Goal: Task Accomplishment & Management: Manage account settings

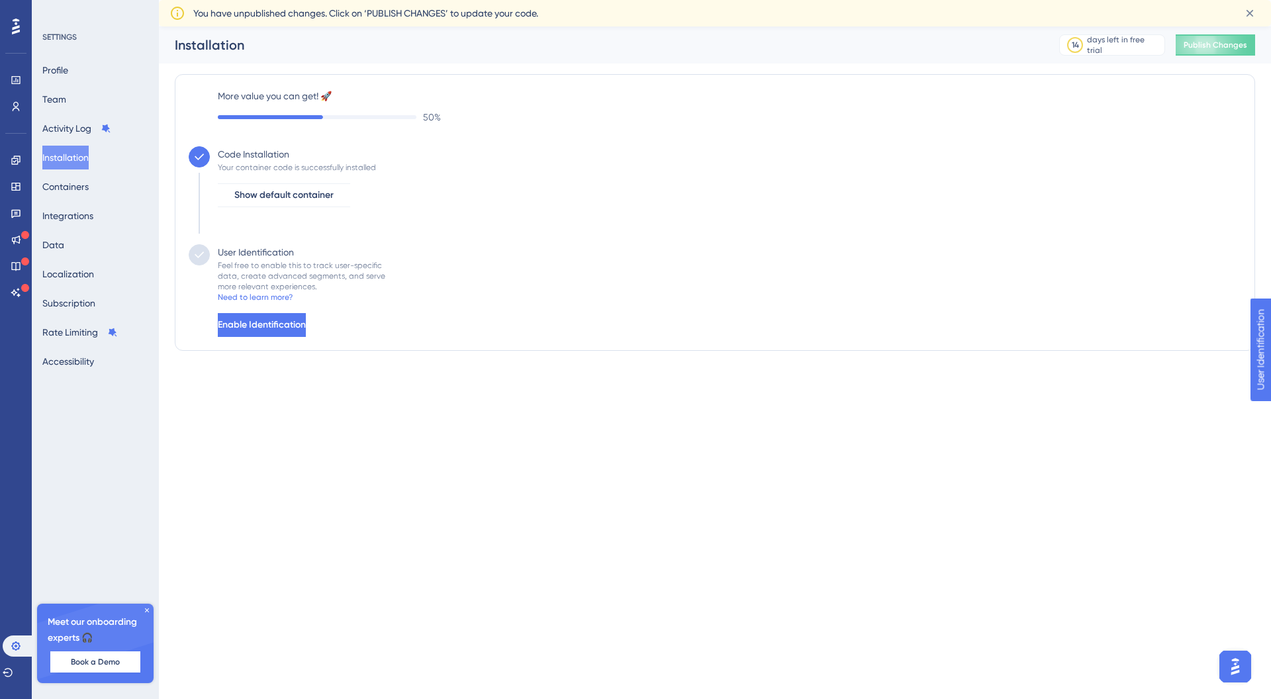
click at [314, 91] on label "More value you can get! 🚀" at bounding box center [729, 96] width 1023 height 16
click at [398, 114] on div "50 %" at bounding box center [729, 117] width 1023 height 16
click at [306, 325] on span "Enable Identification" at bounding box center [262, 325] width 88 height 16
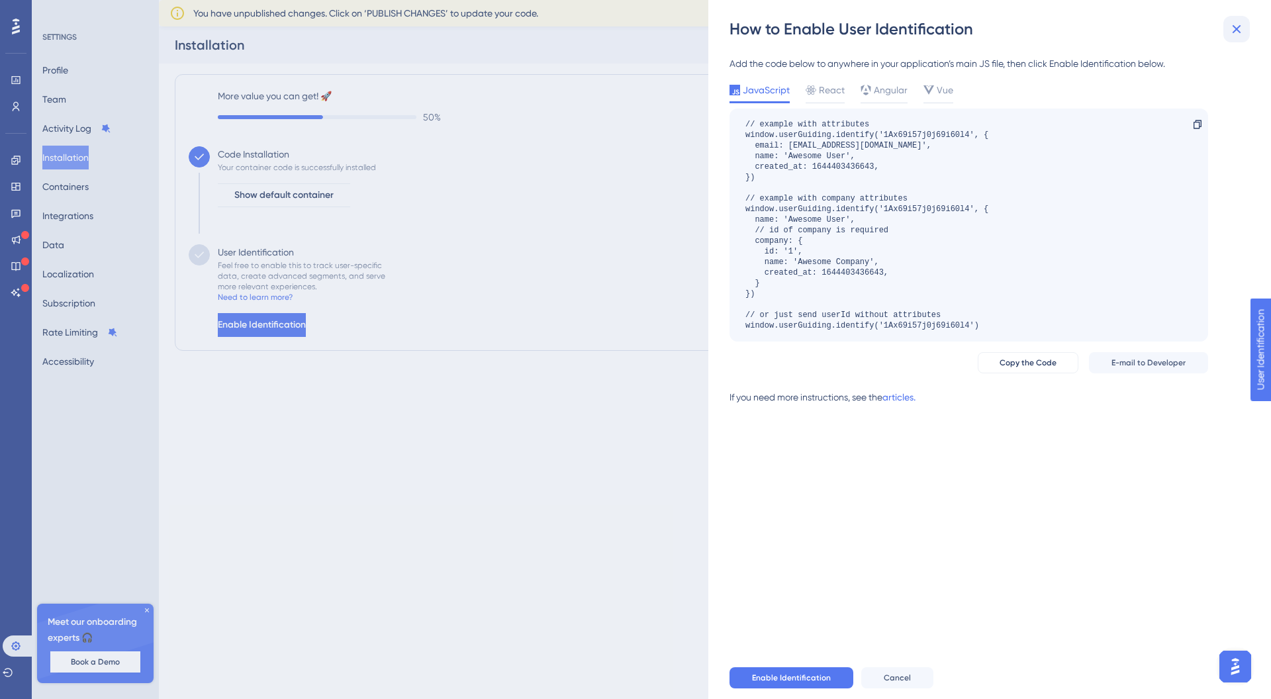
click at [1242, 36] on icon at bounding box center [1236, 29] width 16 height 16
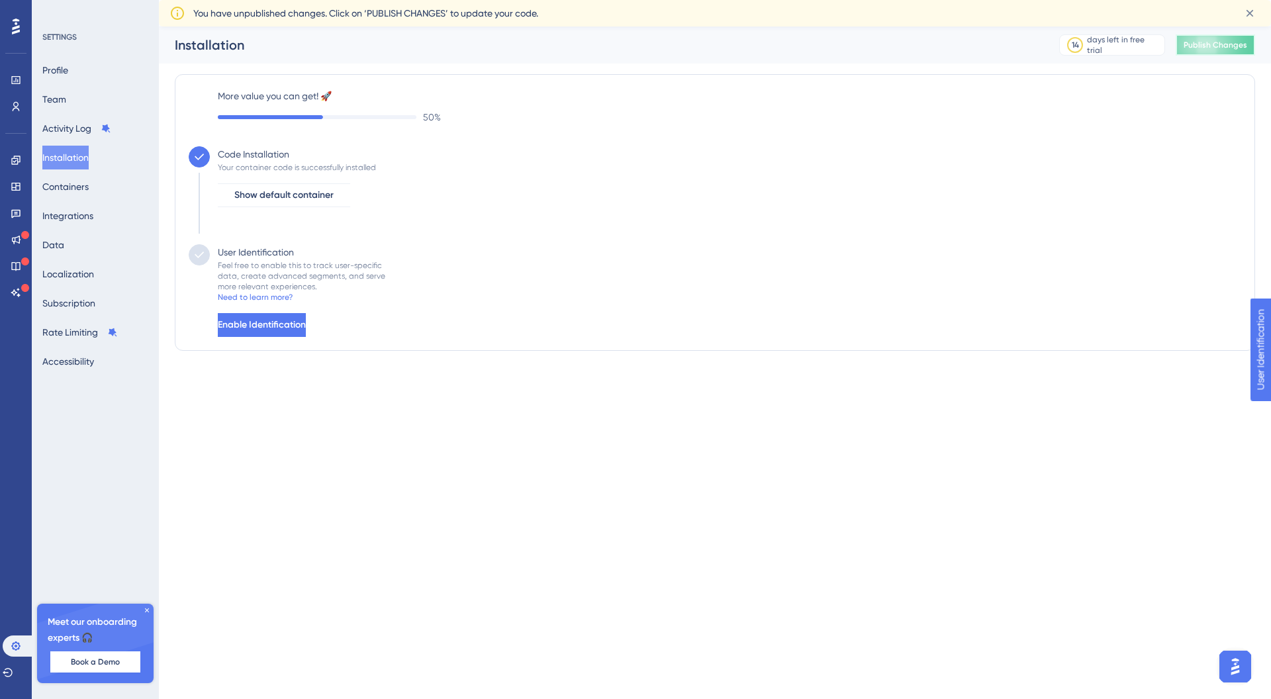
click at [1208, 51] on button "Publish Changes" at bounding box center [1214, 44] width 79 height 21
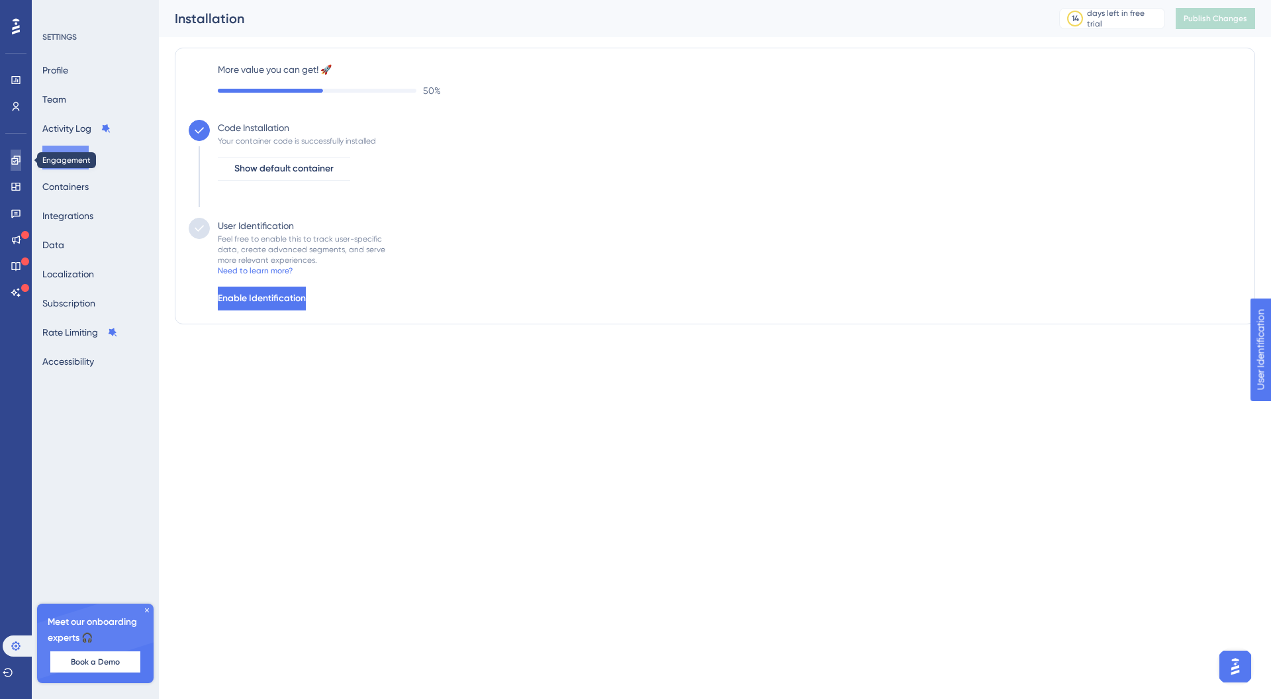
click at [17, 167] on link at bounding box center [16, 160] width 11 height 21
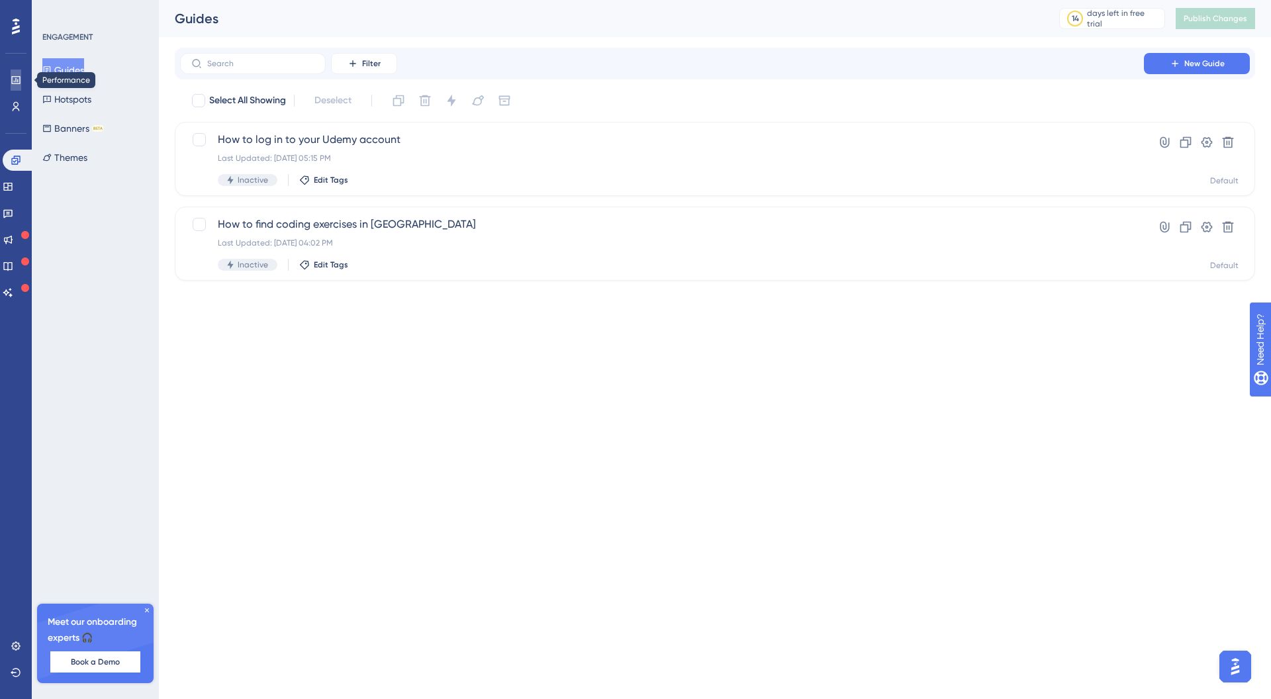
click at [20, 83] on icon at bounding box center [16, 80] width 11 height 11
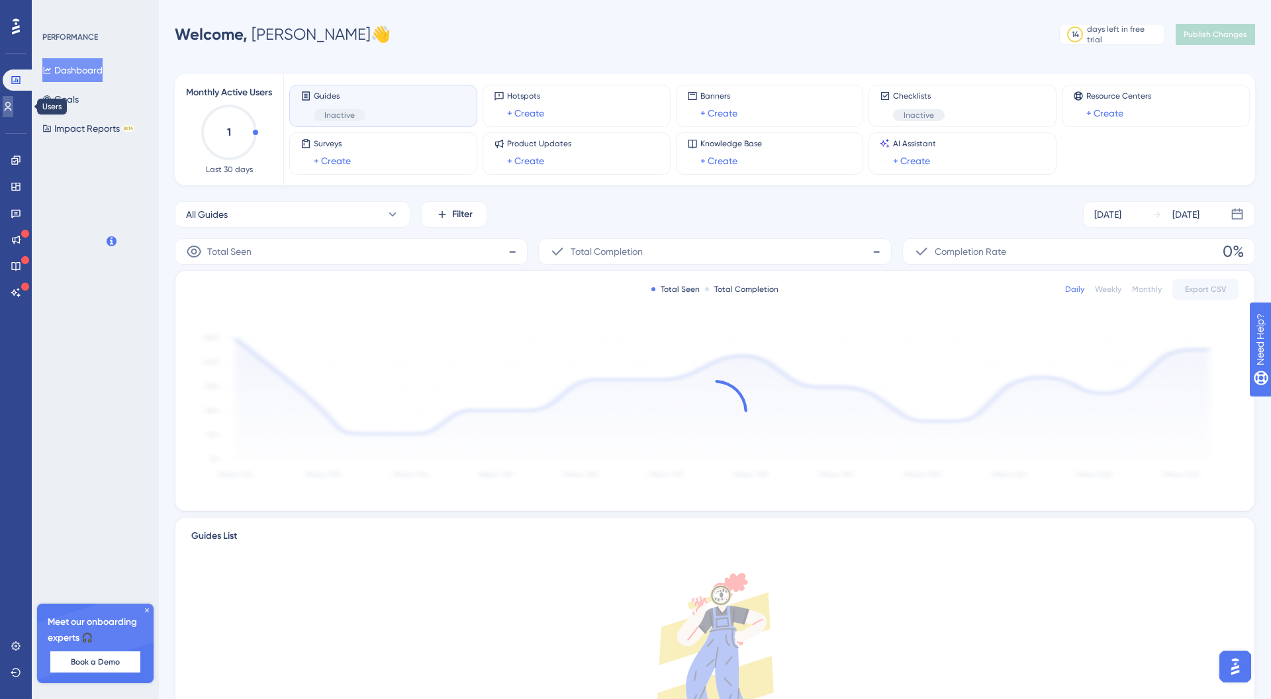
click at [13, 107] on icon at bounding box center [8, 106] width 11 height 11
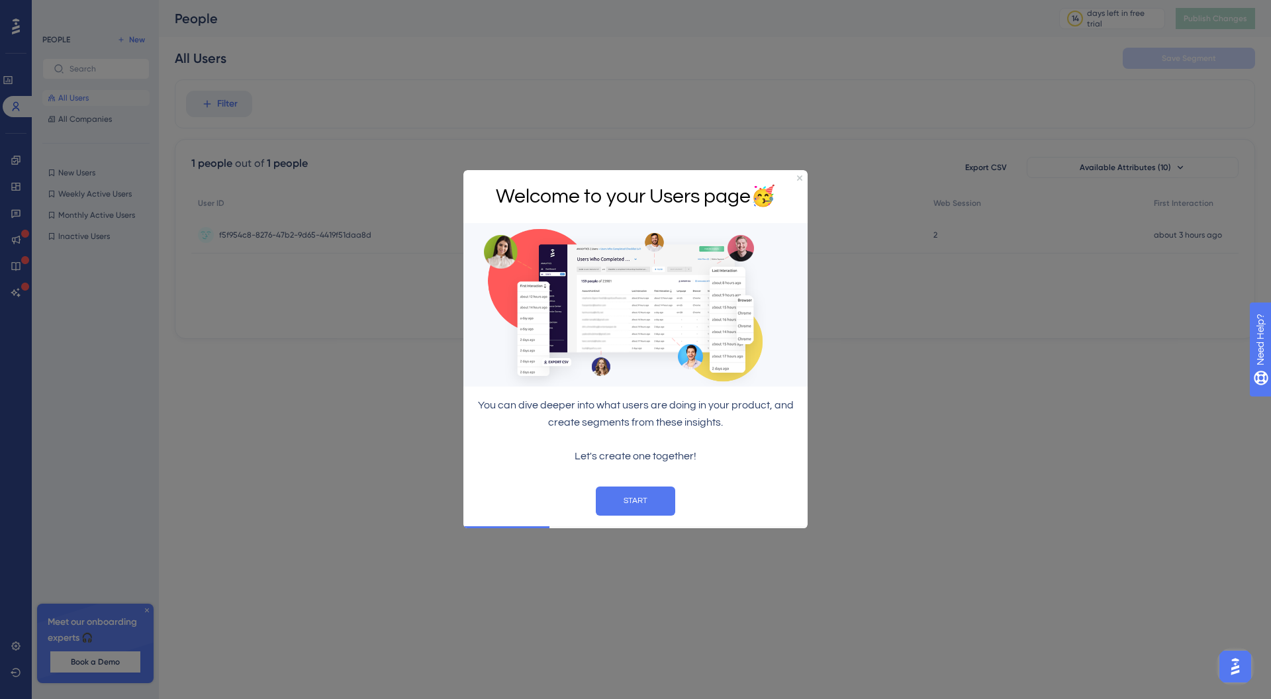
click at [14, 157] on div at bounding box center [635, 349] width 1271 height 699
drag, startPoint x: 800, startPoint y: 175, endPoint x: 1254, endPoint y: 349, distance: 486.2
click at [800, 175] on icon "Close Preview" at bounding box center [799, 177] width 5 height 5
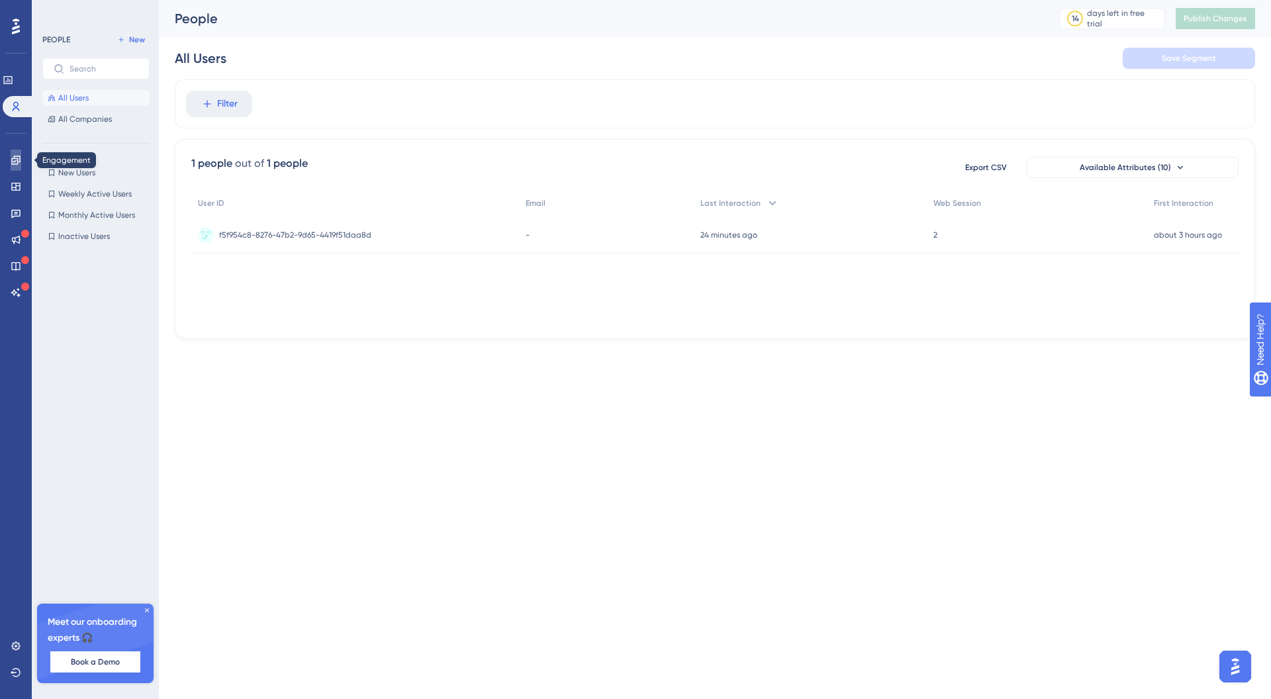
click at [14, 167] on link at bounding box center [16, 160] width 11 height 21
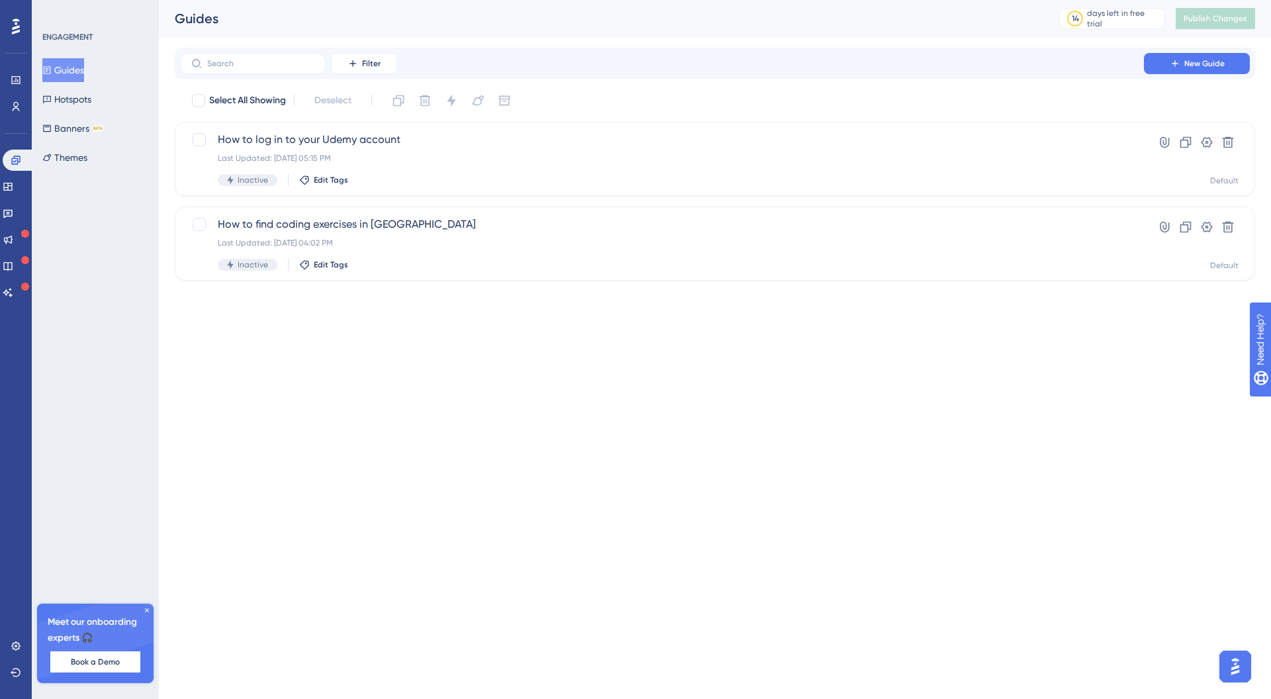
click at [13, 175] on div "Engagement Widgets Feedback Product Updates Knowledge Base AI Assistant" at bounding box center [16, 227] width 26 height 154
click at [28, 195] on div "Widgets" at bounding box center [16, 186] width 26 height 21
click at [26, 195] on div "Widgets" at bounding box center [16, 186] width 26 height 21
click at [13, 192] on link at bounding box center [8, 186] width 11 height 21
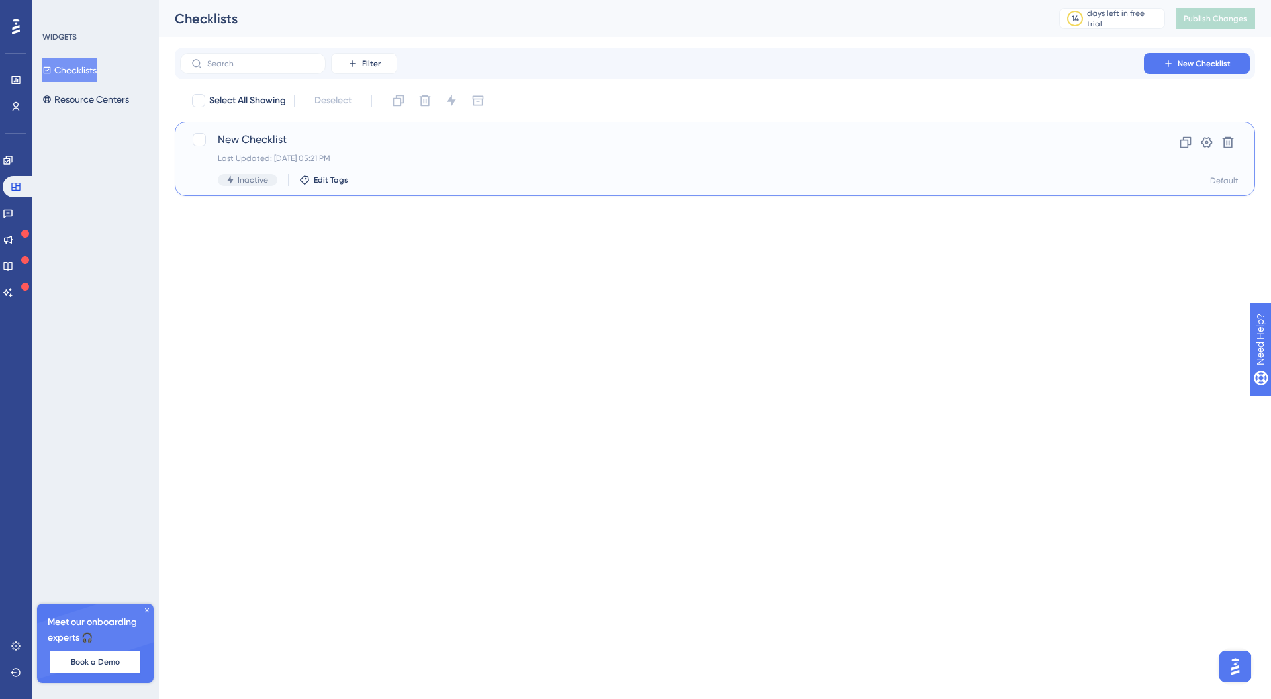
click at [267, 157] on div "Last Updated: [DATE] 05:21 PM" at bounding box center [662, 158] width 888 height 11
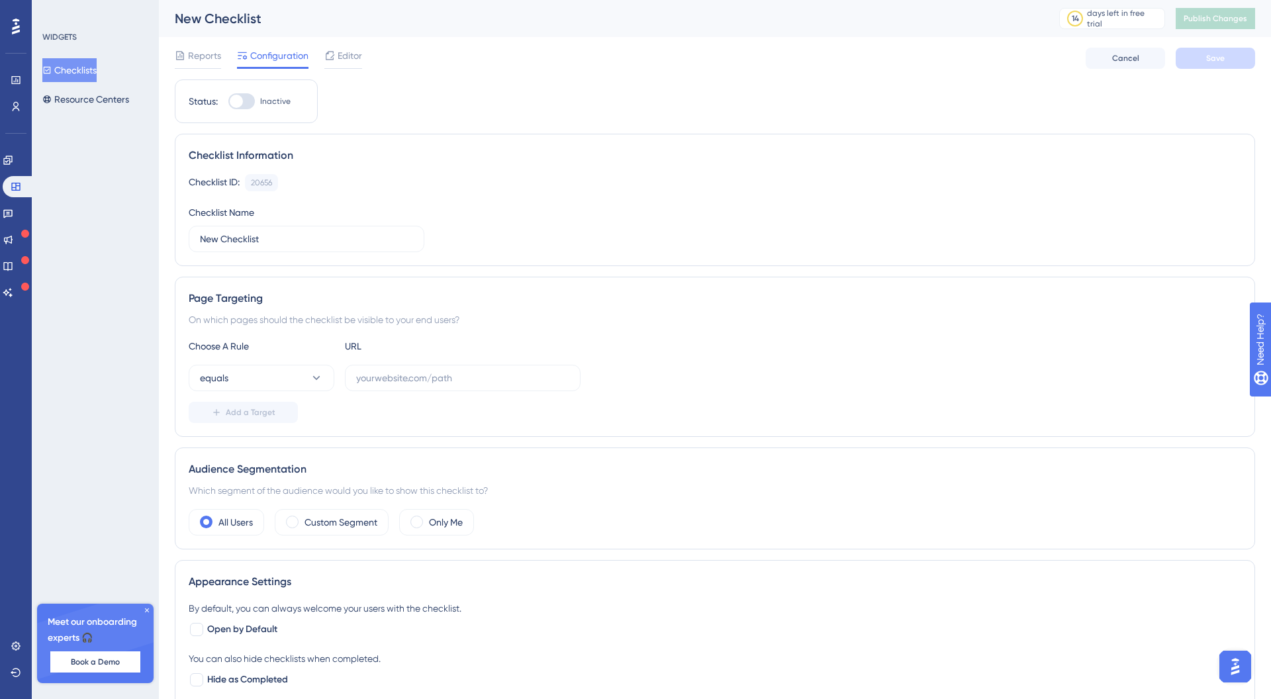
click at [251, 107] on div at bounding box center [241, 101] width 26 height 16
click at [228, 102] on input "Inactive" at bounding box center [228, 101] width 1 height 1
checkbox input "false"
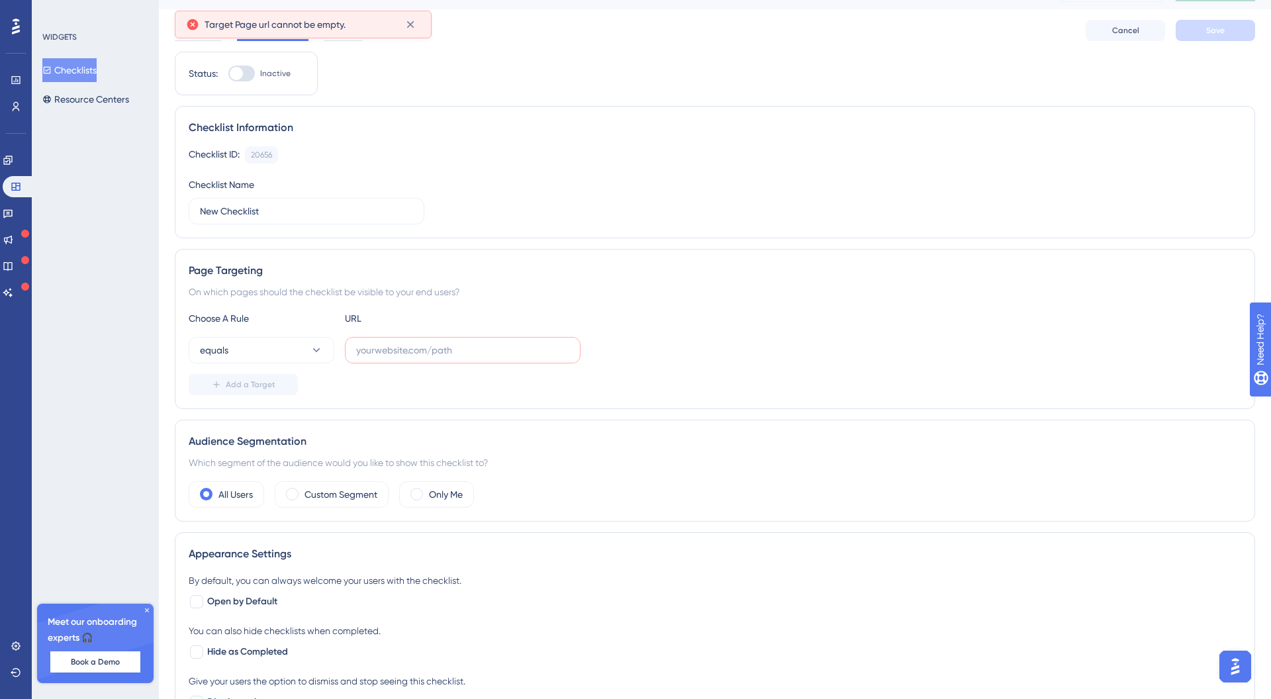
scroll to position [28, 0]
click at [427, 345] on input "text" at bounding box center [462, 349] width 213 height 15
paste input "stall UserGuiding's container code on Udemy by using UserGuiding Now ● Activate…"
type input "stall UserGuiding's container code on Udemy by using UserGuiding Now ● Activate…"
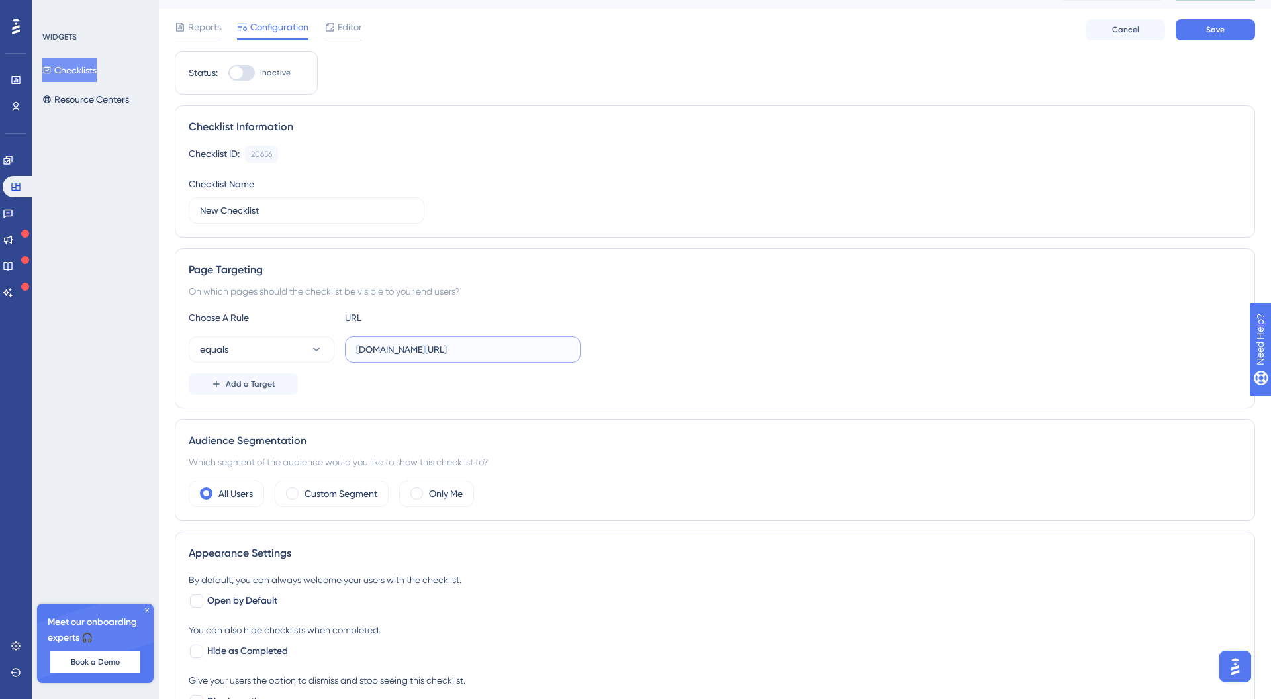
type input "[DOMAIN_NAME][URL]"
click at [242, 72] on div at bounding box center [236, 72] width 13 height 13
click at [228, 73] on input "Inactive" at bounding box center [228, 73] width 1 height 1
checkbox input "true"
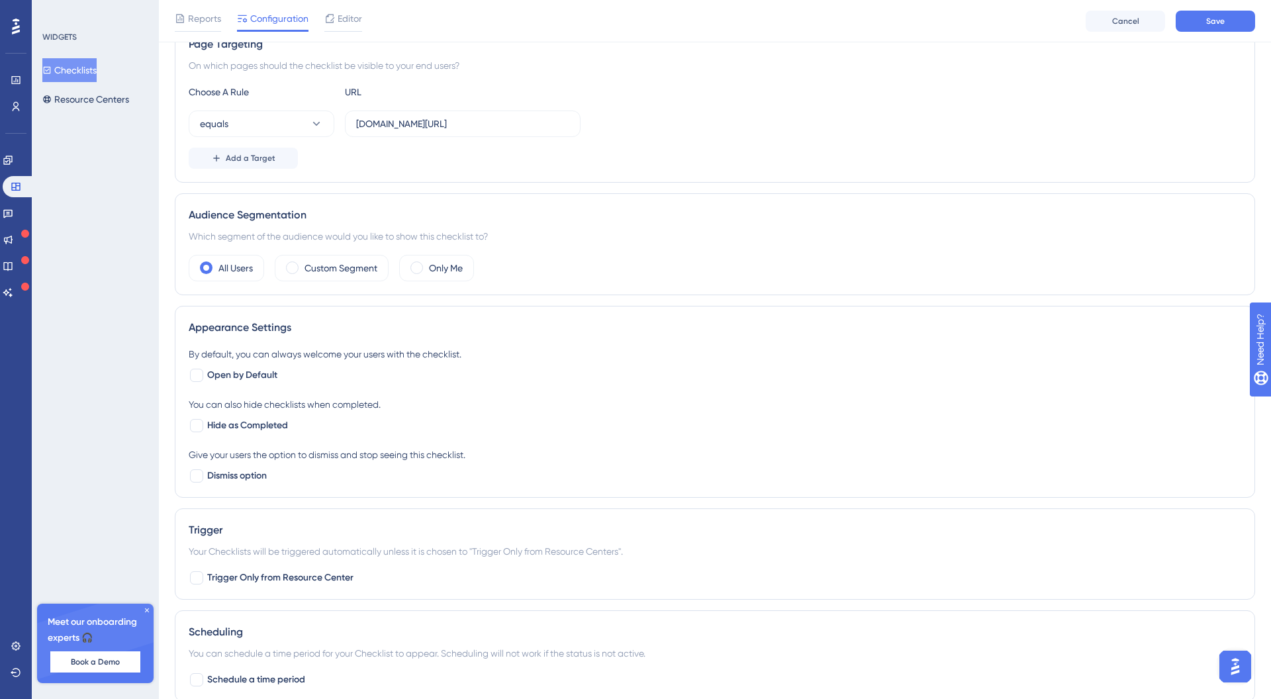
scroll to position [345, 0]
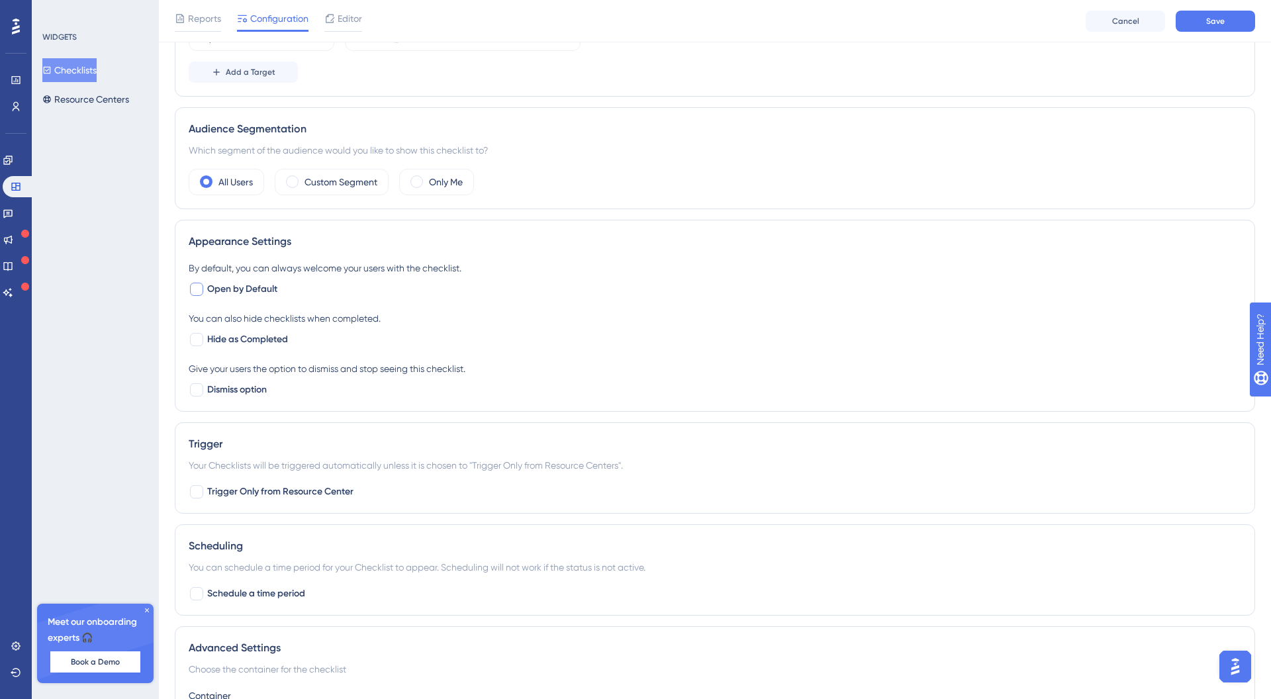
click at [217, 284] on span "Open by Default" at bounding box center [242, 289] width 70 height 16
click at [214, 293] on span "Open by Default" at bounding box center [242, 289] width 70 height 16
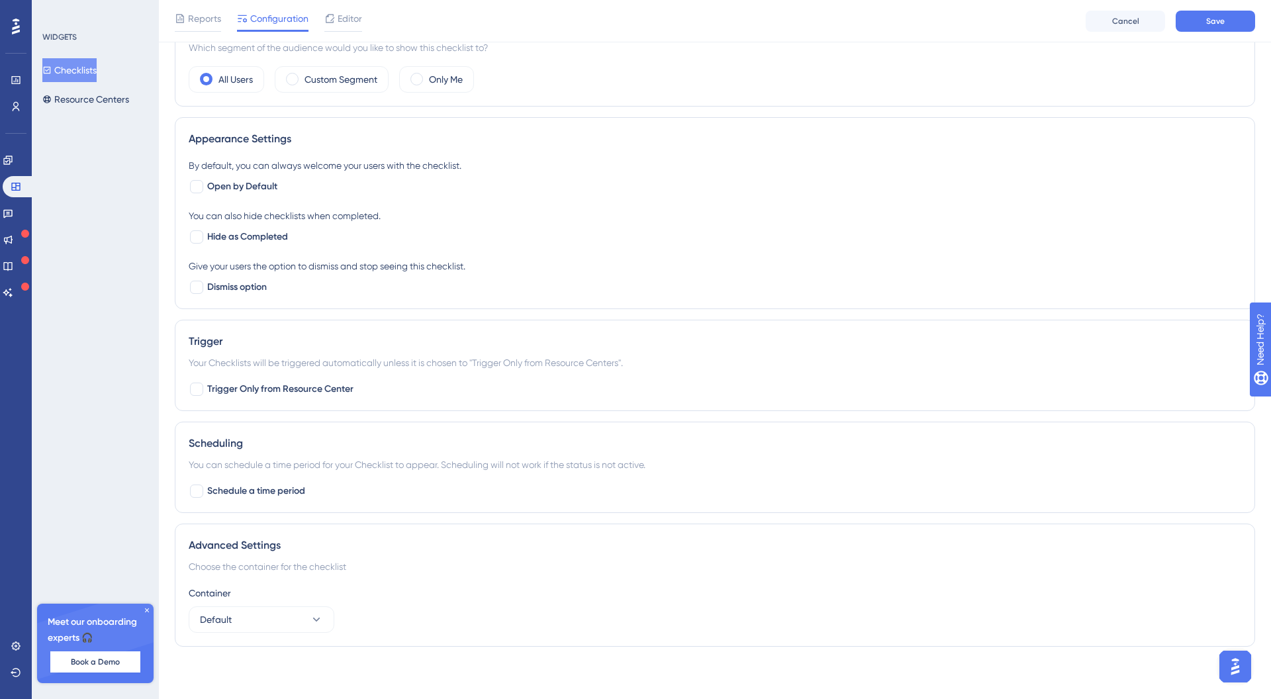
scroll to position [449, 0]
click at [215, 183] on span "Open by Default" at bounding box center [242, 186] width 70 height 16
checkbox input "true"
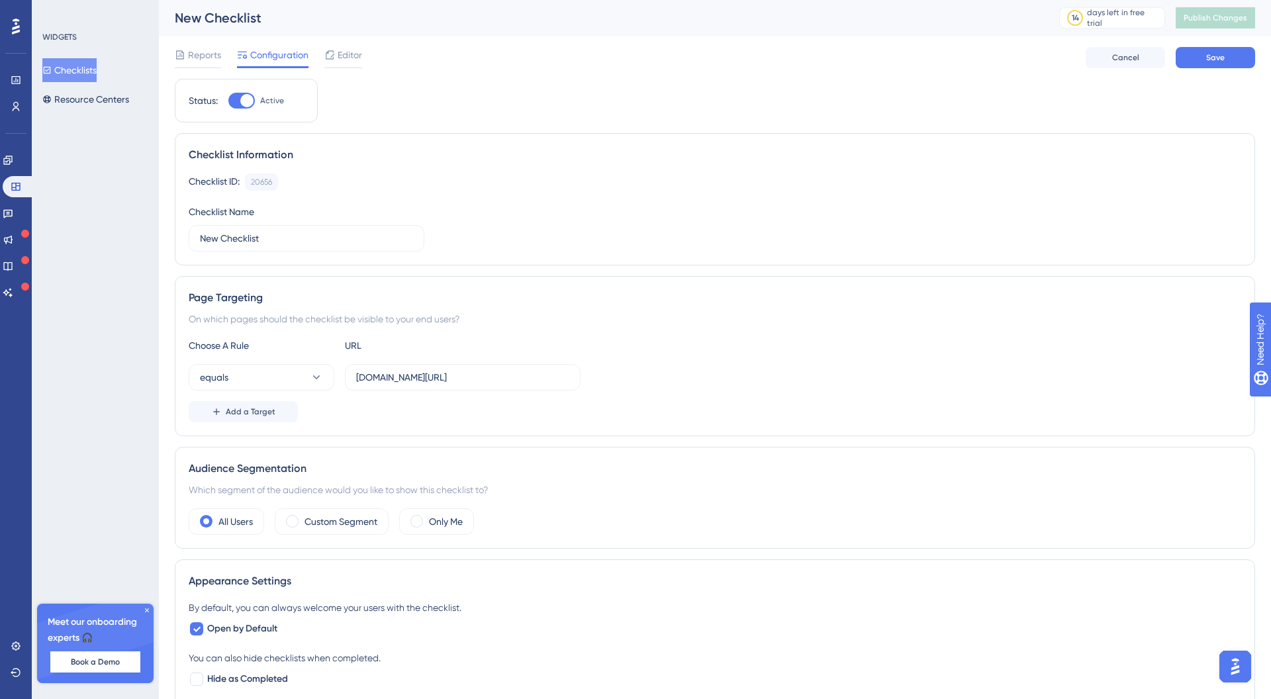
scroll to position [0, 0]
click at [1248, 64] on button "Save" at bounding box center [1214, 58] width 79 height 21
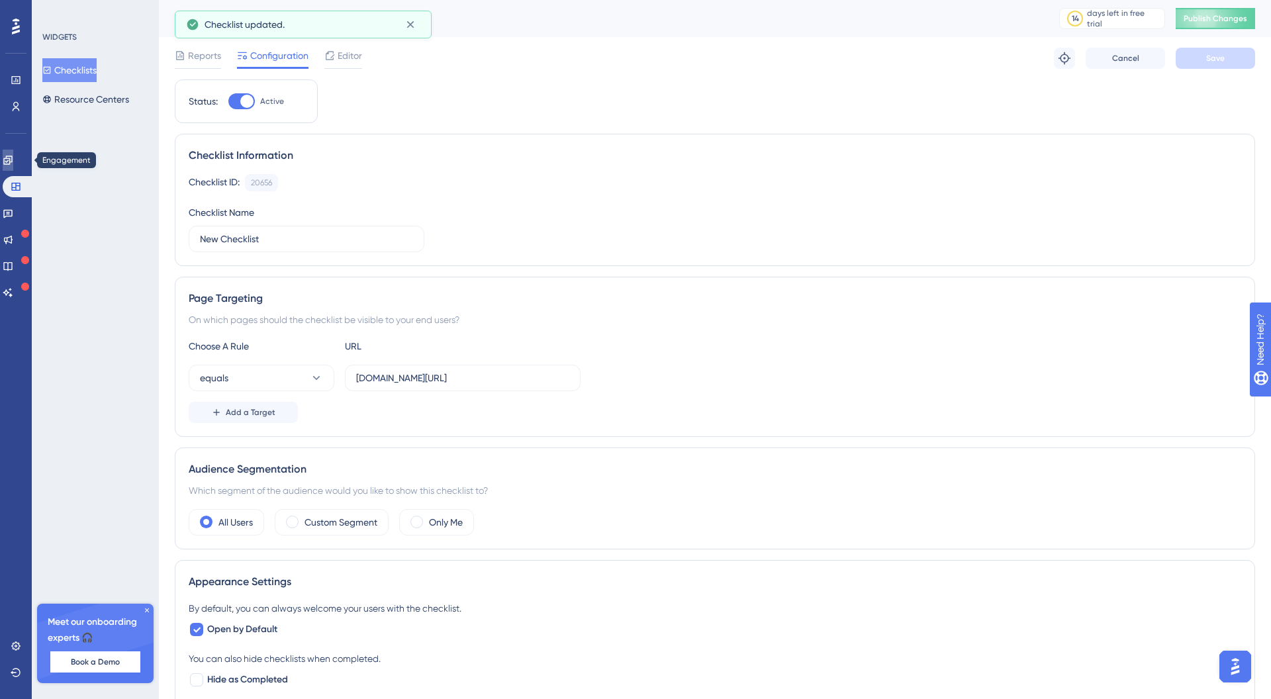
click at [13, 163] on icon at bounding box center [8, 160] width 11 height 11
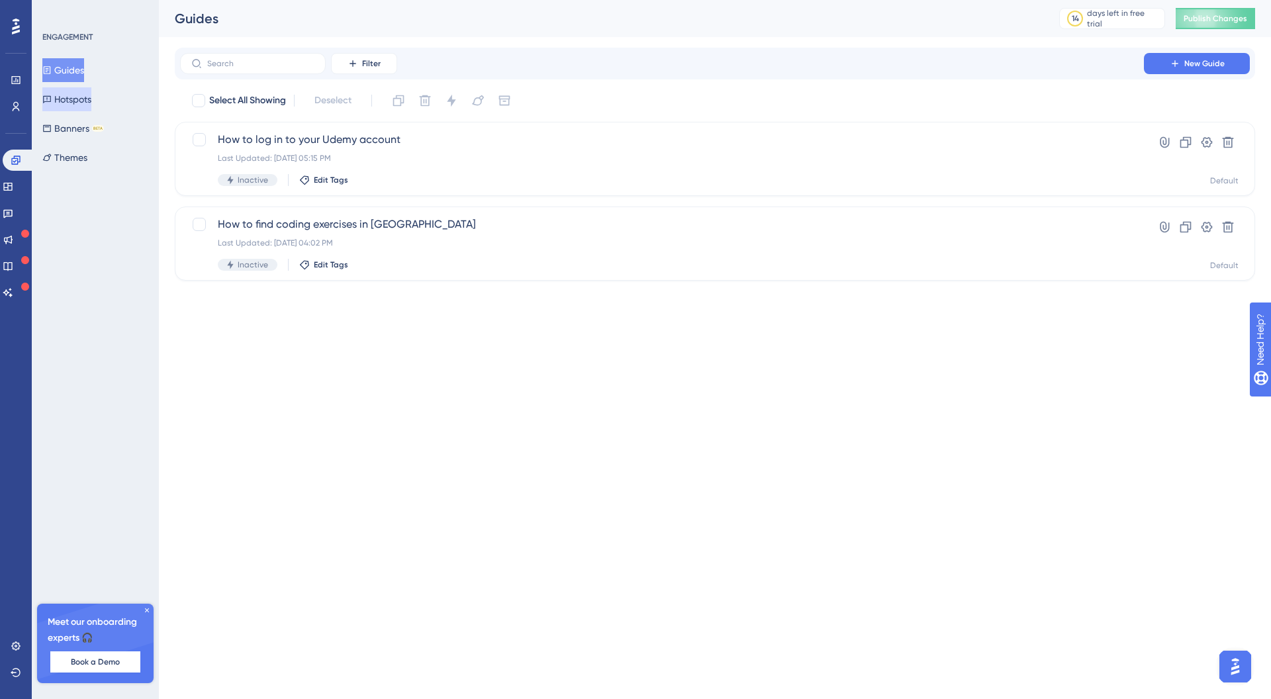
click at [91, 92] on button "Hotspots" at bounding box center [66, 99] width 49 height 24
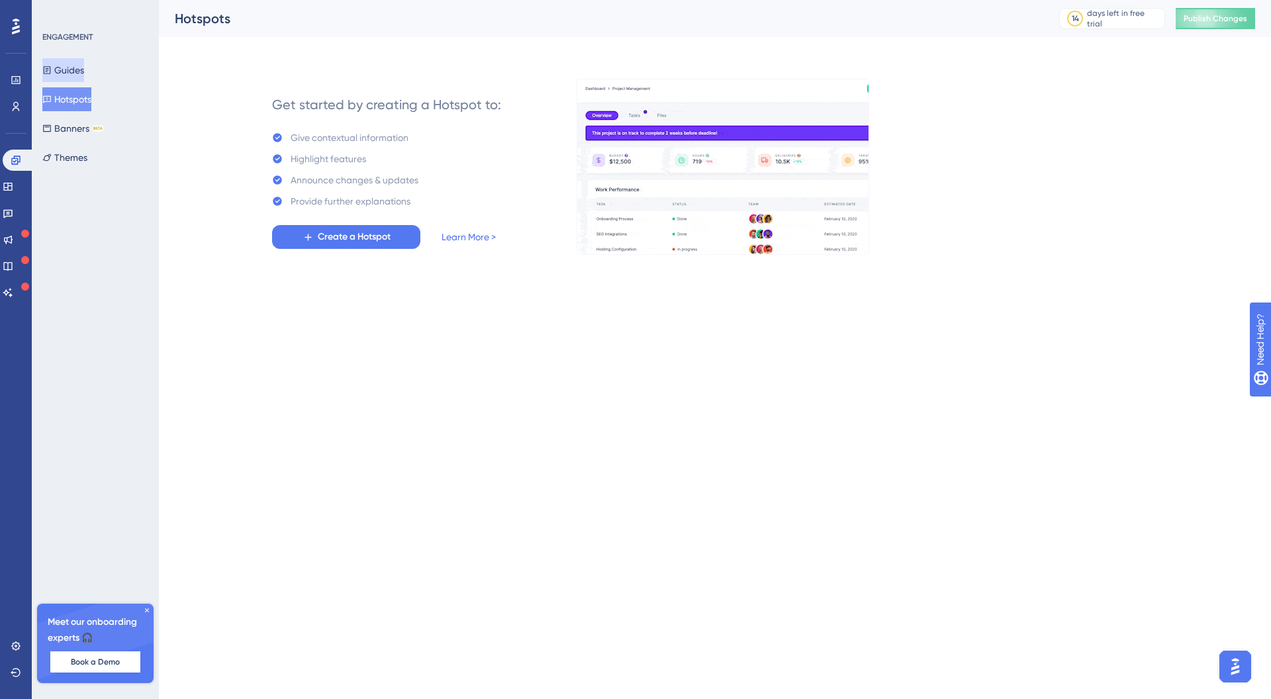
click at [84, 70] on button "Guides" at bounding box center [63, 70] width 42 height 24
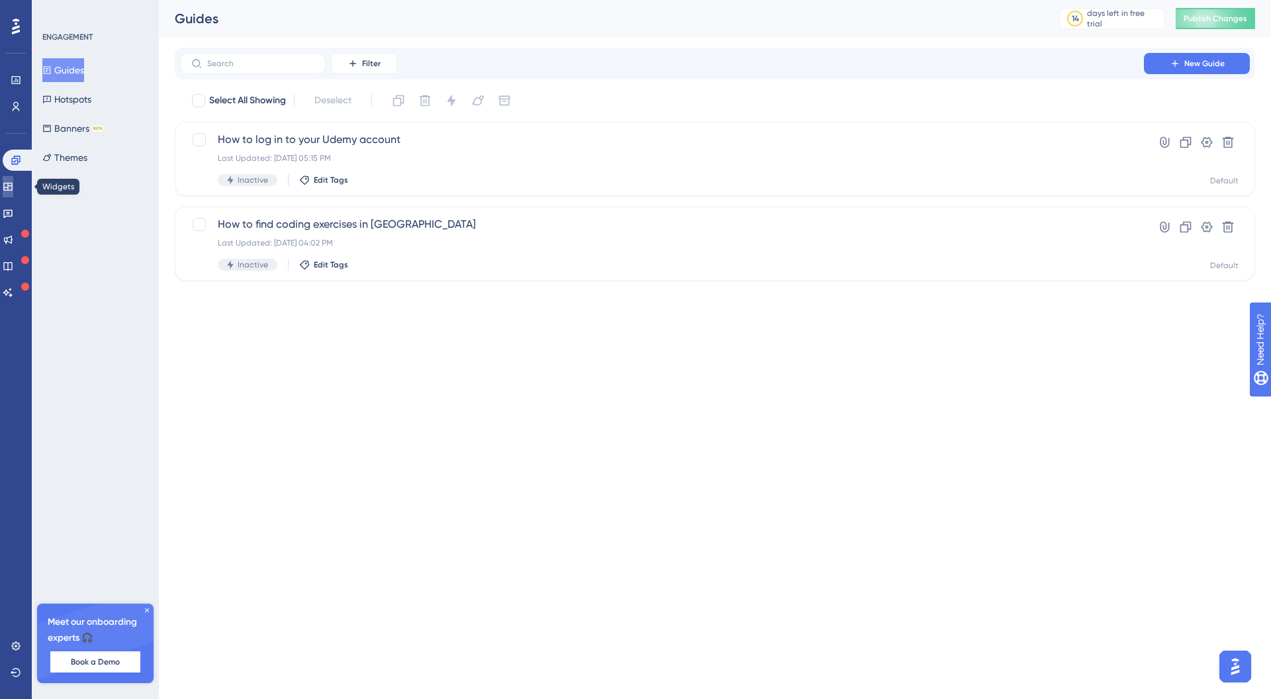
click at [12, 183] on icon at bounding box center [7, 187] width 9 height 8
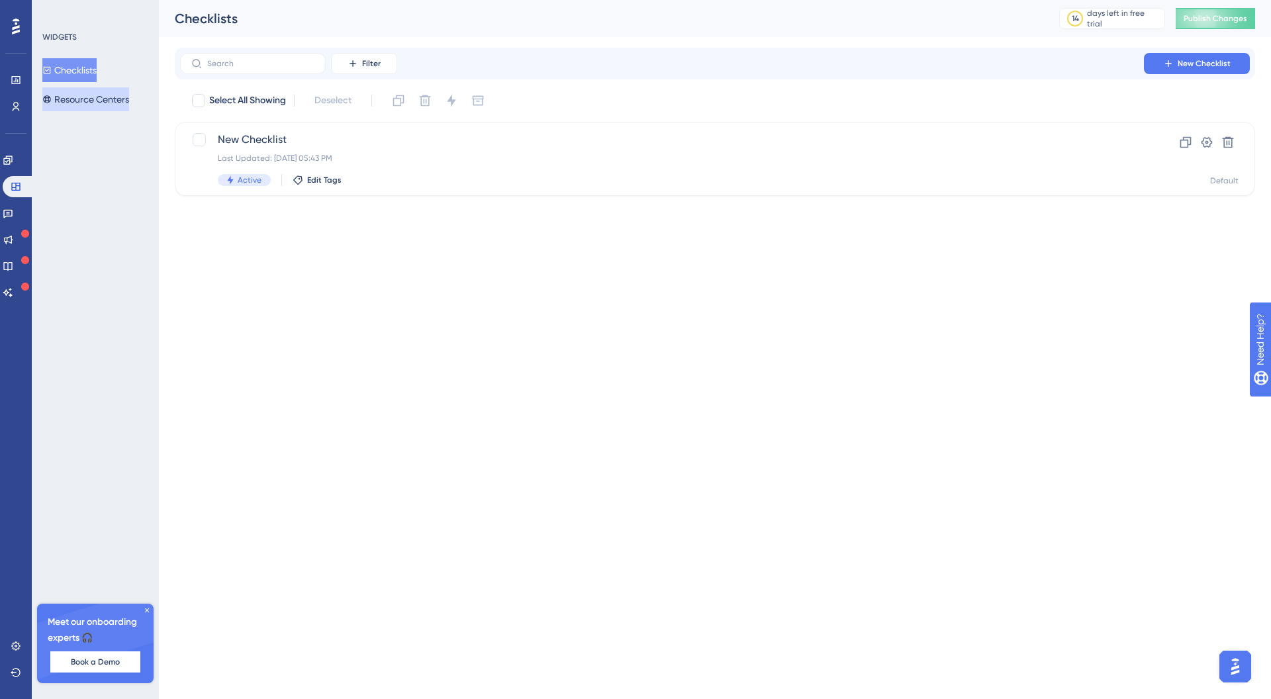
click at [77, 97] on button "Resource Centers" at bounding box center [85, 99] width 87 height 24
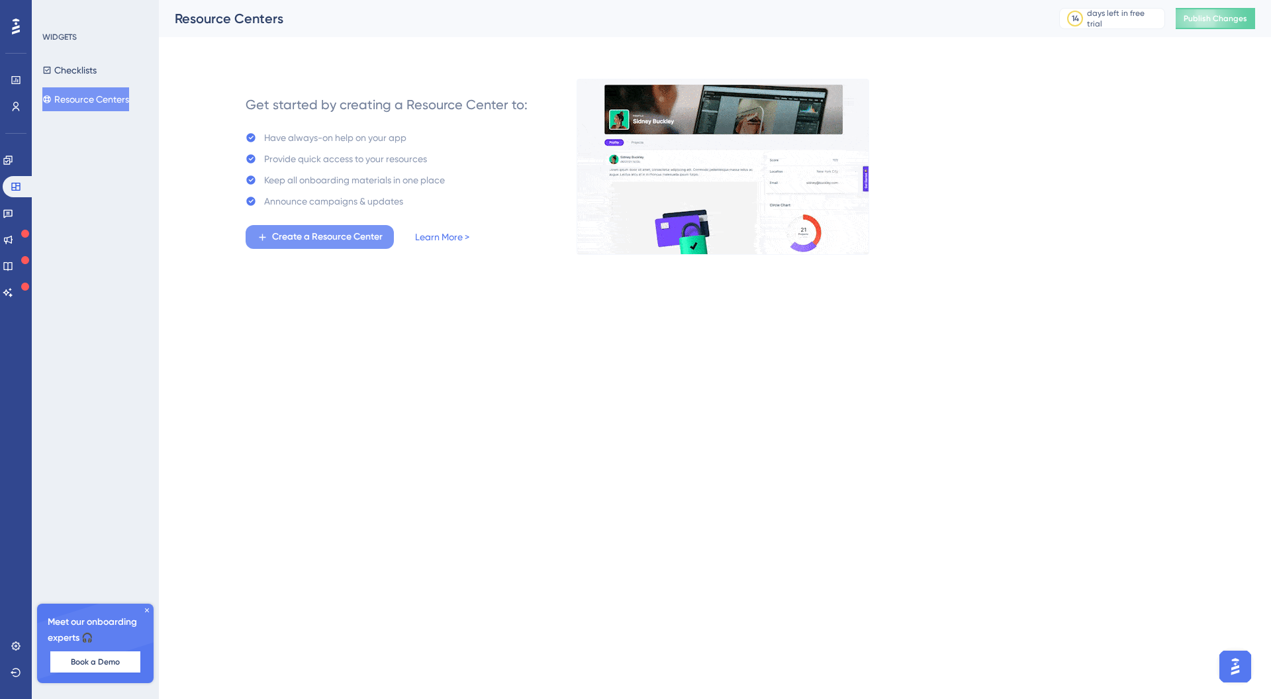
click at [326, 230] on span "Create a Resource Center" at bounding box center [327, 237] width 111 height 16
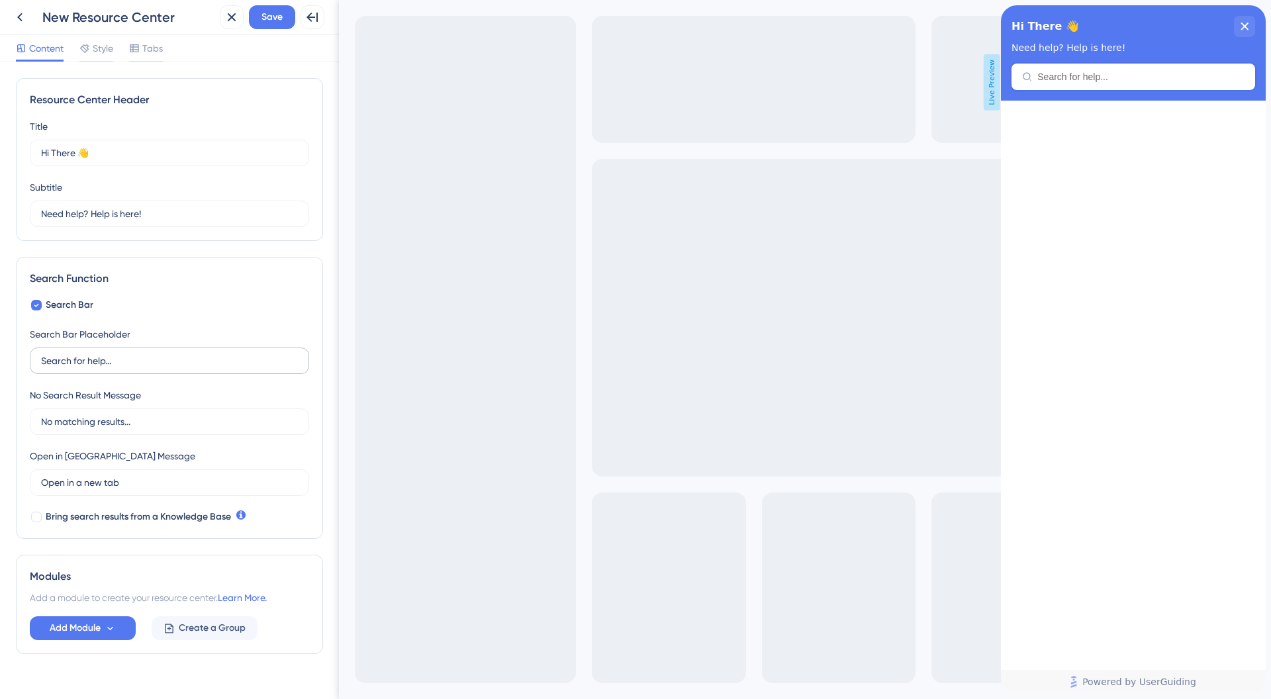
scroll to position [24, 0]
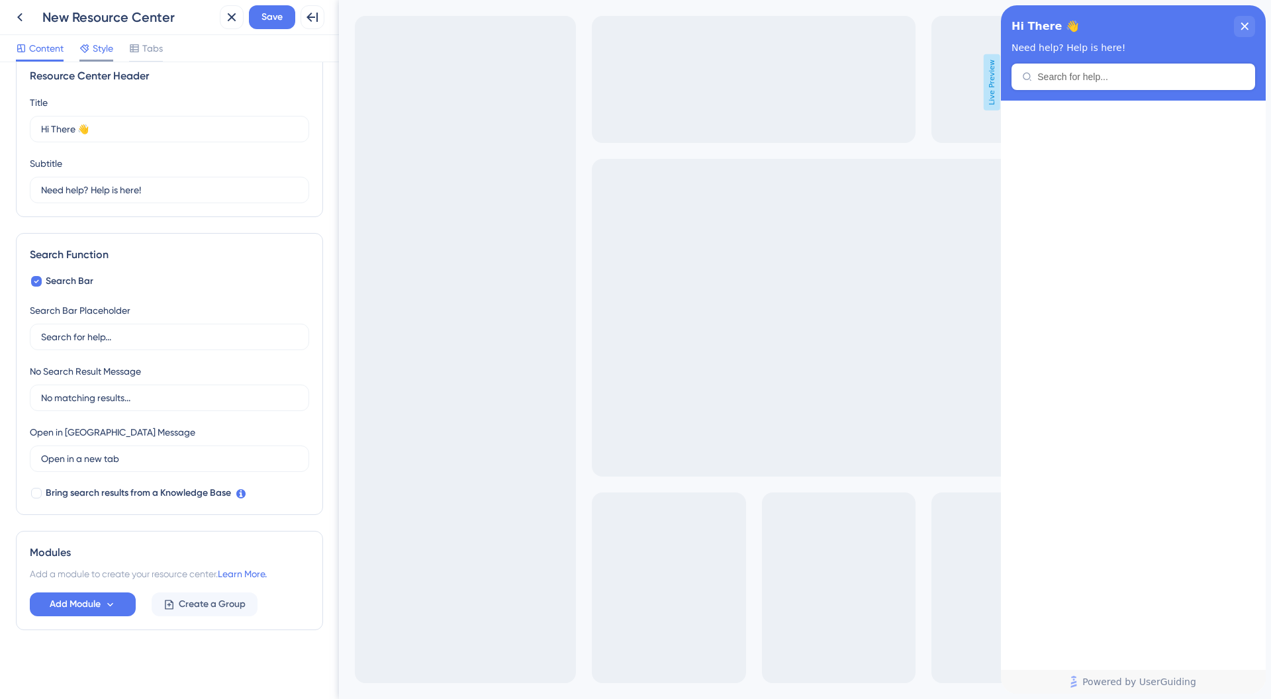
click at [101, 40] on span "Style" at bounding box center [103, 48] width 21 height 16
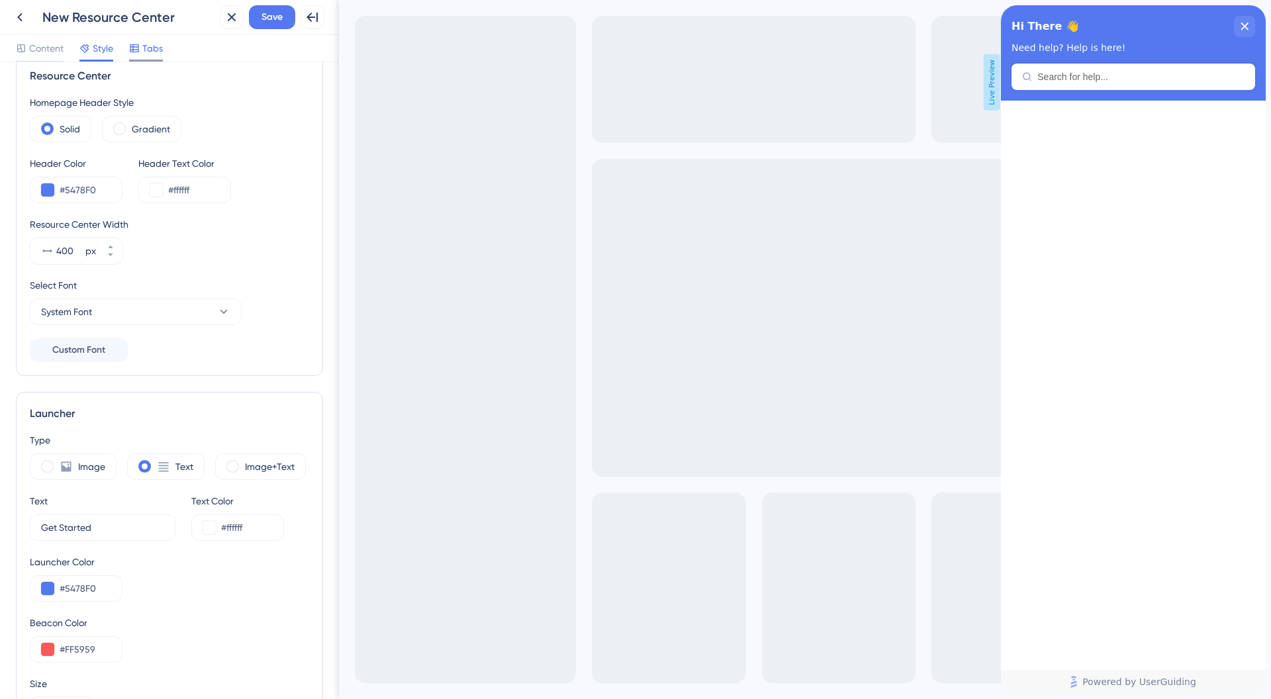
click at [144, 52] on span "Tabs" at bounding box center [152, 48] width 21 height 16
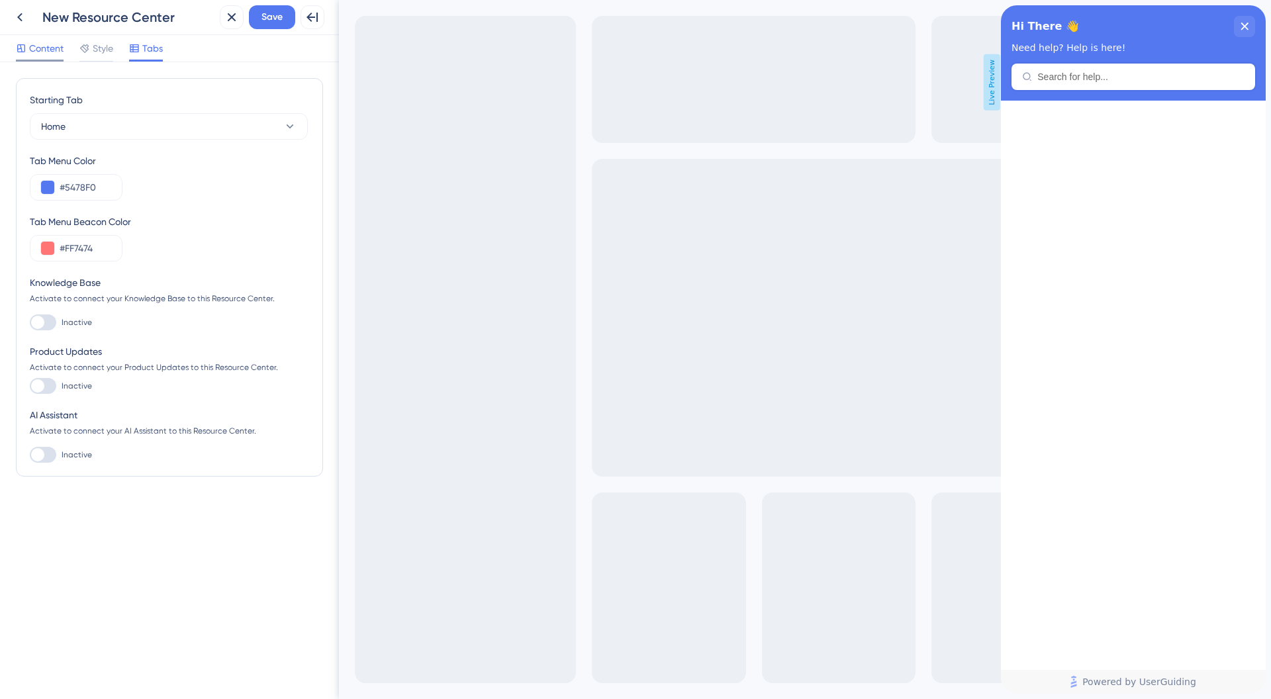
click at [55, 52] on span "Content" at bounding box center [46, 48] width 34 height 16
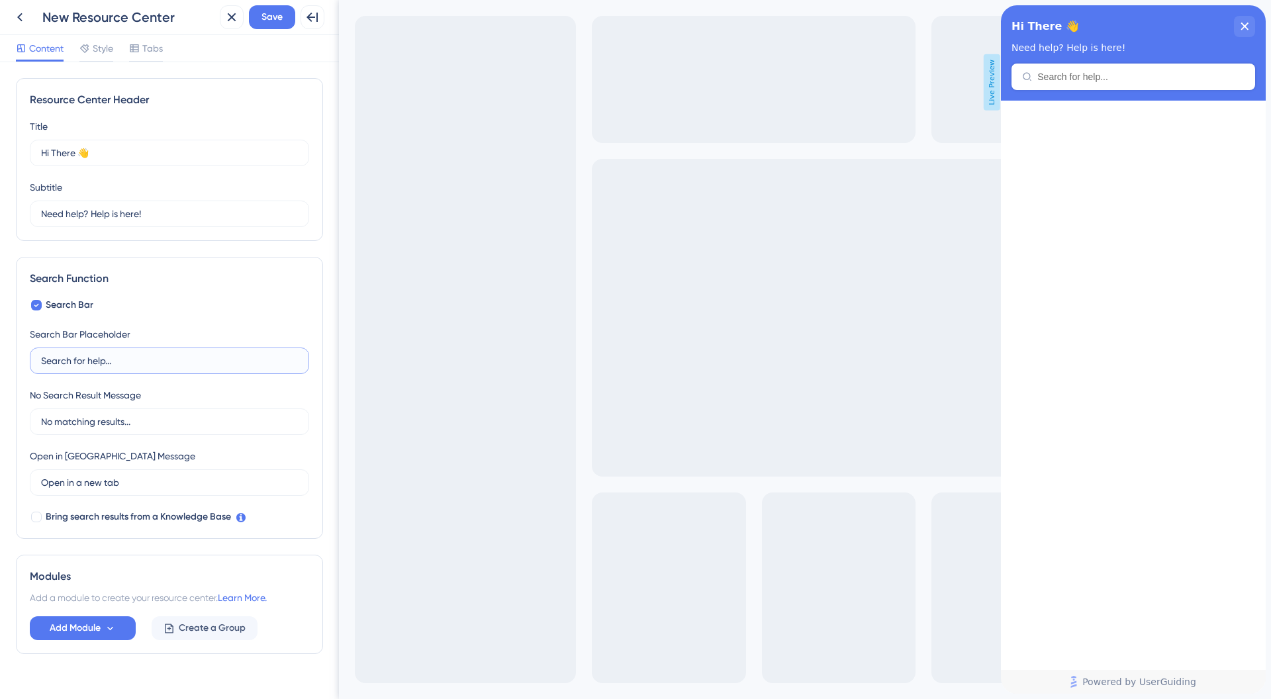
click at [139, 353] on input "Search for help..." at bounding box center [169, 360] width 257 height 15
click at [271, 28] on button "Save" at bounding box center [272, 17] width 46 height 24
click at [20, 16] on icon at bounding box center [20, 17] width 16 height 16
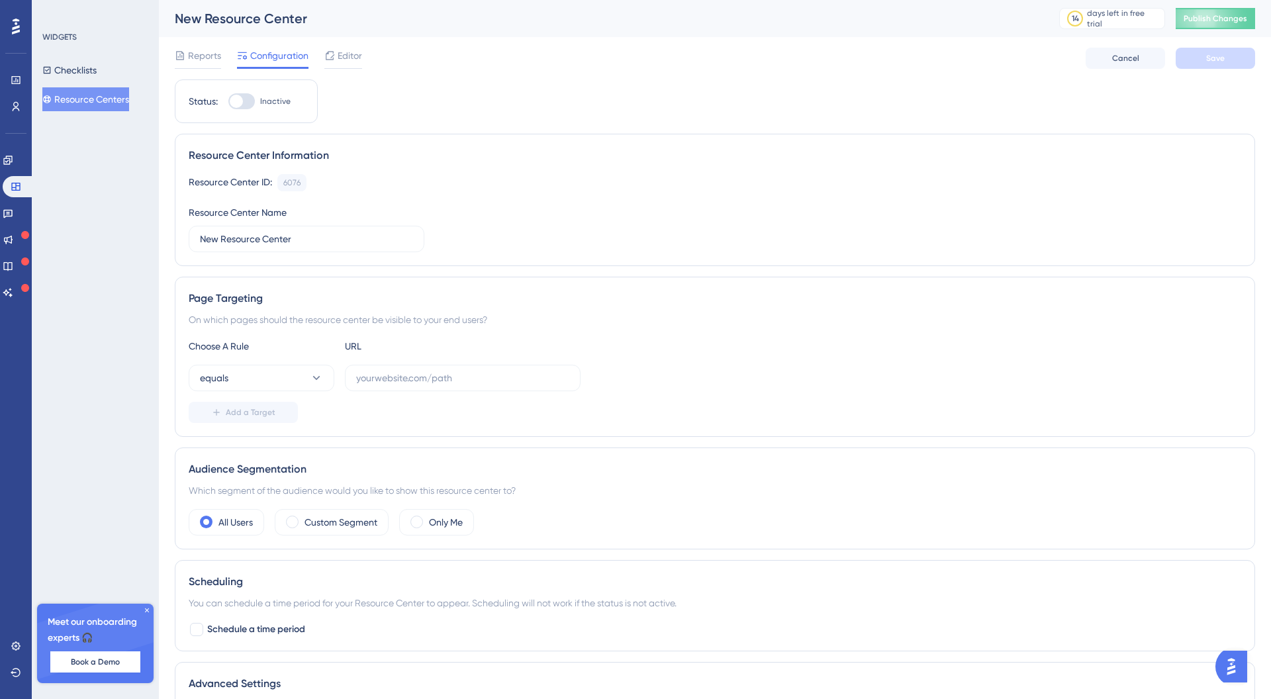
click at [246, 104] on div at bounding box center [241, 101] width 26 height 16
click at [228, 102] on input "Inactive" at bounding box center [228, 101] width 1 height 1
checkbox input "false"
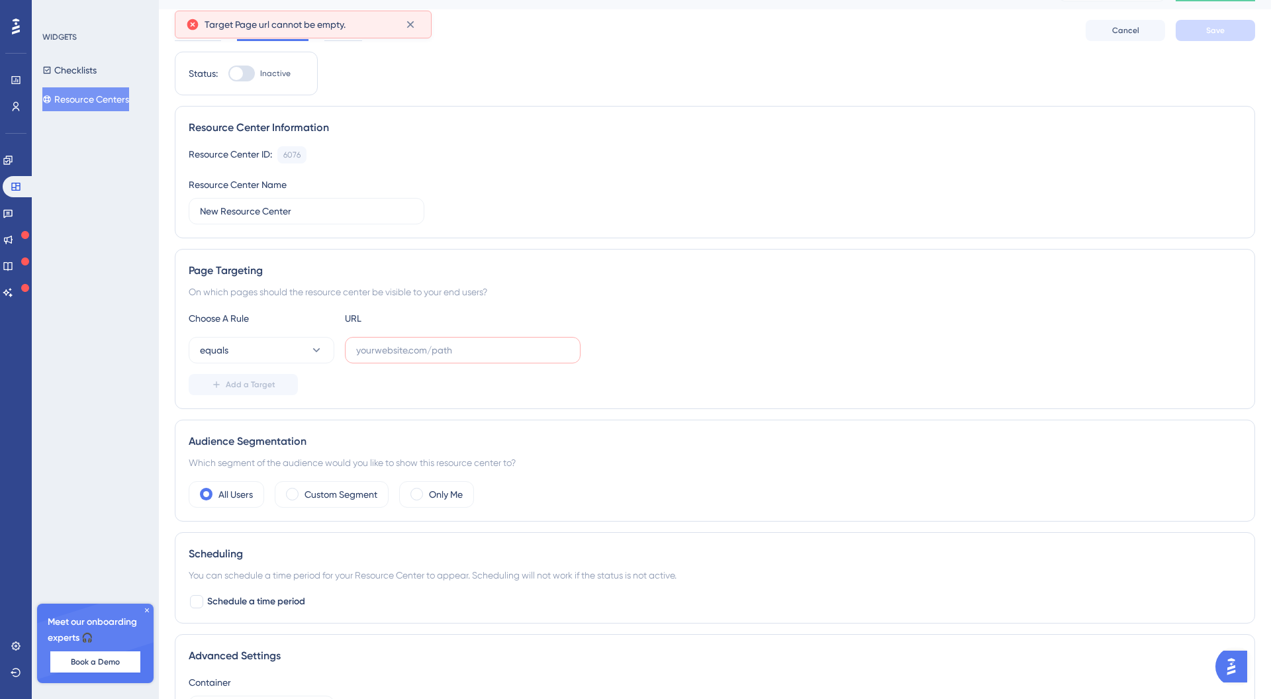
scroll to position [28, 0]
click at [434, 344] on input "text" at bounding box center [462, 349] width 213 height 15
type input "[DOMAIN_NAME][URL]"
click at [1212, 33] on span "Save" at bounding box center [1215, 29] width 19 height 11
click at [252, 69] on div at bounding box center [241, 73] width 26 height 16
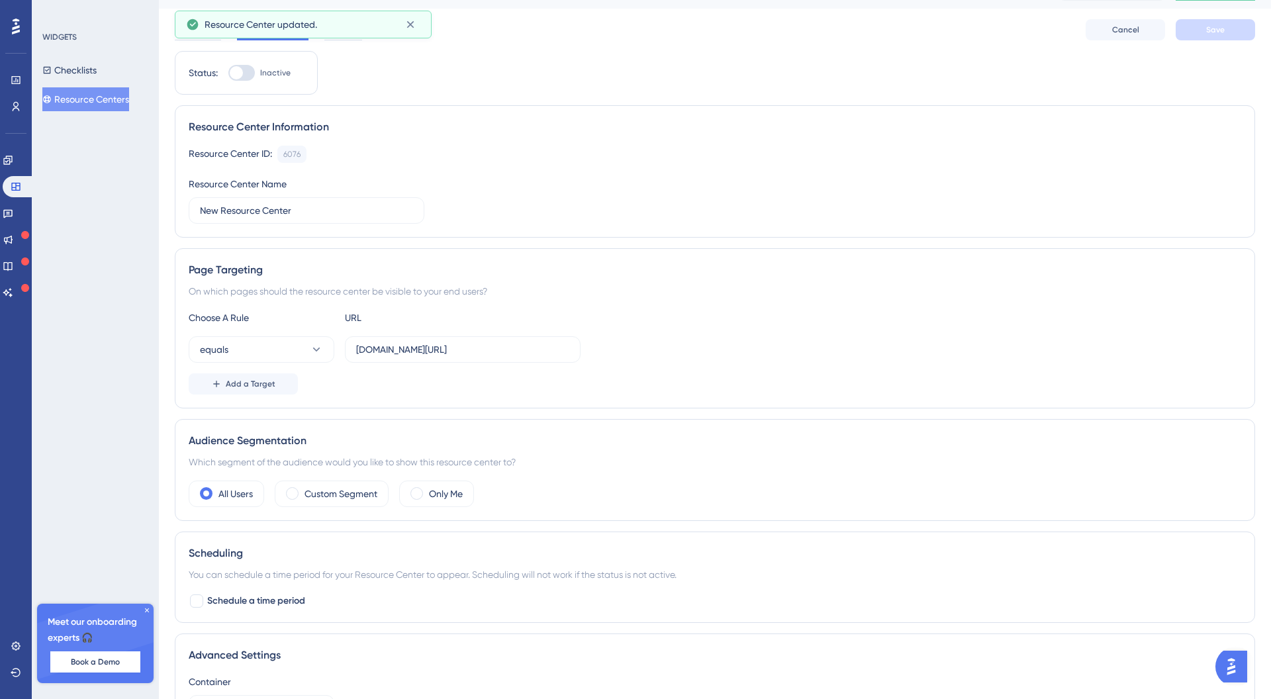
click at [228, 73] on input "Inactive" at bounding box center [228, 73] width 1 height 1
checkbox input "true"
click at [1194, 40] on button "Save" at bounding box center [1214, 29] width 79 height 21
click at [97, 68] on button "Checklists" at bounding box center [69, 70] width 54 height 24
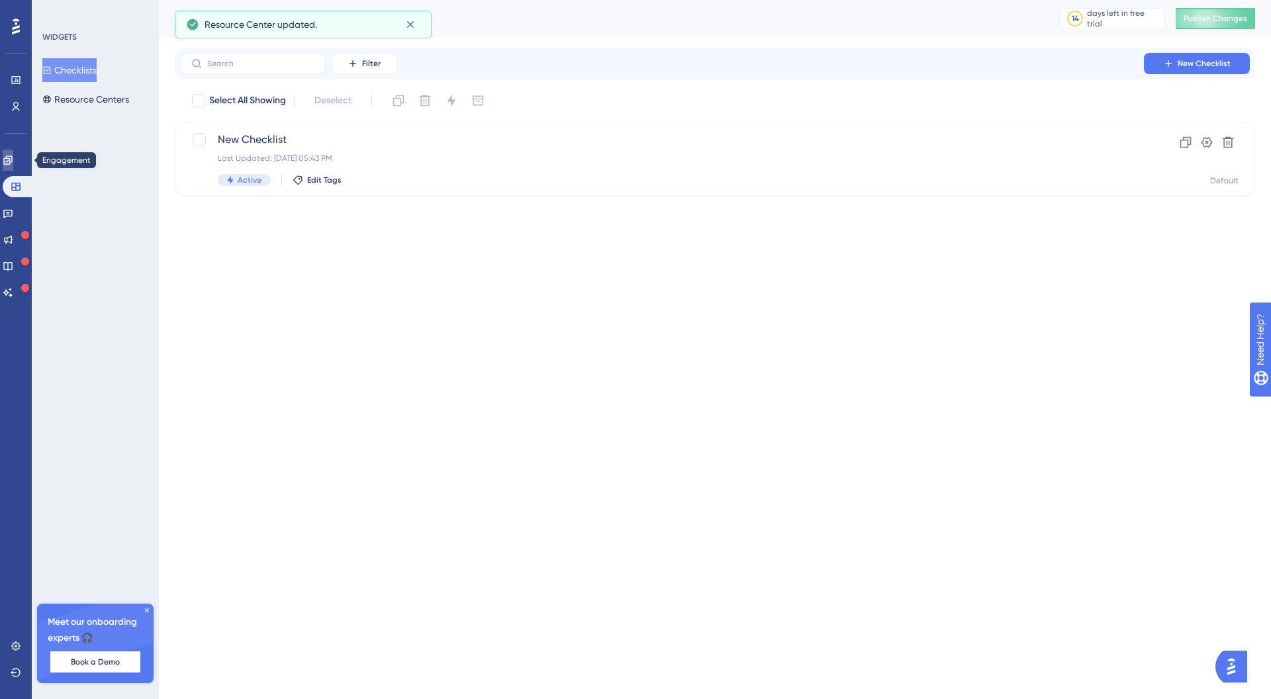
click at [13, 158] on icon at bounding box center [8, 160] width 11 height 11
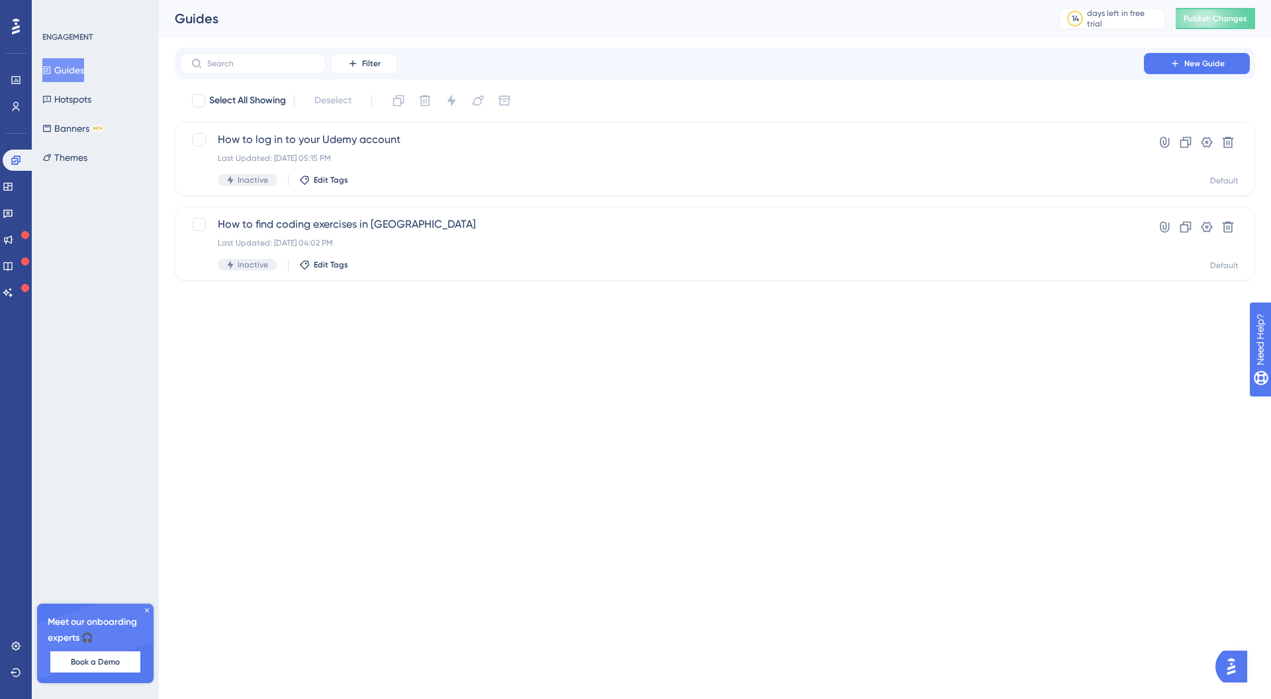
click at [17, 173] on div "Engagement Widgets Feedback Product Updates Knowledge Base AI Assistant" at bounding box center [16, 227] width 26 height 154
click at [12, 183] on icon at bounding box center [7, 187] width 9 height 8
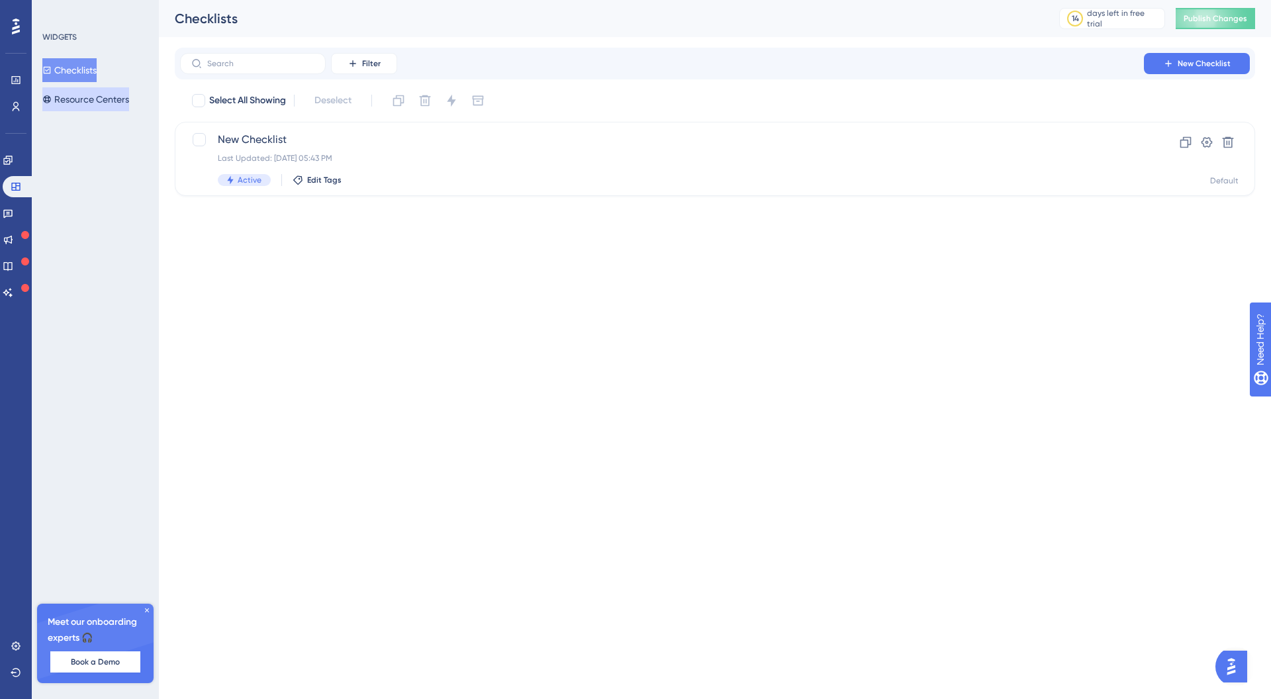
click at [107, 103] on button "Resource Centers" at bounding box center [85, 99] width 87 height 24
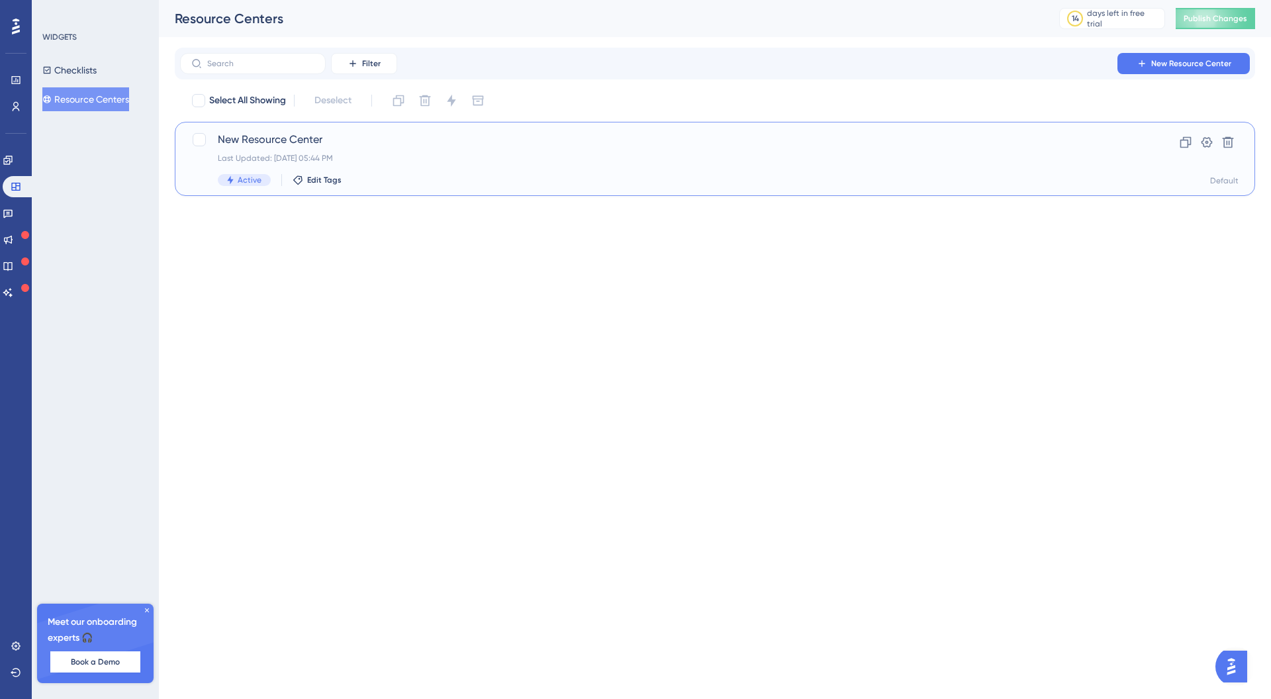
click at [318, 162] on div "Last Updated: [DATE] 05:44 PM" at bounding box center [662, 158] width 888 height 11
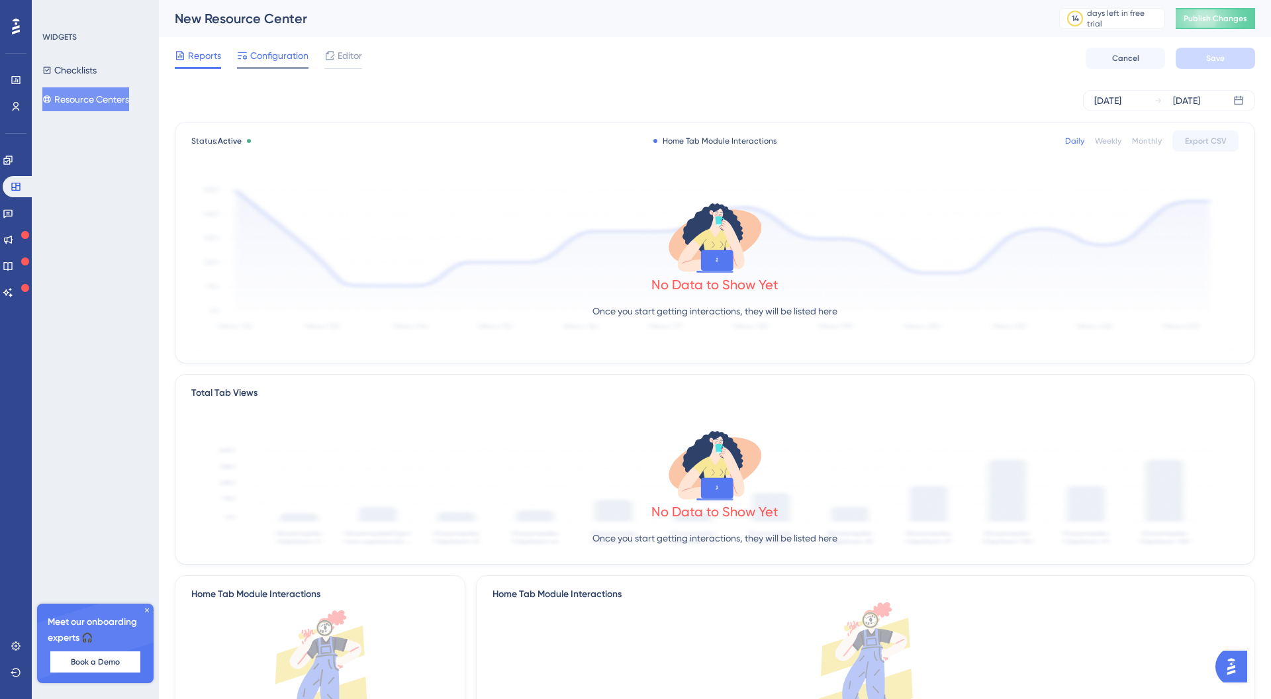
click at [290, 66] on div "Configuration" at bounding box center [272, 58] width 71 height 21
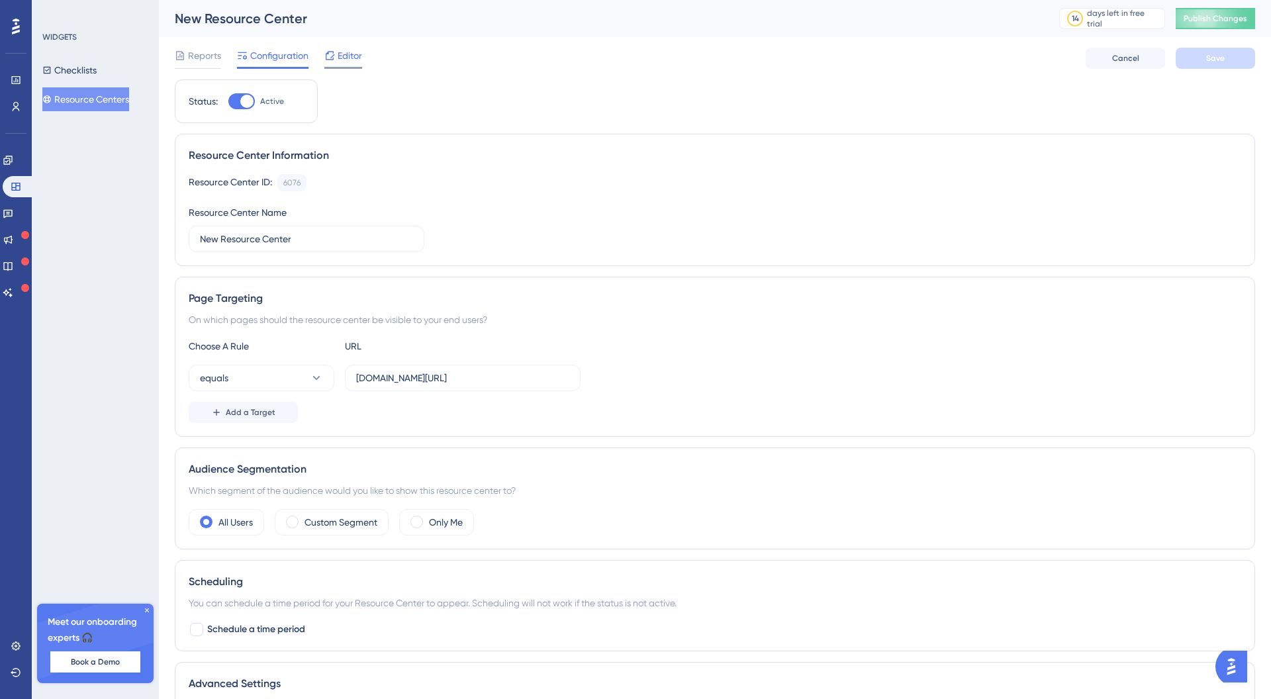
click at [344, 60] on span "Editor" at bounding box center [350, 56] width 24 height 16
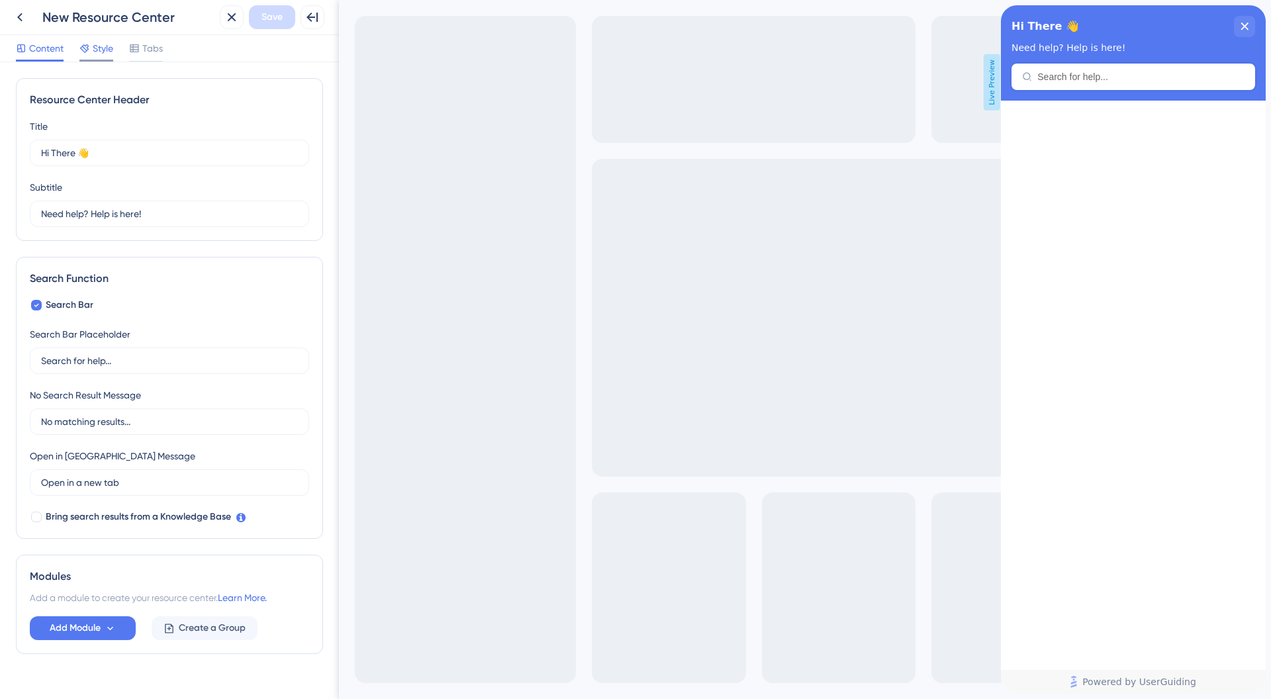
click at [83, 52] on icon at bounding box center [84, 48] width 11 height 11
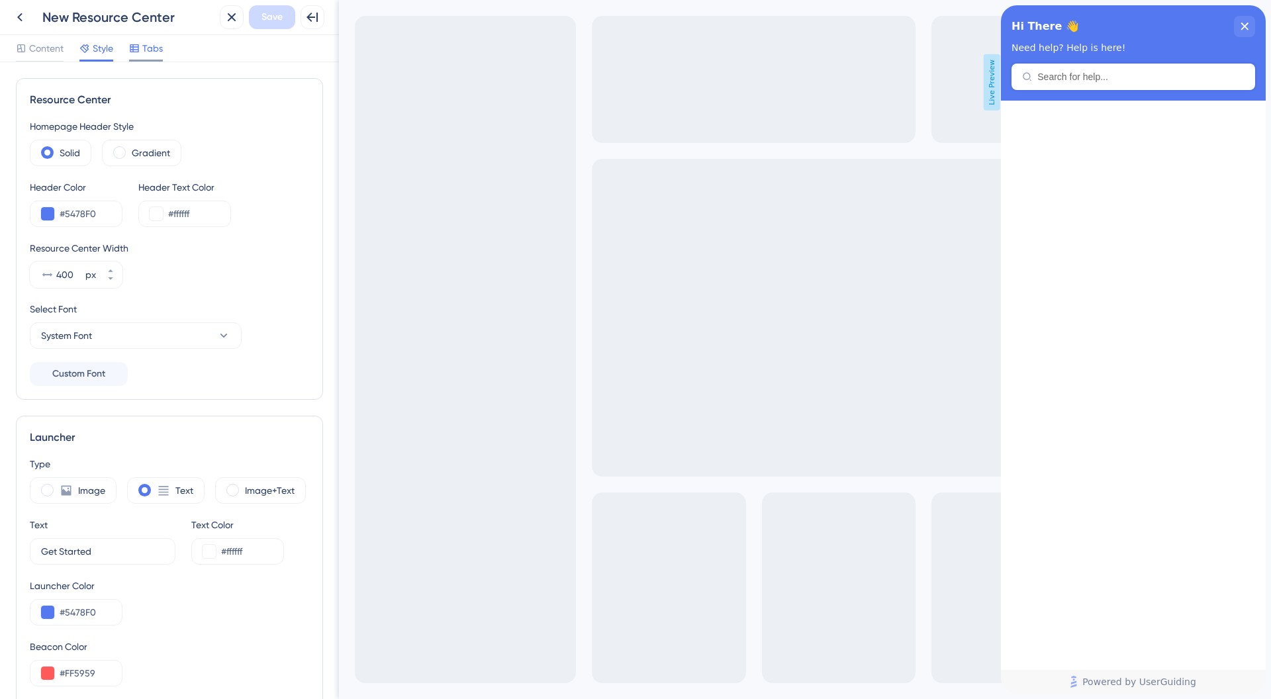
drag, startPoint x: 137, startPoint y: 44, endPoint x: 130, endPoint y: 44, distance: 7.3
click at [135, 44] on icon at bounding box center [134, 48] width 11 height 11
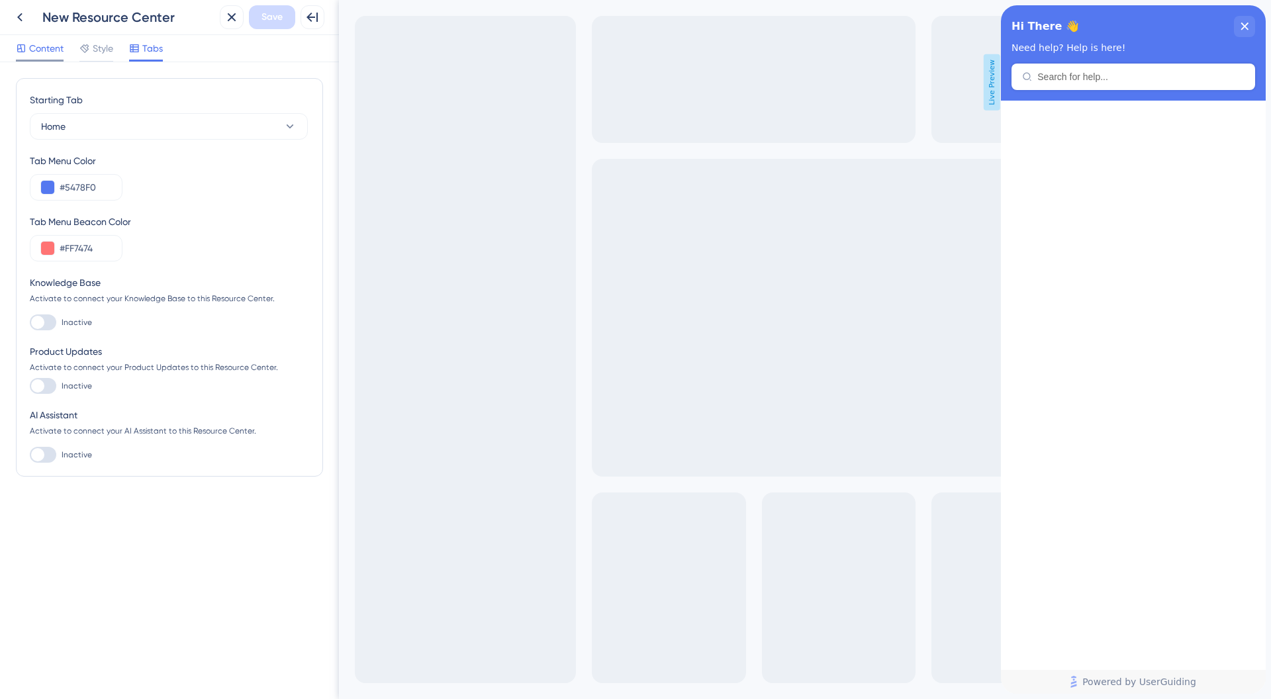
click at [51, 51] on span "Content" at bounding box center [46, 48] width 34 height 16
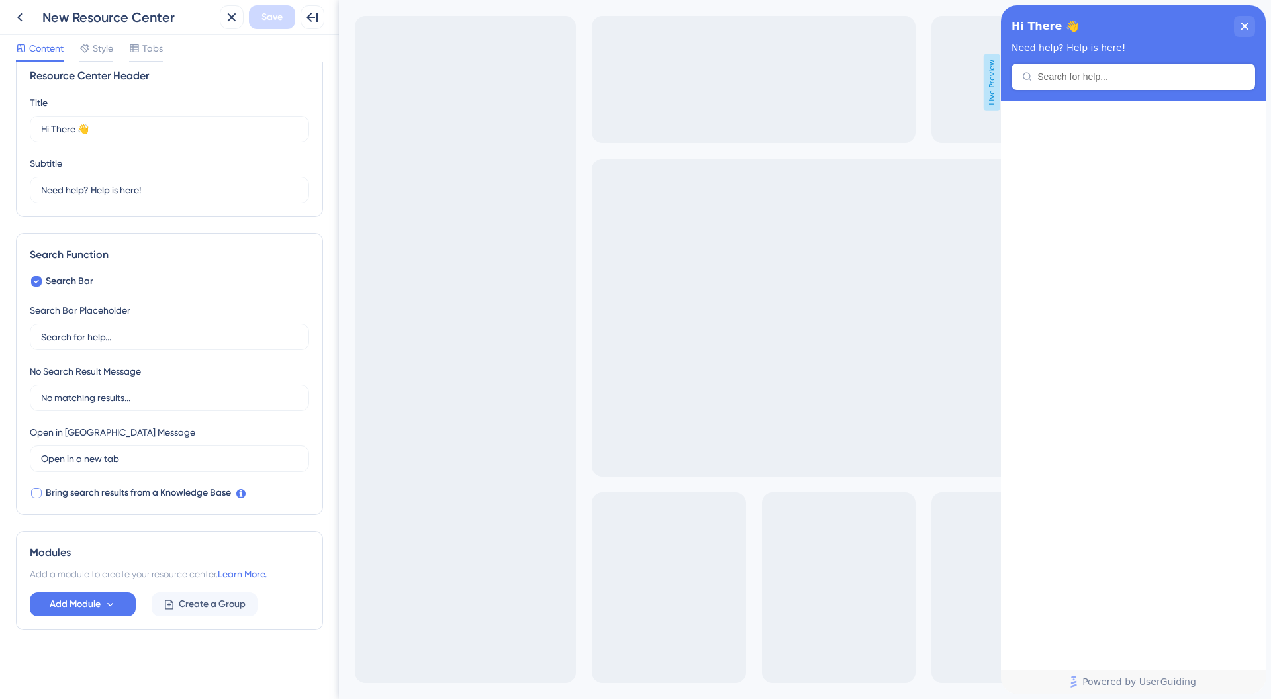
click at [43, 498] on label "Bring search results from a Knowledge Base" at bounding box center [130, 493] width 201 height 16
checkbox input "true"
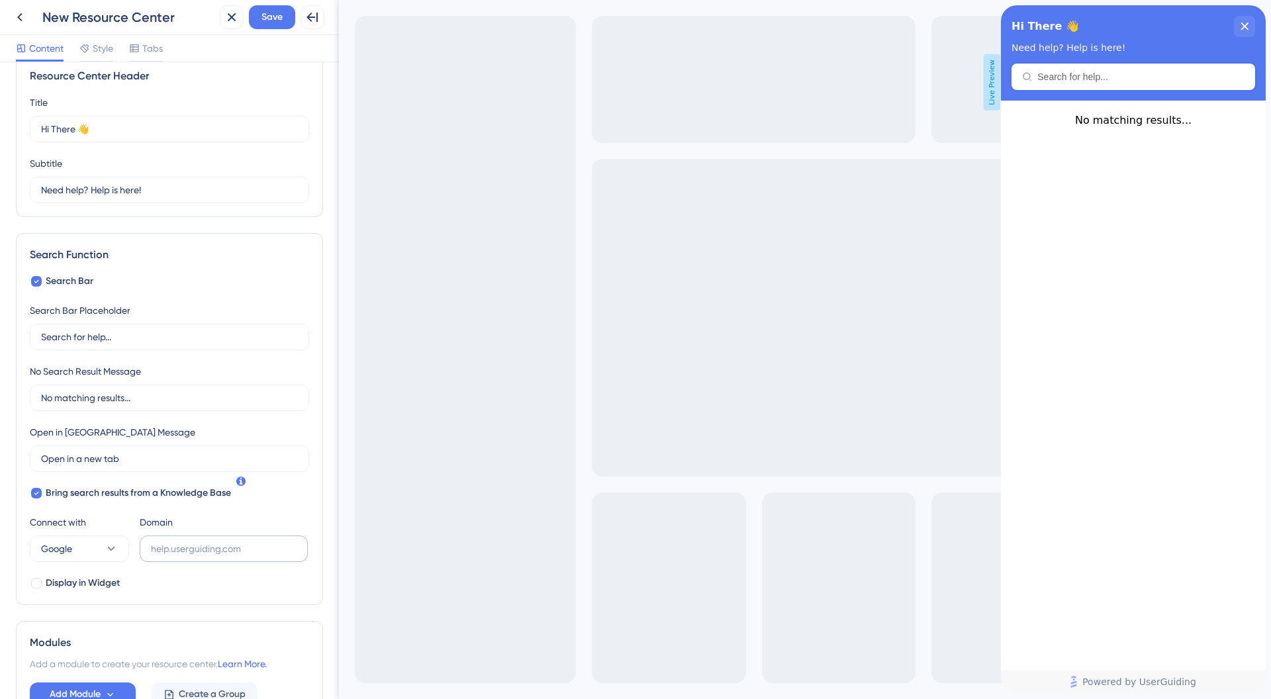
scroll to position [47, 0]
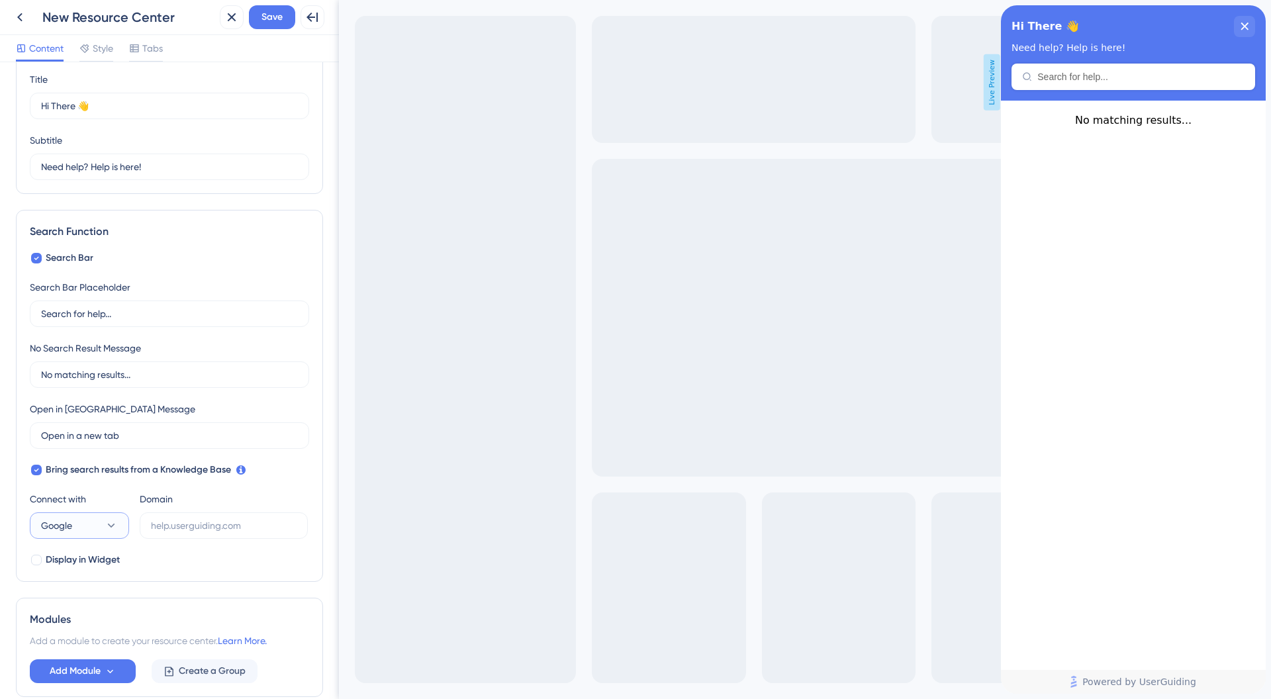
click at [122, 527] on button "Google" at bounding box center [79, 525] width 99 height 26
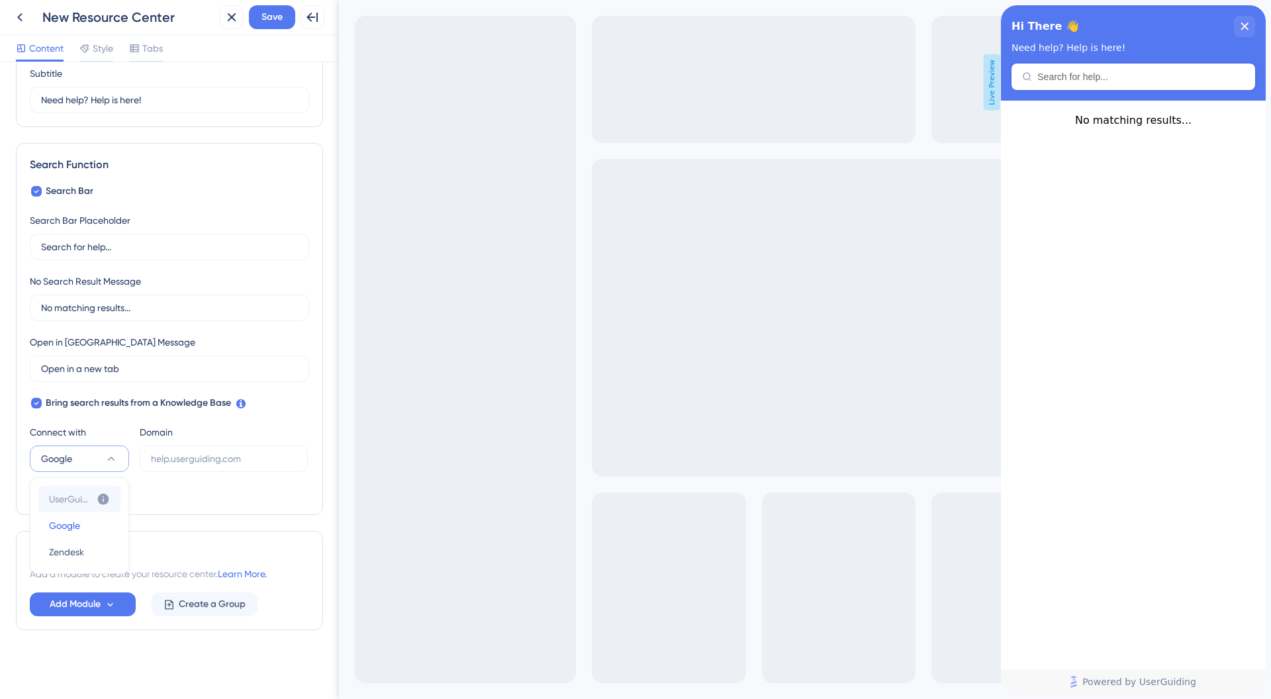
click at [88, 496] on span "UserGuiding" at bounding box center [70, 499] width 42 height 16
click at [104, 496] on icon at bounding box center [103, 499] width 11 height 11
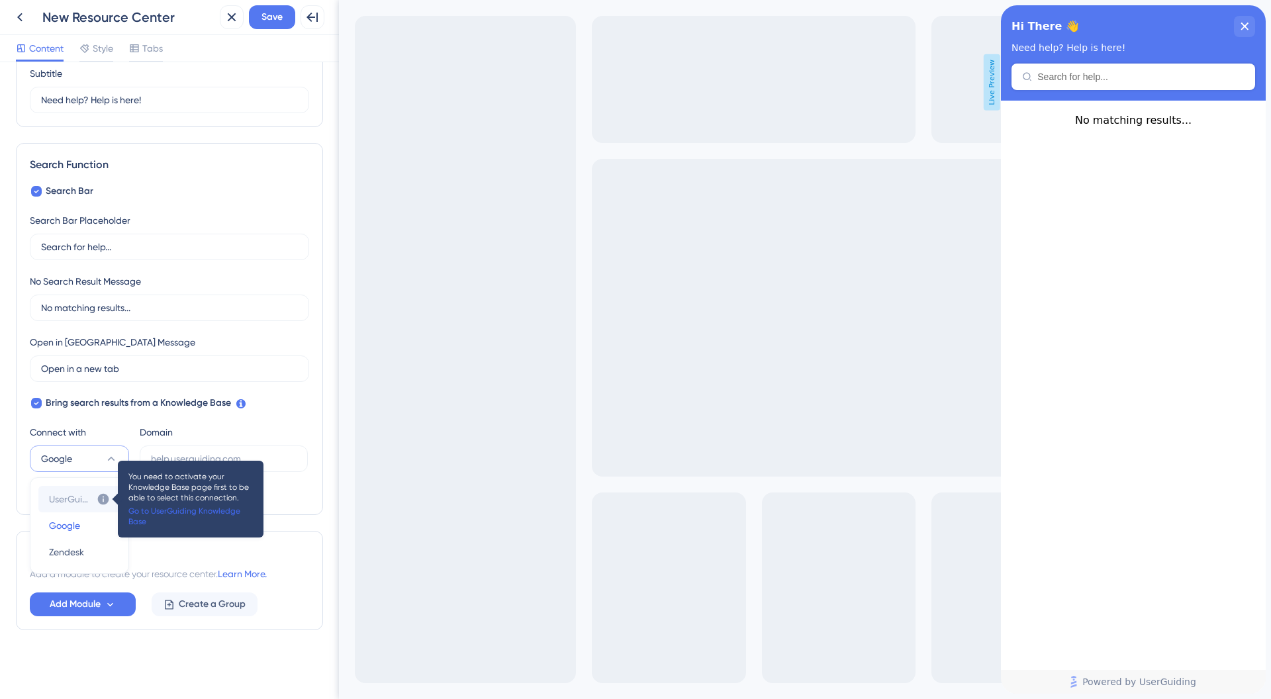
click at [153, 510] on link "Go to UserGuiding Knowledge Base" at bounding box center [190, 516] width 124 height 21
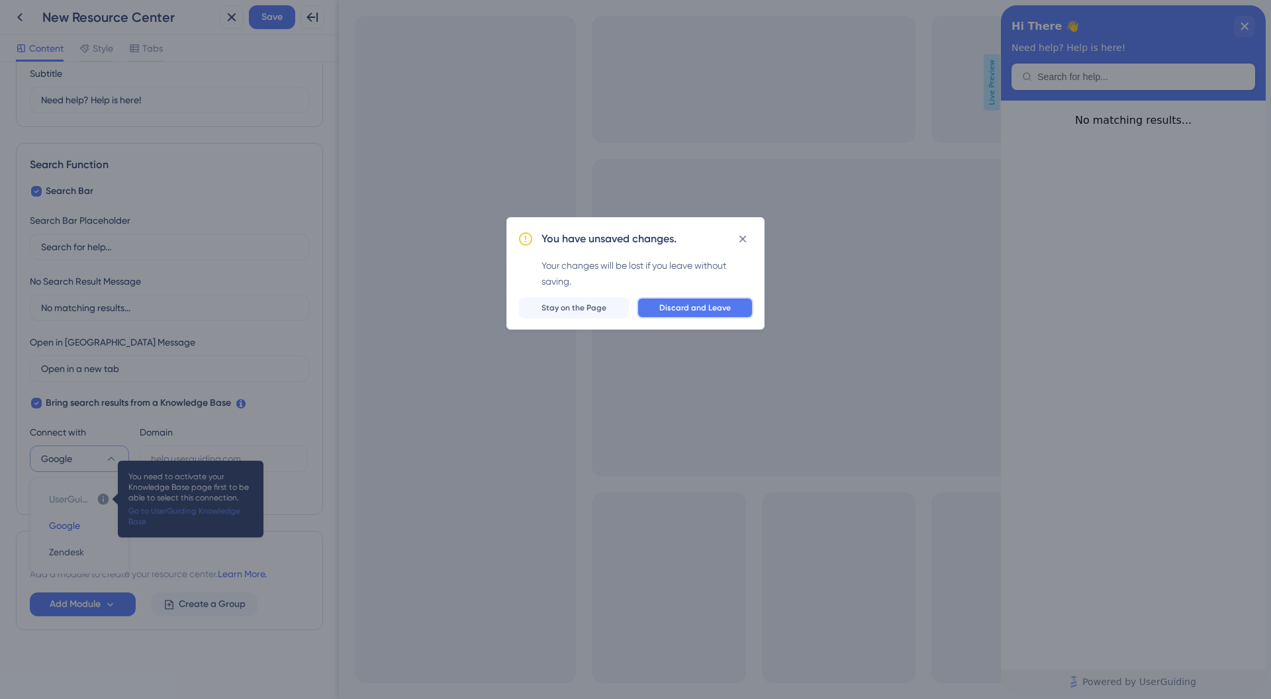
click at [703, 316] on button "Discard and Leave" at bounding box center [695, 307] width 116 height 21
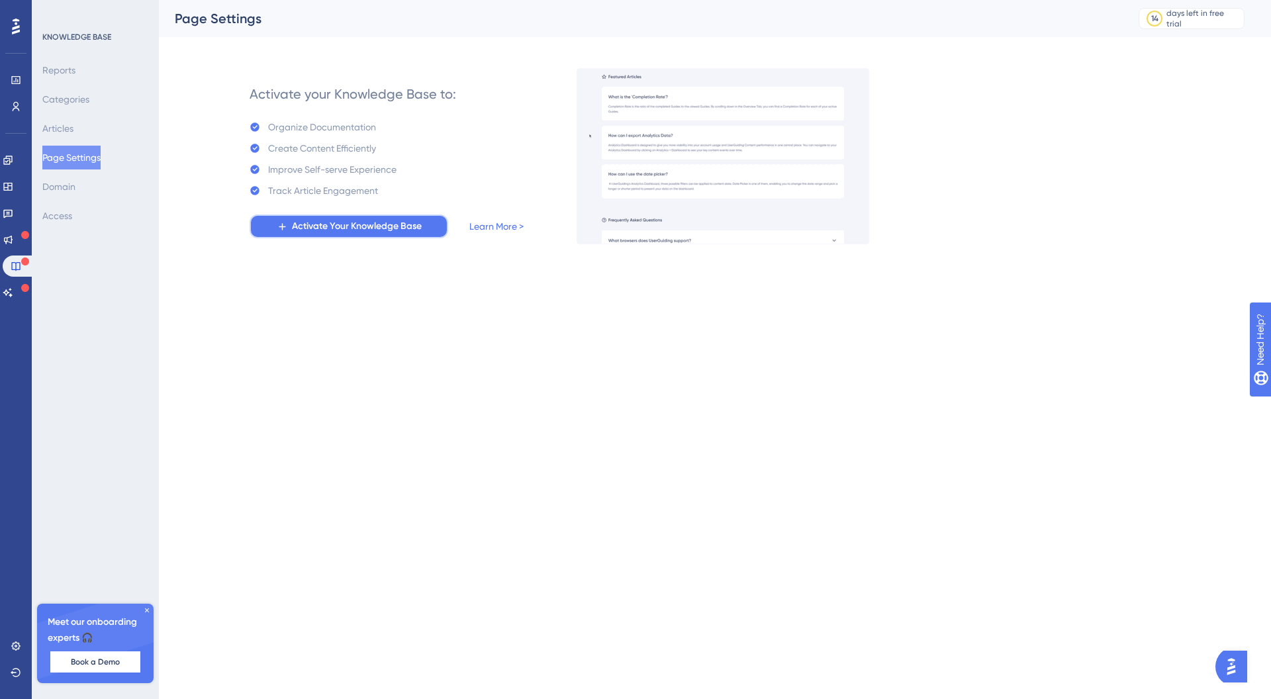
click at [416, 217] on button "Activate Your Knowledge Base" at bounding box center [349, 226] width 199 height 24
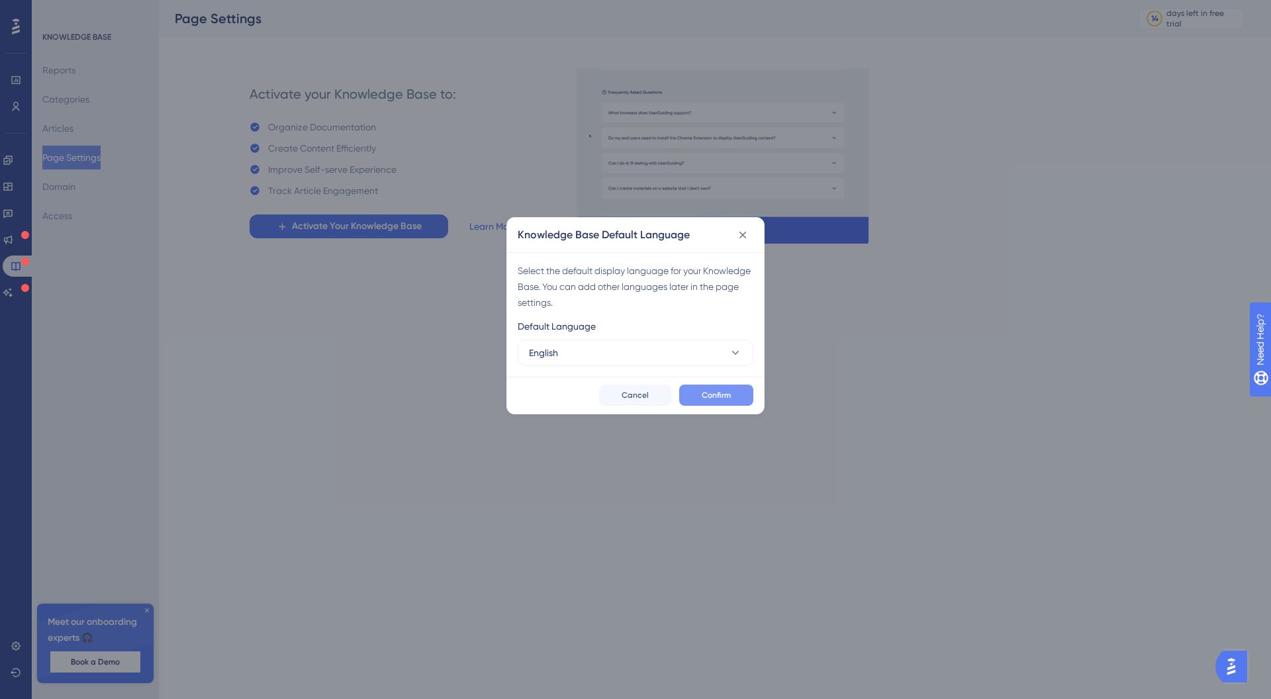
click at [733, 392] on button "Confirm" at bounding box center [716, 395] width 74 height 21
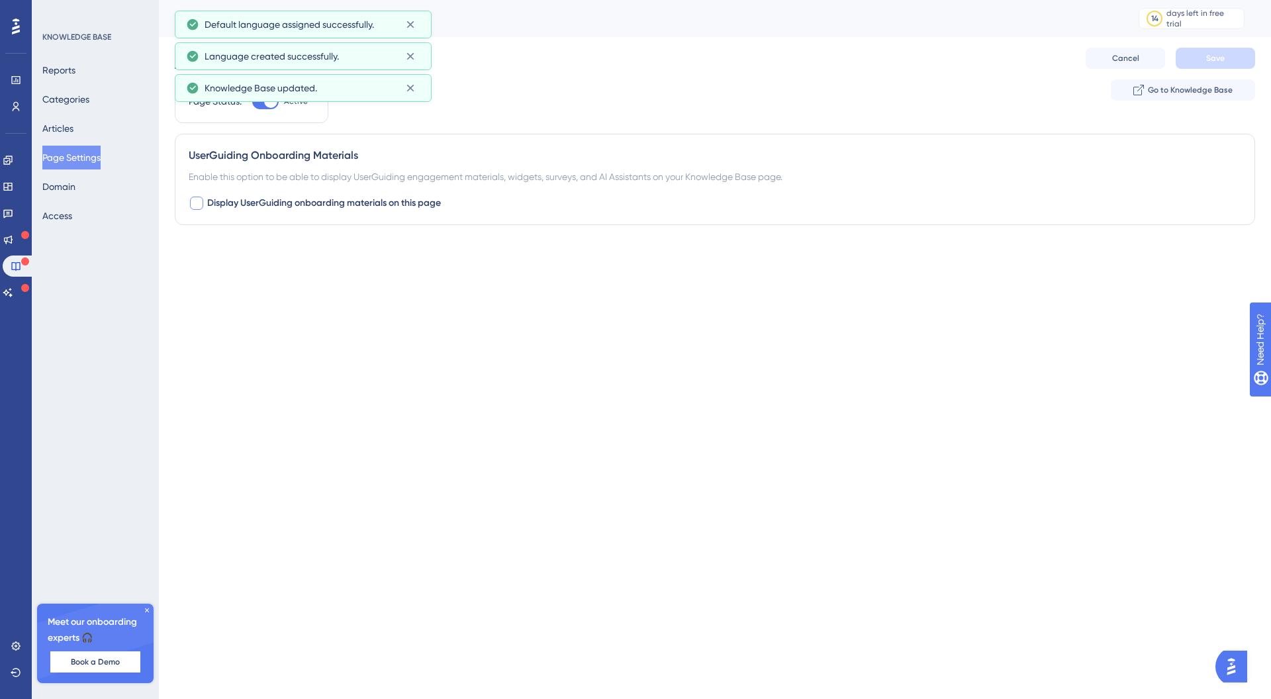
click at [208, 206] on span "Display UserGuiding onboarding materials on this page" at bounding box center [324, 203] width 234 height 16
checkbox input "true"
drag, startPoint x: 285, startPoint y: 303, endPoint x: 297, endPoint y: 289, distance: 18.3
click at [285, 302] on div "UserGuiding Onboarding Materials Enable this option to be able to display UserG…" at bounding box center [715, 223] width 1080 height 179
click at [297, 289] on button "Default" at bounding box center [262, 285] width 146 height 26
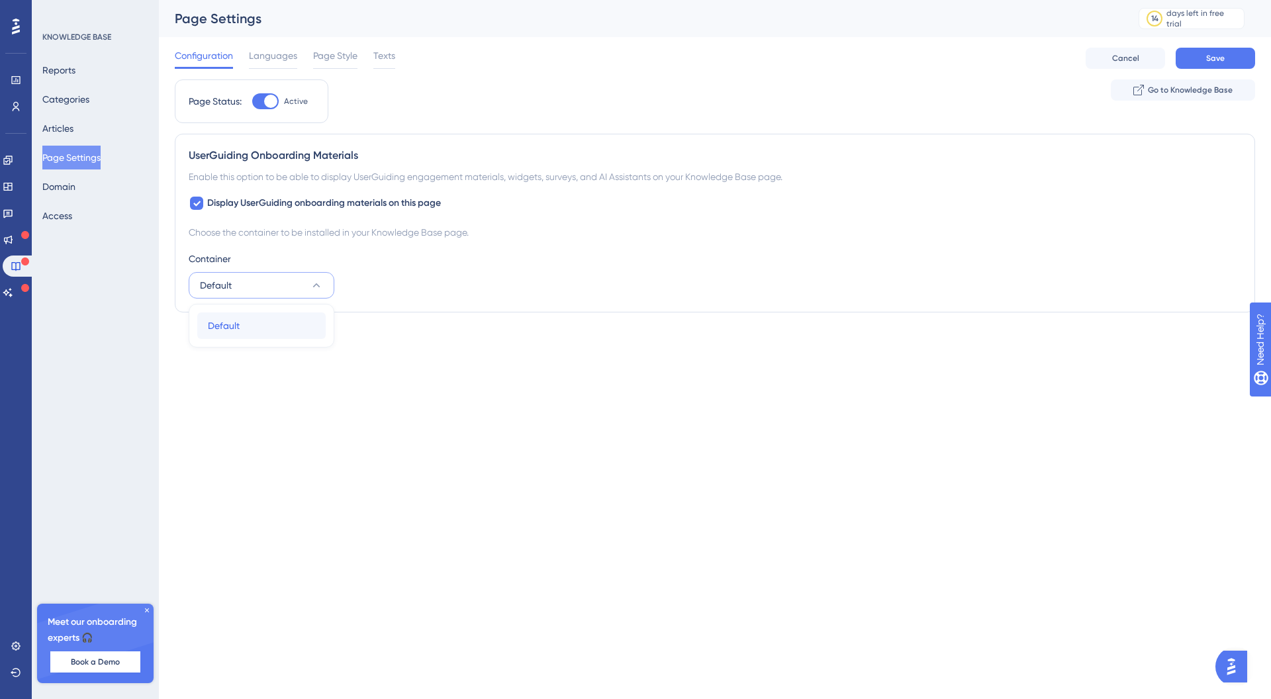
click at [290, 314] on div "Default Default" at bounding box center [261, 325] width 107 height 26
click at [1238, 55] on button "Save" at bounding box center [1214, 58] width 79 height 21
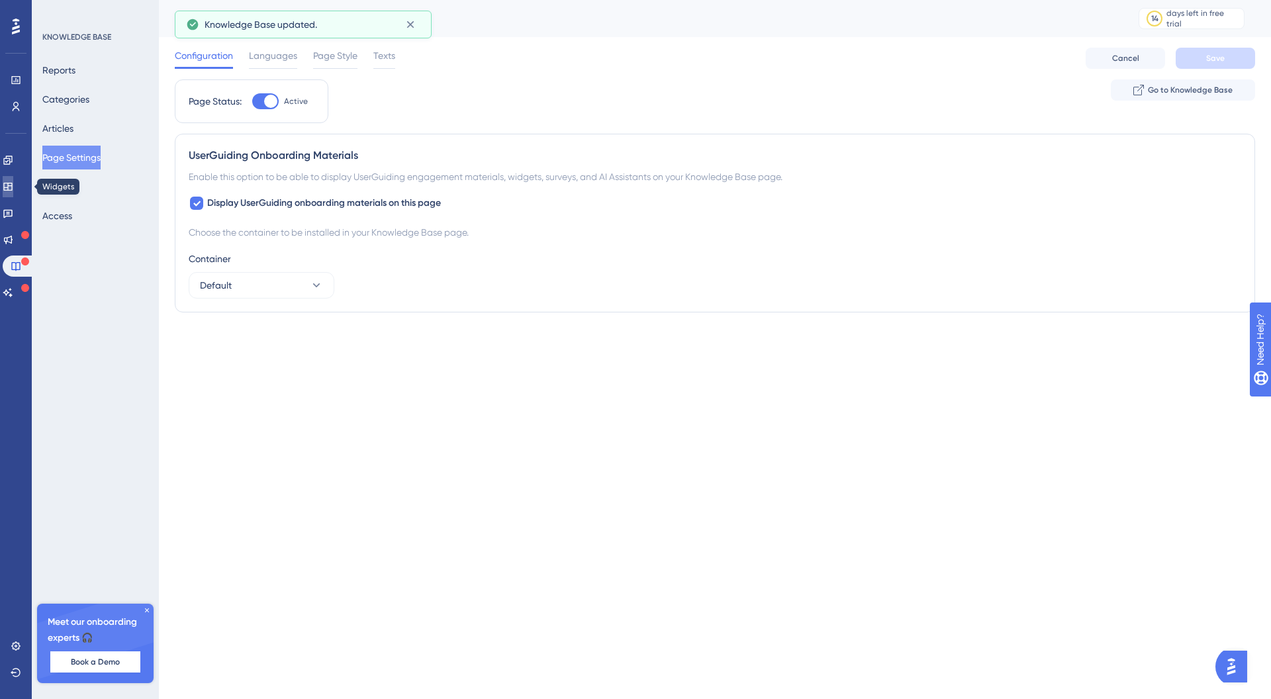
click at [13, 193] on link at bounding box center [8, 186] width 11 height 21
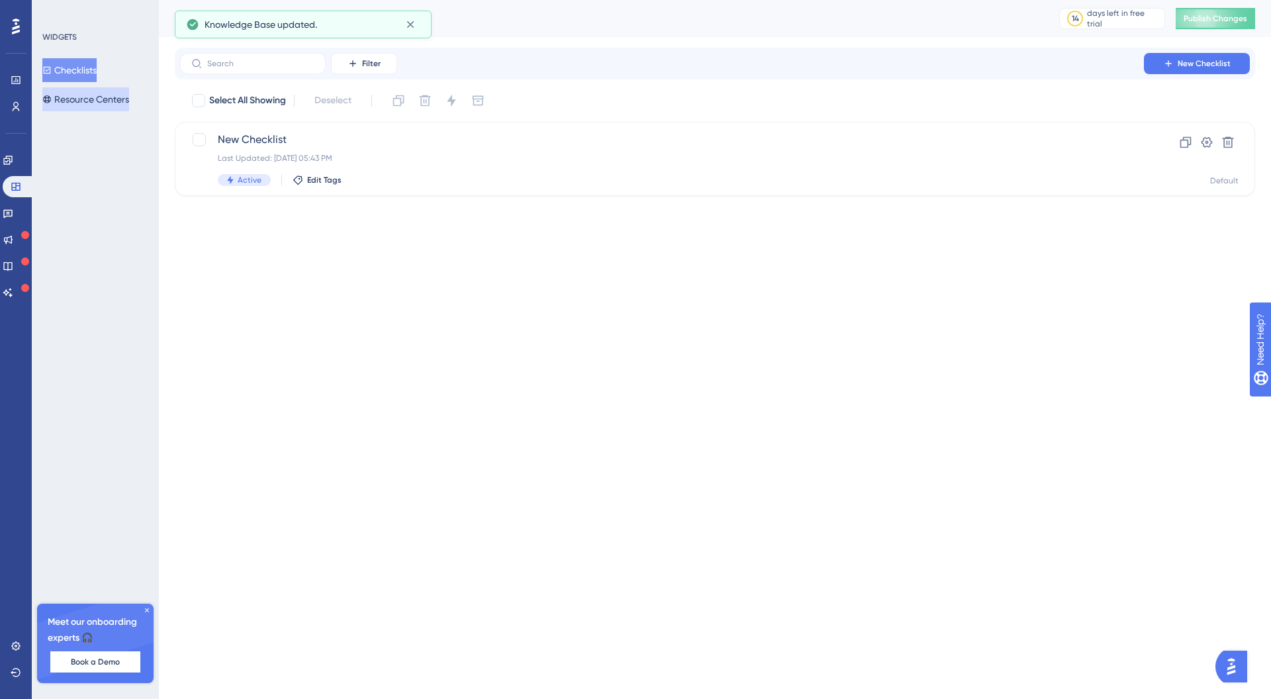
drag, startPoint x: 86, startPoint y: 105, endPoint x: 111, endPoint y: 113, distance: 25.7
click at [86, 105] on button "Resource Centers" at bounding box center [85, 99] width 87 height 24
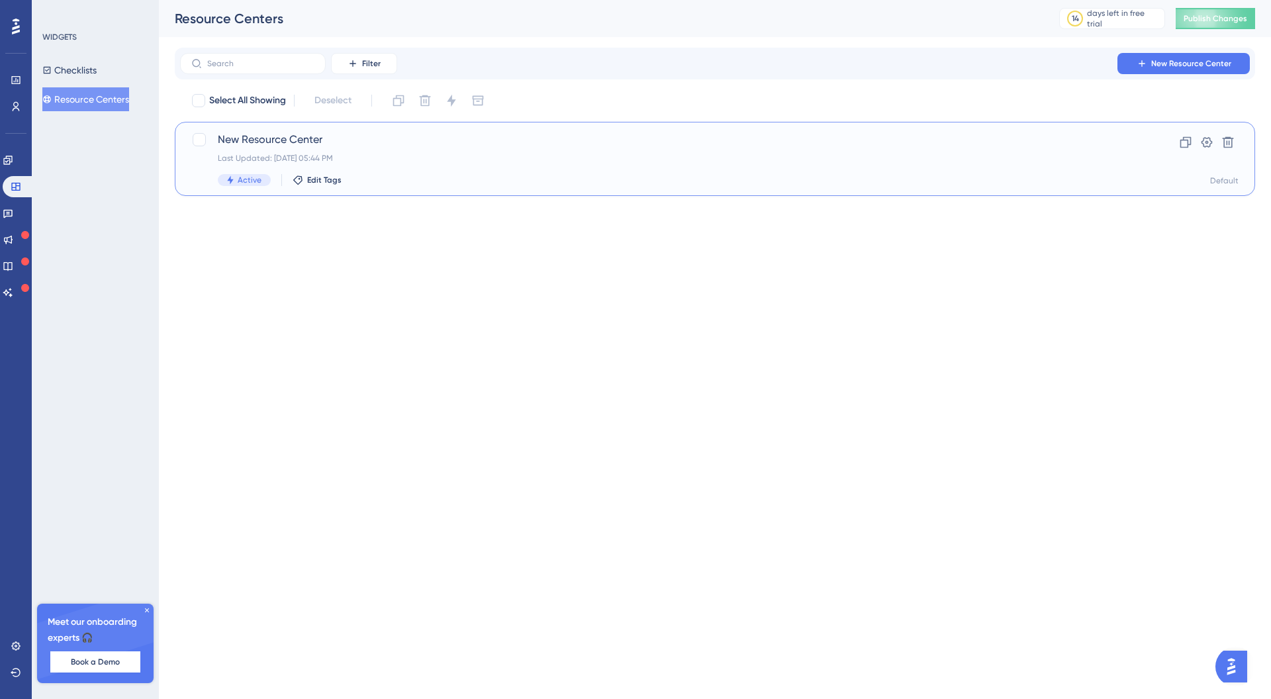
click at [268, 139] on span "New Resource Center" at bounding box center [662, 140] width 888 height 16
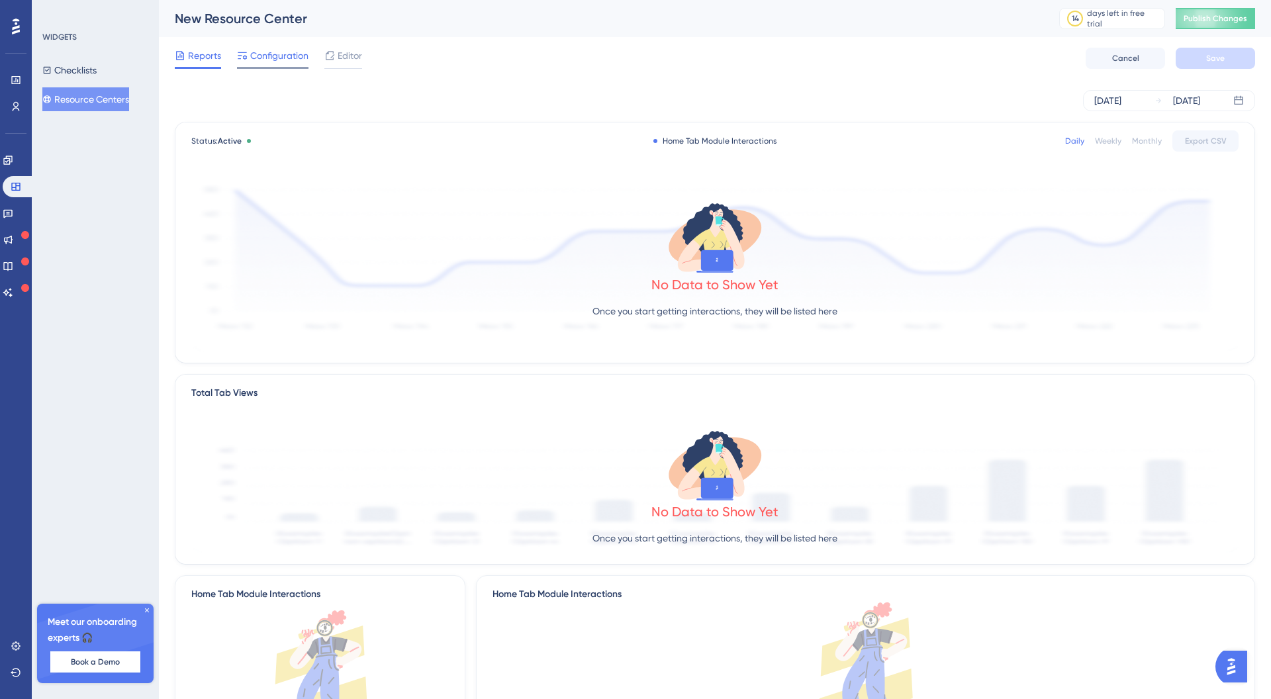
click at [295, 64] on div "Configuration" at bounding box center [272, 58] width 71 height 21
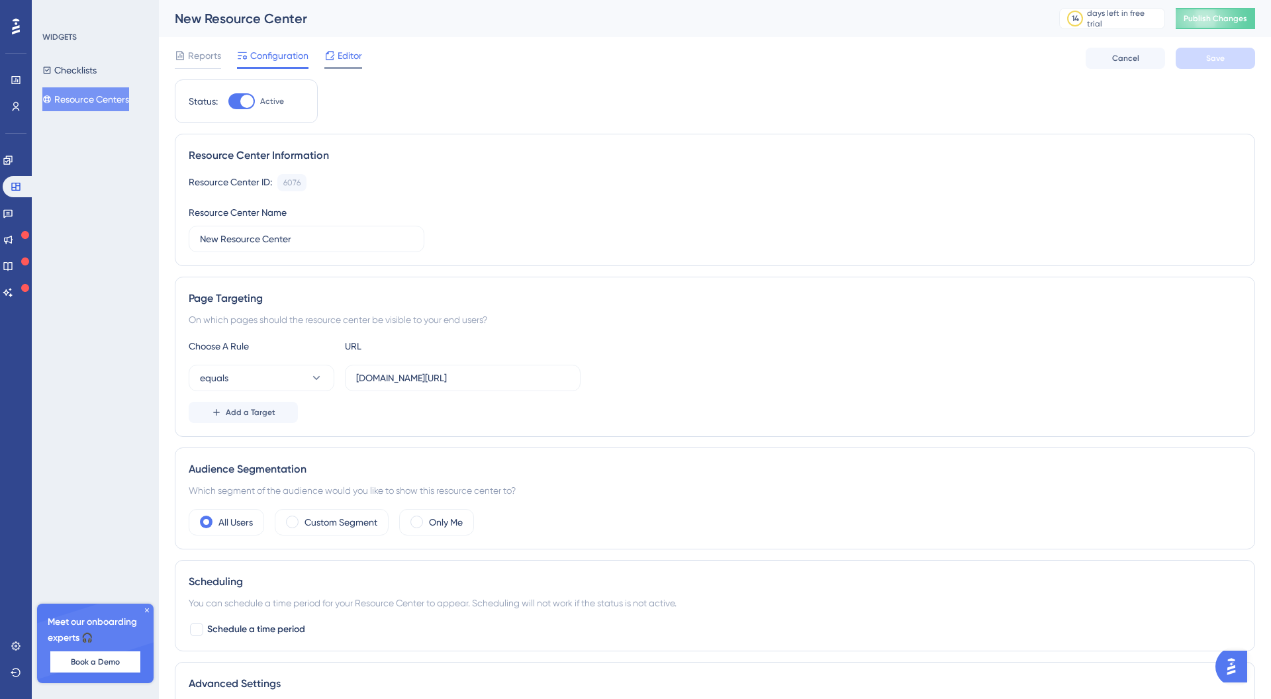
click at [353, 56] on span "Editor" at bounding box center [350, 56] width 24 height 16
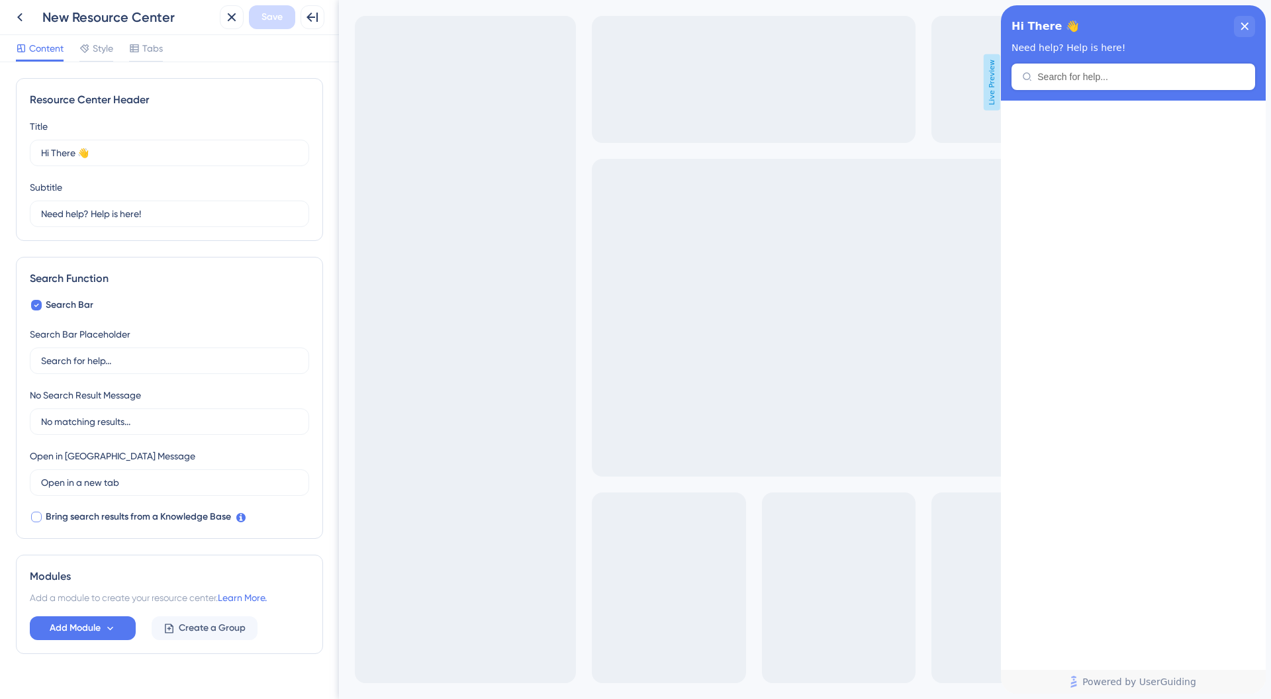
click at [48, 518] on span "Bring search results from a Knowledge Base" at bounding box center [138, 517] width 185 height 16
checkbox input "true"
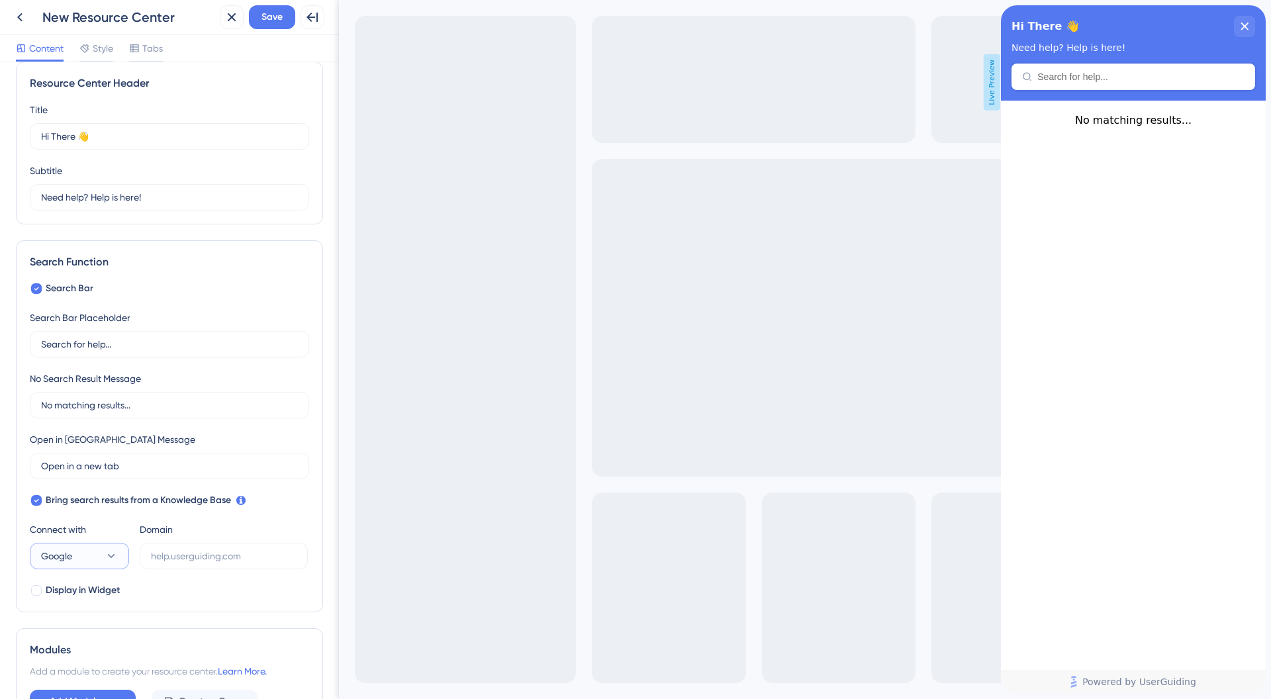
click at [100, 543] on button "Google" at bounding box center [79, 556] width 99 height 26
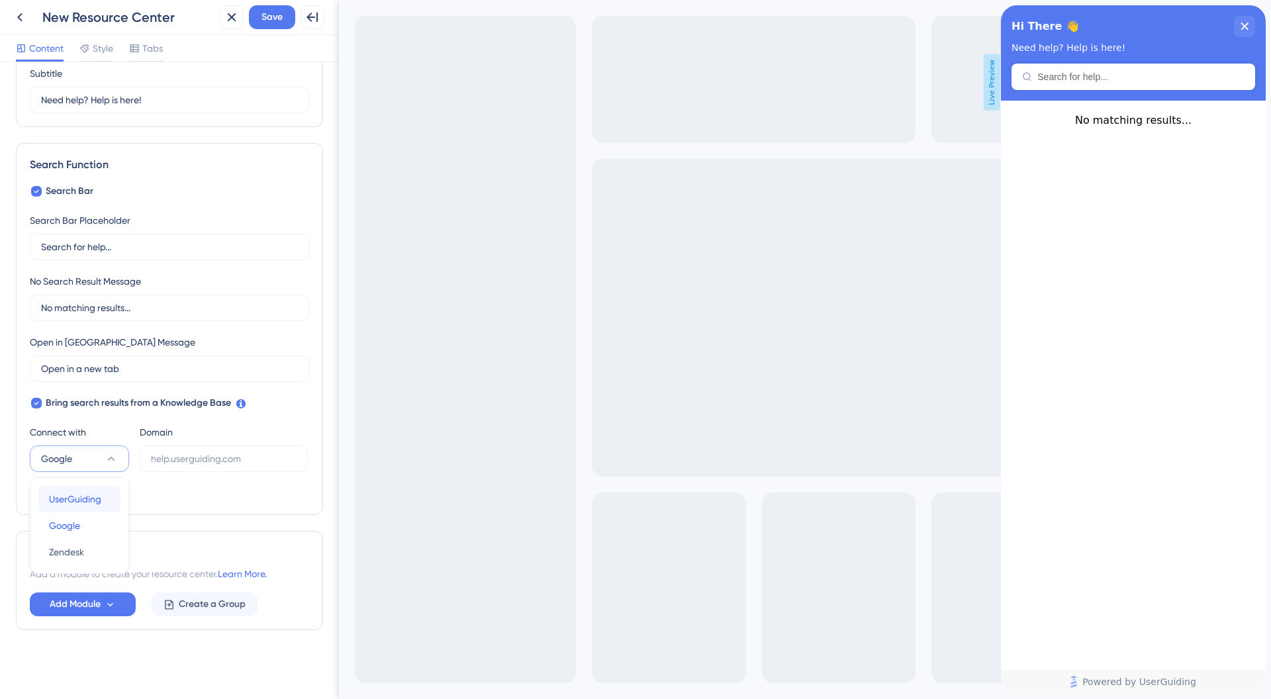
click at [102, 497] on button "UserGuiding UserGuiding" at bounding box center [79, 499] width 82 height 26
type input "[URL][DOMAIN_NAME]"
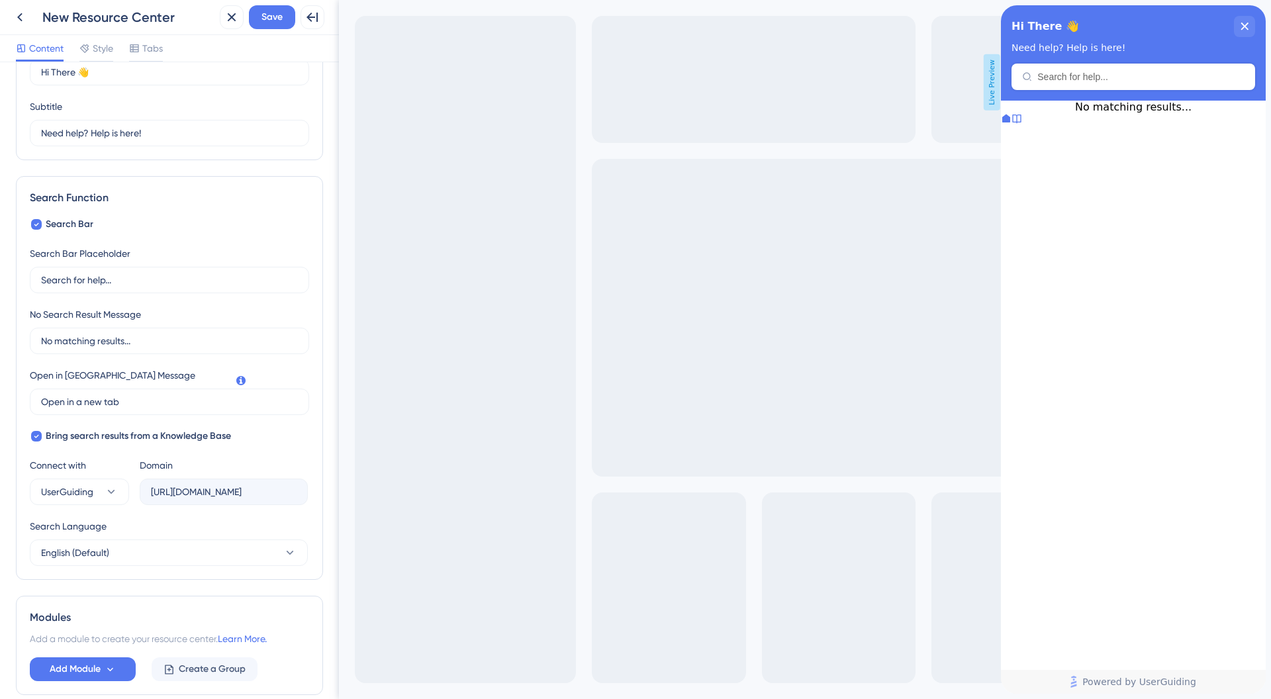
scroll to position [0, 0]
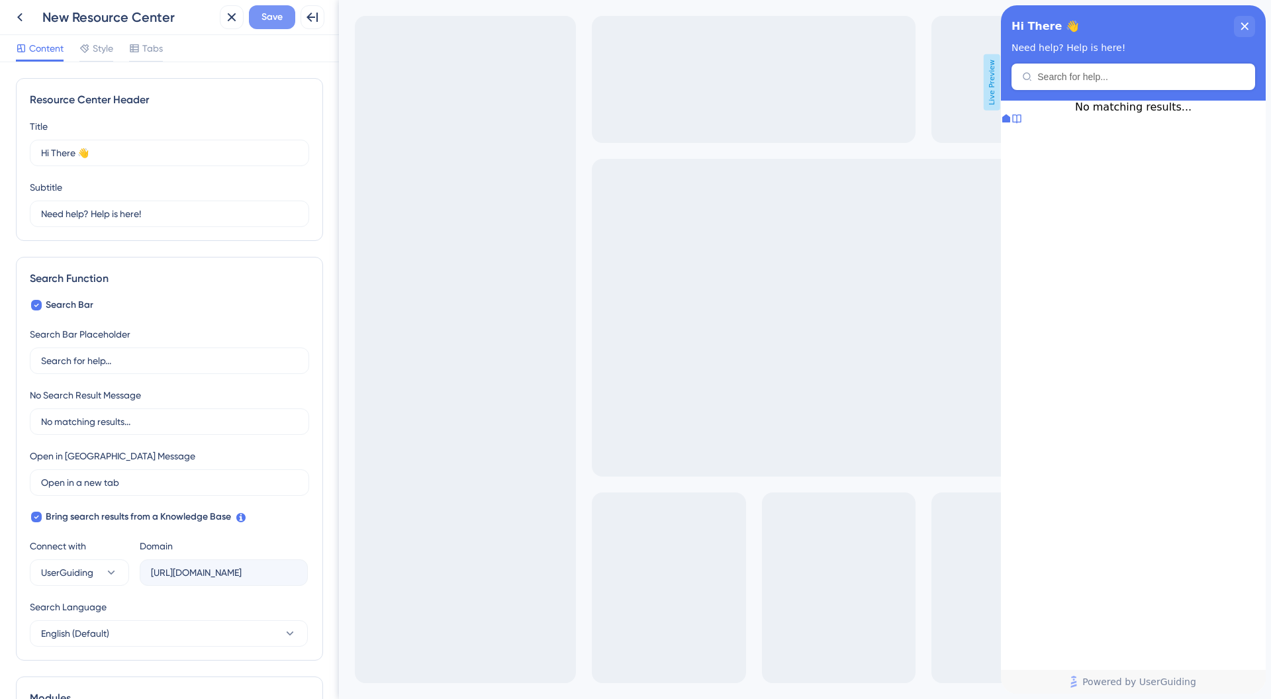
click at [275, 19] on span "Save" at bounding box center [271, 17] width 21 height 16
click at [28, 24] on button at bounding box center [20, 17] width 24 height 24
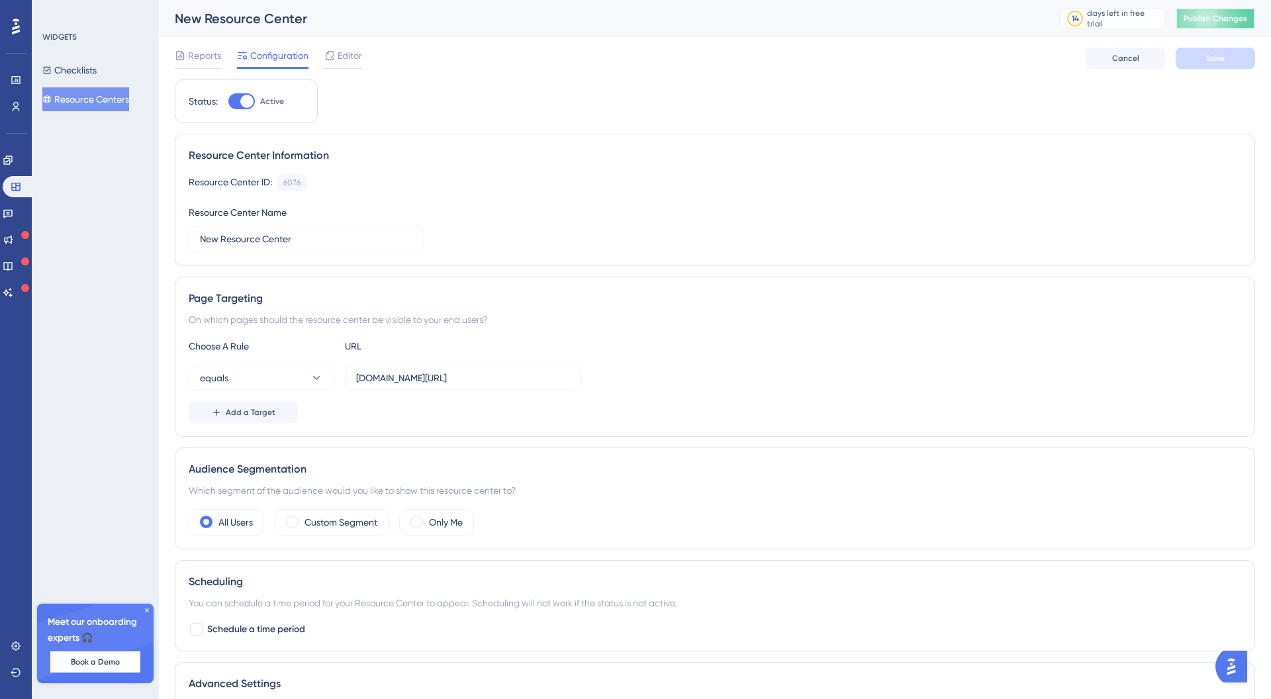
click at [1185, 23] on span "Publish Changes" at bounding box center [1215, 18] width 64 height 11
click at [97, 66] on button "Checklists" at bounding box center [69, 70] width 54 height 24
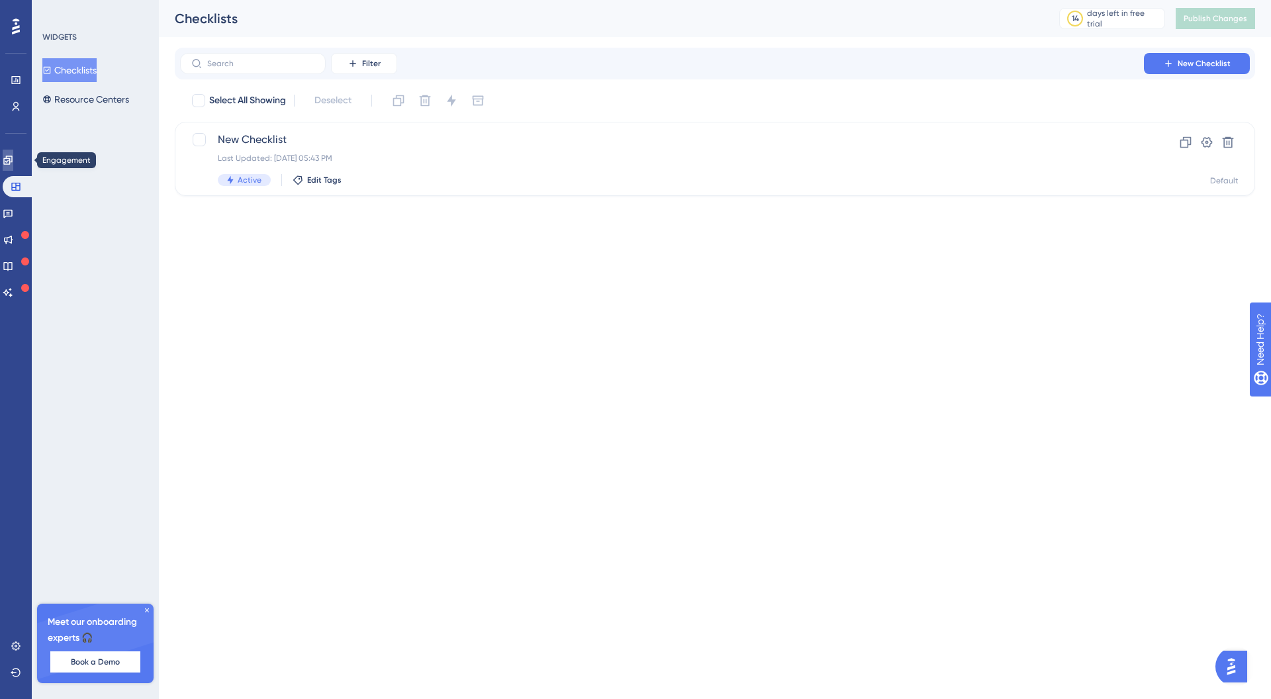
click at [12, 160] on icon at bounding box center [7, 160] width 9 height 9
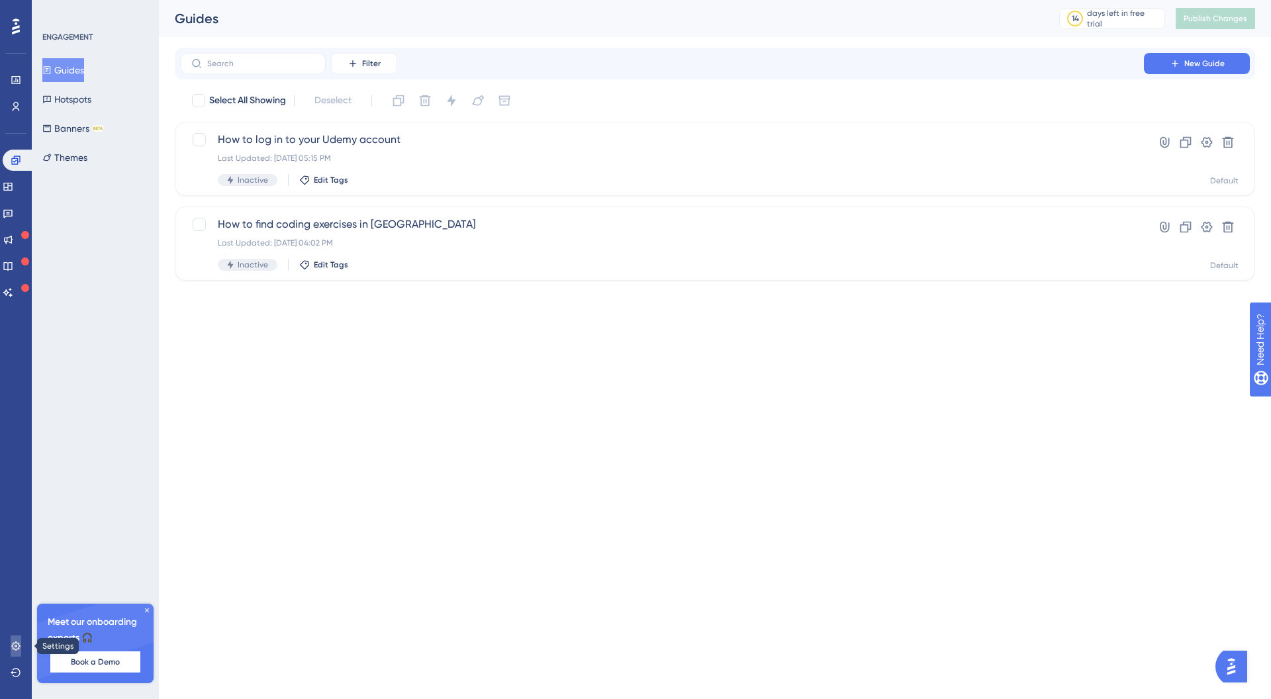
click at [13, 641] on icon at bounding box center [16, 646] width 11 height 11
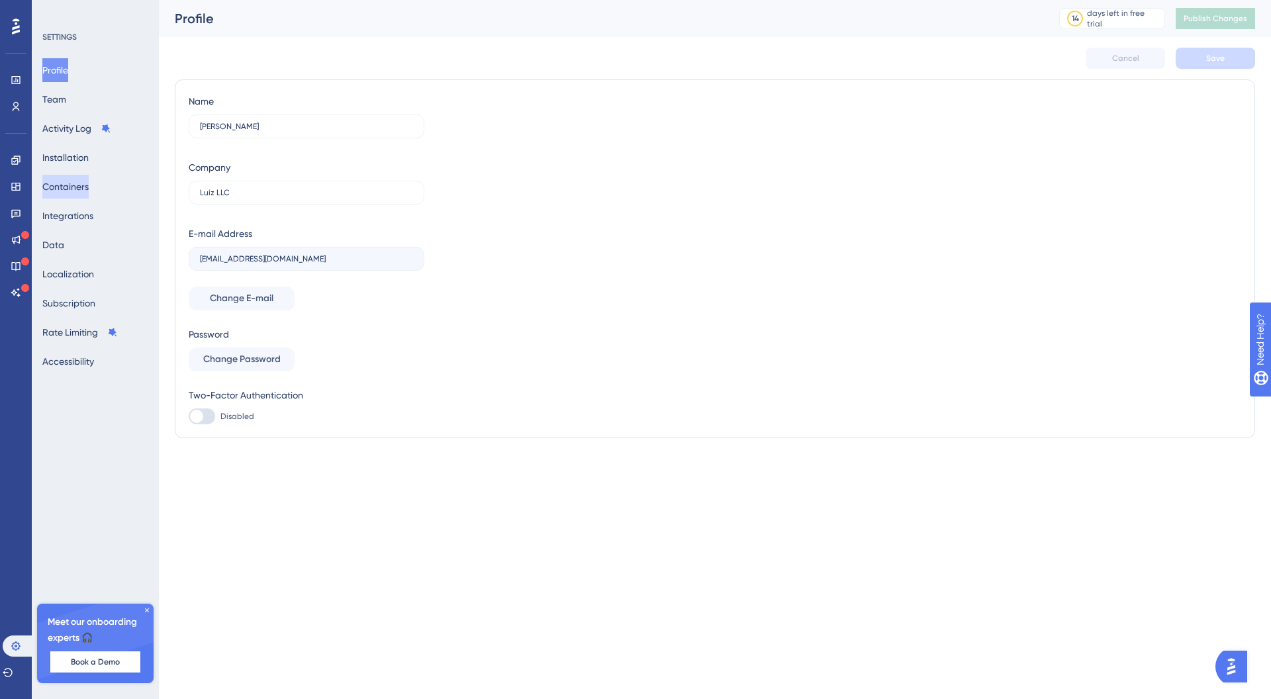
click at [84, 192] on button "Containers" at bounding box center [65, 187] width 46 height 24
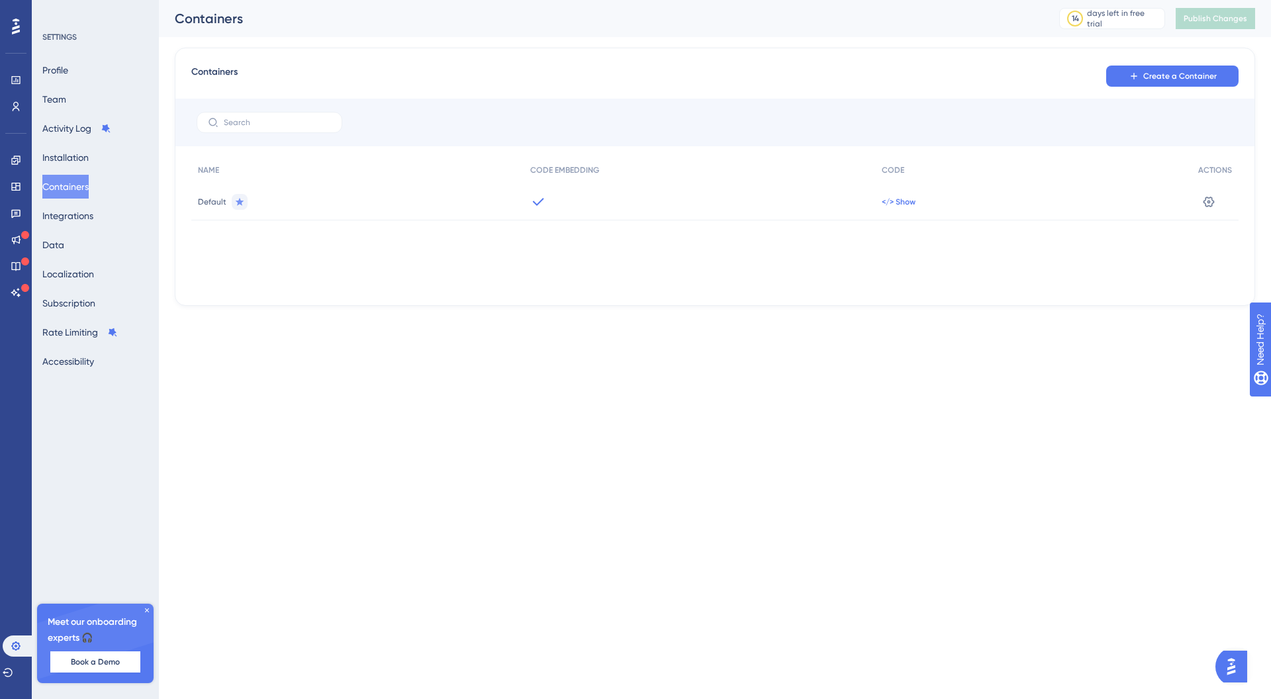
click at [911, 202] on span "</> Show" at bounding box center [899, 202] width 34 height 11
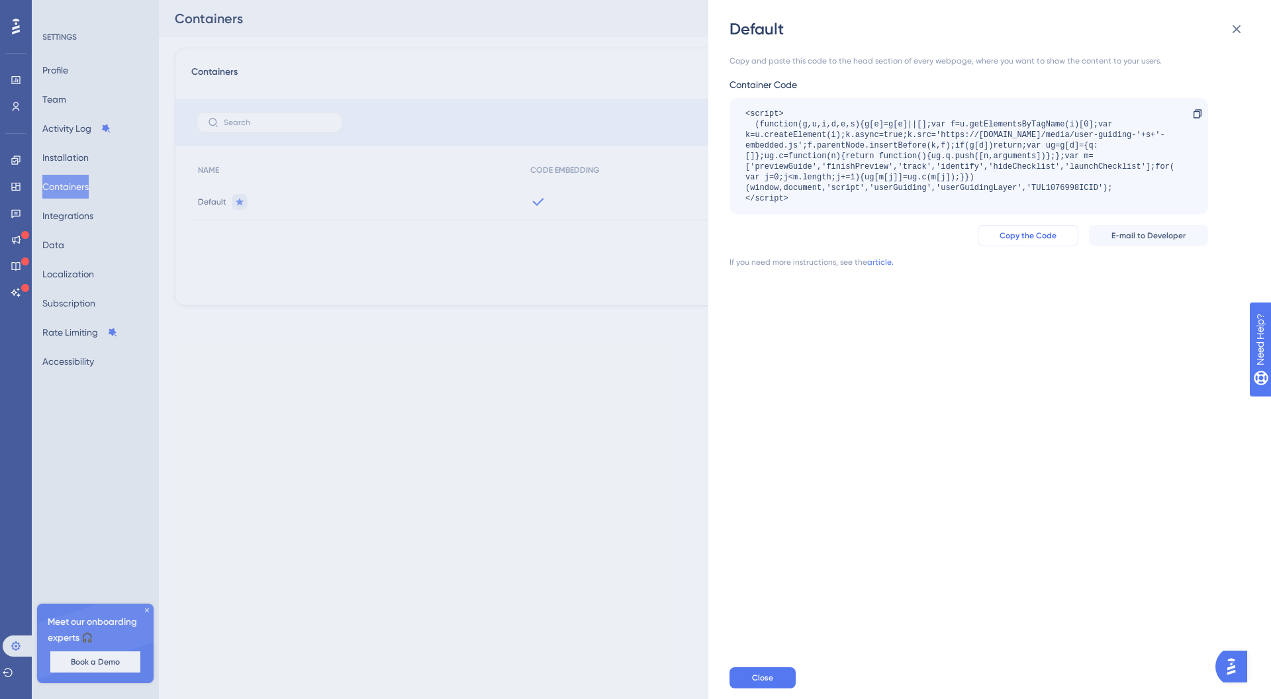
click at [1004, 234] on span "Copy the Code" at bounding box center [1027, 235] width 57 height 11
click at [1038, 185] on div "<script> (function(g,u,i,d,e,s){g[e]=g[e]||[];var f=u.getElementsByTagName(i)[0…" at bounding box center [962, 156] width 434 height 95
drag, startPoint x: 1031, startPoint y: 186, endPoint x: 1097, endPoint y: 185, distance: 65.5
click at [1097, 185] on div "<script> (function(g,u,i,d,e,s){g[e]=g[e]||[];var f=u.getElementsByTagName(i)[0…" at bounding box center [962, 156] width 434 height 95
copy div "TUL1076998ICID"
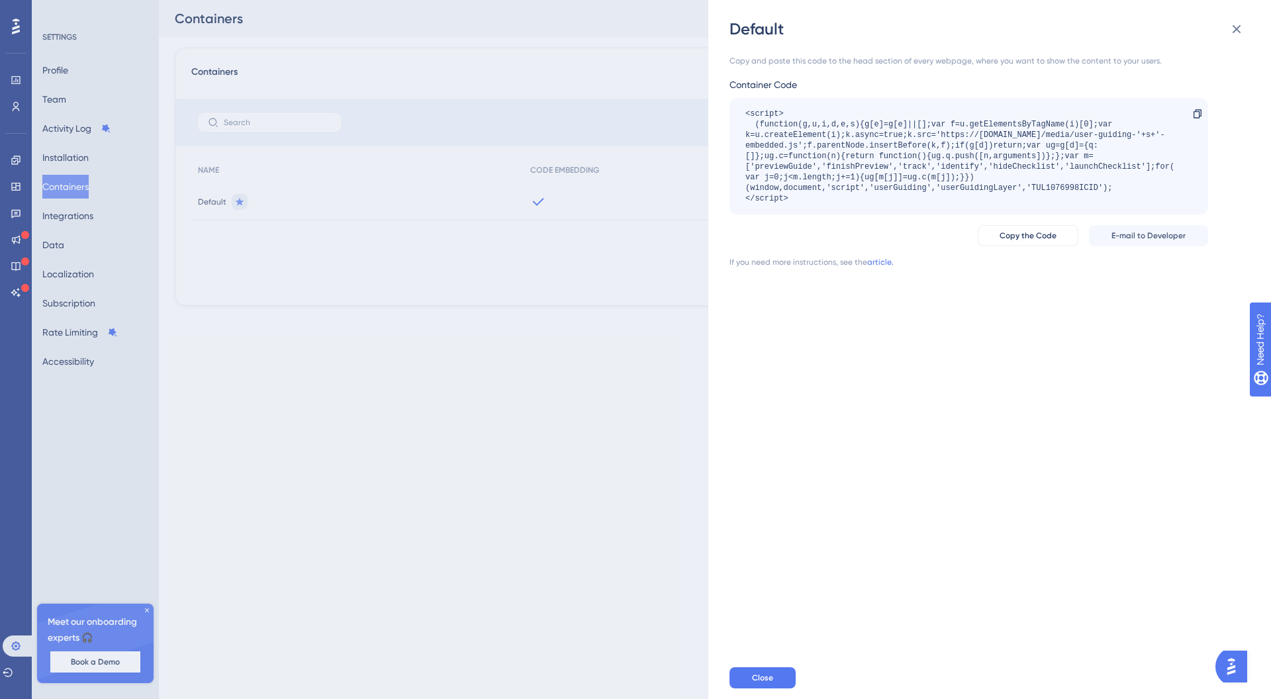
click at [700, 225] on div "Default Copy and paste this code to the head section of every webpage, where yo…" at bounding box center [635, 349] width 1271 height 699
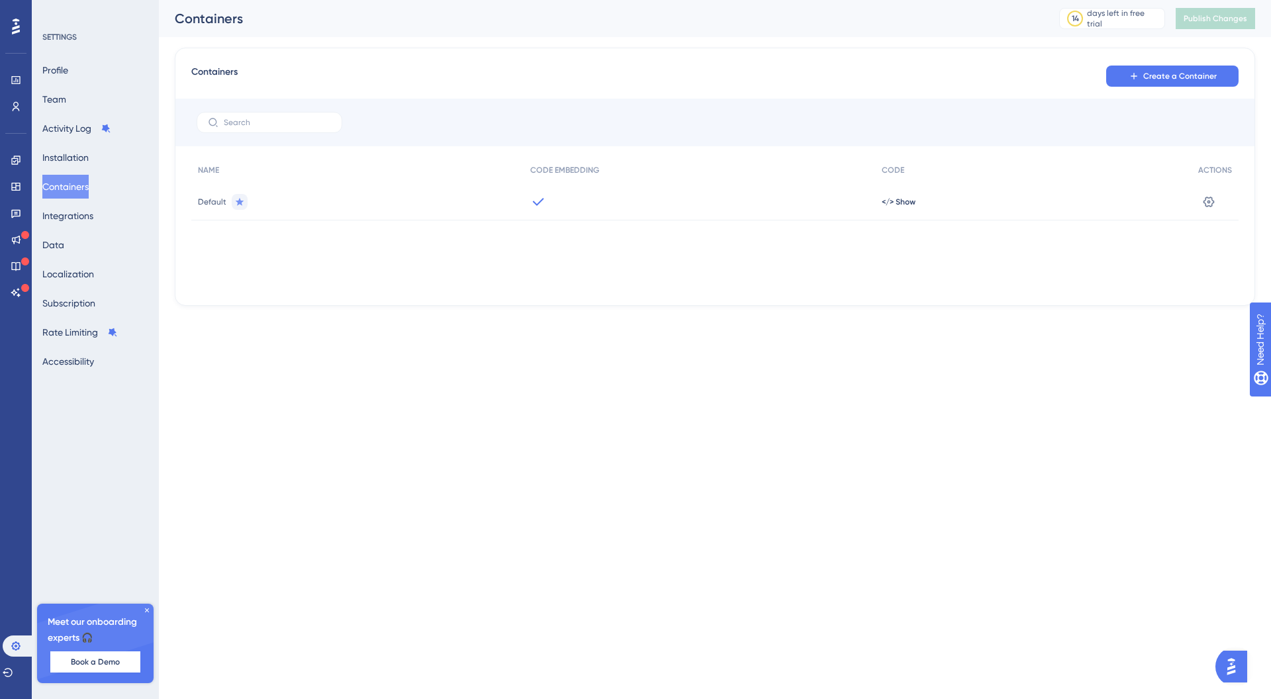
click at [1199, 7] on div "Containers 14 days left in free trial Click to see upgrade options Publish Chan…" at bounding box center [715, 18] width 1112 height 37
click at [95, 123] on button "Activity Log" at bounding box center [76, 128] width 69 height 24
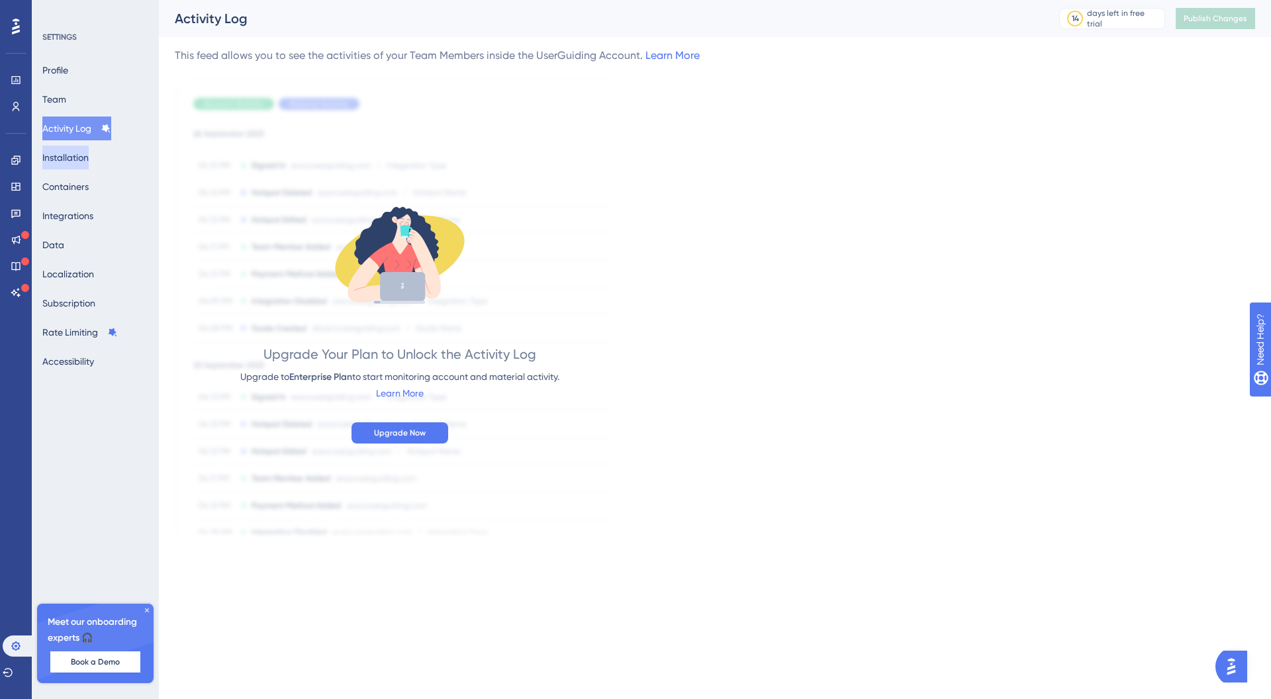
click at [89, 146] on button "Installation" at bounding box center [65, 158] width 46 height 24
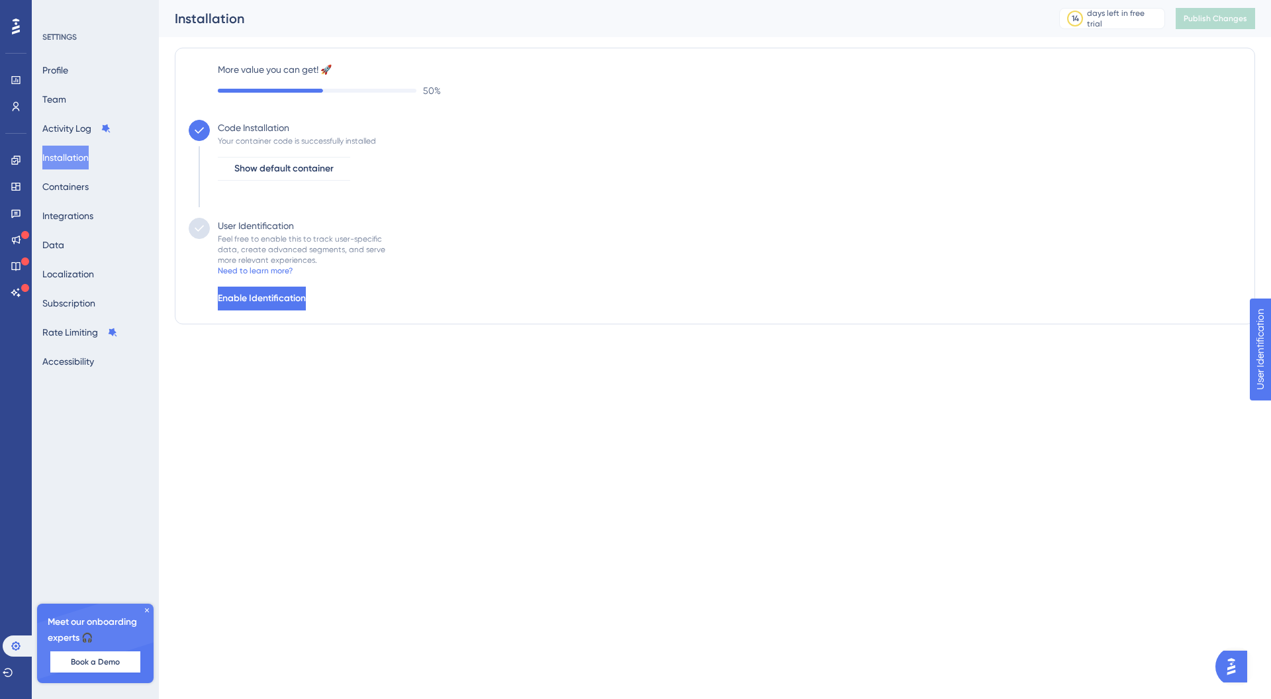
click at [89, 168] on button "Installation" at bounding box center [65, 158] width 46 height 24
click at [89, 199] on div "Profile Team Activity Log Installation Containers Integrations Data Localizatio…" at bounding box center [95, 215] width 107 height 315
click at [89, 190] on button "Containers" at bounding box center [65, 187] width 46 height 24
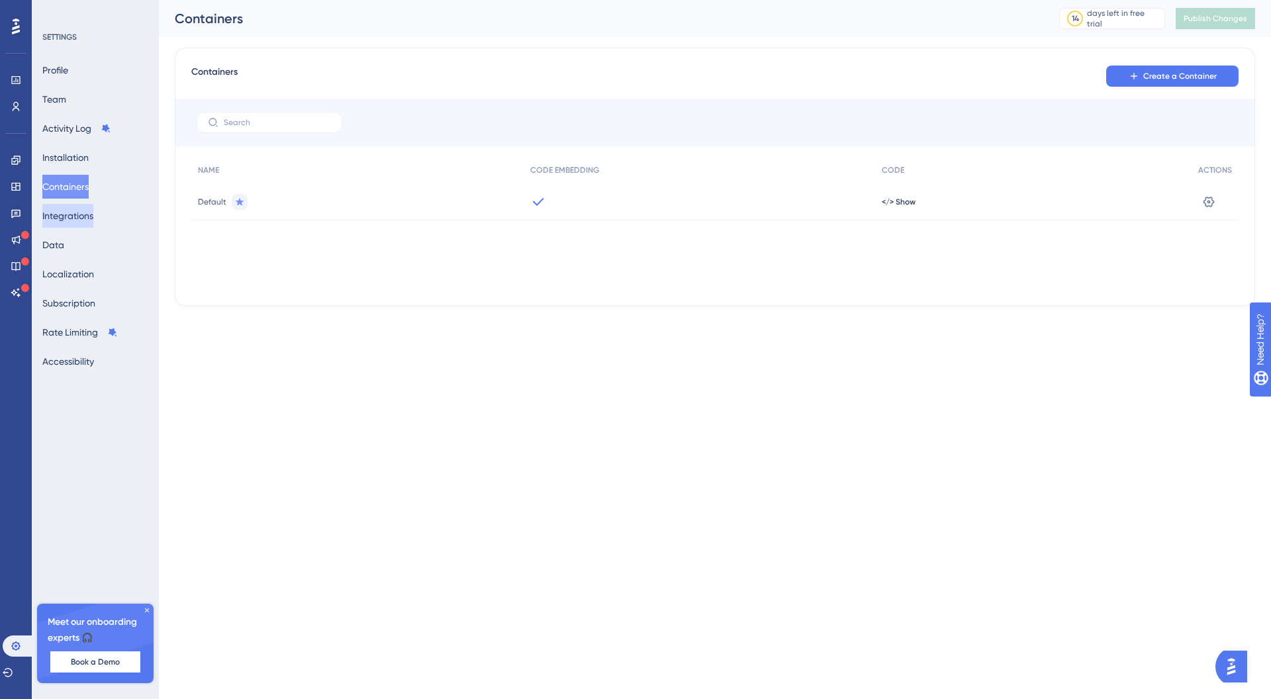
click at [65, 217] on button "Integrations" at bounding box center [67, 216] width 51 height 24
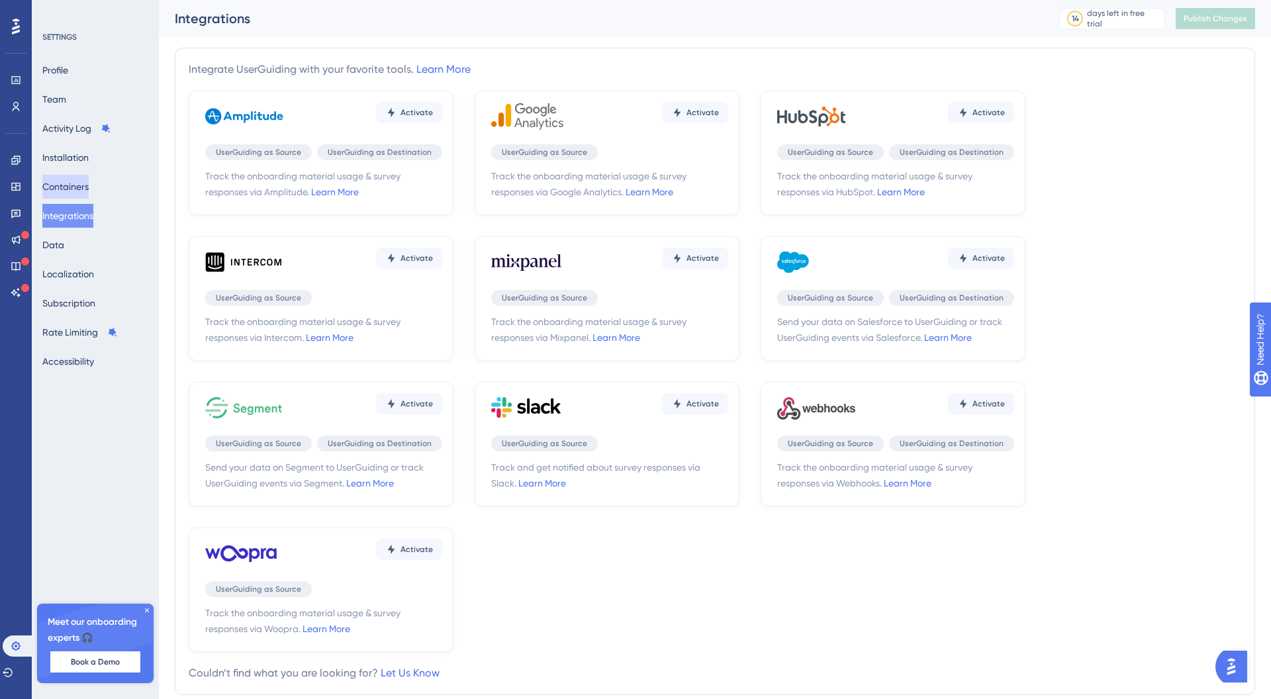
click at [85, 190] on button "Containers" at bounding box center [65, 187] width 46 height 24
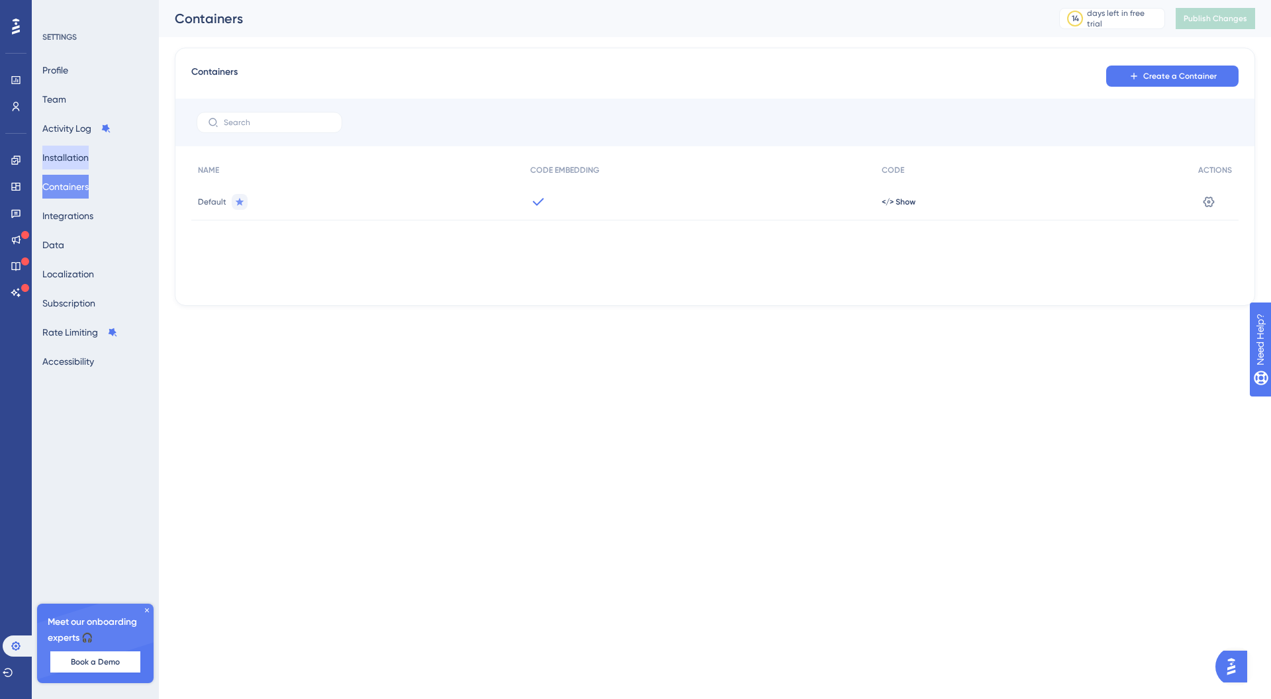
click at [85, 160] on button "Installation" at bounding box center [65, 158] width 46 height 24
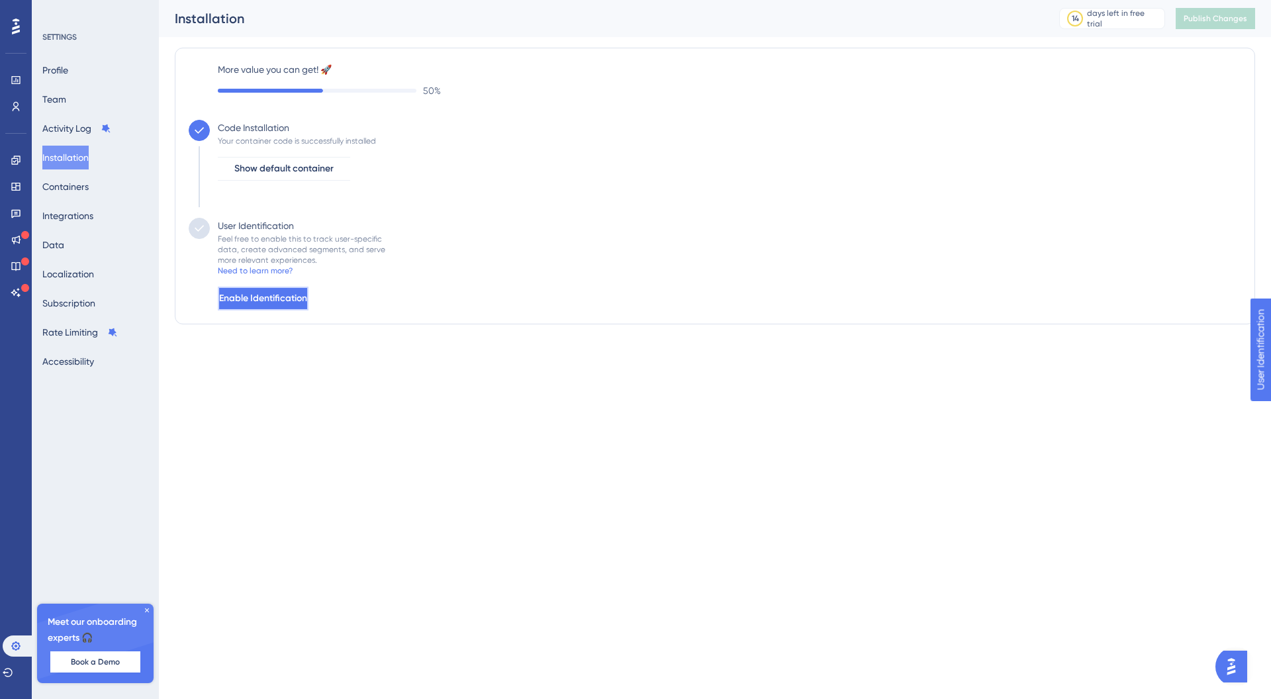
click at [307, 298] on span "Enable Identification" at bounding box center [263, 299] width 88 height 16
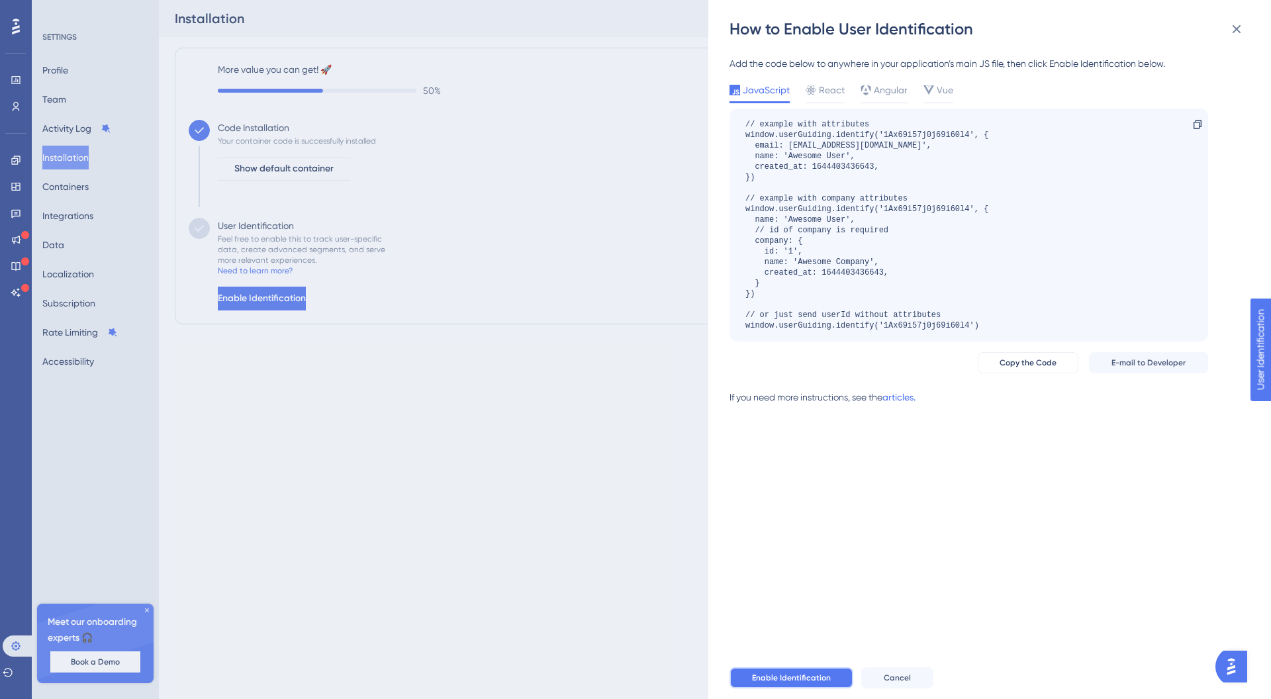
click at [755, 686] on button "Enable Identification" at bounding box center [791, 677] width 124 height 21
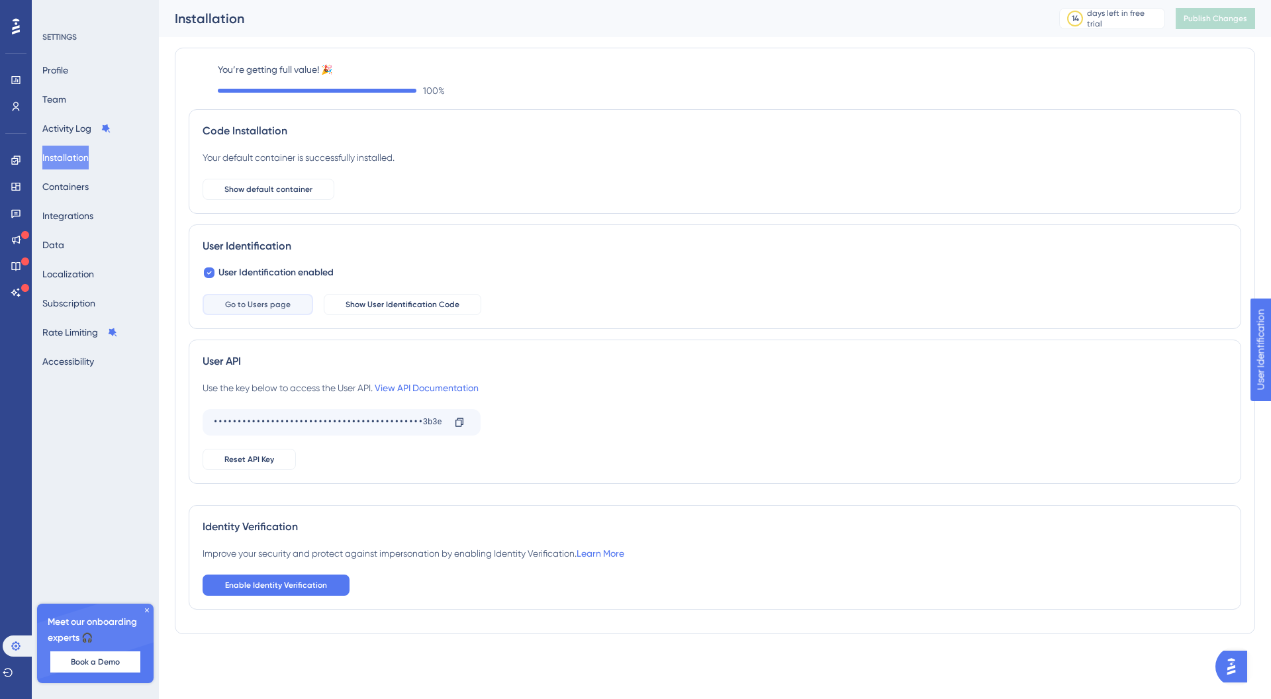
click at [301, 302] on button "Go to Users page" at bounding box center [258, 304] width 111 height 21
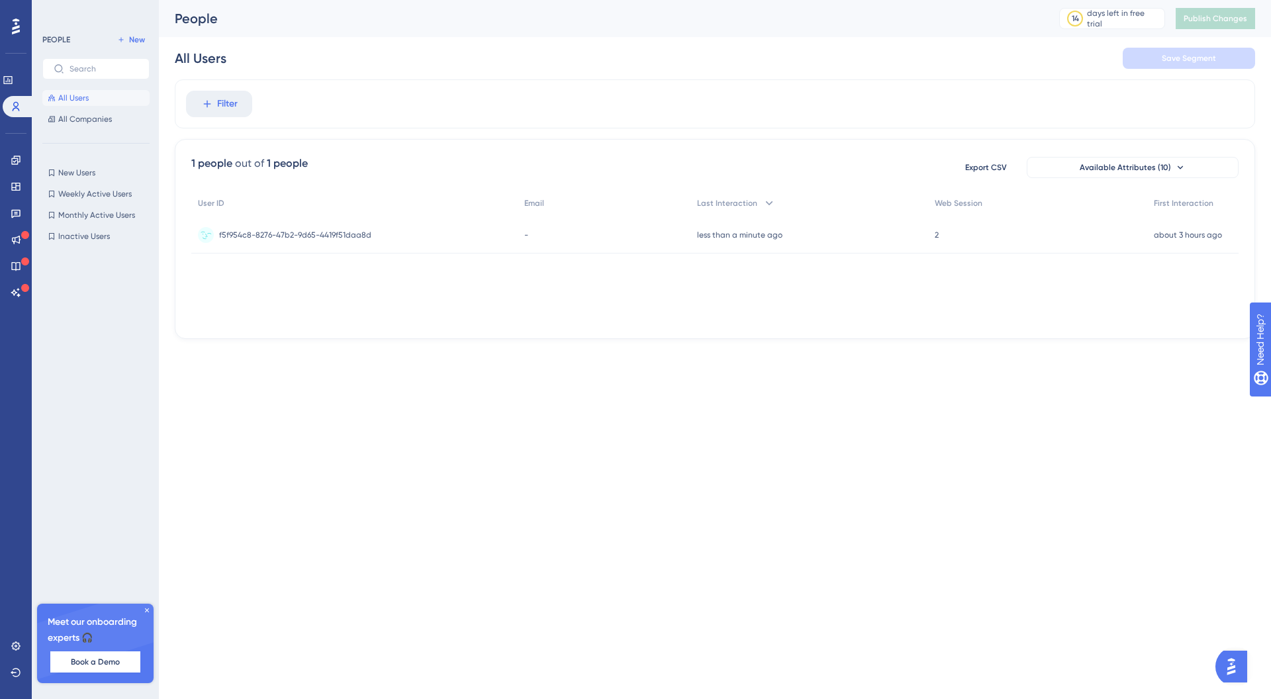
click at [346, 230] on span "f5f954c8-8276-47b2-9d65-4419f51daa8d" at bounding box center [295, 235] width 152 height 11
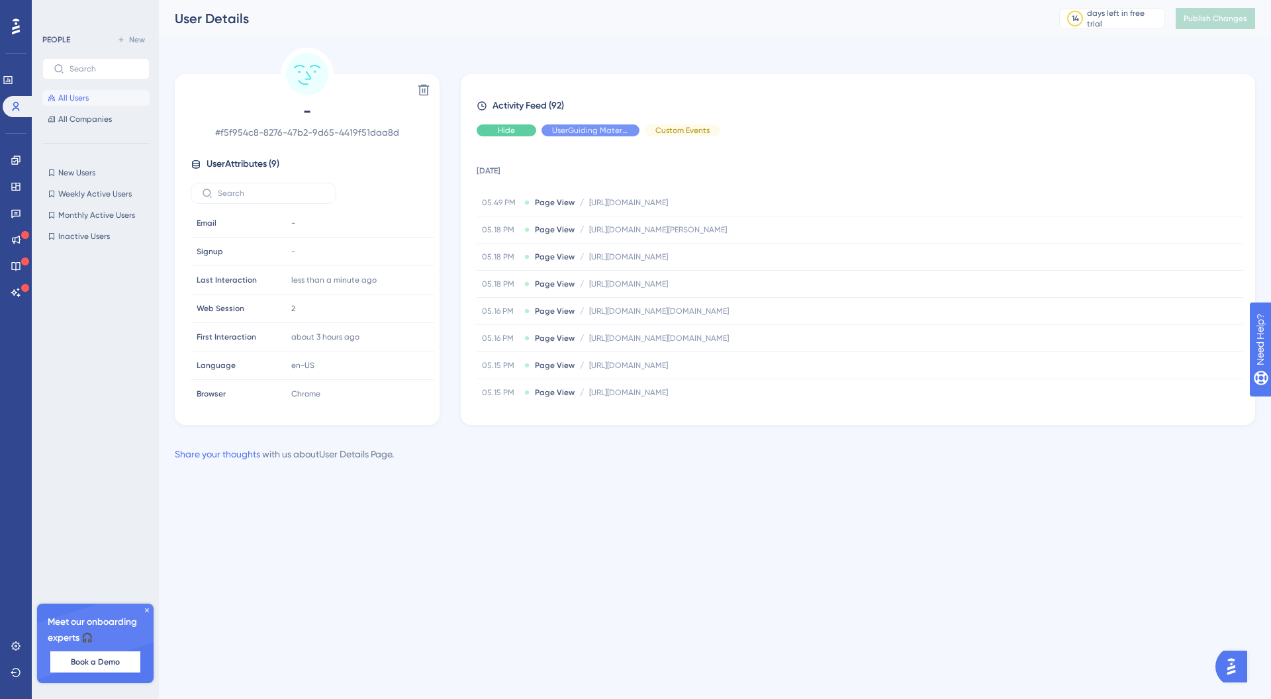
click at [524, 126] on div "Hide" at bounding box center [507, 130] width 60 height 12
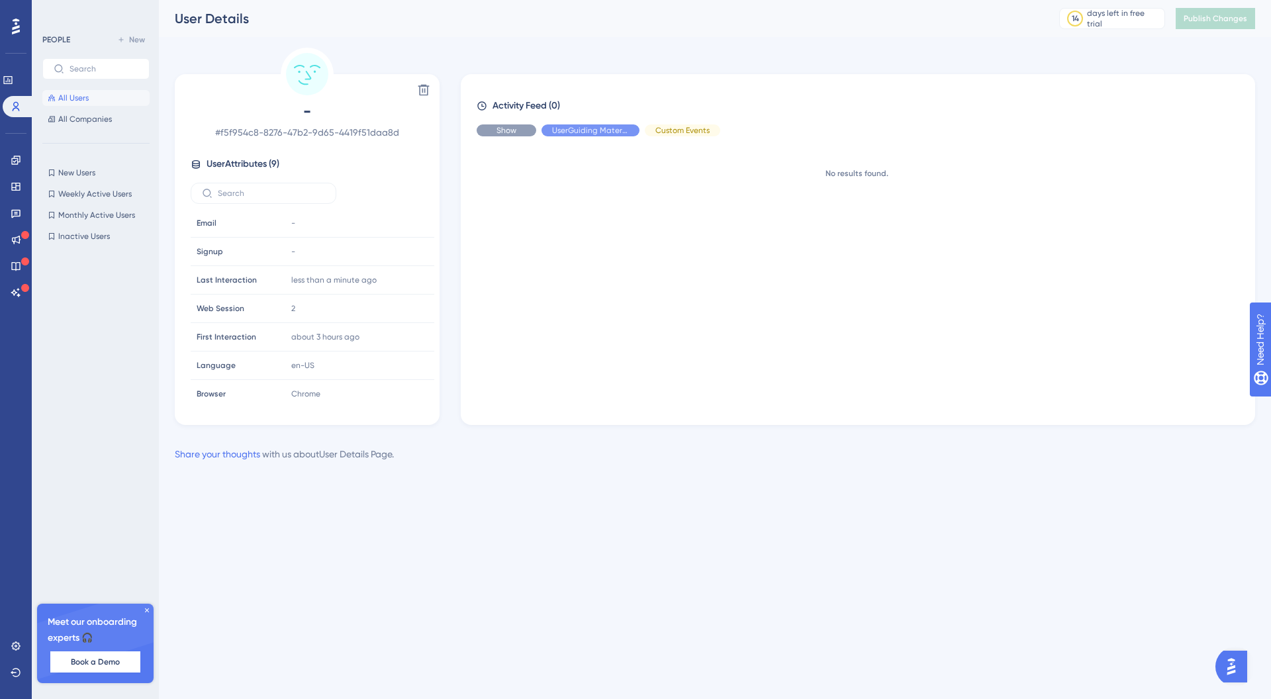
click at [524, 132] on div "Show" at bounding box center [507, 130] width 60 height 12
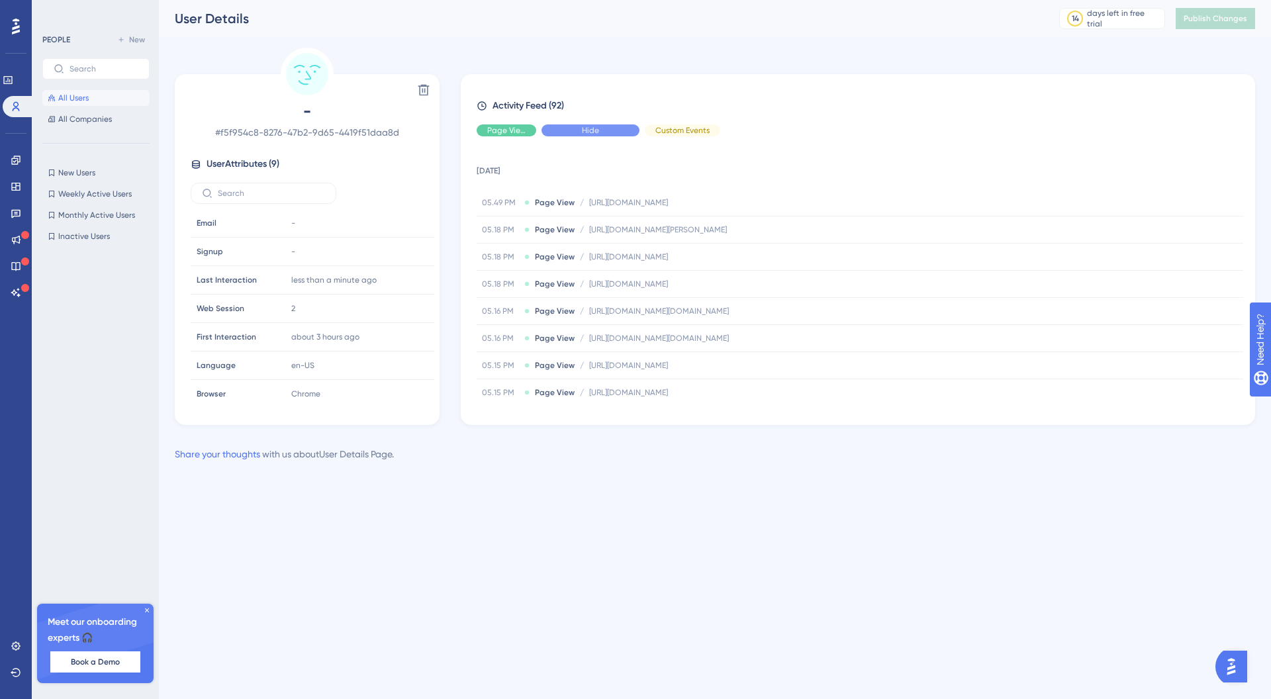
click at [621, 127] on div "Hide" at bounding box center [590, 130] width 98 height 12
click at [516, 128] on div "Hide" at bounding box center [507, 130] width 60 height 12
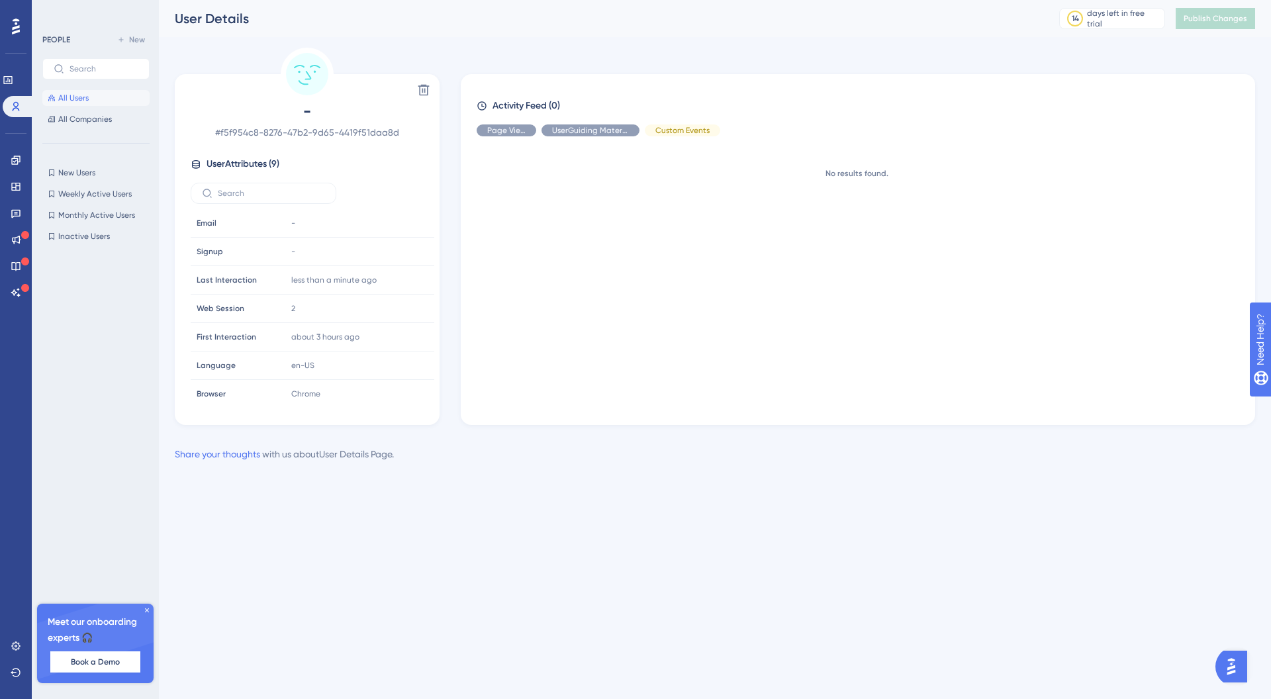
click at [593, 112] on div "Activity Feed (0)" at bounding box center [858, 106] width 762 height 16
click at [605, 124] on div "Show" at bounding box center [590, 130] width 98 height 12
click at [686, 133] on span "Hide" at bounding box center [682, 130] width 17 height 11
click at [87, 167] on span "New Users" at bounding box center [76, 172] width 37 height 11
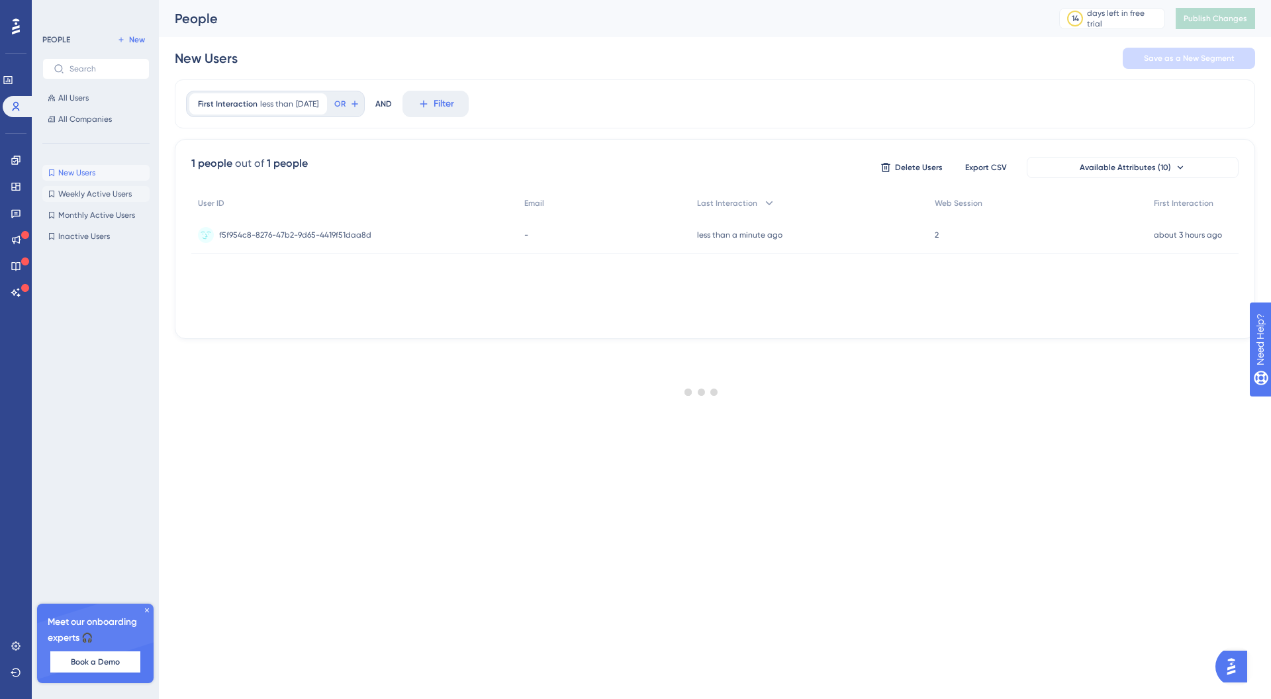
click at [109, 195] on span "Weekly Active Users" at bounding box center [94, 194] width 73 height 11
click at [106, 176] on button "New Users New Users" at bounding box center [95, 173] width 107 height 16
click at [19, 163] on icon at bounding box center [16, 160] width 11 height 11
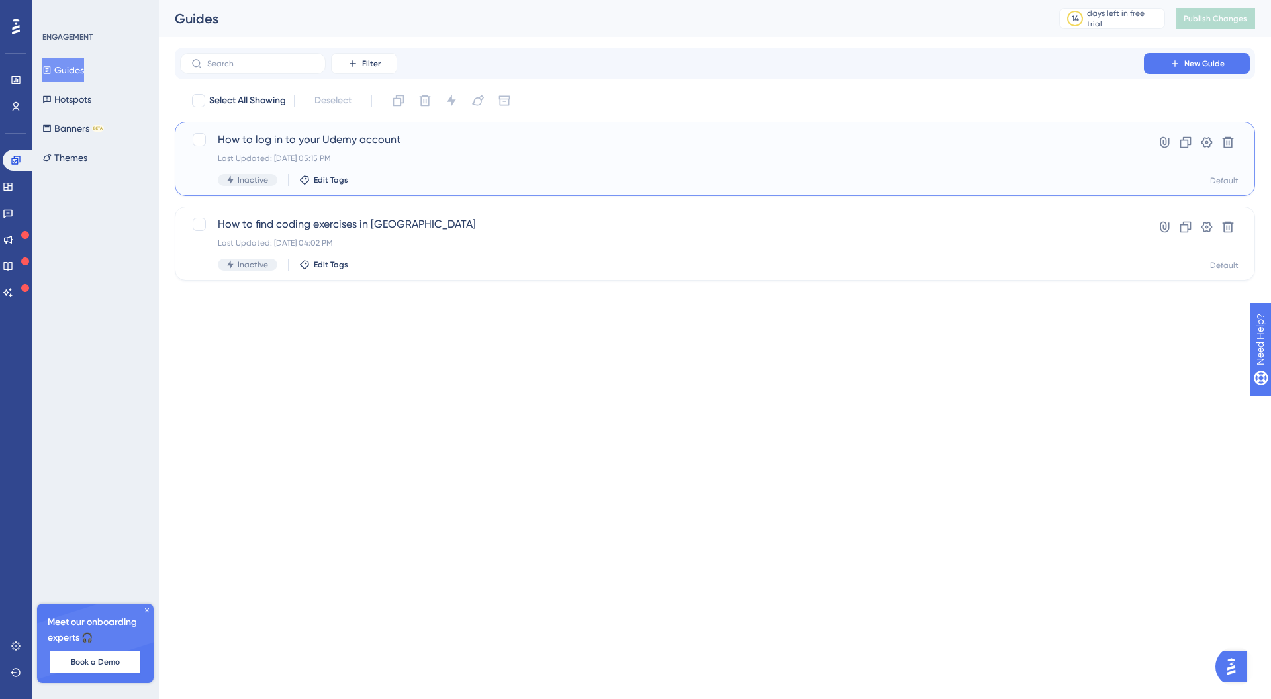
click at [206, 148] on div "How to log in to your Udemy account Last Updated: [DATE] 05:15 PM Inactive Edit…" at bounding box center [648, 159] width 915 height 54
click at [197, 99] on div at bounding box center [198, 100] width 13 height 13
checkbox input "true"
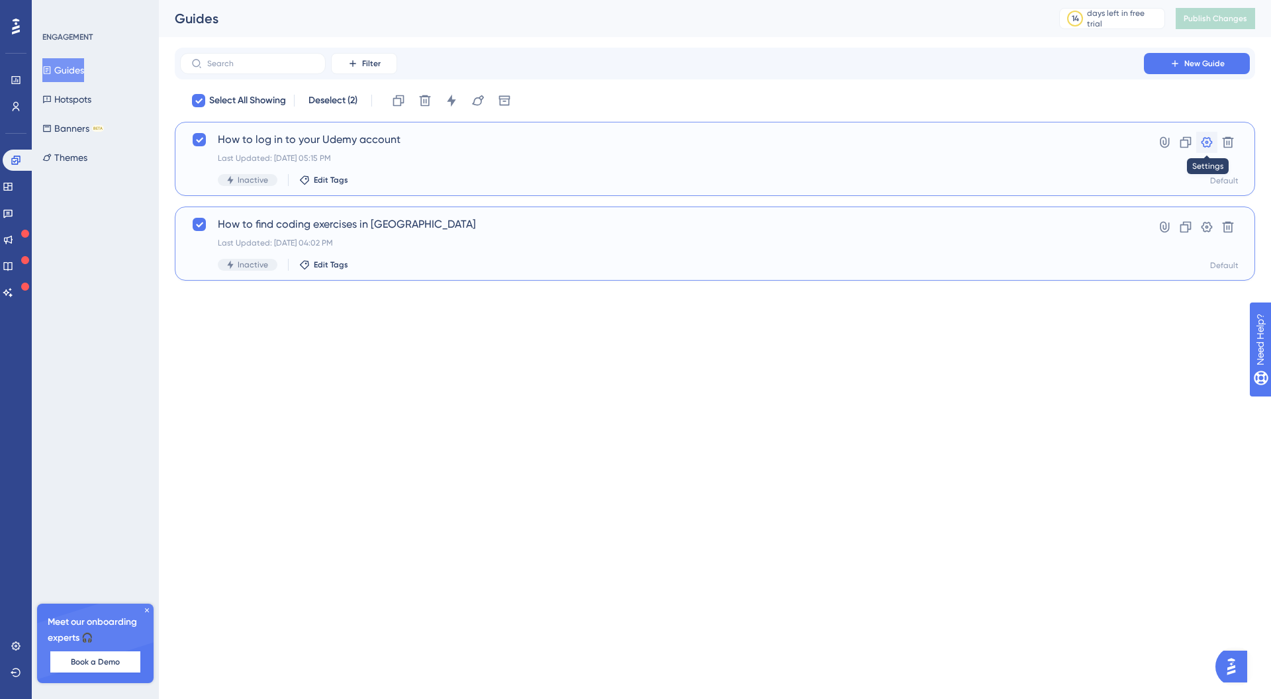
click at [1206, 144] on icon at bounding box center [1206, 142] width 13 height 13
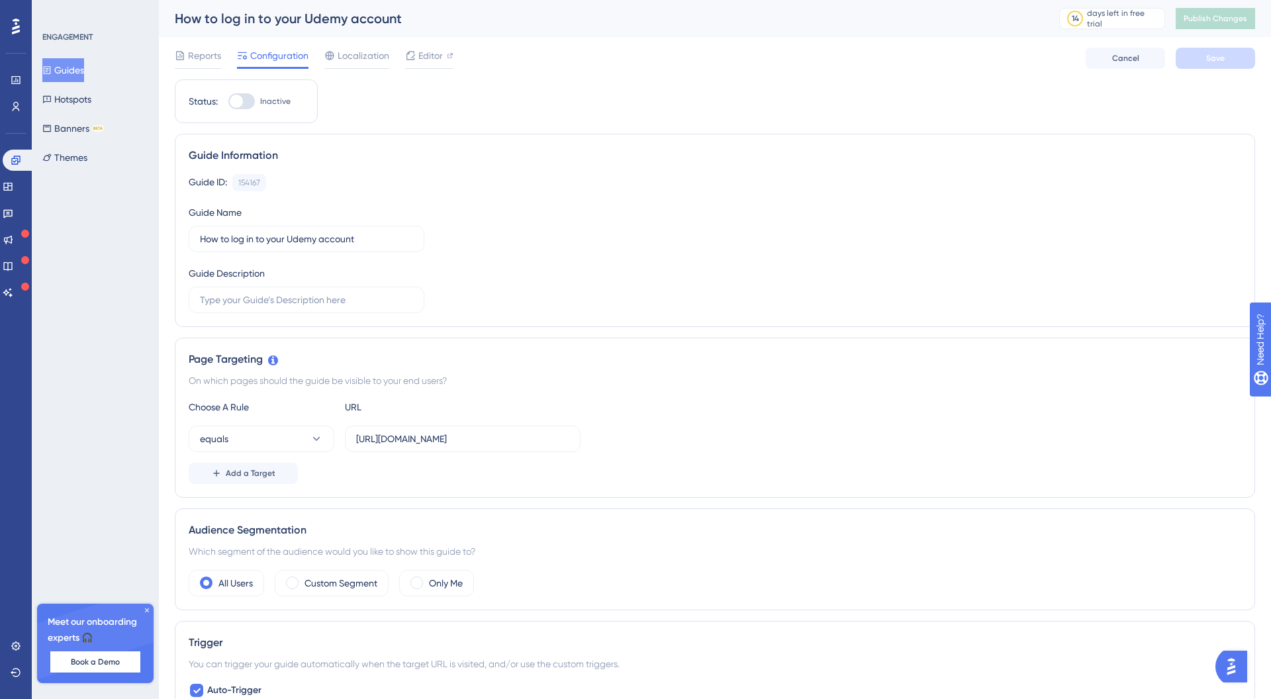
click at [248, 103] on div at bounding box center [241, 101] width 26 height 16
click at [228, 102] on input "Inactive" at bounding box center [228, 101] width 1 height 1
checkbox input "true"
click at [1226, 50] on button "Save" at bounding box center [1214, 58] width 79 height 21
click at [194, 56] on span "Reports" at bounding box center [204, 56] width 33 height 16
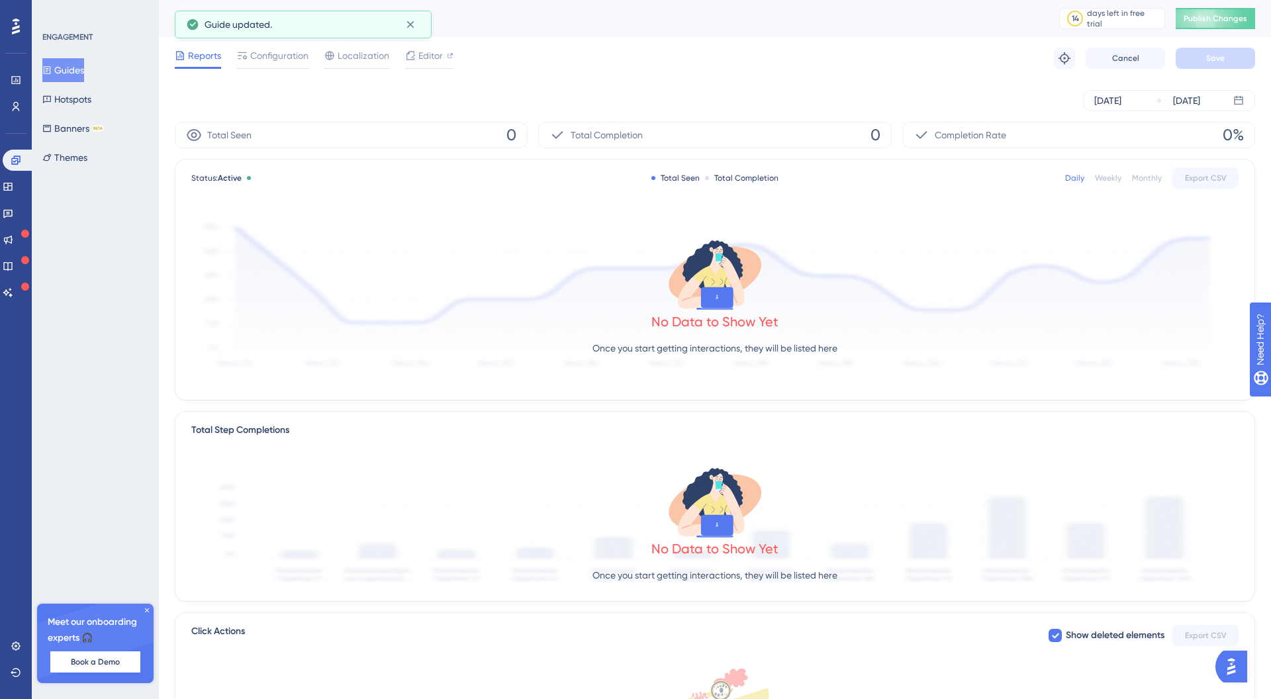
click at [83, 54] on div "ENGAGEMENT Guides Hotspots Banners BETA Themes" at bounding box center [95, 101] width 107 height 138
click at [84, 61] on button "Guides" at bounding box center [63, 70] width 42 height 24
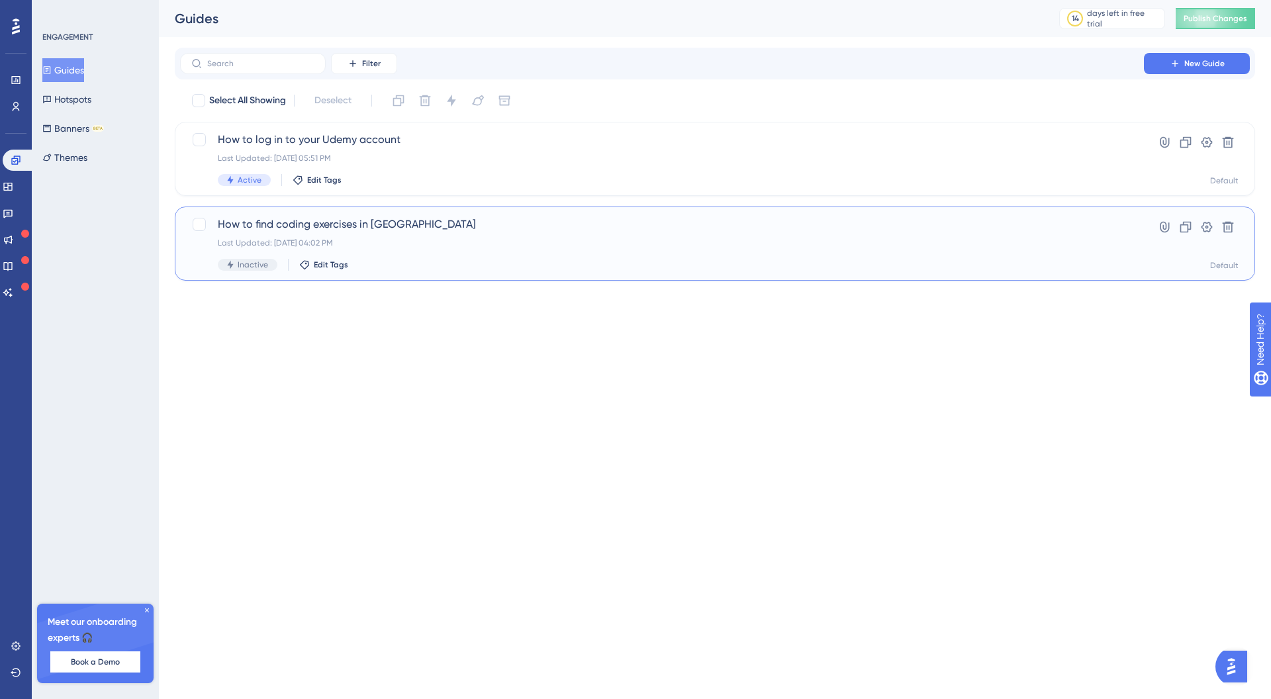
click at [318, 225] on span "How to find coding exercises in [GEOGRAPHIC_DATA]" at bounding box center [662, 224] width 888 height 16
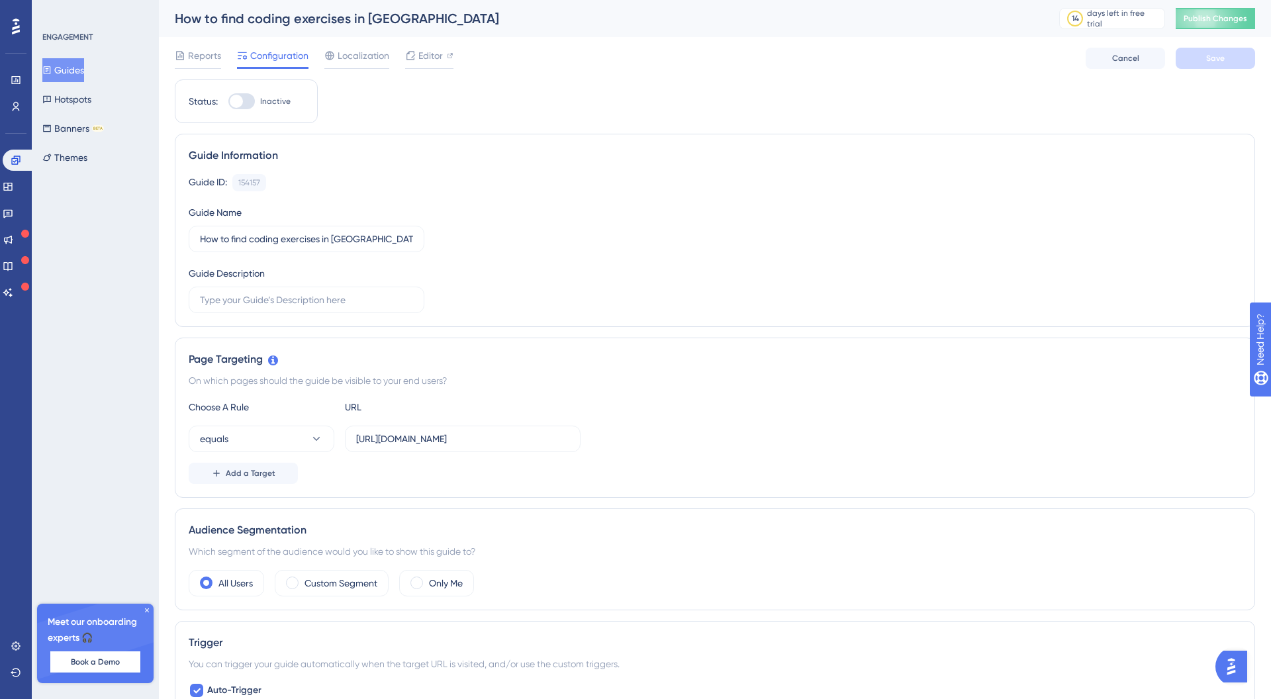
click at [248, 107] on div at bounding box center [241, 101] width 26 height 16
click at [228, 102] on input "Inactive" at bounding box center [228, 101] width 1 height 1
checkbox input "true"
click at [1201, 64] on button "Save" at bounding box center [1214, 58] width 79 height 21
click at [390, 54] on div "Reports Configuration Localization Editor" at bounding box center [314, 58] width 279 height 21
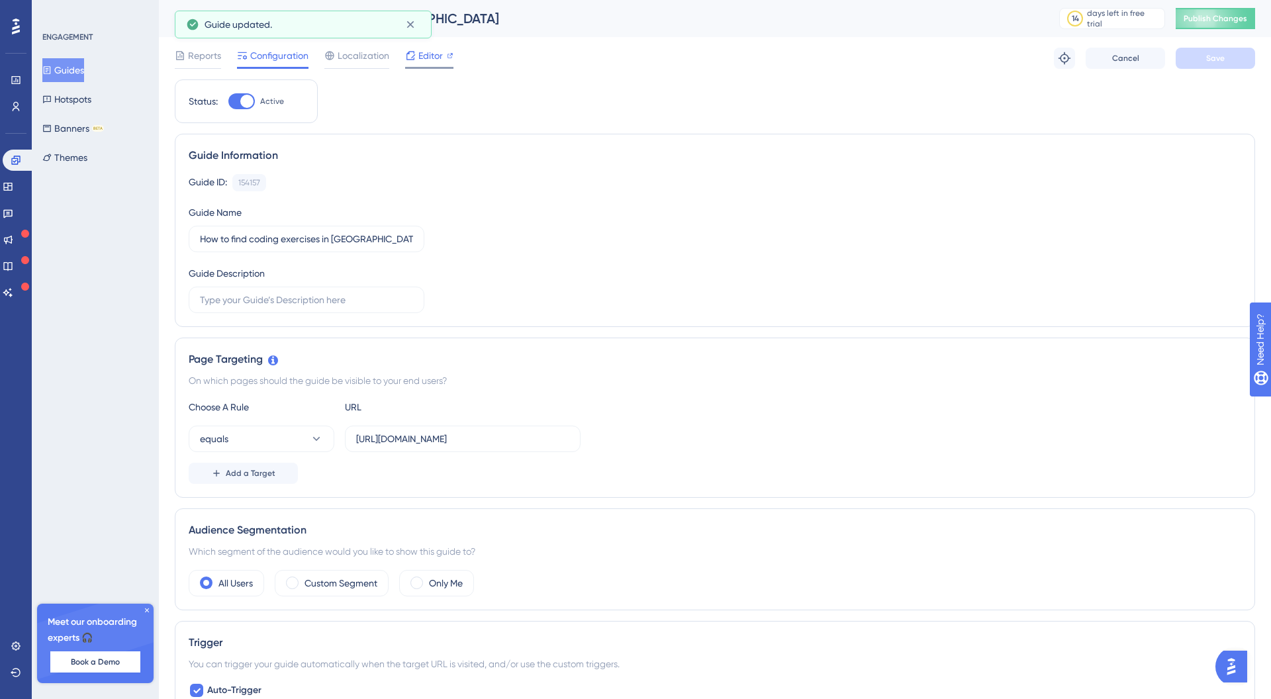
click at [426, 54] on span "Editor" at bounding box center [430, 56] width 24 height 16
click at [385, 58] on span "Localization" at bounding box center [364, 56] width 52 height 16
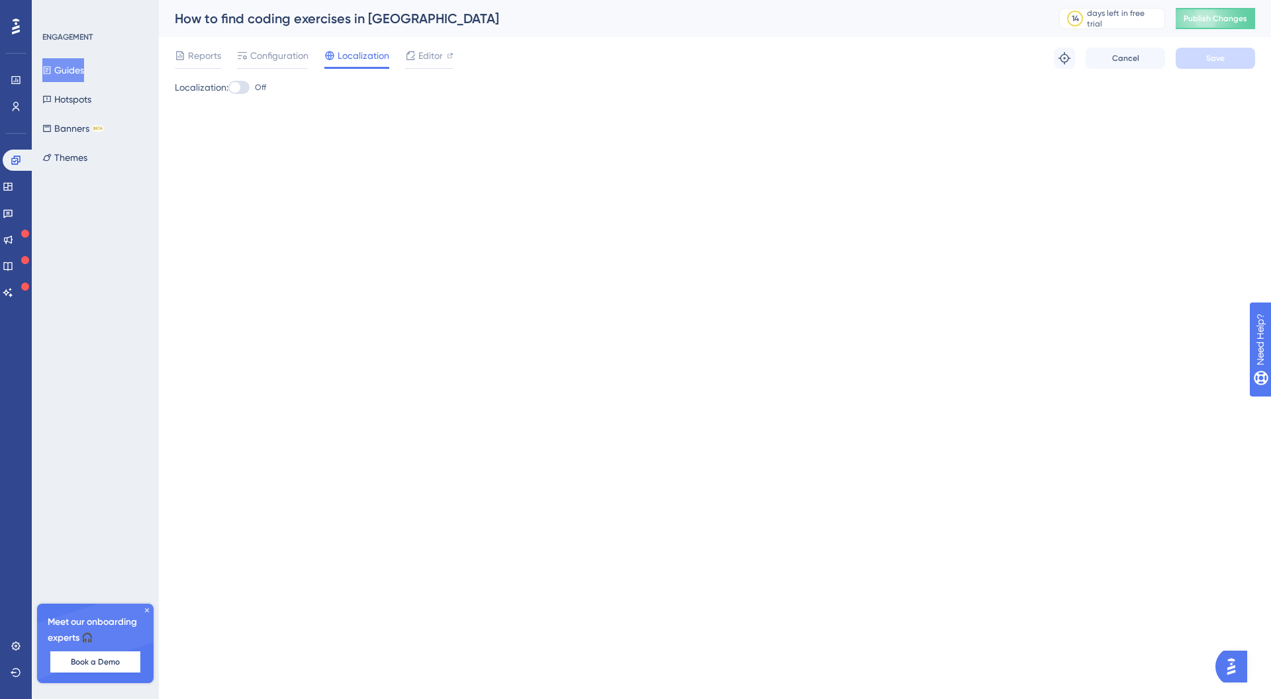
click at [236, 93] on div at bounding box center [238, 87] width 21 height 13
click at [228, 88] on input "Off" at bounding box center [228, 87] width 1 height 1
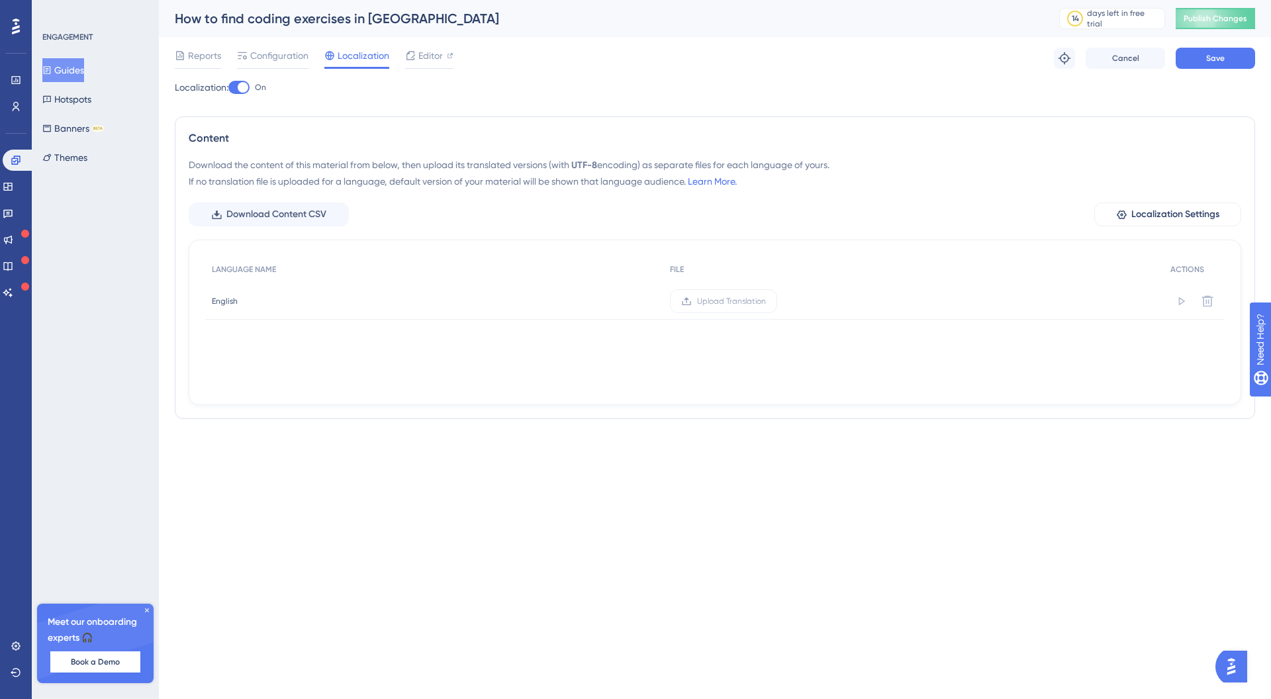
click at [240, 89] on div at bounding box center [238, 87] width 21 height 13
click at [228, 88] on input "On" at bounding box center [228, 87] width 1 height 1
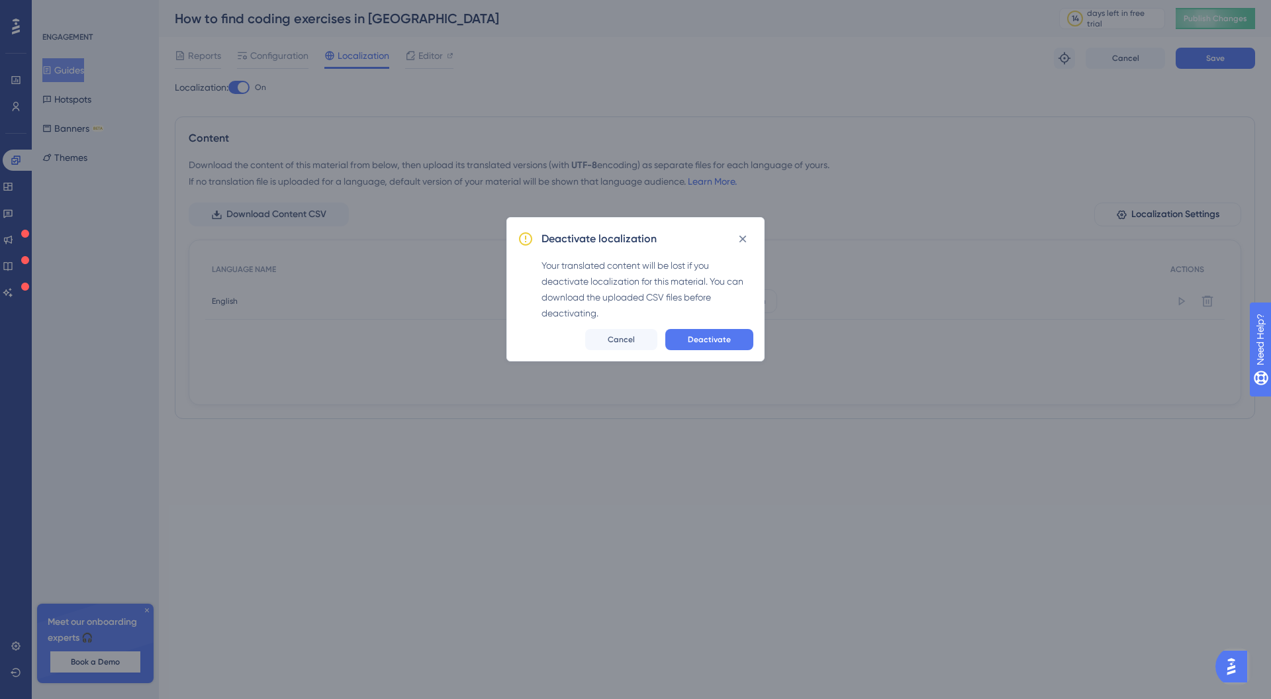
click at [700, 339] on span "Deactivate" at bounding box center [709, 339] width 43 height 11
checkbox input "false"
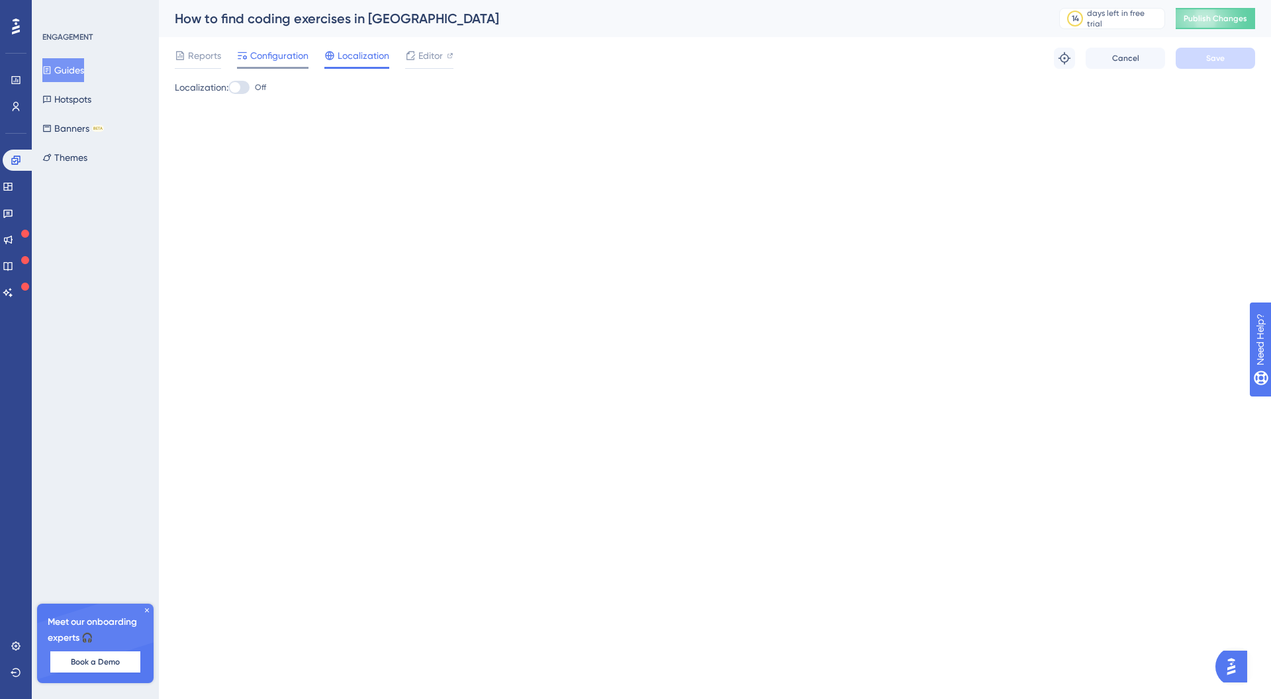
click at [267, 48] on span "Configuration" at bounding box center [279, 56] width 58 height 16
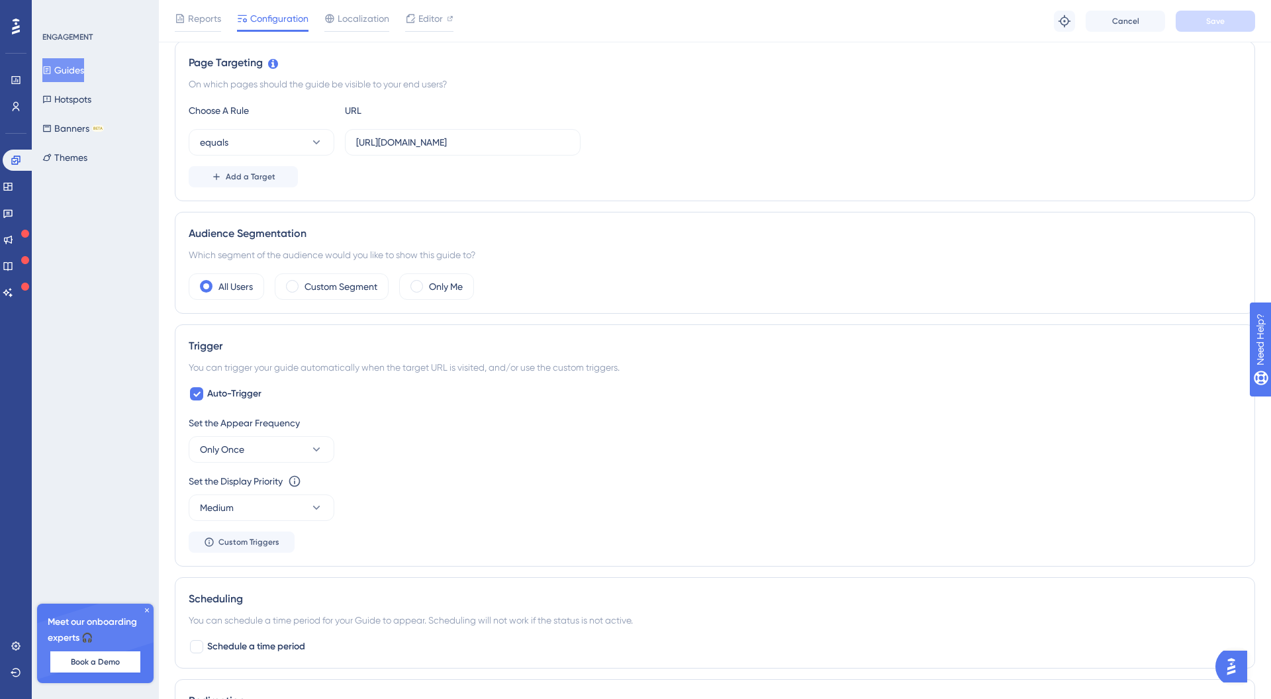
scroll to position [371, 0]
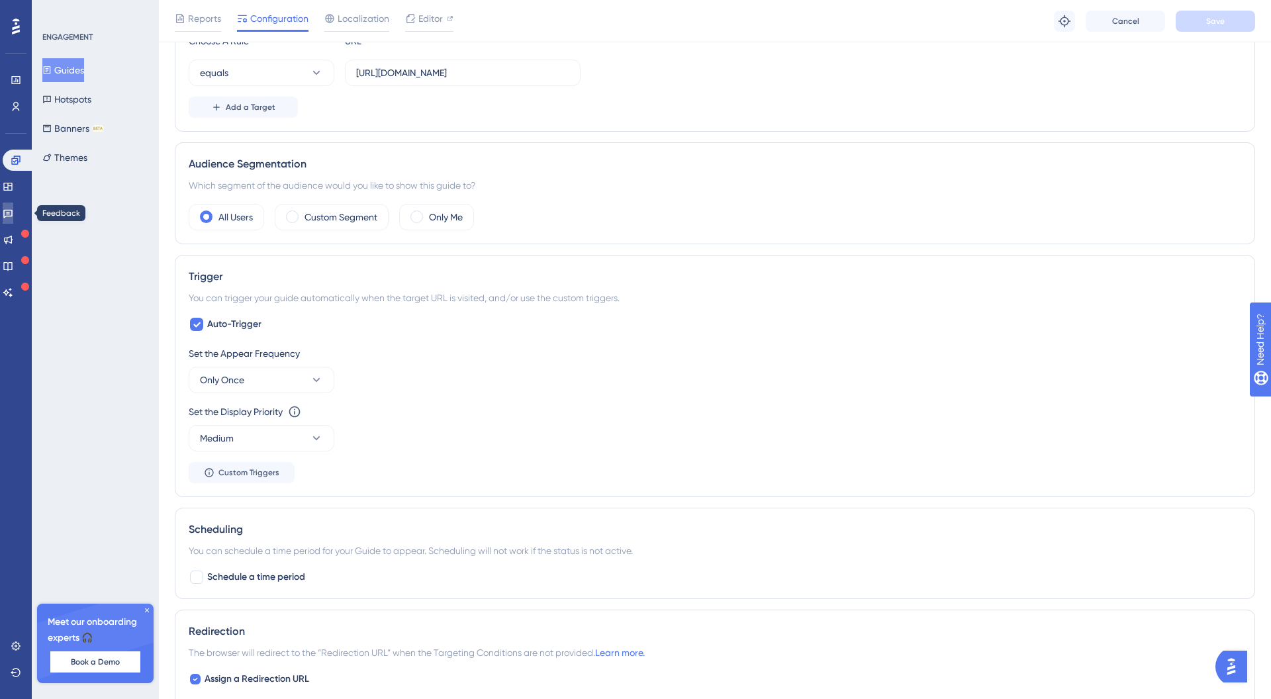
click at [13, 218] on link at bounding box center [8, 213] width 11 height 21
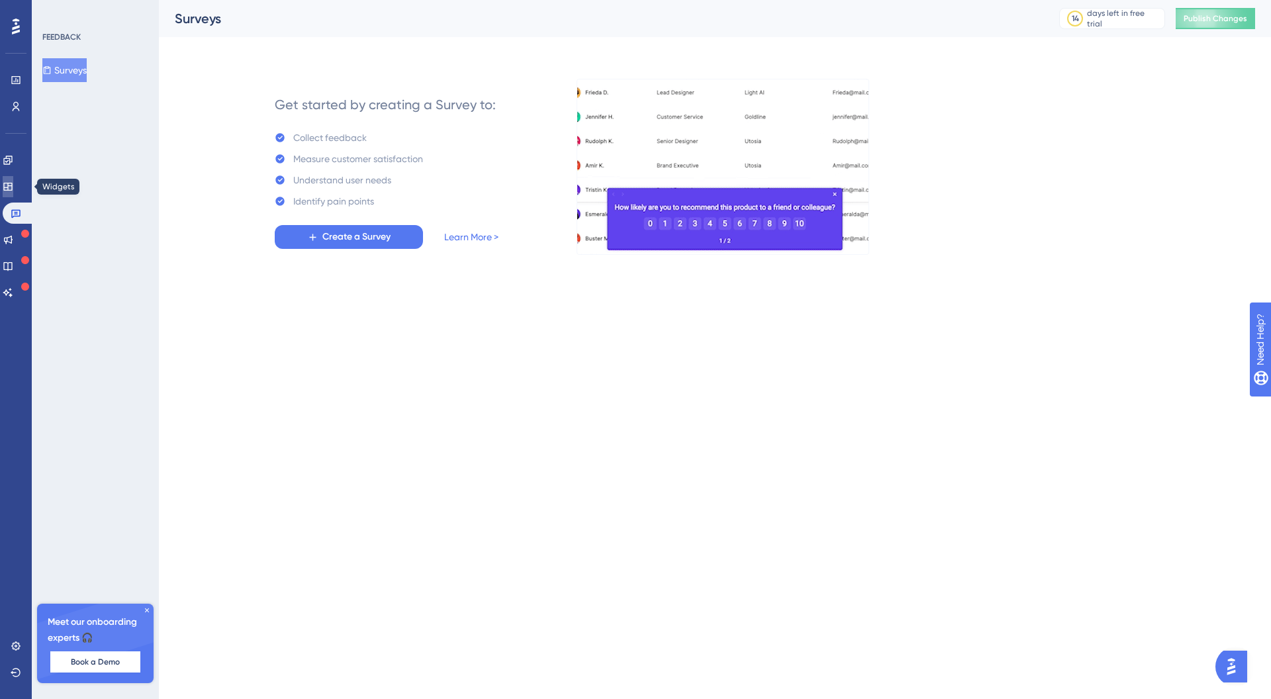
click at [13, 187] on icon at bounding box center [8, 186] width 11 height 11
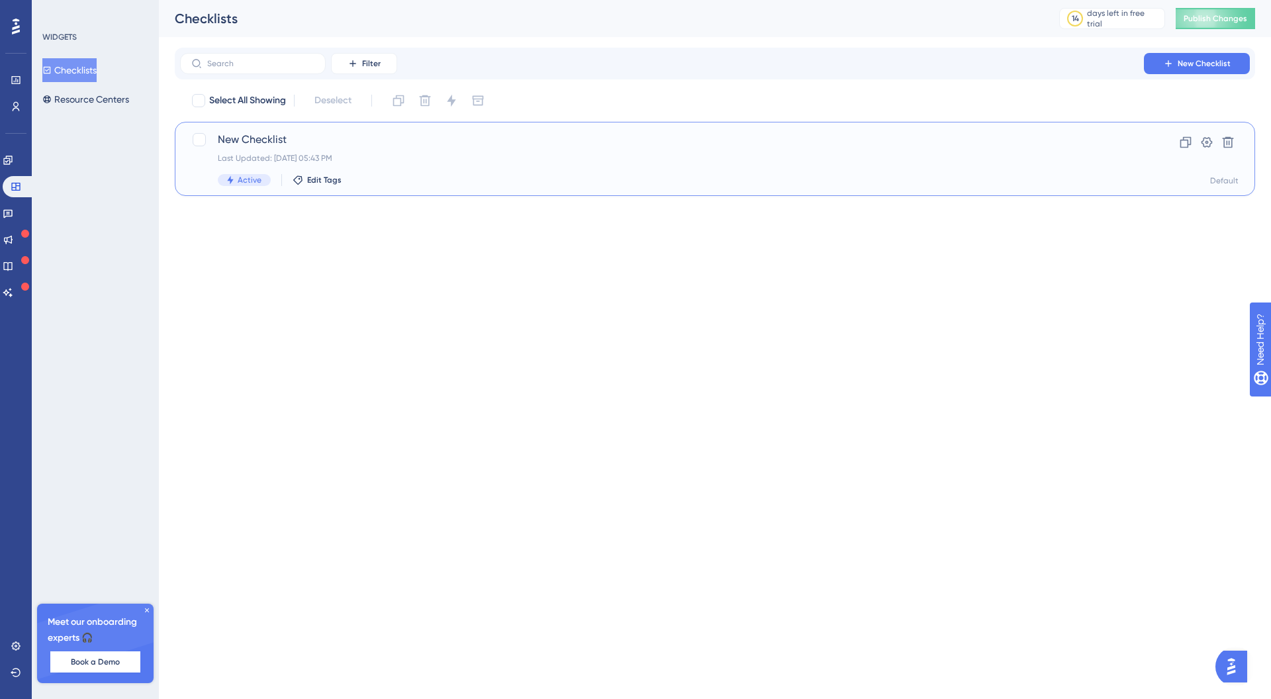
click at [246, 145] on span "New Checklist" at bounding box center [662, 140] width 888 height 16
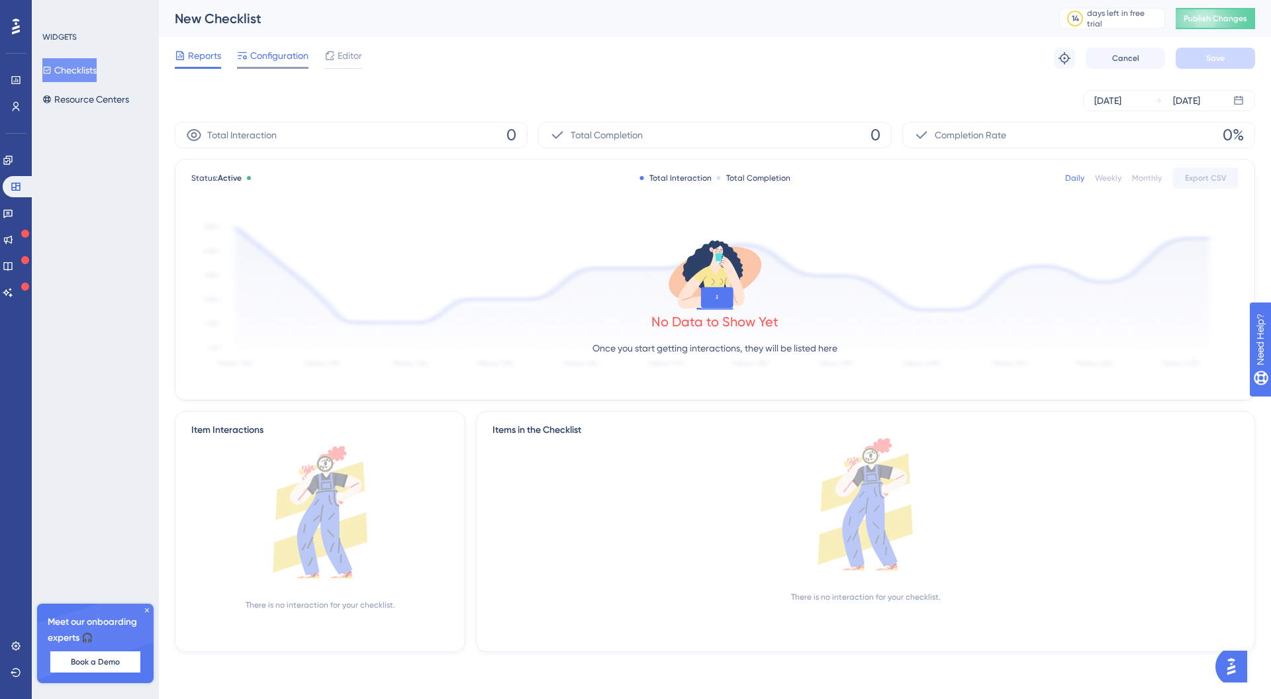
click at [253, 52] on span "Configuration" at bounding box center [279, 56] width 58 height 16
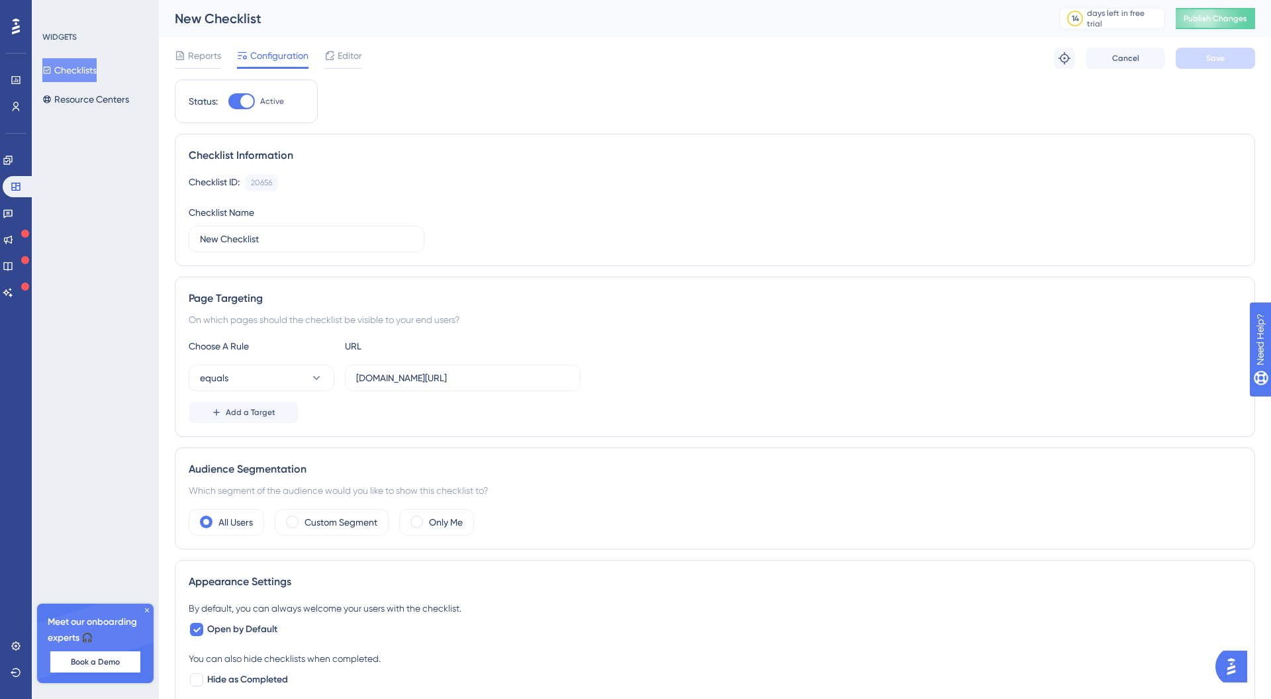
click at [29, 161] on div "Performance Users Engagement Widgets Feedback Product Updates Knowledge Base AI…" at bounding box center [16, 349] width 32 height 699
click at [12, 160] on icon at bounding box center [7, 160] width 9 height 9
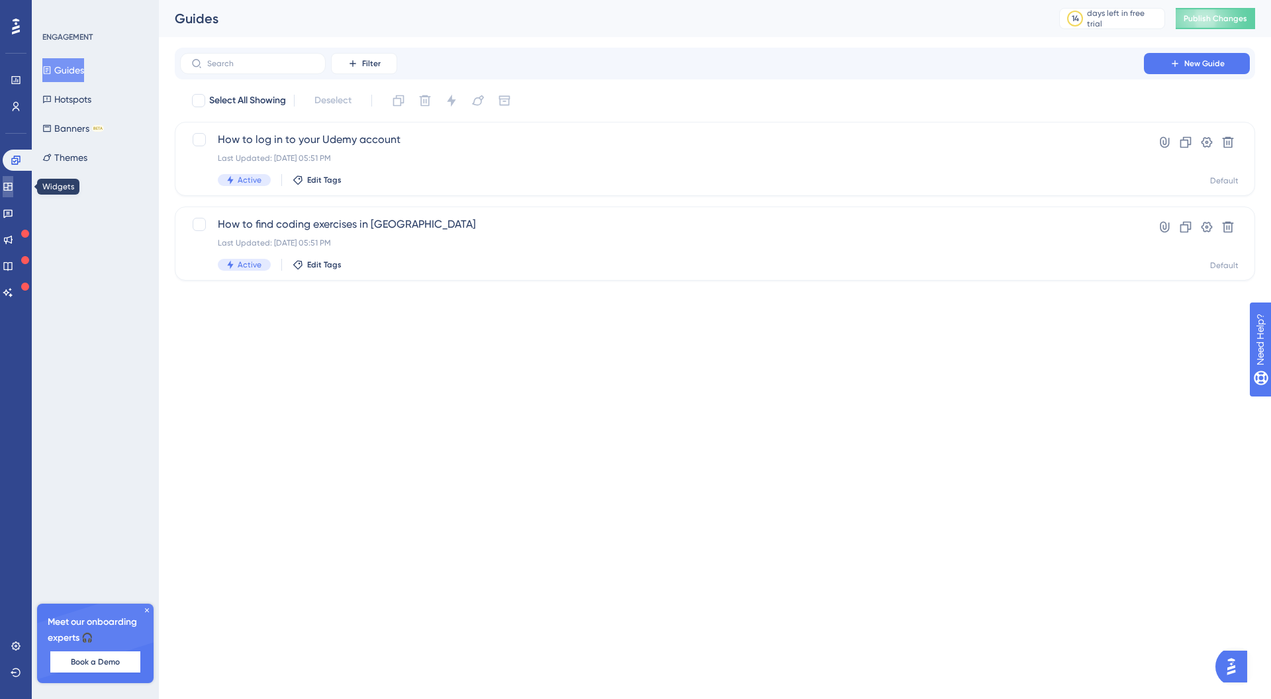
click at [13, 177] on link at bounding box center [8, 186] width 11 height 21
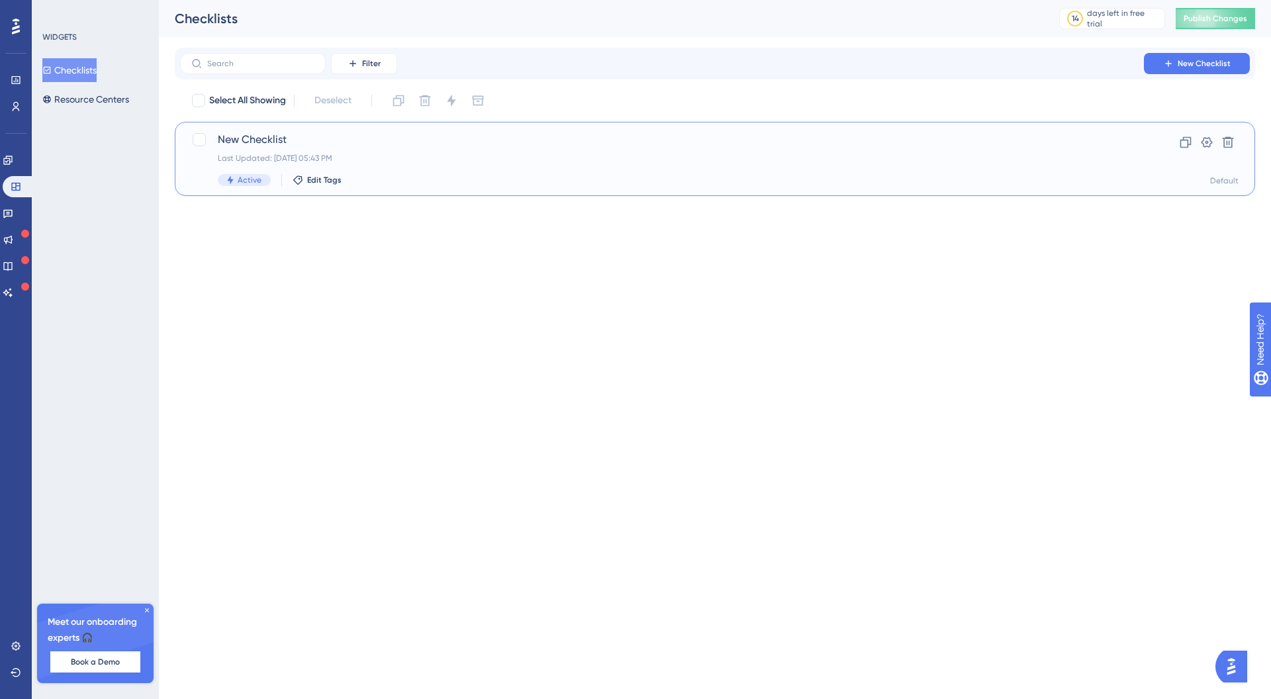
click at [340, 127] on div "New Checklist Last Updated: [DATE] 05:43 PM Active Edit Tags Clone Settings Del…" at bounding box center [715, 159] width 1080 height 74
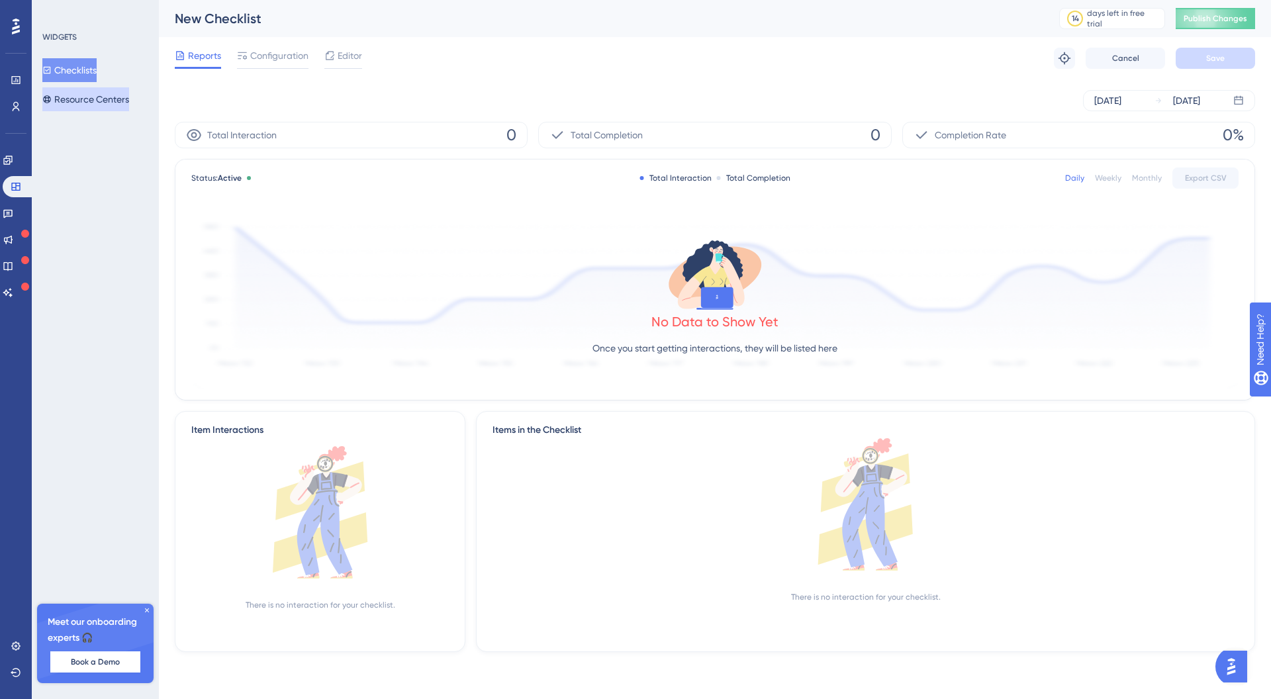
click at [115, 96] on button "Resource Centers" at bounding box center [85, 99] width 87 height 24
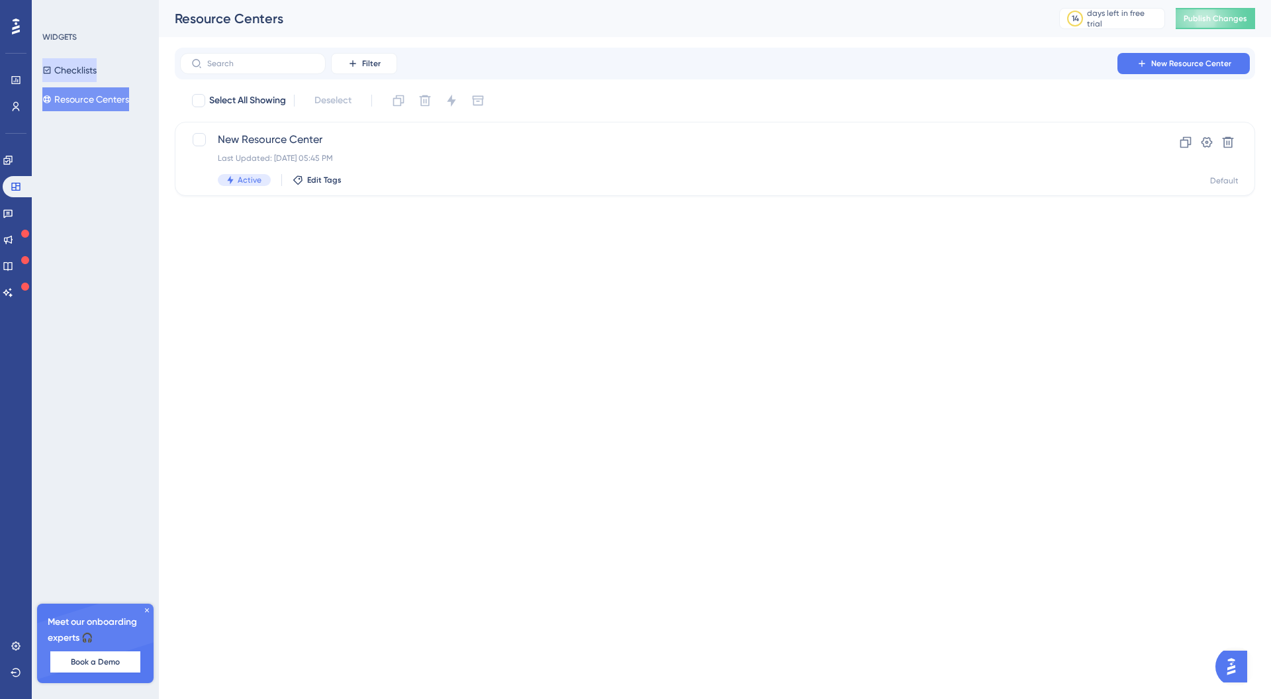
click at [97, 79] on button "Checklists" at bounding box center [69, 70] width 54 height 24
click at [77, 70] on button "Checklists" at bounding box center [69, 70] width 54 height 24
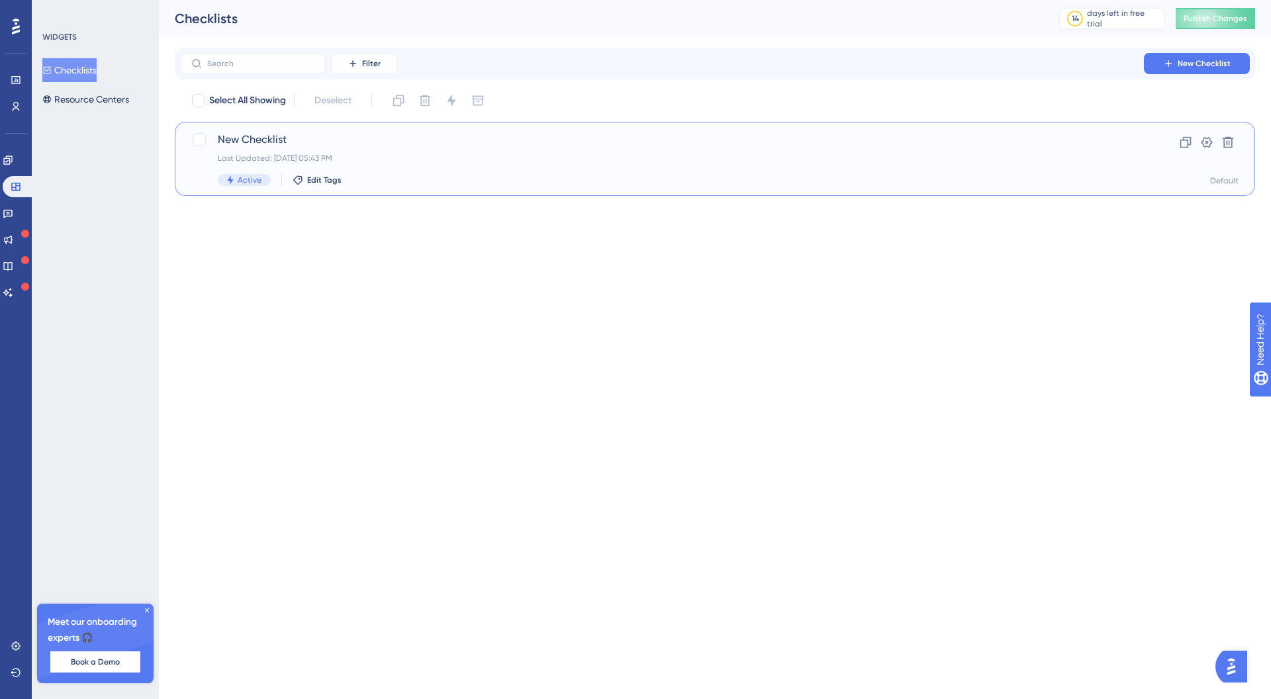
click at [253, 142] on span "New Checklist" at bounding box center [662, 140] width 888 height 16
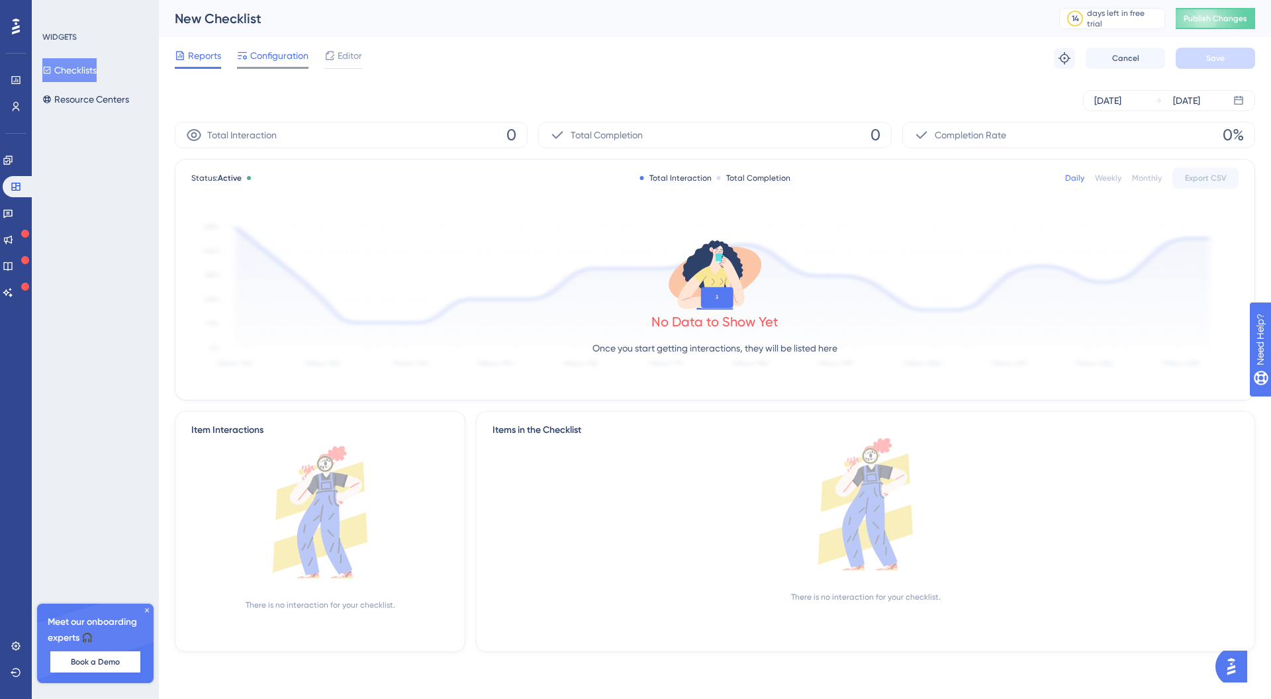
click at [283, 60] on span "Configuration" at bounding box center [279, 56] width 58 height 16
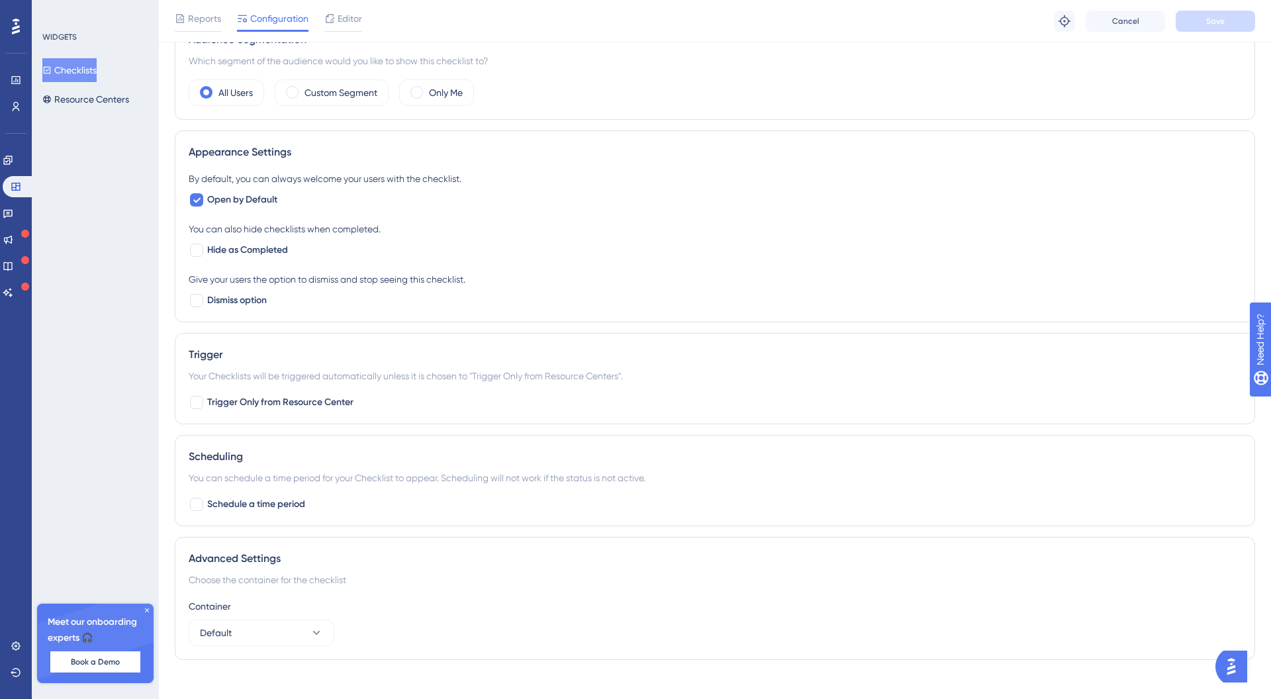
scroll to position [438, 0]
click at [198, 404] on div at bounding box center [196, 398] width 13 height 13
checkbox input "true"
click at [1213, 28] on button "Save" at bounding box center [1214, 21] width 79 height 21
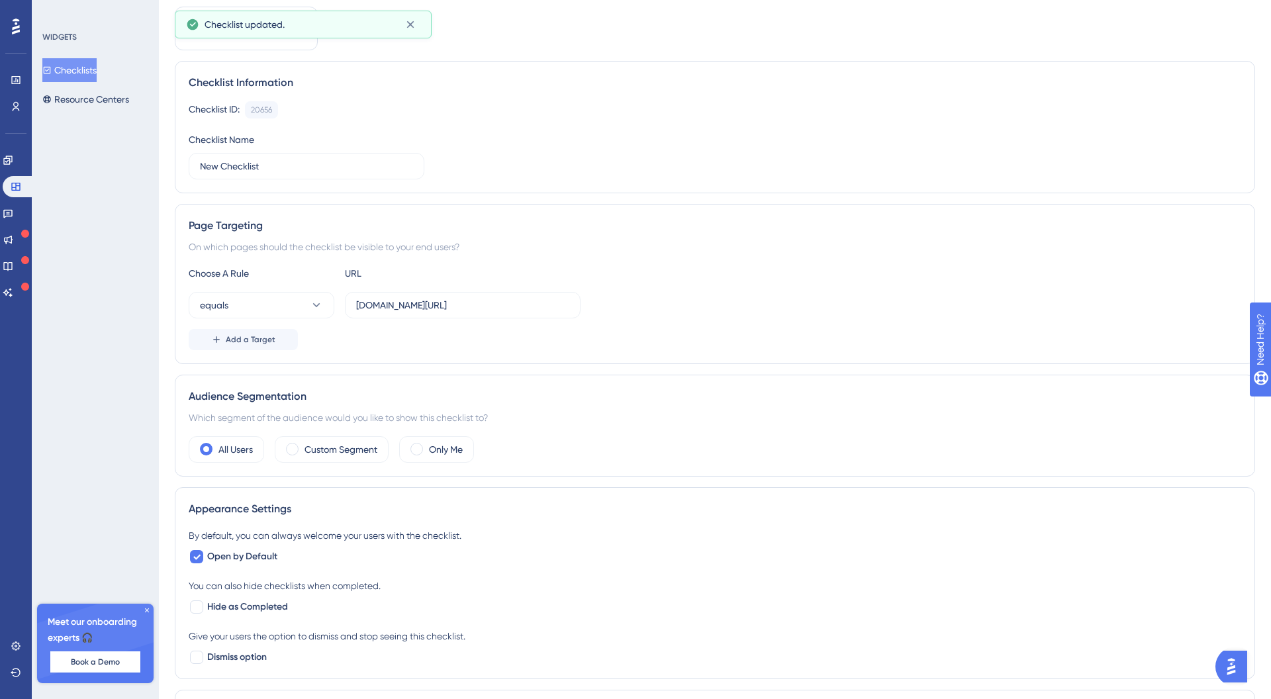
scroll to position [0, 0]
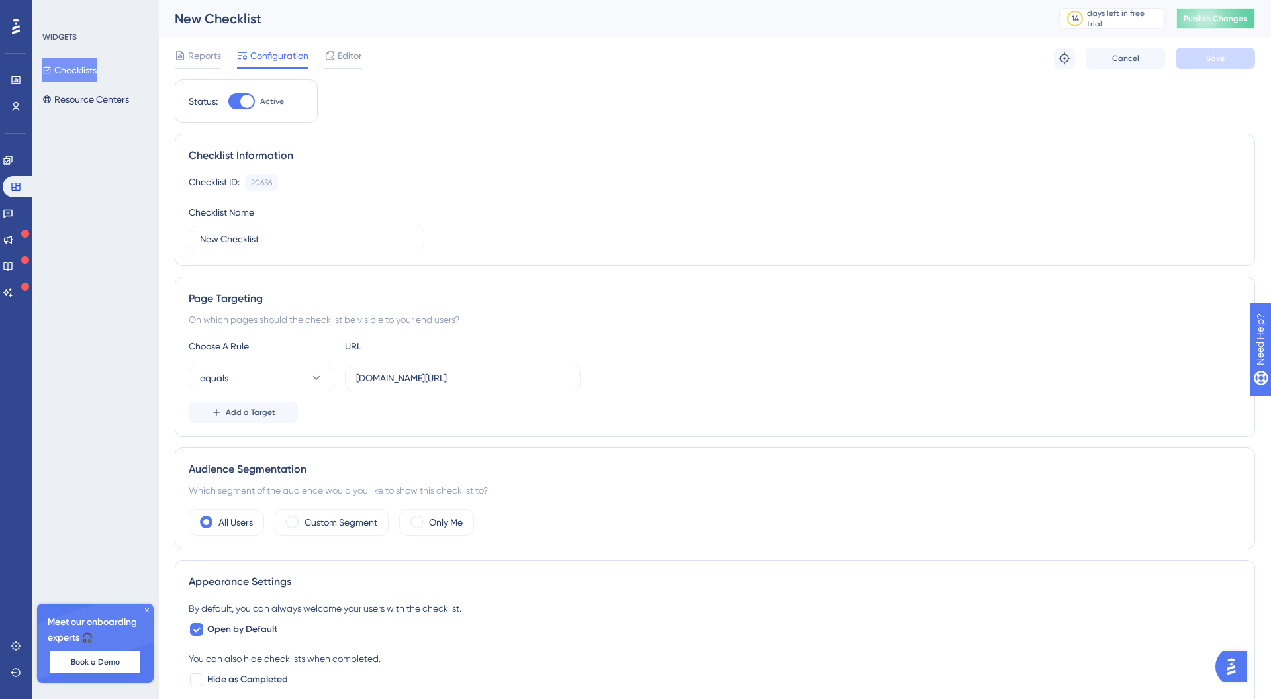
click at [1207, 14] on span "Publish Changes" at bounding box center [1215, 18] width 64 height 11
click at [113, 97] on button "Resource Centers" at bounding box center [85, 99] width 87 height 24
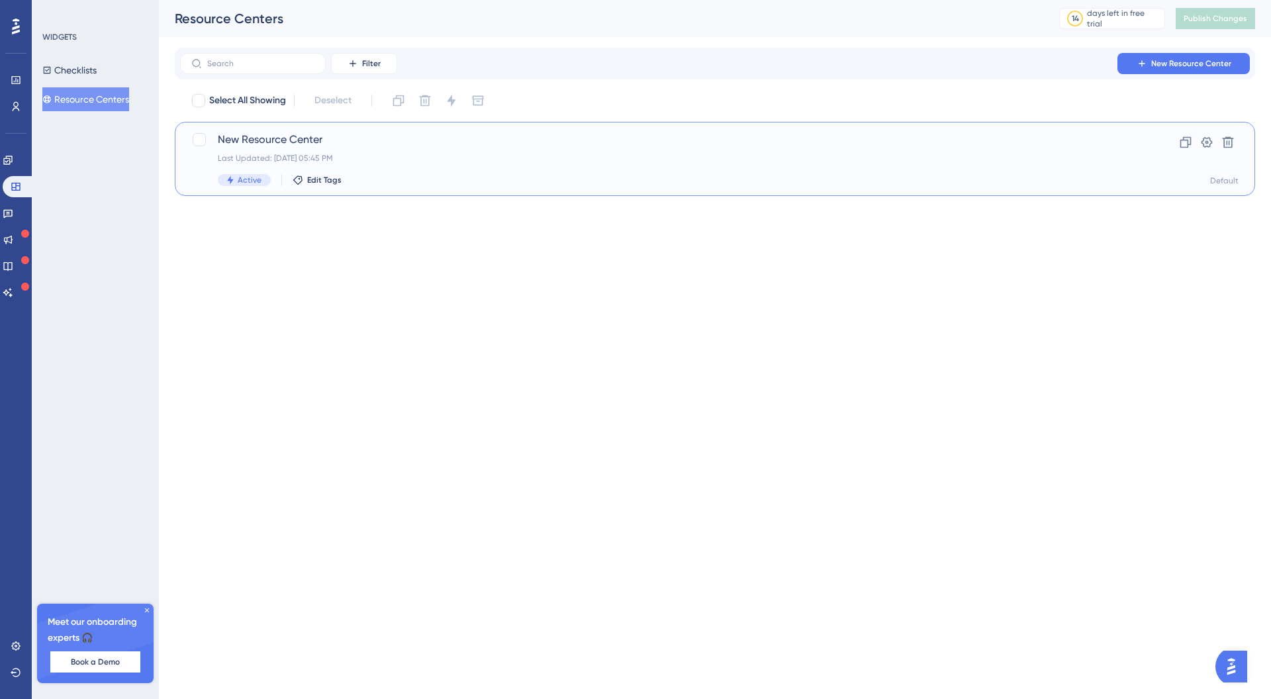
click at [298, 135] on span "New Resource Center" at bounding box center [662, 140] width 888 height 16
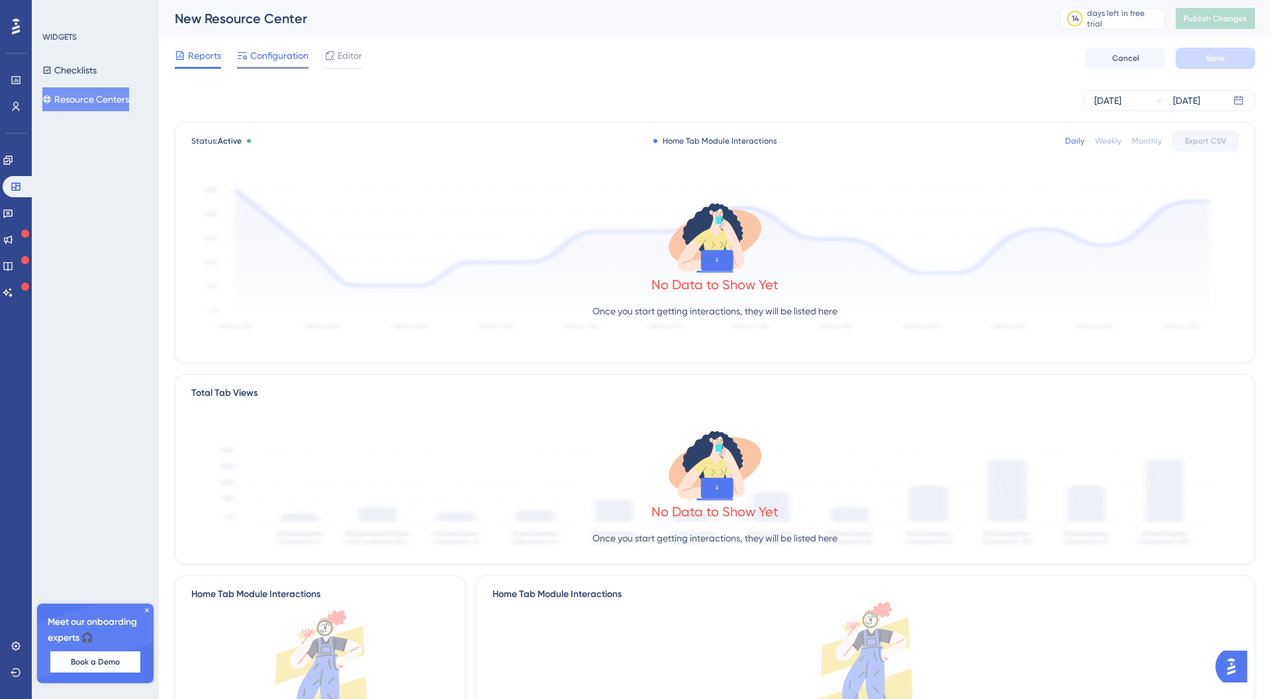
click at [301, 68] on div at bounding box center [272, 68] width 71 height 2
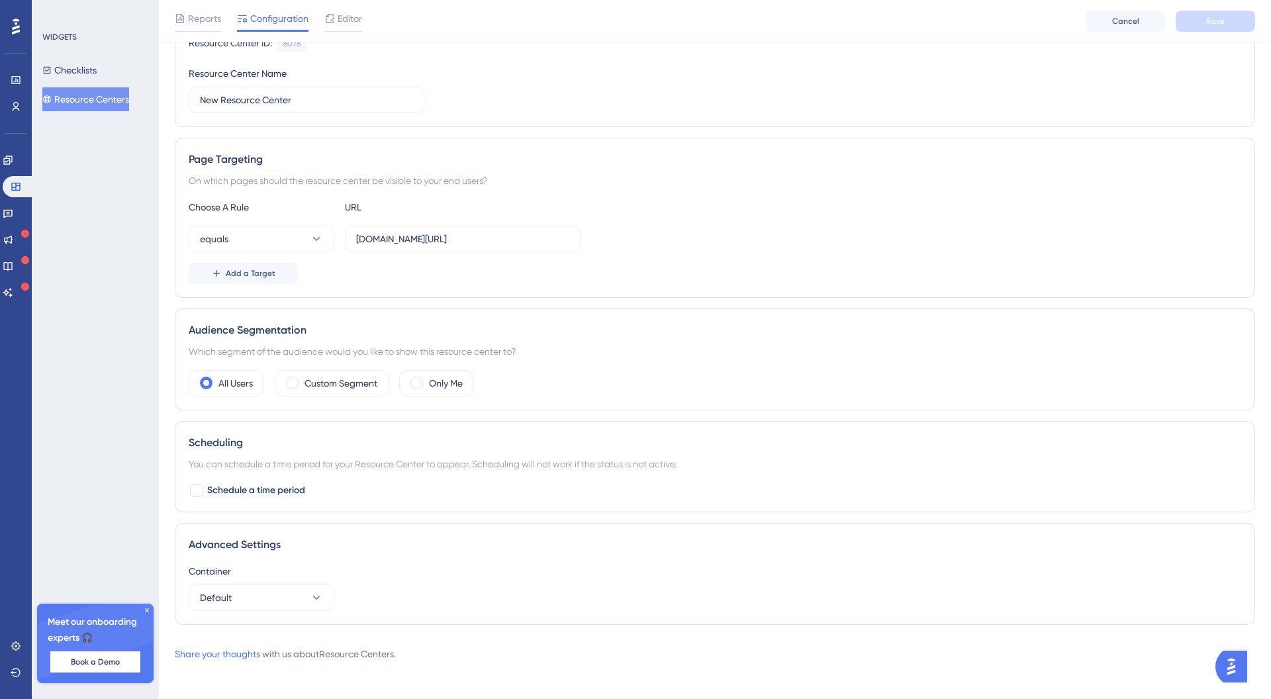
scroll to position [150, 0]
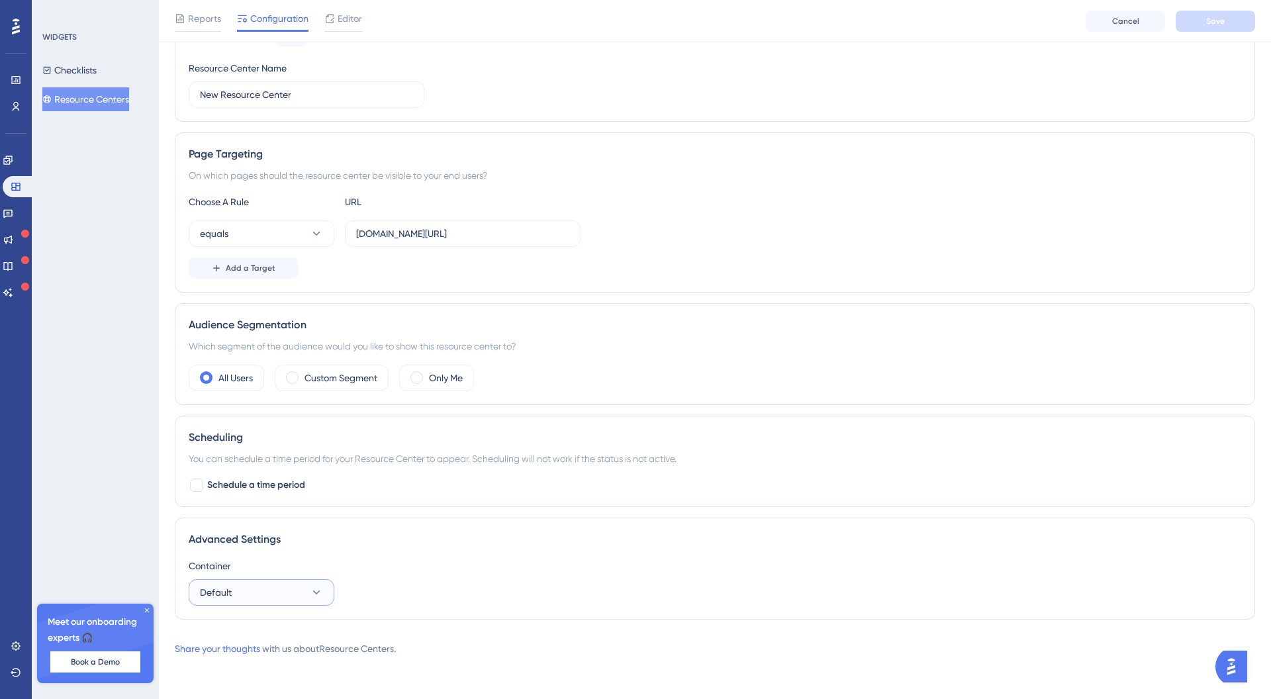
click at [299, 597] on button "Default" at bounding box center [262, 592] width 146 height 26
click at [464, 470] on div "Scheduling You can schedule a time period for your Resource Center to appear. S…" at bounding box center [715, 461] width 1080 height 91
click at [97, 77] on button "Checklists" at bounding box center [69, 70] width 54 height 24
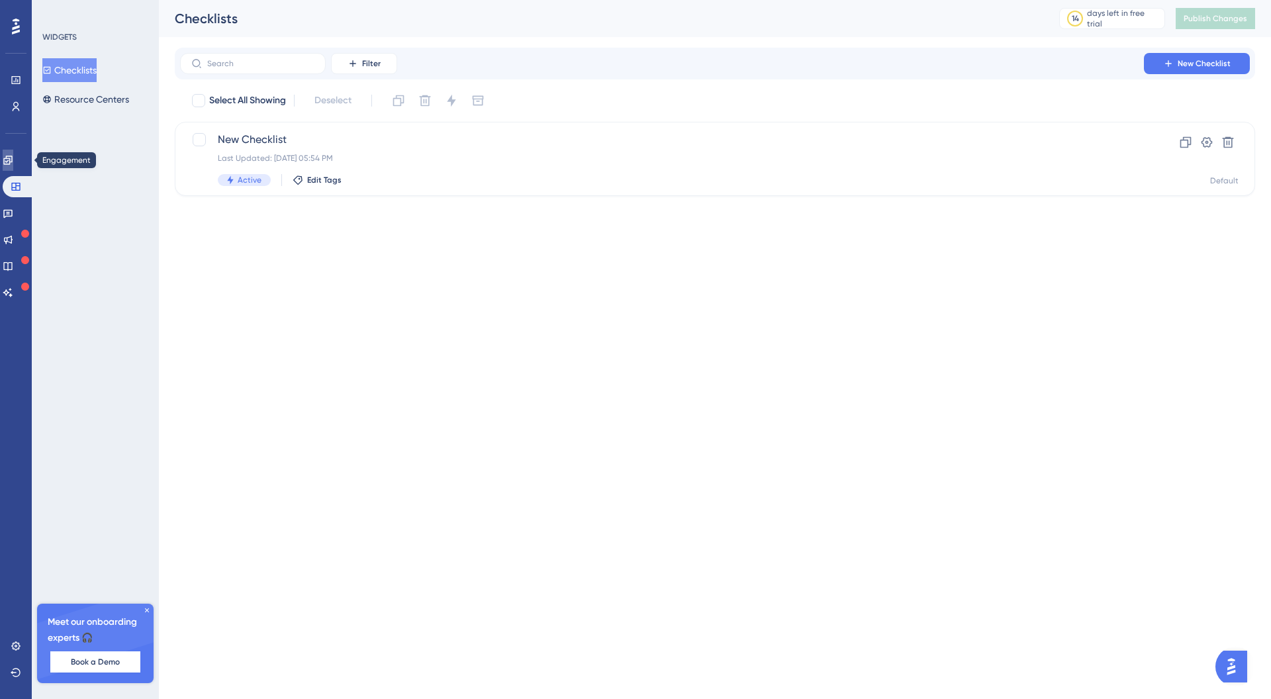
click at [9, 160] on link at bounding box center [8, 160] width 11 height 21
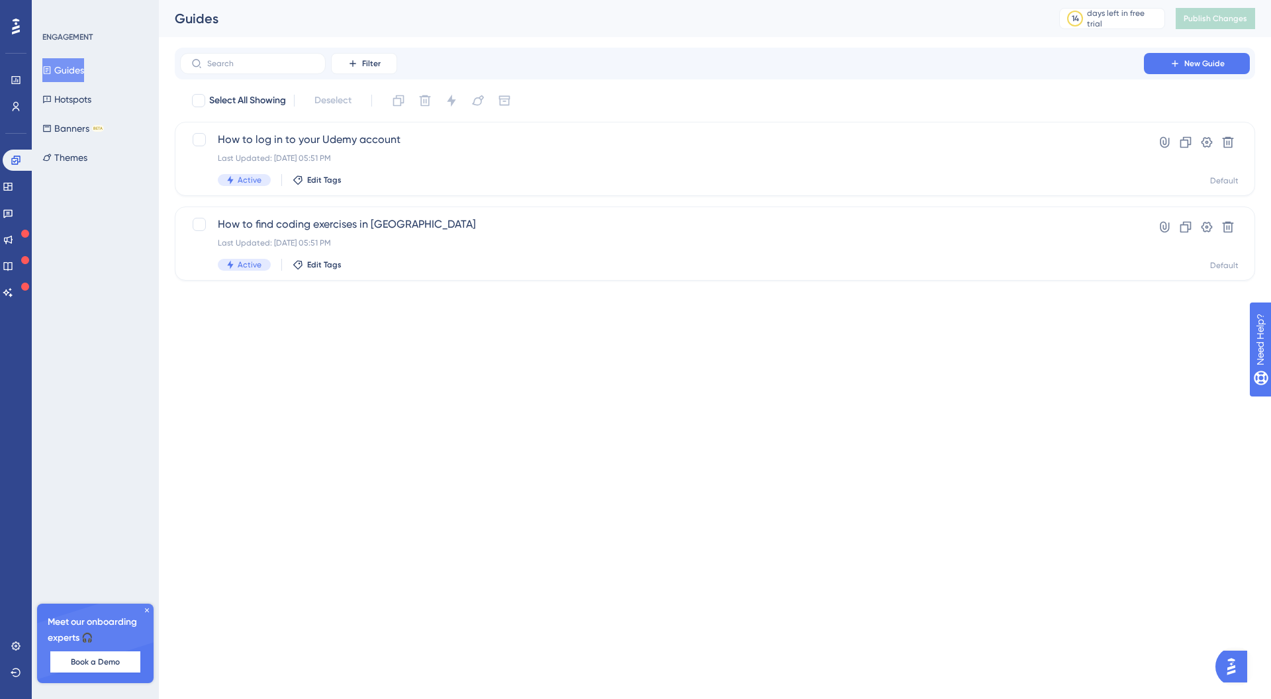
click at [19, 175] on div "Engagement Widgets Feedback Product Updates Knowledge Base AI Assistant" at bounding box center [16, 227] width 26 height 154
click at [12, 187] on icon at bounding box center [7, 187] width 9 height 8
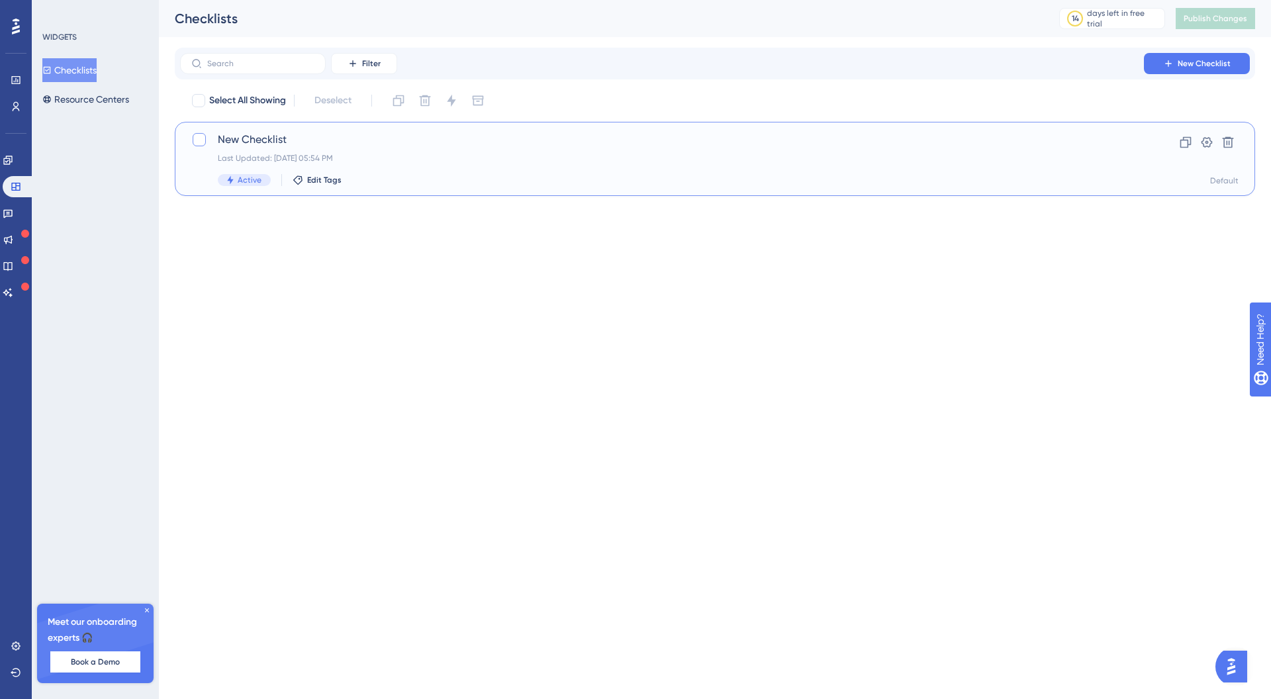
click at [209, 136] on label at bounding box center [200, 140] width 19 height 16
checkbox input "true"
click at [337, 130] on div "New Checklist Last Updated: [DATE] 05:54 PM Active Edit Tags Clone Settings Del…" at bounding box center [715, 159] width 1080 height 74
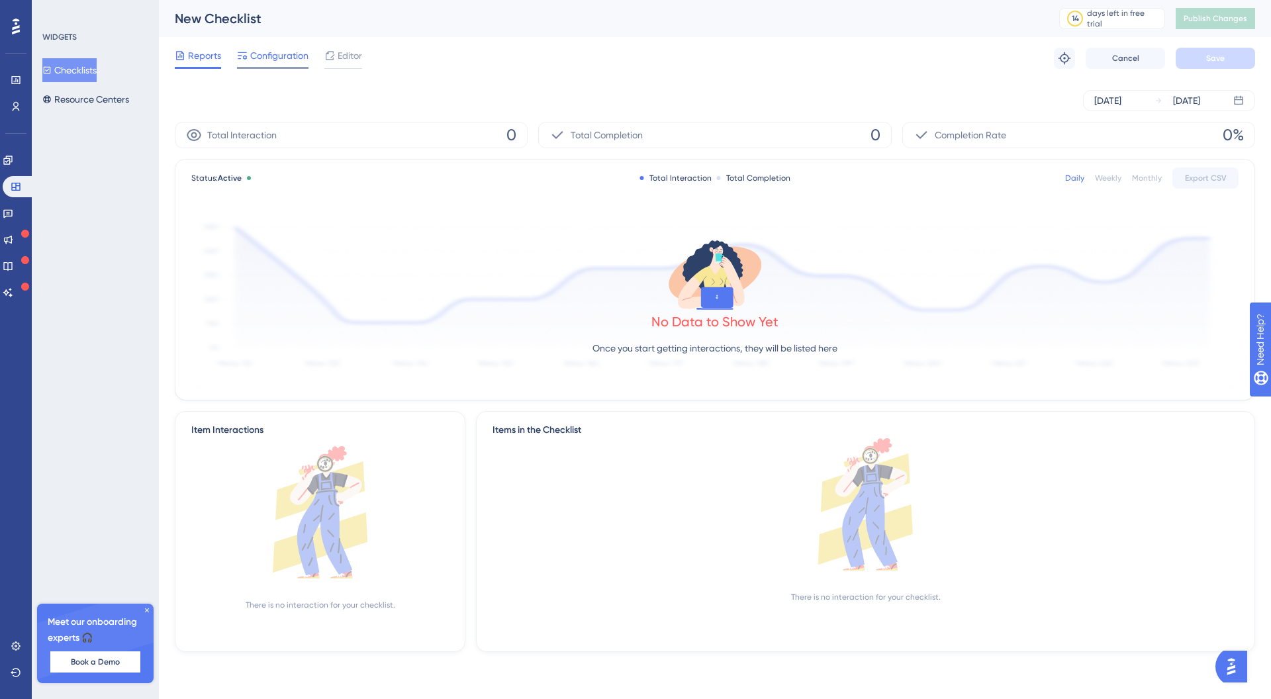
click at [281, 56] on span "Configuration" at bounding box center [279, 56] width 58 height 16
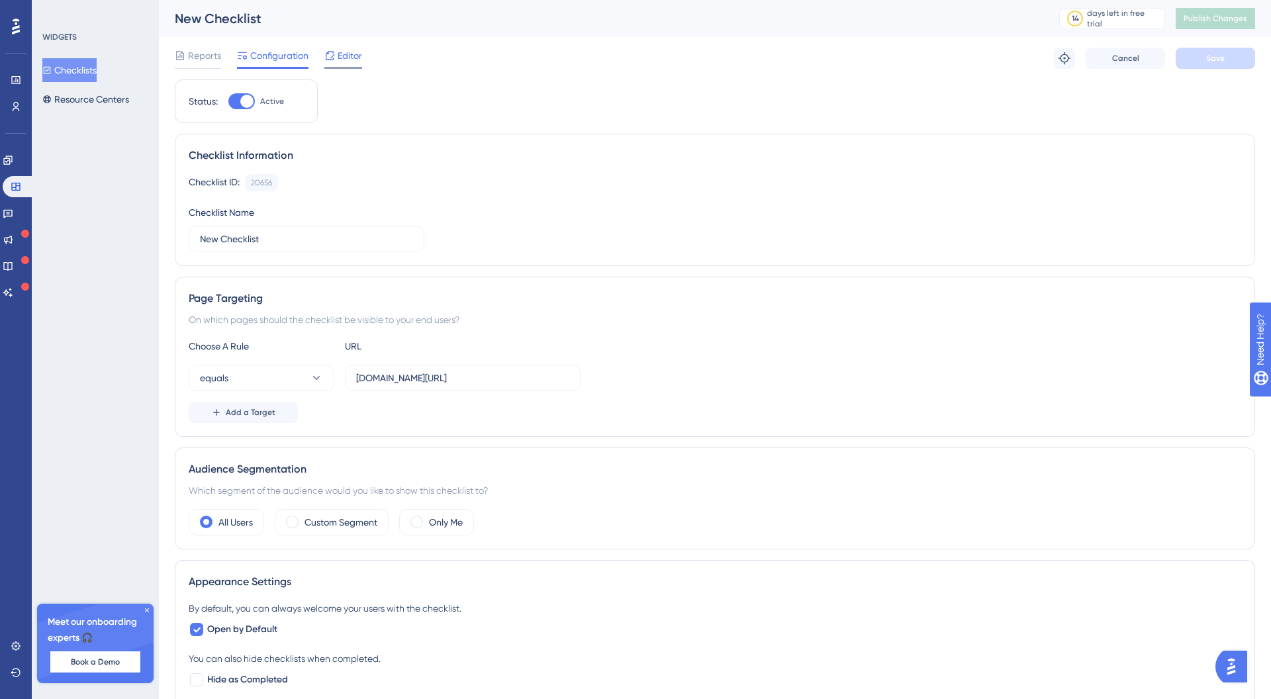
click at [334, 60] on icon at bounding box center [329, 55] width 11 height 11
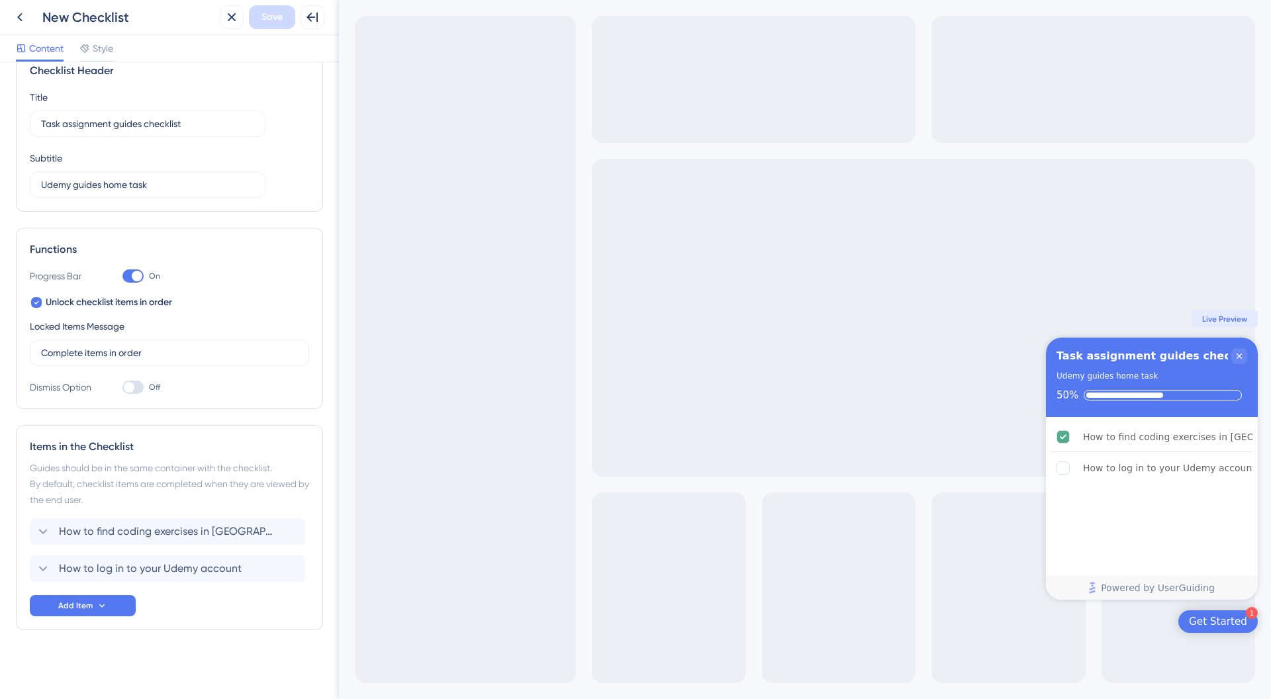
scroll to position [5, 0]
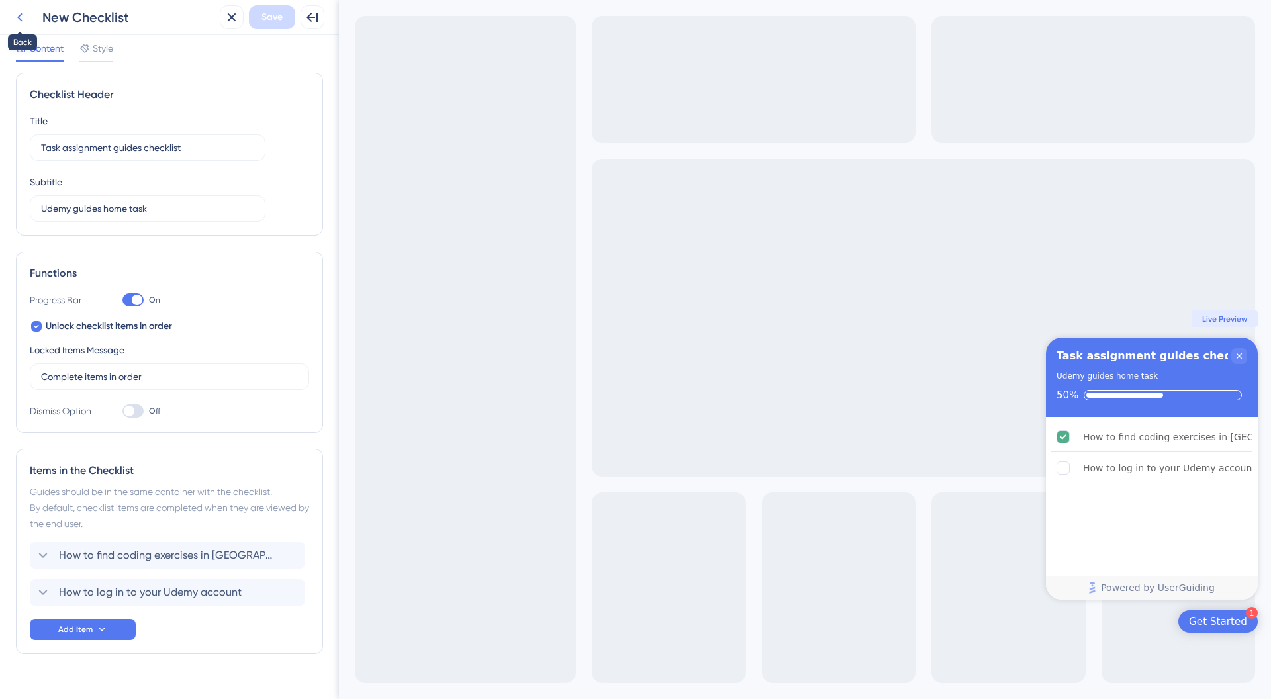
click at [21, 21] on icon at bounding box center [20, 17] width 16 height 16
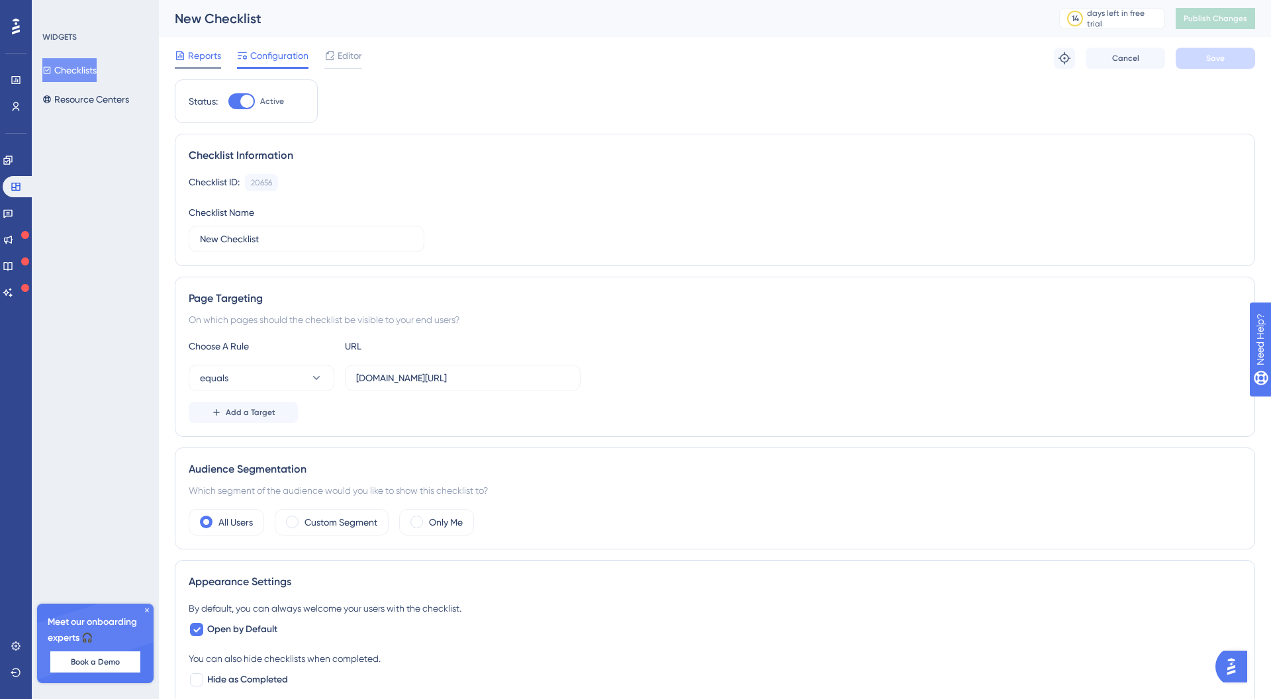
click at [188, 48] on span "Reports" at bounding box center [204, 56] width 33 height 16
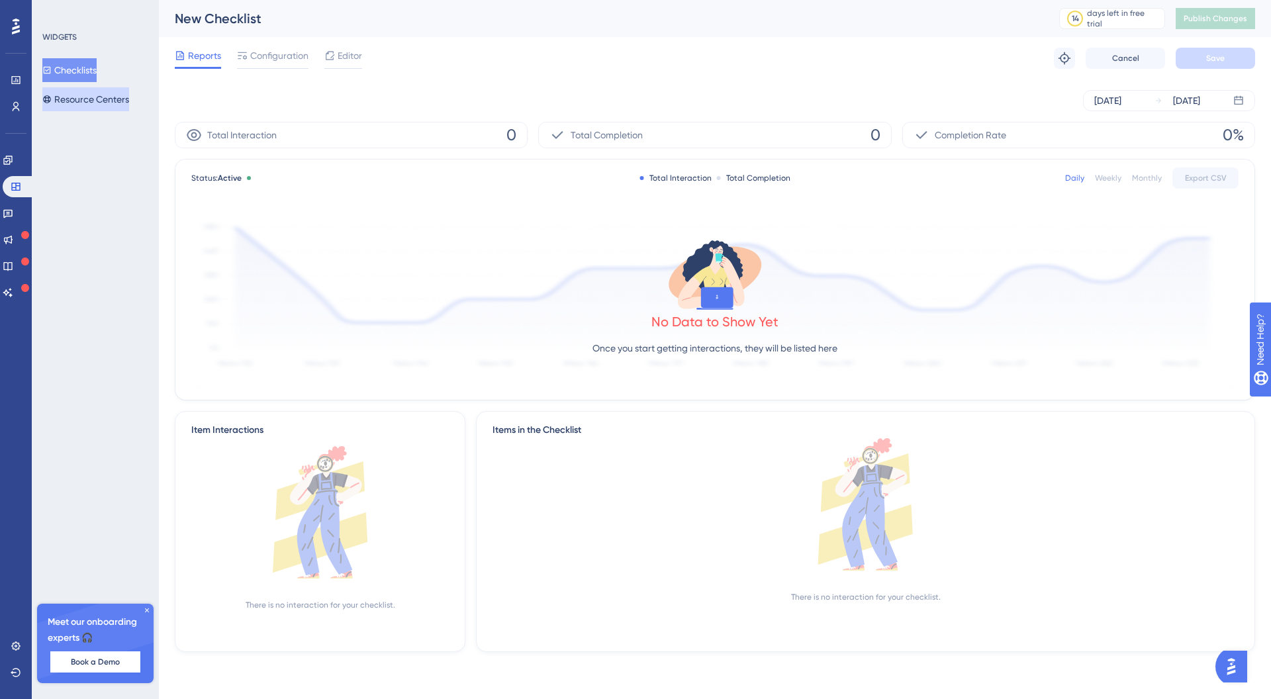
click at [102, 103] on button "Resource Centers" at bounding box center [85, 99] width 87 height 24
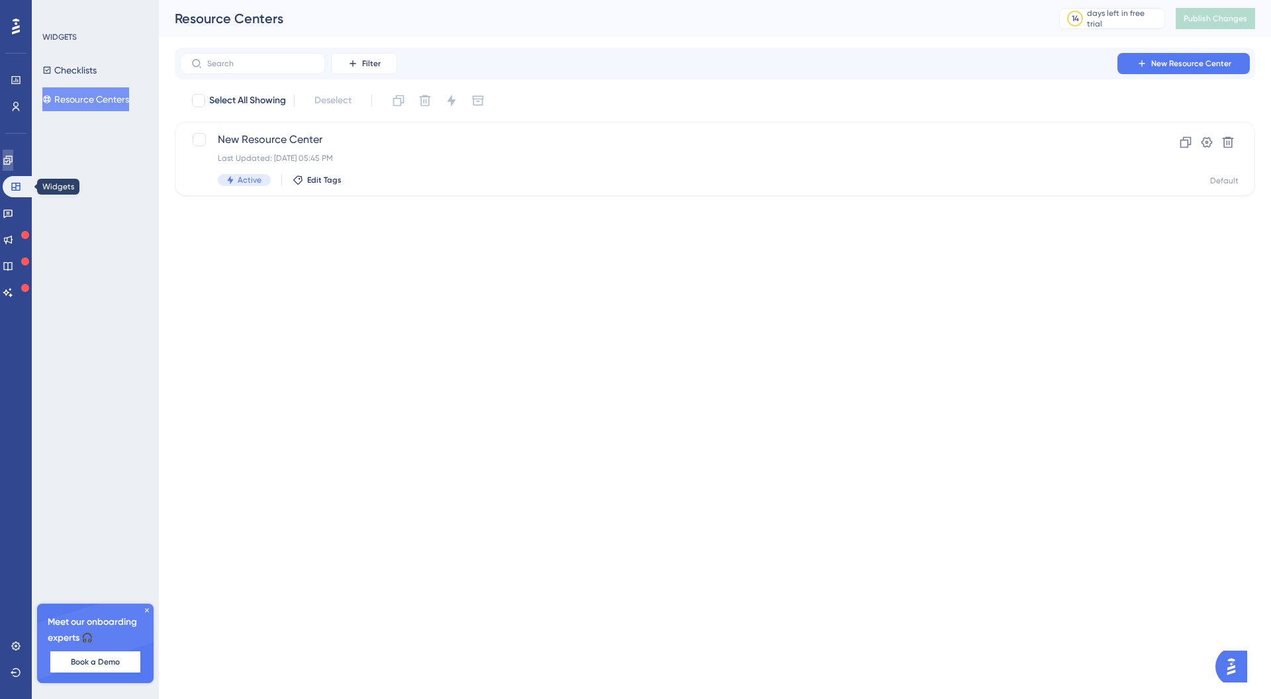
click at [13, 170] on link at bounding box center [8, 160] width 11 height 21
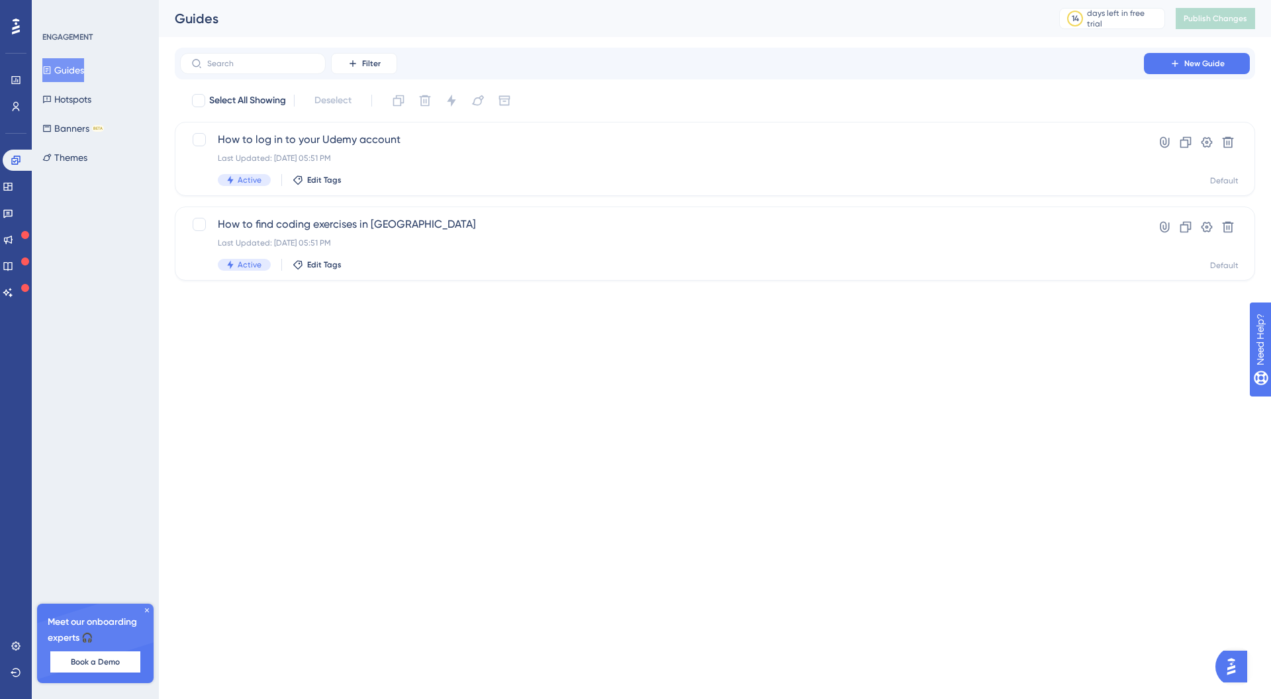
click at [146, 609] on icon at bounding box center [147, 610] width 4 height 4
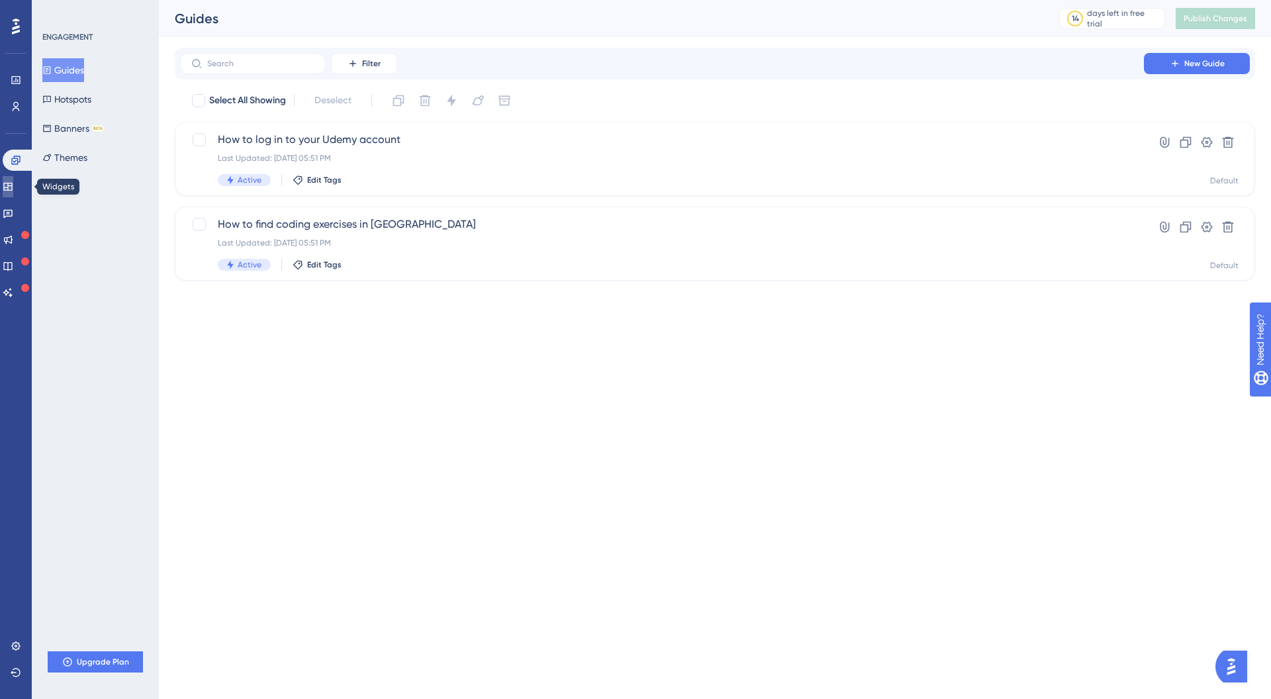
click at [12, 183] on icon at bounding box center [7, 187] width 9 height 8
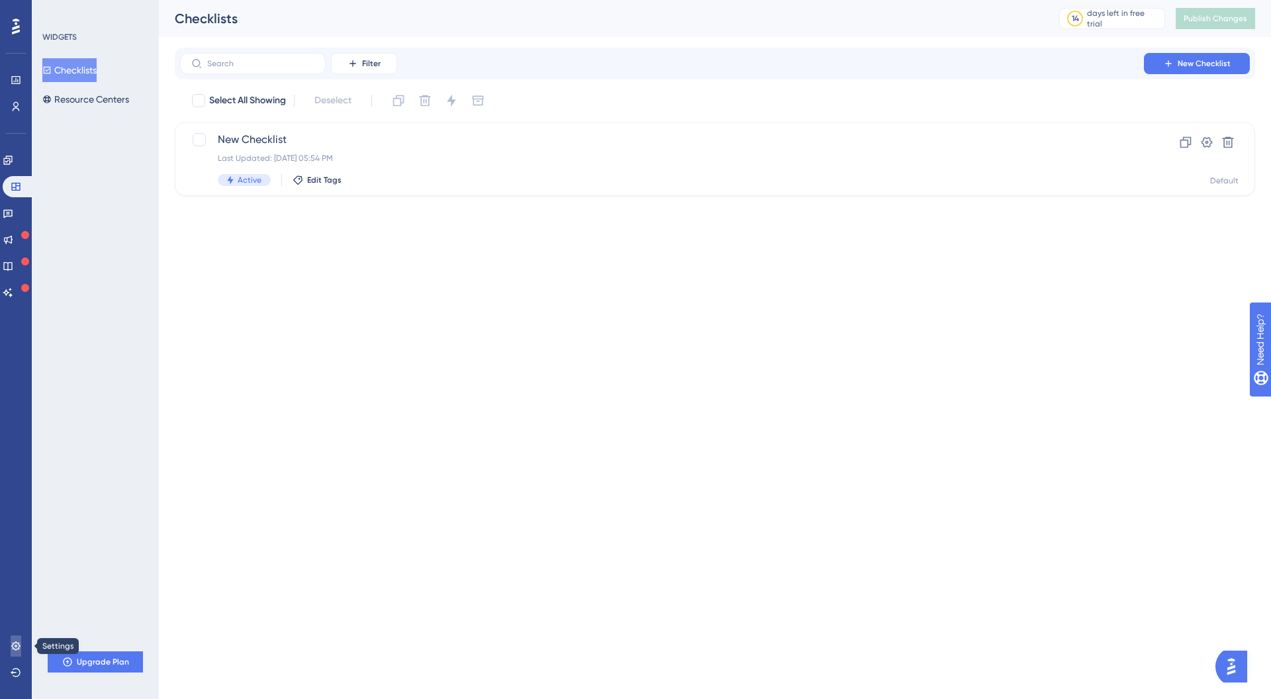
click at [21, 650] on link at bounding box center [16, 645] width 11 height 21
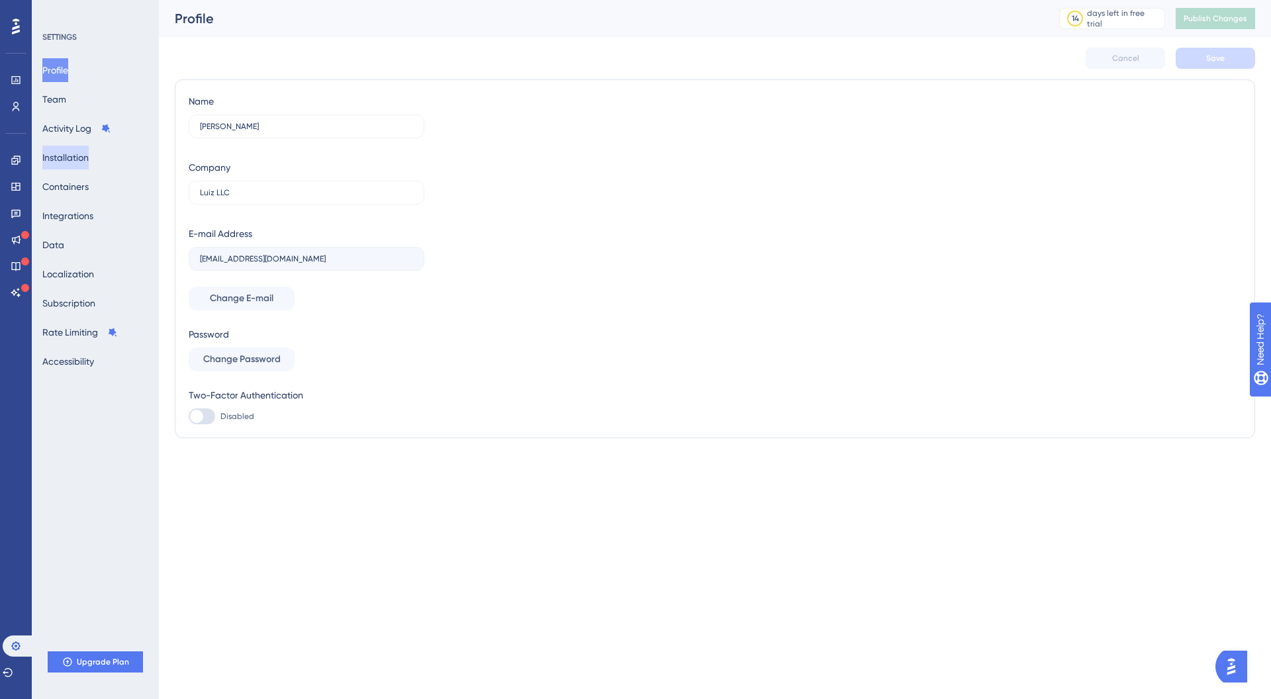
click at [89, 154] on button "Installation" at bounding box center [65, 158] width 46 height 24
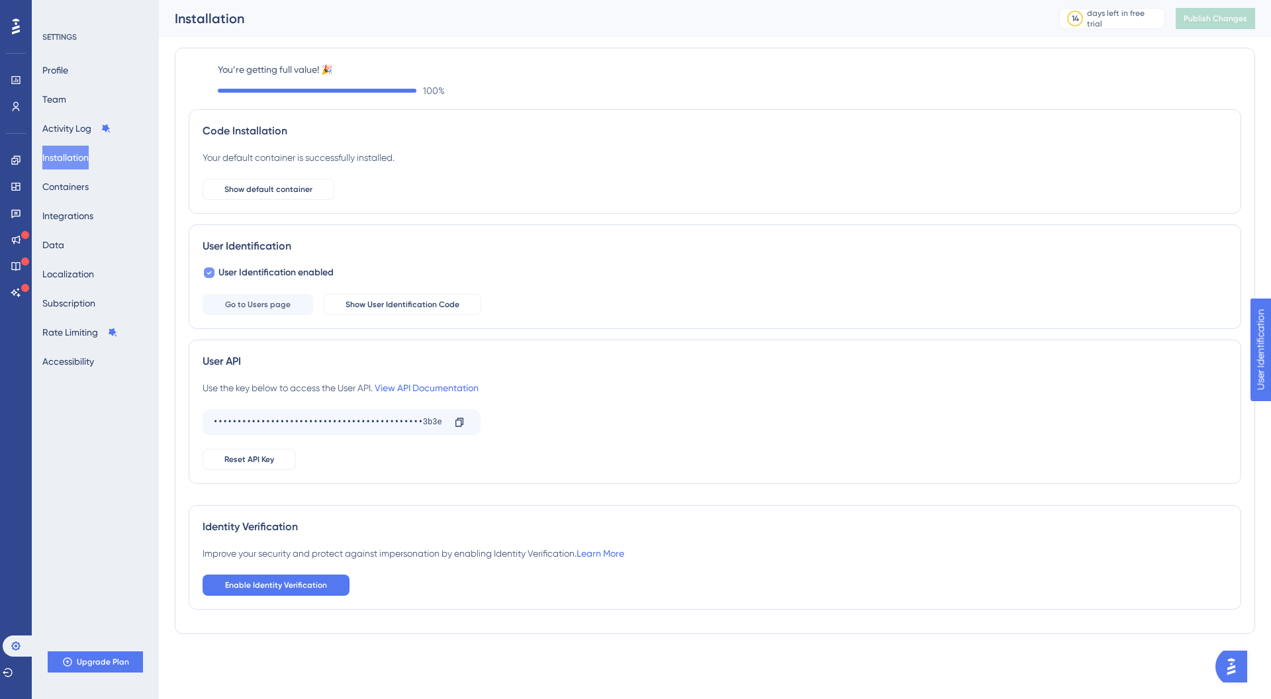
click at [218, 270] on span "User Identification enabled" at bounding box center [275, 273] width 115 height 16
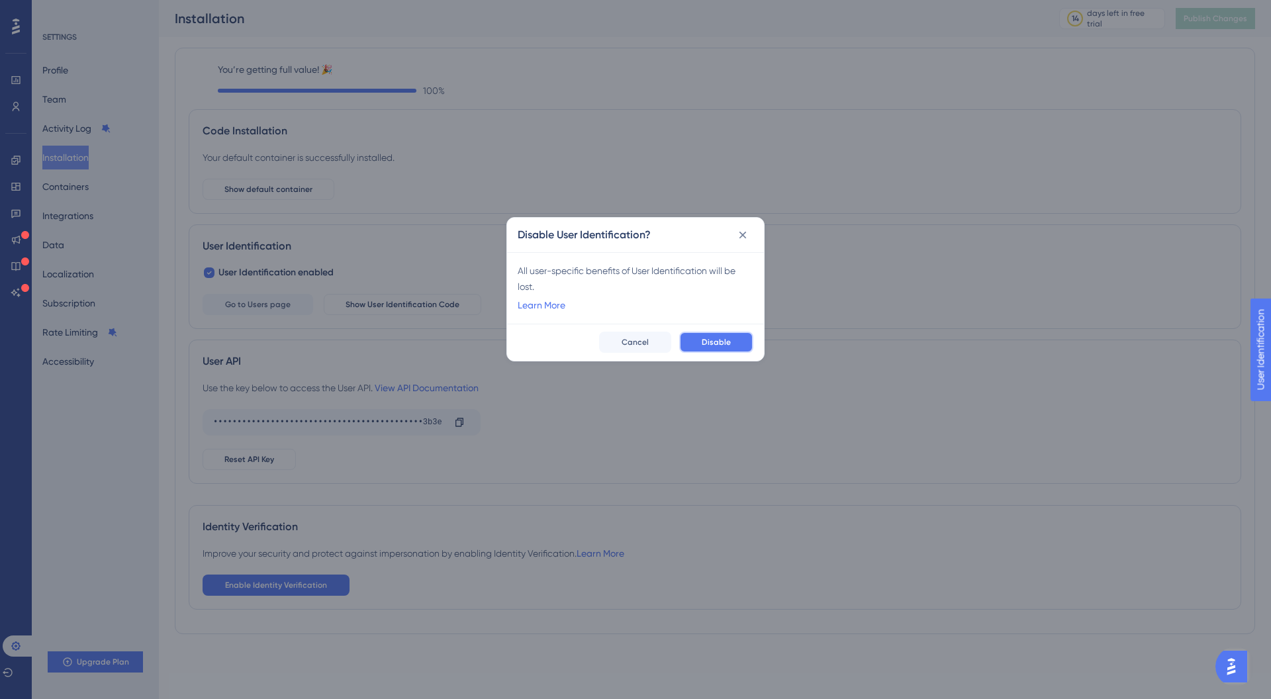
click at [700, 338] on button "Disable" at bounding box center [716, 342] width 74 height 21
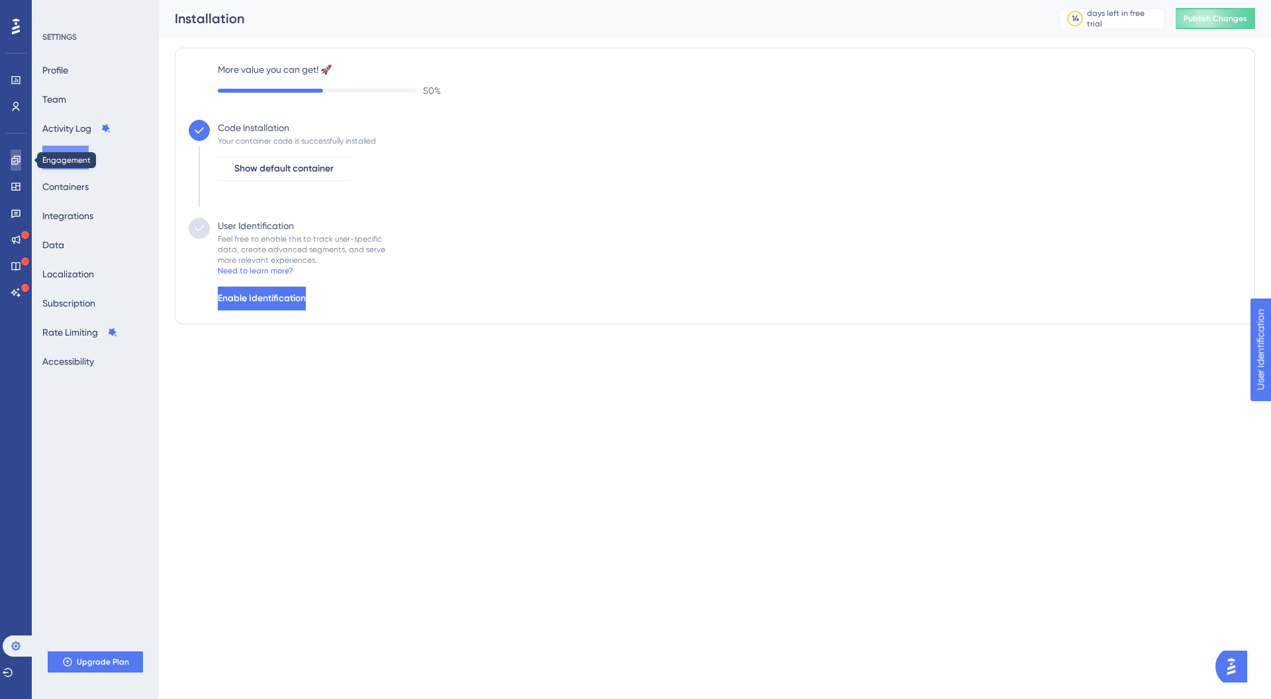
click at [14, 162] on icon at bounding box center [15, 160] width 9 height 9
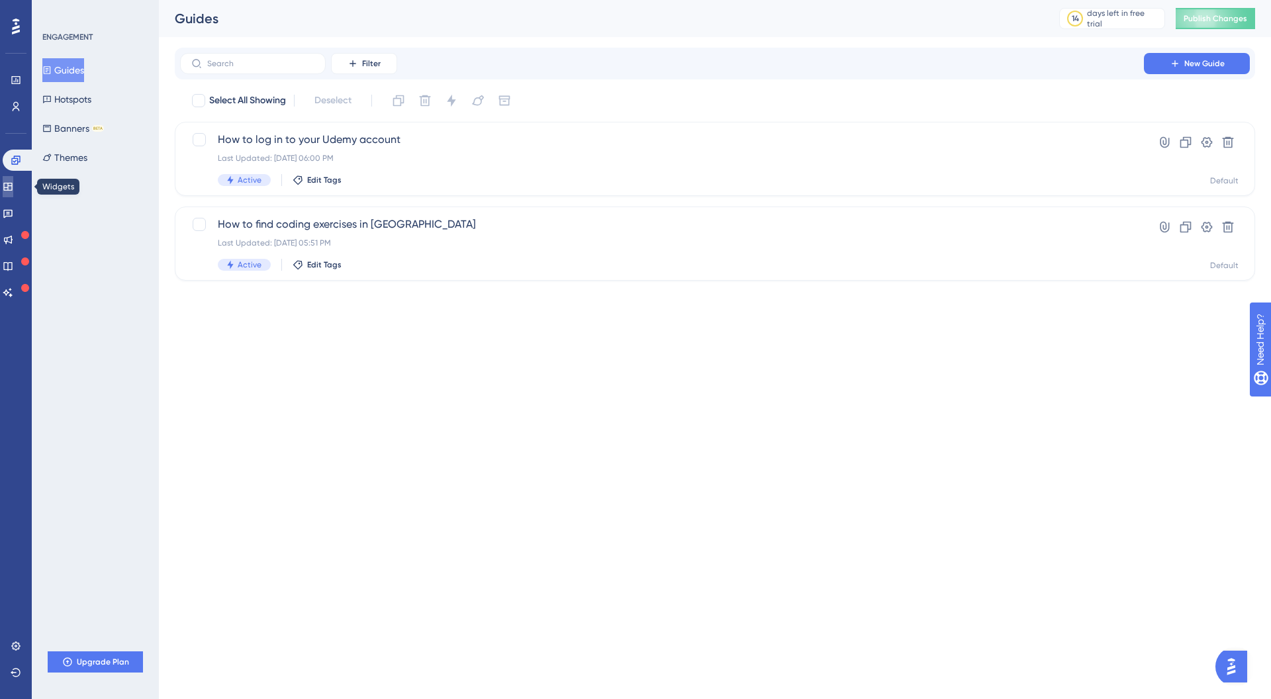
click at [13, 180] on link at bounding box center [8, 186] width 11 height 21
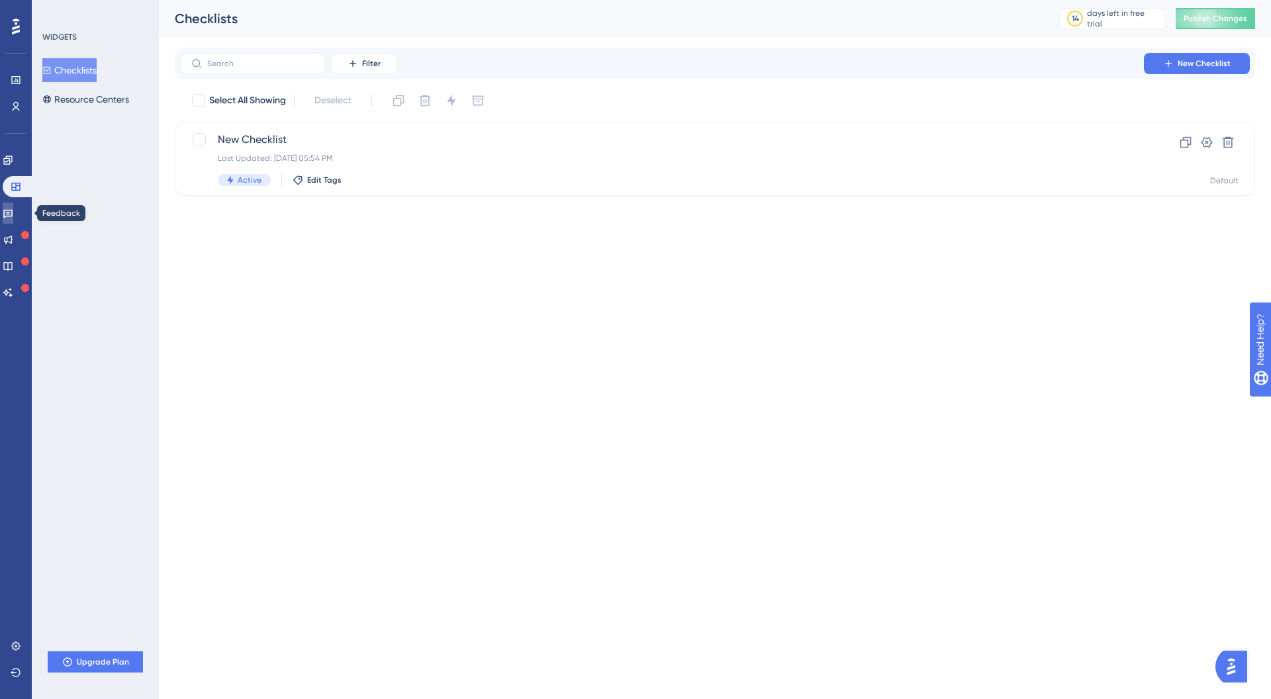
click at [13, 211] on link at bounding box center [8, 213] width 11 height 21
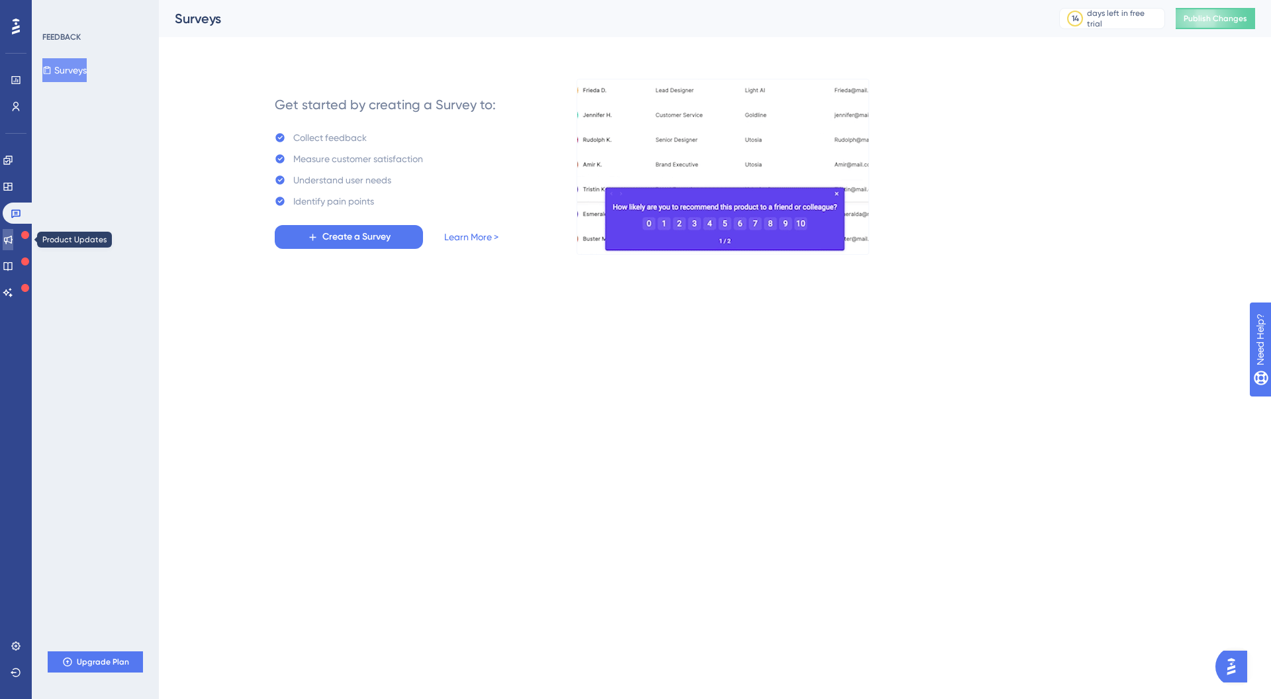
click at [13, 243] on icon at bounding box center [8, 239] width 11 height 11
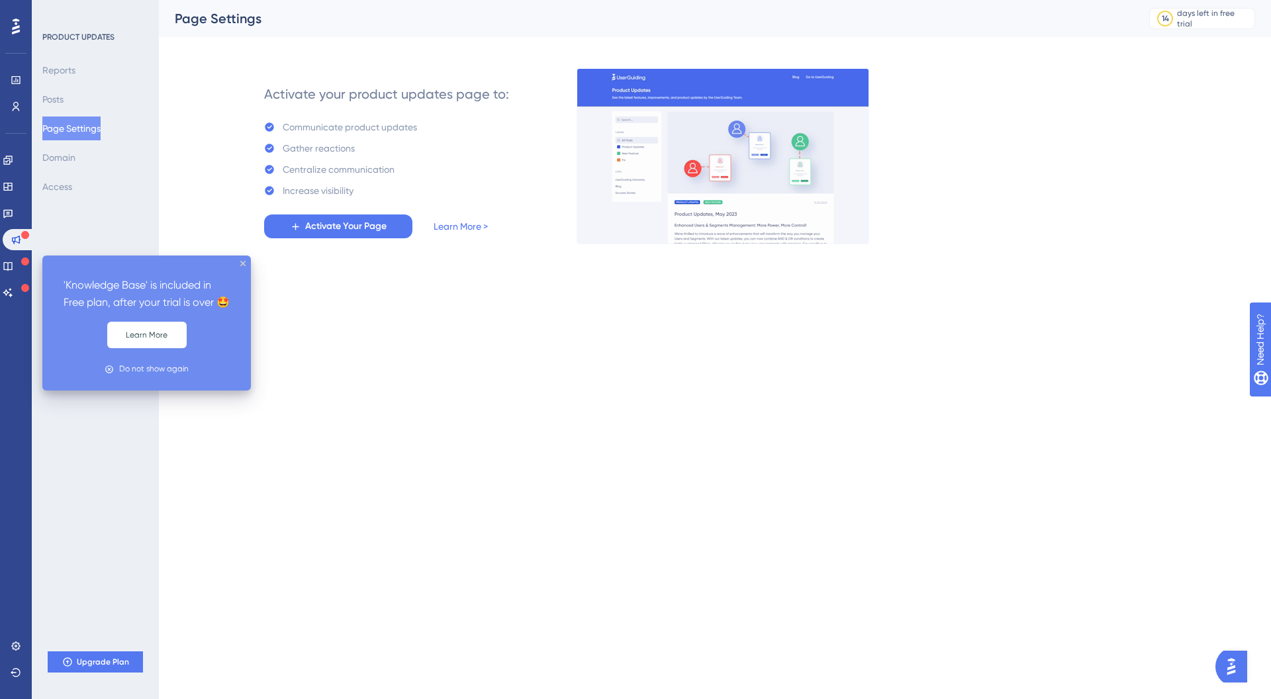
click at [91, 67] on div "Reports Posts Page Settings Domain Access" at bounding box center [95, 128] width 107 height 140
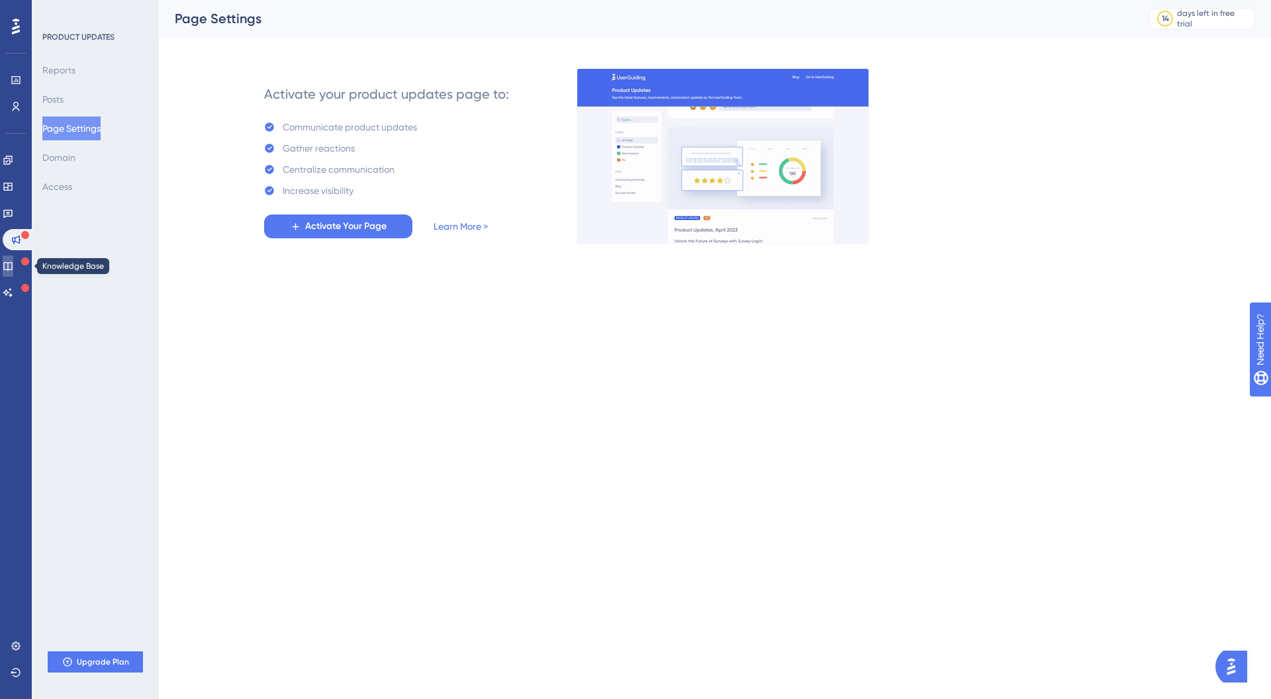
click at [13, 269] on icon at bounding box center [8, 266] width 11 height 11
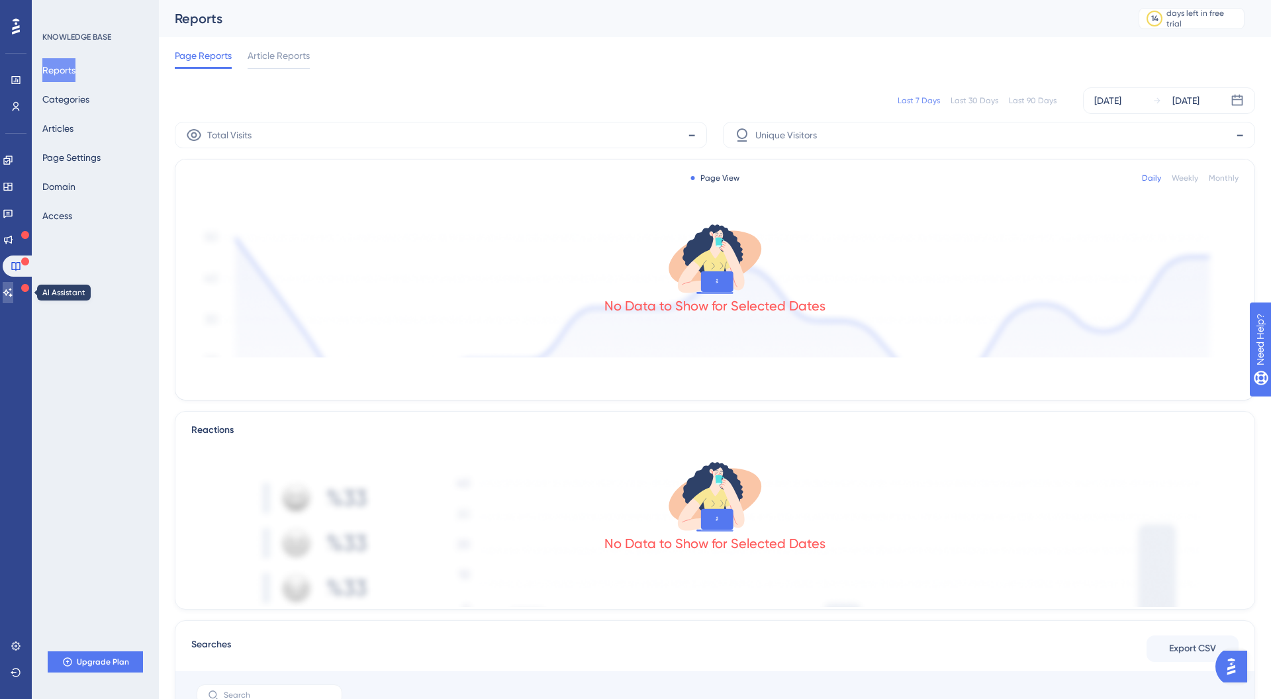
click at [13, 299] on link at bounding box center [8, 292] width 11 height 21
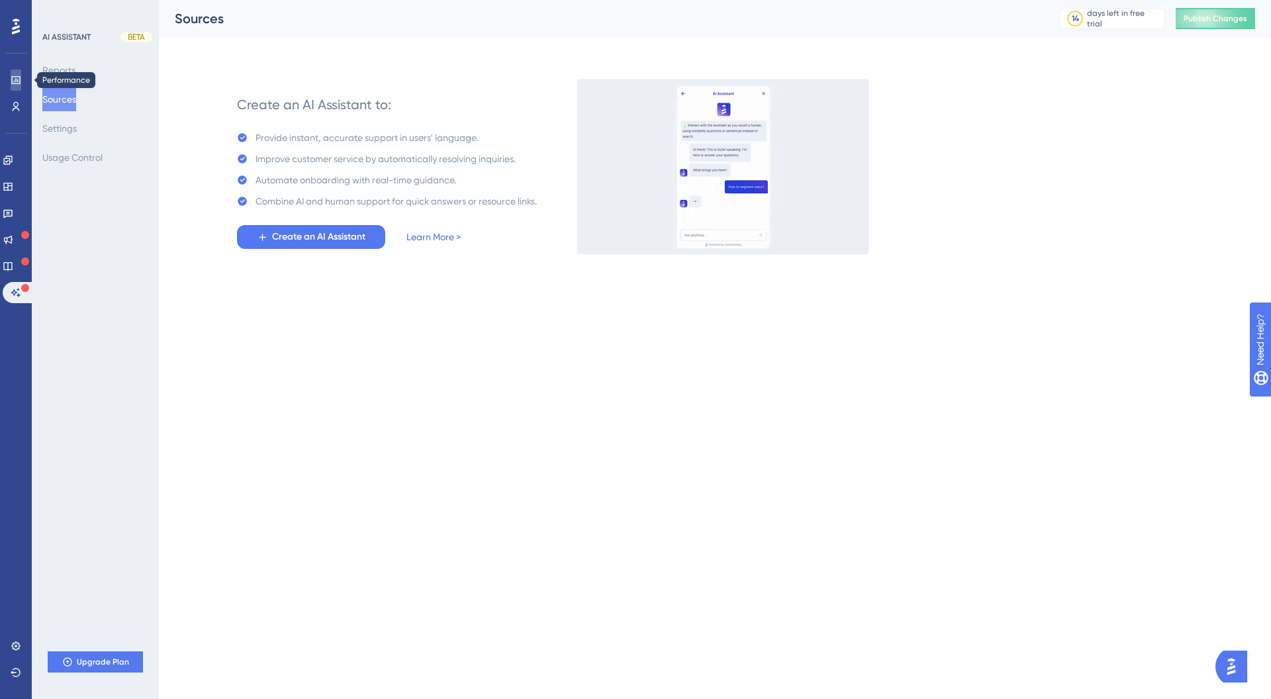
click at [18, 87] on link at bounding box center [16, 79] width 11 height 21
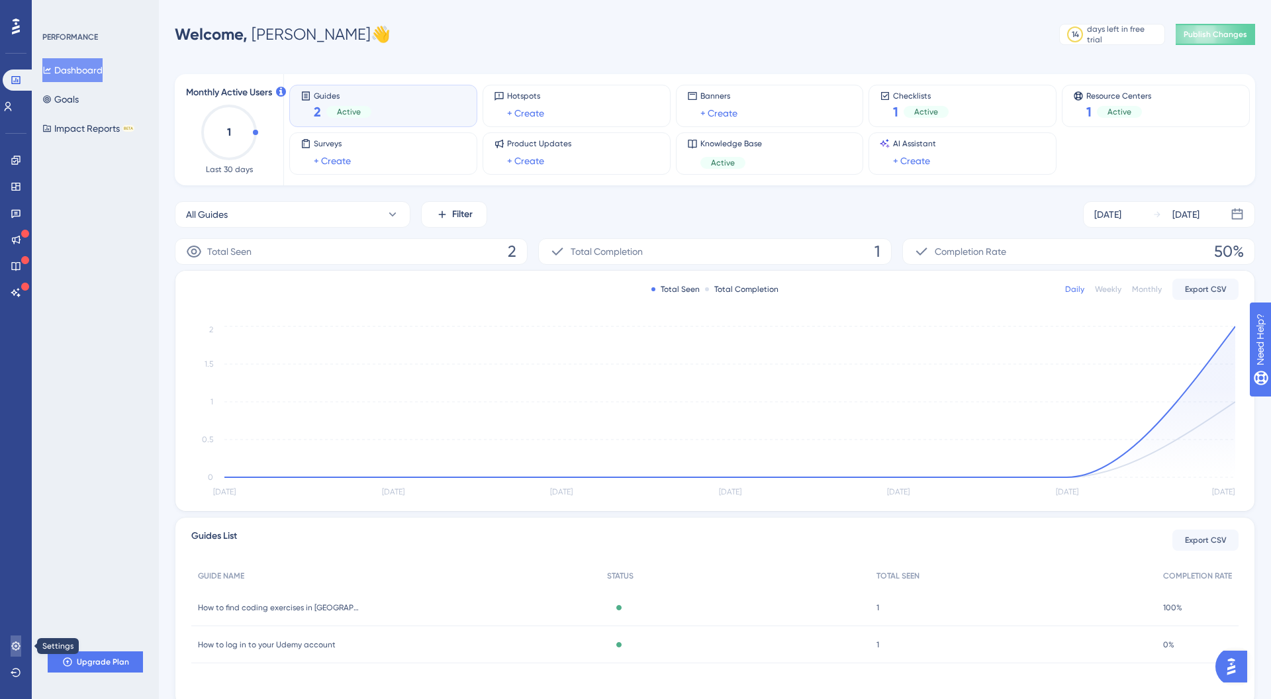
click at [21, 642] on icon at bounding box center [16, 646] width 11 height 11
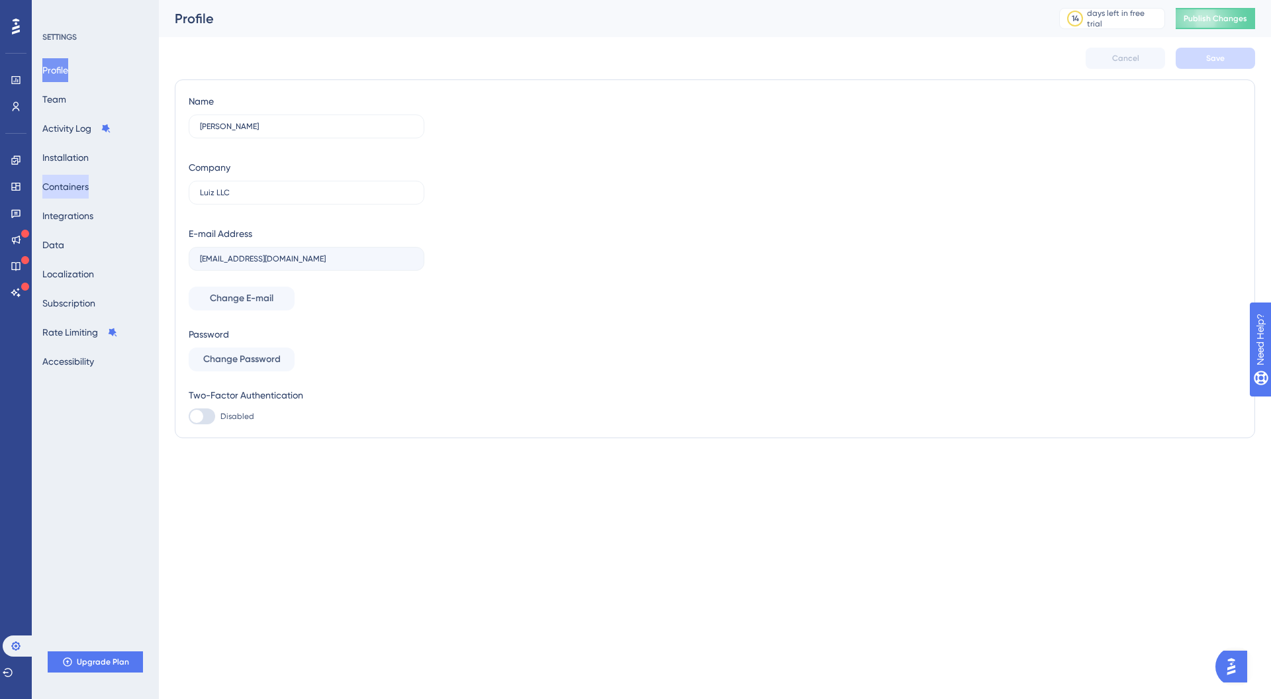
click at [89, 183] on button "Containers" at bounding box center [65, 187] width 46 height 24
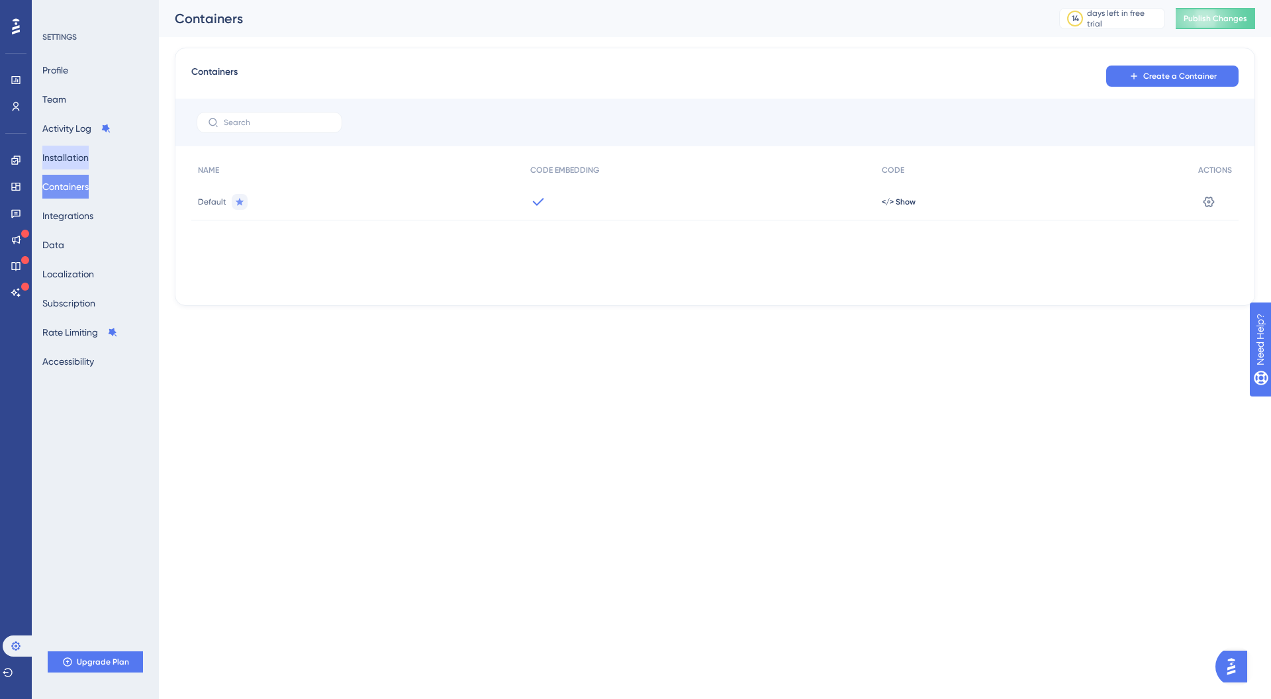
click at [89, 162] on button "Installation" at bounding box center [65, 158] width 46 height 24
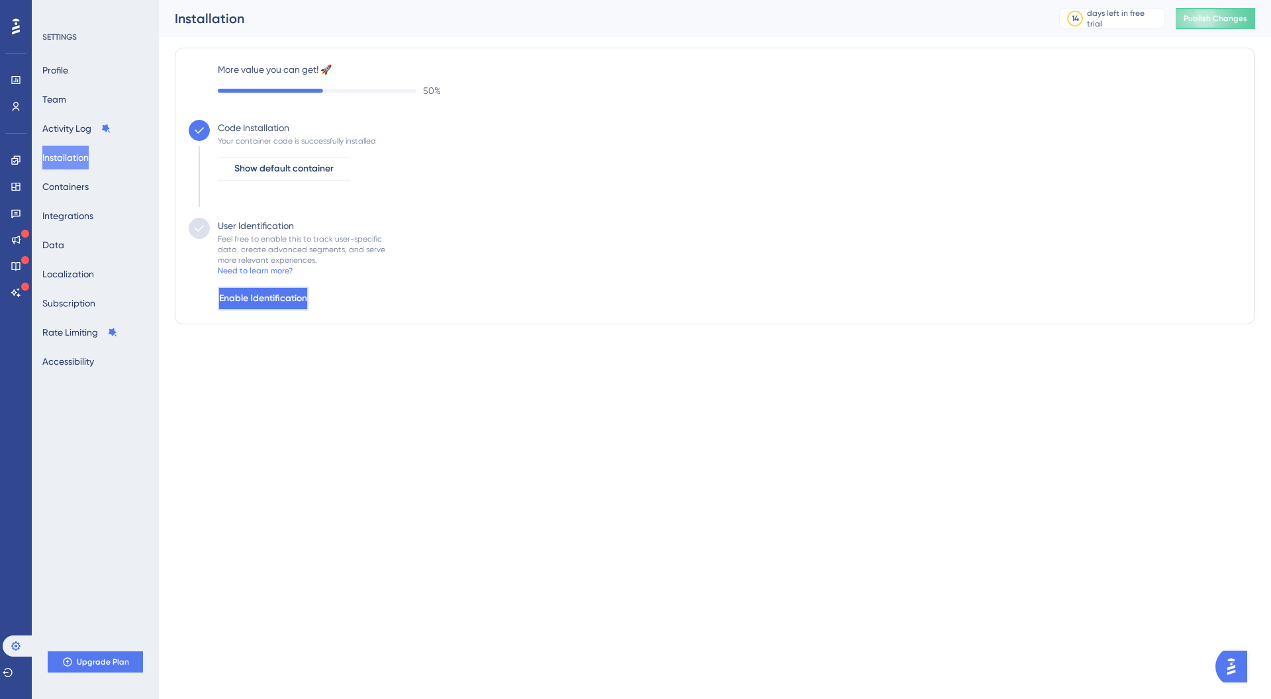
click at [275, 306] on button "Enable Identification" at bounding box center [263, 299] width 91 height 24
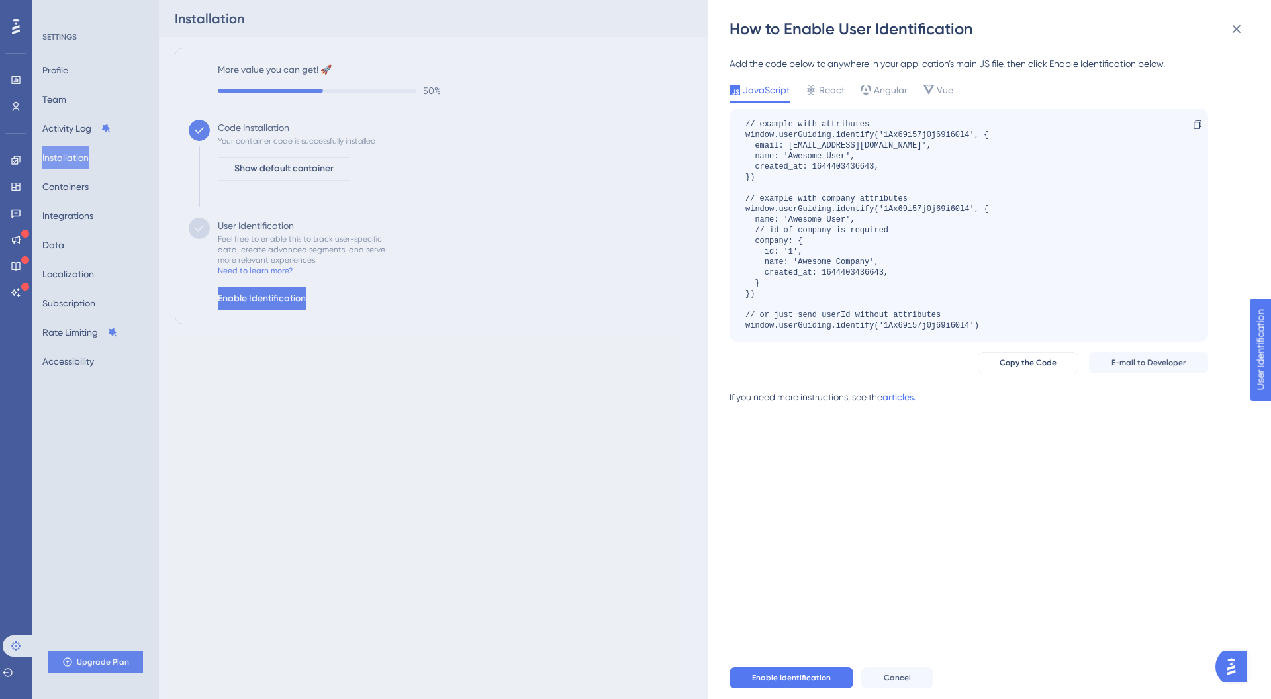
click at [792, 690] on div "Enable Identification Cancel" at bounding box center [1010, 678] width 563 height 42
click at [794, 686] on button "Enable Identification" at bounding box center [791, 677] width 124 height 21
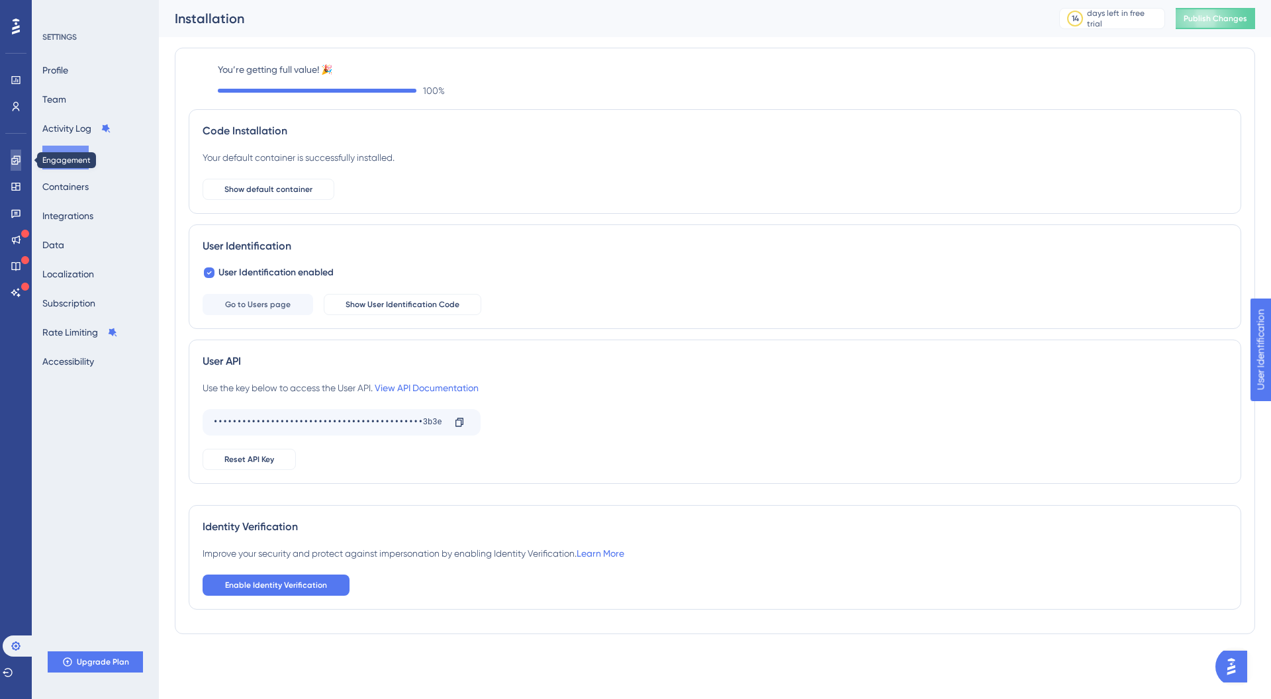
click at [16, 165] on icon at bounding box center [16, 160] width 11 height 11
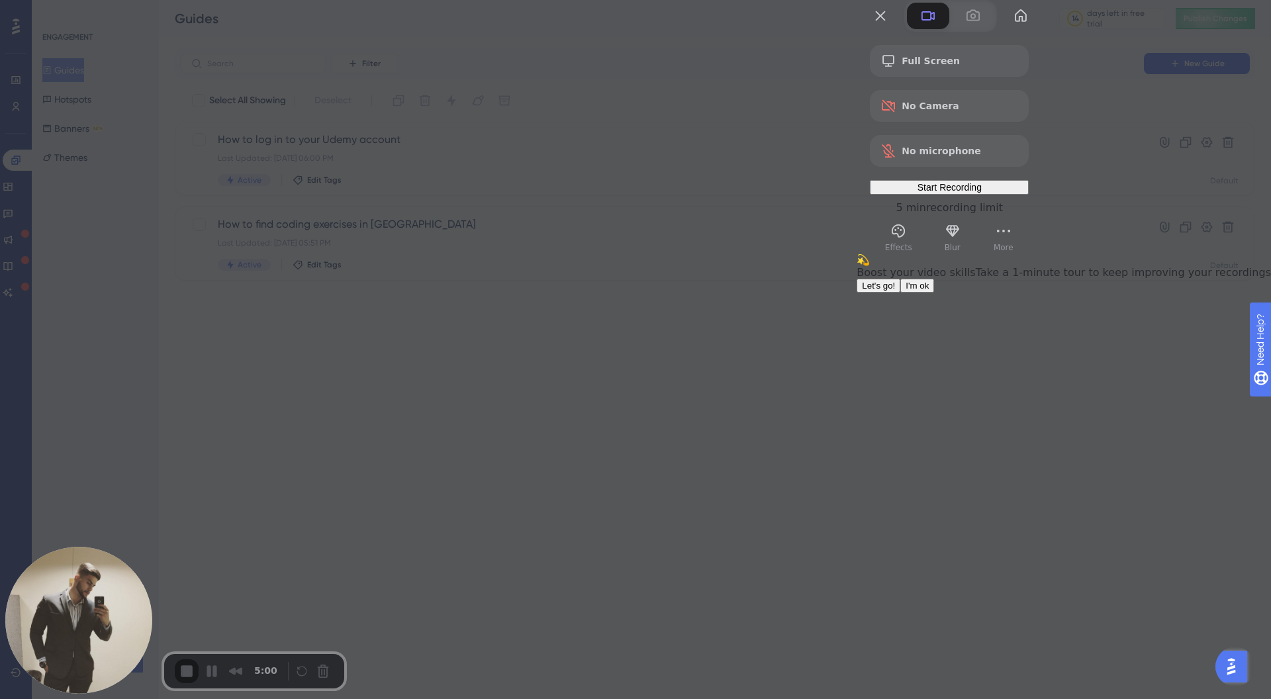
drag, startPoint x: 1191, startPoint y: 408, endPoint x: 1191, endPoint y: 400, distance: 8.0
click at [1191, 293] on div "💫 Boost your video skills Take a 1-minute tour to keep improving your recording…" at bounding box center [1063, 272] width 414 height 39
click at [929, 291] on span "I'm ok" at bounding box center [916, 286] width 23 height 10
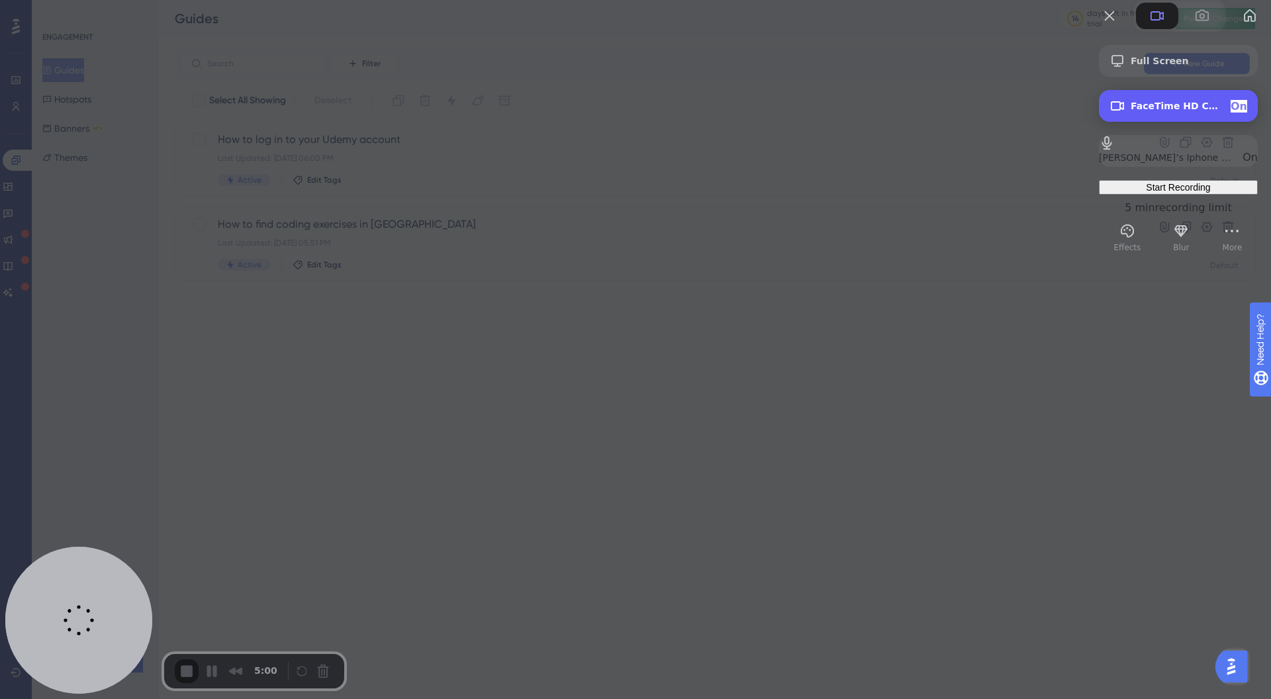
click at [1181, 113] on div "FaceTime HD Camera (B6DF:451A) On" at bounding box center [1188, 106] width 116 height 13
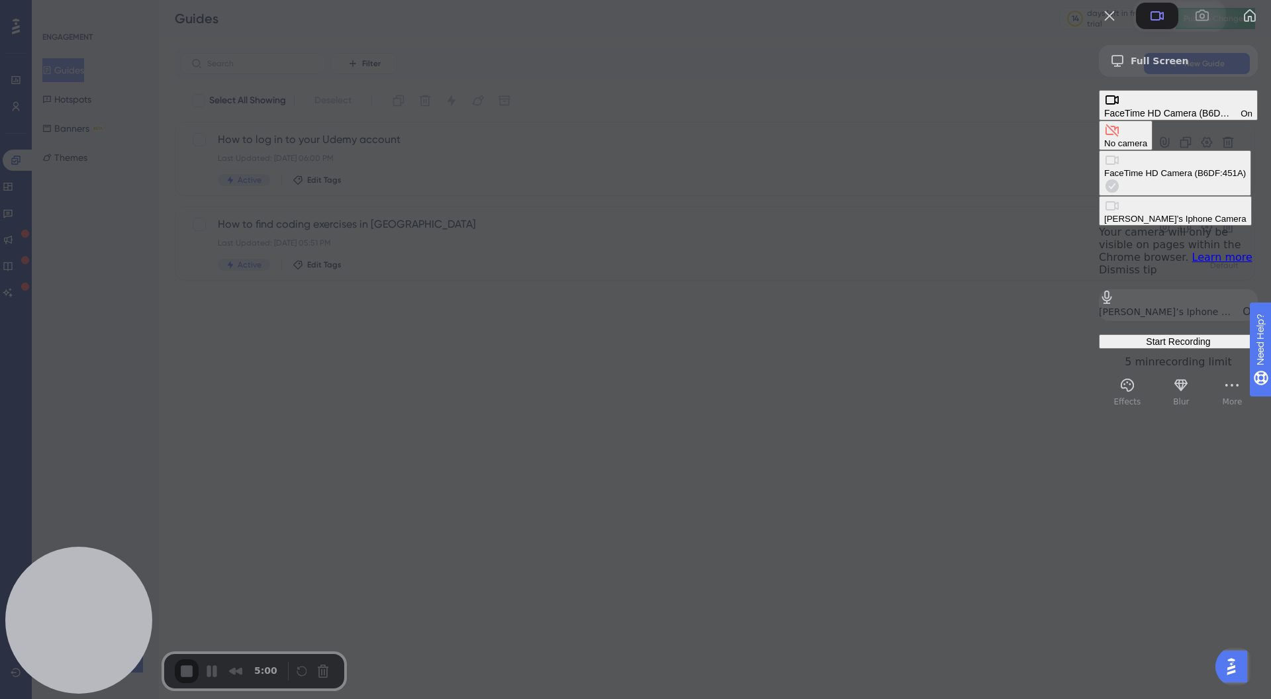
click at [1104, 138] on div "No camera" at bounding box center [1125, 143] width 43 height 10
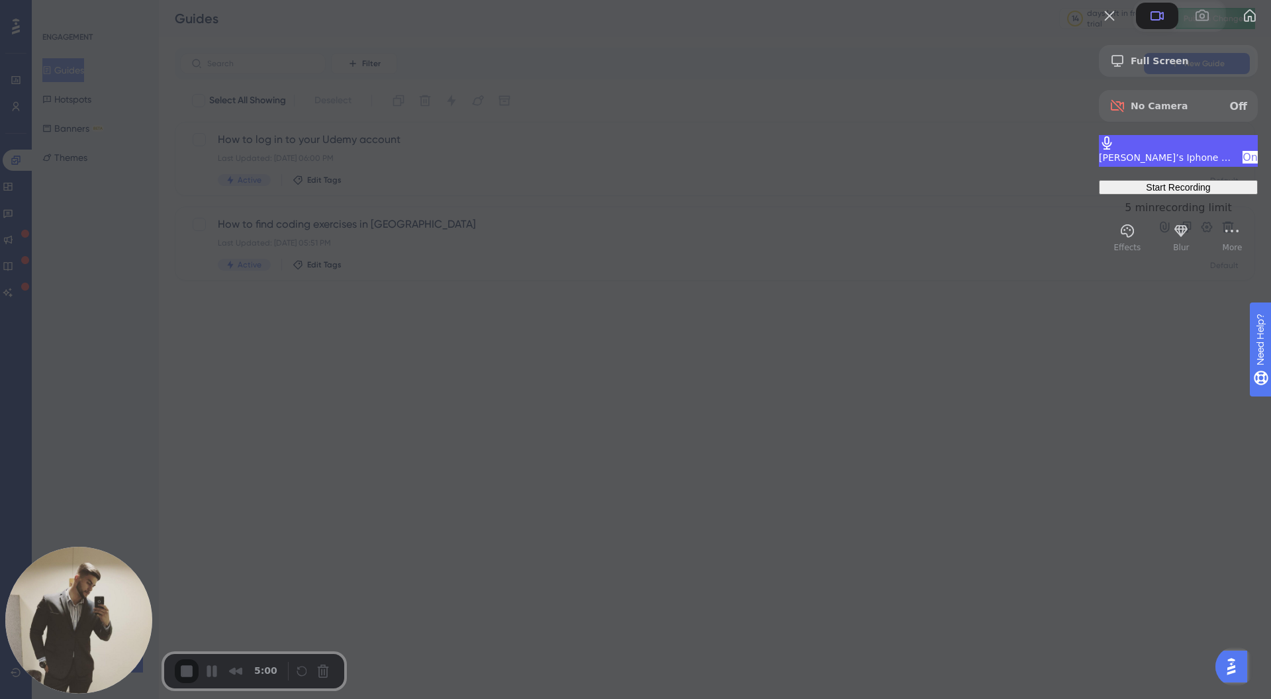
click at [1152, 163] on span "[PERSON_NAME]’s Iphone Microphone" at bounding box center [1165, 157] width 133 height 11
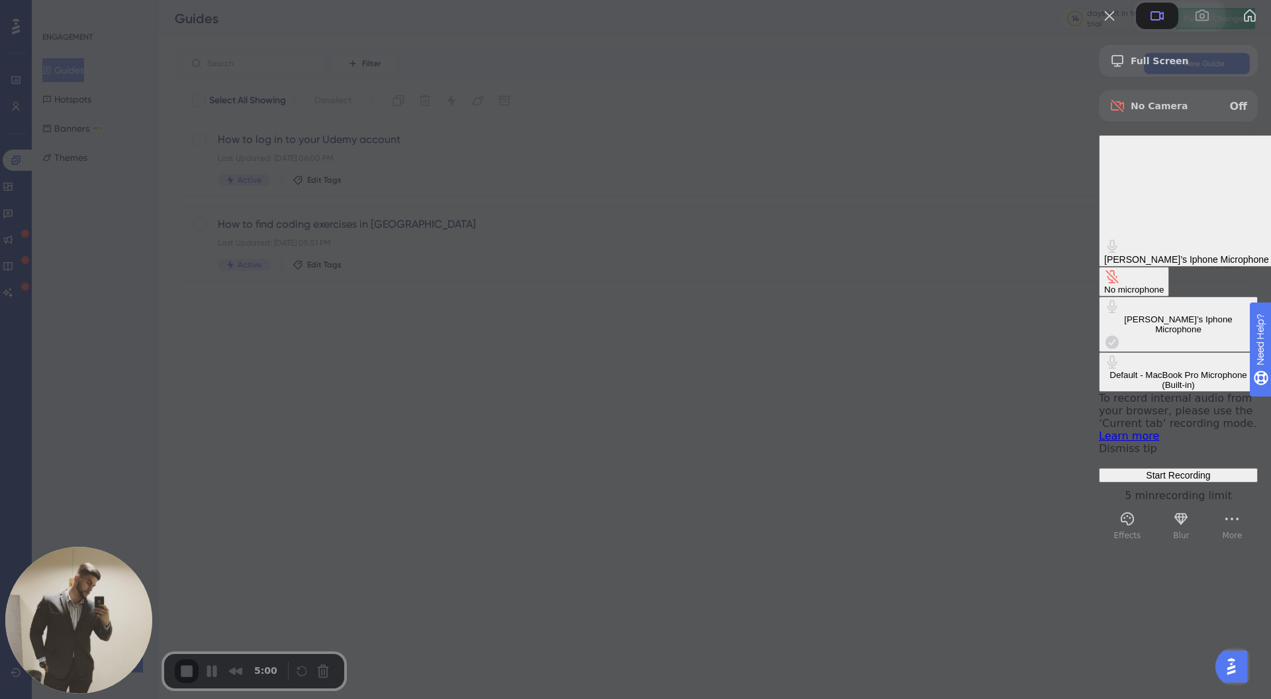
click at [1104, 285] on div "No microphone" at bounding box center [1134, 290] width 60 height 10
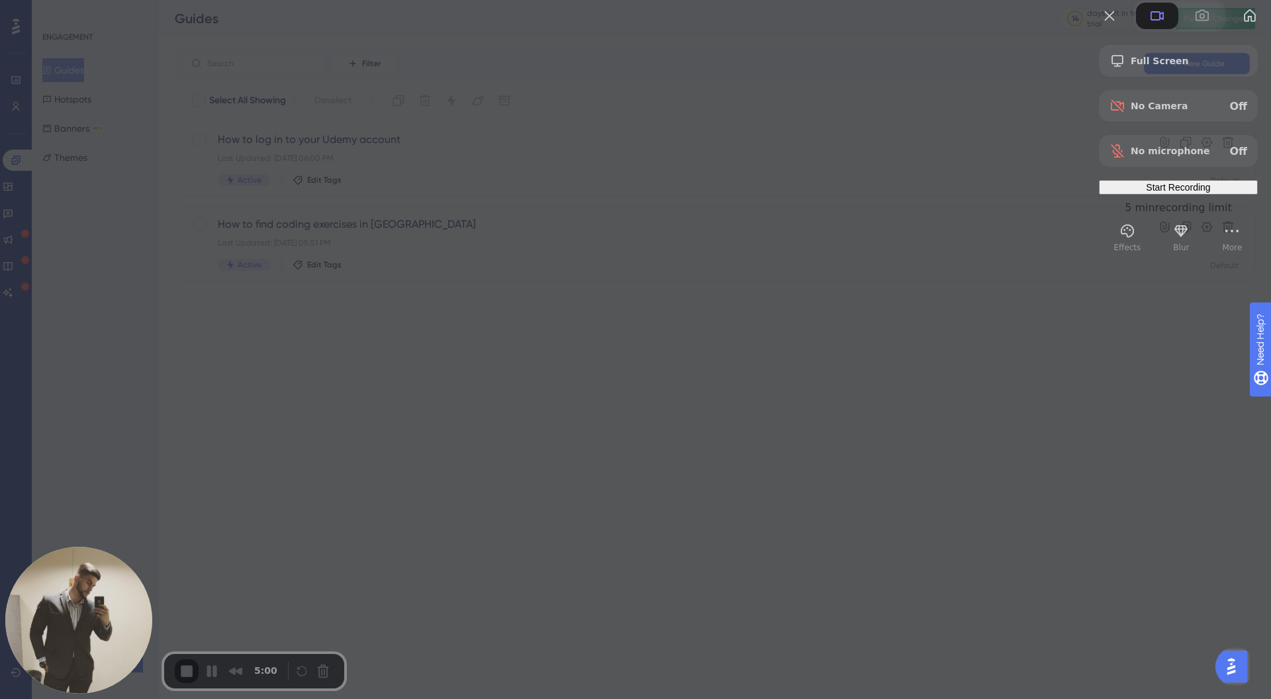
click at [1179, 193] on span "Start Recording" at bounding box center [1178, 187] width 64 height 11
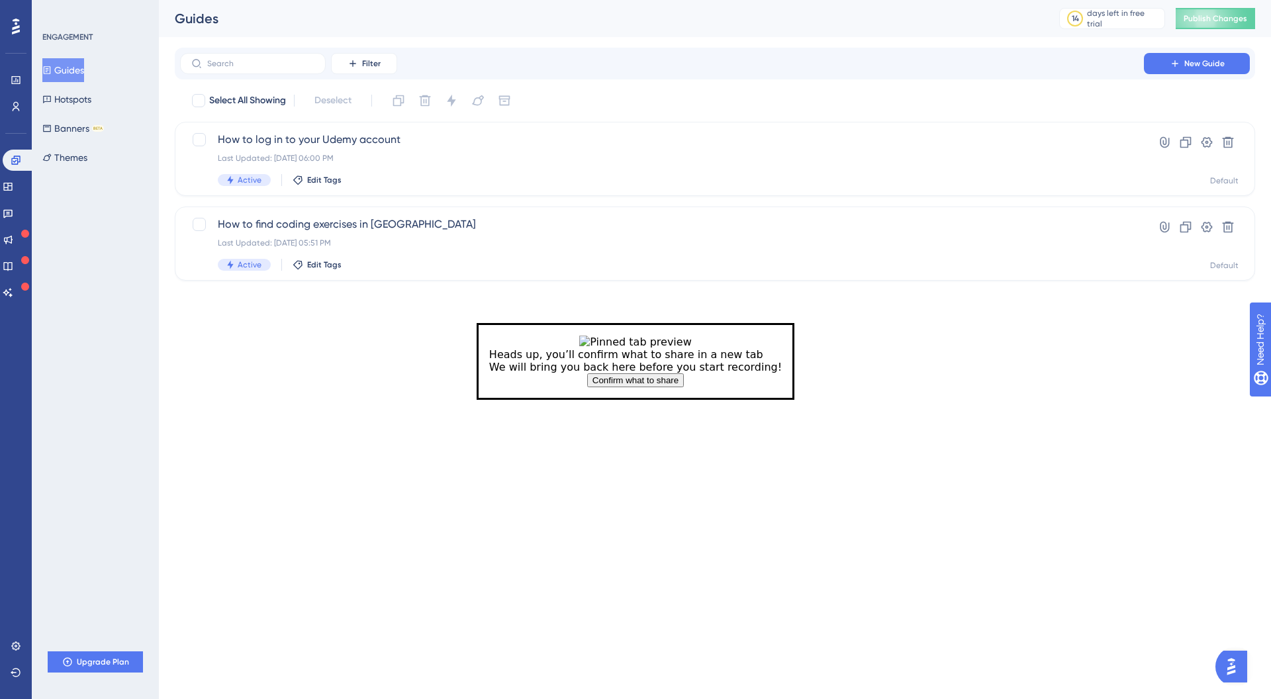
click at [647, 387] on button "Confirm what to share" at bounding box center [635, 380] width 97 height 14
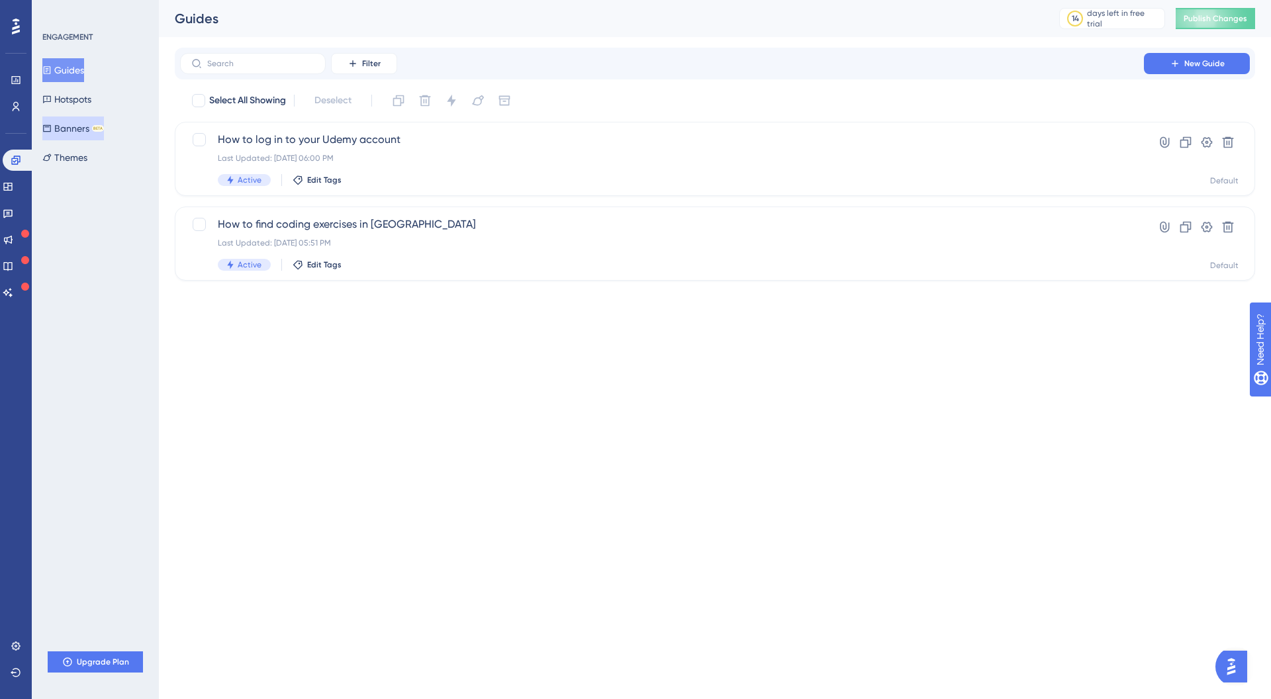
click at [101, 126] on div "BETA" at bounding box center [98, 128] width 12 height 7
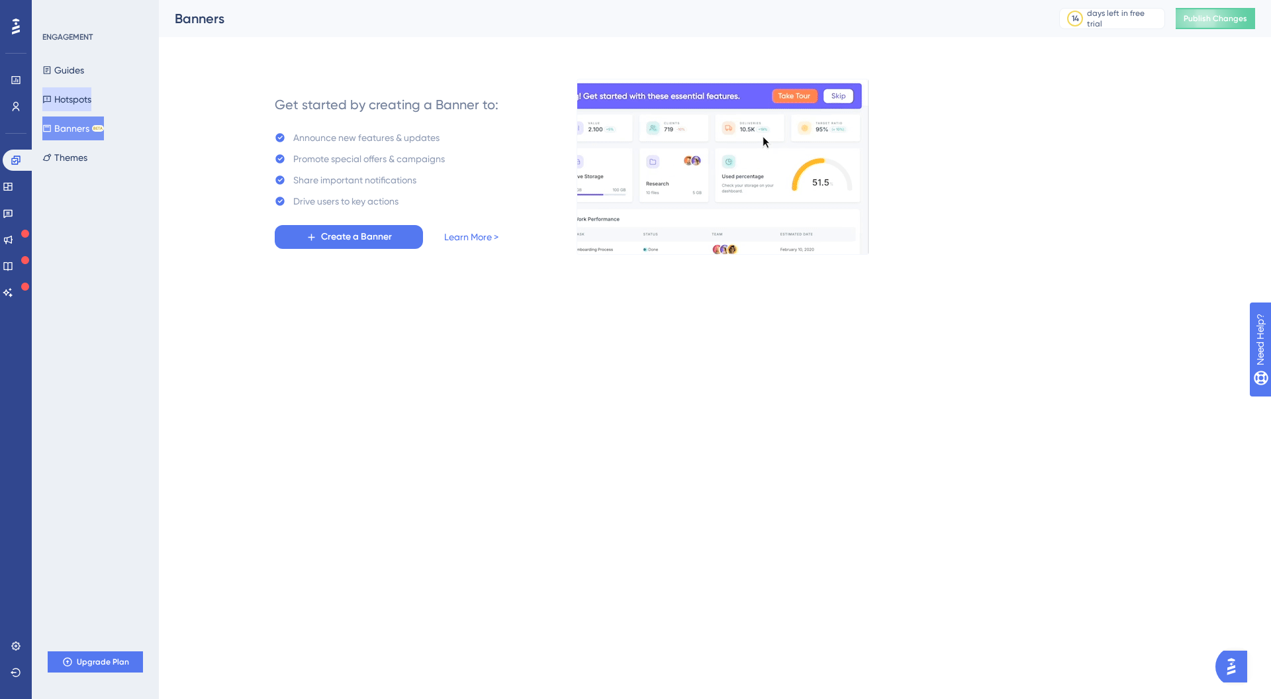
click at [85, 97] on button "Hotspots" at bounding box center [66, 99] width 49 height 24
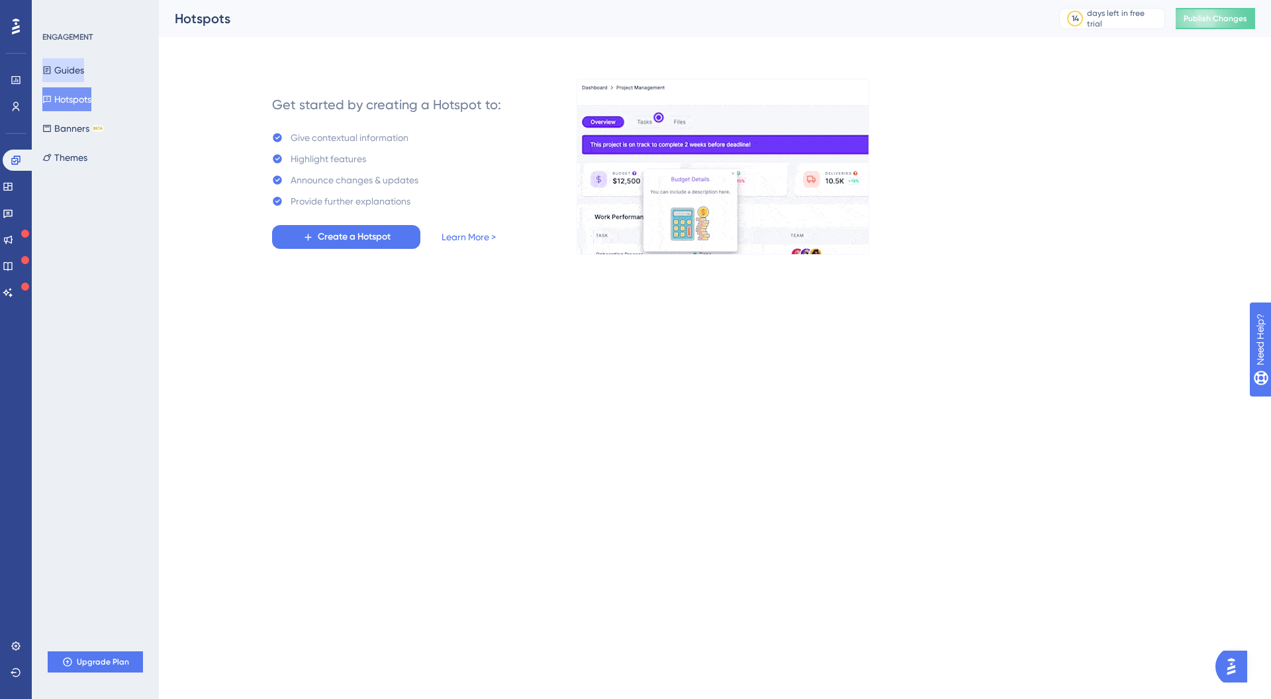
click at [84, 71] on button "Guides" at bounding box center [63, 70] width 42 height 24
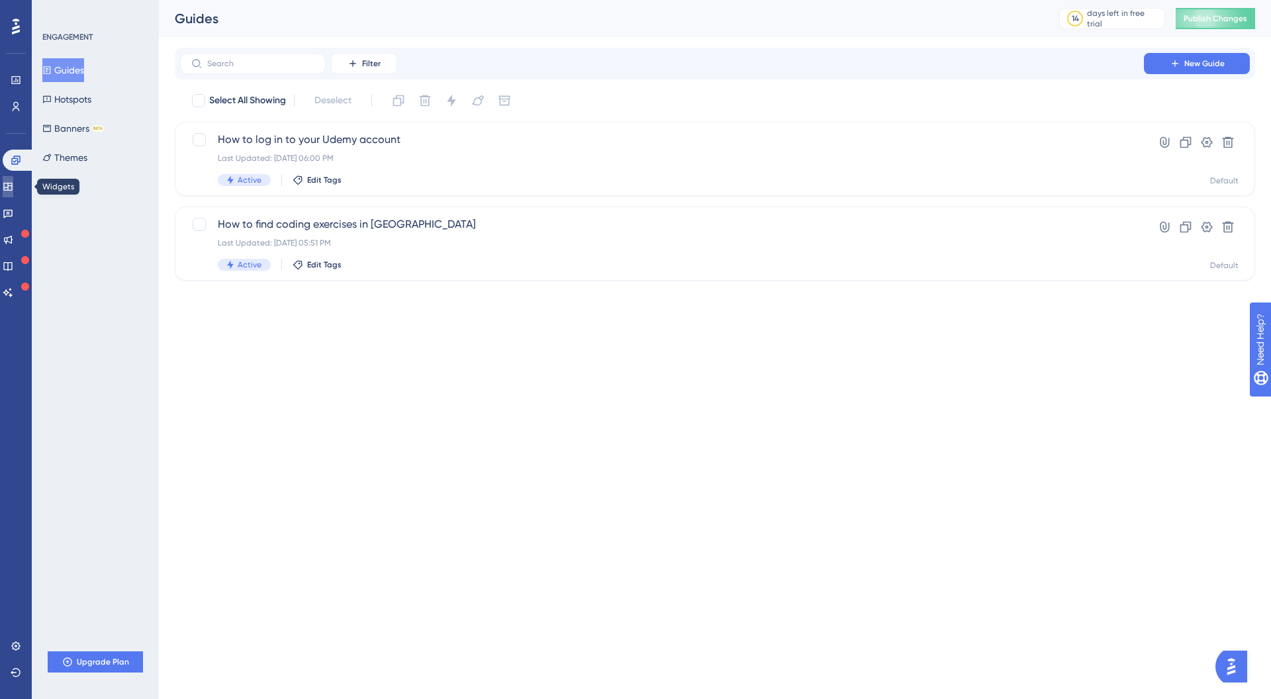
click at [13, 195] on link at bounding box center [8, 186] width 11 height 21
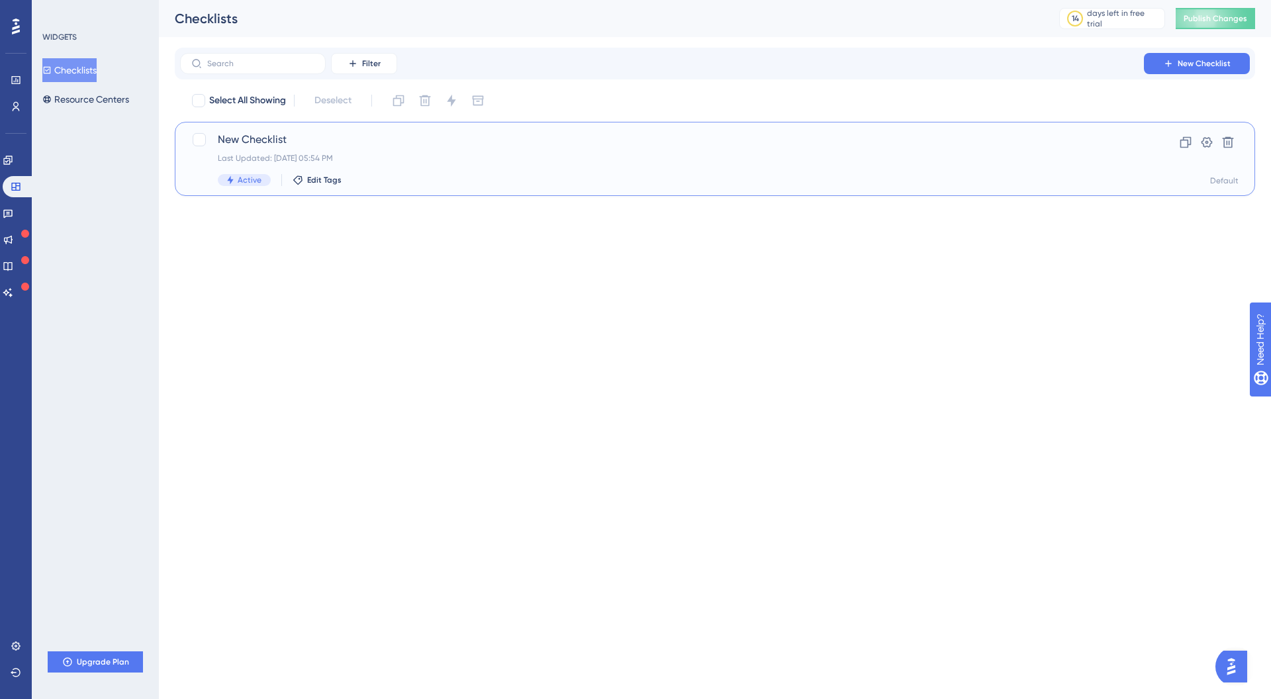
click at [276, 143] on span "New Checklist" at bounding box center [662, 140] width 888 height 16
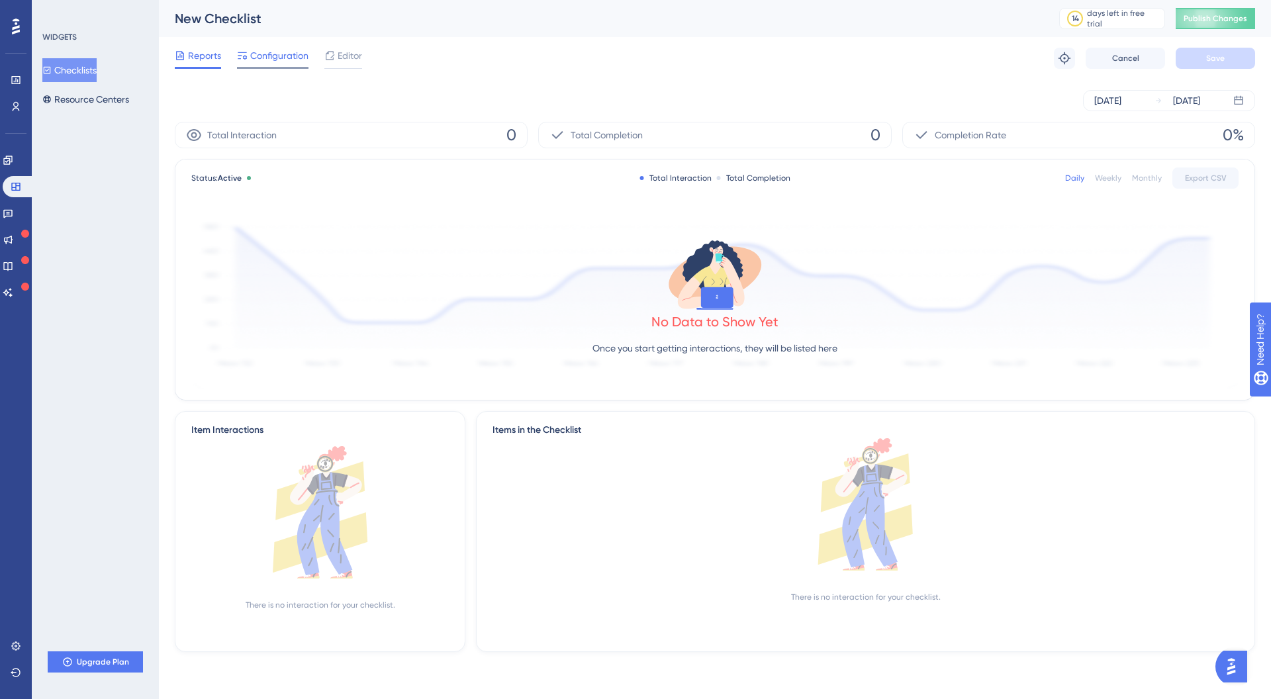
click at [283, 52] on span "Configuration" at bounding box center [279, 56] width 58 height 16
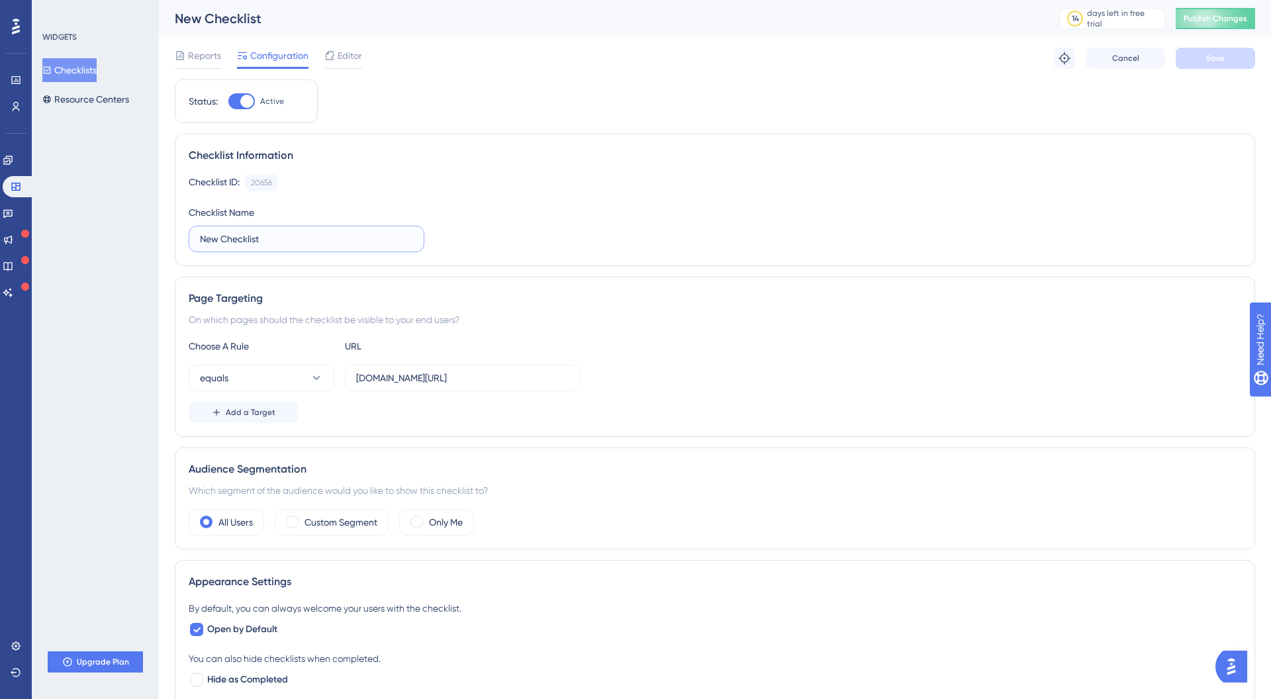
drag, startPoint x: 355, startPoint y: 244, endPoint x: 132, endPoint y: 245, distance: 223.7
click at [159, 245] on div "Performance Users Engagement Widgets Feedback Product Updates Knowledge Base AI…" at bounding box center [715, 560] width 1112 height 1121
drag, startPoint x: 264, startPoint y: 239, endPoint x: 184, endPoint y: 236, distance: 80.2
click at [184, 236] on div "Checklist Information Checklist ID: 20656 Copy Checklist Name New Checklist" at bounding box center [715, 200] width 1080 height 132
type input "Task assignment checklist"
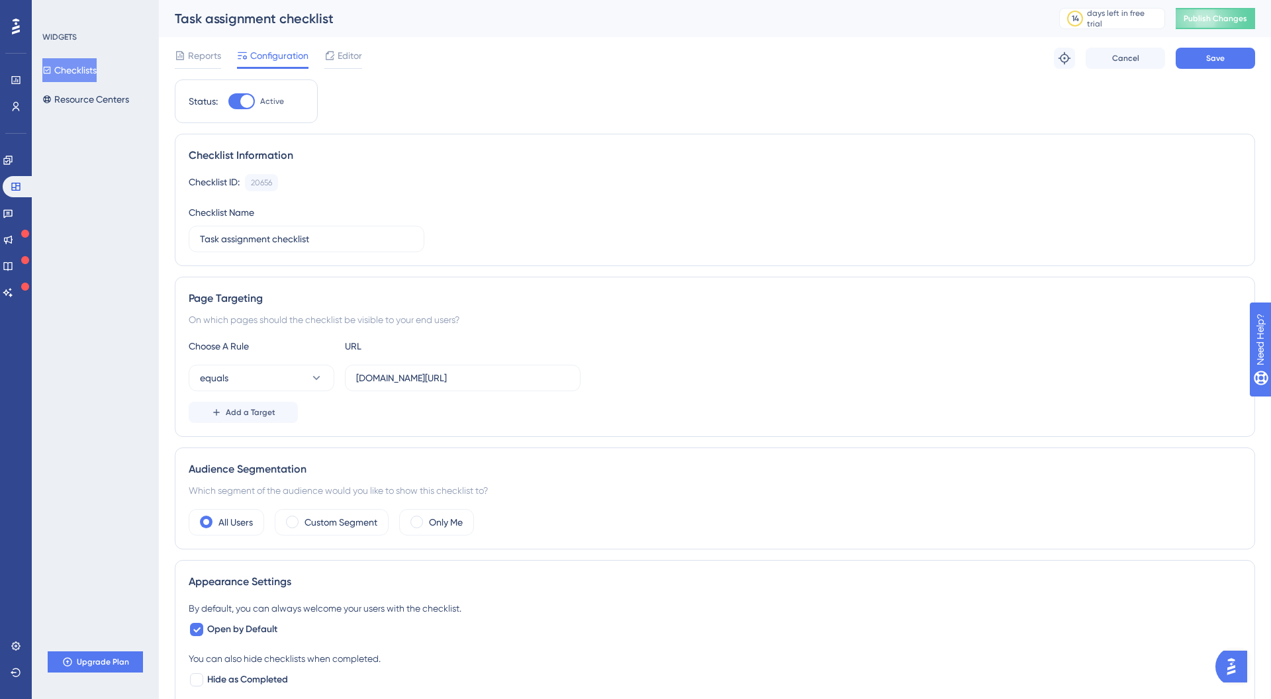
click at [576, 477] on div "Audience Segmentation Which segment of the audience would you like to show this…" at bounding box center [715, 498] width 1080 height 102
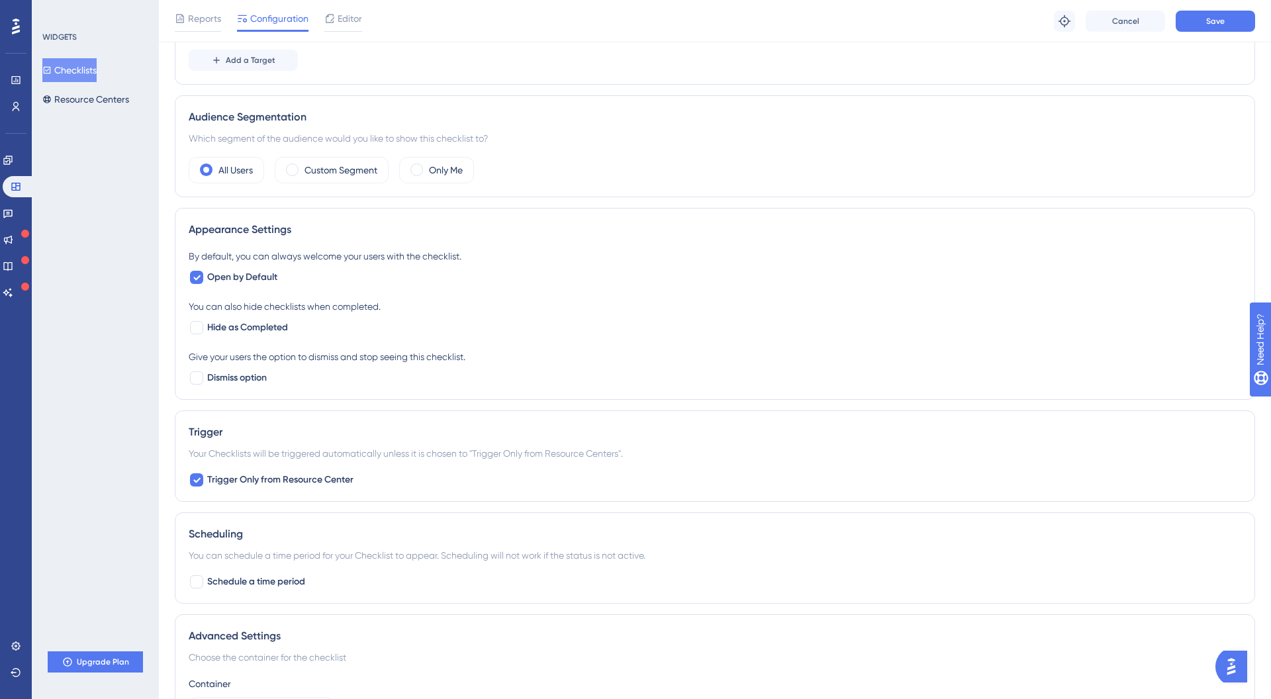
scroll to position [424, 0]
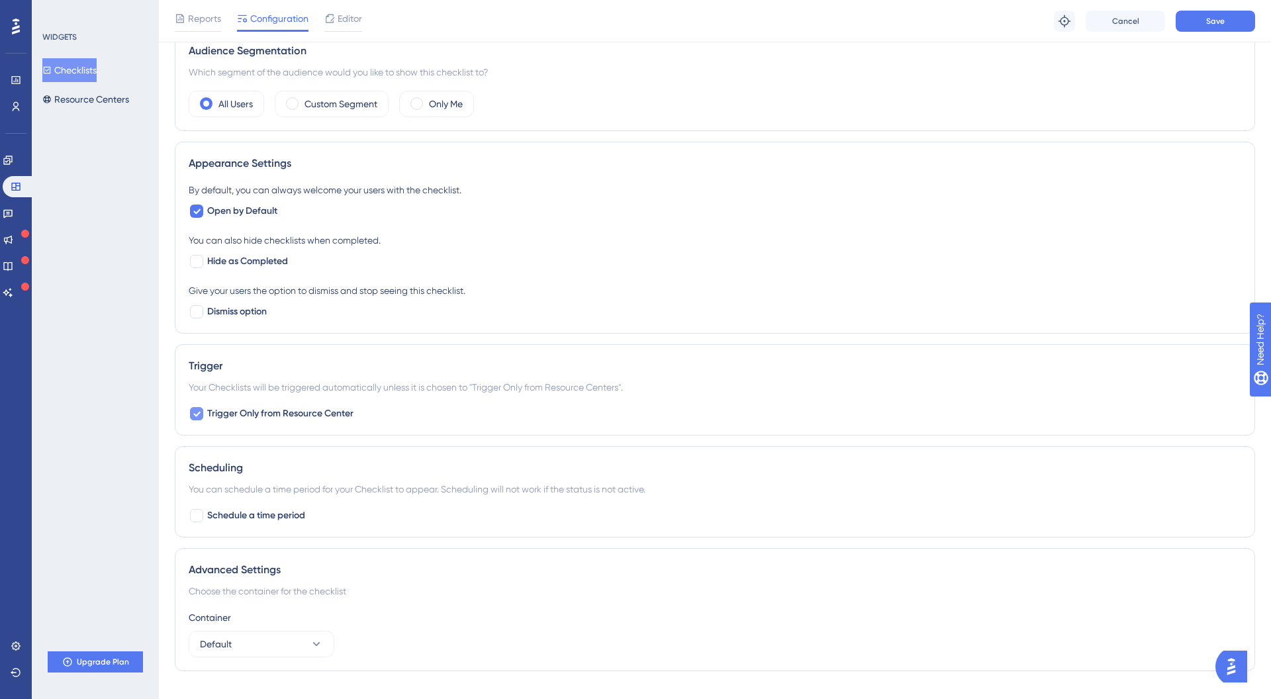
click at [195, 414] on icon at bounding box center [197, 413] width 8 height 11
checkbox input "false"
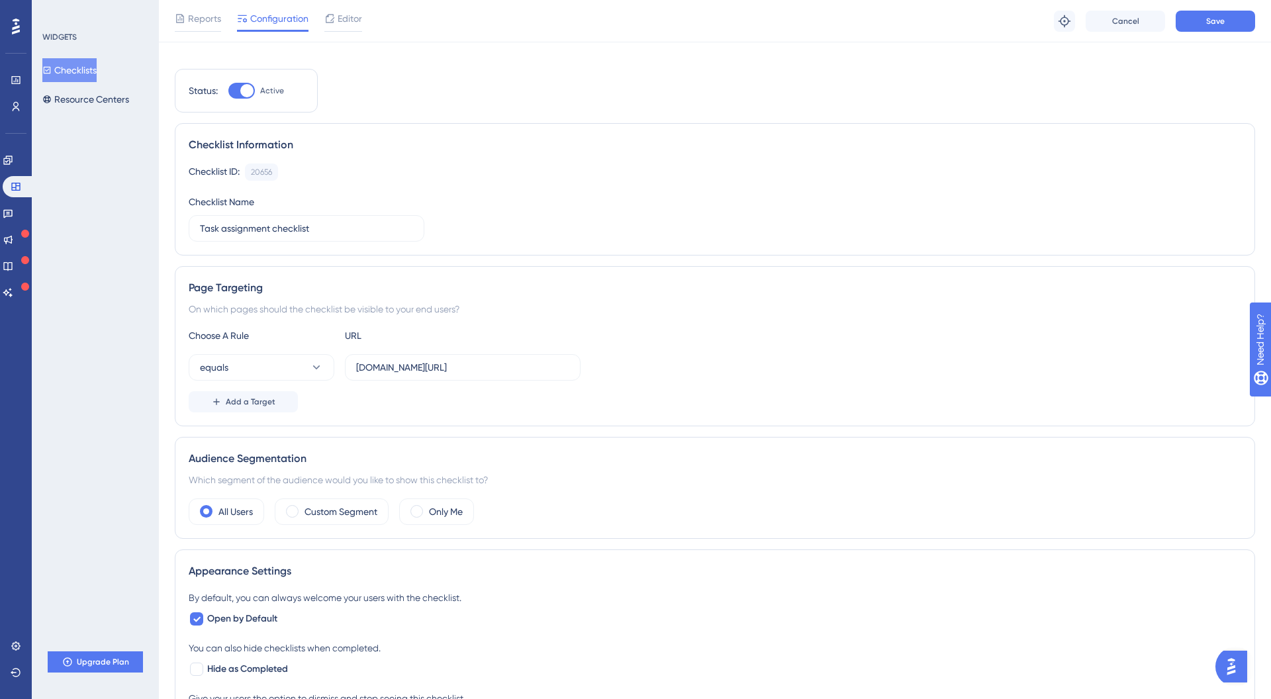
scroll to position [0, 0]
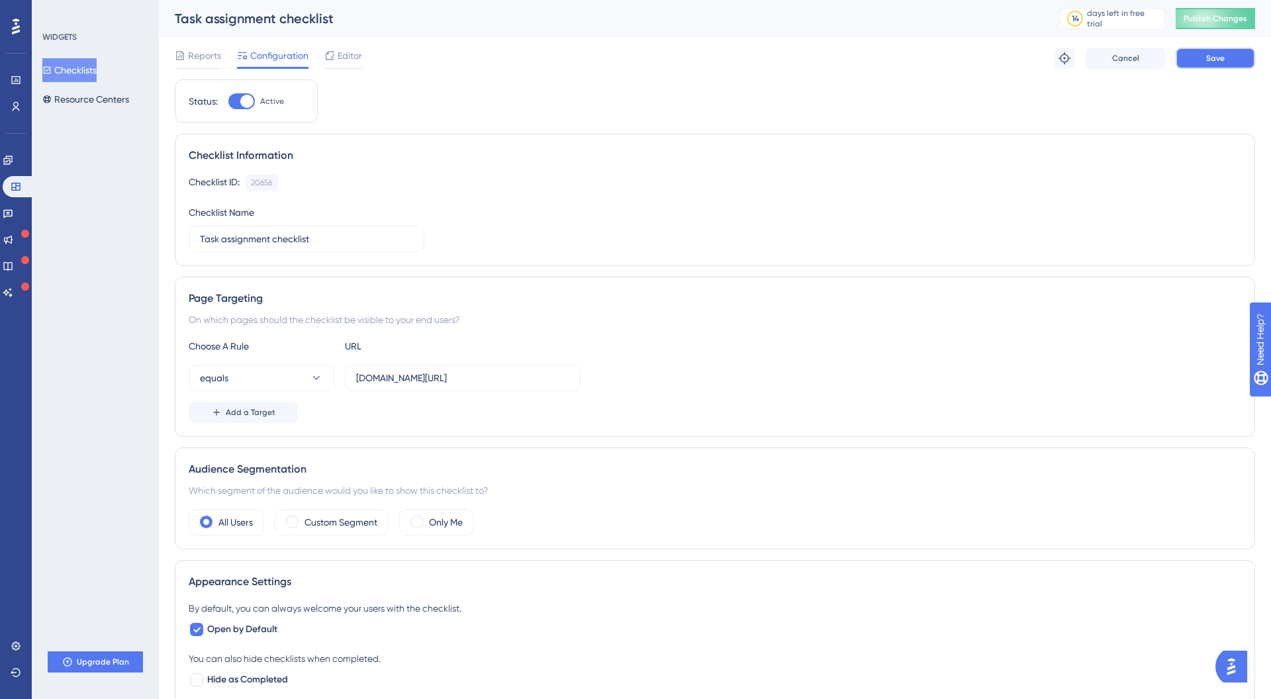
click at [1237, 66] on button "Save" at bounding box center [1214, 58] width 79 height 21
click at [1209, 13] on button "Publish Changes" at bounding box center [1214, 18] width 79 height 21
click at [355, 373] on label "[DOMAIN_NAME][URL]" at bounding box center [463, 378] width 236 height 26
click at [356, 373] on input "[DOMAIN_NAME][URL]" at bounding box center [462, 378] width 213 height 15
click at [358, 379] on input "[DOMAIN_NAME][URL]" at bounding box center [462, 378] width 213 height 15
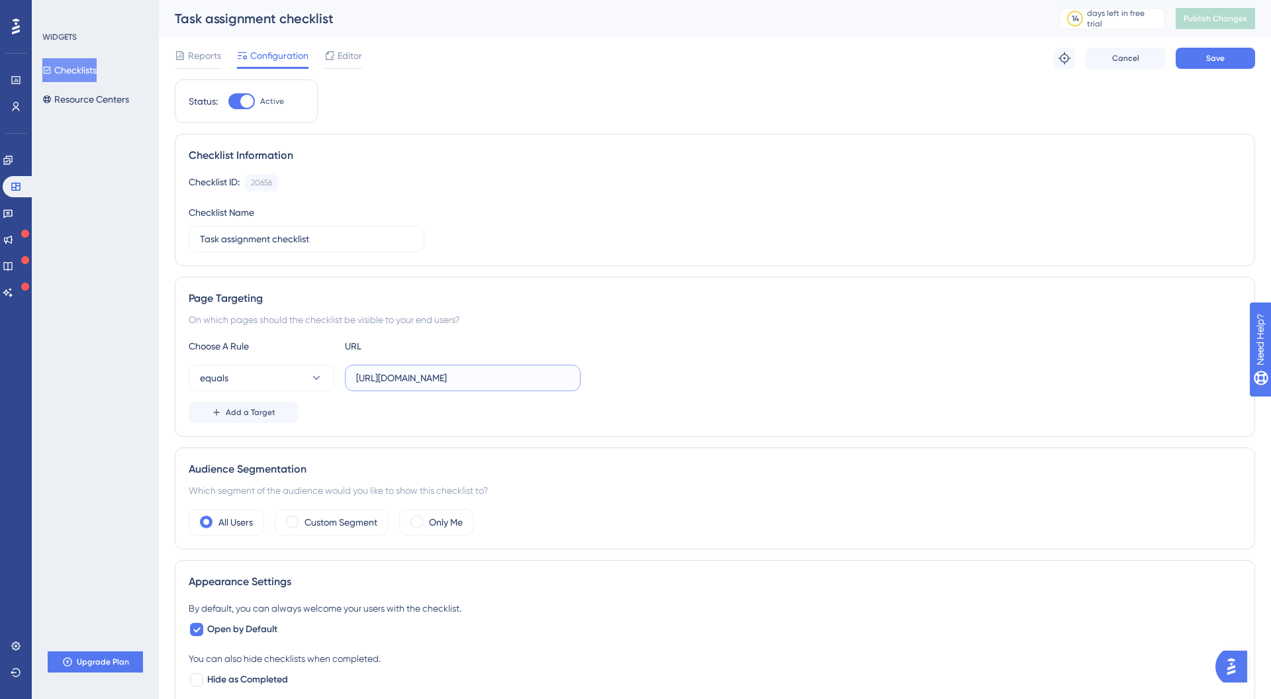
type input "[URL][DOMAIN_NAME]"
click at [972, 328] on div "Page Targeting On which pages should the checklist be visible to your end users…" at bounding box center [715, 357] width 1080 height 160
click at [1189, 58] on button "Save" at bounding box center [1214, 58] width 79 height 21
click at [1229, 14] on span "Publish Changes" at bounding box center [1215, 18] width 64 height 11
click at [347, 62] on span "Editor" at bounding box center [350, 56] width 24 height 16
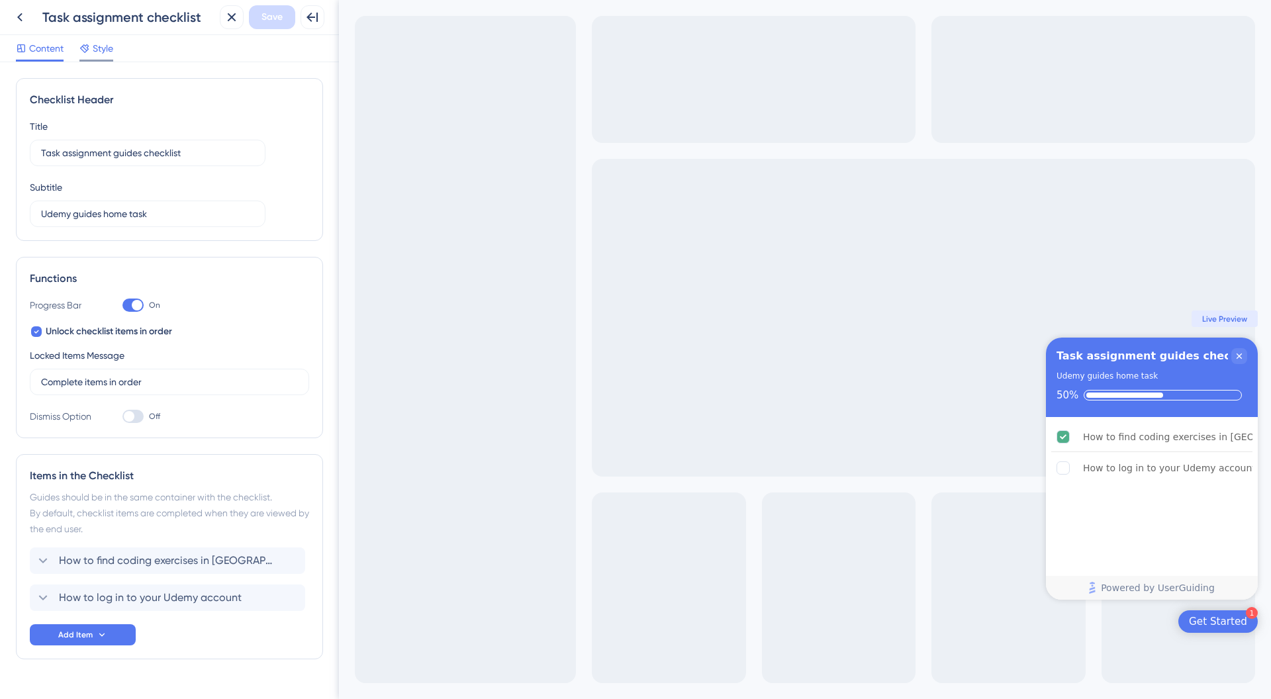
click at [109, 56] on div "Style" at bounding box center [96, 50] width 34 height 21
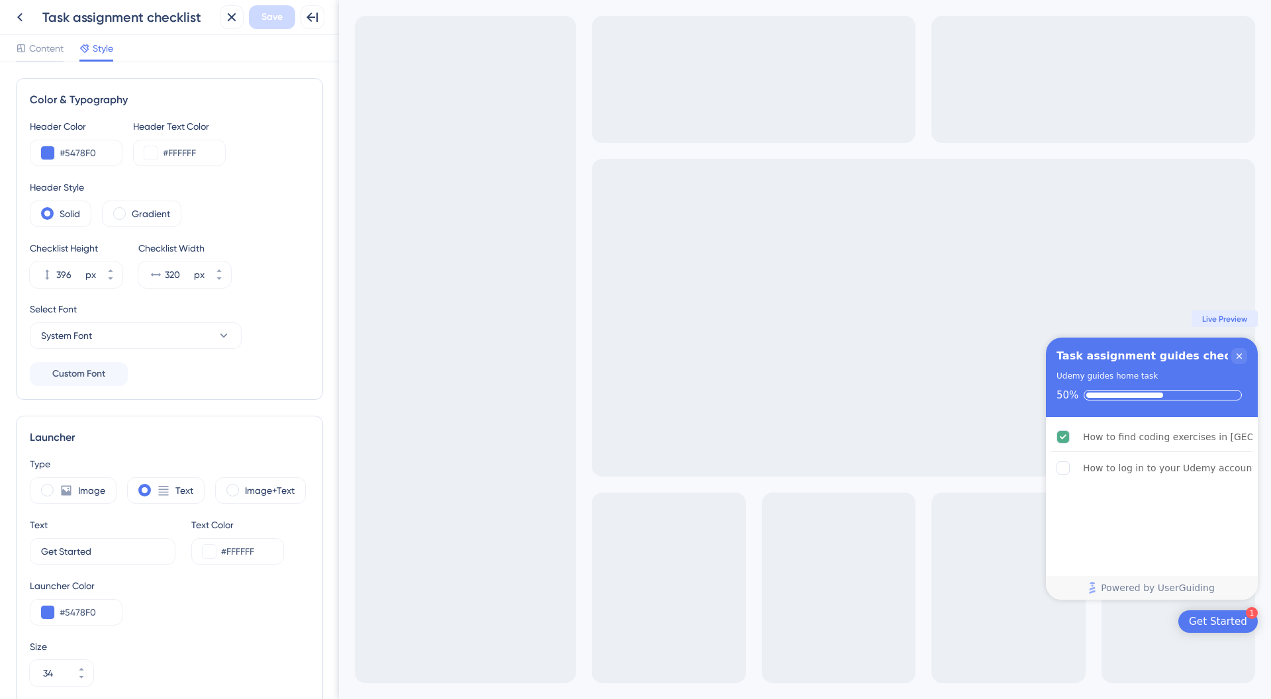
click at [31, 24] on div at bounding box center [20, 17] width 24 height 24
click at [18, 15] on icon at bounding box center [20, 17] width 16 height 16
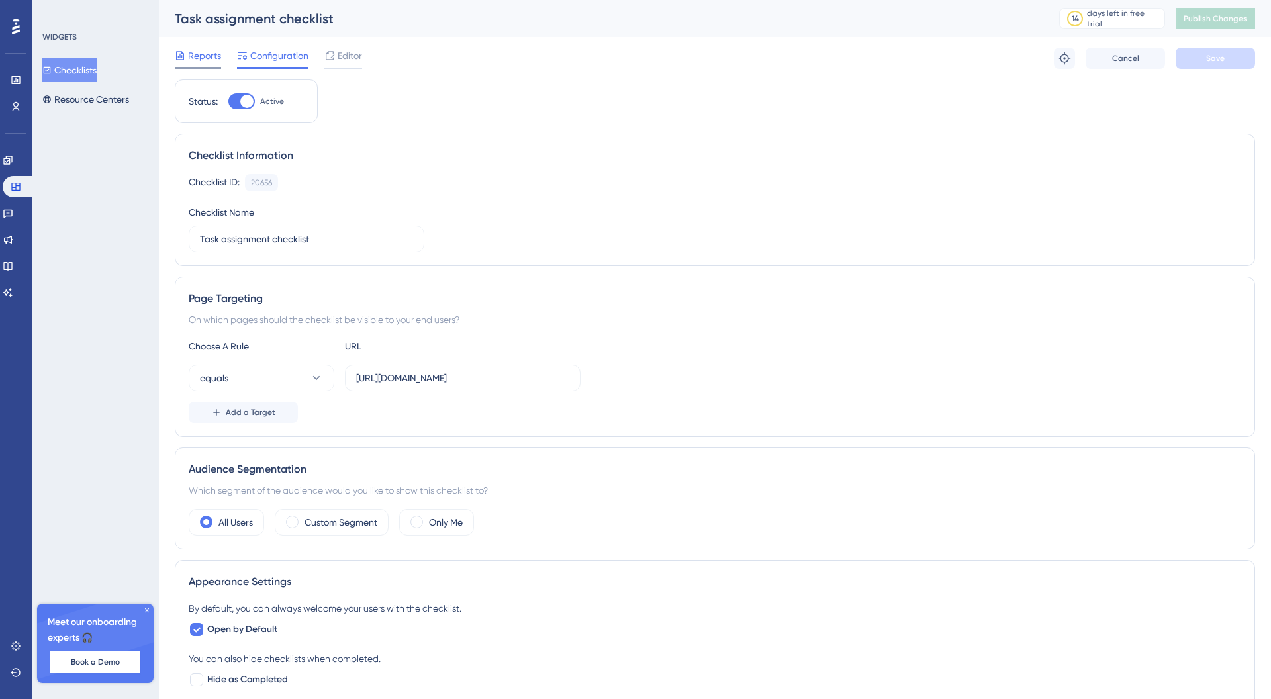
click at [217, 62] on span "Reports" at bounding box center [204, 56] width 33 height 16
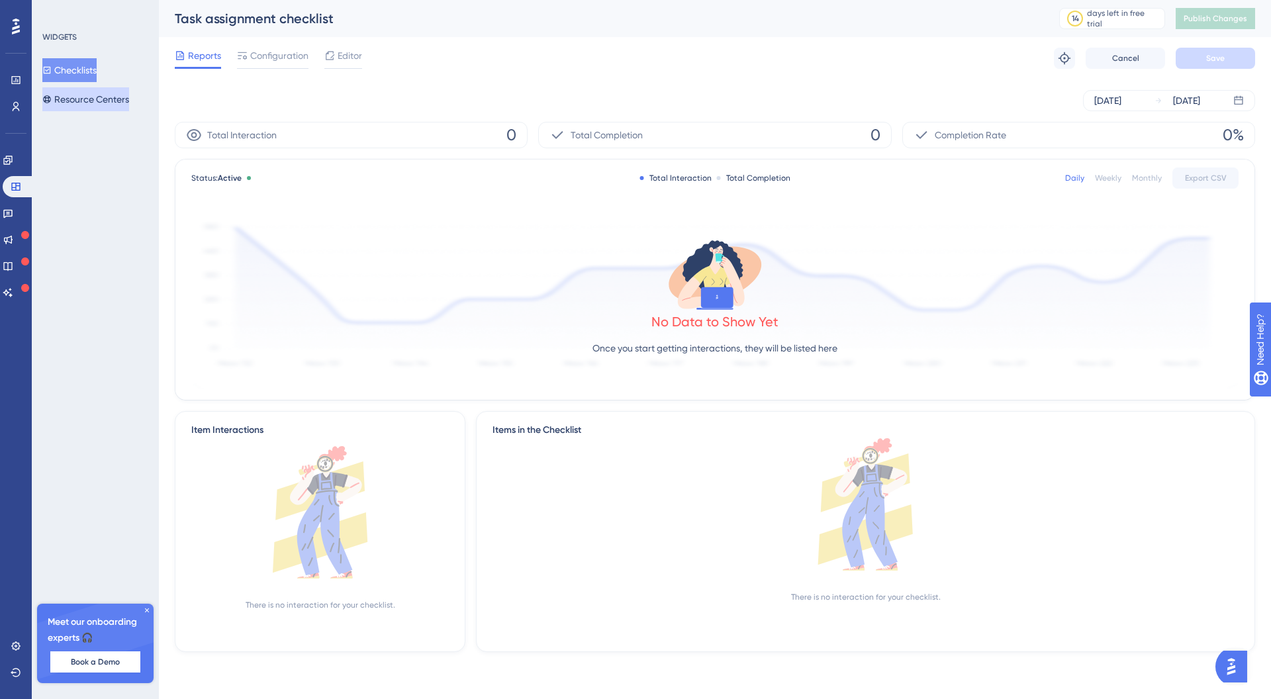
click at [127, 94] on button "Resource Centers" at bounding box center [85, 99] width 87 height 24
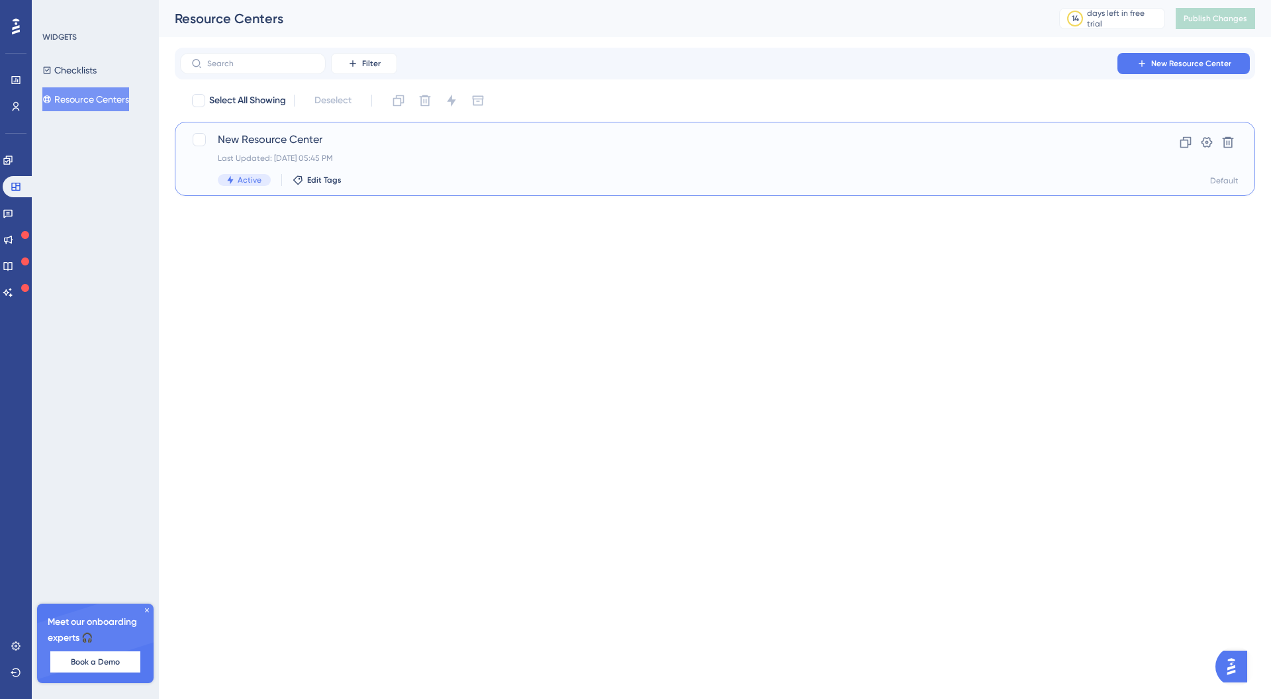
click at [310, 140] on span "New Resource Center" at bounding box center [662, 140] width 888 height 16
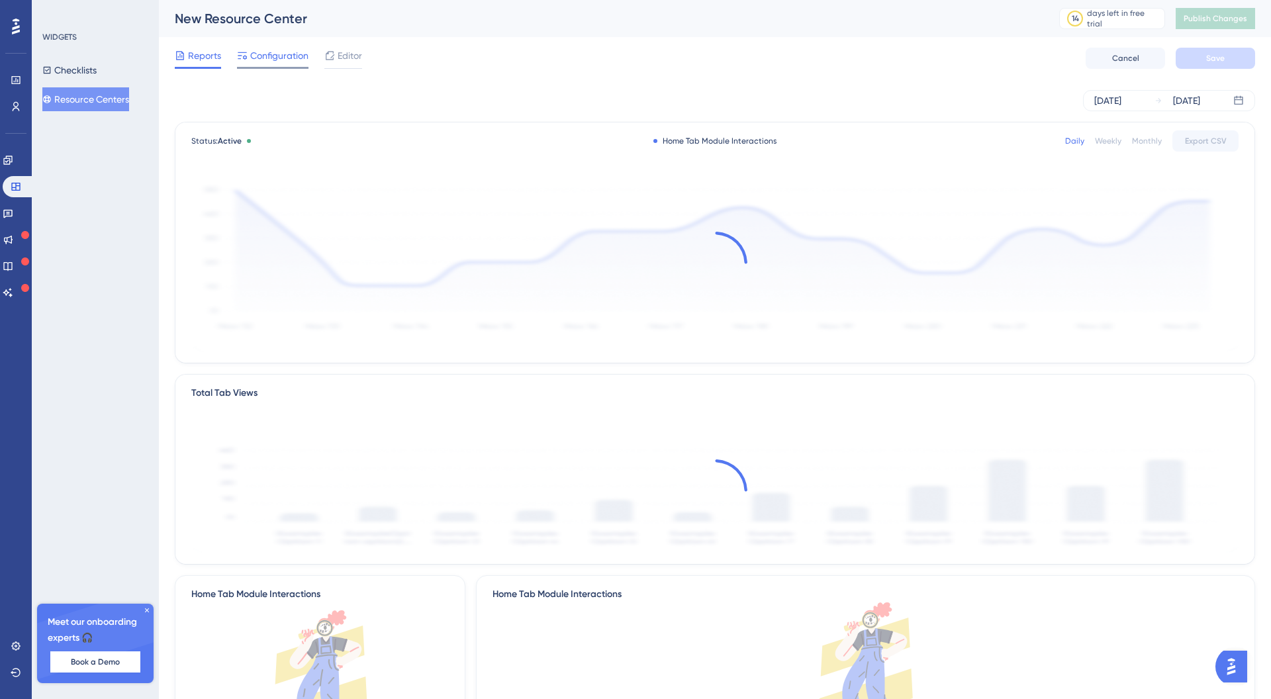
click at [264, 62] on span "Configuration" at bounding box center [279, 56] width 58 height 16
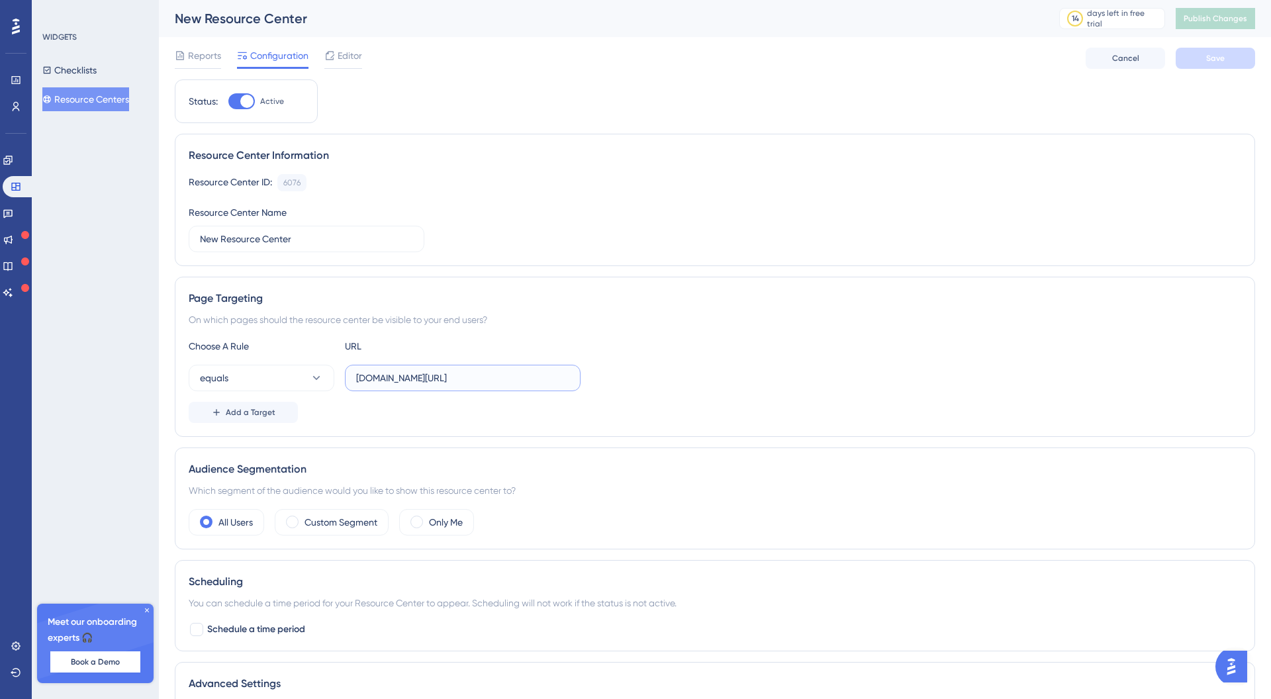
click at [356, 379] on input "[DOMAIN_NAME][URL]" at bounding box center [462, 378] width 213 height 15
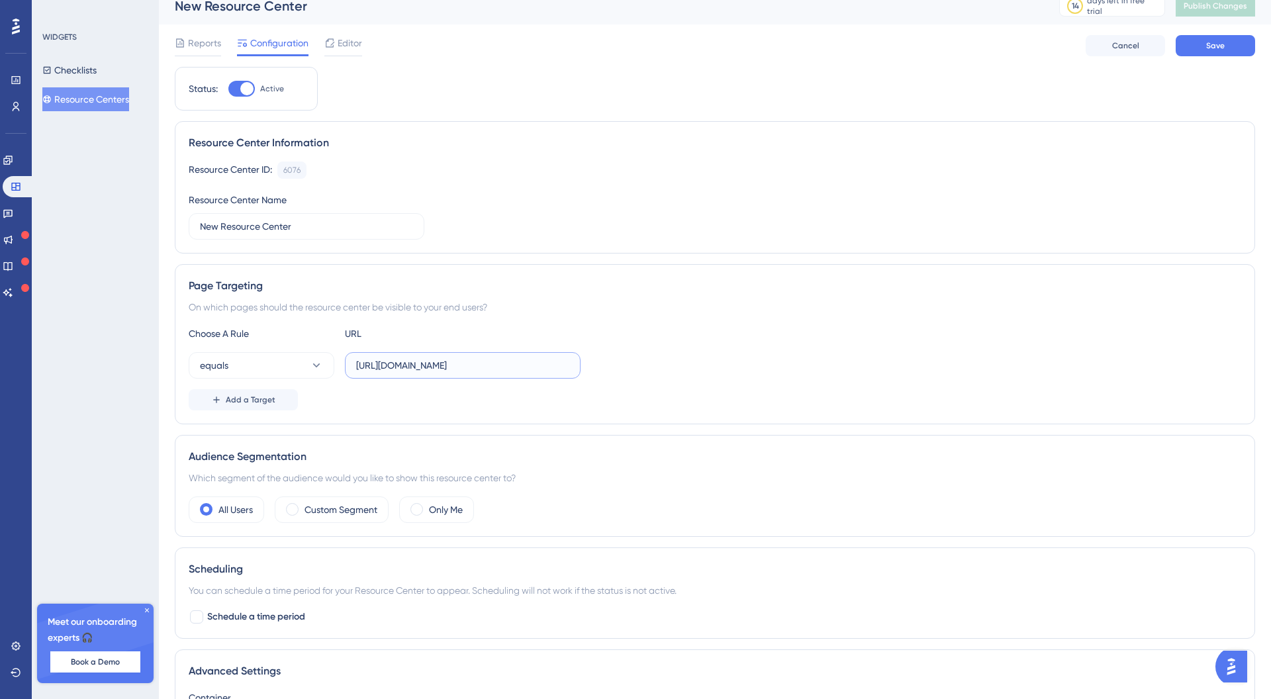
scroll to position [23, 0]
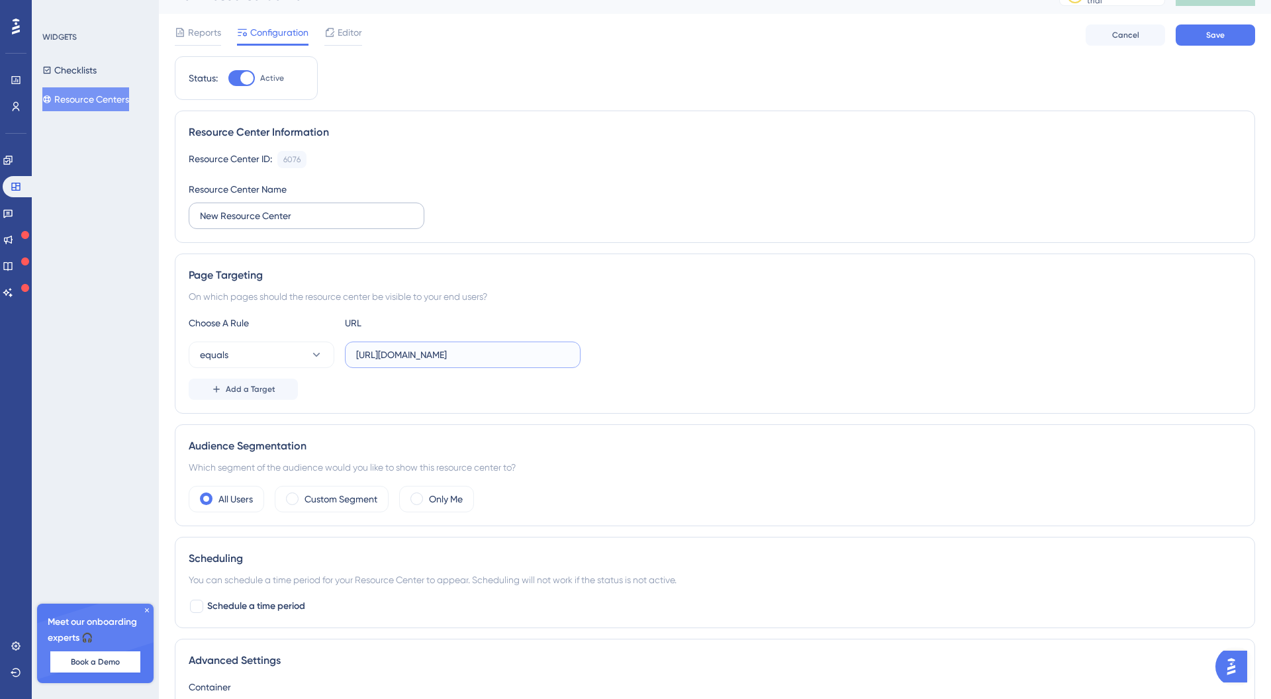
type input "[URL][DOMAIN_NAME]"
drag, startPoint x: 218, startPoint y: 214, endPoint x: 203, endPoint y: 216, distance: 15.5
click at [203, 216] on input "New Resource Center" at bounding box center [306, 215] width 213 height 15
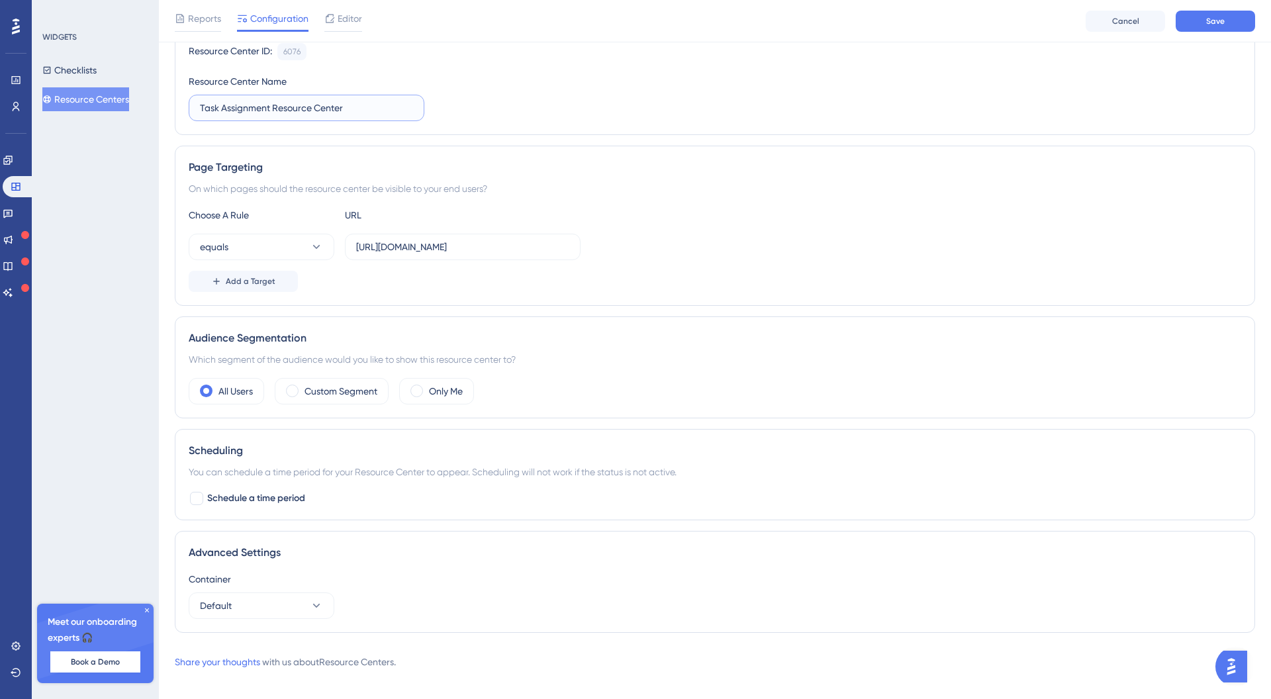
scroll to position [0, 0]
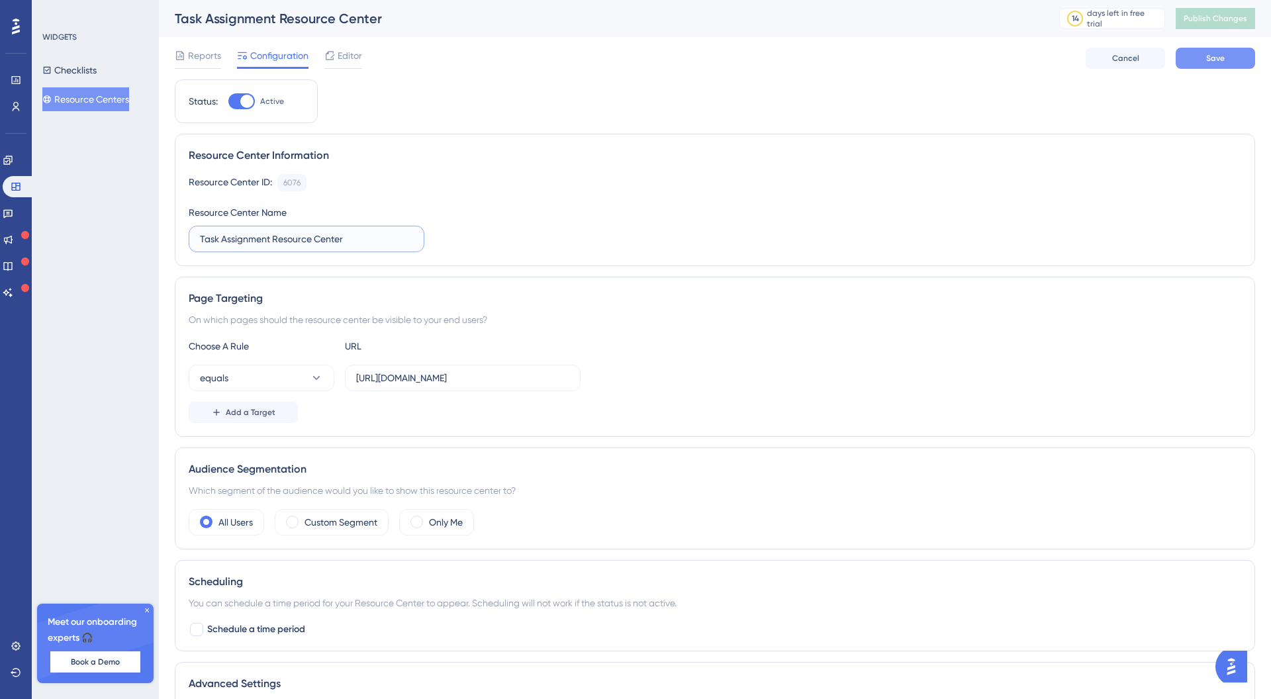
type input "Task Assignment Resource Center"
click at [1237, 64] on button "Save" at bounding box center [1214, 58] width 79 height 21
click at [1228, 21] on span "Publish Changes" at bounding box center [1215, 18] width 64 height 11
click at [97, 77] on button "Checklists" at bounding box center [69, 70] width 54 height 24
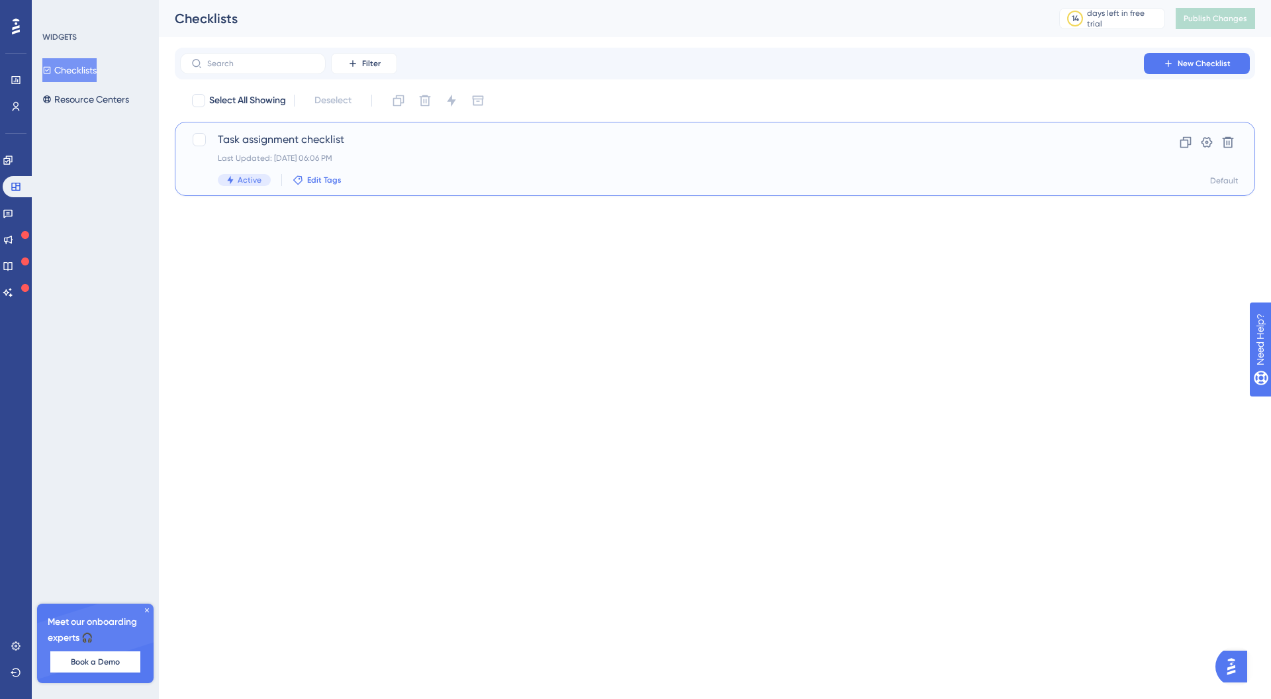
click at [330, 180] on span "Edit Tags" at bounding box center [324, 180] width 34 height 11
click at [523, 163] on div "Task assignment checklist Last Updated: [DATE] 06:06 PM Active Edit Tags Announ…" at bounding box center [662, 159] width 888 height 54
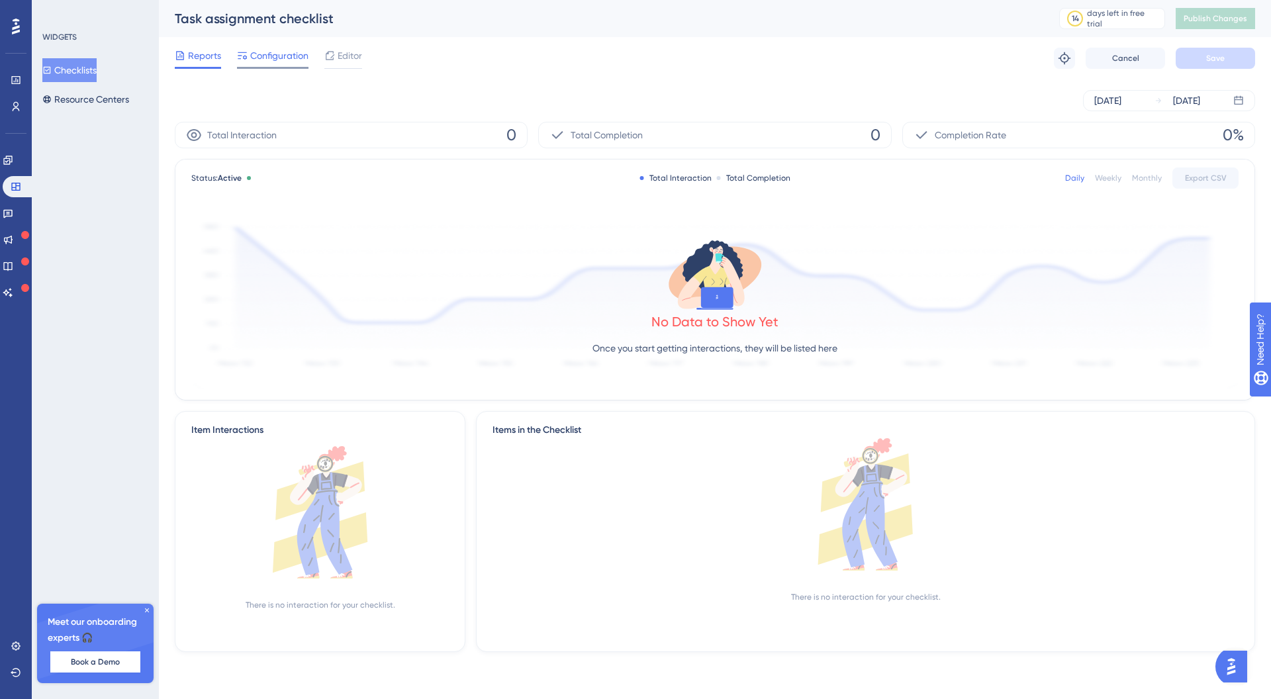
click at [253, 57] on span "Configuration" at bounding box center [279, 56] width 58 height 16
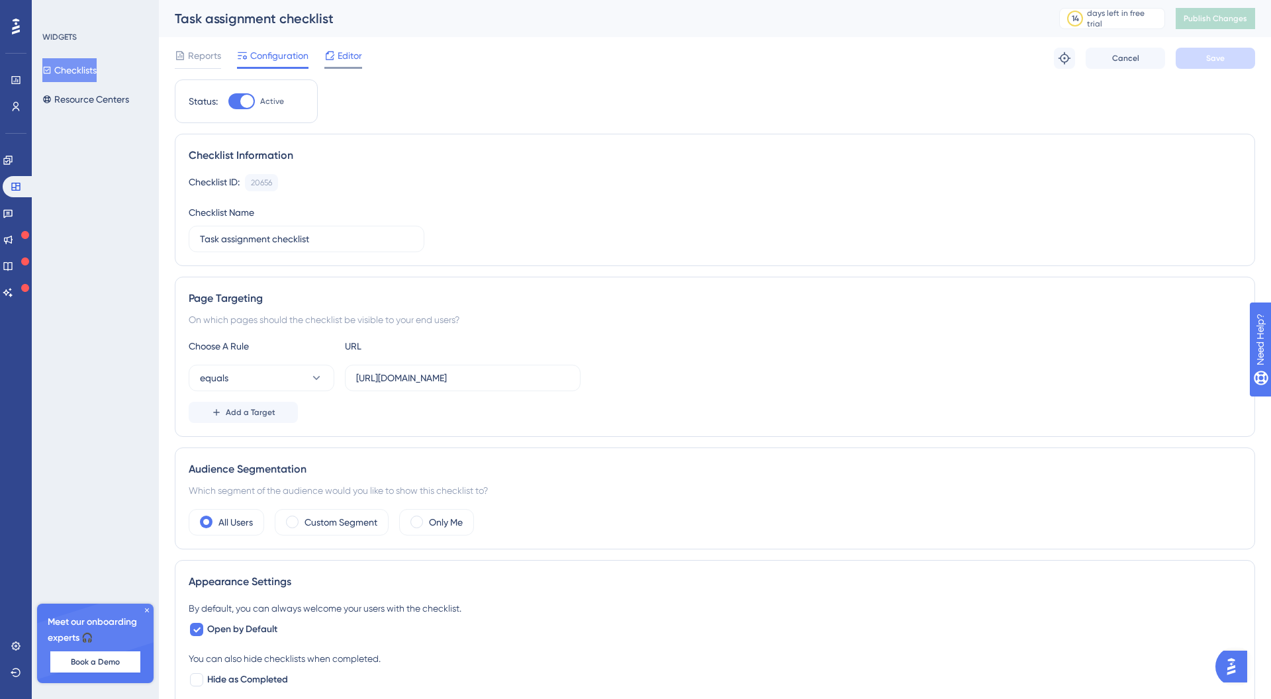
click at [333, 59] on icon at bounding box center [330, 55] width 9 height 9
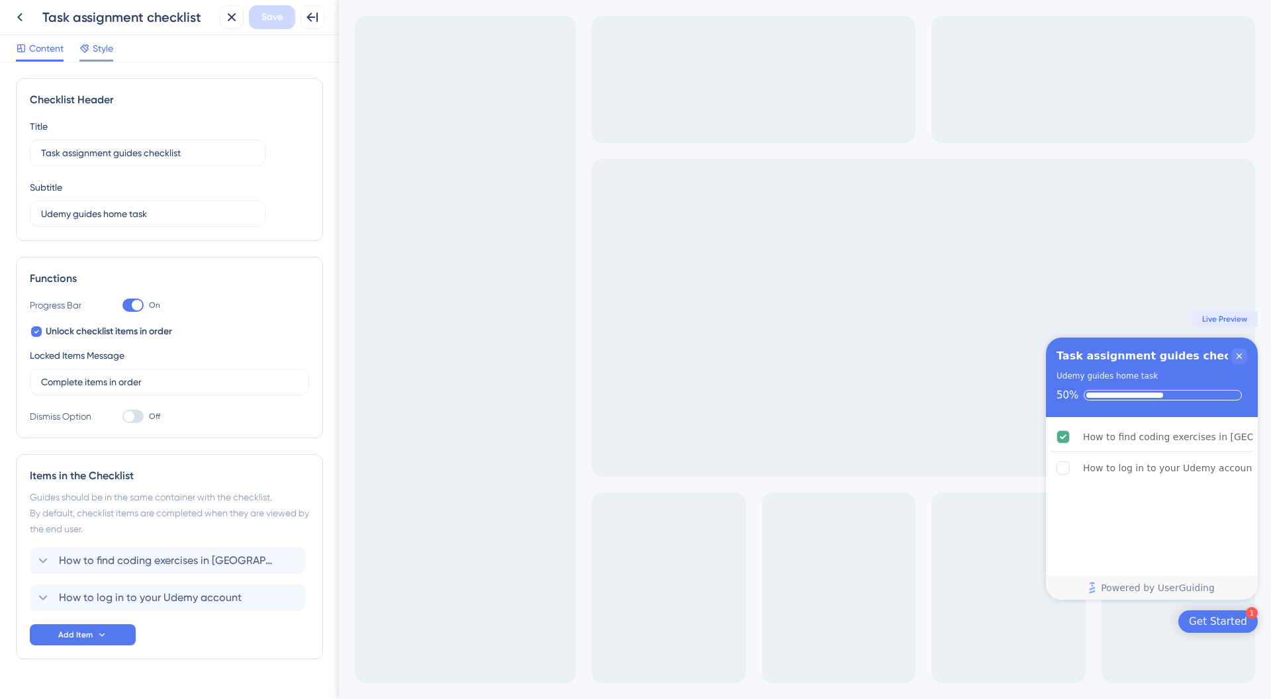
click at [107, 56] on span "Style" at bounding box center [103, 48] width 21 height 16
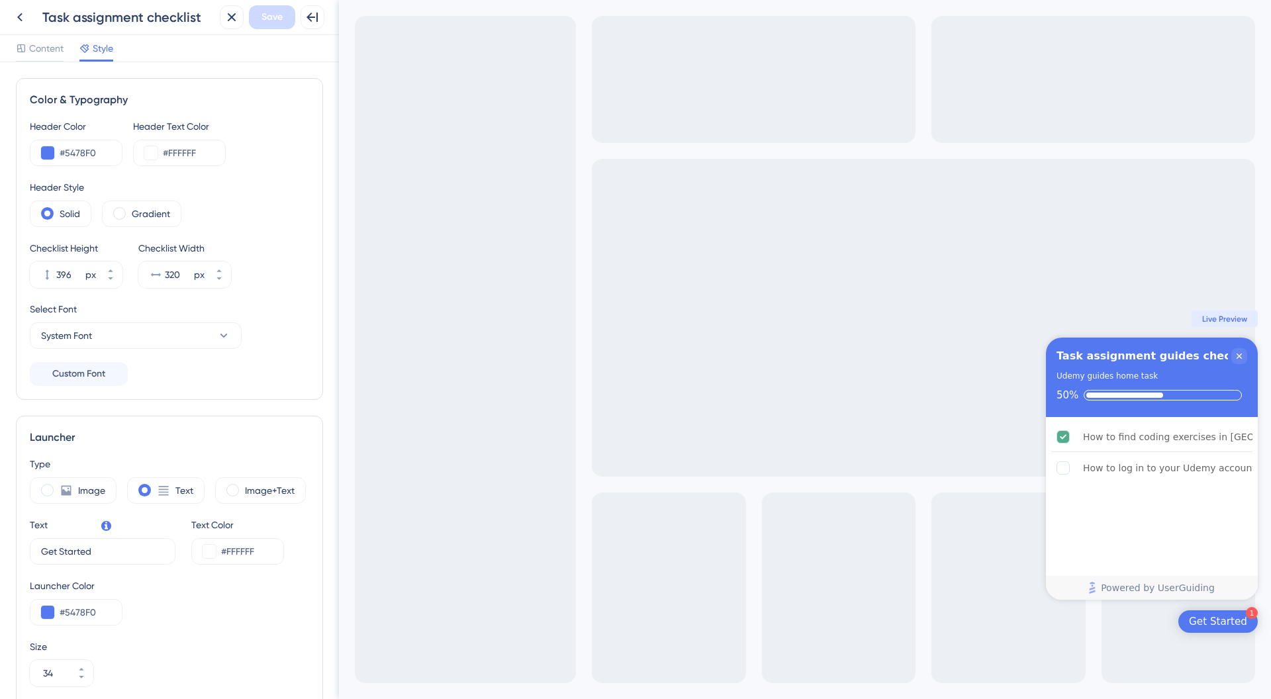
click at [69, 58] on div "Content Style" at bounding box center [64, 50] width 97 height 21
click at [62, 54] on span "Content" at bounding box center [46, 48] width 34 height 16
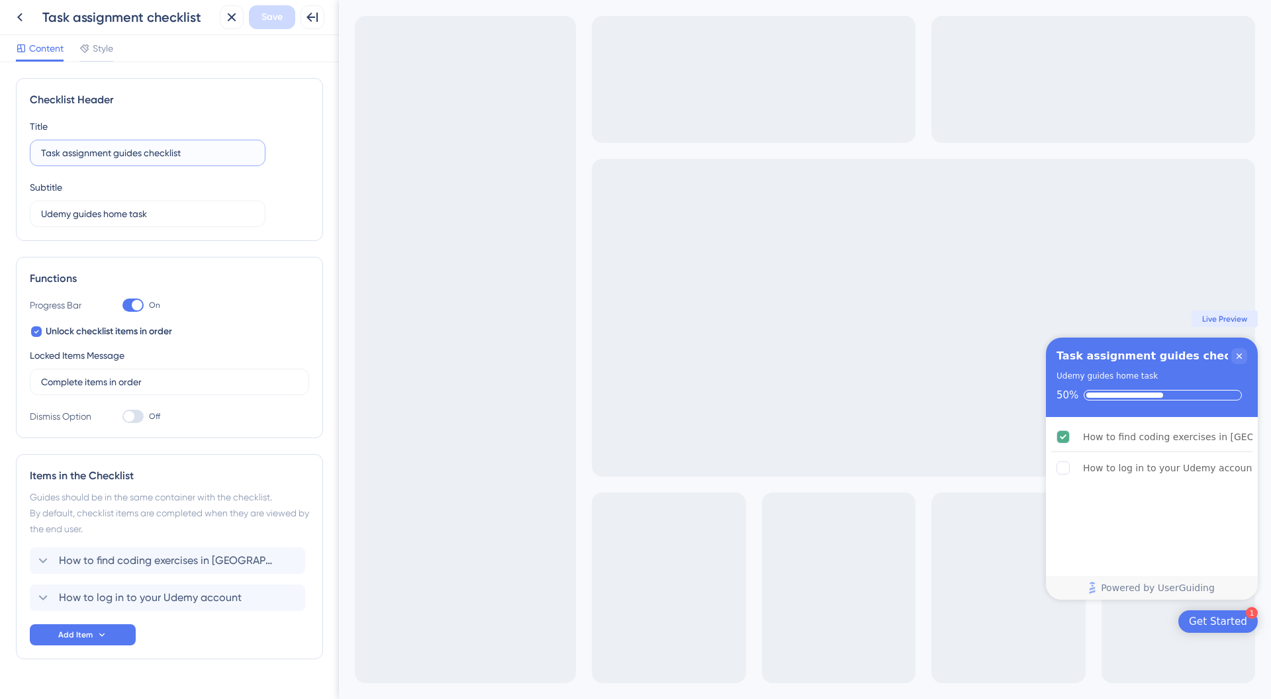
click at [199, 152] on input "Task assignment guides checklist" at bounding box center [147, 153] width 213 height 15
type input "Task assignment guides checklist"
click at [163, 205] on label "Udemy guides home task" at bounding box center [148, 214] width 236 height 26
click at [163, 206] on input "Udemy guides home task" at bounding box center [147, 213] width 213 height 15
type input "Udemy guides"
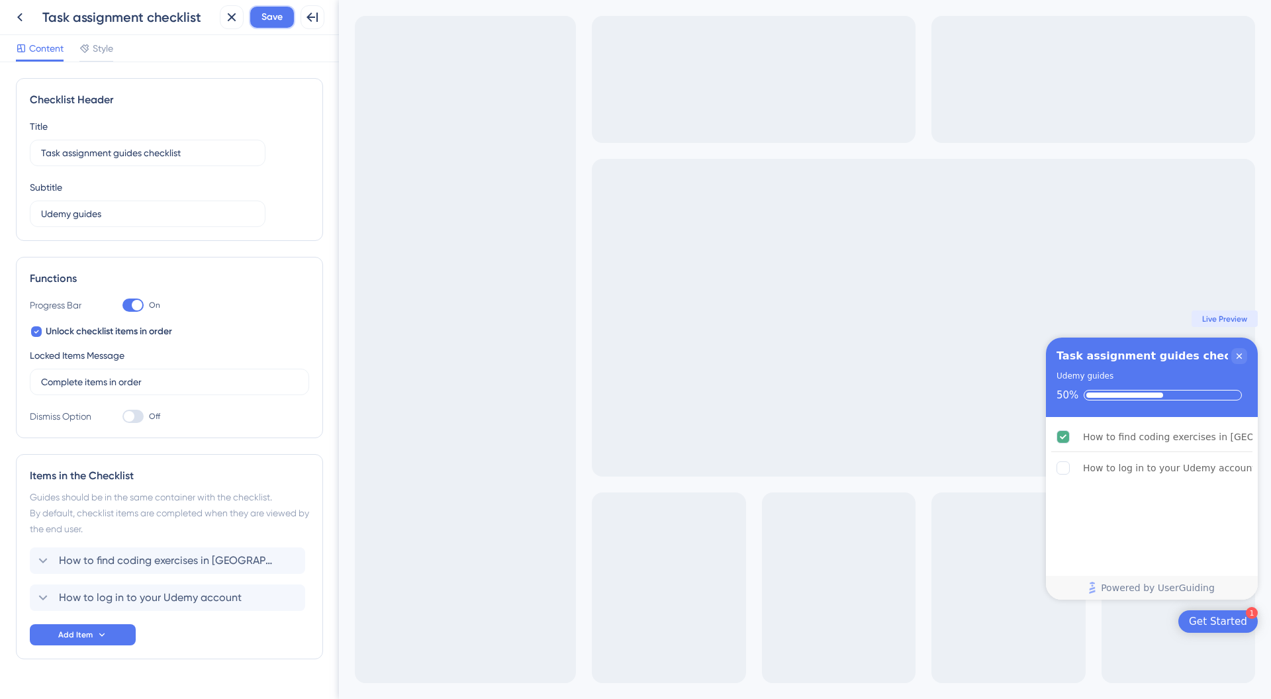
click at [276, 17] on span "Save" at bounding box center [271, 17] width 21 height 16
click at [26, 21] on icon at bounding box center [20, 17] width 16 height 16
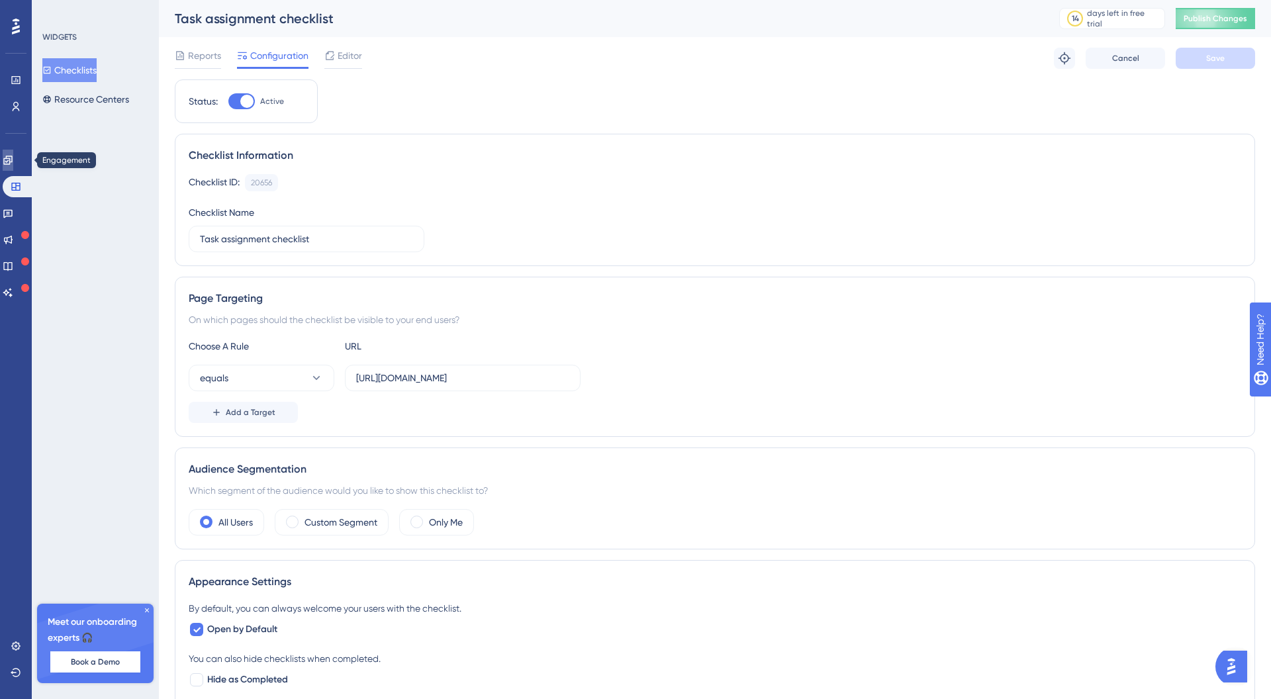
click at [13, 160] on link at bounding box center [8, 160] width 11 height 21
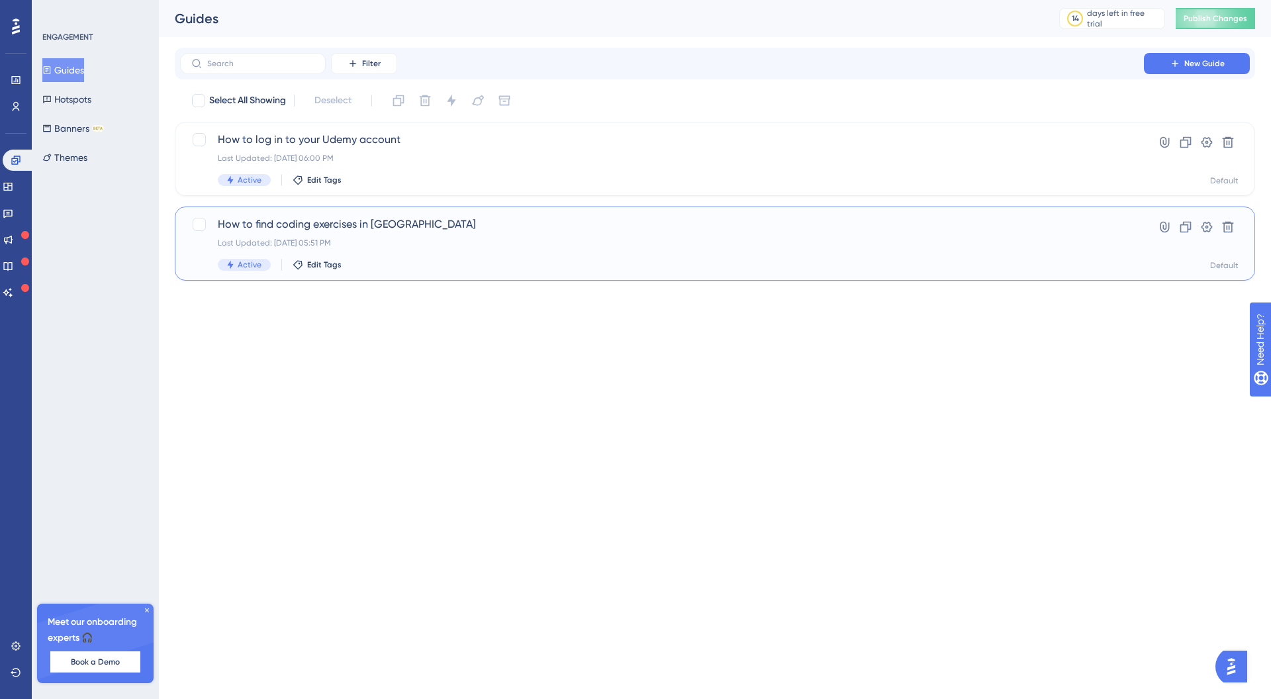
click at [288, 224] on span "How to find coding exercises in [GEOGRAPHIC_DATA]" at bounding box center [662, 224] width 888 height 16
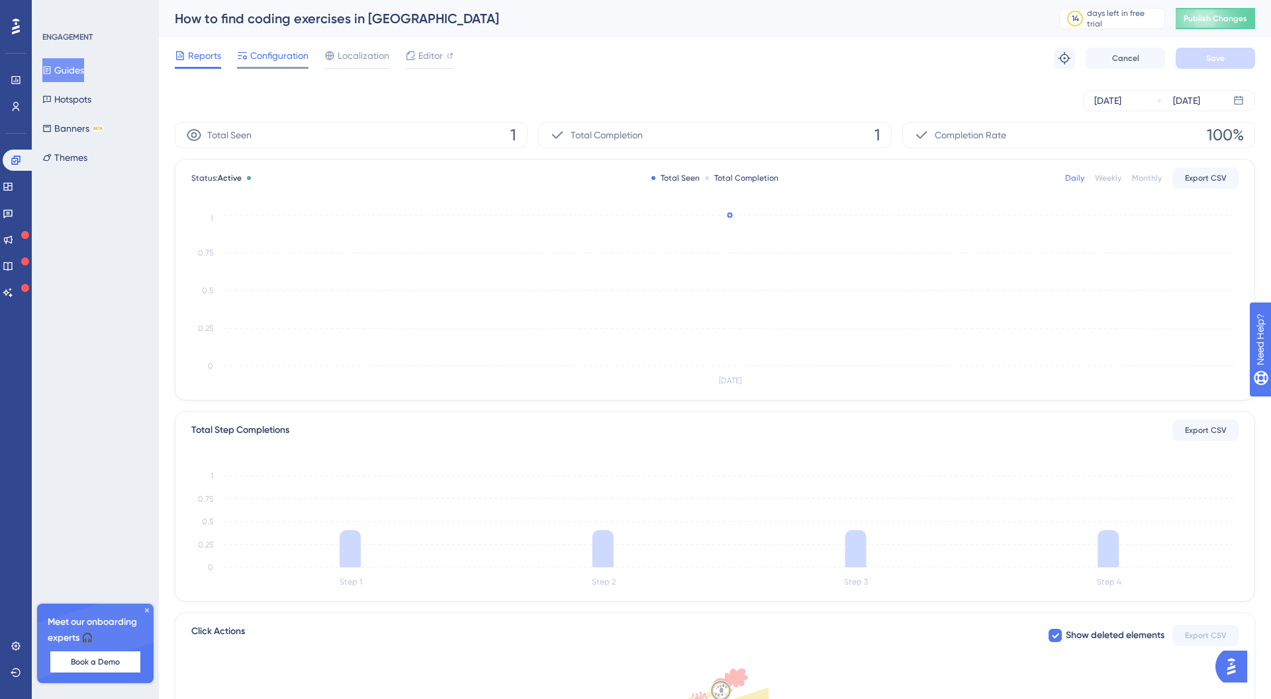
click at [286, 60] on span "Configuration" at bounding box center [279, 56] width 58 height 16
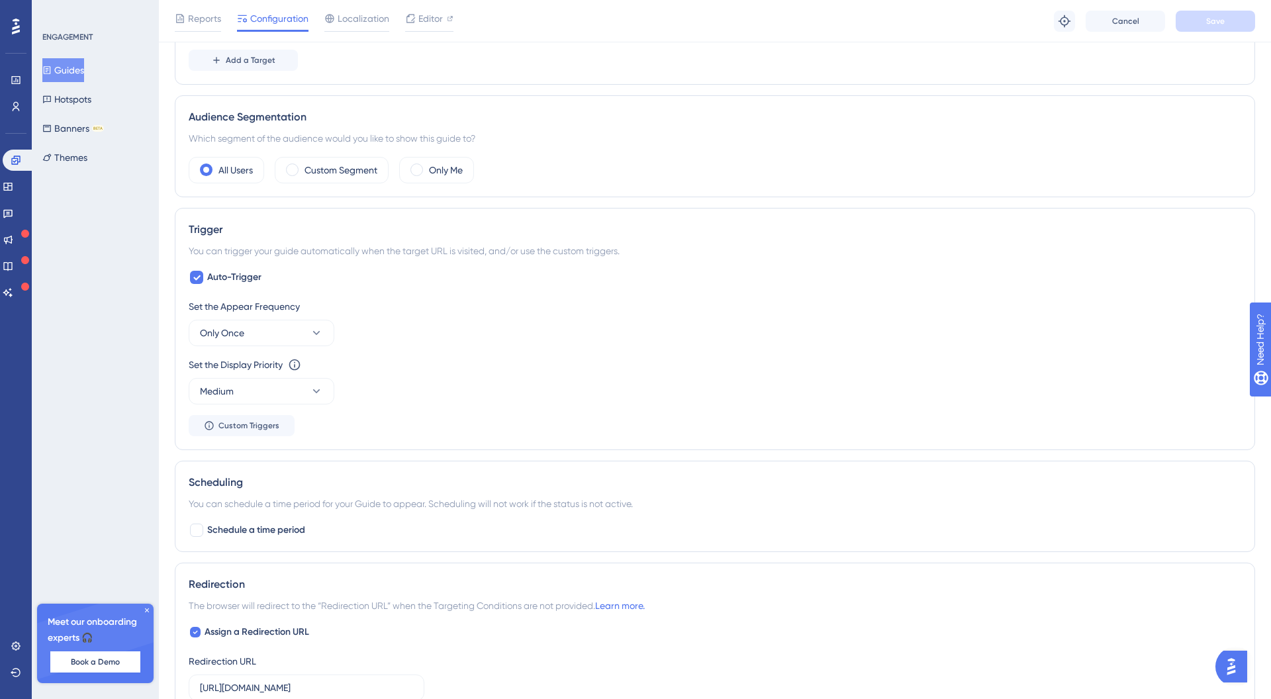
scroll to position [384, 0]
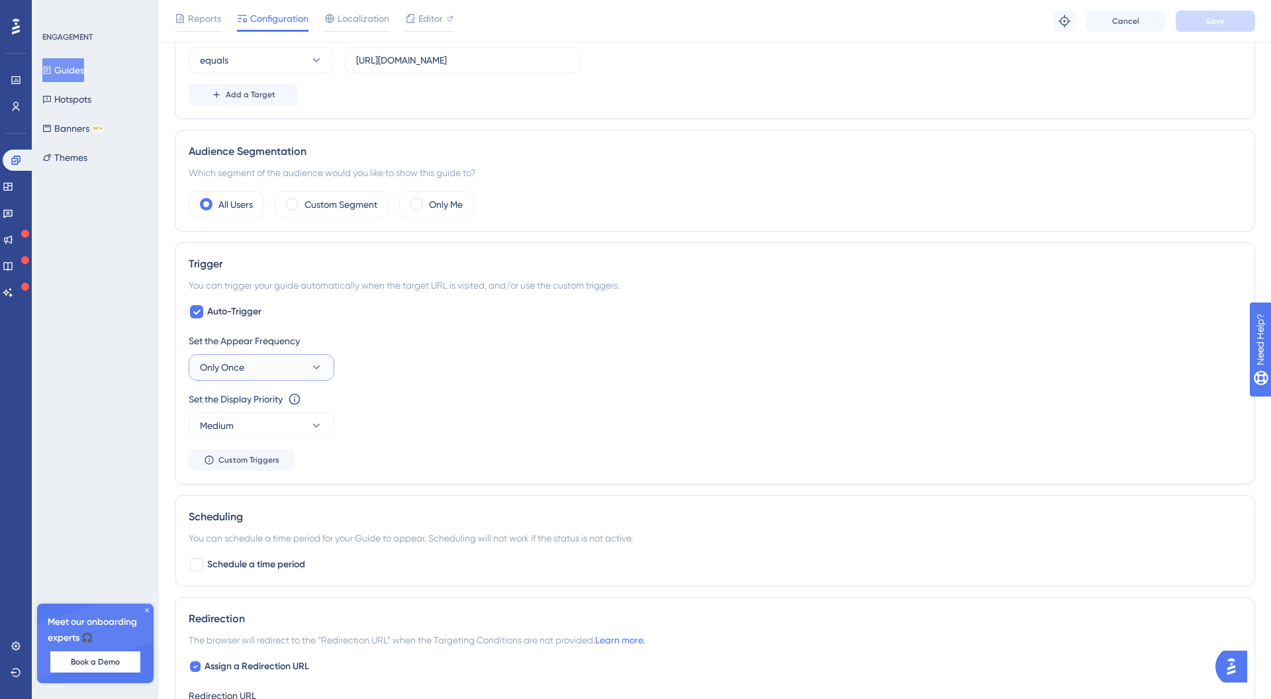
click at [310, 357] on button "Only Once" at bounding box center [262, 367] width 146 height 26
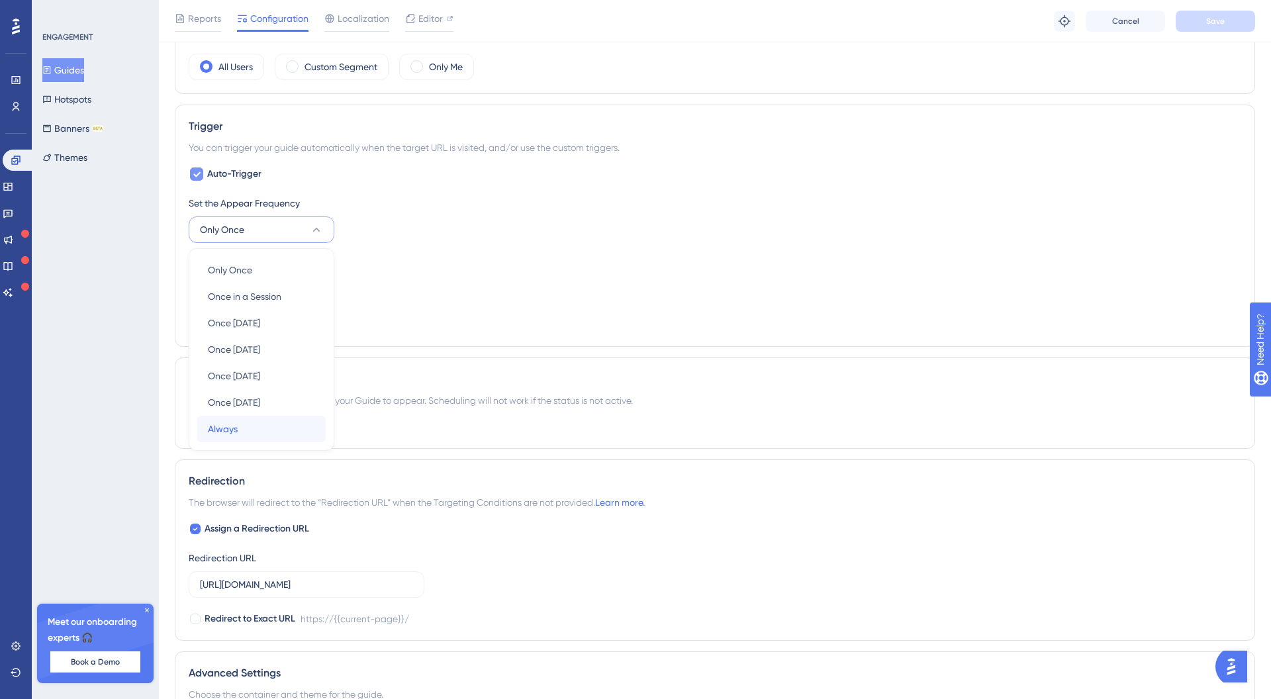
click at [301, 427] on div "Always Always" at bounding box center [261, 429] width 107 height 26
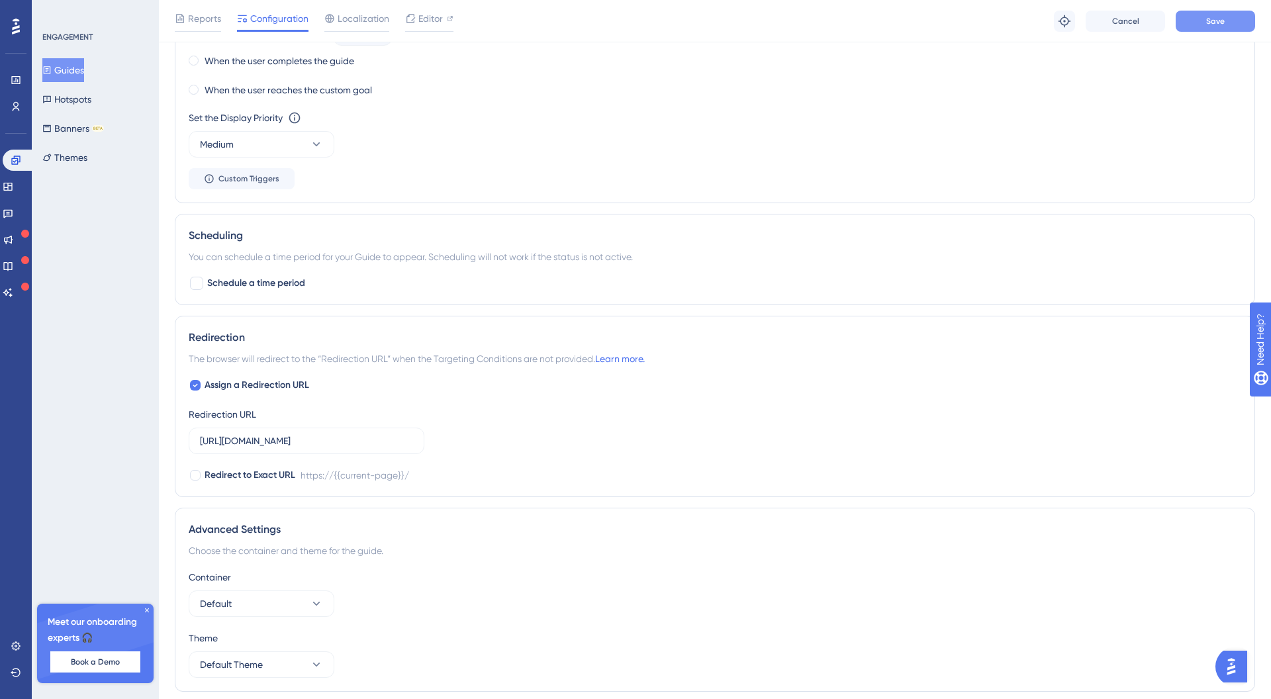
scroll to position [0, 0]
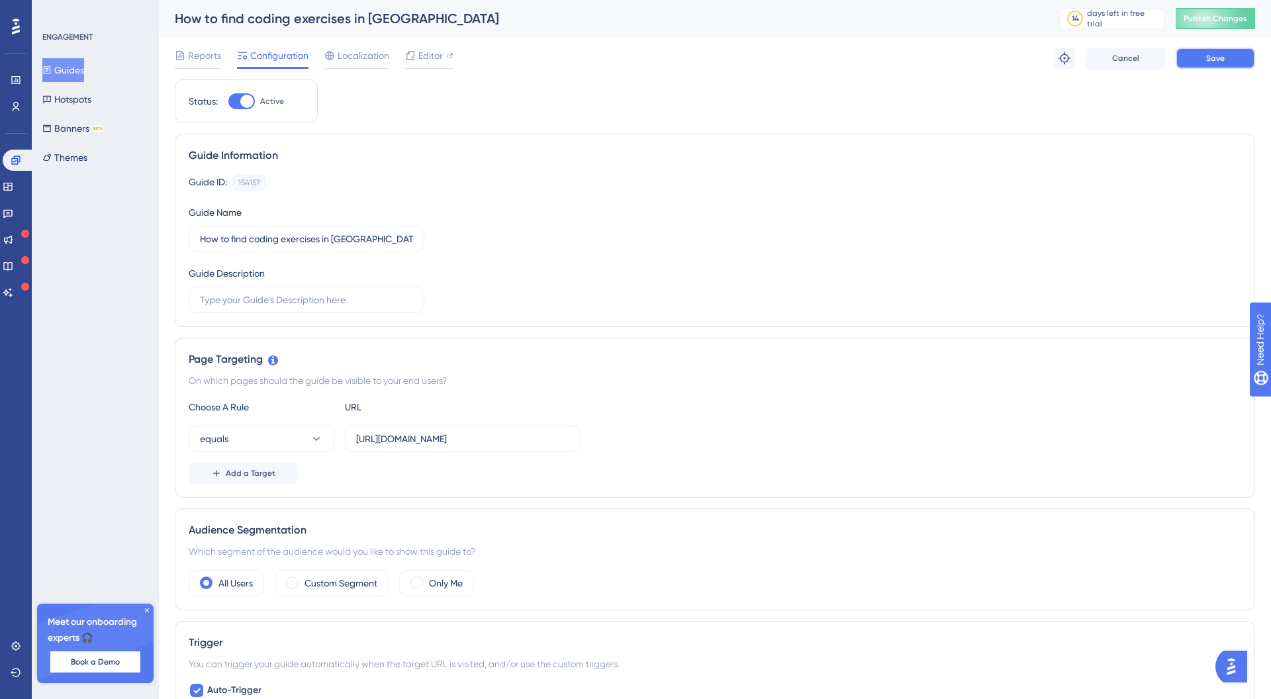
click at [1222, 56] on span "Save" at bounding box center [1215, 58] width 19 height 11
click at [1222, 28] on button "Publish Changes" at bounding box center [1214, 18] width 79 height 21
click at [19, 81] on icon at bounding box center [16, 80] width 11 height 11
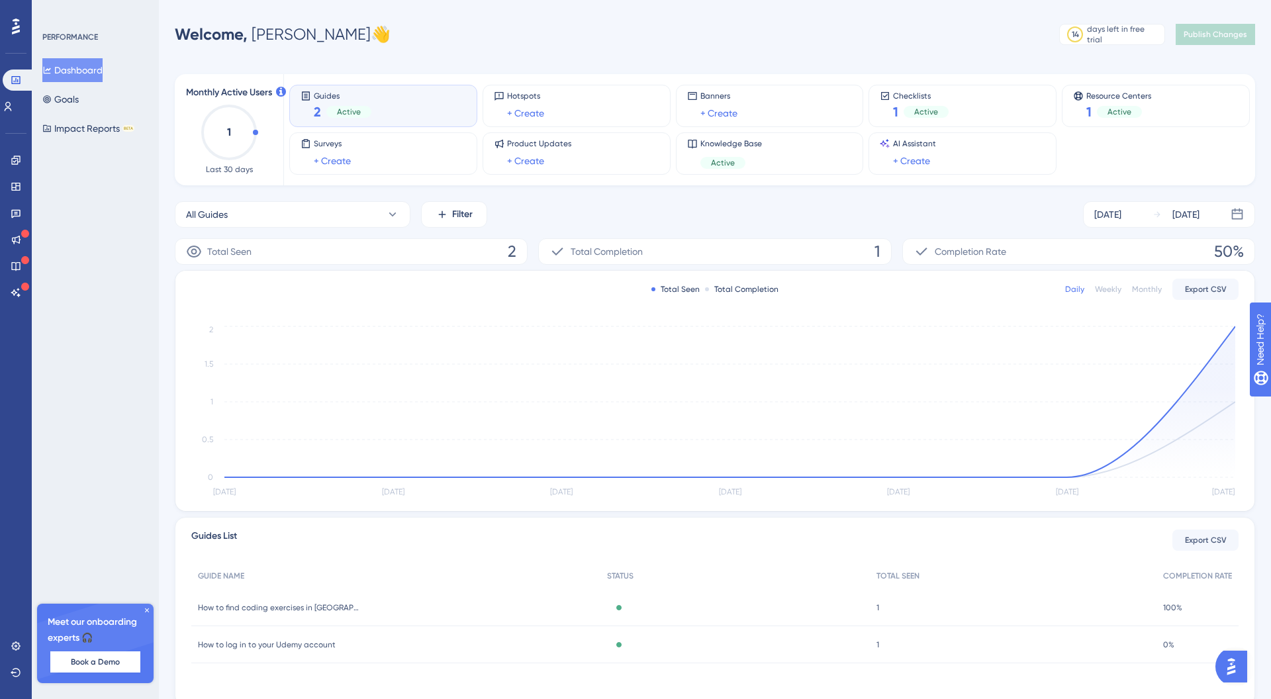
click at [741, 252] on div "Total Completion 1" at bounding box center [714, 251] width 353 height 26
click at [593, 244] on span "Total Completion" at bounding box center [607, 252] width 72 height 16
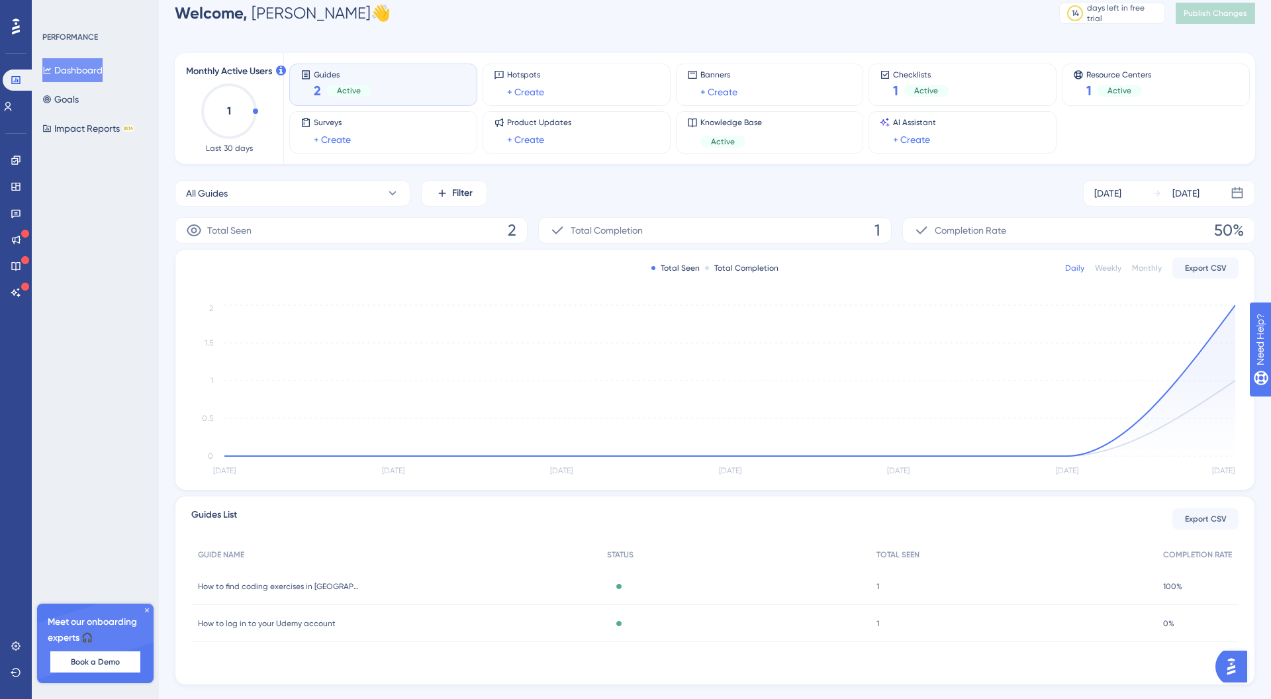
scroll to position [50, 0]
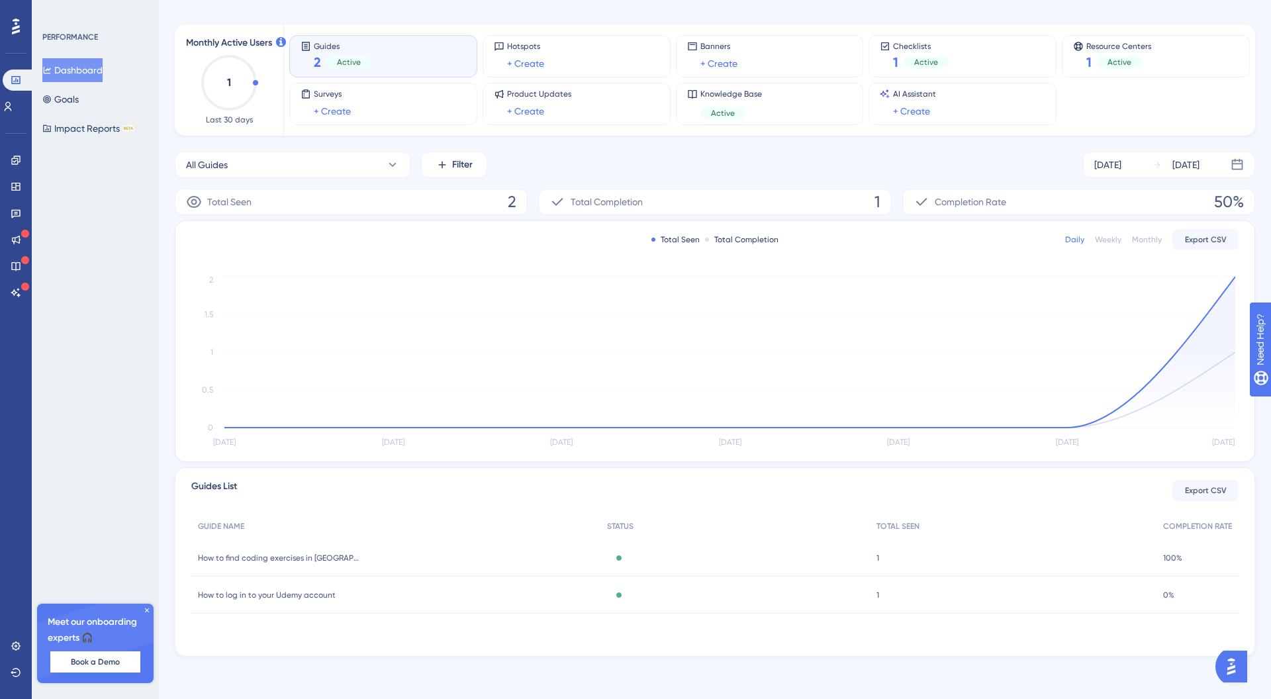
click at [395, 558] on div "How to find coding exercises in [GEOGRAPHIC_DATA] How to find coding exercises …" at bounding box center [395, 557] width 409 height 37
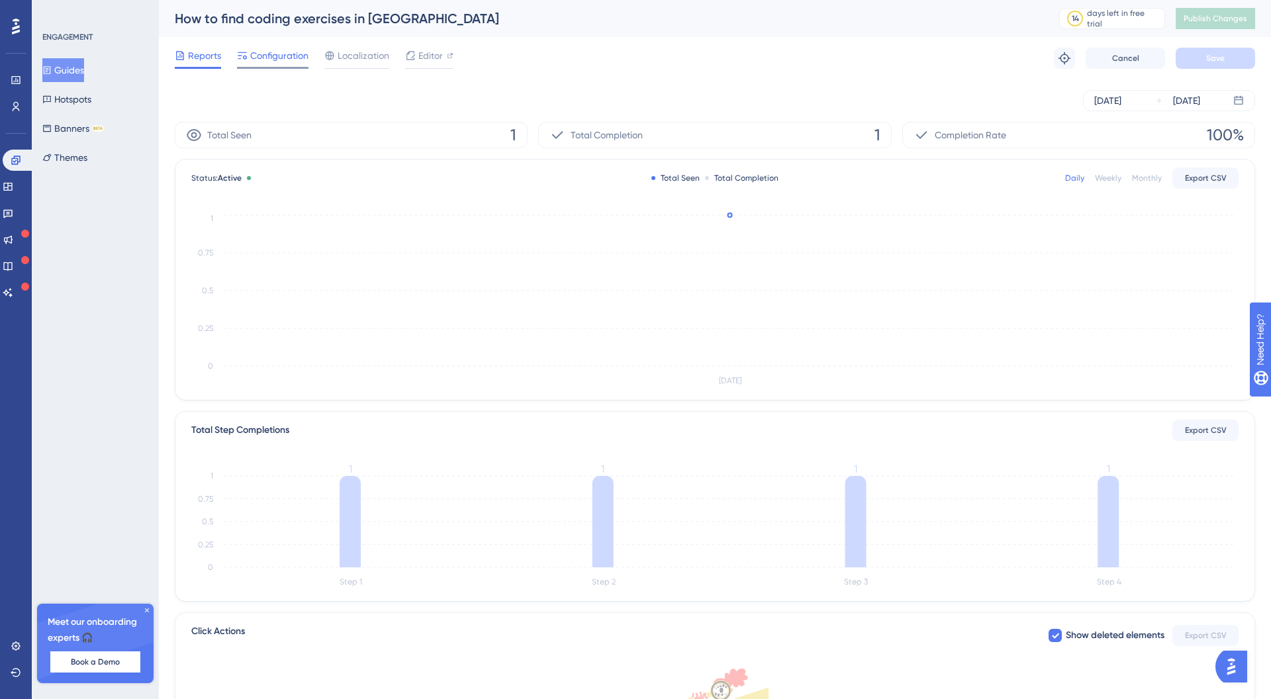
click at [298, 61] on span "Configuration" at bounding box center [279, 56] width 58 height 16
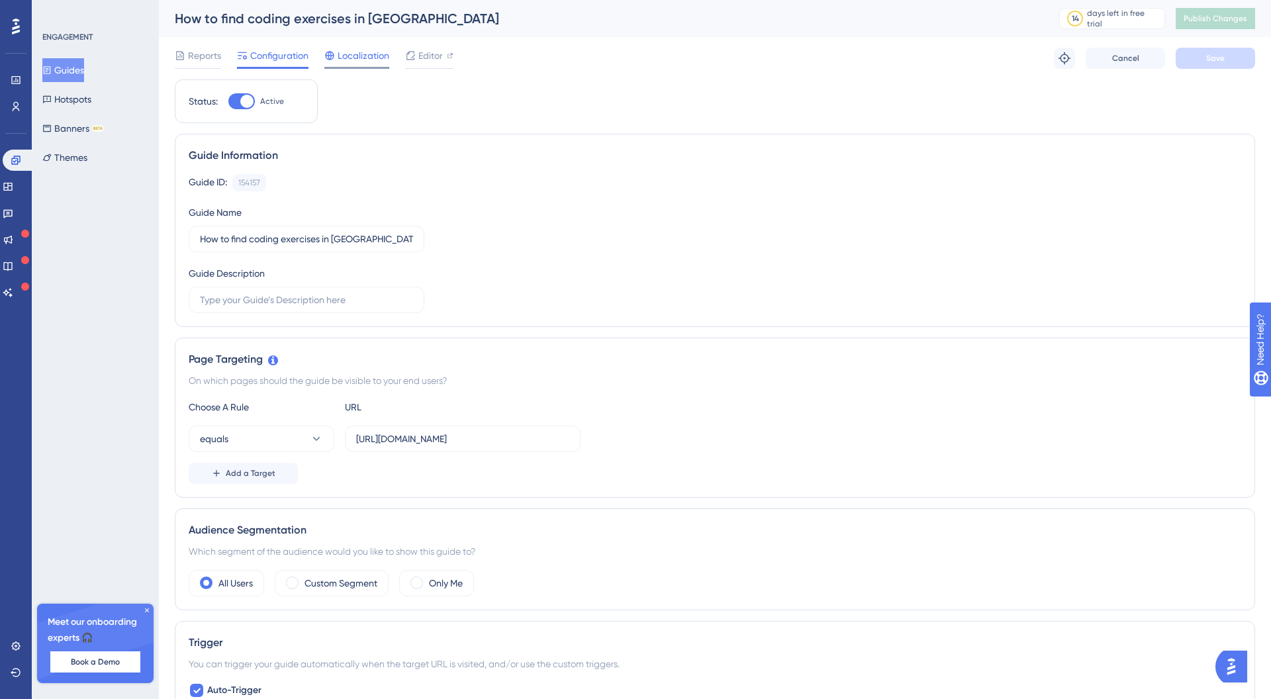
click at [361, 56] on span "Localization" at bounding box center [364, 56] width 52 height 16
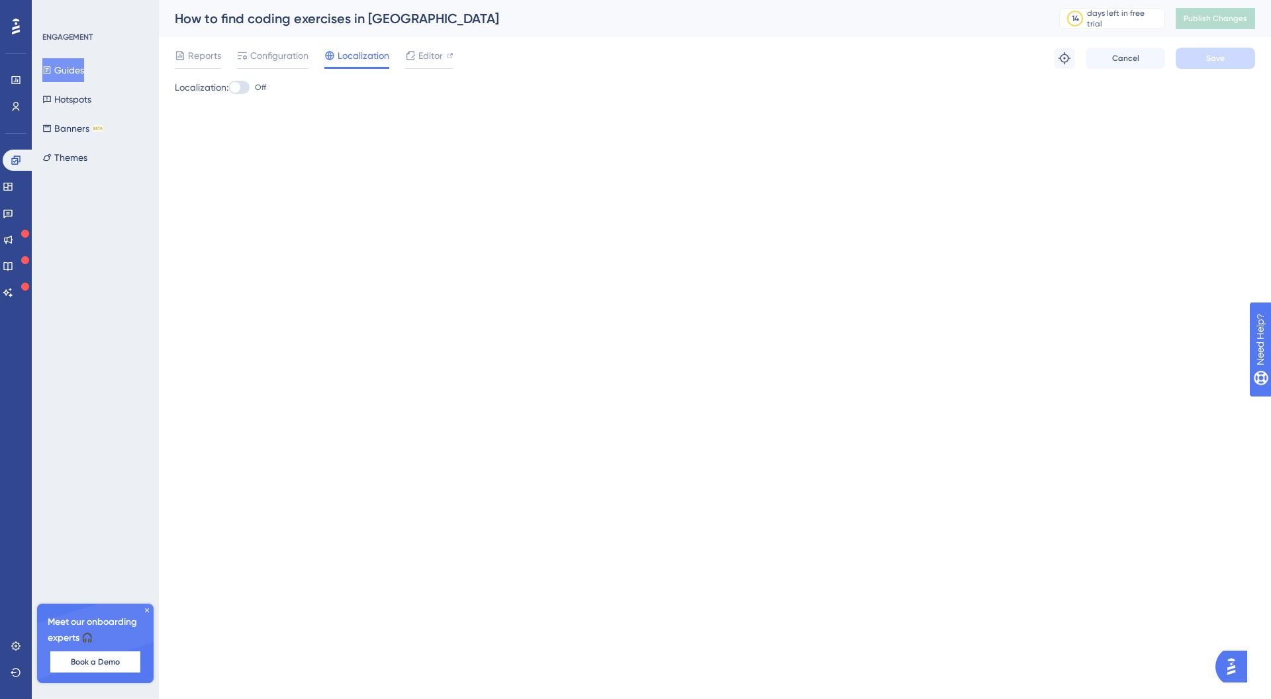
click at [247, 94] on label "Off" at bounding box center [247, 87] width 38 height 16
click at [228, 88] on input "Off" at bounding box center [228, 87] width 1 height 1
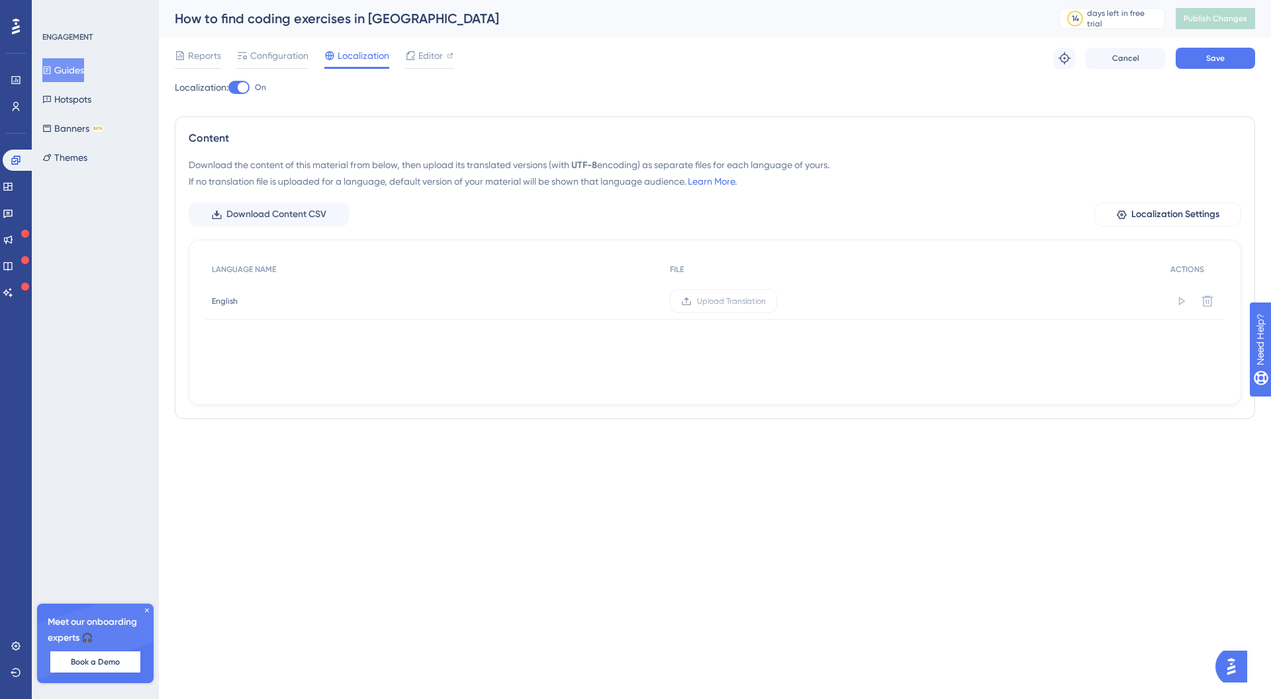
click at [248, 89] on div at bounding box center [243, 87] width 11 height 11
click at [228, 88] on input "On" at bounding box center [228, 87] width 1 height 1
checkbox input "true"
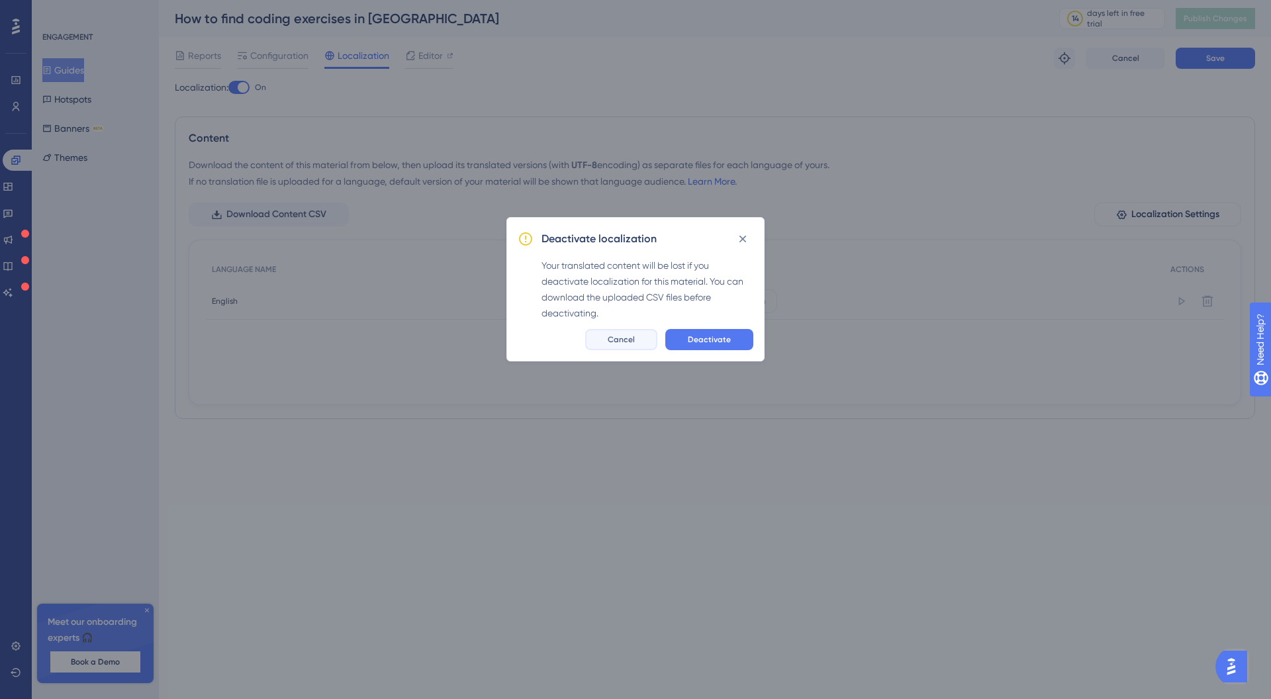
click at [640, 342] on button "Cancel" at bounding box center [621, 339] width 72 height 21
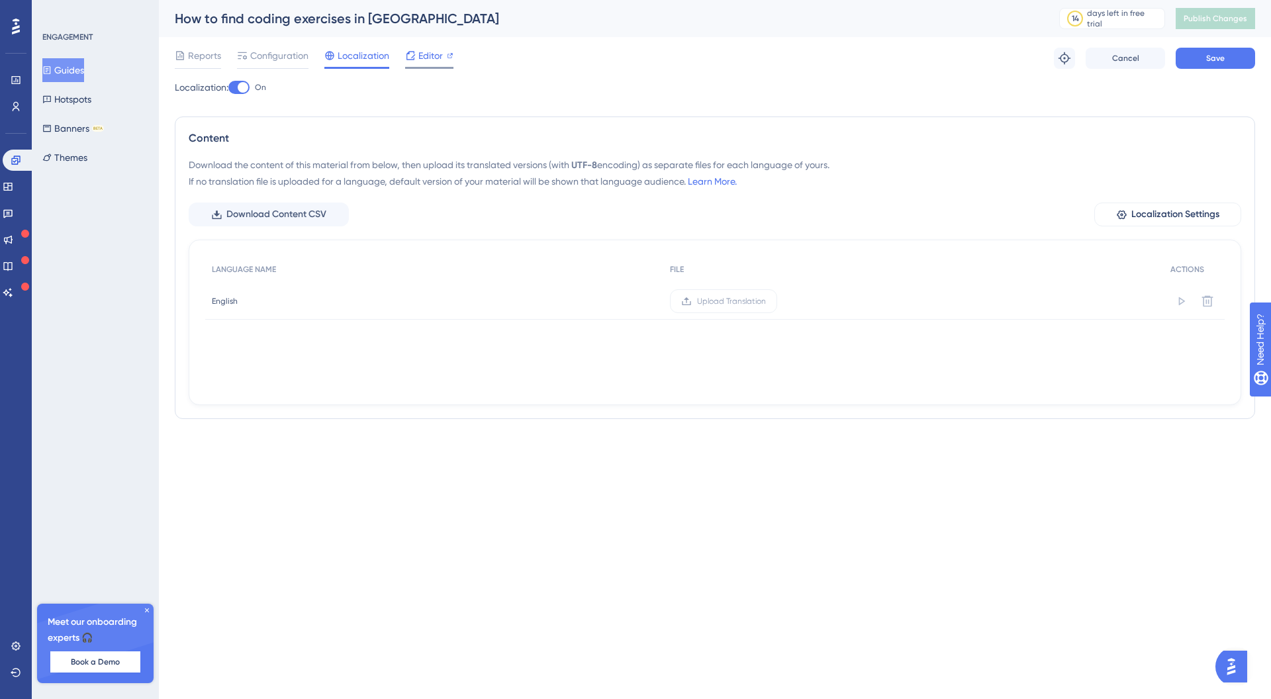
click at [424, 63] on span "Editor" at bounding box center [430, 56] width 24 height 16
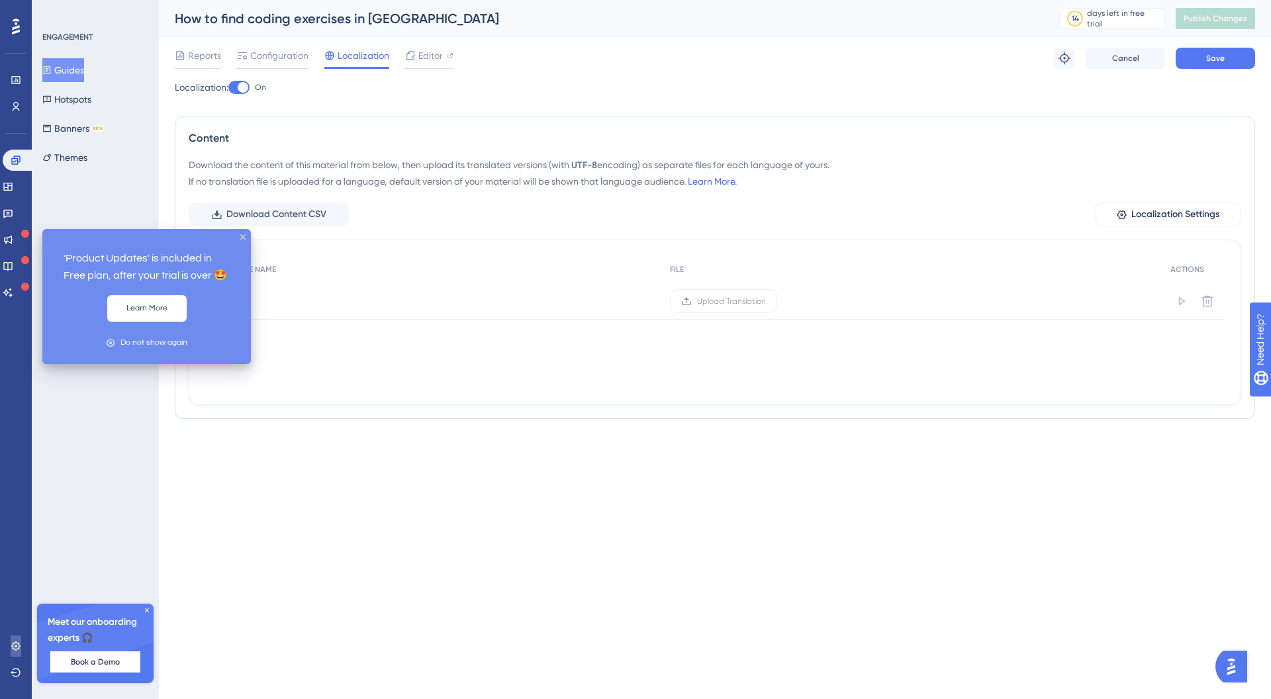
click at [21, 643] on link at bounding box center [16, 645] width 11 height 21
click at [15, 646] on icon at bounding box center [15, 645] width 9 height 9
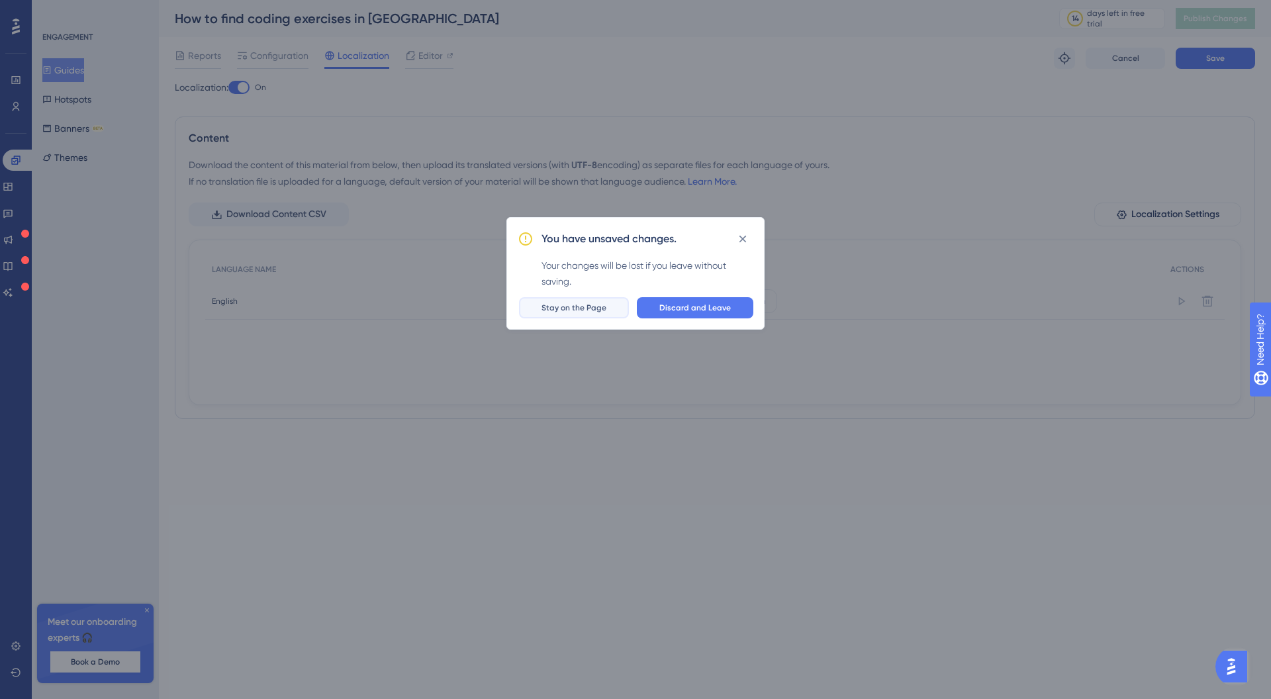
click at [588, 314] on button "Stay on the Page" at bounding box center [574, 307] width 110 height 21
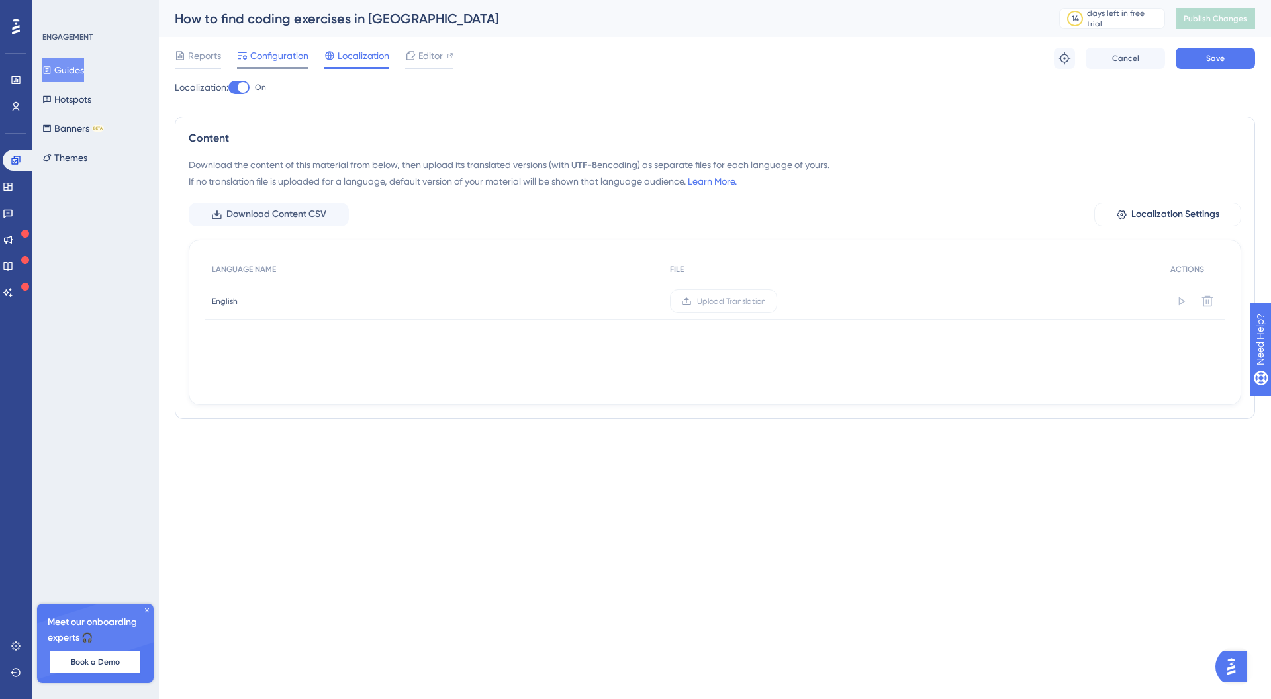
click at [254, 67] on div at bounding box center [272, 68] width 71 height 2
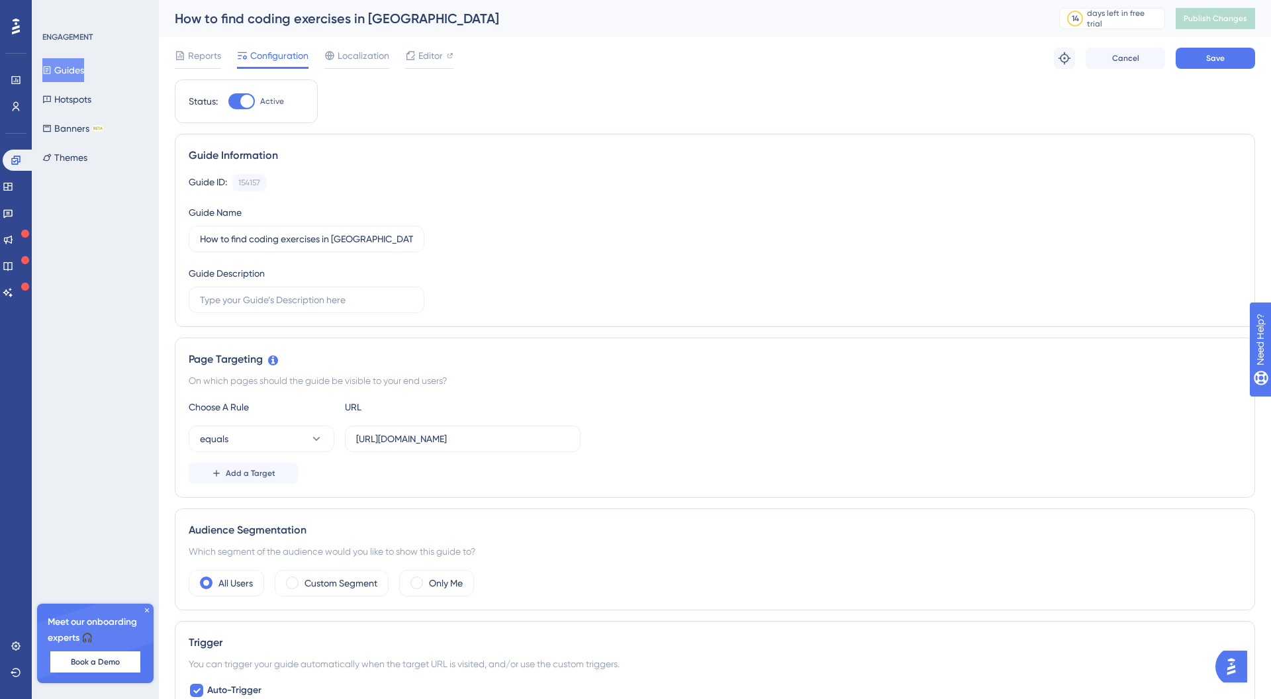
click at [257, 58] on span "Configuration" at bounding box center [279, 56] width 58 height 16
click at [195, 56] on span "Reports" at bounding box center [204, 56] width 33 height 16
click at [13, 177] on link at bounding box center [8, 186] width 11 height 21
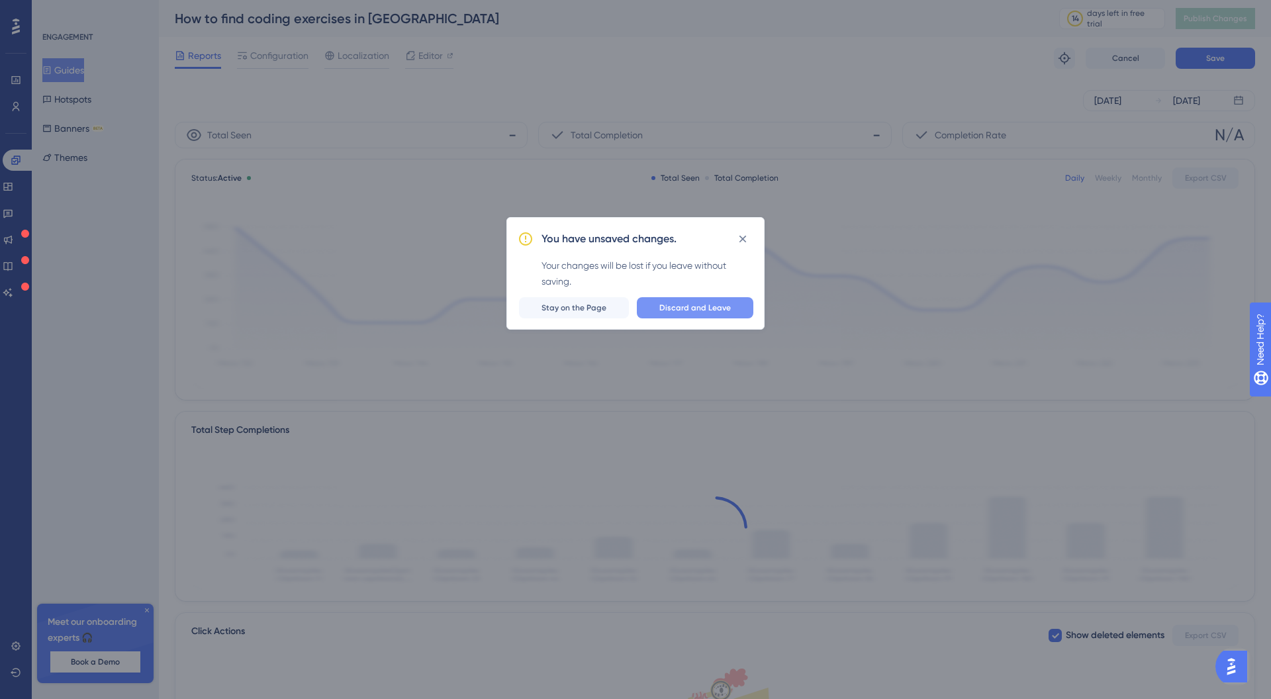
click at [674, 306] on span "Discard and Leave" at bounding box center [694, 307] width 71 height 11
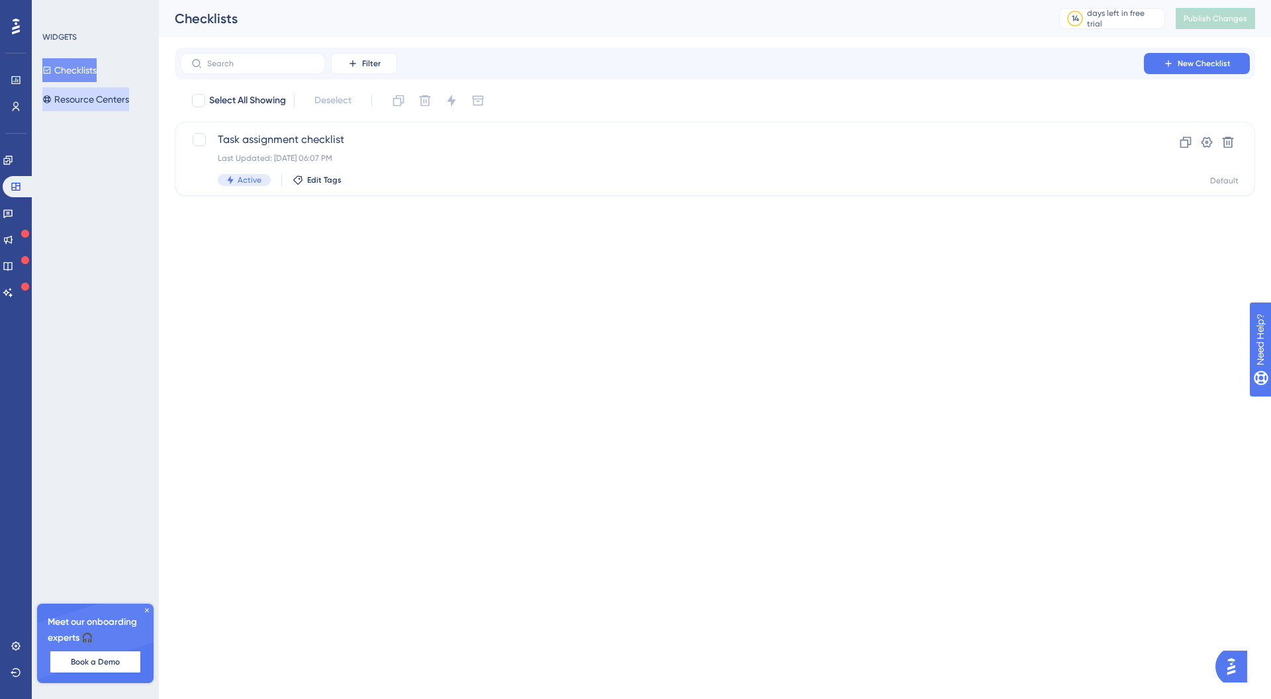
click at [85, 87] on button "Resource Centers" at bounding box center [85, 99] width 87 height 24
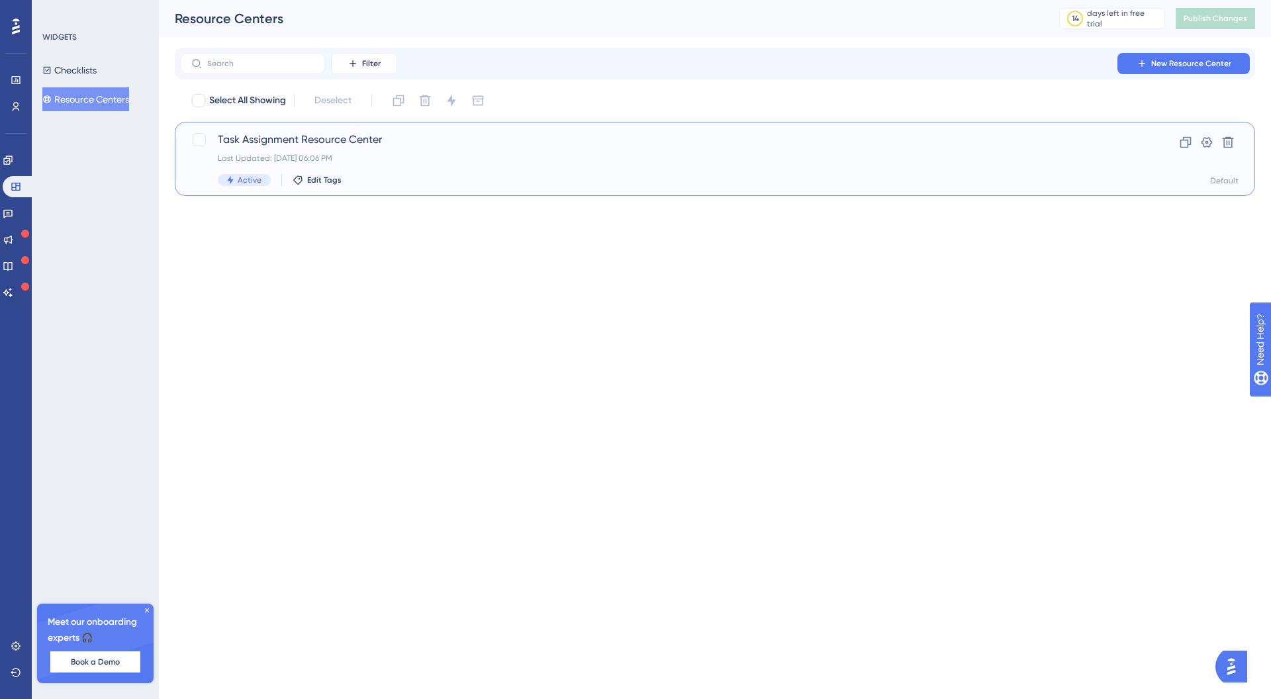
click at [325, 143] on span "Task Assignment Resource Center" at bounding box center [662, 140] width 888 height 16
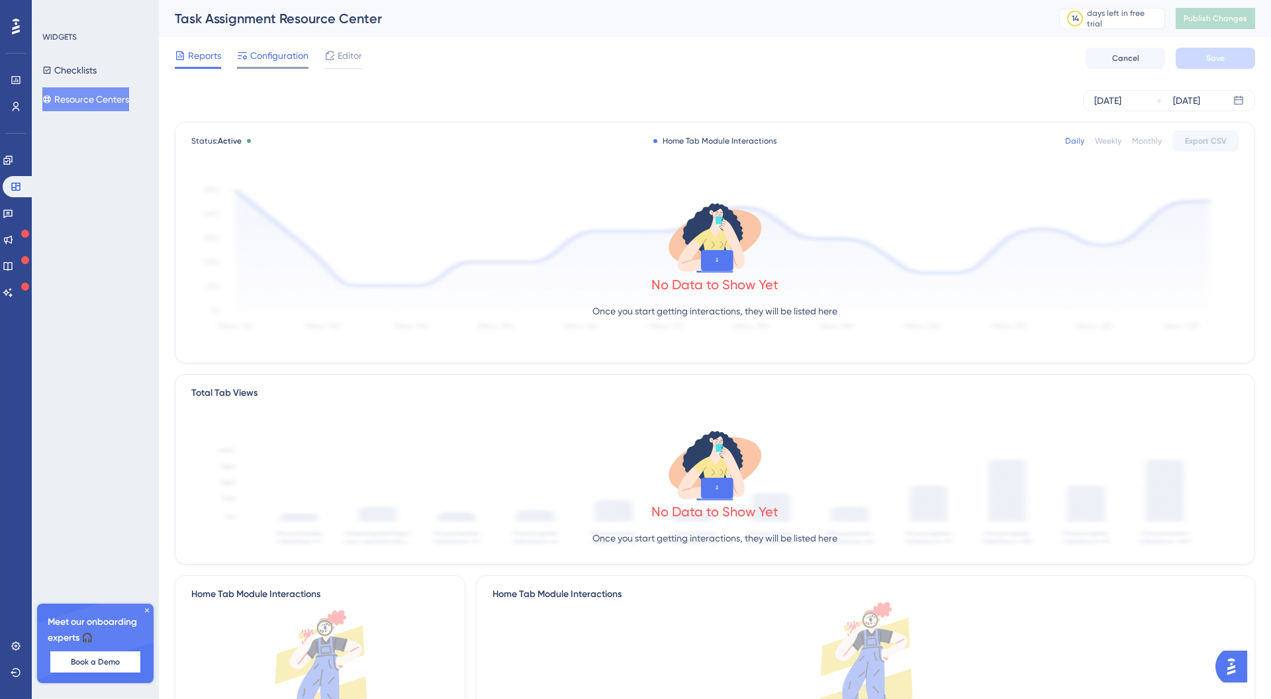
click at [263, 56] on span "Configuration" at bounding box center [279, 56] width 58 height 16
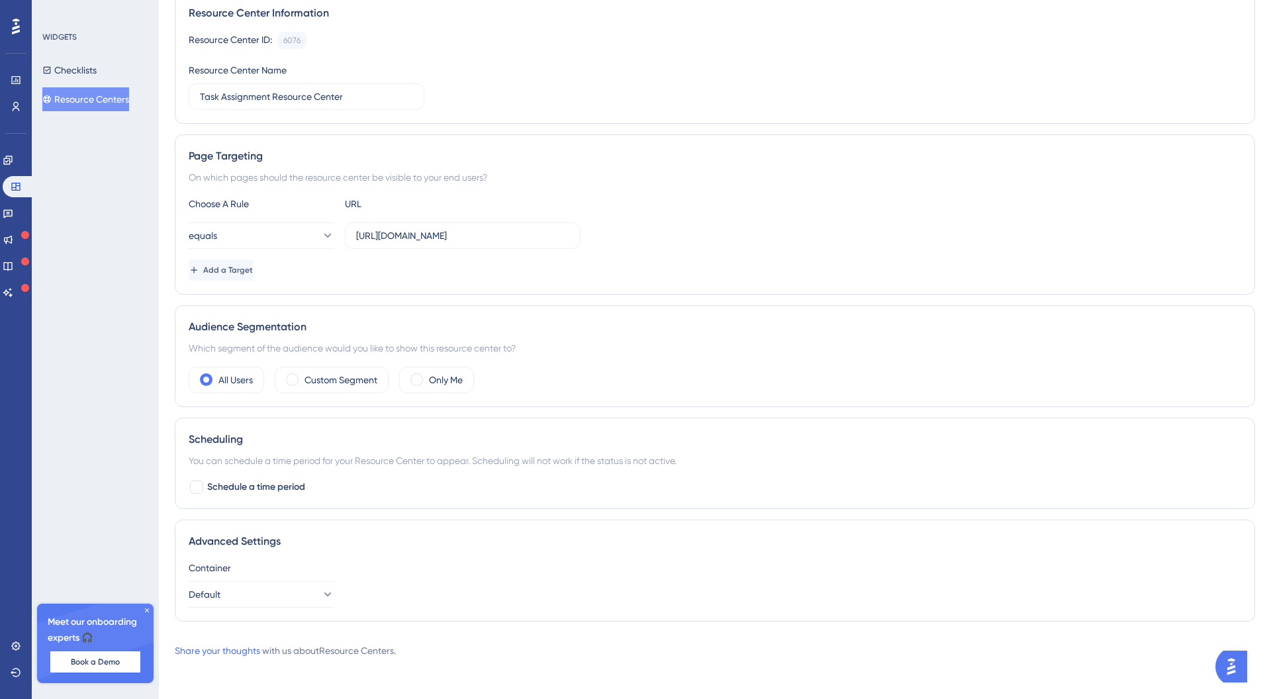
scroll to position [144, 0]
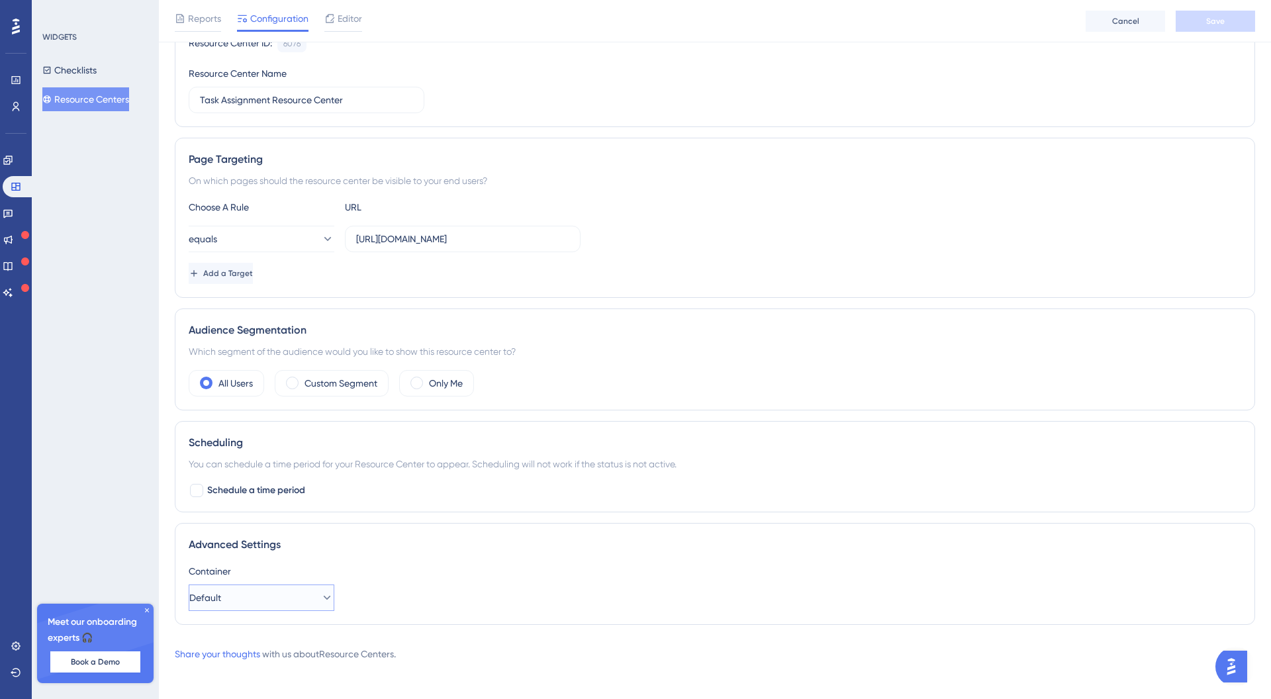
click at [297, 606] on button "Default" at bounding box center [262, 597] width 146 height 26
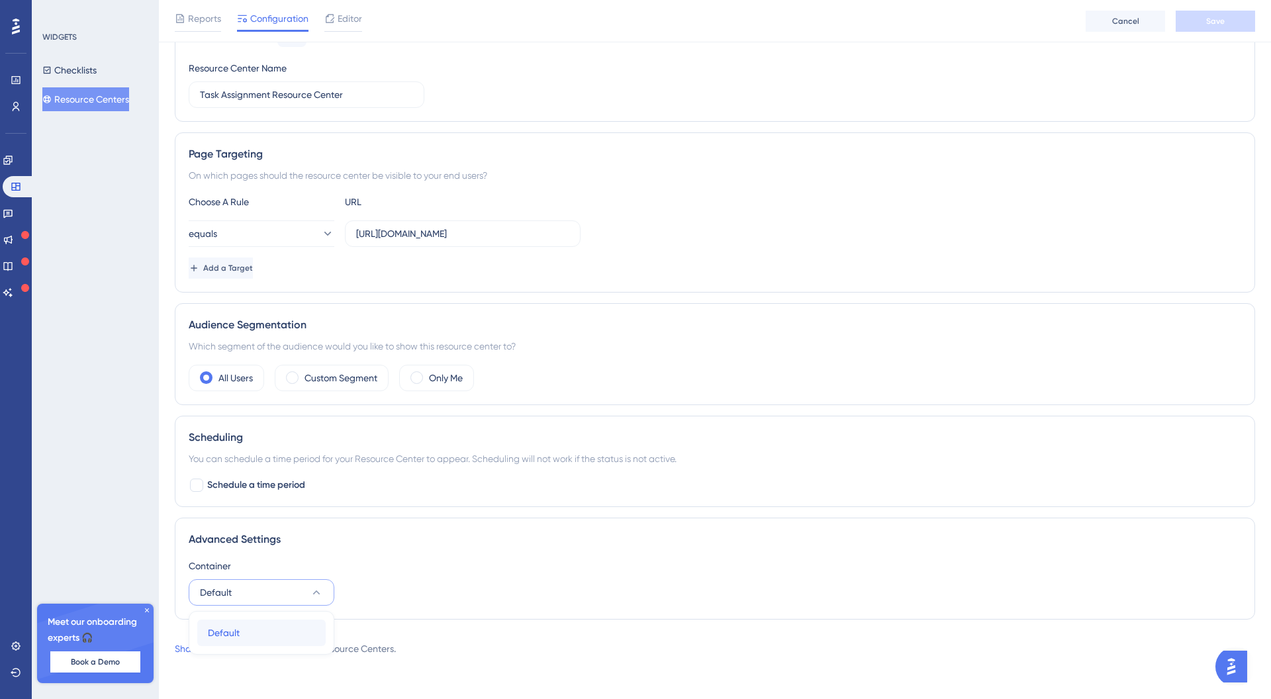
click at [275, 628] on div "Default Default" at bounding box center [261, 632] width 107 height 26
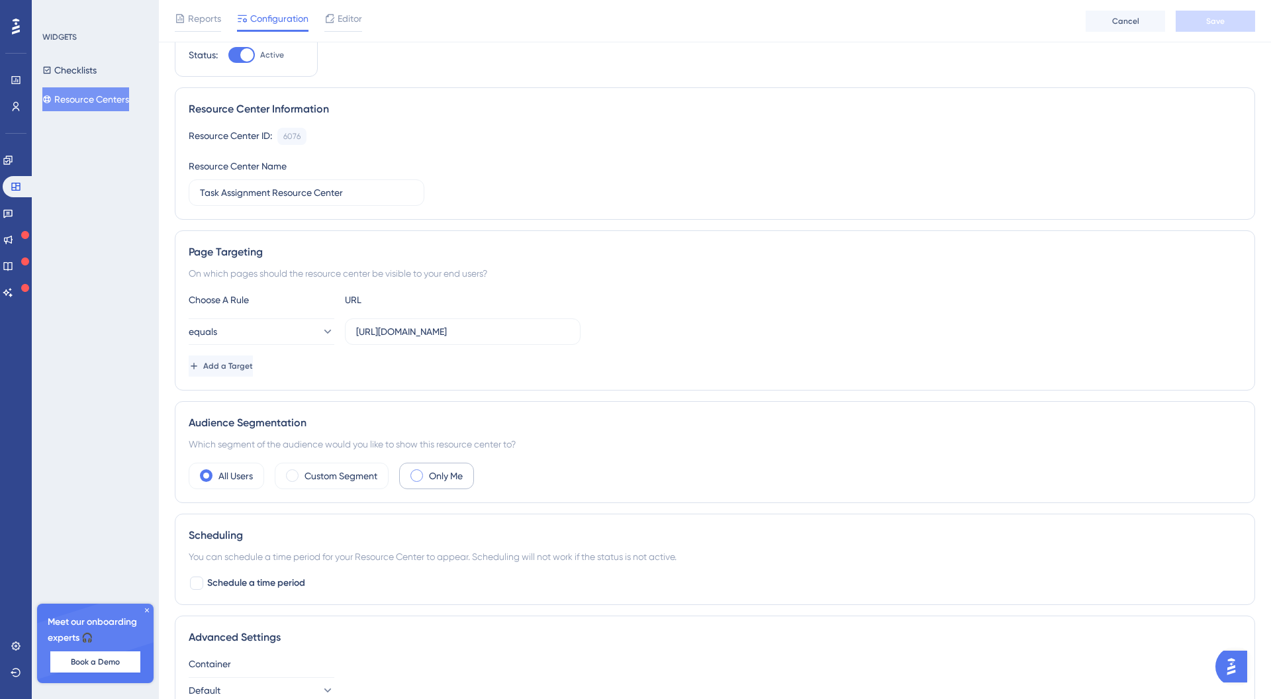
scroll to position [0, 0]
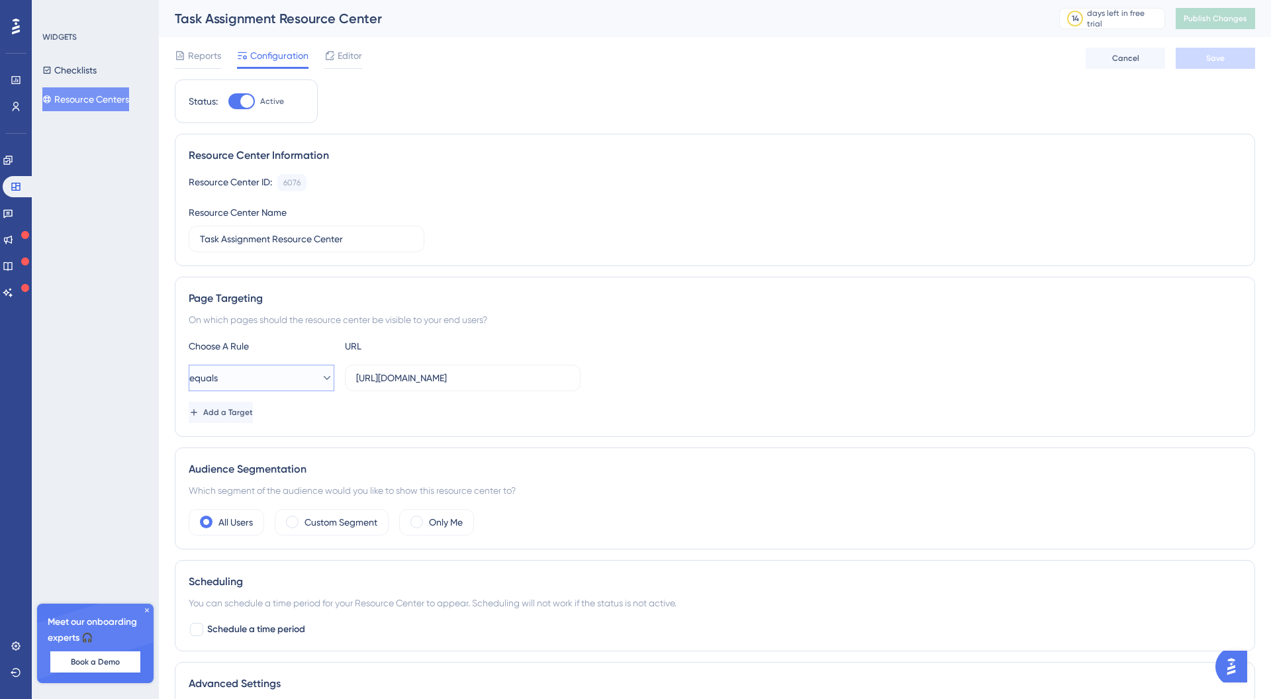
click at [320, 377] on icon at bounding box center [326, 377] width 13 height 13
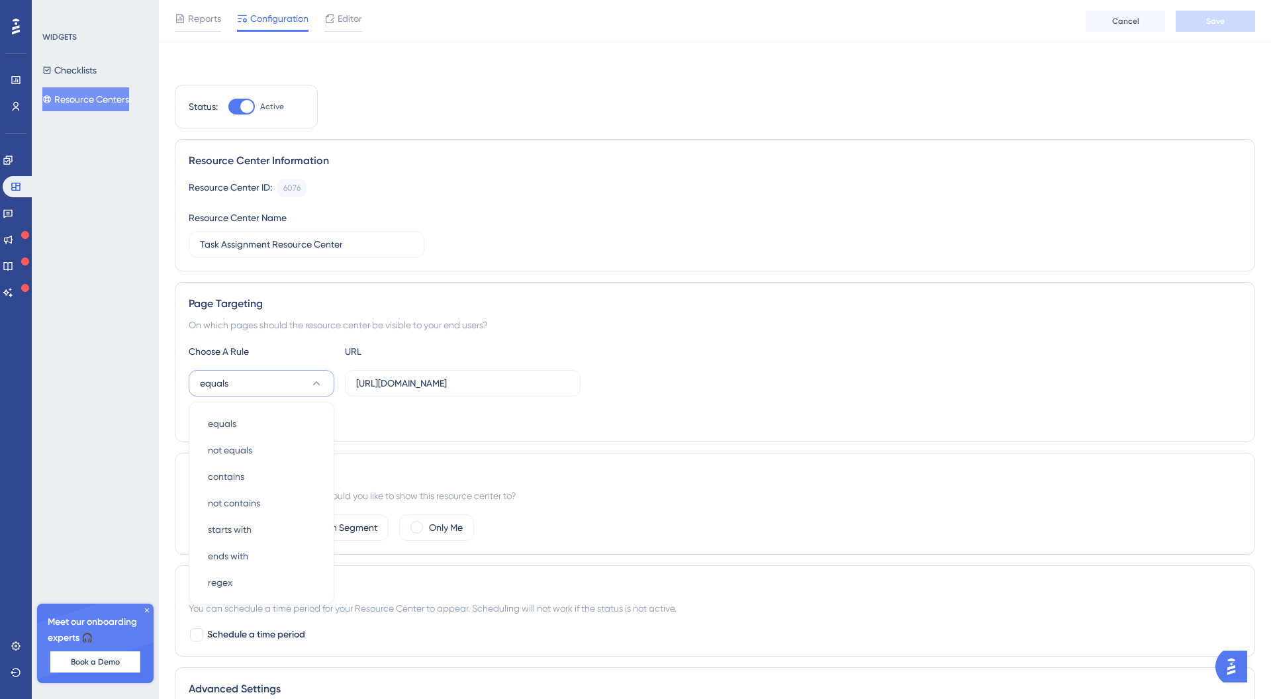
scroll to position [144, 0]
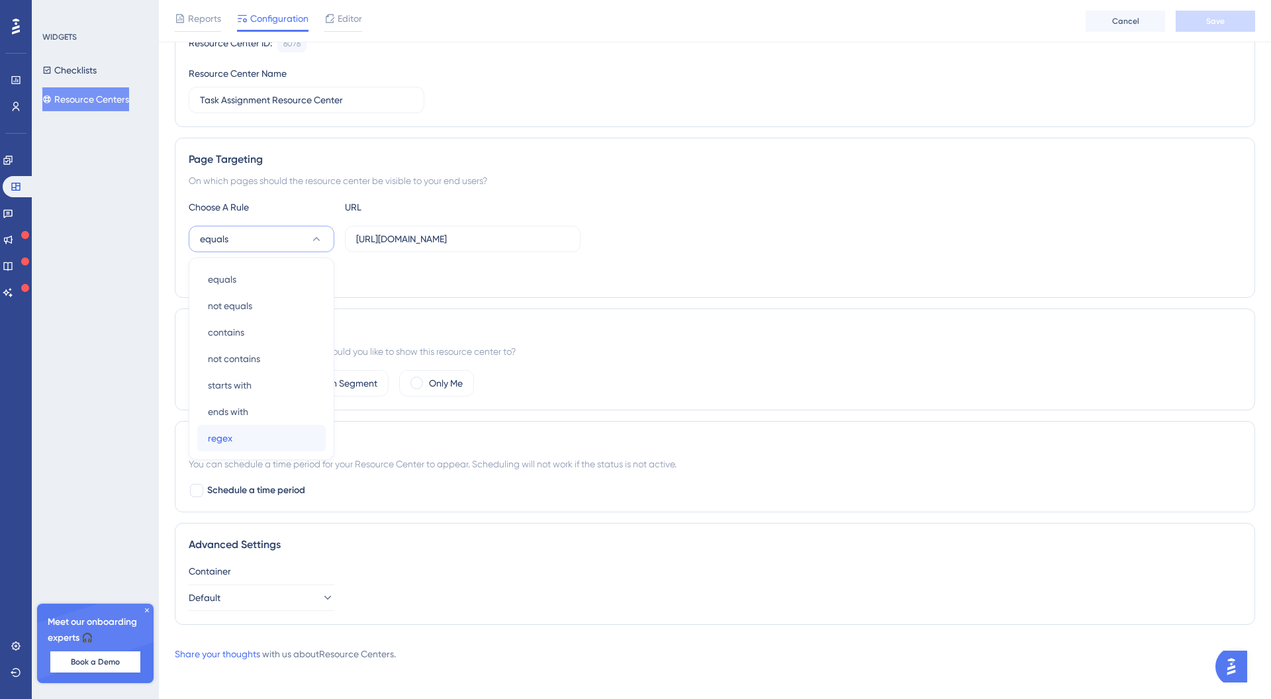
click at [263, 443] on div "regex regex" at bounding box center [261, 438] width 107 height 26
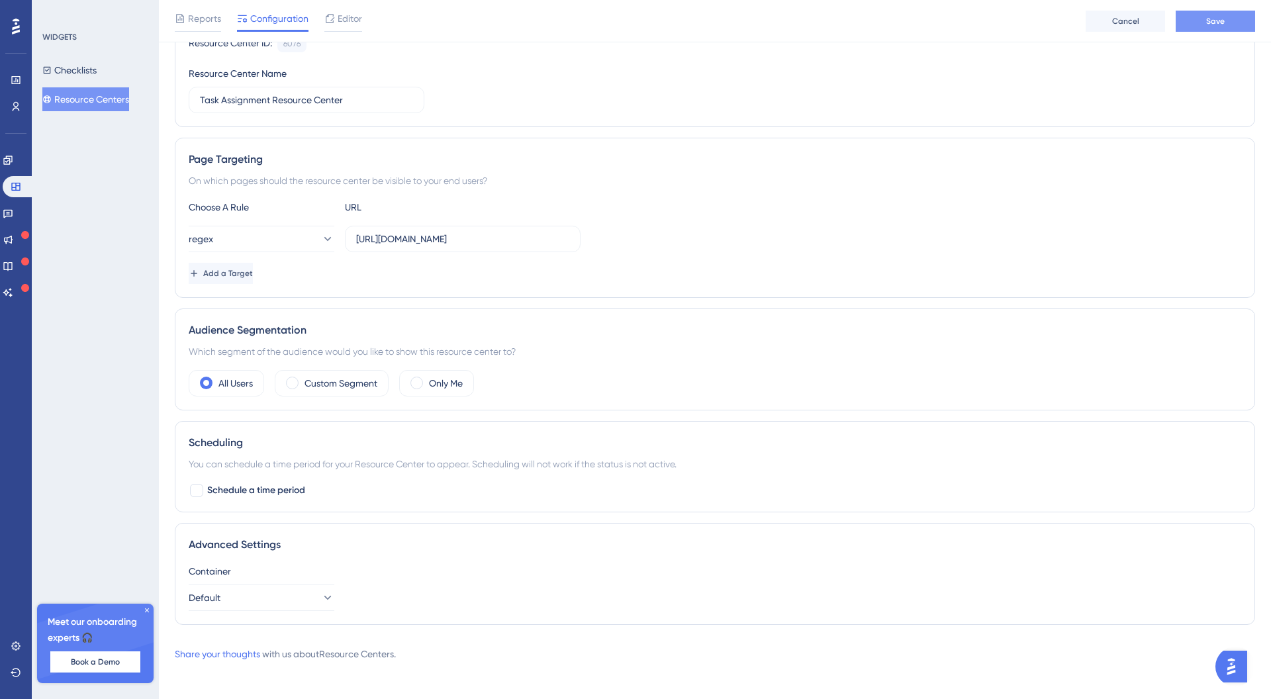
click at [1213, 24] on span "Save" at bounding box center [1215, 21] width 19 height 11
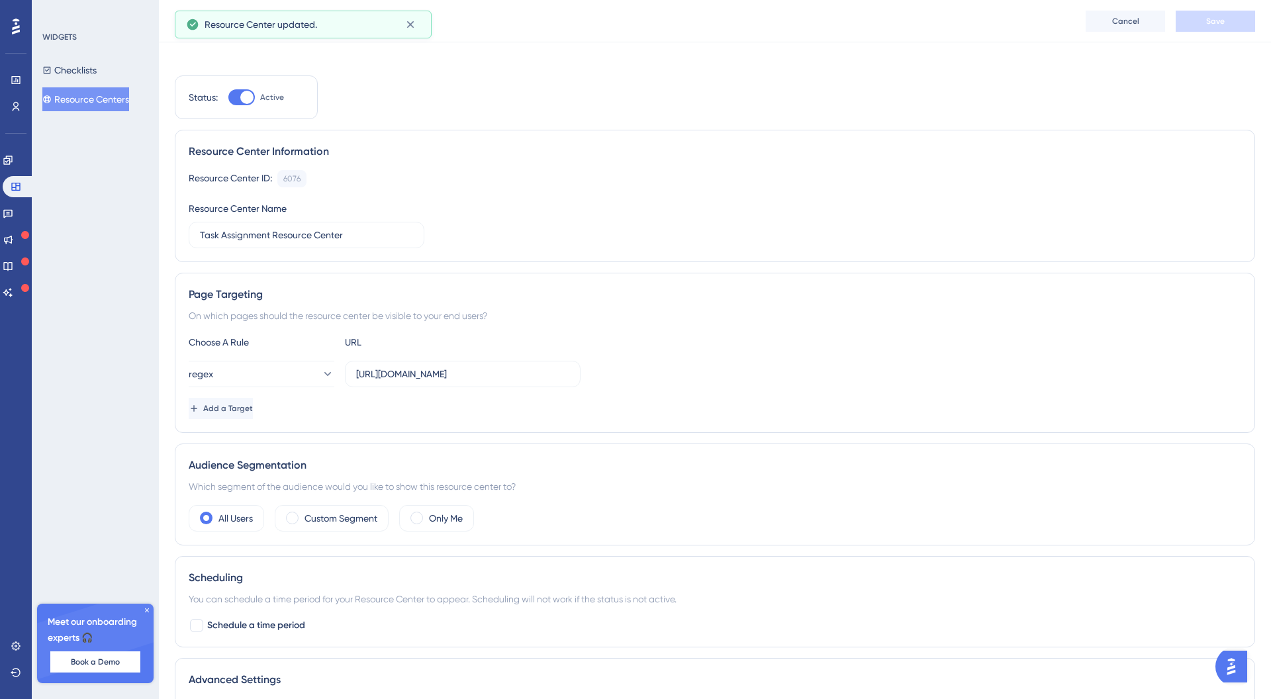
scroll to position [0, 0]
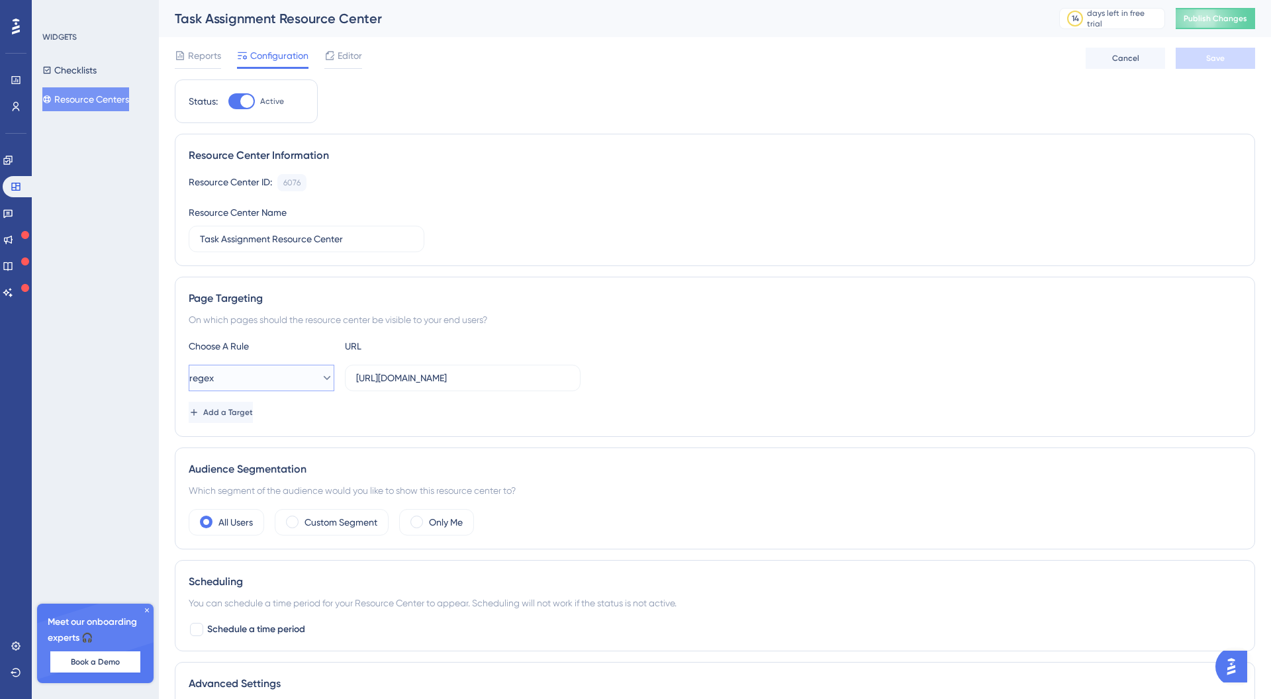
click at [290, 374] on button "regex" at bounding box center [262, 378] width 146 height 26
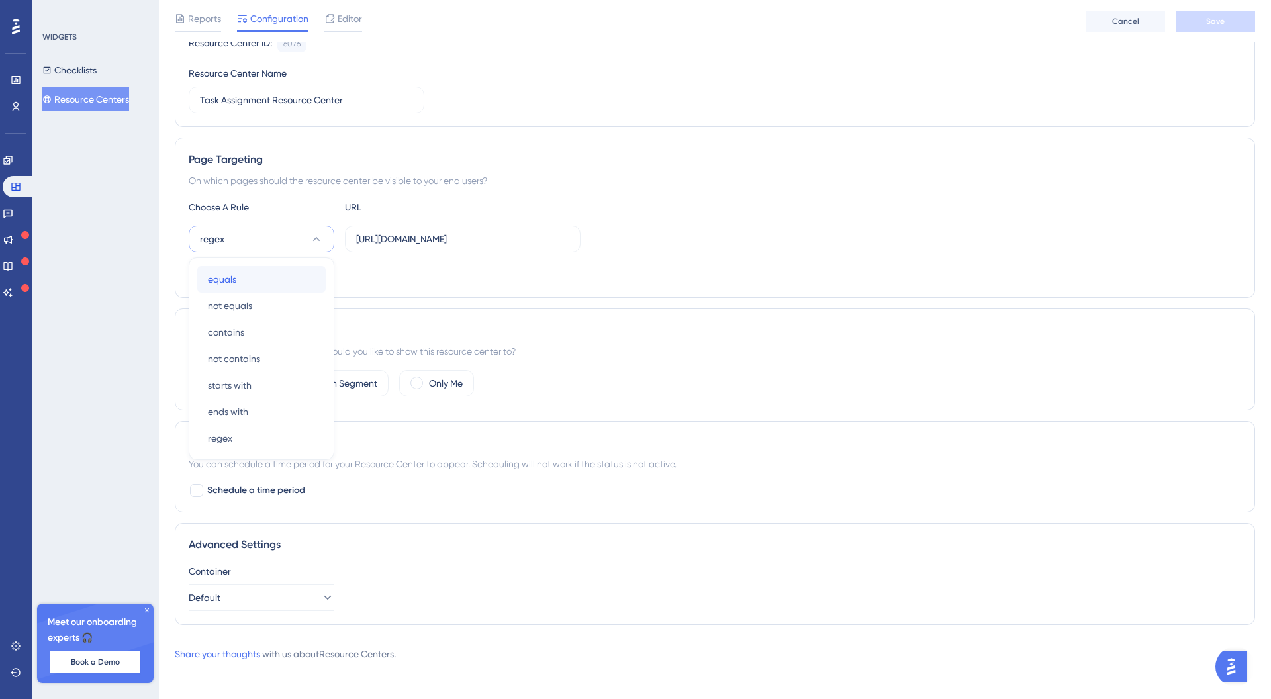
click at [287, 285] on div "equals equals" at bounding box center [261, 279] width 107 height 26
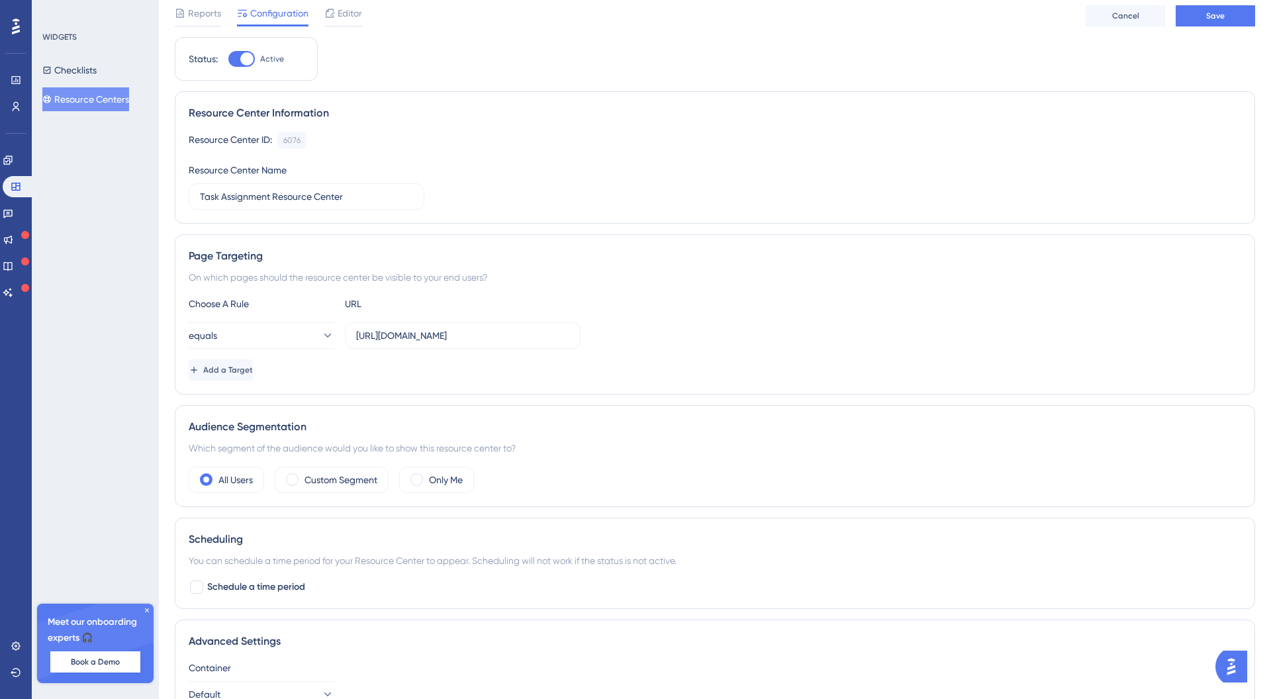
scroll to position [0, 0]
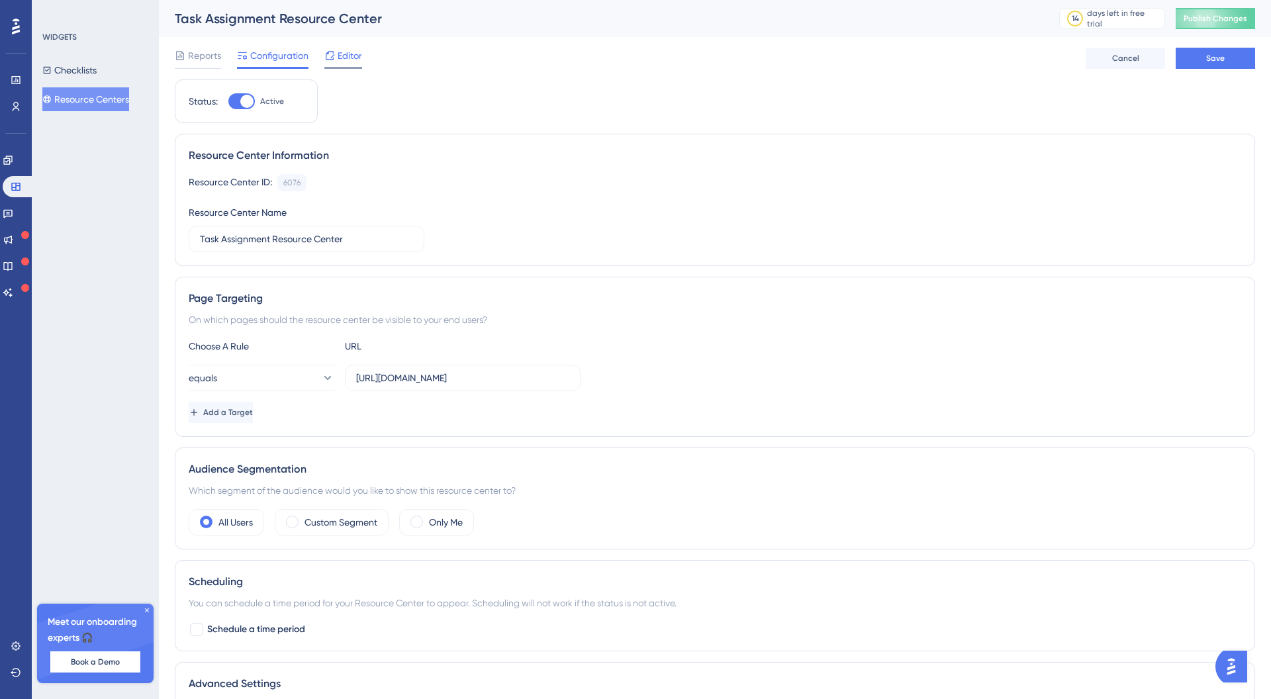
click at [342, 54] on span "Editor" at bounding box center [350, 56] width 24 height 16
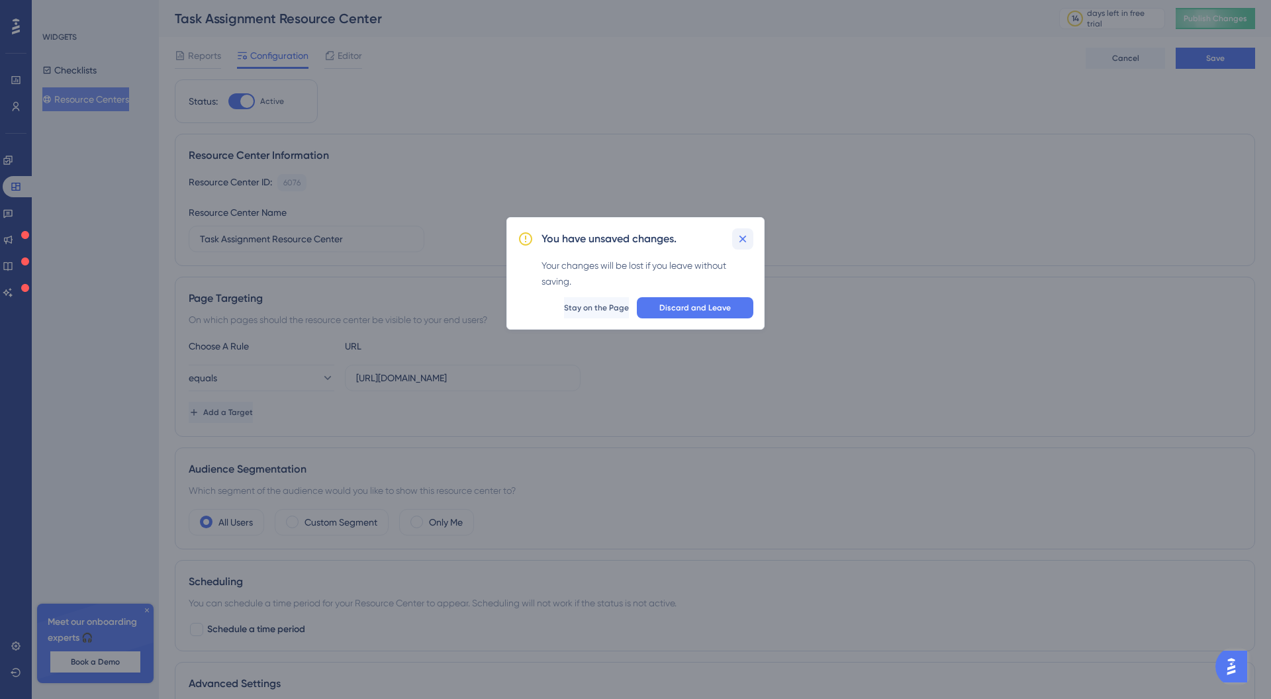
click at [751, 241] on button at bounding box center [742, 238] width 21 height 21
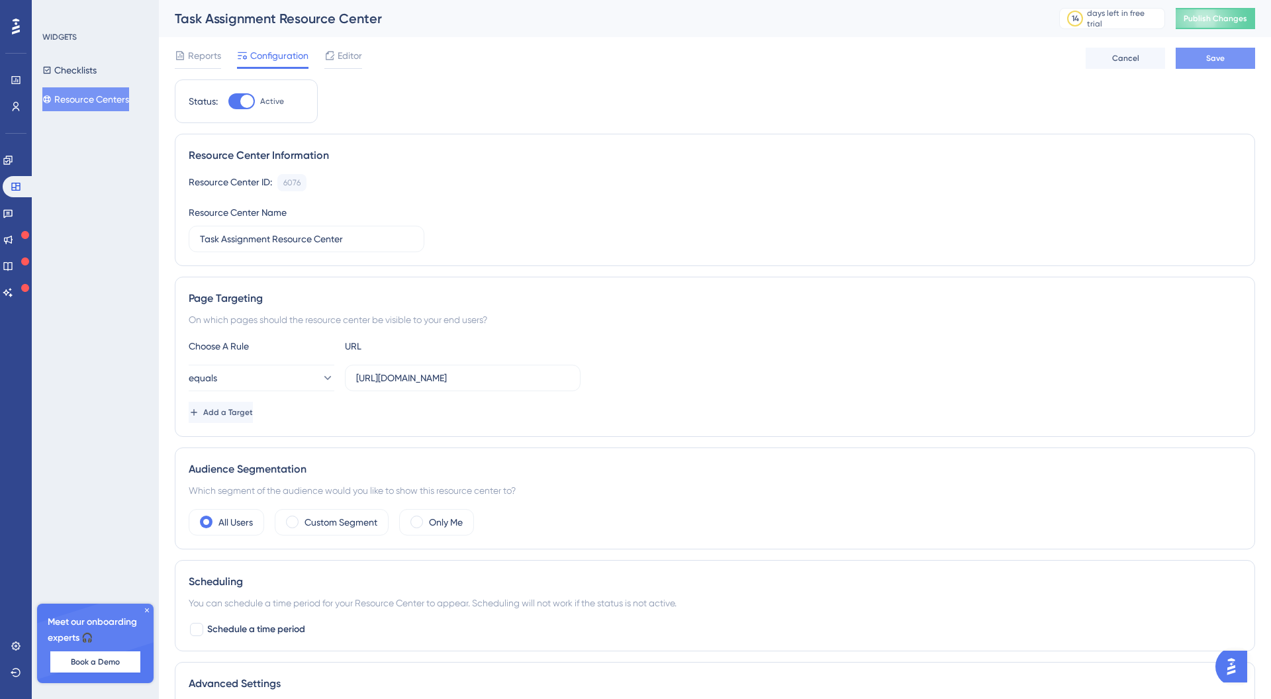
click at [1216, 56] on span "Save" at bounding box center [1215, 58] width 19 height 11
click at [325, 61] on div at bounding box center [329, 56] width 11 height 16
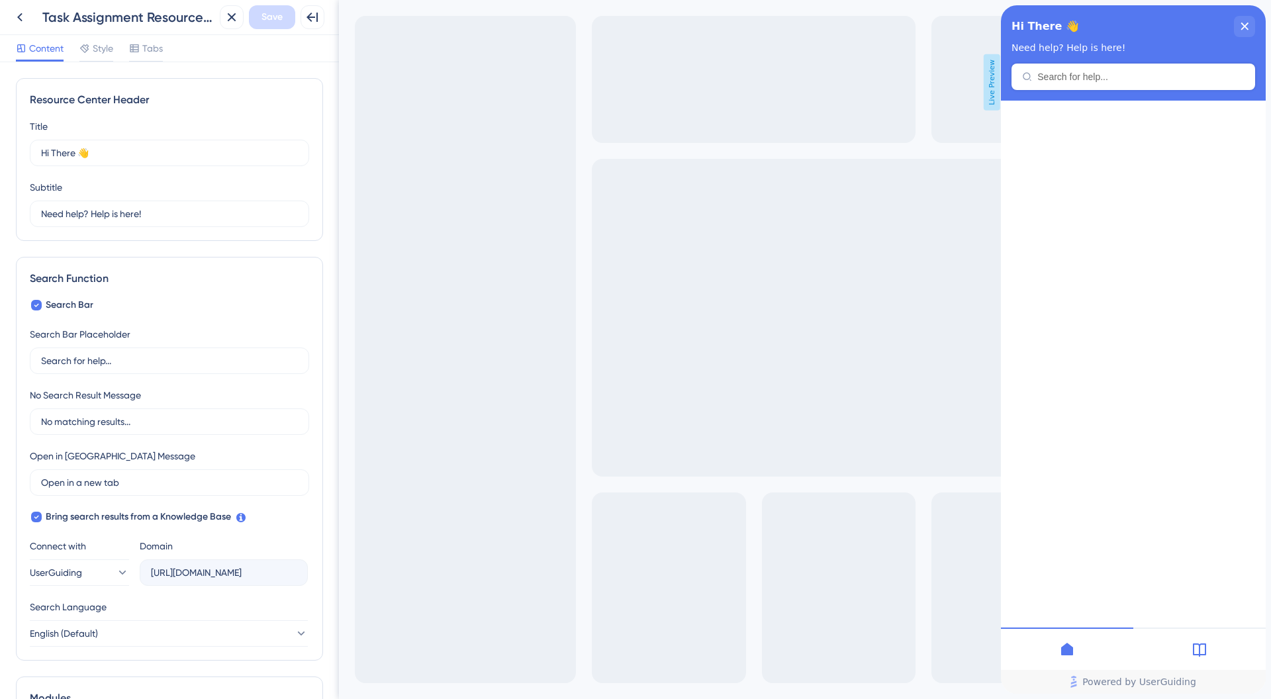
click at [1203, 654] on icon at bounding box center [1199, 649] width 13 height 13
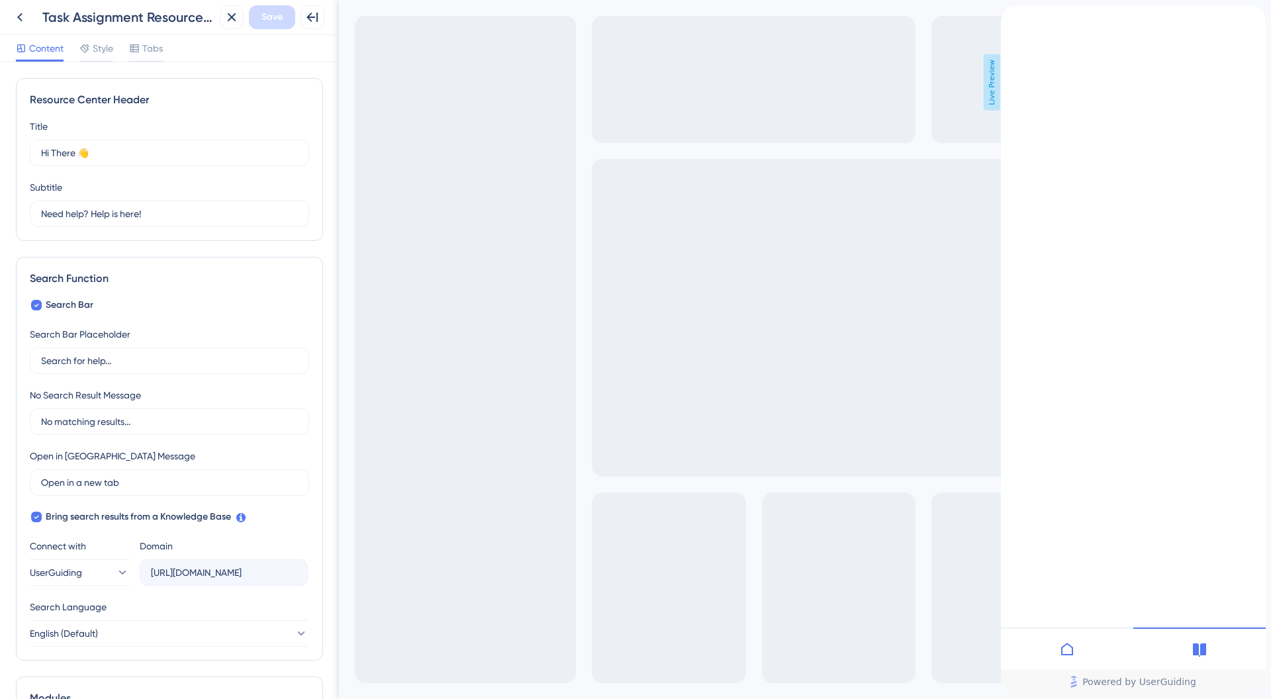
click at [1072, 648] on icon at bounding box center [1067, 649] width 12 height 13
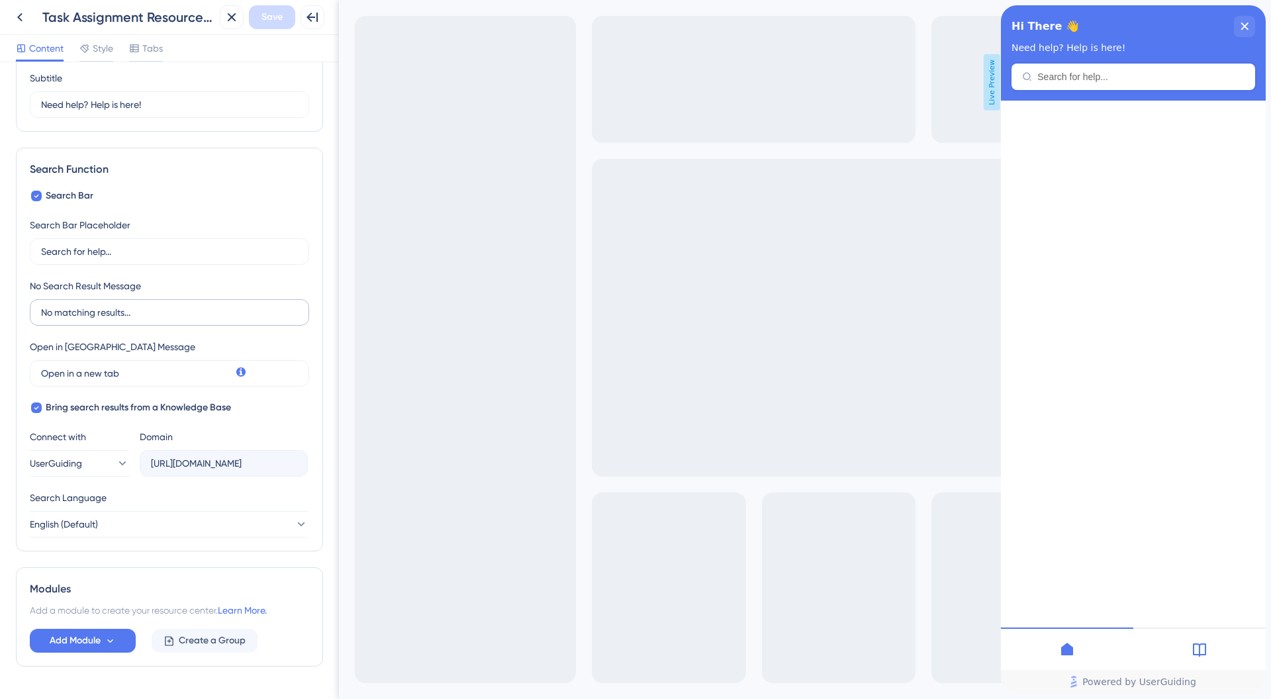
scroll to position [146, 0]
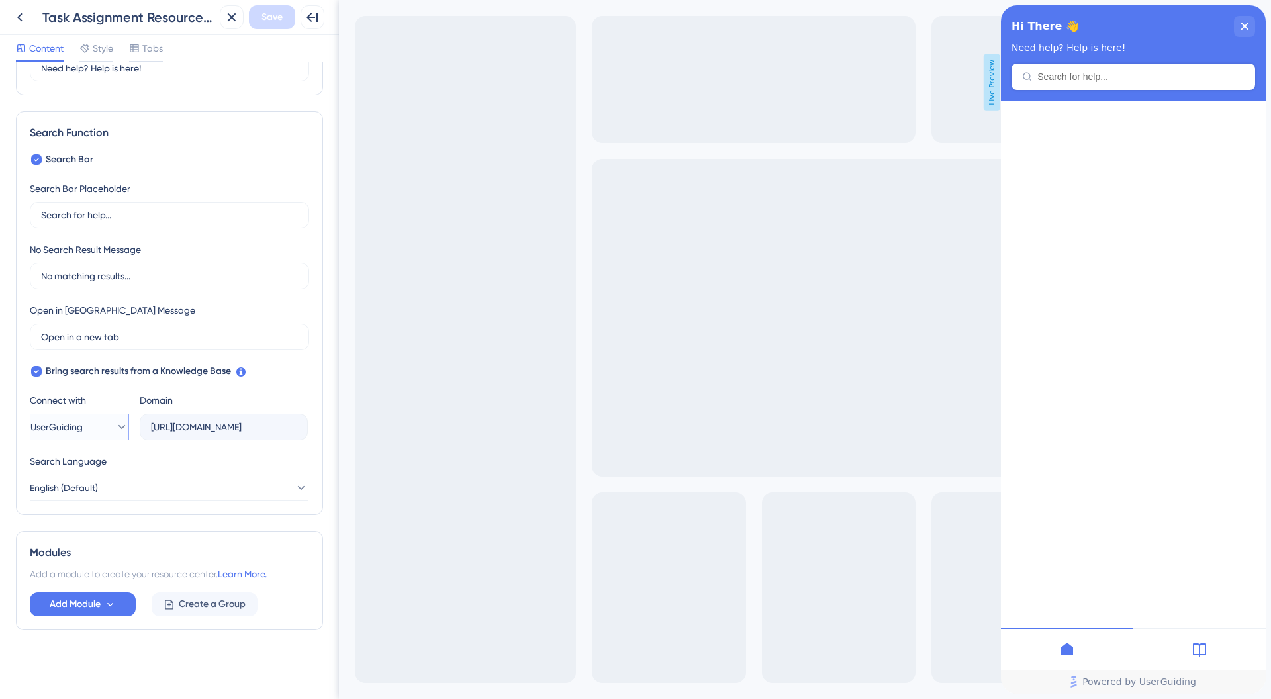
click at [124, 430] on button "UserGuiding" at bounding box center [79, 427] width 99 height 26
click at [95, 489] on button "Google Google" at bounding box center [79, 493] width 82 height 26
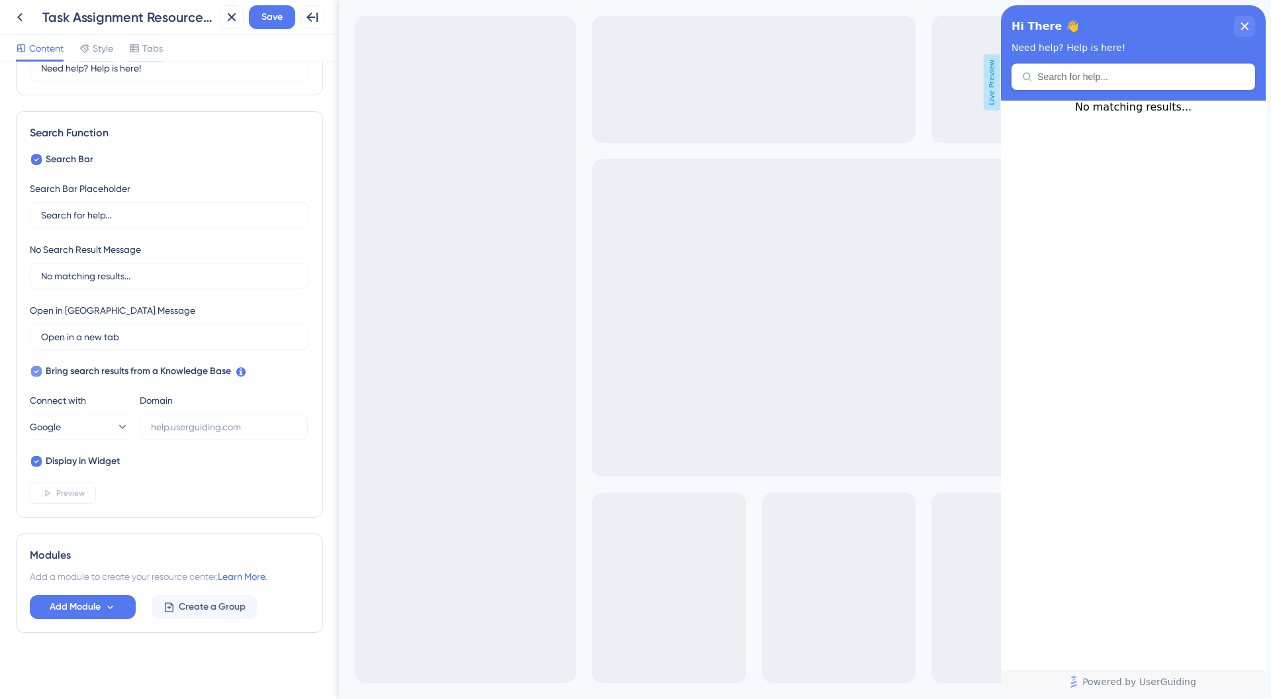
click at [44, 373] on label "Bring search results from a Knowledge Base" at bounding box center [130, 371] width 201 height 16
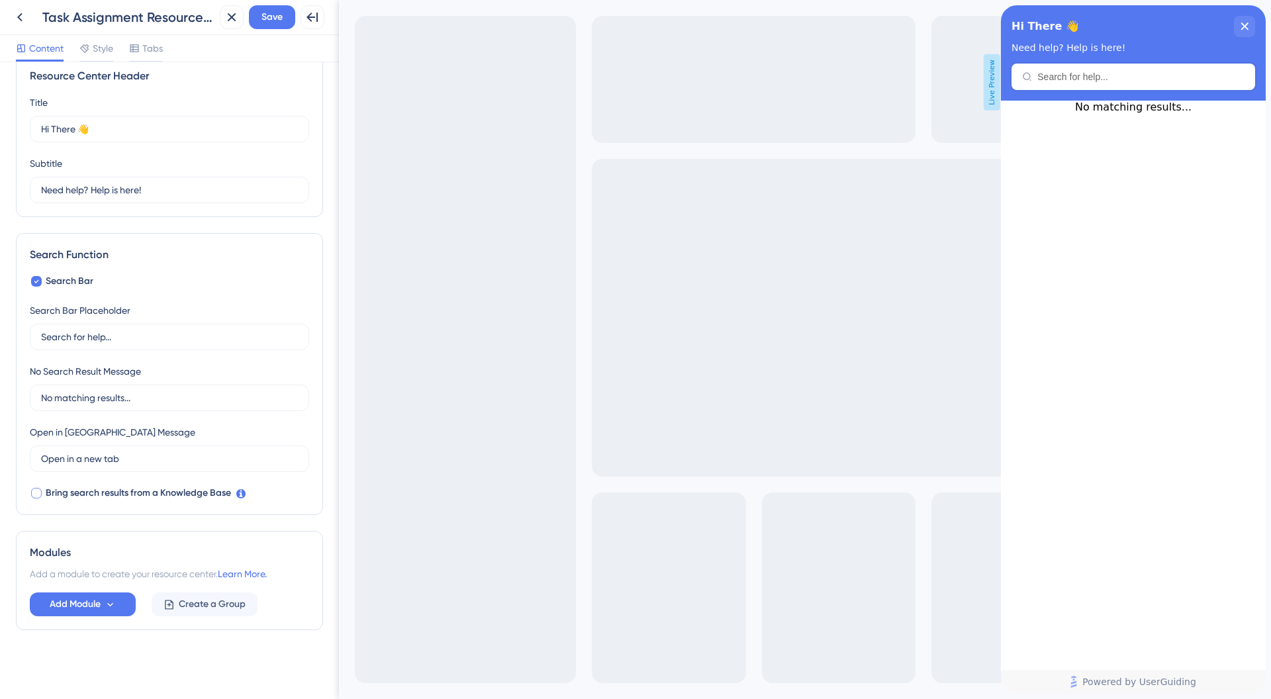
scroll to position [24, 0]
click at [37, 488] on div at bounding box center [36, 493] width 11 height 11
checkbox input "true"
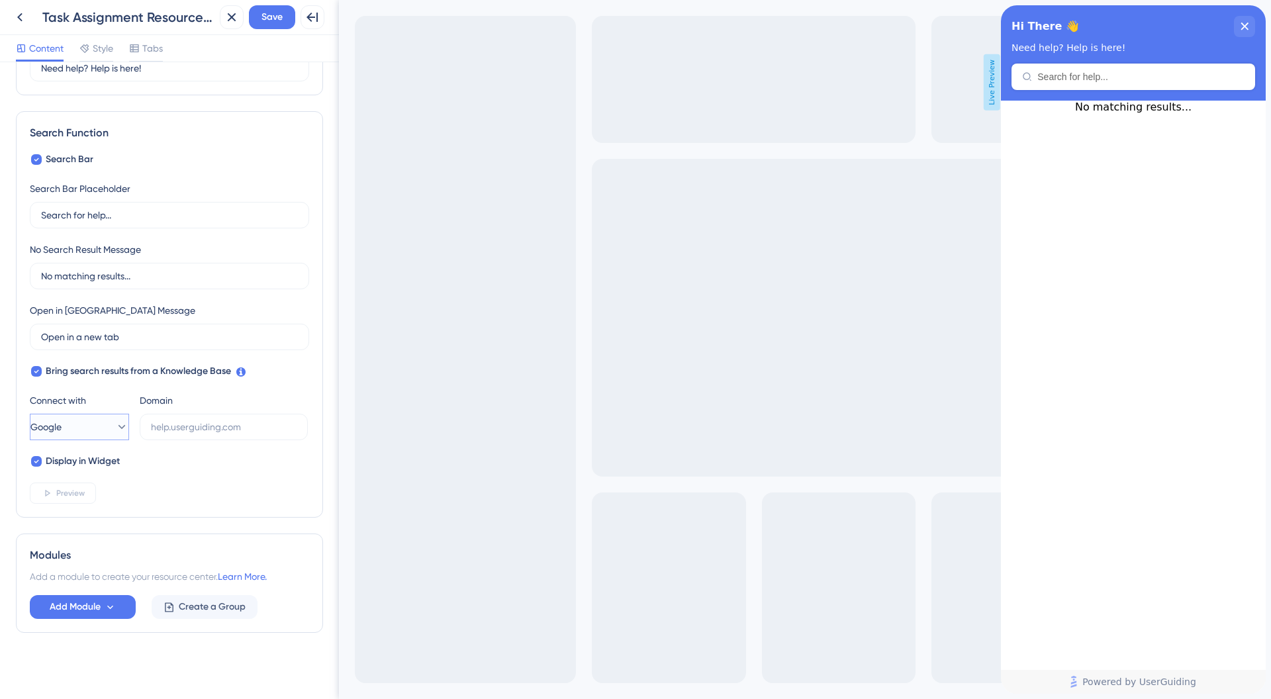
click at [89, 424] on button "Google" at bounding box center [79, 427] width 99 height 26
click at [93, 459] on span "UserGuiding" at bounding box center [75, 467] width 52 height 16
type input "[URL][DOMAIN_NAME]"
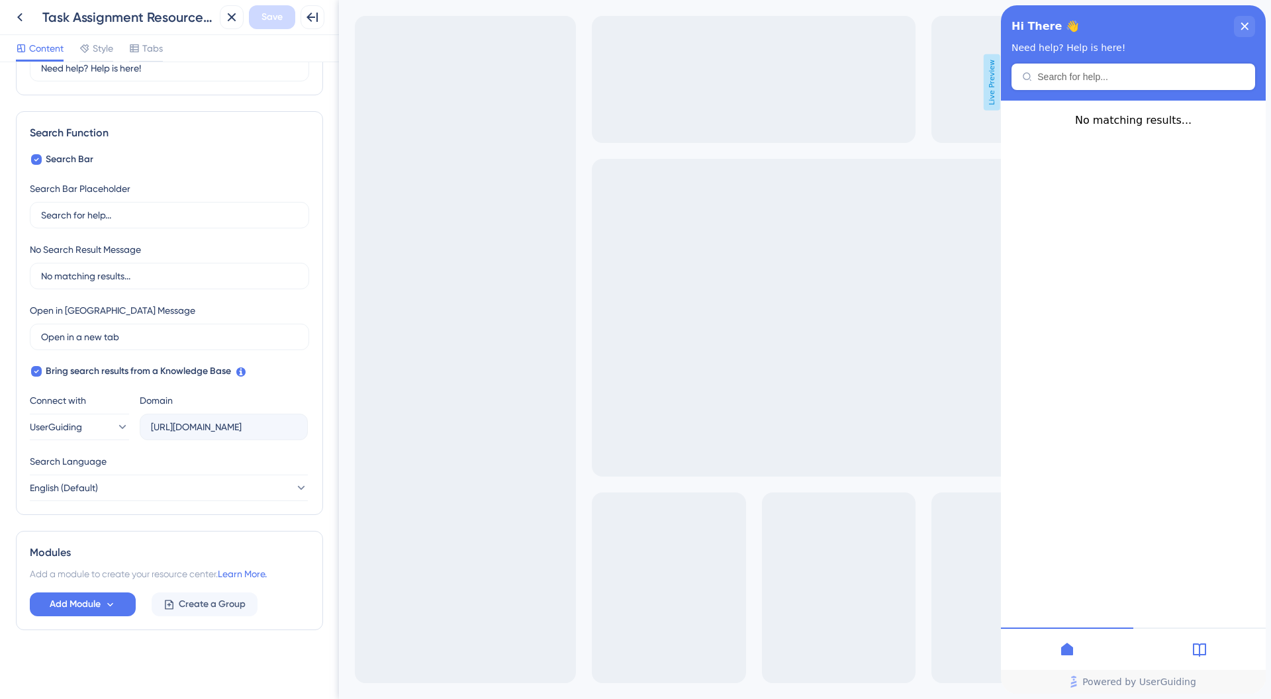
scroll to position [0, 203]
click at [312, 438] on div "Search Function Search Bar Search Bar Placeholder Search for help... No Search …" at bounding box center [169, 313] width 307 height 404
click at [258, 458] on div "Search Language" at bounding box center [169, 463] width 278 height 21
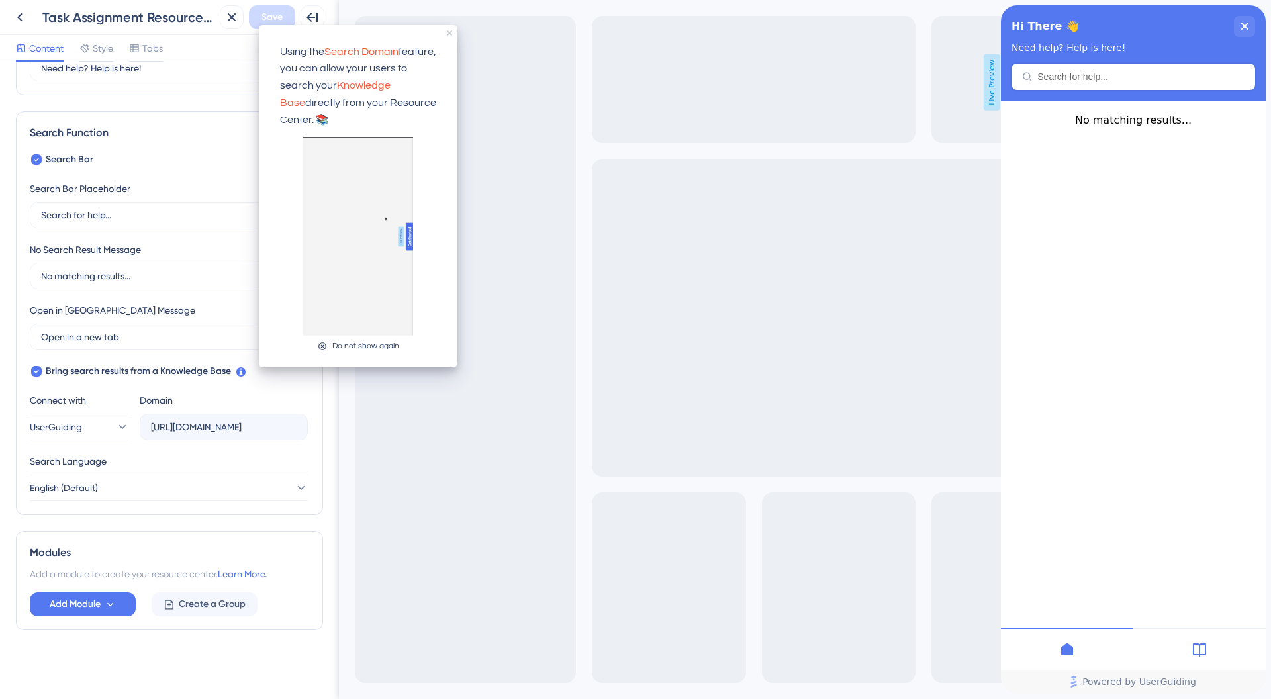
scroll to position [0, 0]
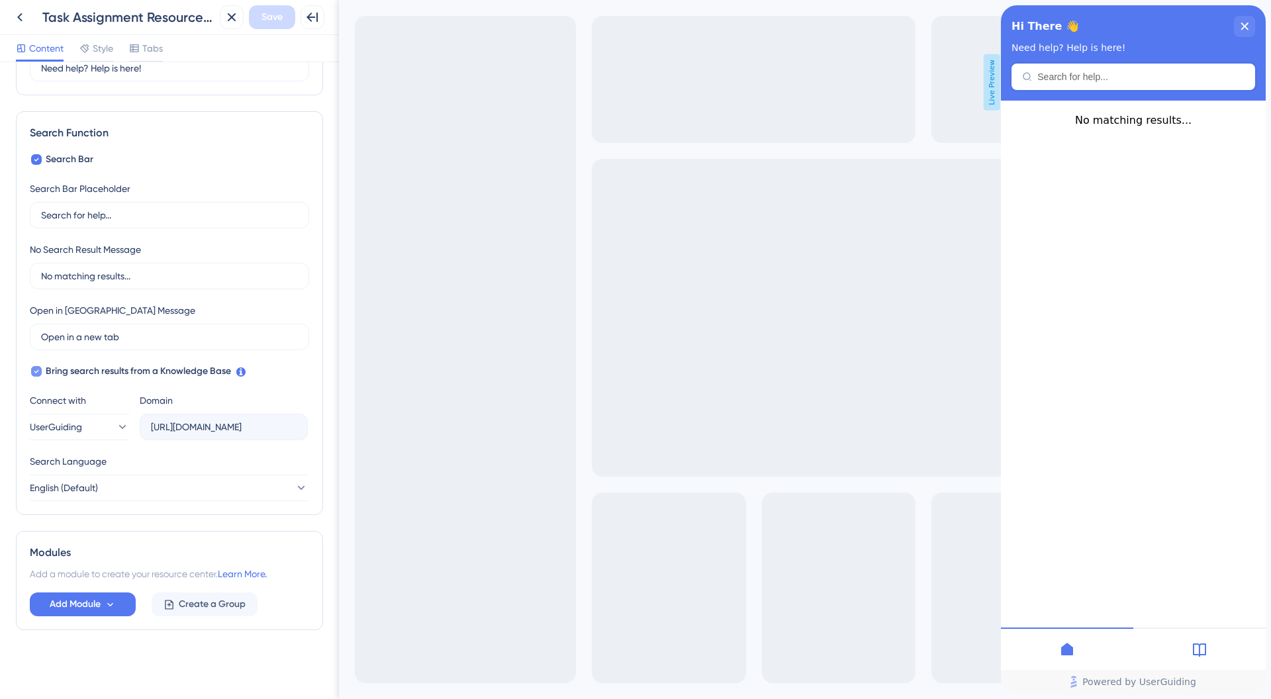
click at [40, 375] on div at bounding box center [36, 371] width 11 height 11
checkbox input "false"
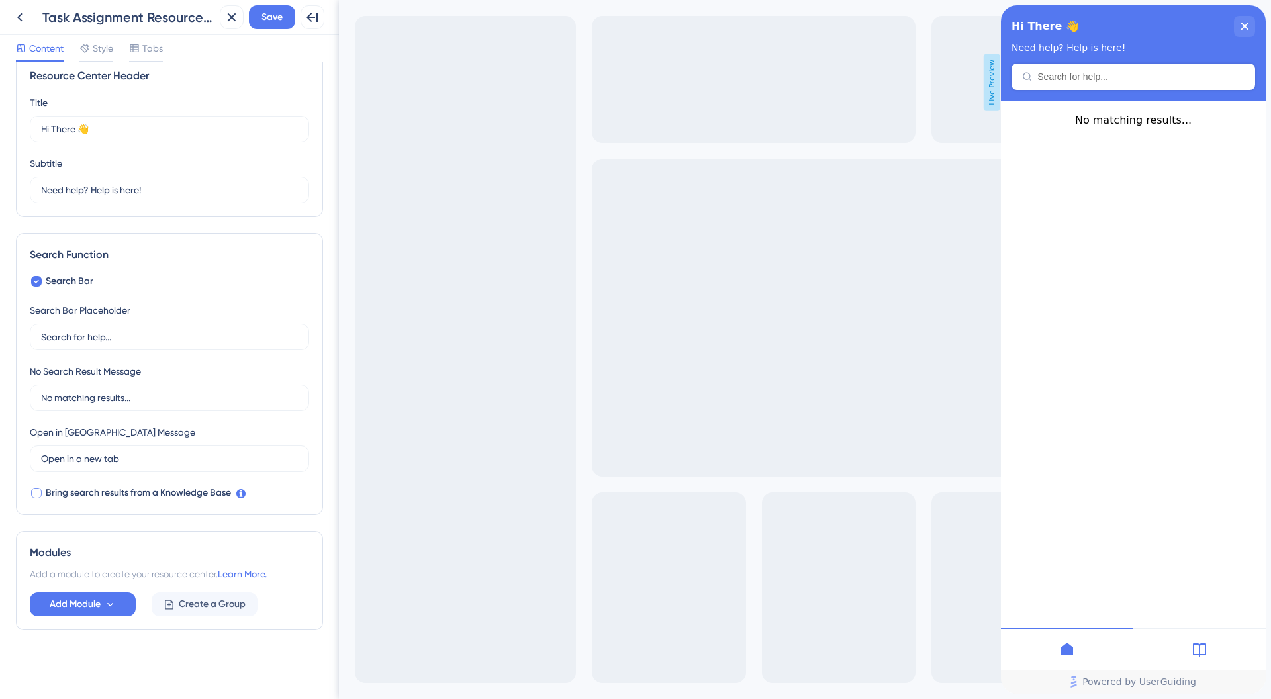
scroll to position [24, 0]
click at [269, 25] on button "Save" at bounding box center [272, 17] width 46 height 24
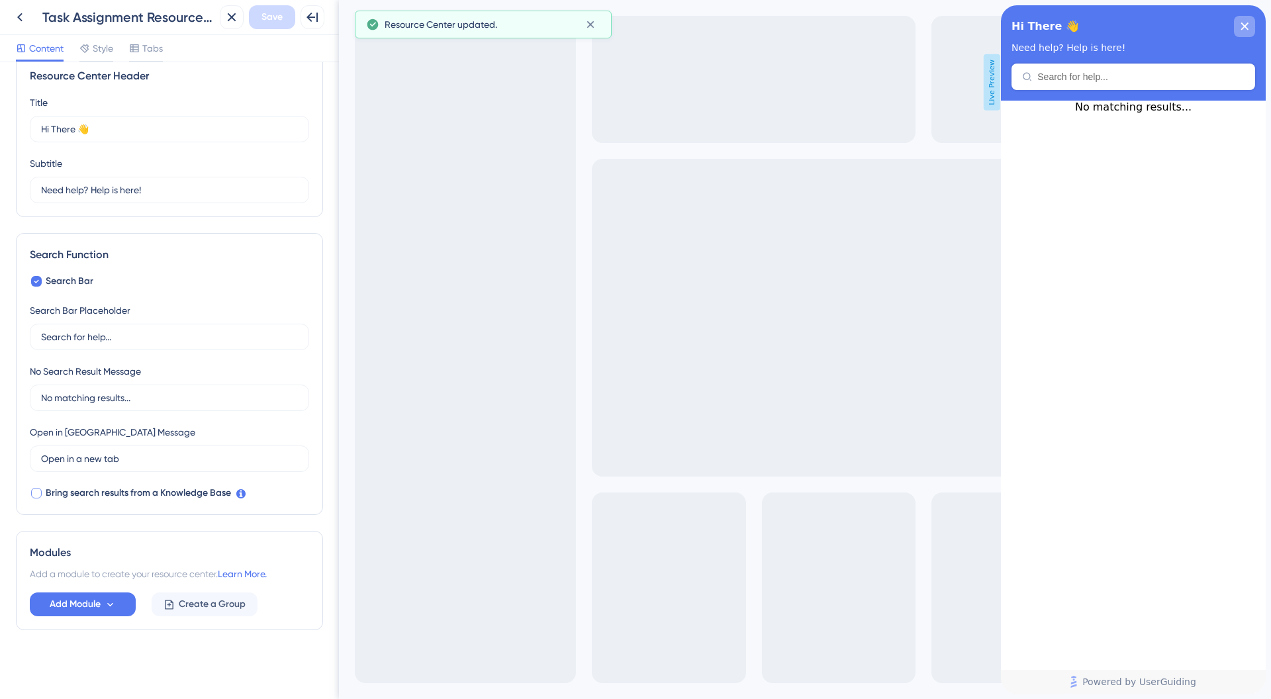
click at [1242, 26] on icon "close resource center" at bounding box center [1244, 27] width 8 height 8
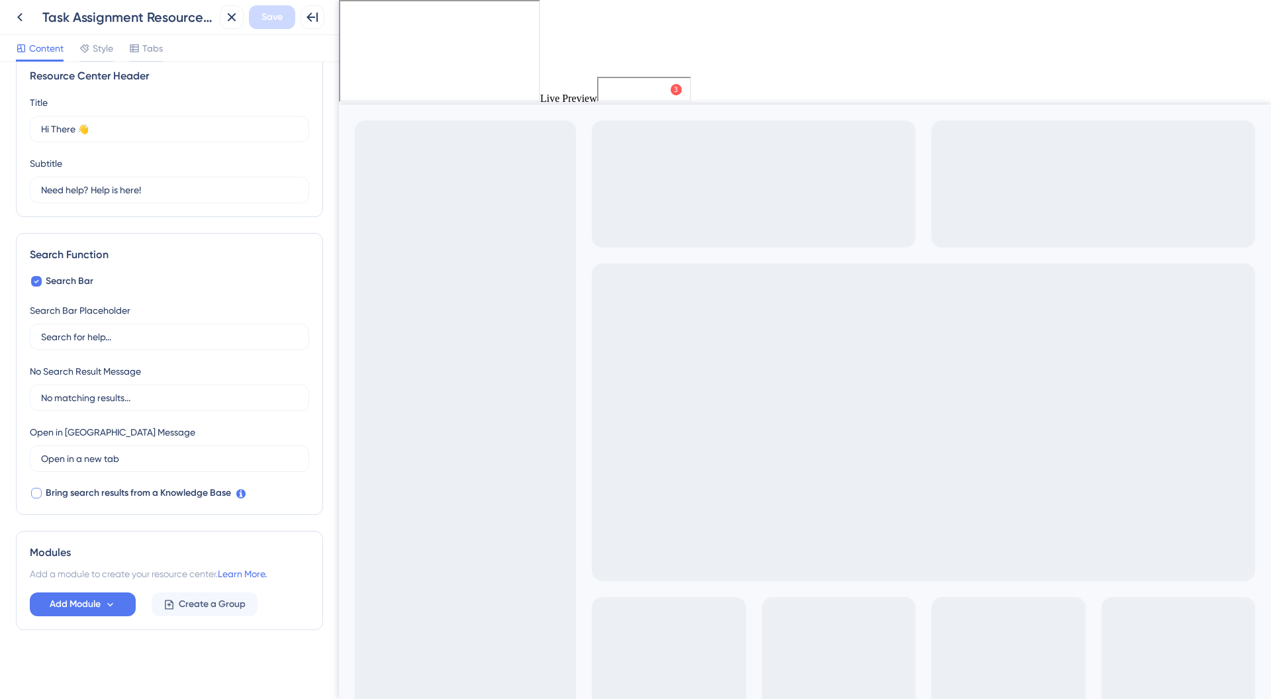
click at [0, 25] on div "Back Task Assignment Resource Center Close Save Full Screen Preview" at bounding box center [169, 17] width 339 height 35
click at [16, 18] on icon at bounding box center [20, 17] width 16 height 16
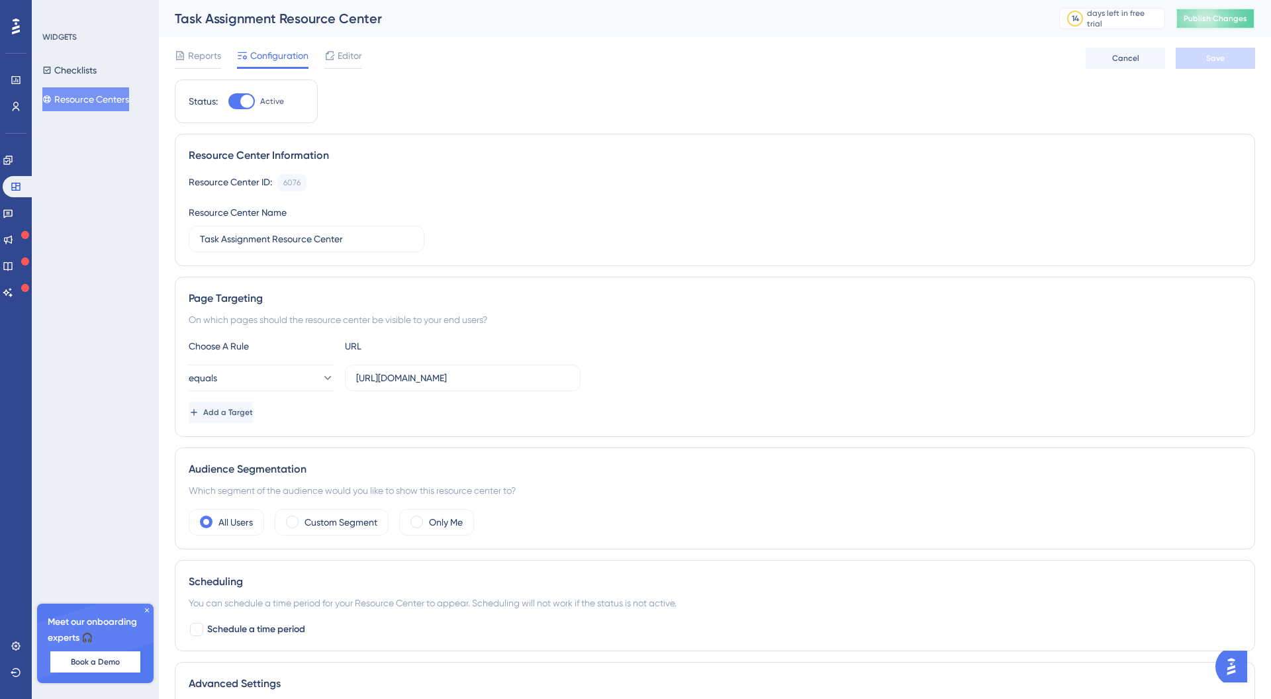
click at [1209, 22] on span "Publish Changes" at bounding box center [1215, 18] width 64 height 11
click at [97, 68] on button "Checklists" at bounding box center [69, 70] width 54 height 24
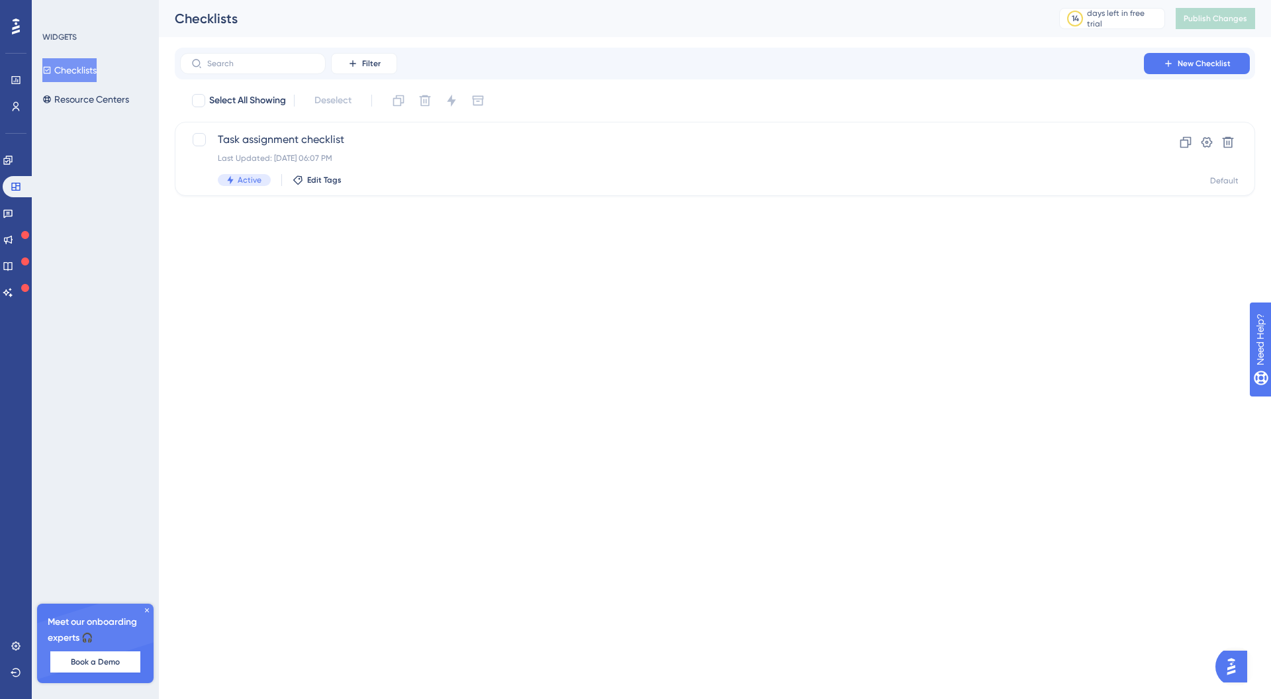
click at [15, 91] on div "Performance Users" at bounding box center [16, 93] width 11 height 48
click at [15, 89] on link at bounding box center [16, 79] width 11 height 21
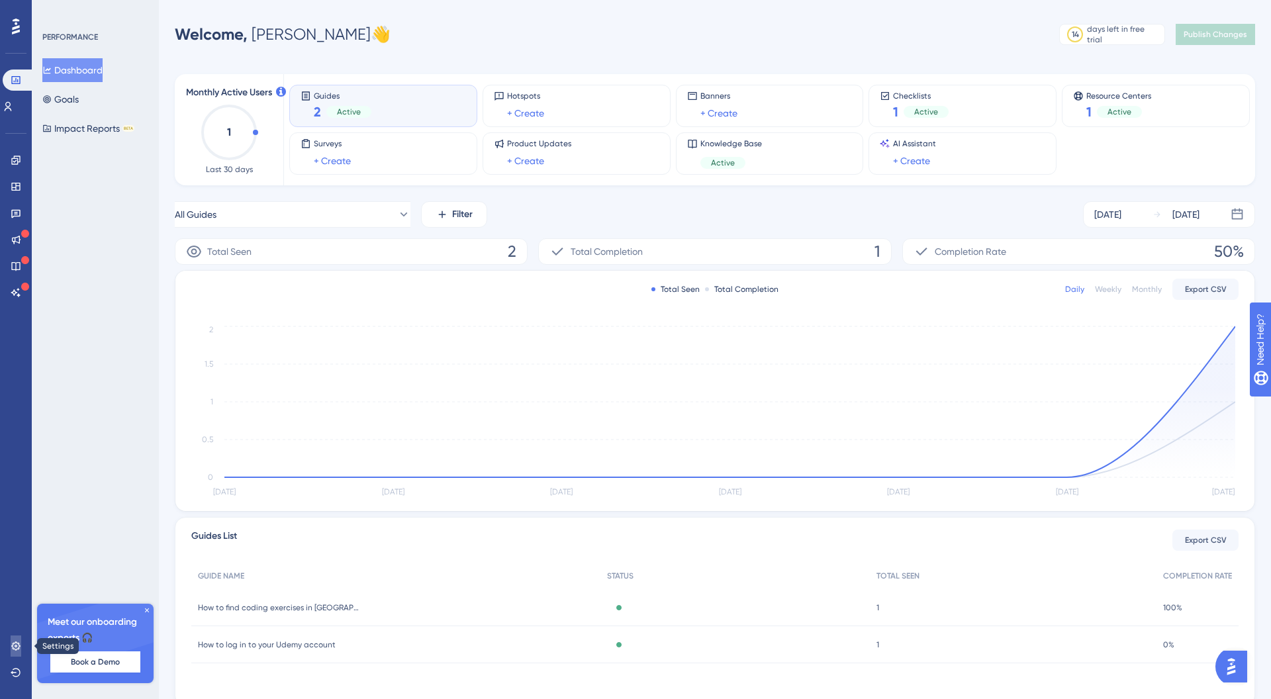
click at [21, 641] on link at bounding box center [16, 645] width 11 height 21
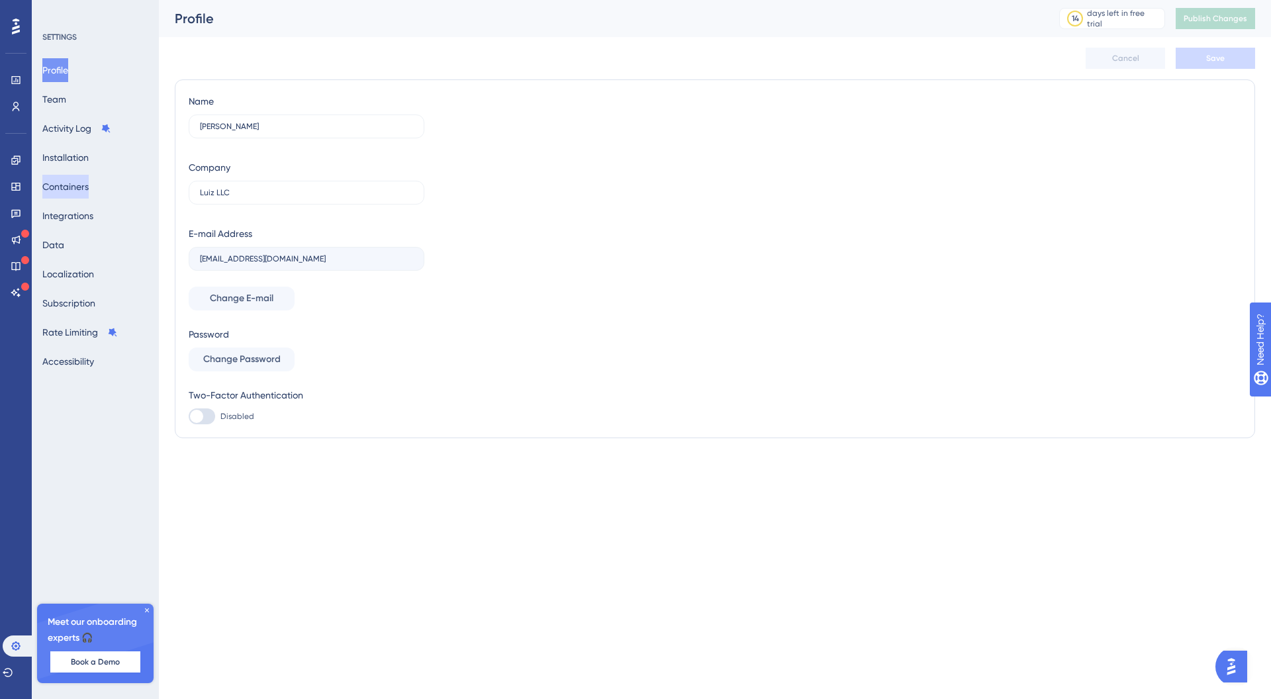
click at [89, 192] on button "Containers" at bounding box center [65, 187] width 46 height 24
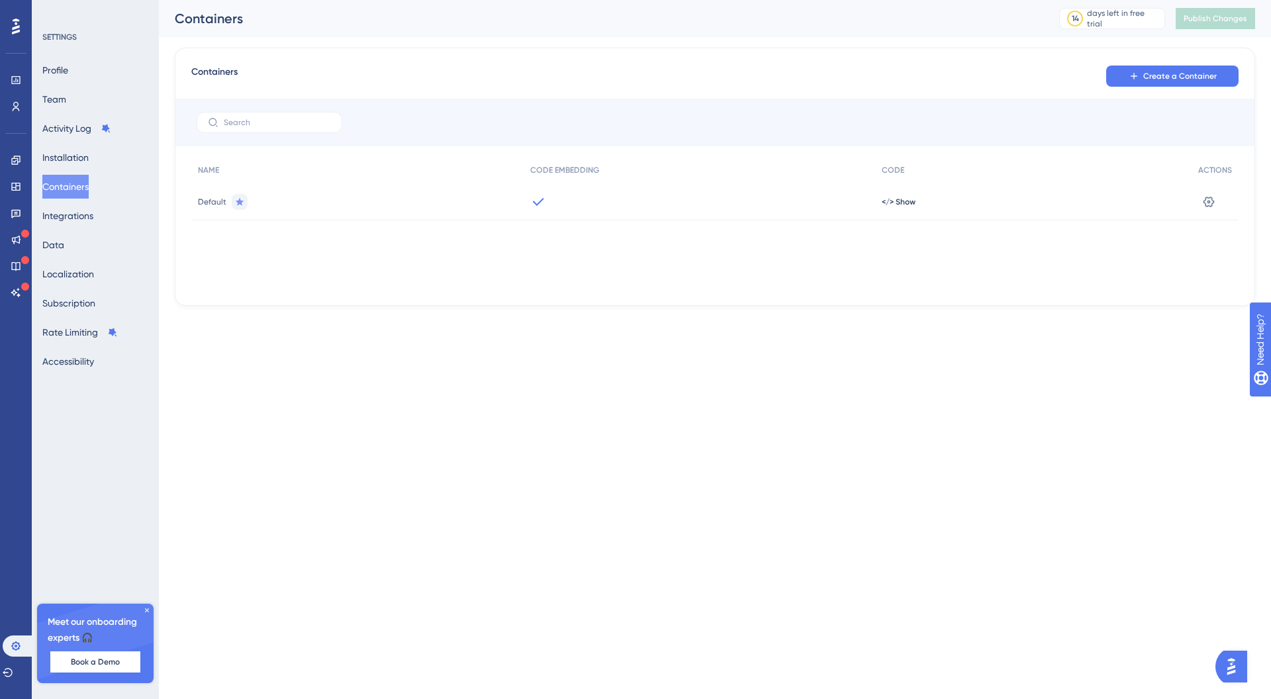
click at [310, 196] on div "Default" at bounding box center [357, 201] width 332 height 37
click at [207, 199] on span "Default" at bounding box center [212, 202] width 28 height 11
click at [87, 226] on button "Integrations" at bounding box center [67, 216] width 51 height 24
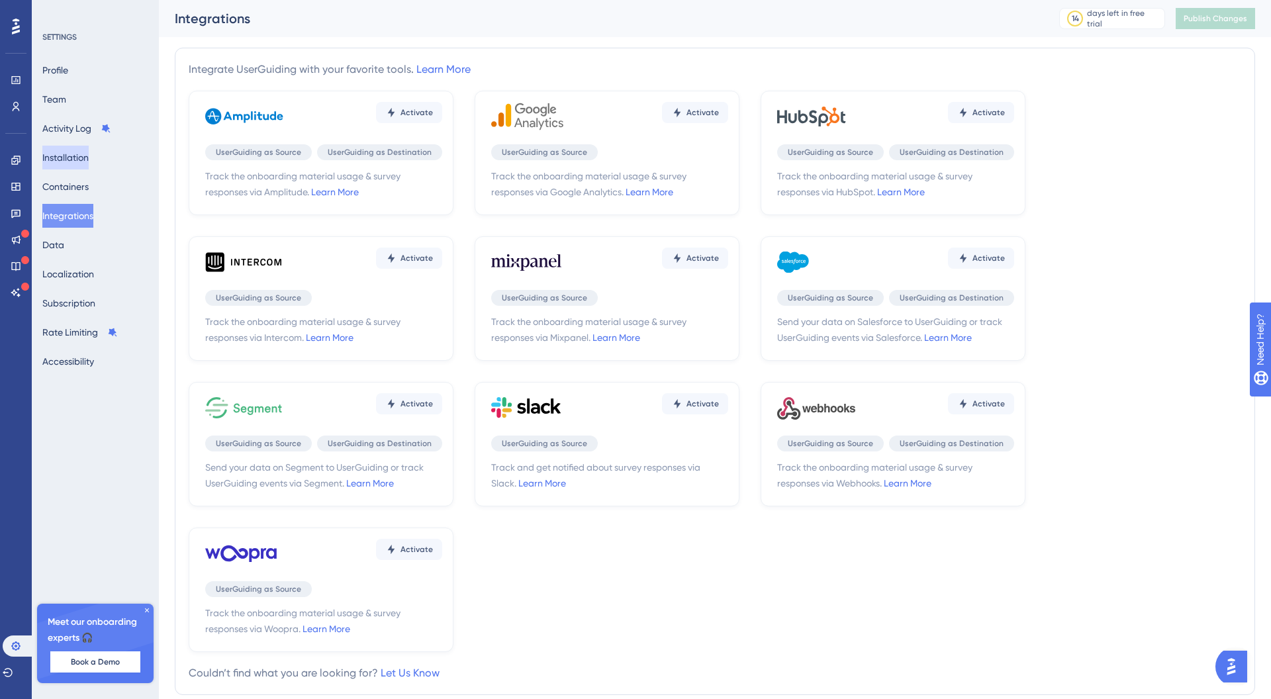
click at [89, 154] on button "Installation" at bounding box center [65, 158] width 46 height 24
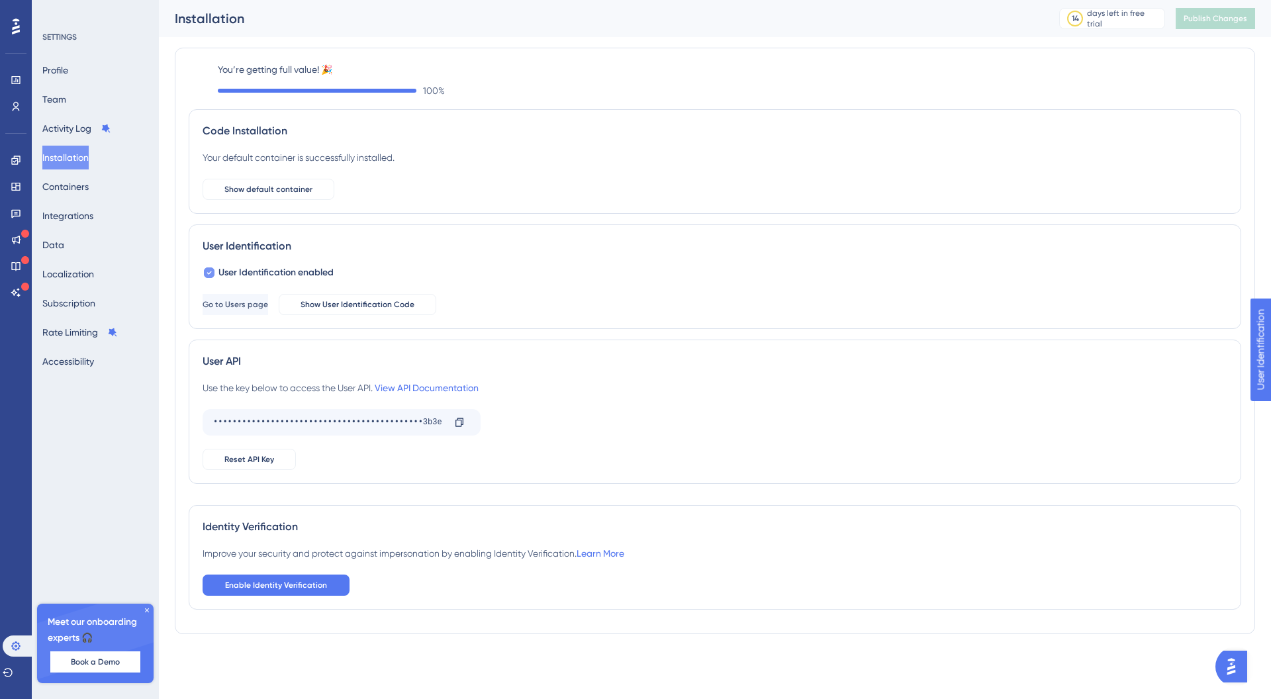
click at [210, 274] on icon at bounding box center [208, 272] width 5 height 11
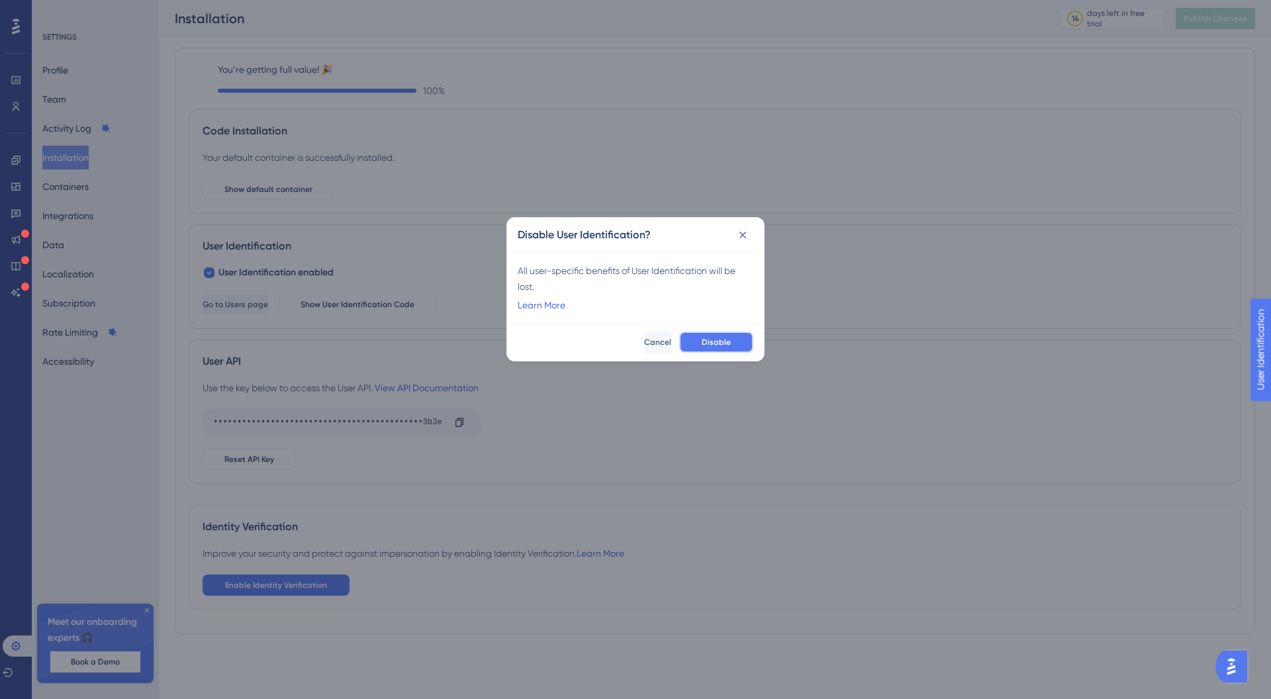
click at [700, 340] on button "Disable" at bounding box center [716, 342] width 74 height 21
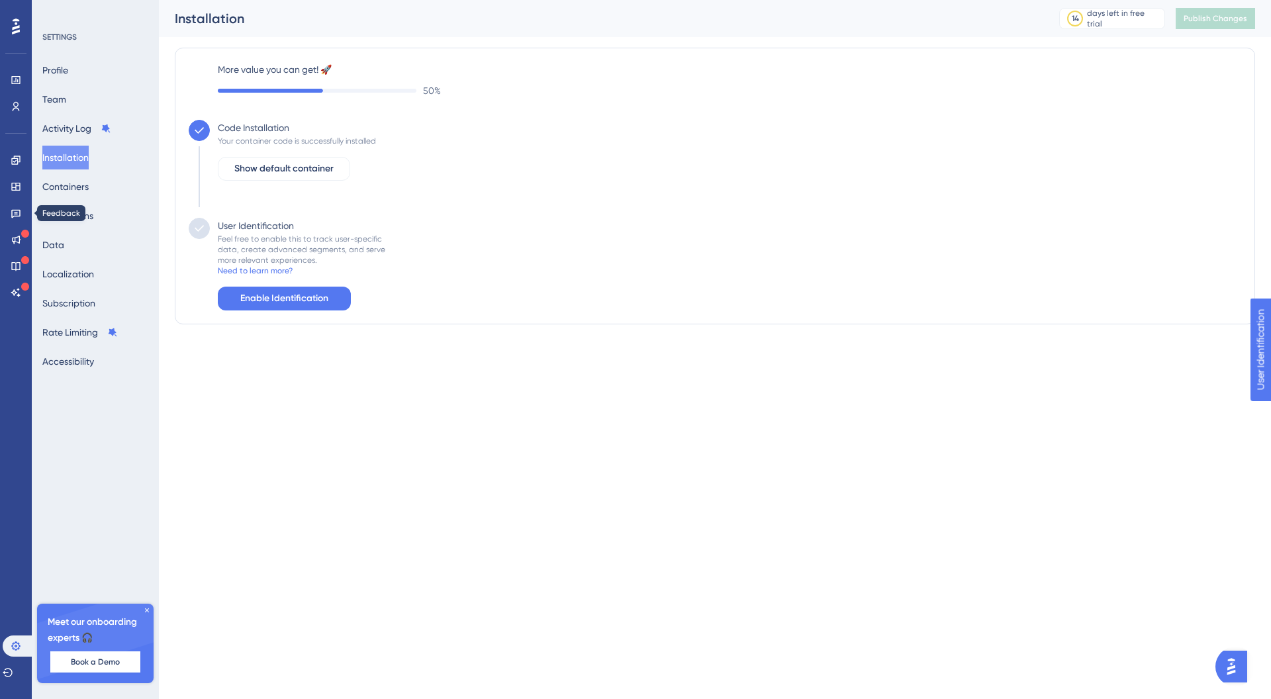
click at [30, 217] on div "Performance Users Engagement Widgets Feedback Product Updates Knowledge Base AI…" at bounding box center [16, 349] width 32 height 699
click at [20, 184] on icon at bounding box center [15, 187] width 9 height 8
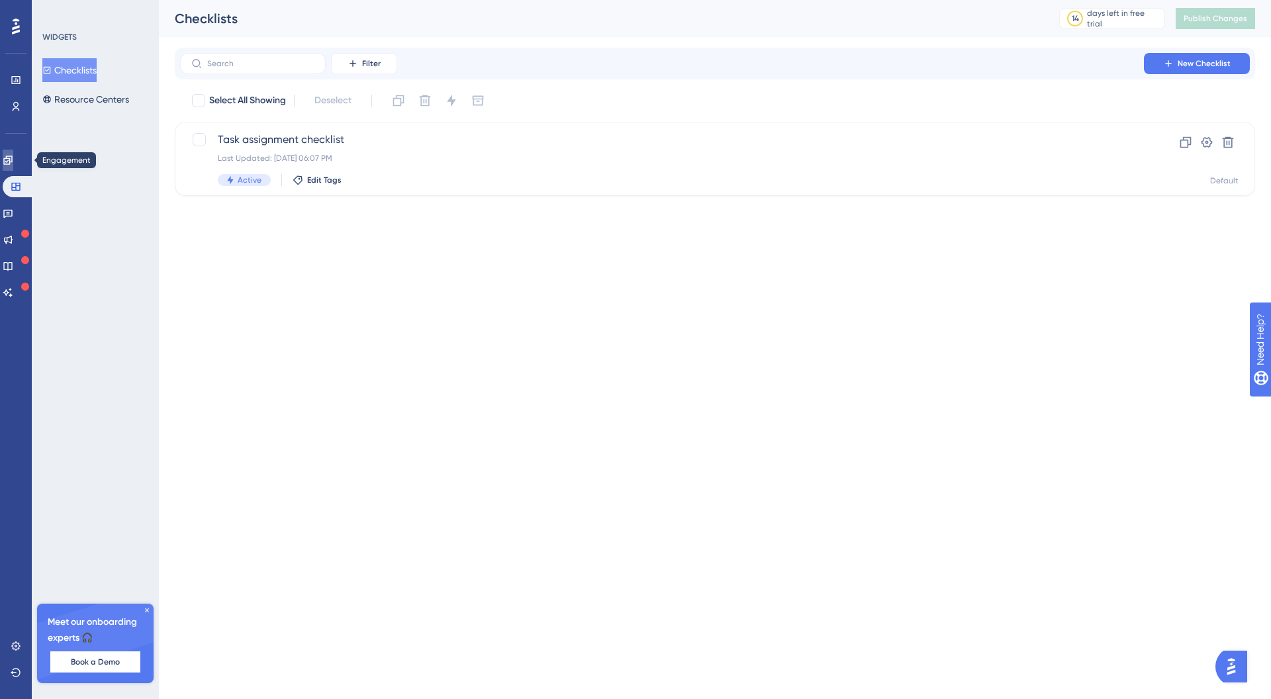
click at [13, 163] on link at bounding box center [8, 160] width 11 height 21
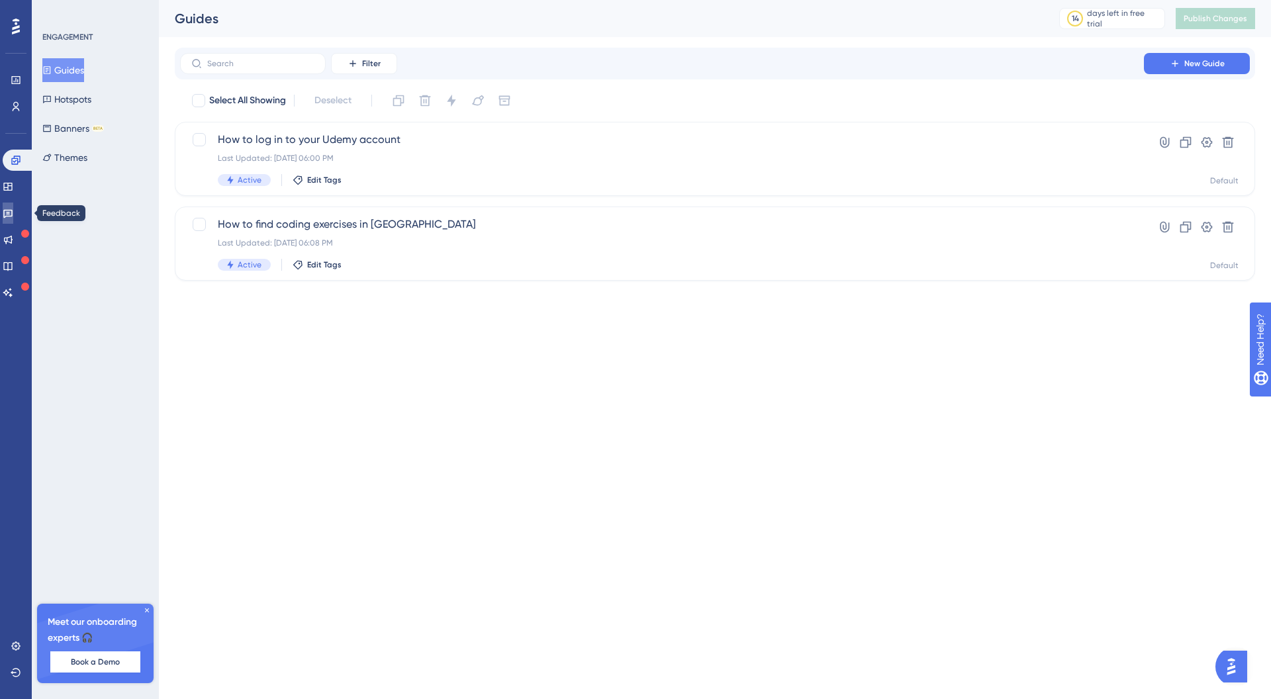
click at [13, 214] on link at bounding box center [8, 213] width 11 height 21
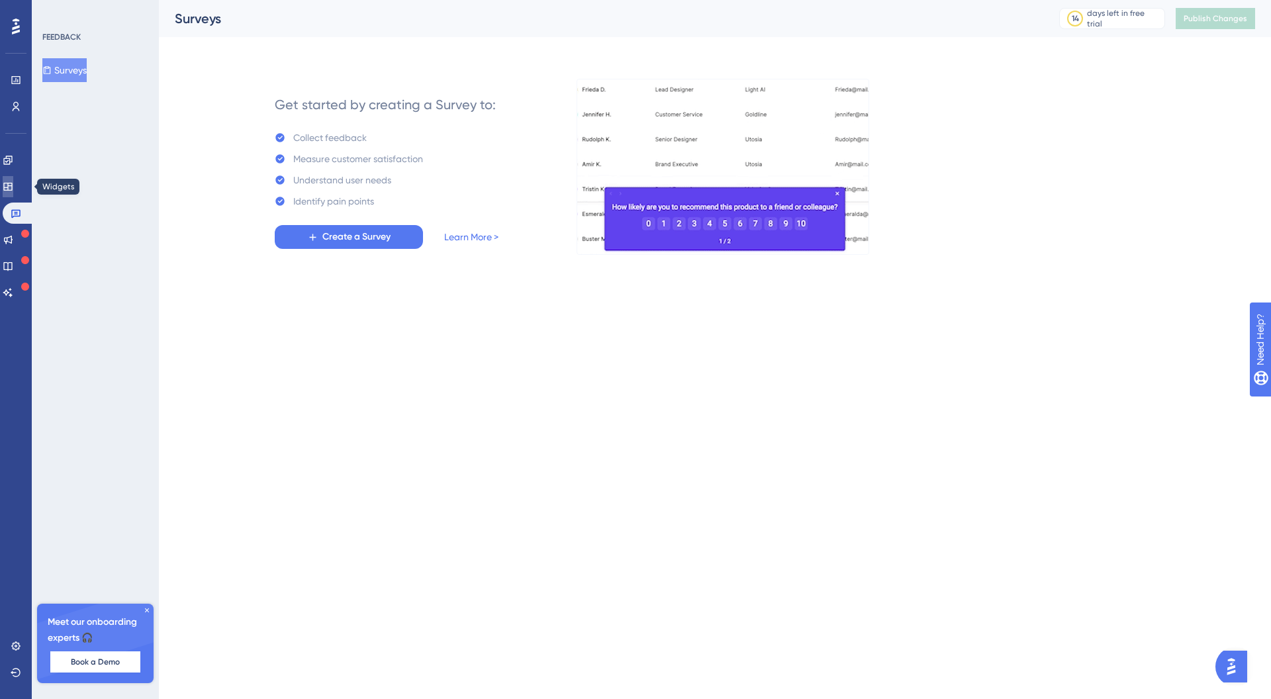
click at [13, 179] on link at bounding box center [8, 186] width 11 height 21
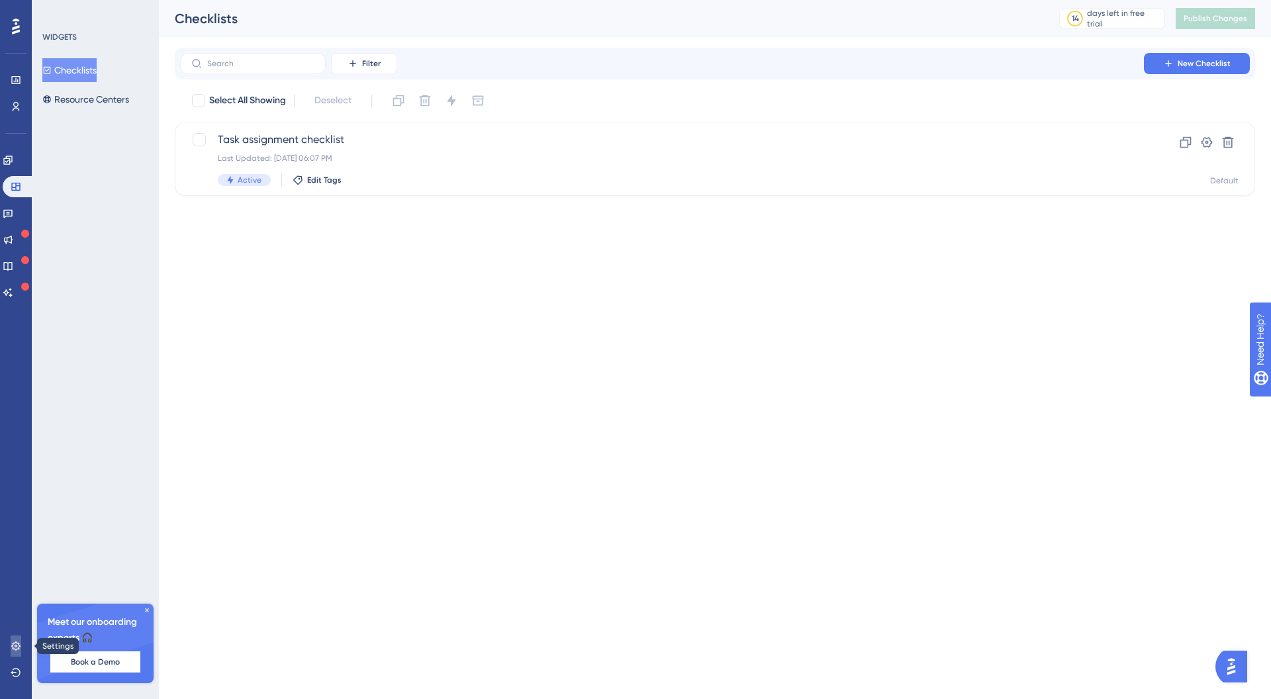
click at [15, 643] on icon at bounding box center [16, 646] width 11 height 11
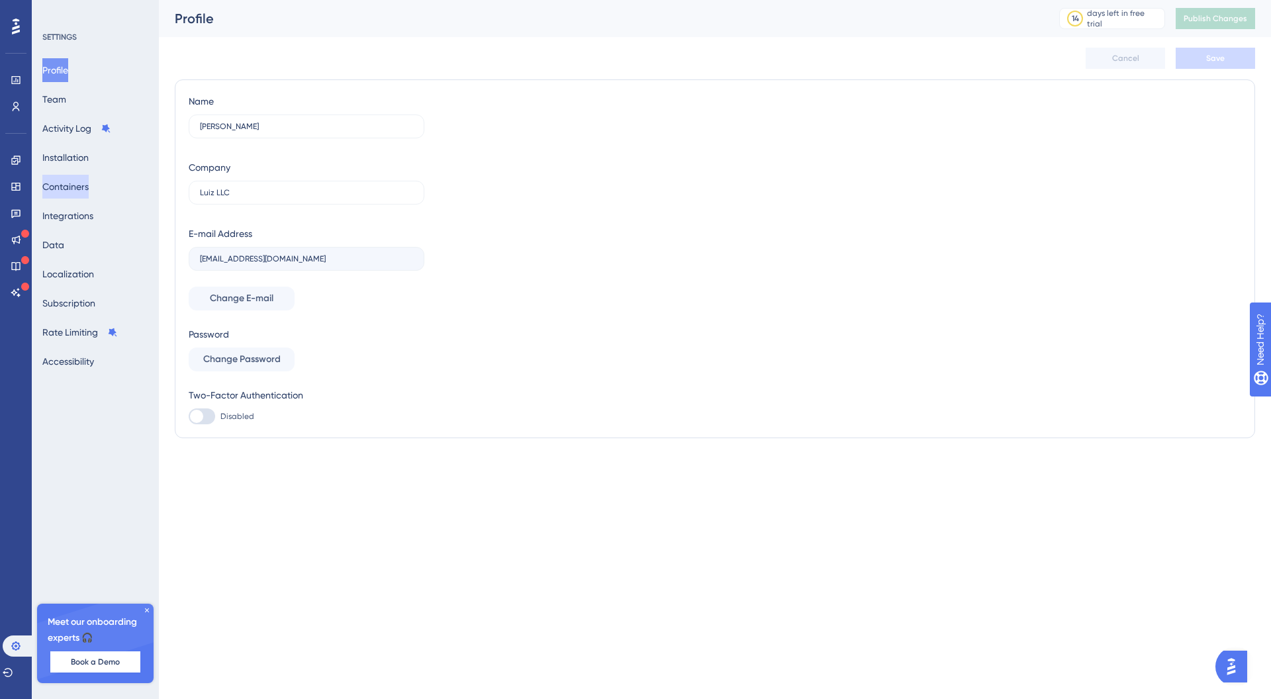
click at [89, 191] on button "Containers" at bounding box center [65, 187] width 46 height 24
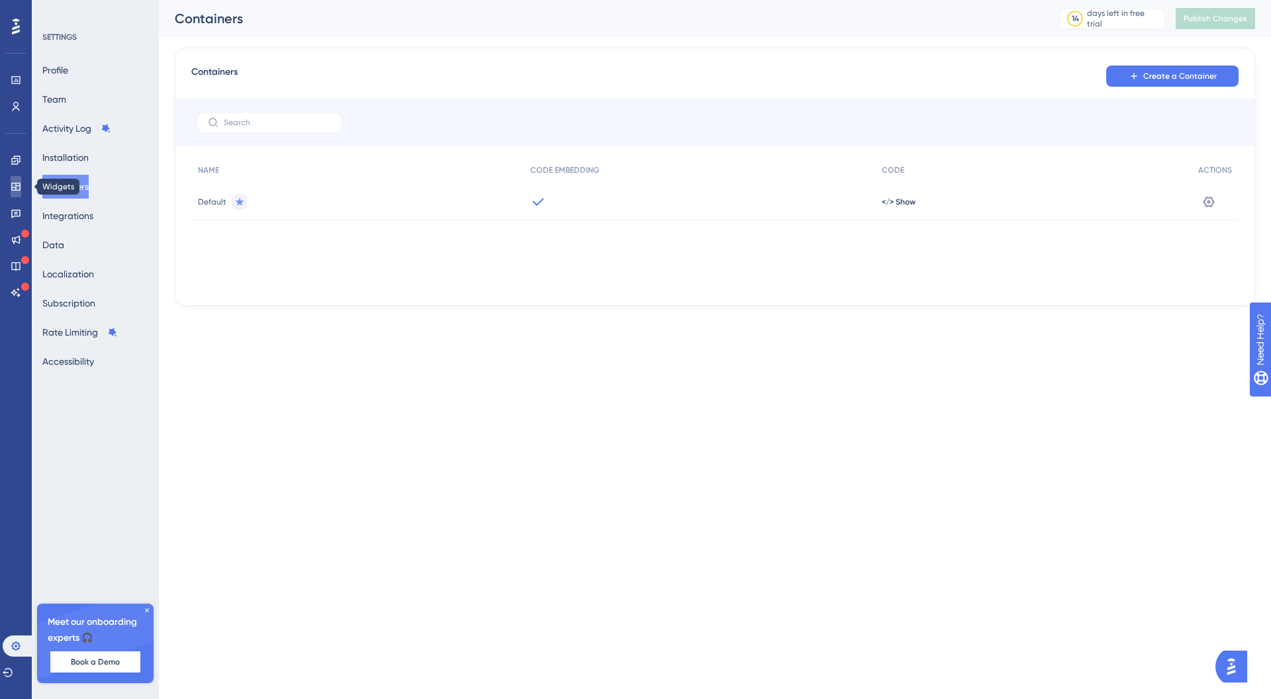
click at [14, 191] on icon at bounding box center [16, 186] width 11 height 11
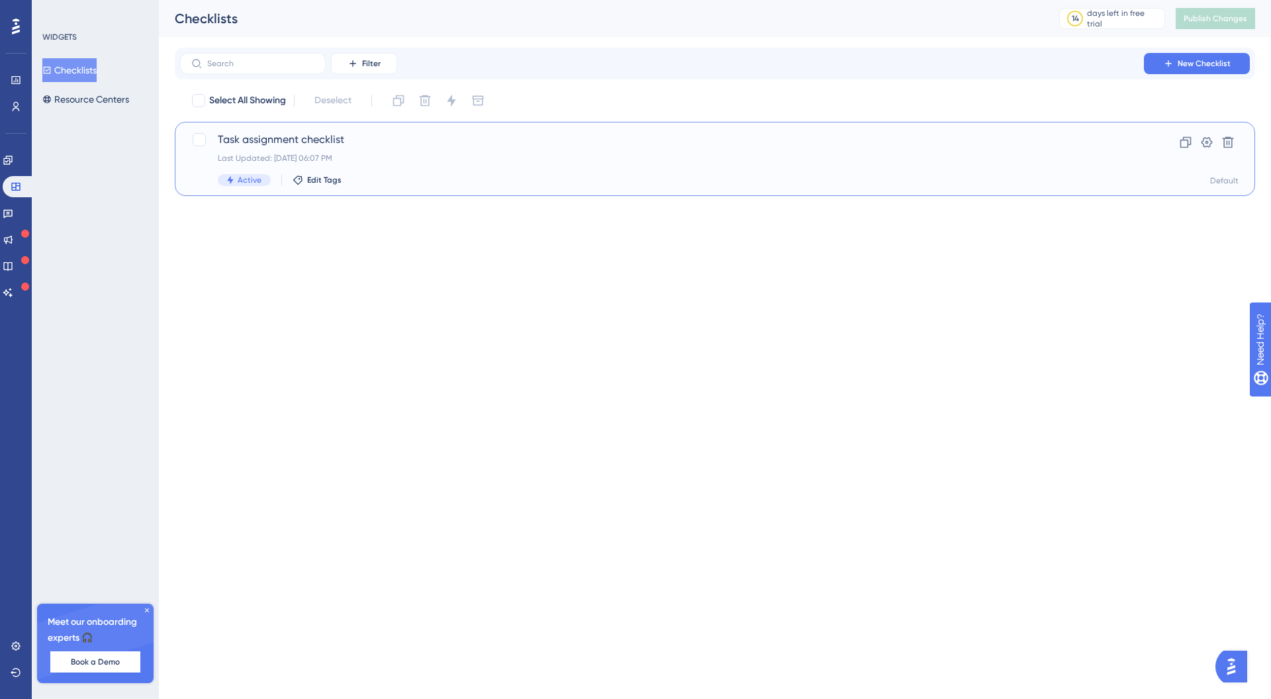
click at [363, 132] on span "Task assignment checklist" at bounding box center [662, 140] width 888 height 16
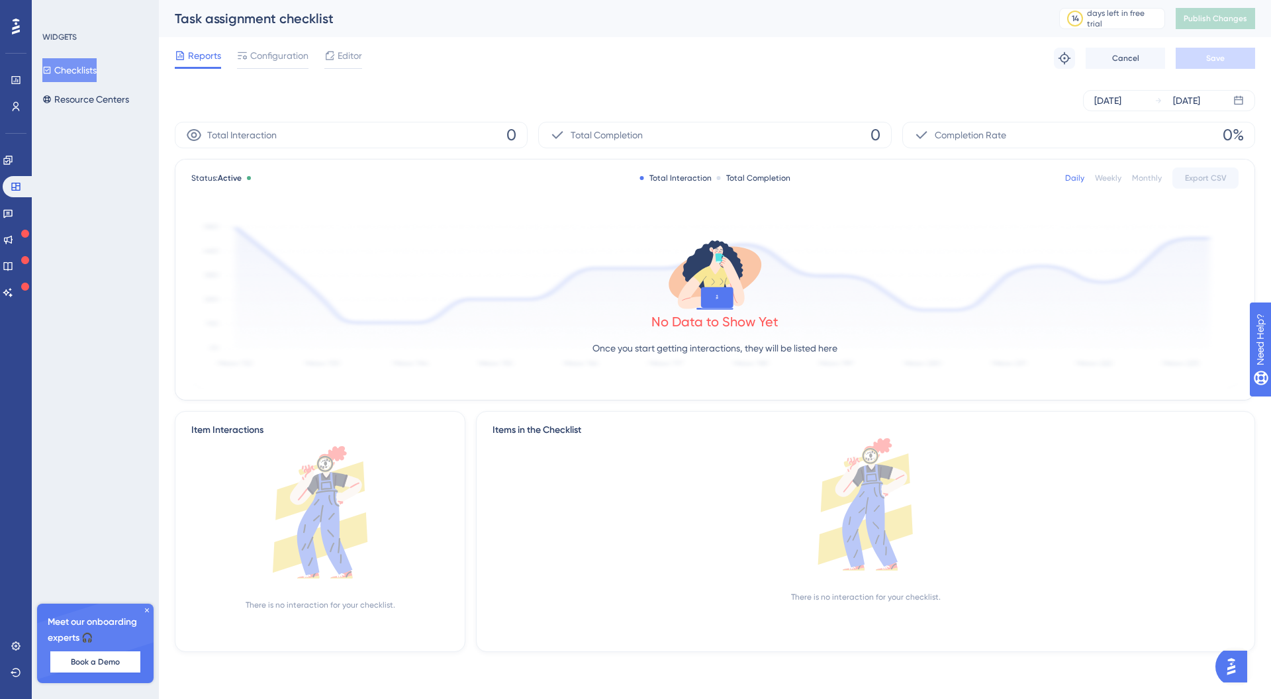
click at [289, 45] on div "Reports Configuration Editor Troubleshoot Cancel Save" at bounding box center [715, 58] width 1080 height 42
click at [288, 49] on span "Configuration" at bounding box center [279, 56] width 58 height 16
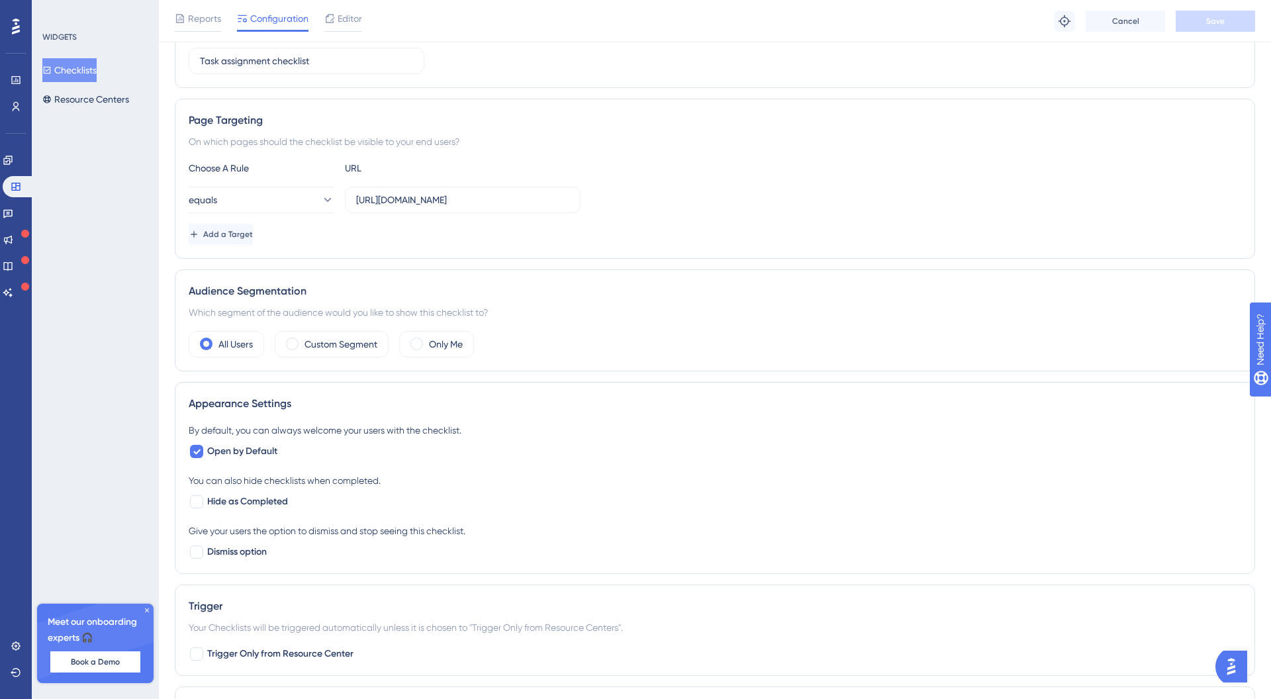
scroll to position [449, 0]
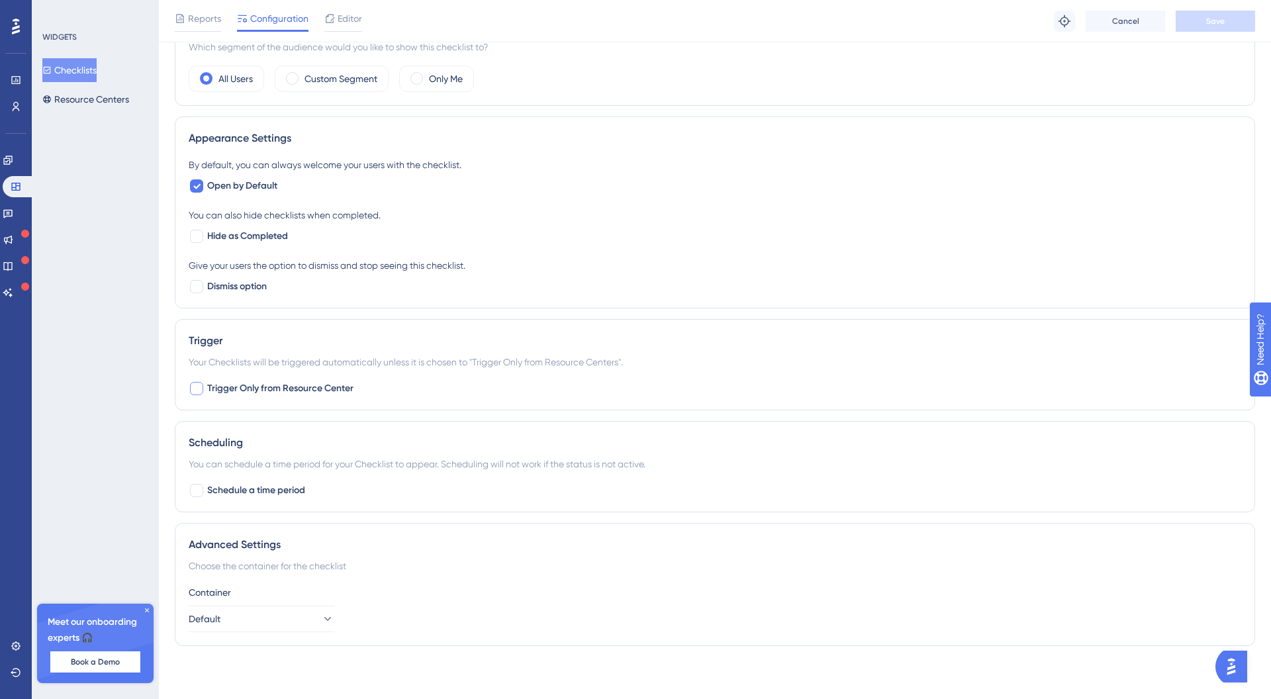
click at [197, 390] on div at bounding box center [196, 388] width 13 height 13
checkbox input "true"
click at [1217, 25] on span "Save" at bounding box center [1215, 21] width 19 height 11
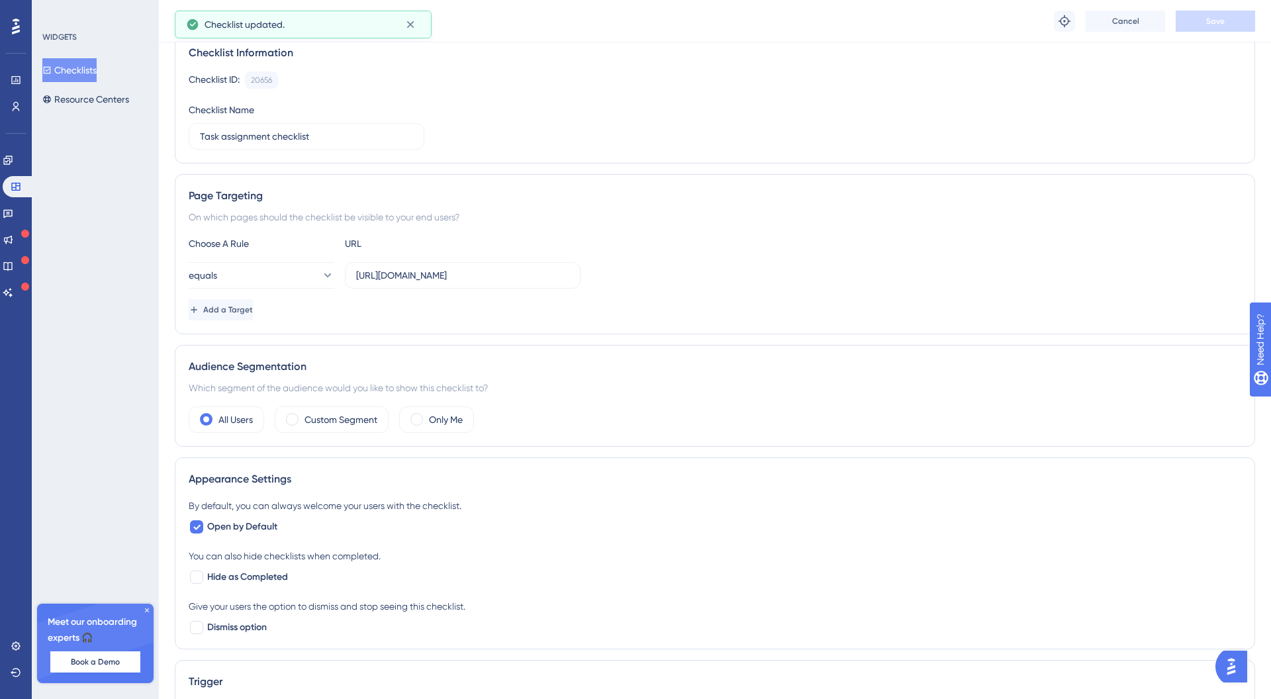
scroll to position [0, 0]
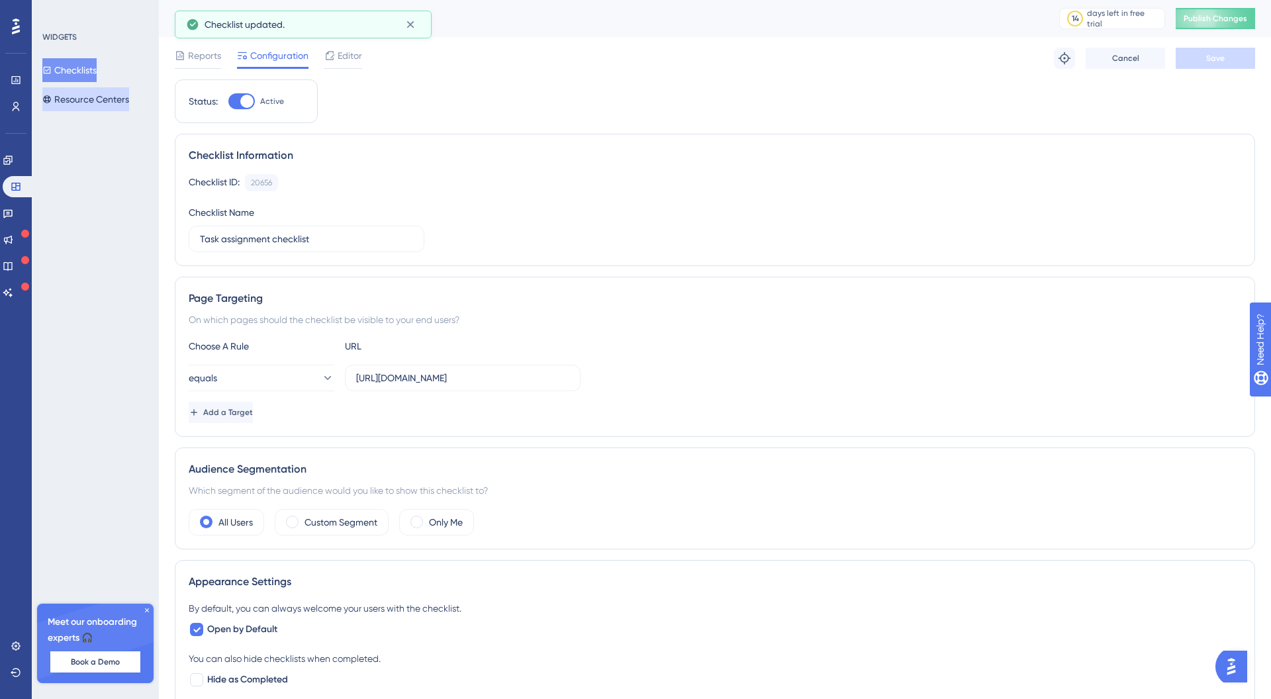
click at [83, 89] on button "Resource Centers" at bounding box center [85, 99] width 87 height 24
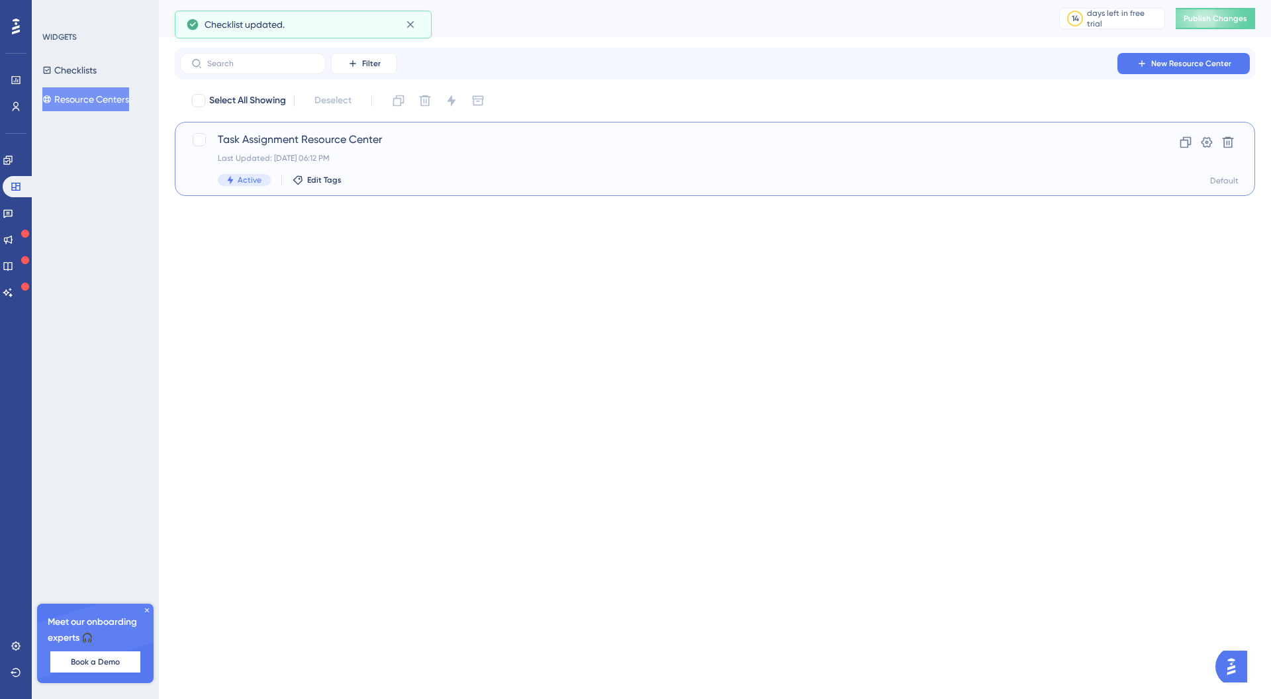
click at [326, 142] on span "Task Assignment Resource Center" at bounding box center [662, 140] width 888 height 16
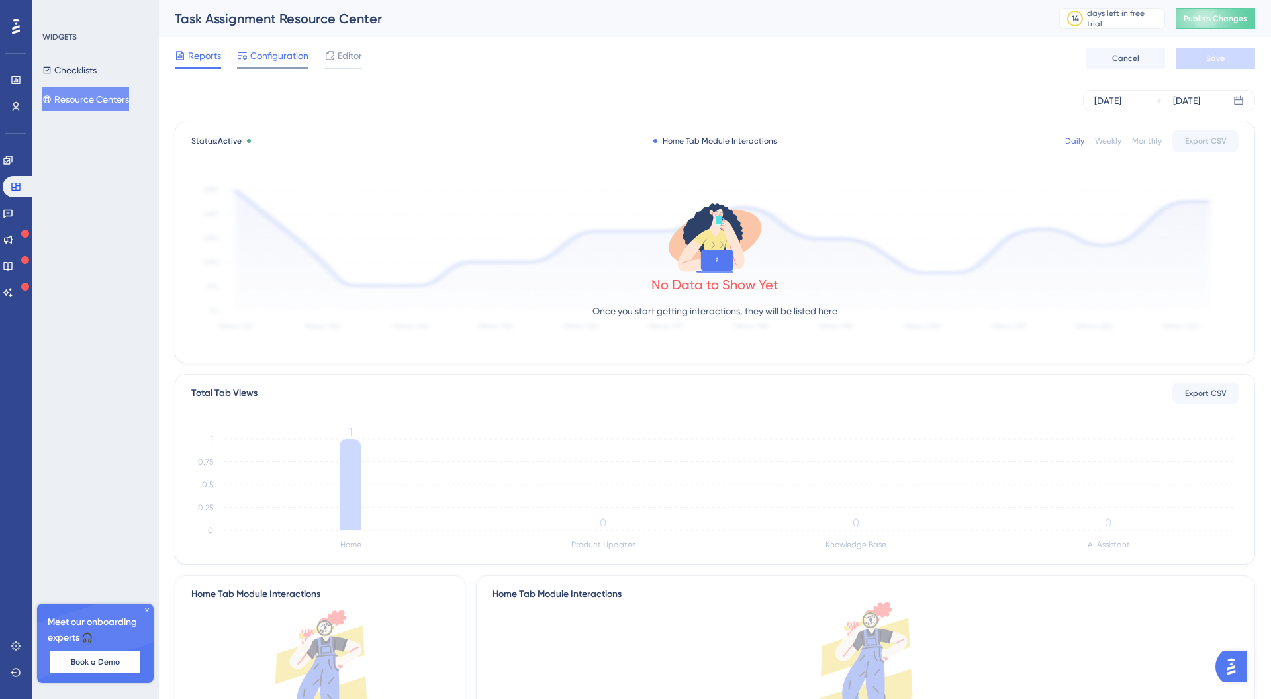
click at [293, 66] on div "Configuration" at bounding box center [272, 58] width 71 height 21
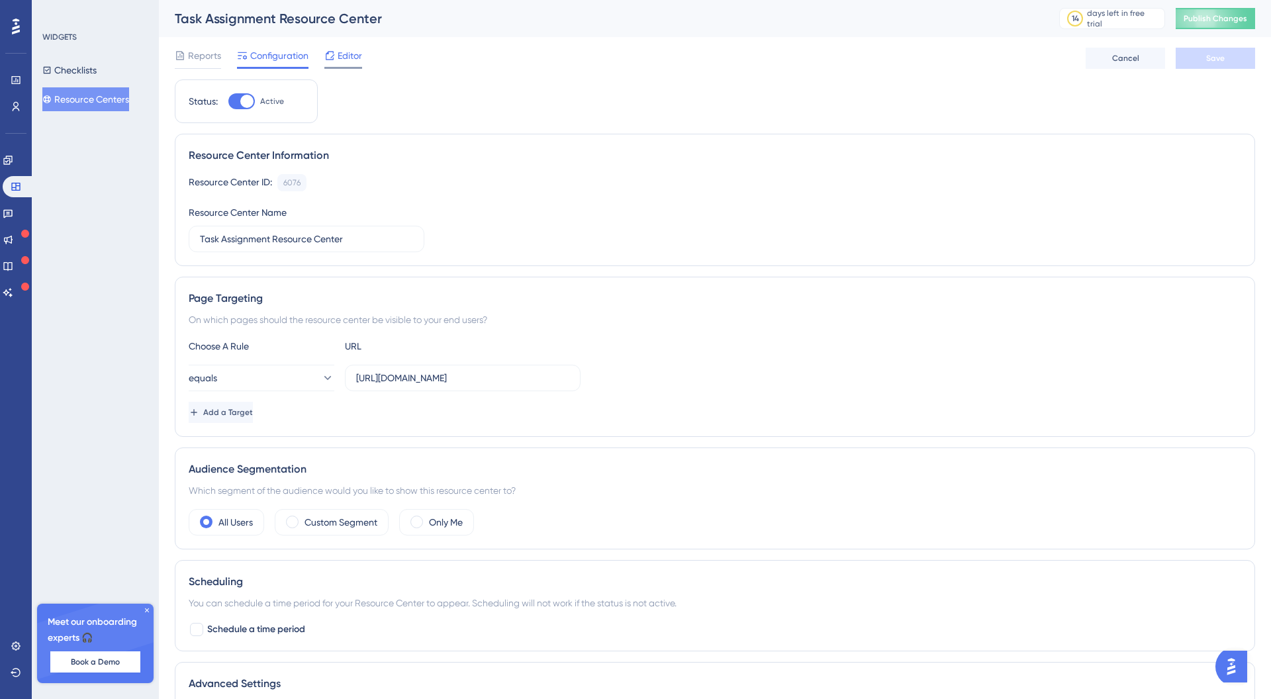
click at [354, 64] on div "Editor" at bounding box center [343, 58] width 38 height 21
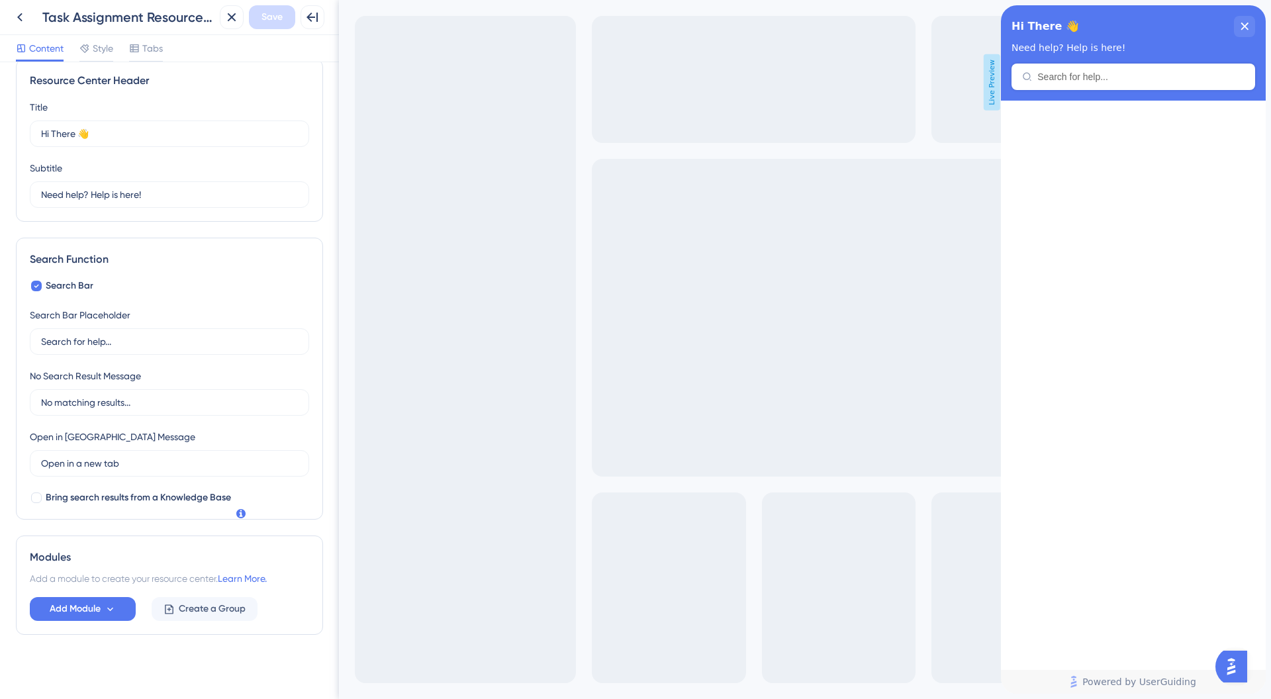
scroll to position [24, 0]
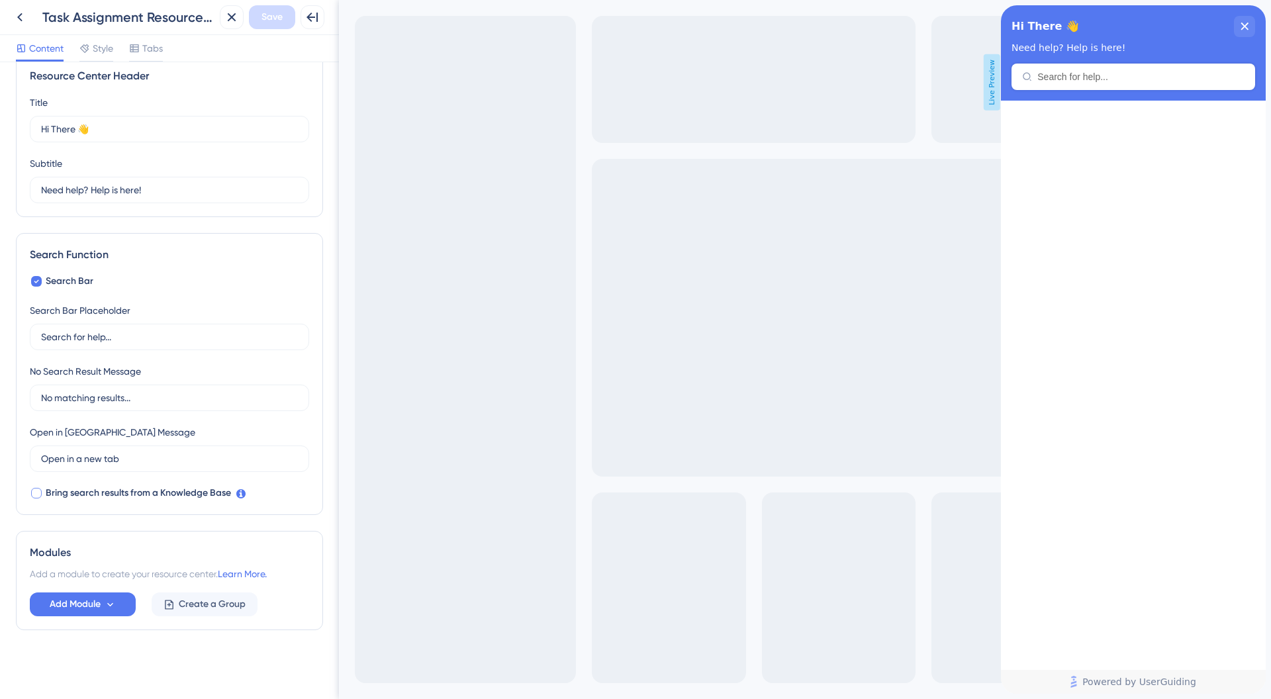
drag, startPoint x: 42, startPoint y: 471, endPoint x: 36, endPoint y: 494, distance: 23.1
click at [36, 485] on div "Search Bar Search Bar Placeholder Search for help... No Search Result Message N…" at bounding box center [169, 387] width 279 height 228
click at [36, 494] on div at bounding box center [36, 493] width 11 height 11
checkbox input "true"
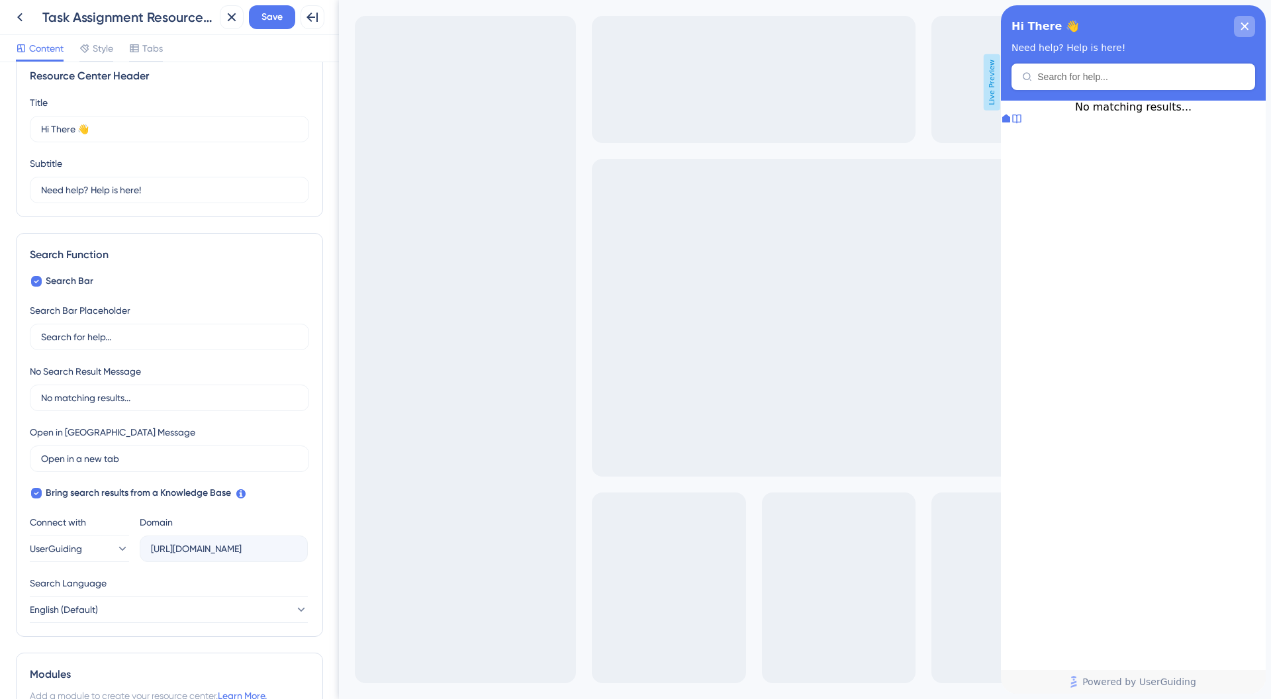
click at [1254, 25] on div "close resource center" at bounding box center [1244, 26] width 21 height 21
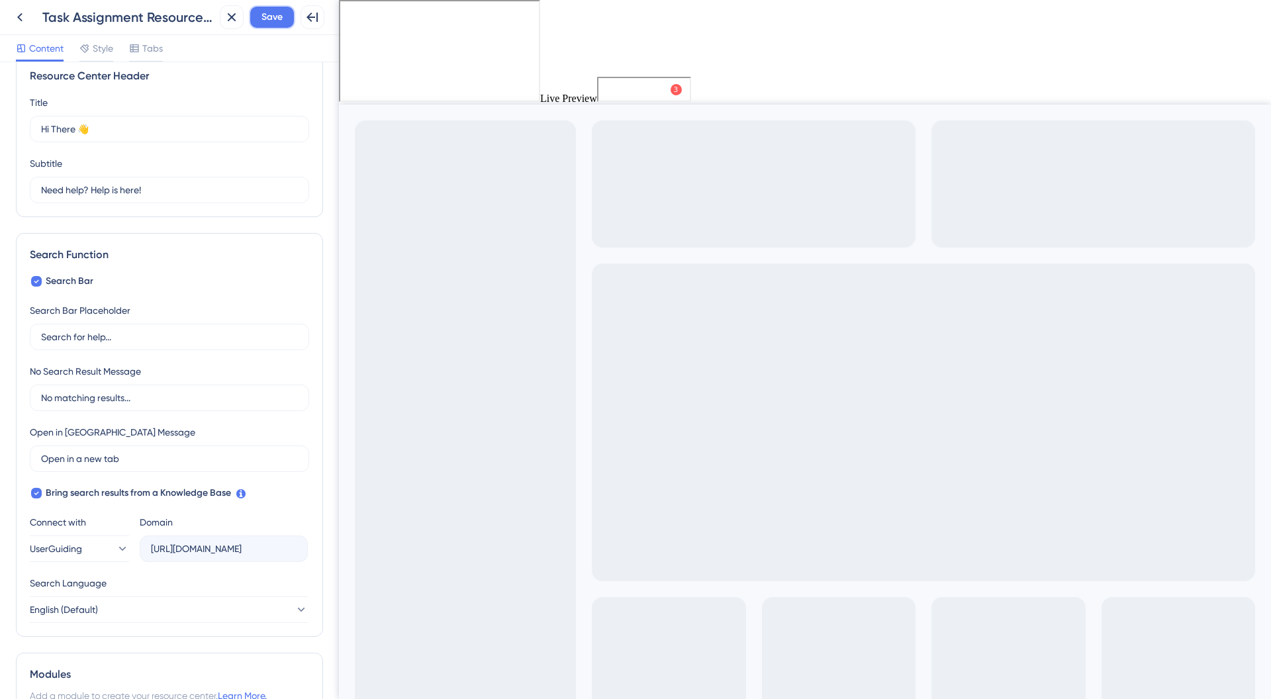
click at [263, 24] on span "Save" at bounding box center [271, 17] width 21 height 16
drag, startPoint x: 668, startPoint y: 99, endPoint x: 1528, endPoint y: 399, distance: 910.1
click at [668, 99] on span "Get Started 3" at bounding box center [642, 88] width 75 height 23
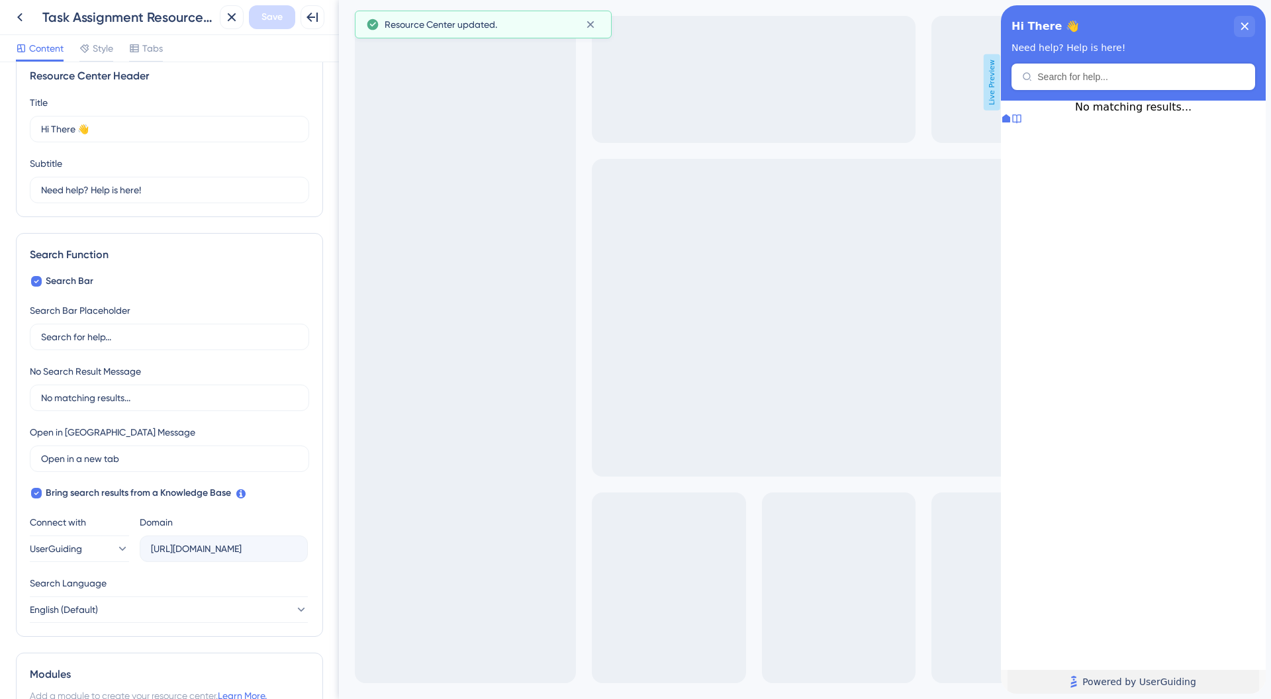
click at [1194, 674] on link "Powered by UserGuiding" at bounding box center [1133, 682] width 252 height 24
click at [1021, 123] on icon at bounding box center [1016, 118] width 9 height 9
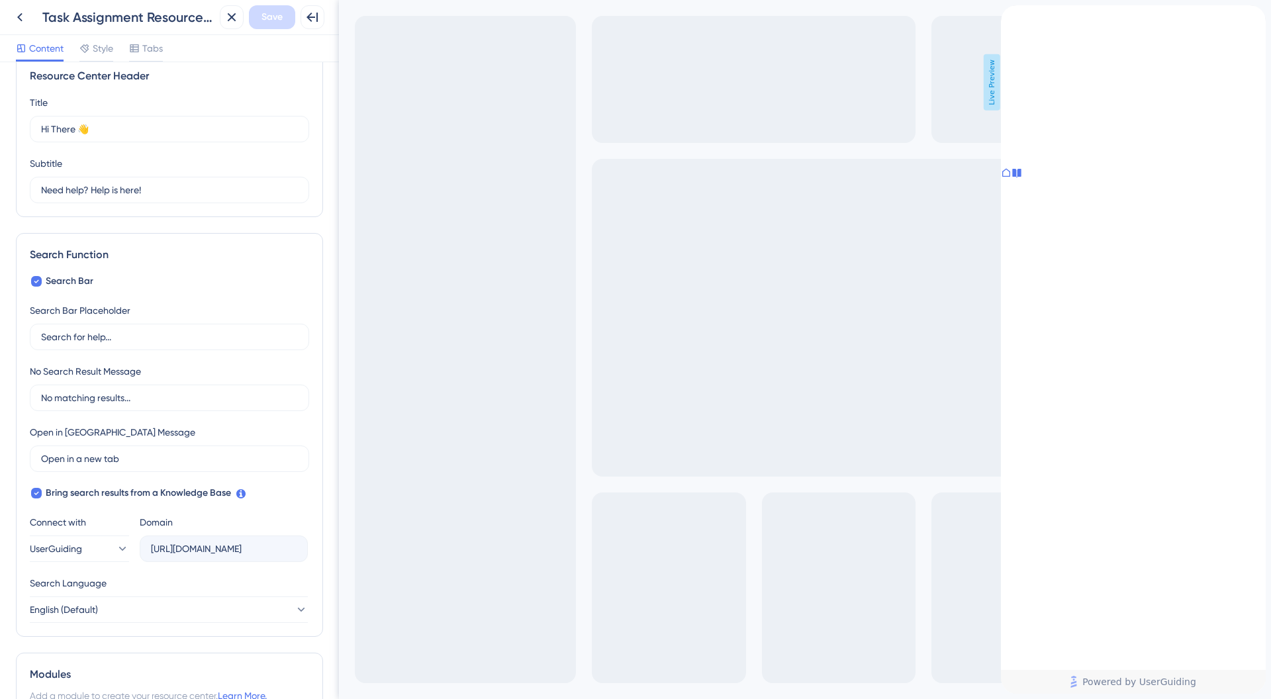
click at [1016, 19] on div "back to header" at bounding box center [1044, 11] width 87 height 13
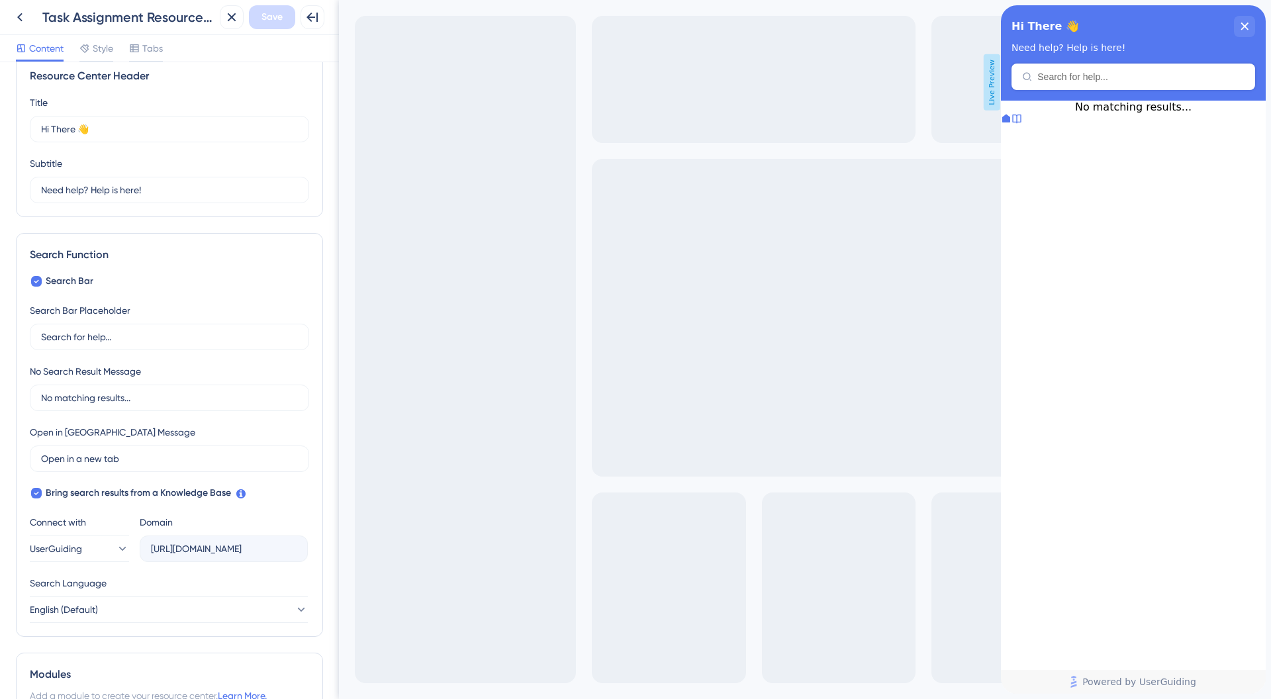
click at [1071, 113] on div "No matching results..." at bounding box center [1133, 107] width 265 height 13
click at [1099, 82] on div "Resource Center Header" at bounding box center [1133, 77] width 244 height 26
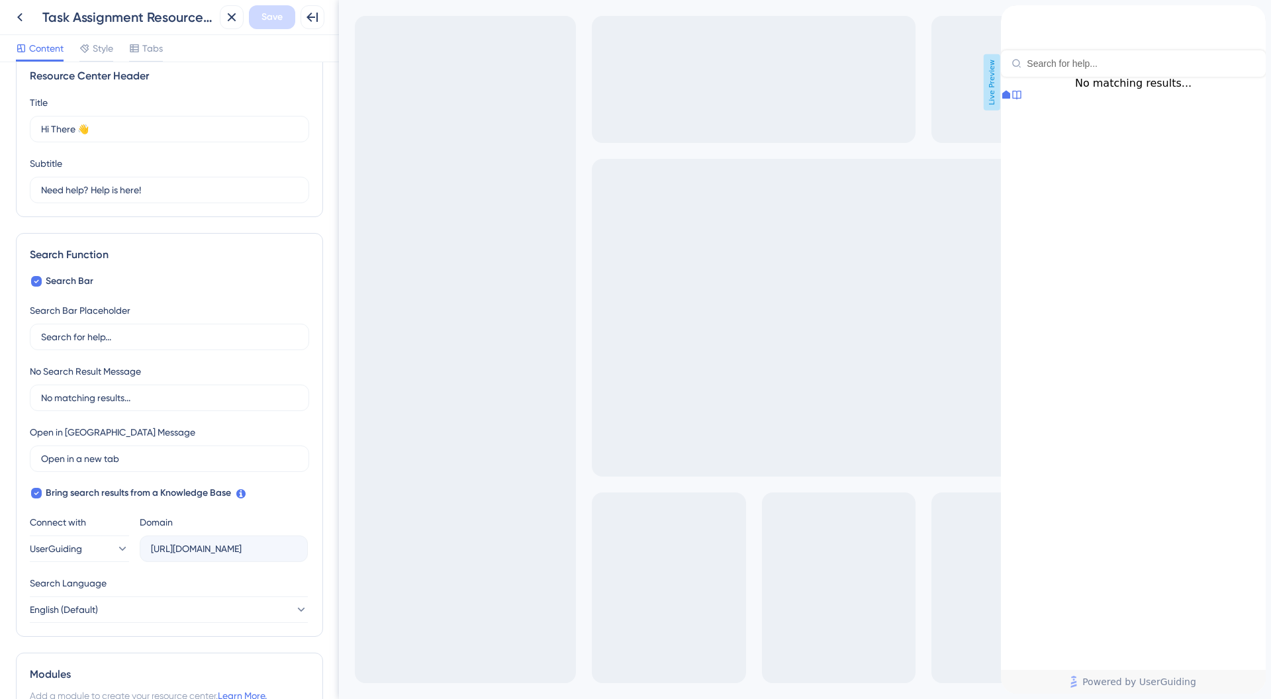
click at [1100, 77] on div "Resource Center Header" at bounding box center [1133, 40] width 265 height 71
type input "how"
click at [1253, 15] on div "how" at bounding box center [1133, 40] width 265 height 71
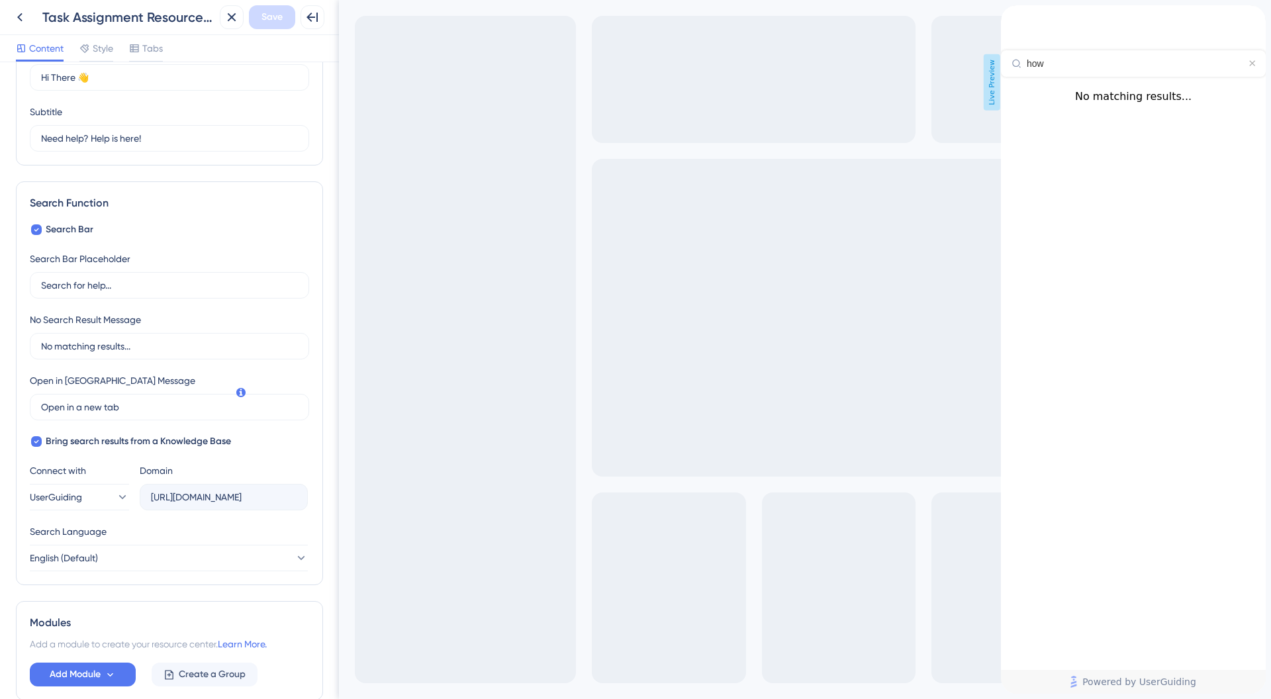
scroll to position [132, 0]
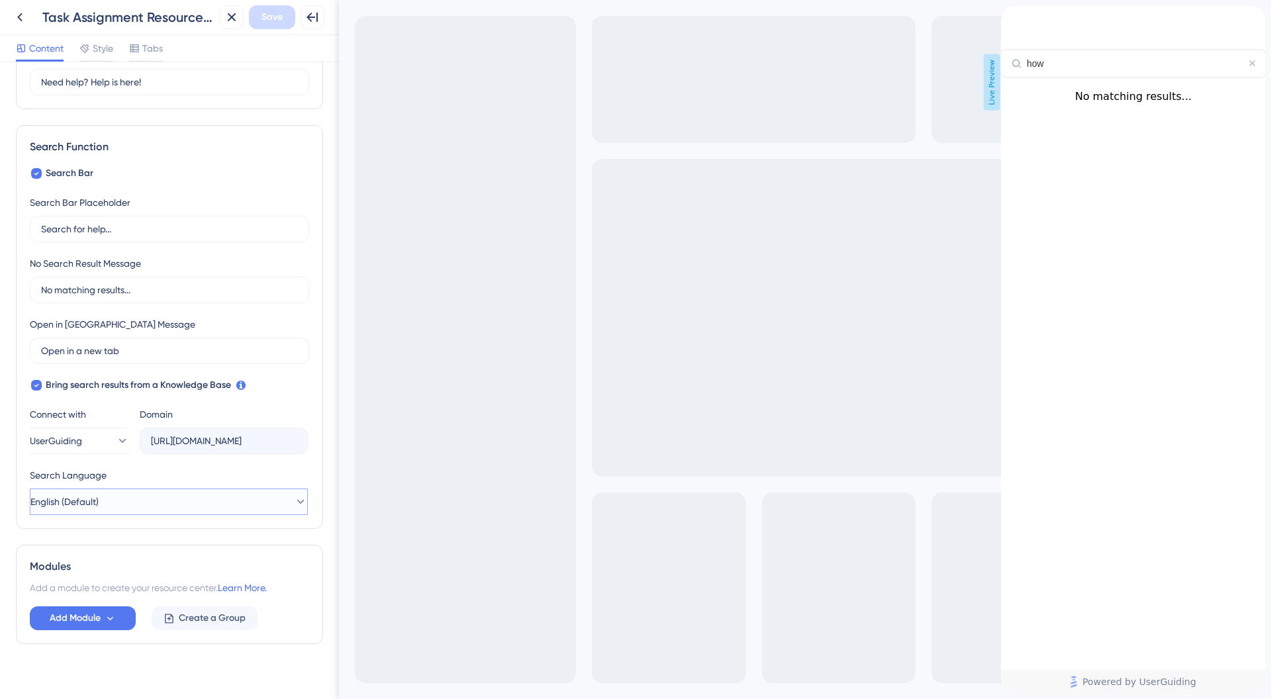
click at [154, 499] on button "English (Default)" at bounding box center [169, 501] width 278 height 26
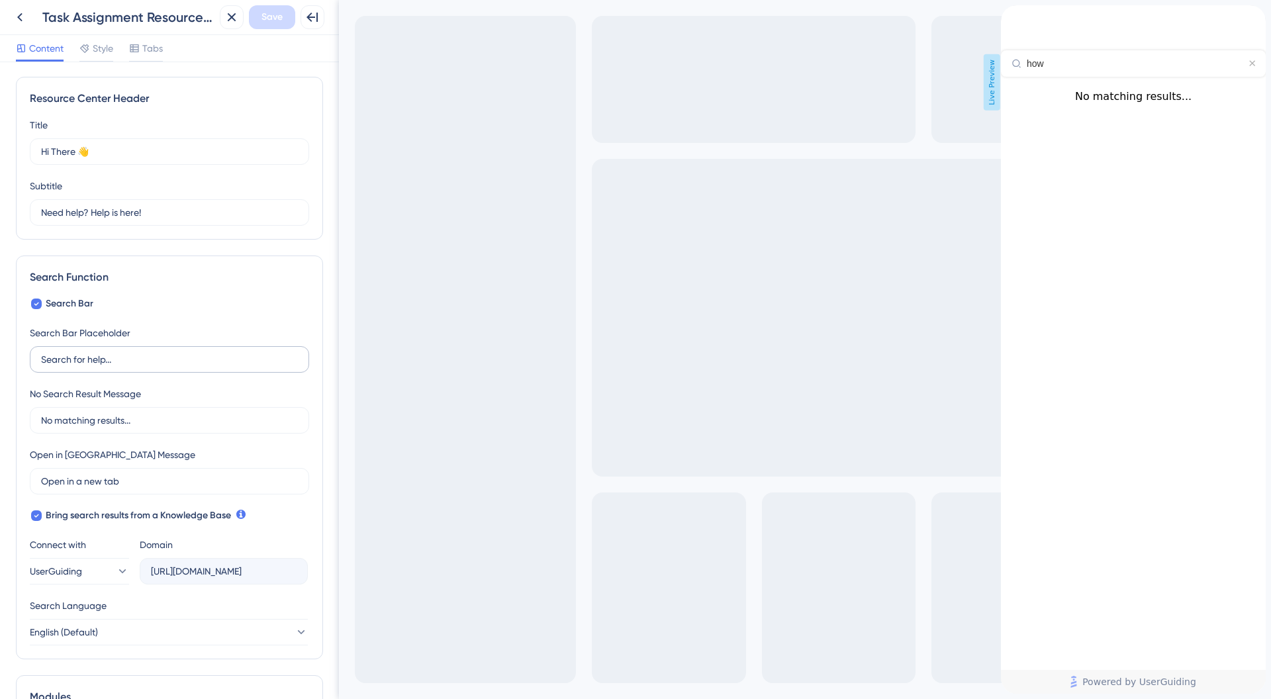
scroll to position [0, 0]
click at [226, 418] on input "No matching results..." at bounding box center [169, 421] width 257 height 15
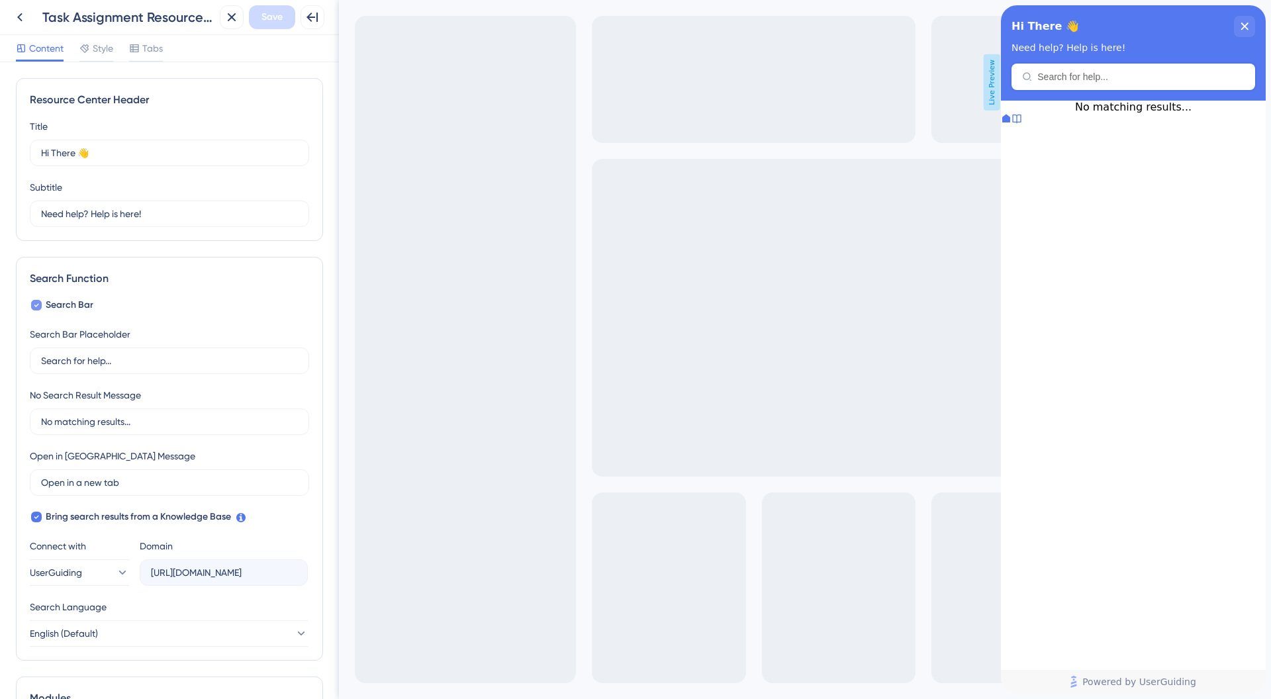
click at [40, 302] on div at bounding box center [36, 305] width 11 height 11
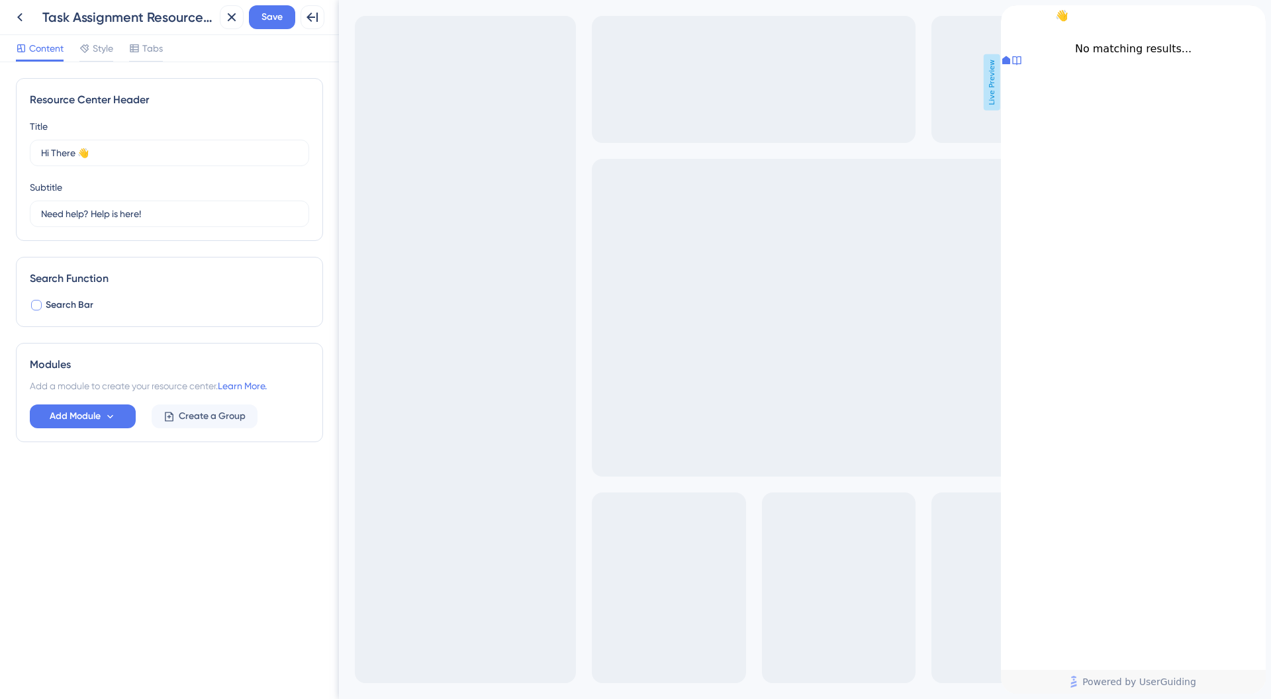
click at [40, 302] on div at bounding box center [36, 305] width 11 height 11
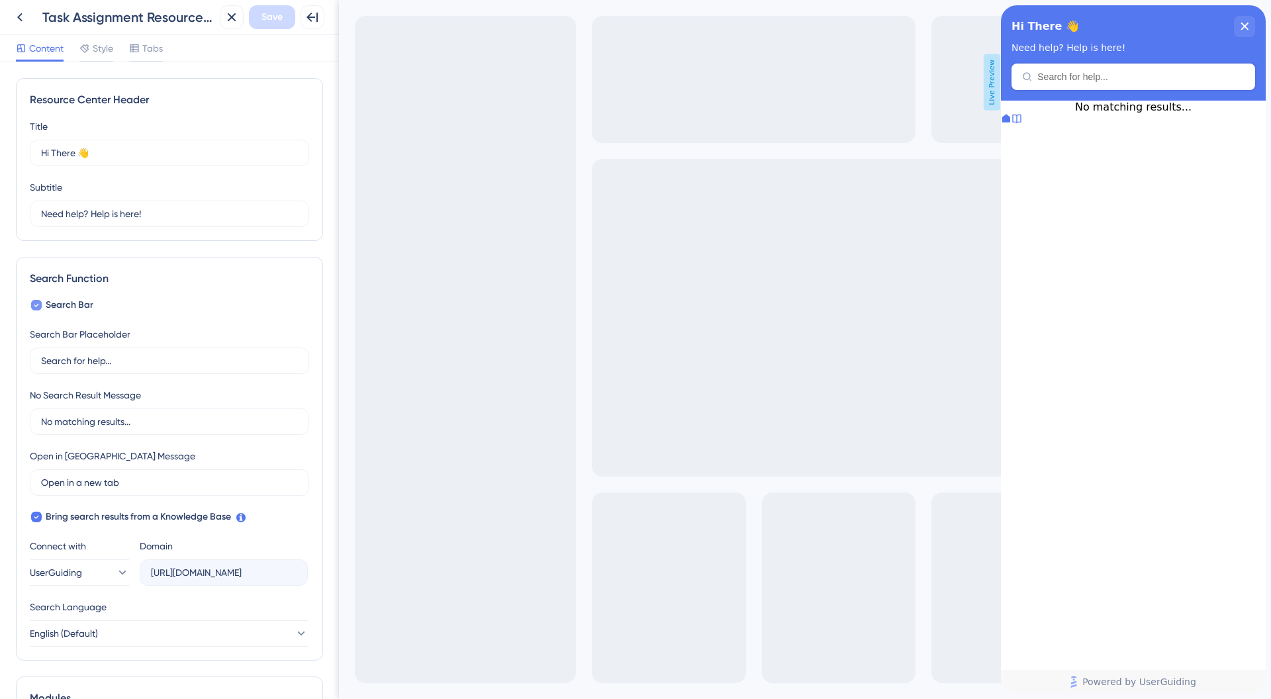
click at [40, 302] on div at bounding box center [36, 305] width 11 height 11
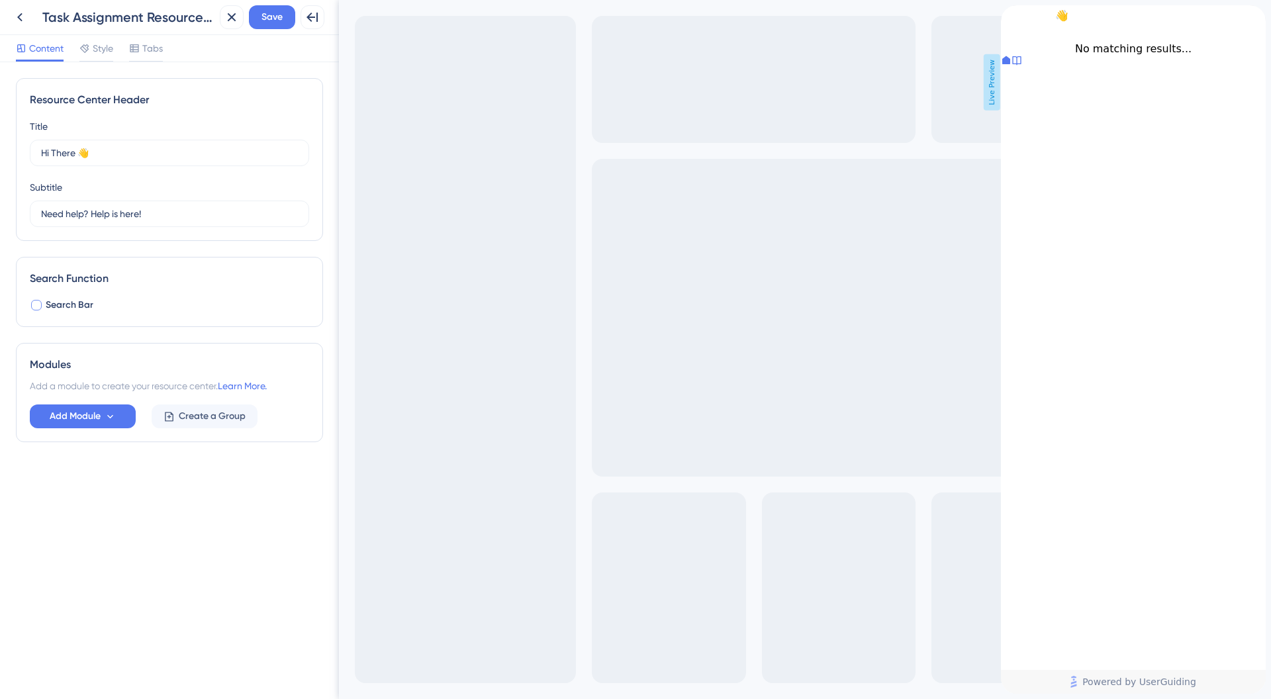
click at [40, 302] on div at bounding box center [36, 305] width 11 height 11
checkbox input "true"
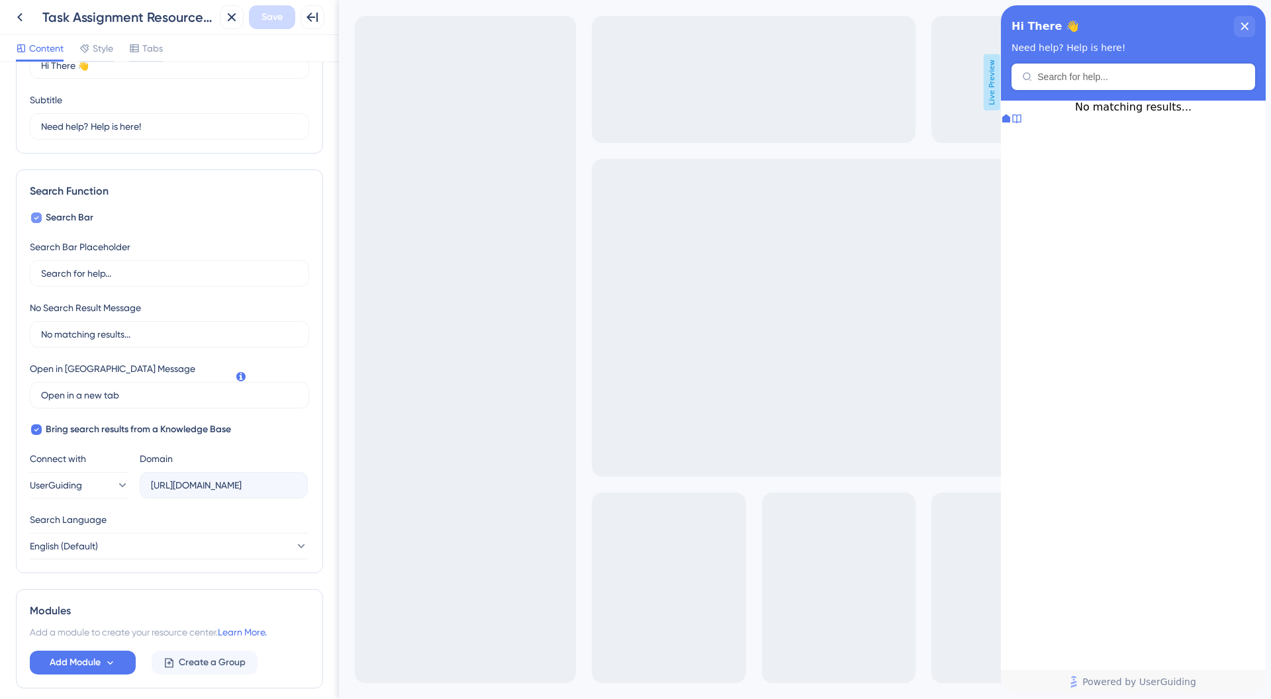
scroll to position [146, 0]
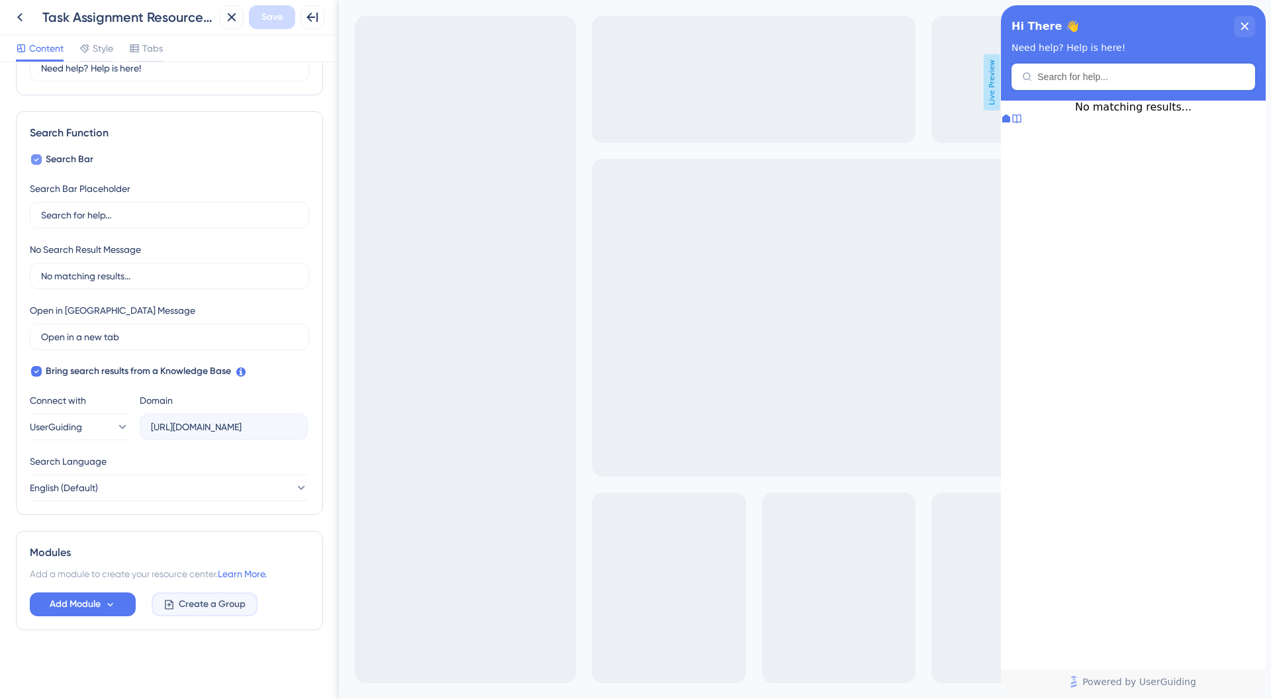
click at [165, 601] on icon at bounding box center [169, 604] width 9 height 9
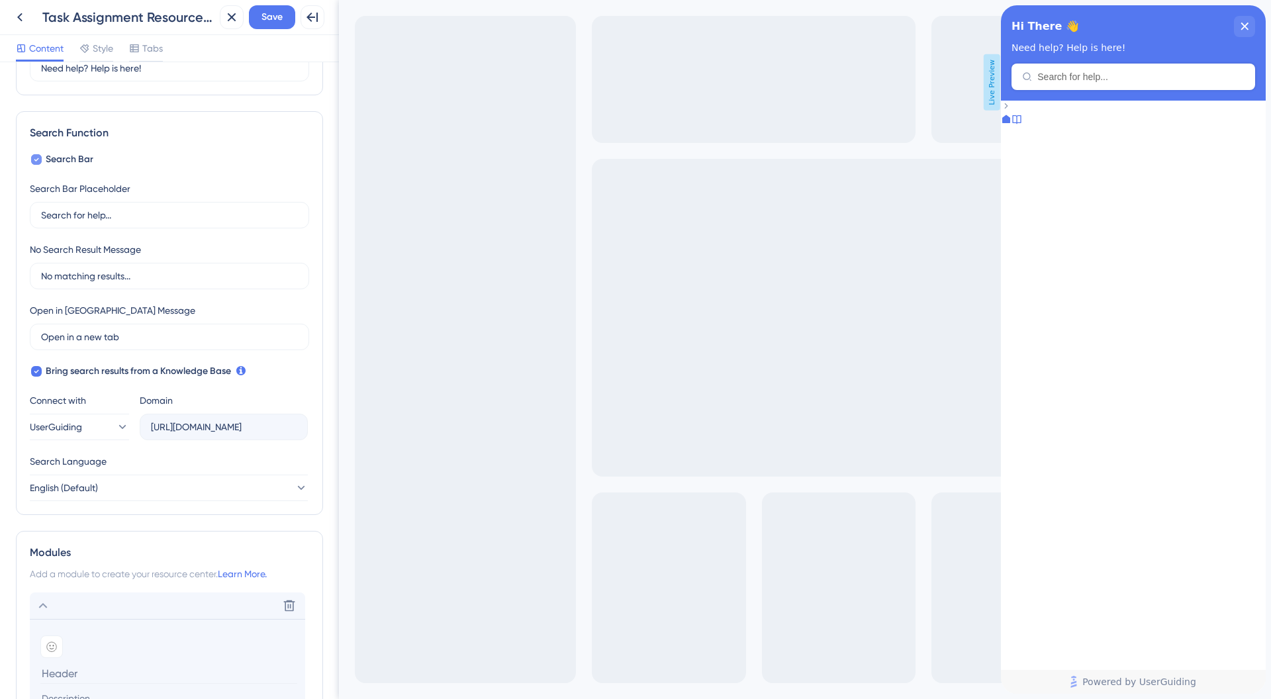
scroll to position [379, 0]
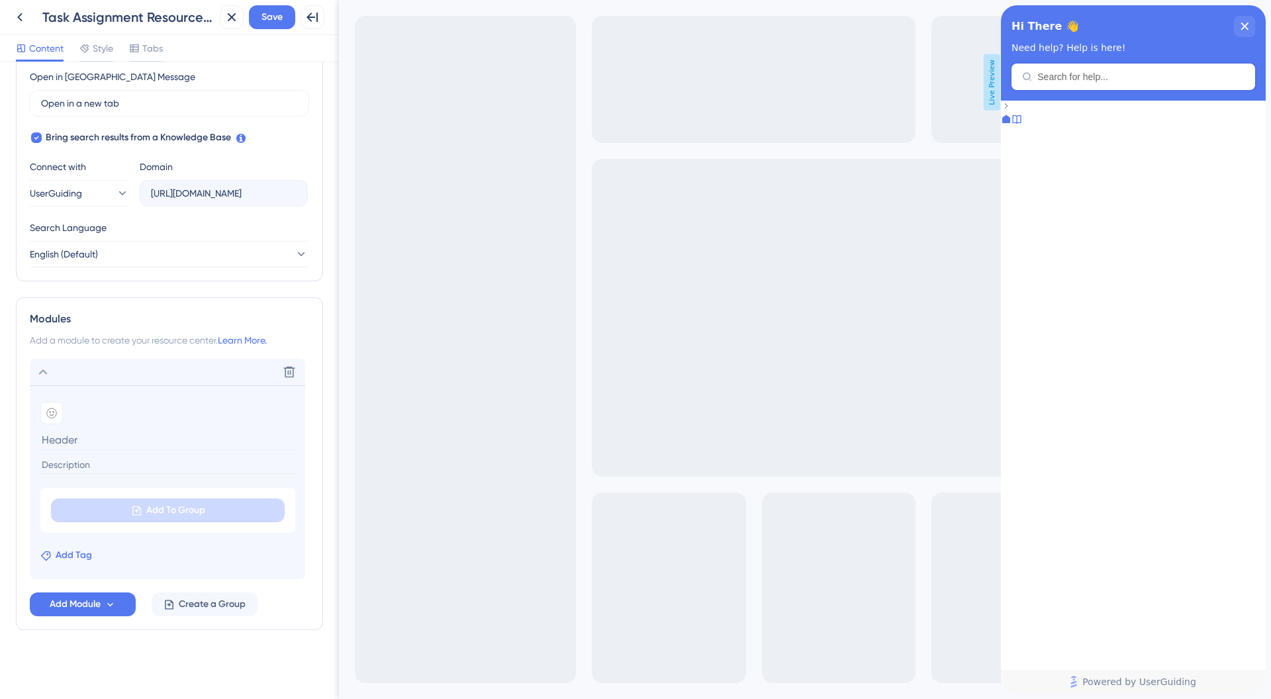
click at [78, 552] on span "Add Tag" at bounding box center [74, 555] width 36 height 16
click at [294, 589] on div "Delete Add emoji Add To Group Add Tag No Result Found No Result Found New Tag A…" at bounding box center [169, 487] width 279 height 257
click at [291, 370] on icon at bounding box center [289, 371] width 13 height 13
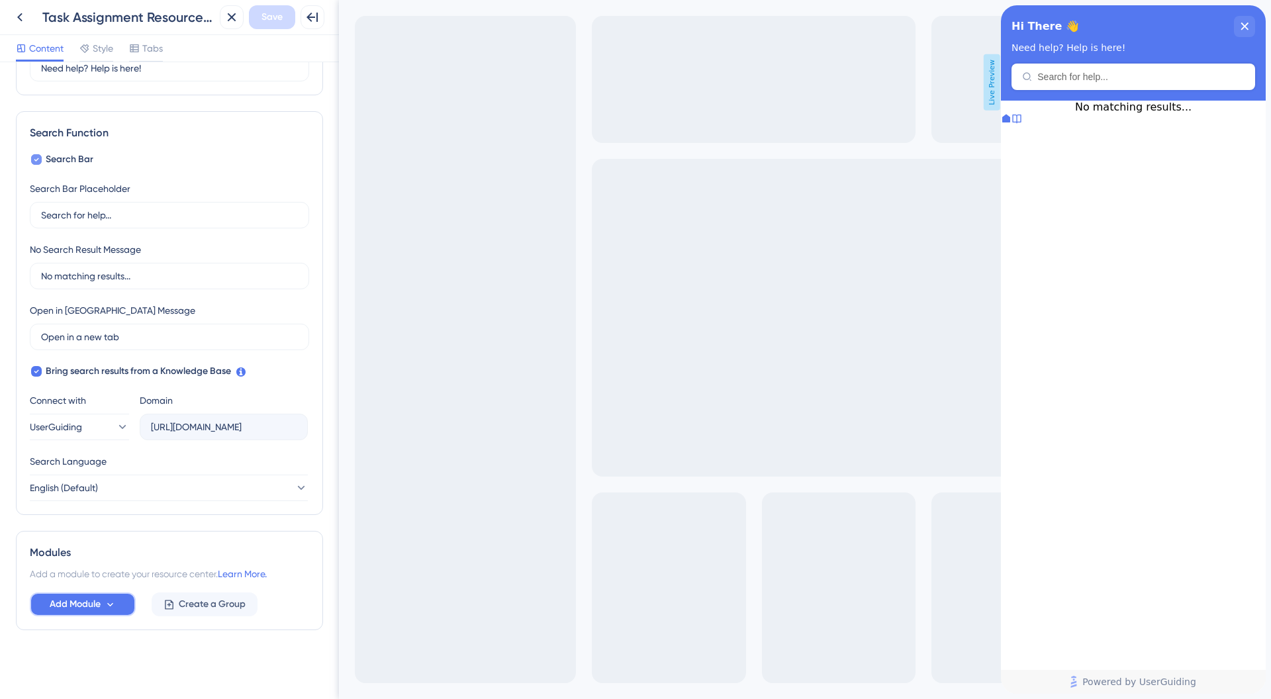
click at [79, 606] on span "Add Module" at bounding box center [75, 604] width 51 height 16
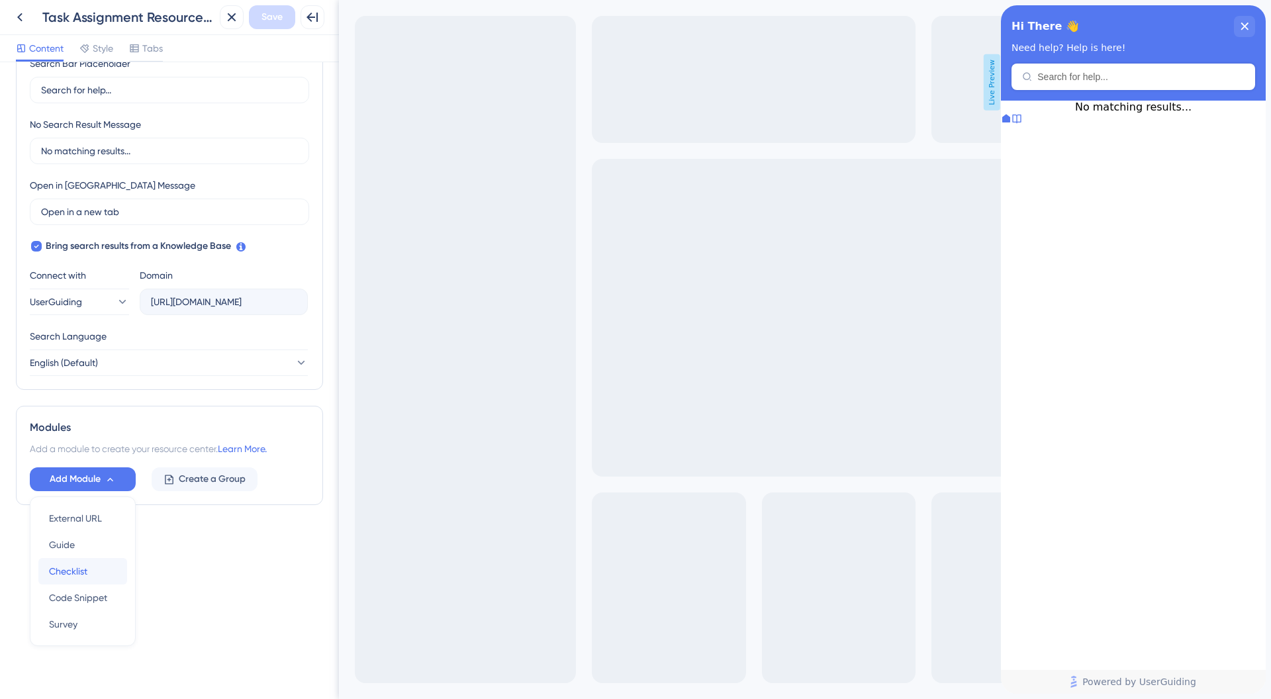
click at [109, 561] on div "Checklist Checklist" at bounding box center [83, 571] width 68 height 26
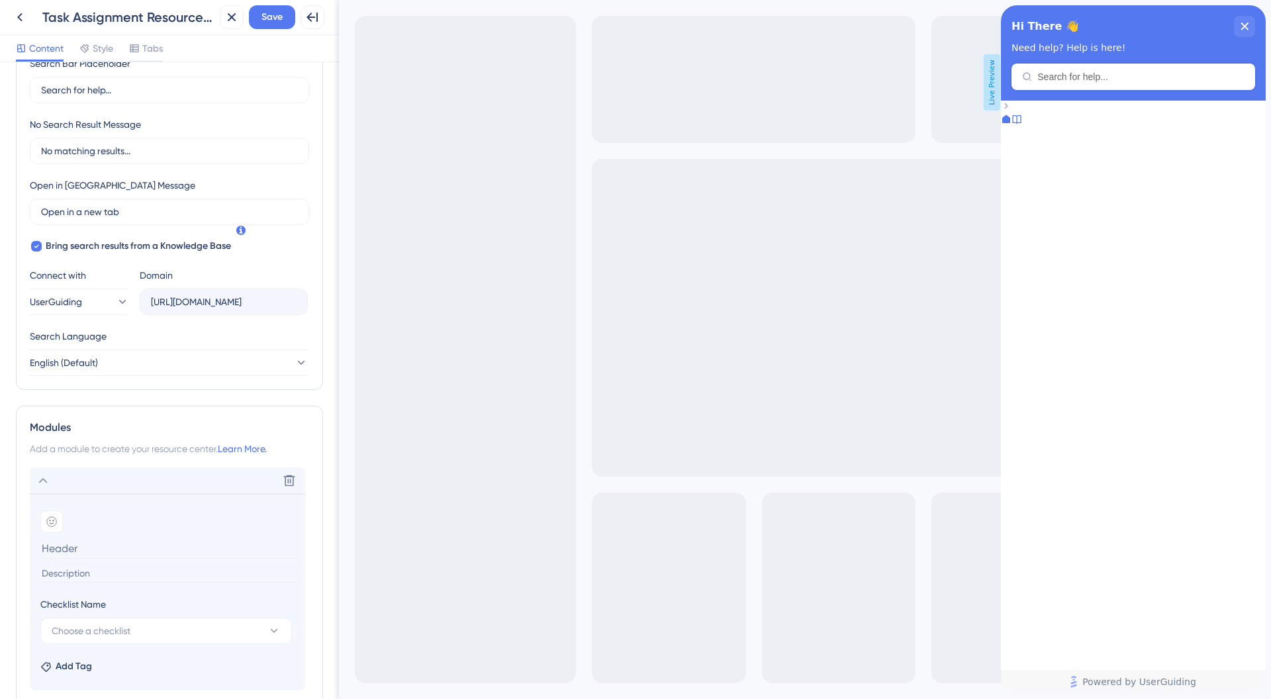
scroll to position [378, 0]
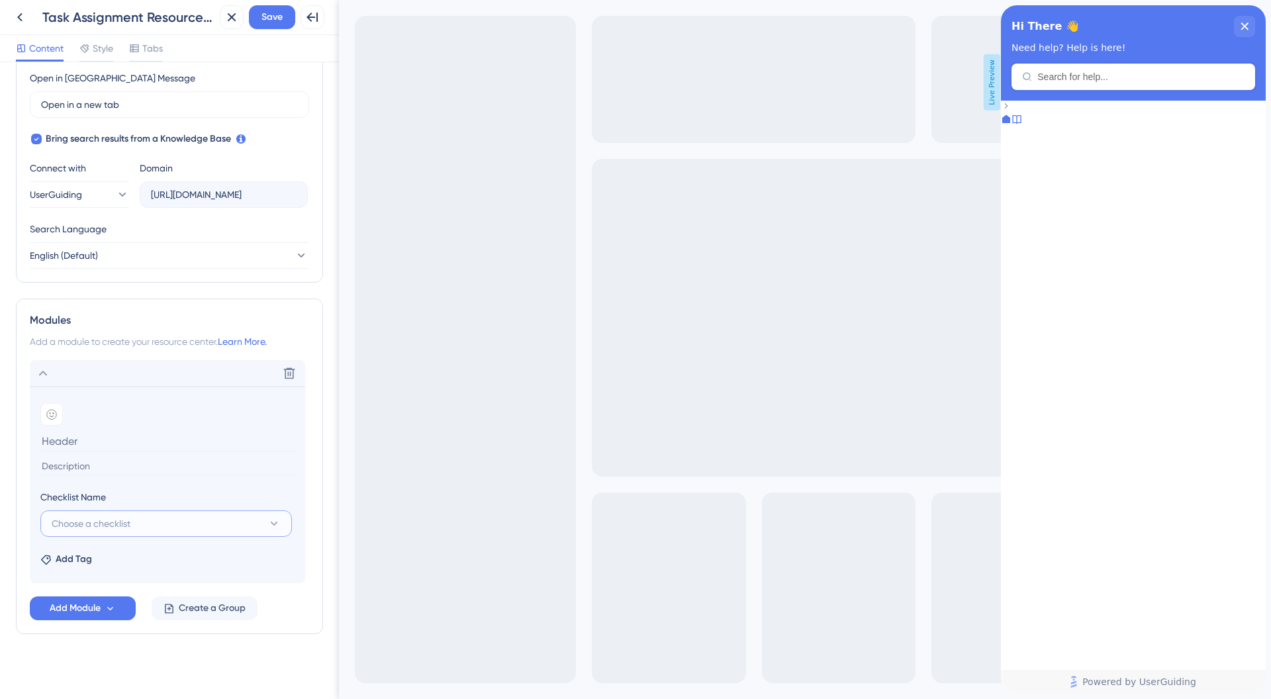
click at [147, 532] on button "Choose a checklist" at bounding box center [166, 523] width 252 height 26
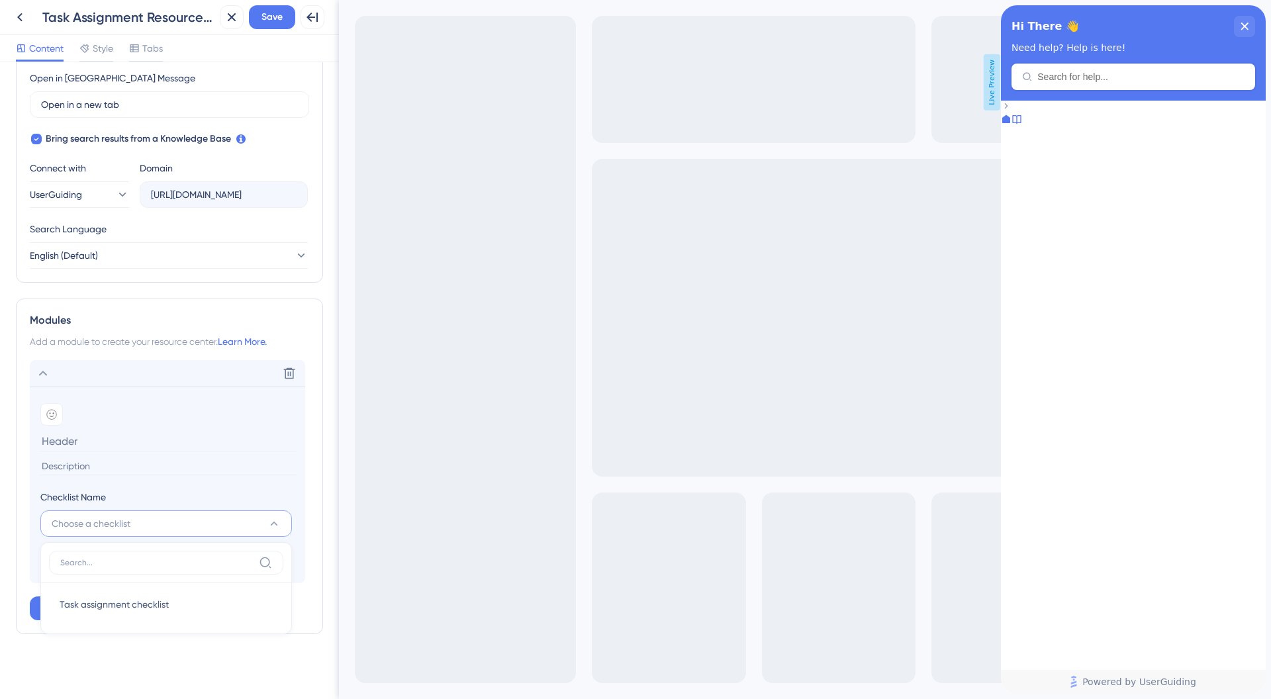
scroll to position [382, 0]
click at [146, 598] on span "Task assignment checklist" at bounding box center [114, 600] width 109 height 16
type input "Task assignment checklist"
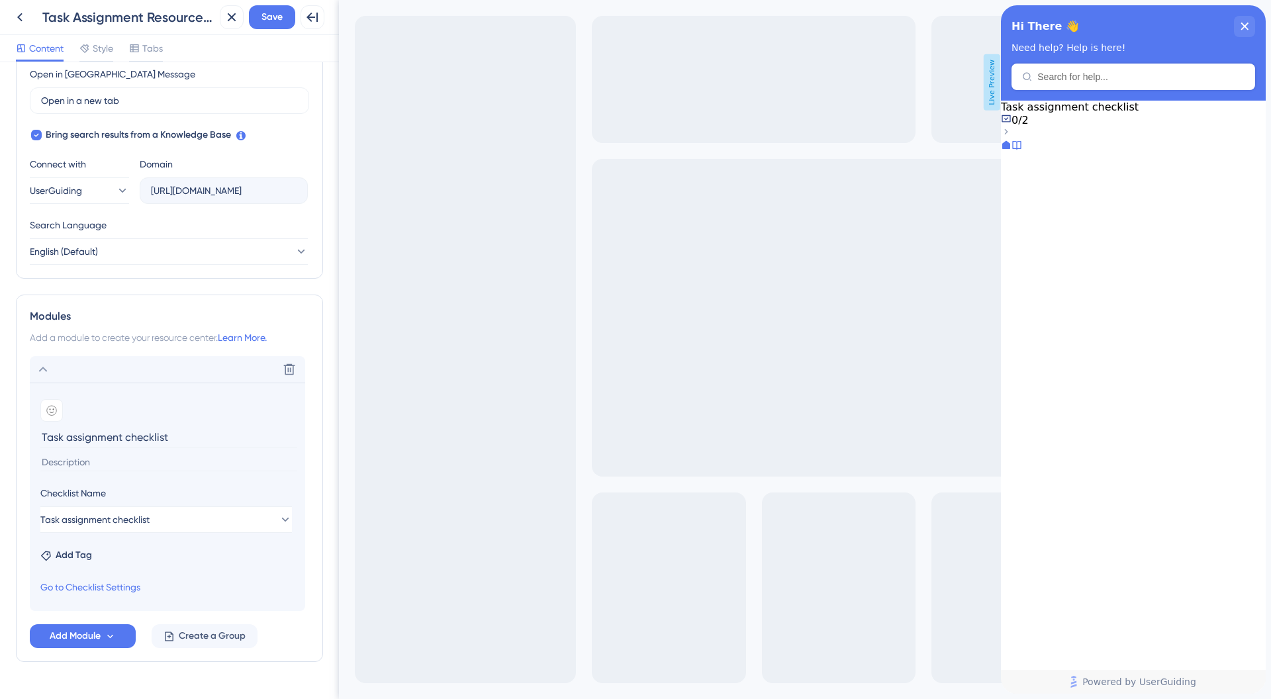
click at [146, 464] on input at bounding box center [168, 462] width 257 height 18
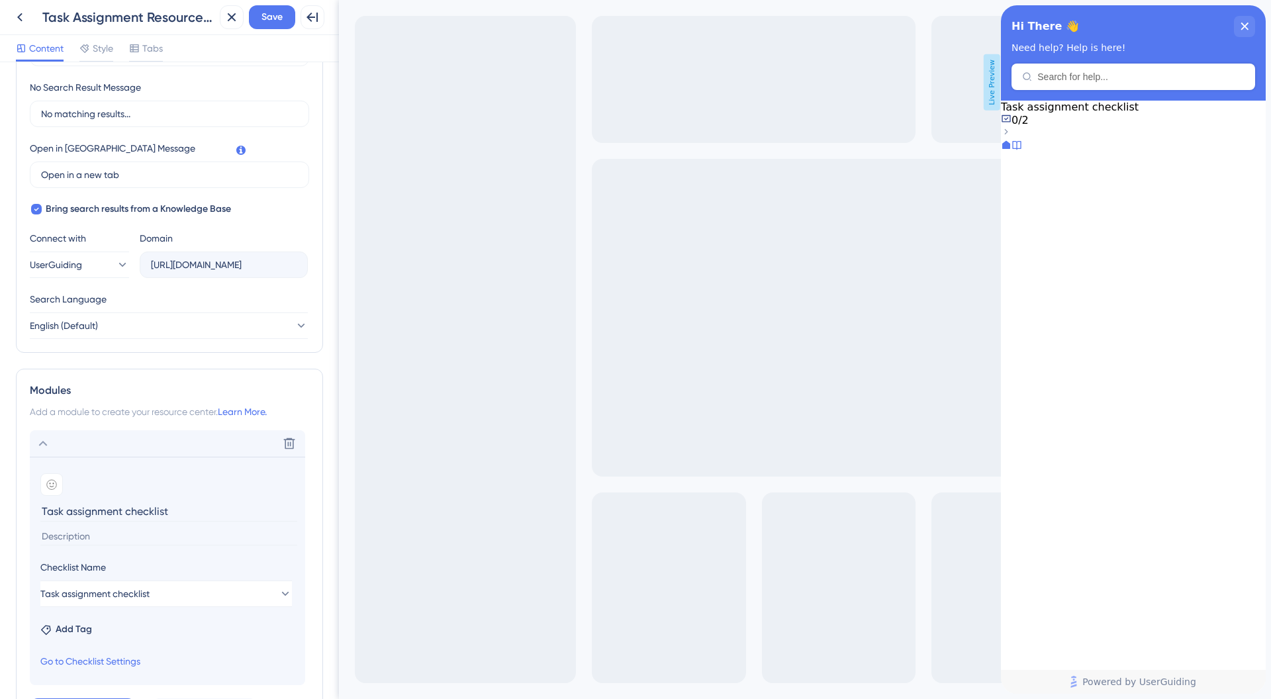
scroll to position [267, 0]
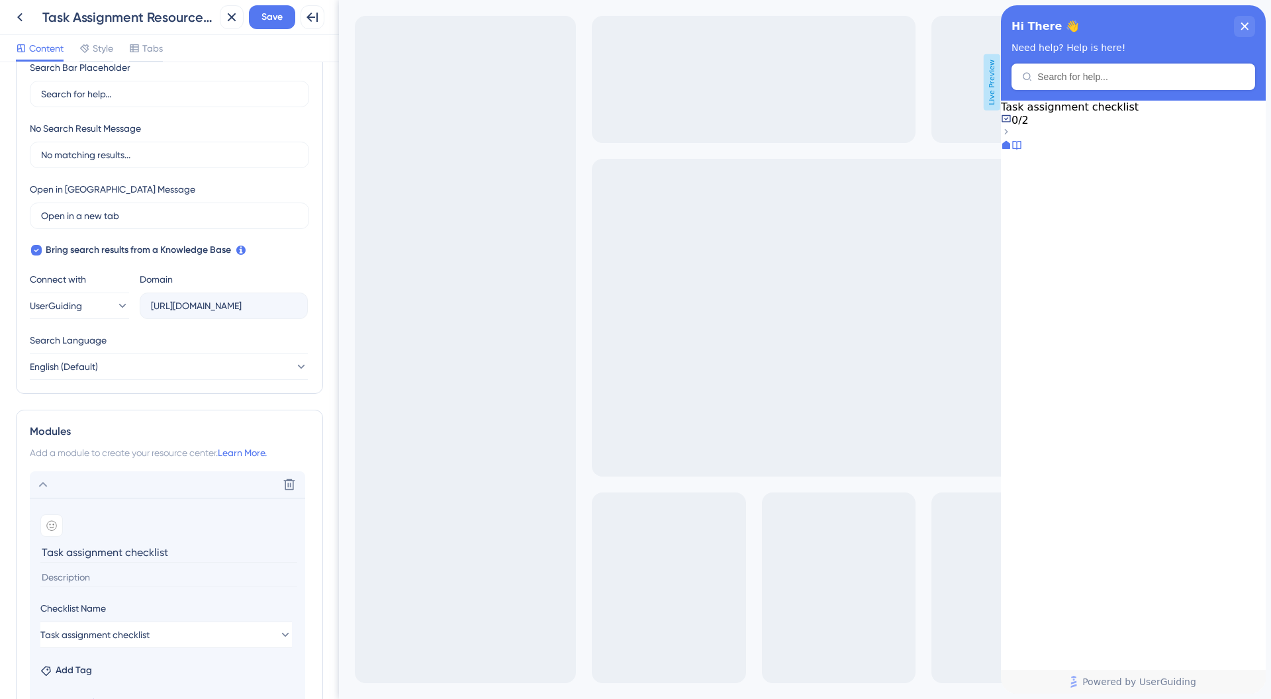
click at [1234, 132] on div at bounding box center [1133, 132] width 265 height 13
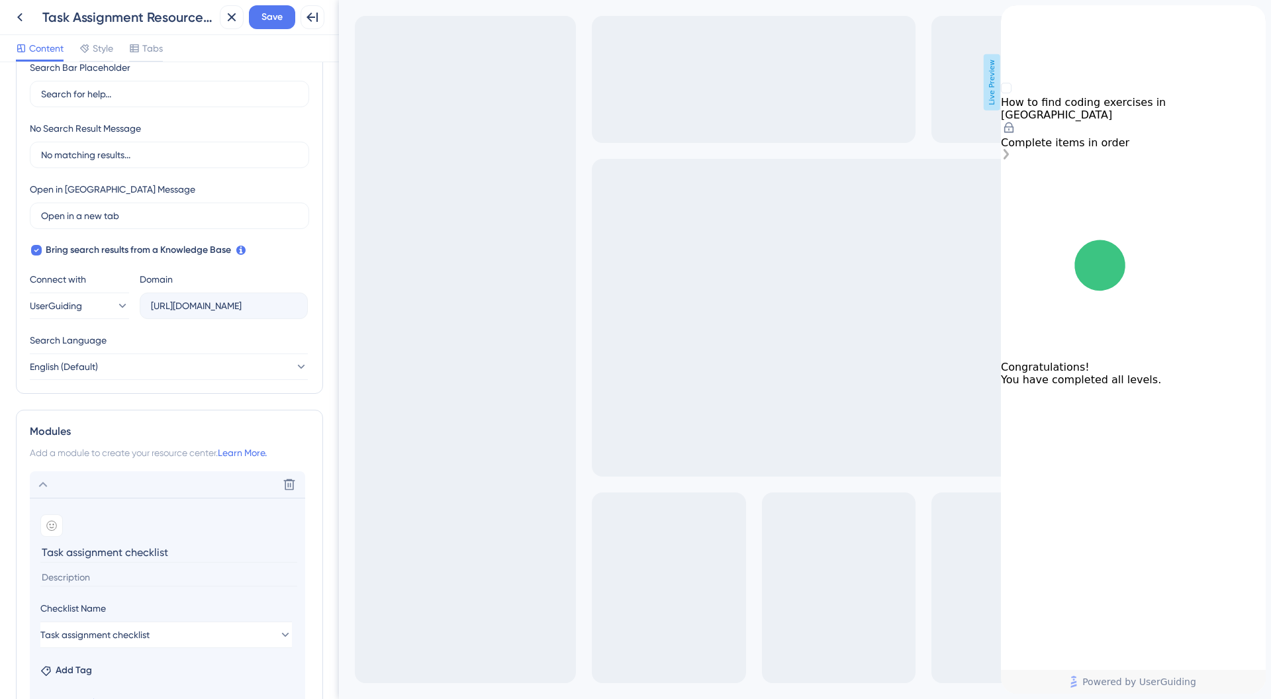
click at [1030, 136] on div "How to log in to your Udemy account is locked. Complete items in order" at bounding box center [1133, 128] width 265 height 15
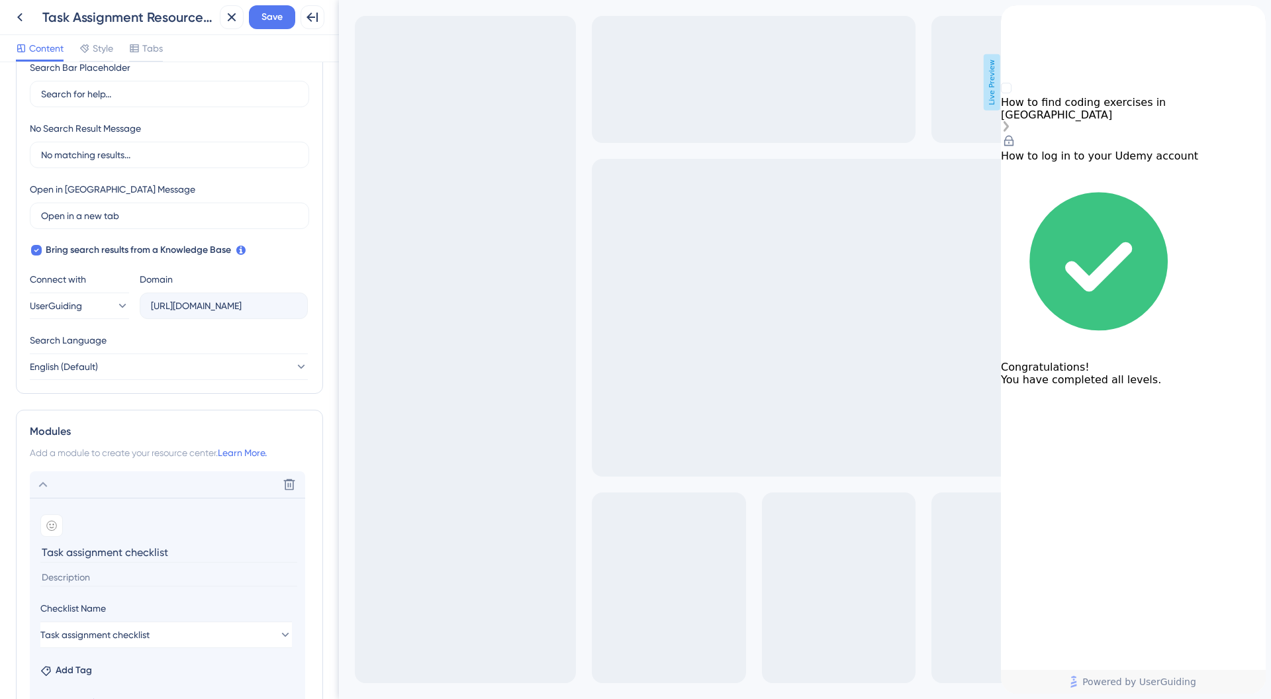
click at [1062, 121] on div "How to find coding exercises in [GEOGRAPHIC_DATA]" at bounding box center [1133, 108] width 265 height 25
click at [1011, 93] on rect "How to find coding exercises in Udemy is incomplete." at bounding box center [1006, 88] width 10 height 10
click at [1208, 134] on div "How to find coding exercises in [GEOGRAPHIC_DATA]" at bounding box center [1133, 109] width 265 height 52
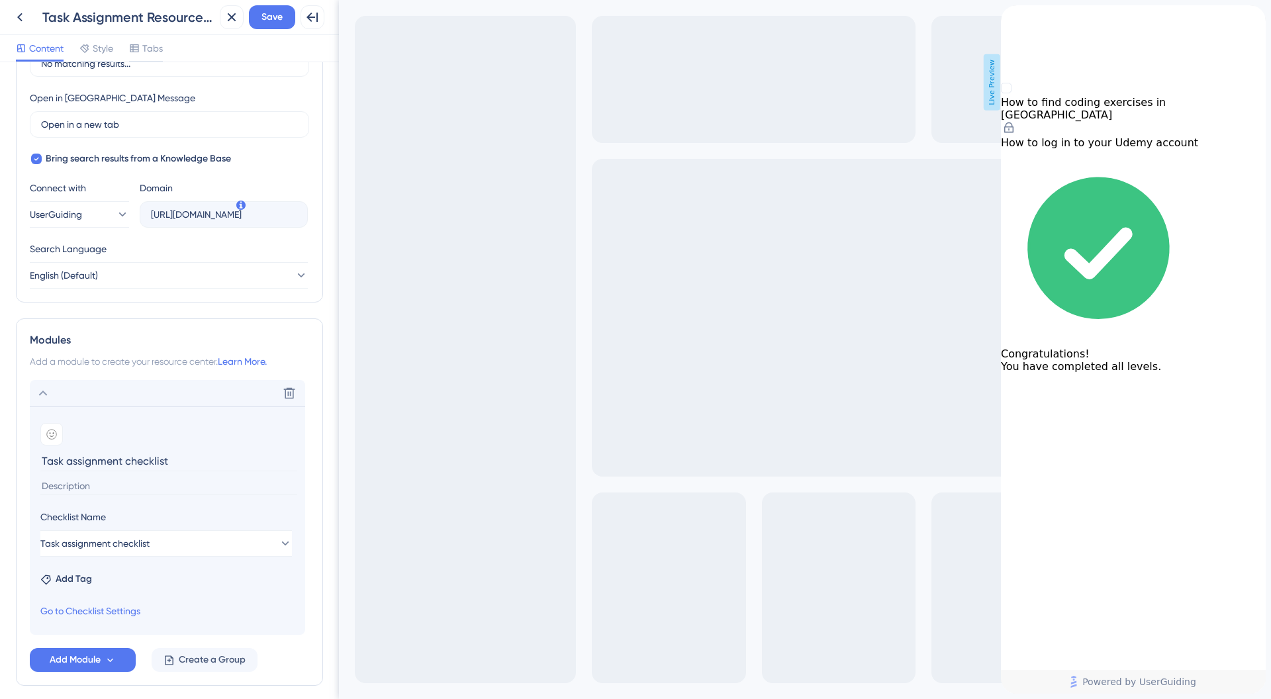
scroll to position [414, 0]
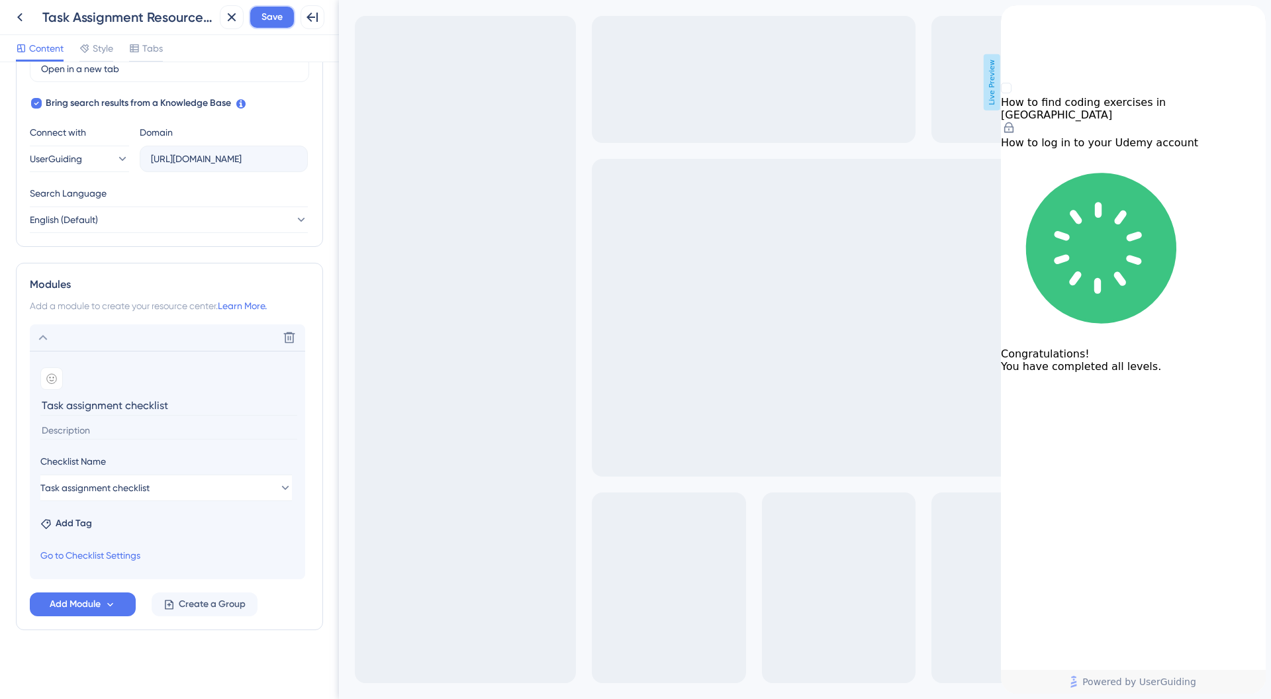
click at [276, 7] on button "Save" at bounding box center [272, 17] width 46 height 24
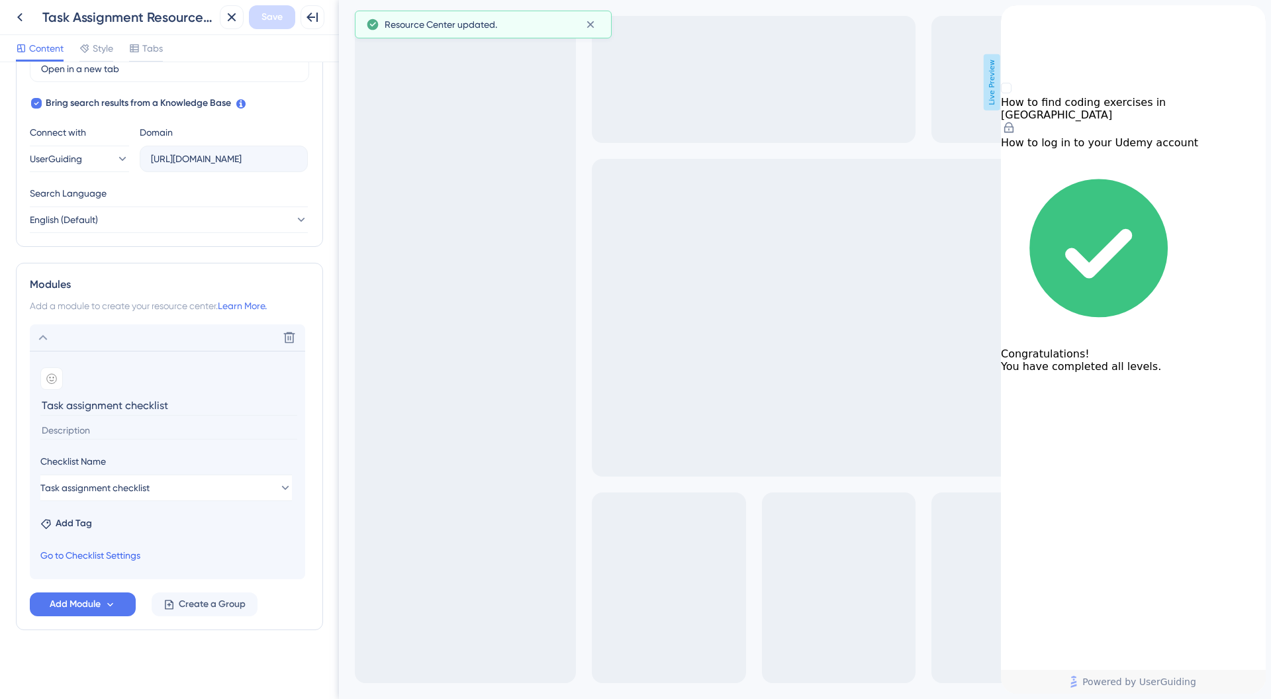
click at [112, 559] on link "Go to Checklist Settings" at bounding box center [90, 555] width 100 height 16
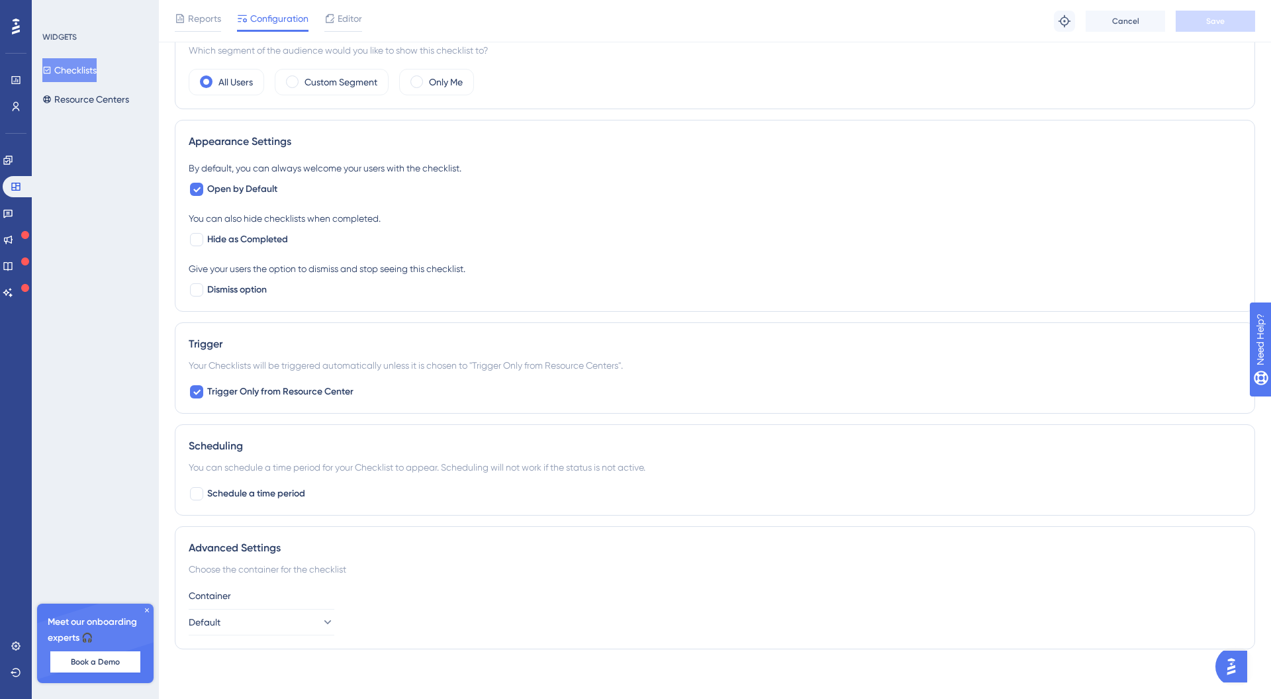
scroll to position [449, 0]
click at [197, 392] on icon at bounding box center [197, 388] width 8 height 11
checkbox input "false"
click at [1197, 23] on button "Save" at bounding box center [1214, 21] width 79 height 21
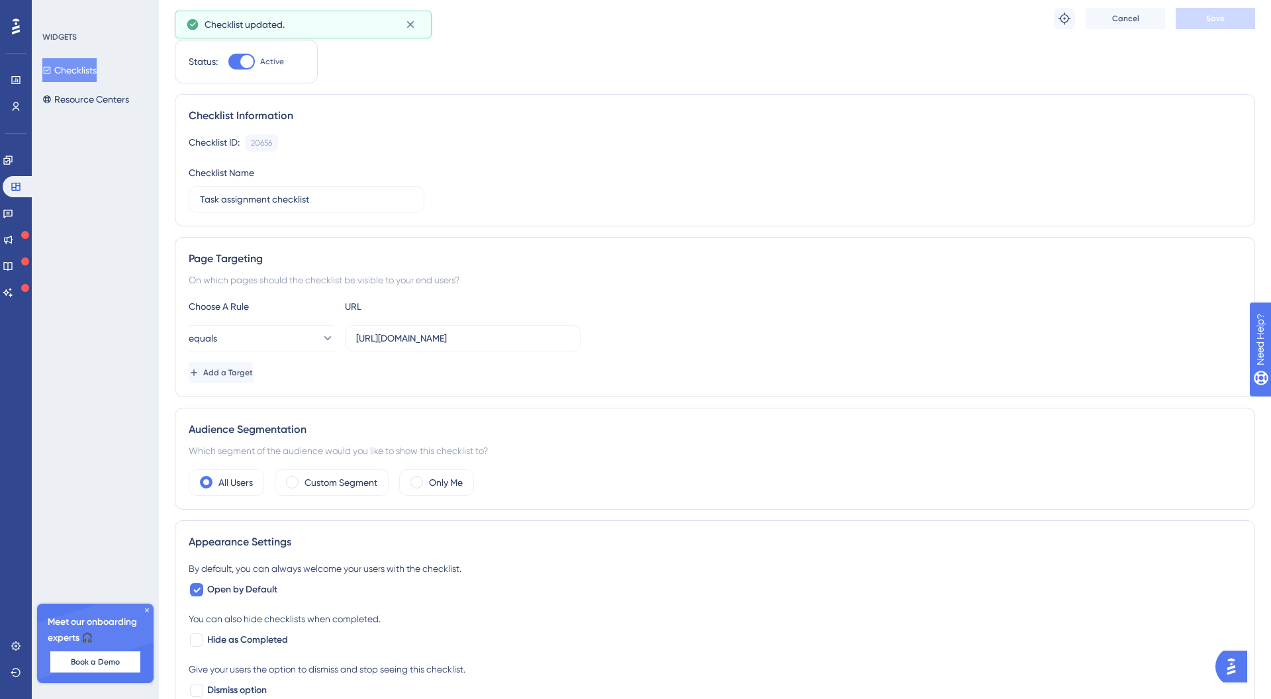
scroll to position [0, 0]
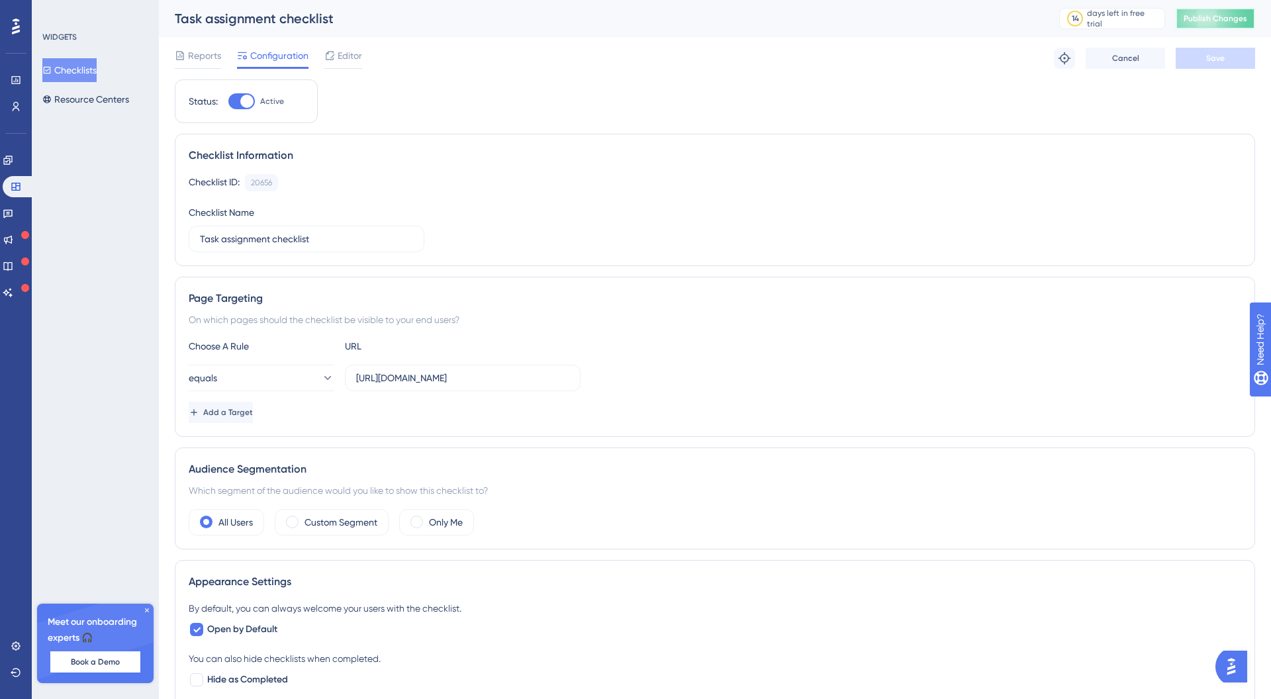
click at [1211, 13] on span "Publish Changes" at bounding box center [1215, 18] width 64 height 11
click at [1198, 24] on button "Publish Changes" at bounding box center [1214, 18] width 79 height 21
click at [21, 84] on link at bounding box center [16, 79] width 11 height 21
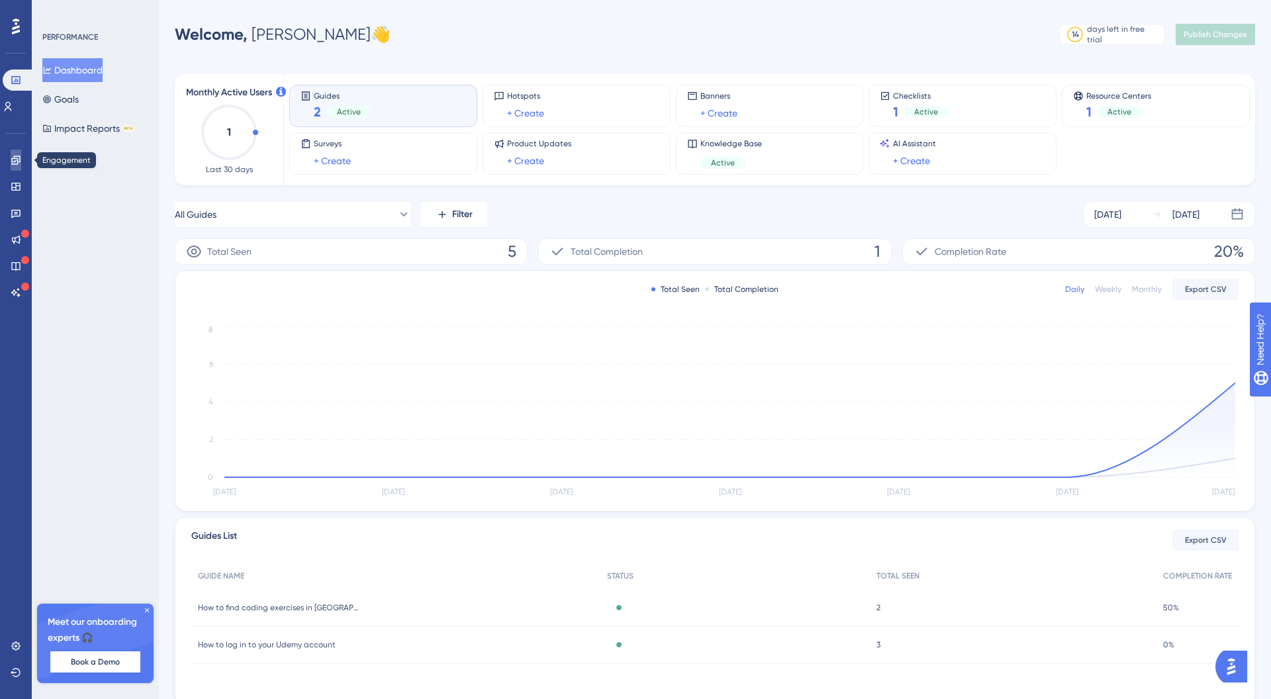
click at [19, 165] on link at bounding box center [16, 160] width 11 height 21
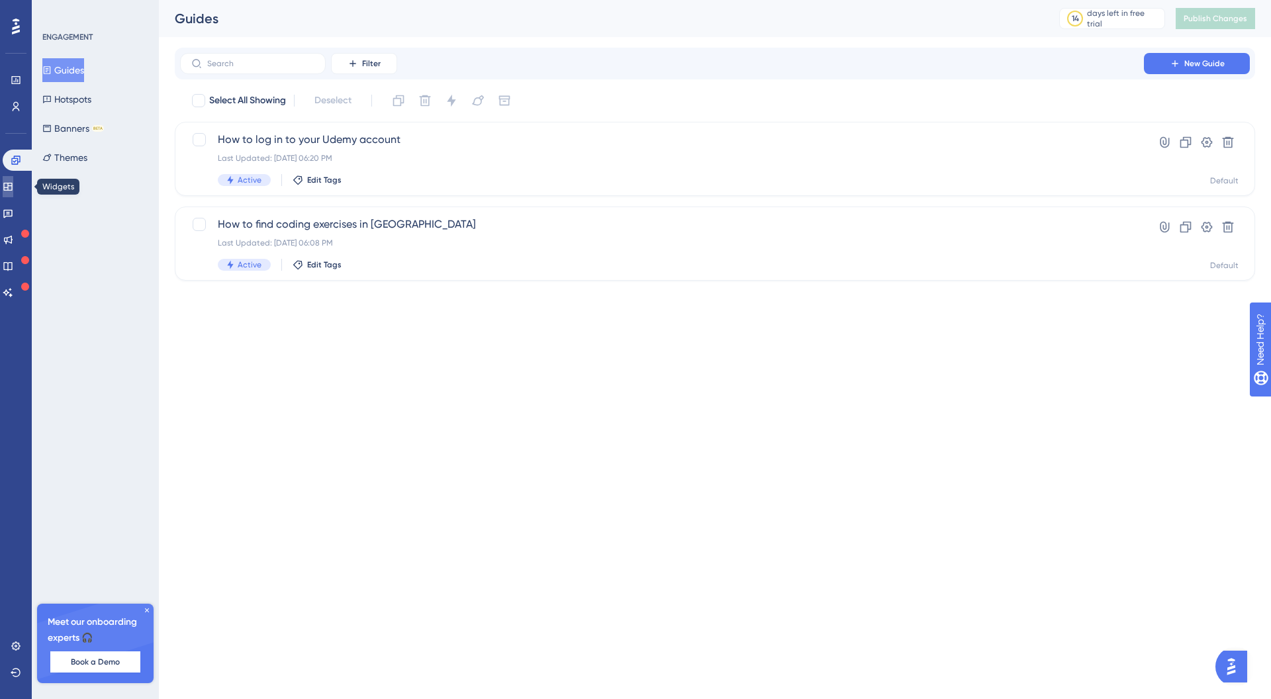
click at [13, 181] on icon at bounding box center [8, 186] width 11 height 11
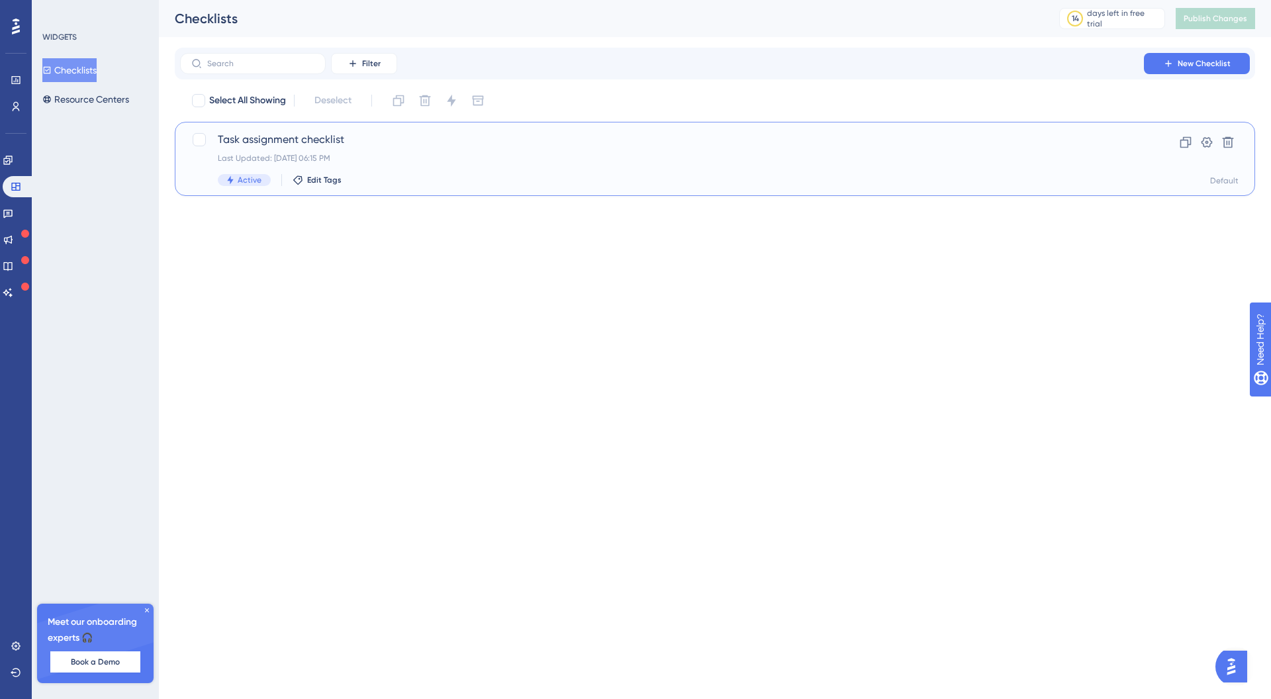
click at [319, 134] on span "Task assignment checklist" at bounding box center [662, 140] width 888 height 16
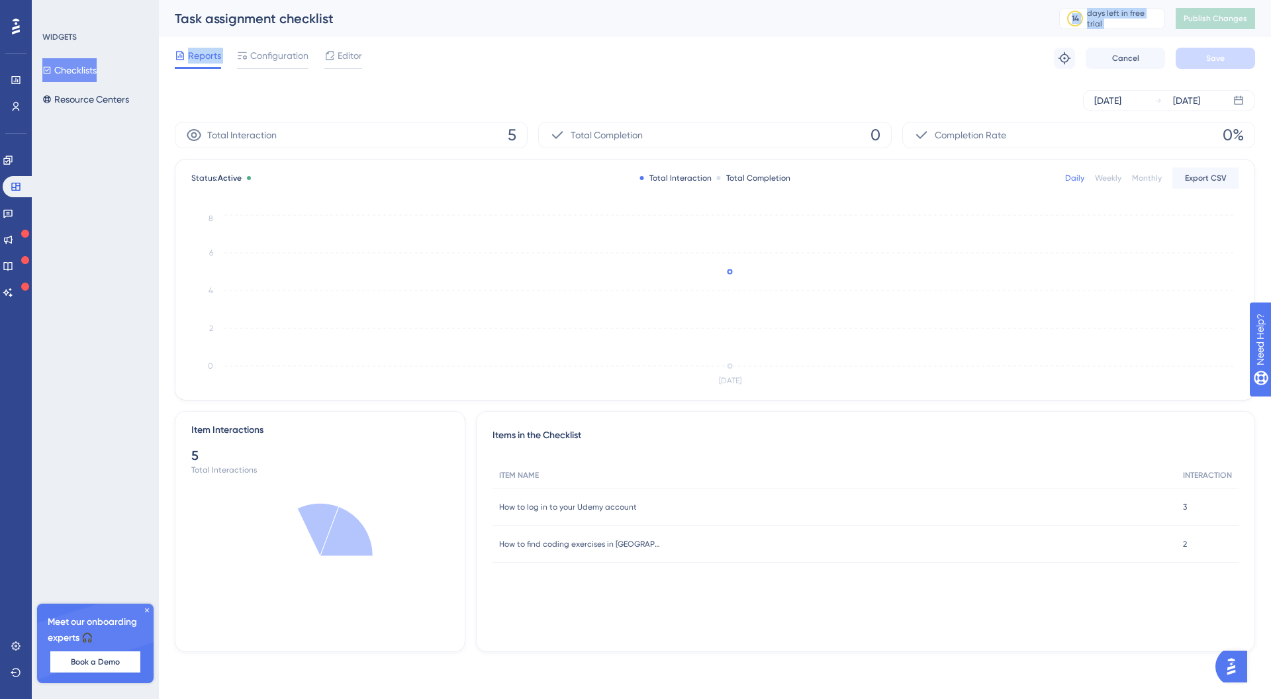
click at [277, 37] on div "Task assignment checklist 14 days left in free trial Click to see upgrade optio…" at bounding box center [715, 39] width 1080 height 79
click at [281, 76] on div "Reports Configuration Editor Troubleshoot Cancel Save" at bounding box center [715, 58] width 1080 height 42
click at [282, 68] on div at bounding box center [272, 68] width 71 height 2
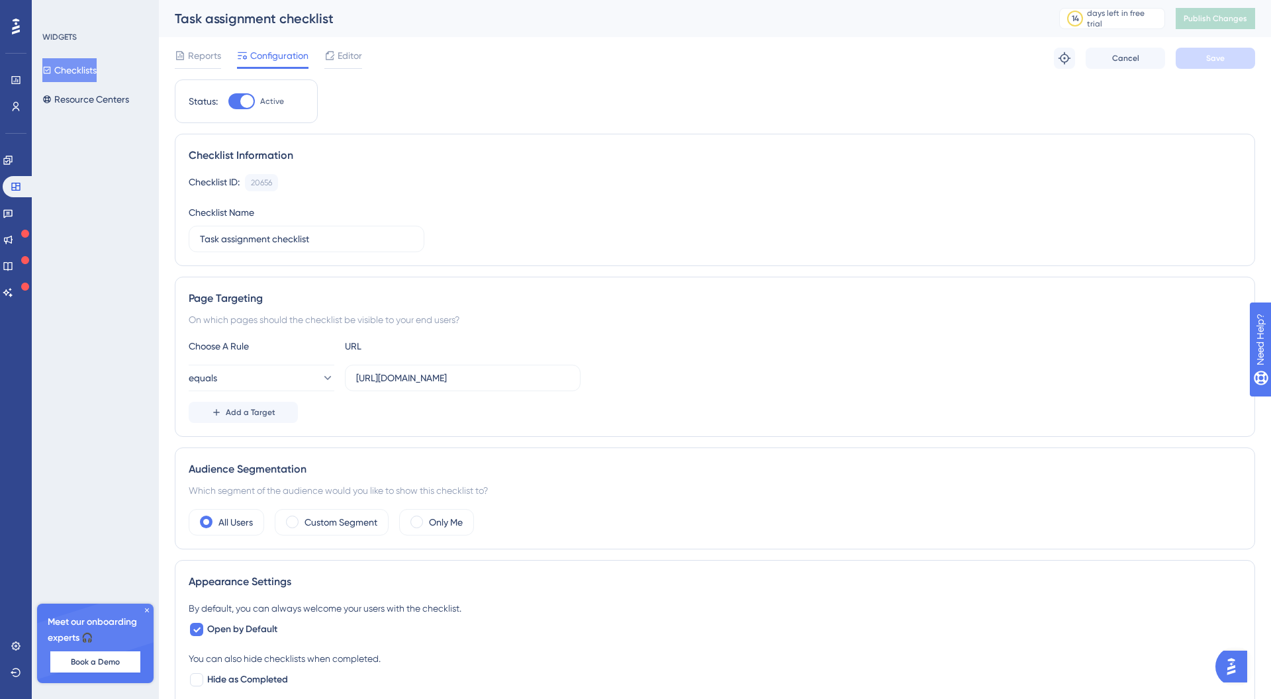
click at [353, 43] on div "Reports Configuration Editor Troubleshoot Cancel Save" at bounding box center [715, 58] width 1080 height 42
click at [351, 51] on span "Editor" at bounding box center [350, 56] width 24 height 16
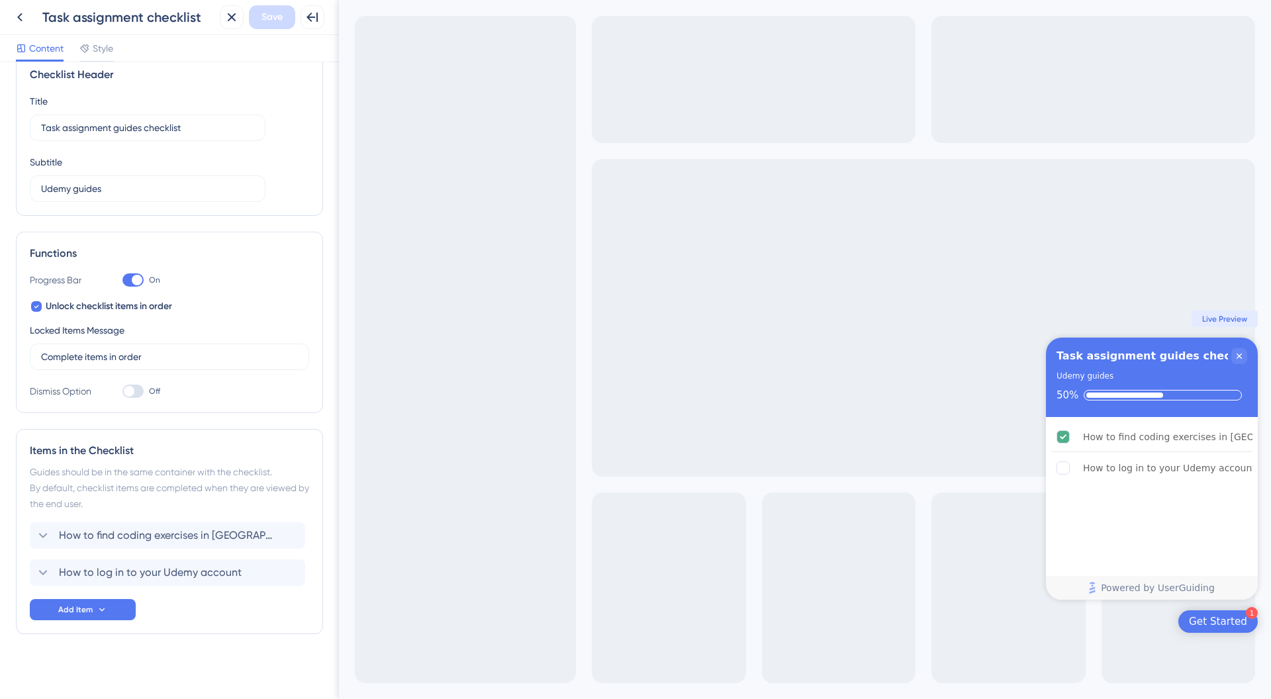
scroll to position [29, 0]
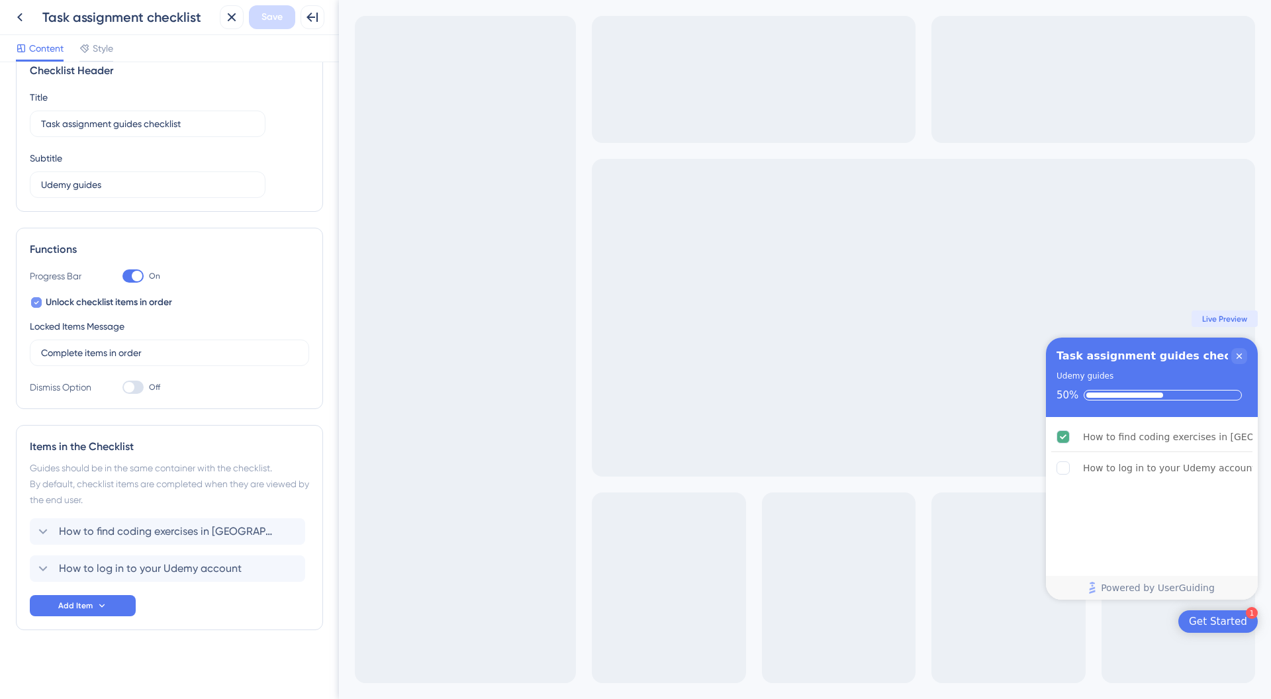
click at [38, 301] on icon at bounding box center [36, 302] width 5 height 11
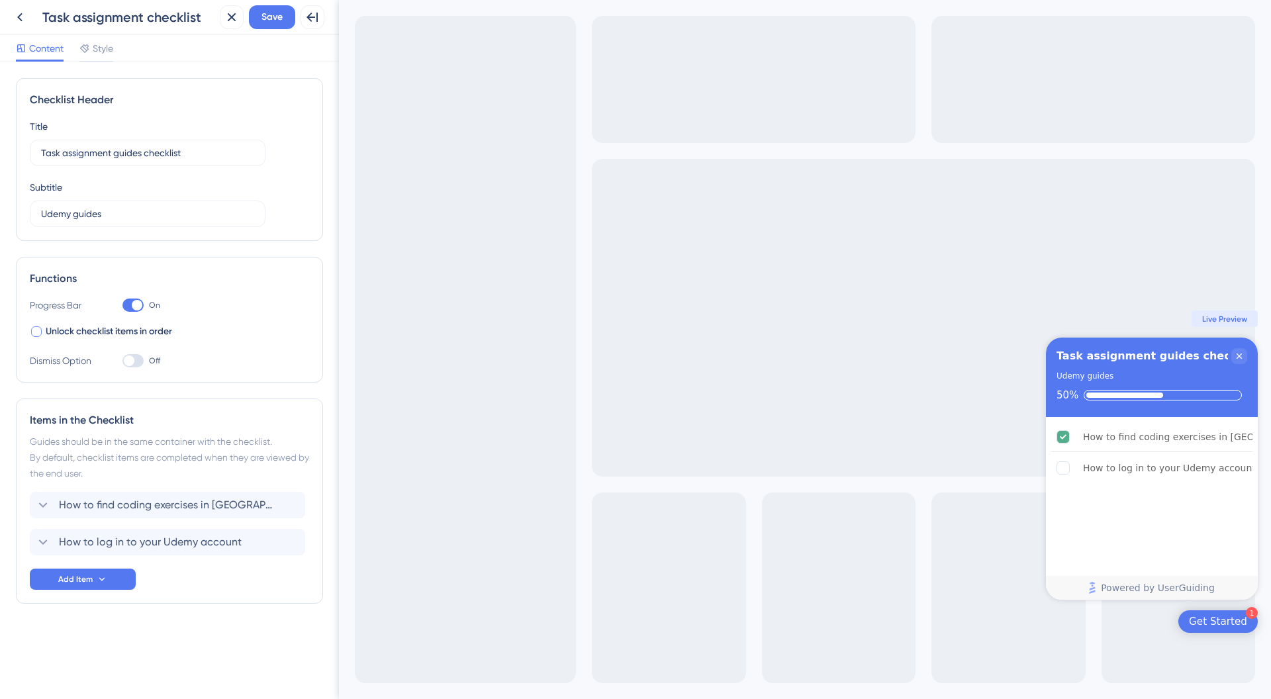
click at [62, 328] on span "Unlock checklist items in order" at bounding box center [109, 332] width 126 height 16
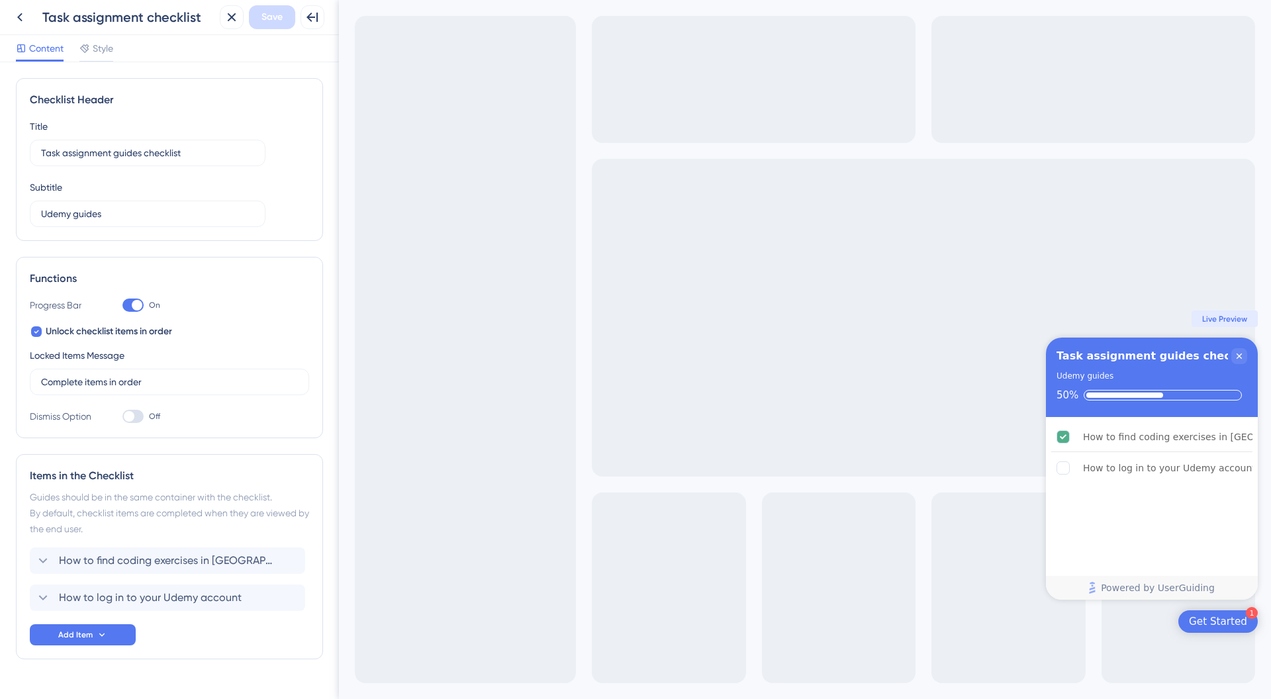
click at [47, 345] on div "Unlock checklist items in order Locked Items Message Complete items in order" at bounding box center [169, 359] width 279 height 71
click at [36, 336] on icon at bounding box center [36, 331] width 5 height 11
checkbox input "false"
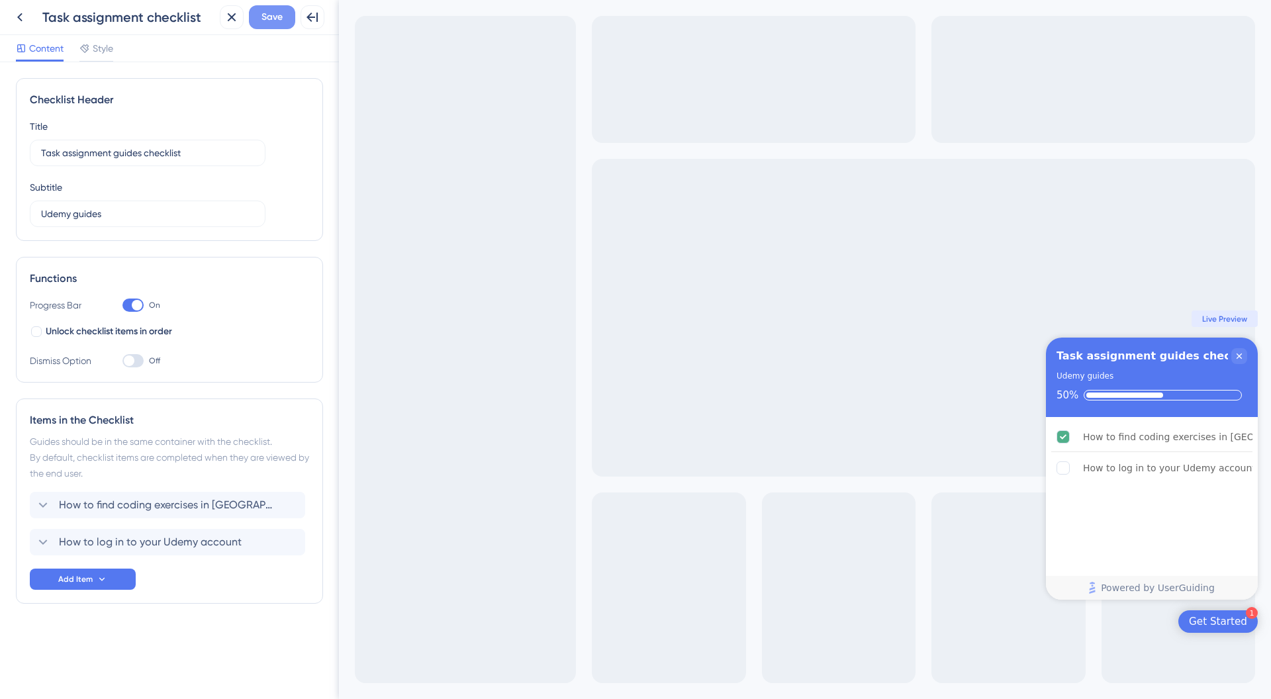
click at [263, 21] on span "Save" at bounding box center [271, 17] width 21 height 16
click at [23, 14] on icon at bounding box center [20, 17] width 16 height 16
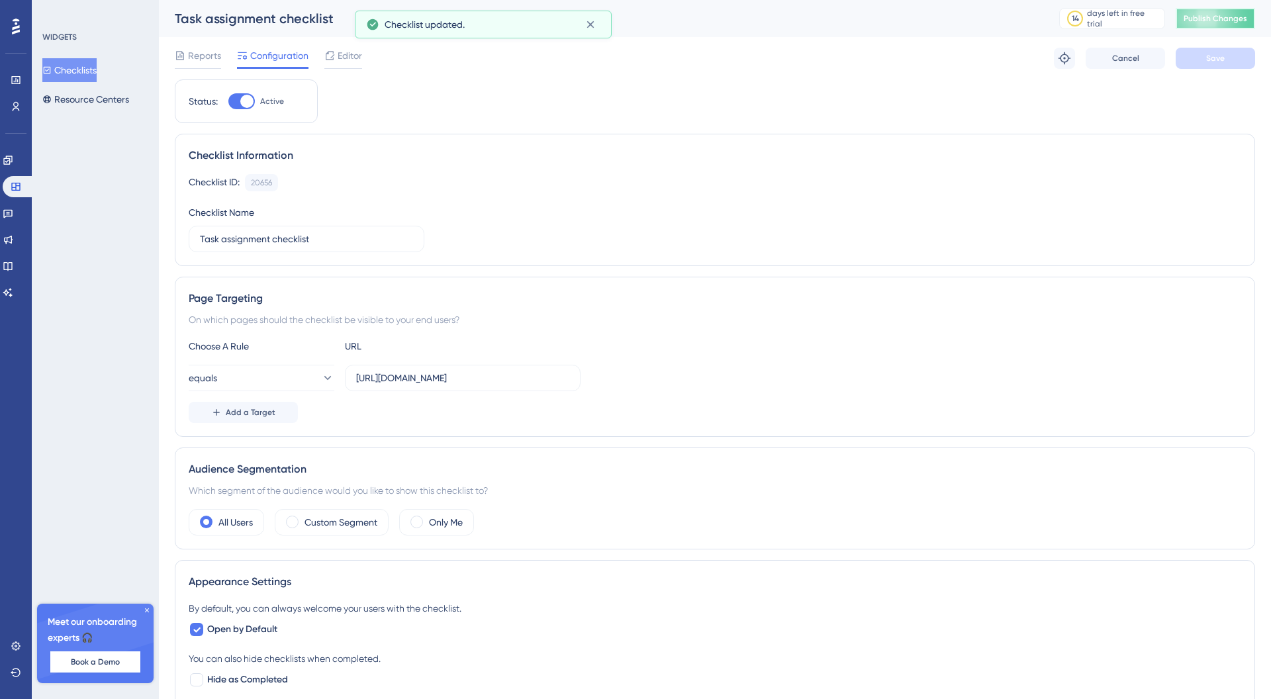
click at [1214, 21] on span "Publish Changes" at bounding box center [1215, 18] width 64 height 11
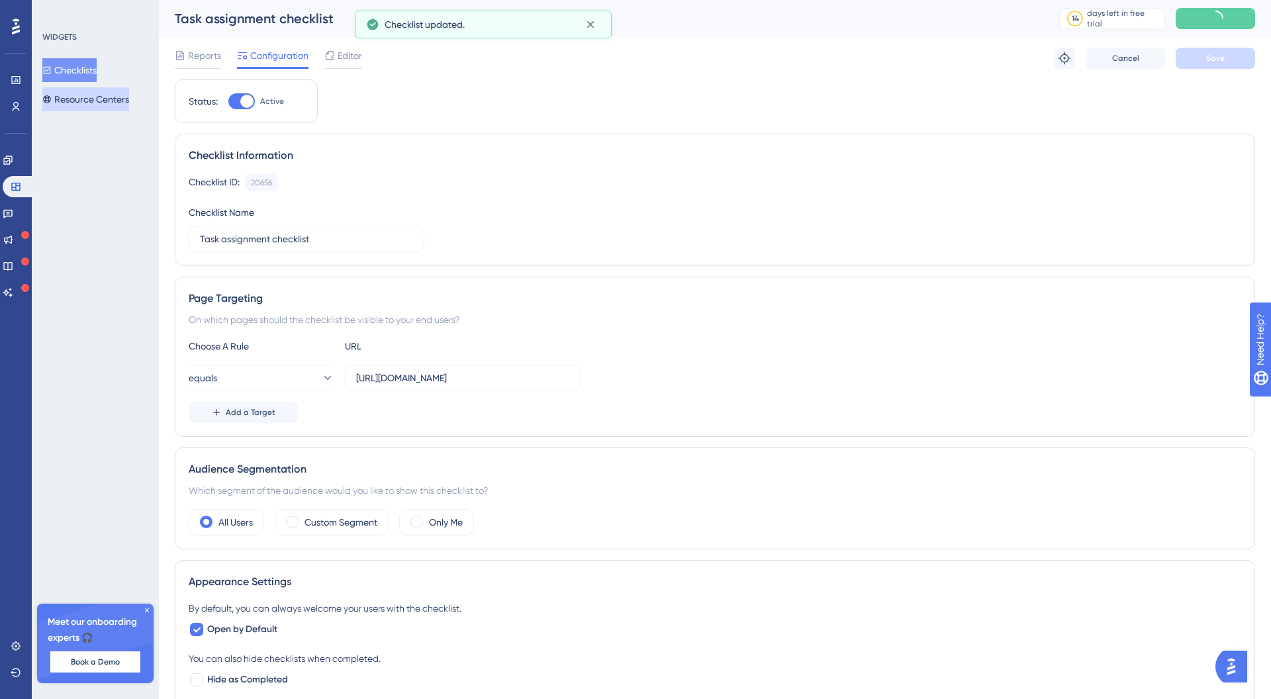
click at [93, 101] on button "Resource Centers" at bounding box center [85, 99] width 87 height 24
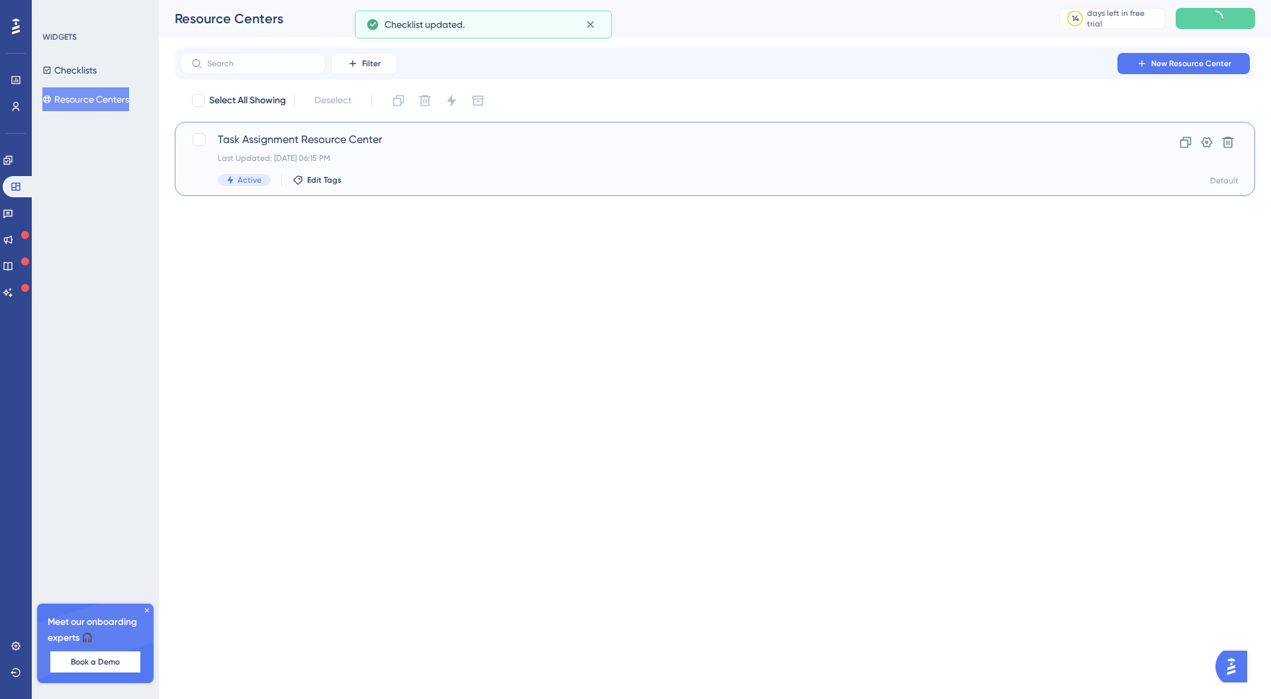
click at [290, 146] on span "Task Assignment Resource Center" at bounding box center [662, 140] width 888 height 16
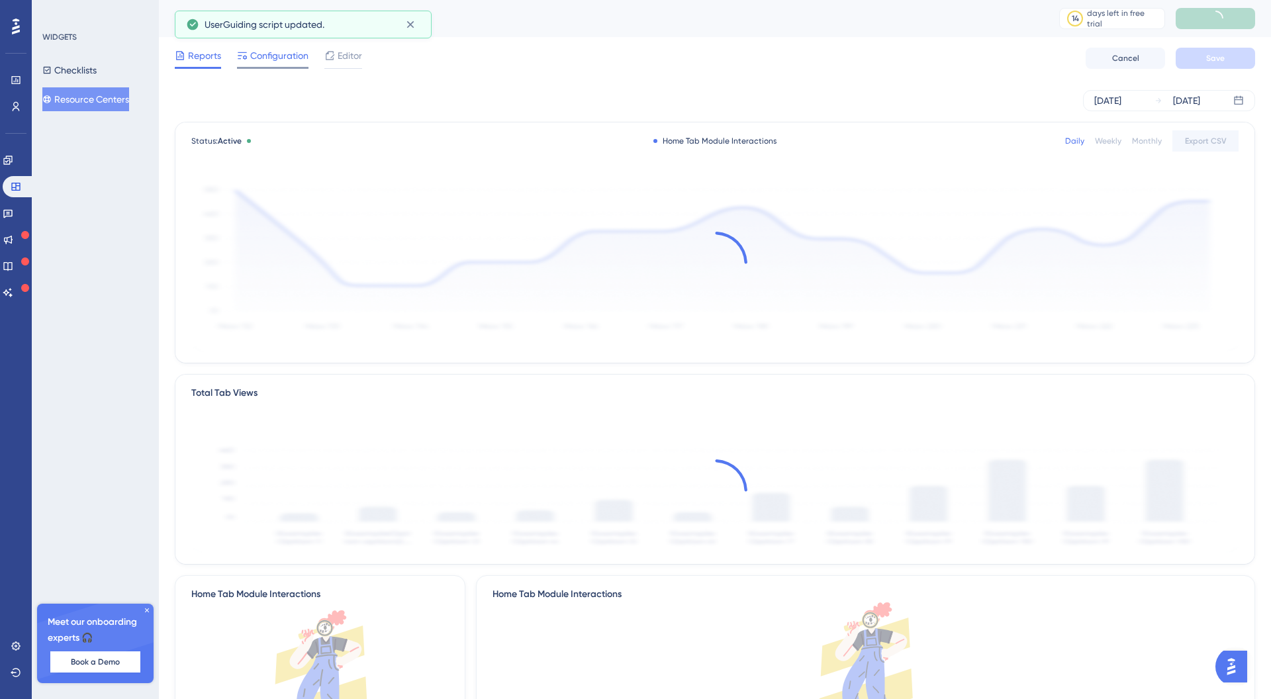
click at [276, 64] on div "Configuration" at bounding box center [272, 58] width 71 height 21
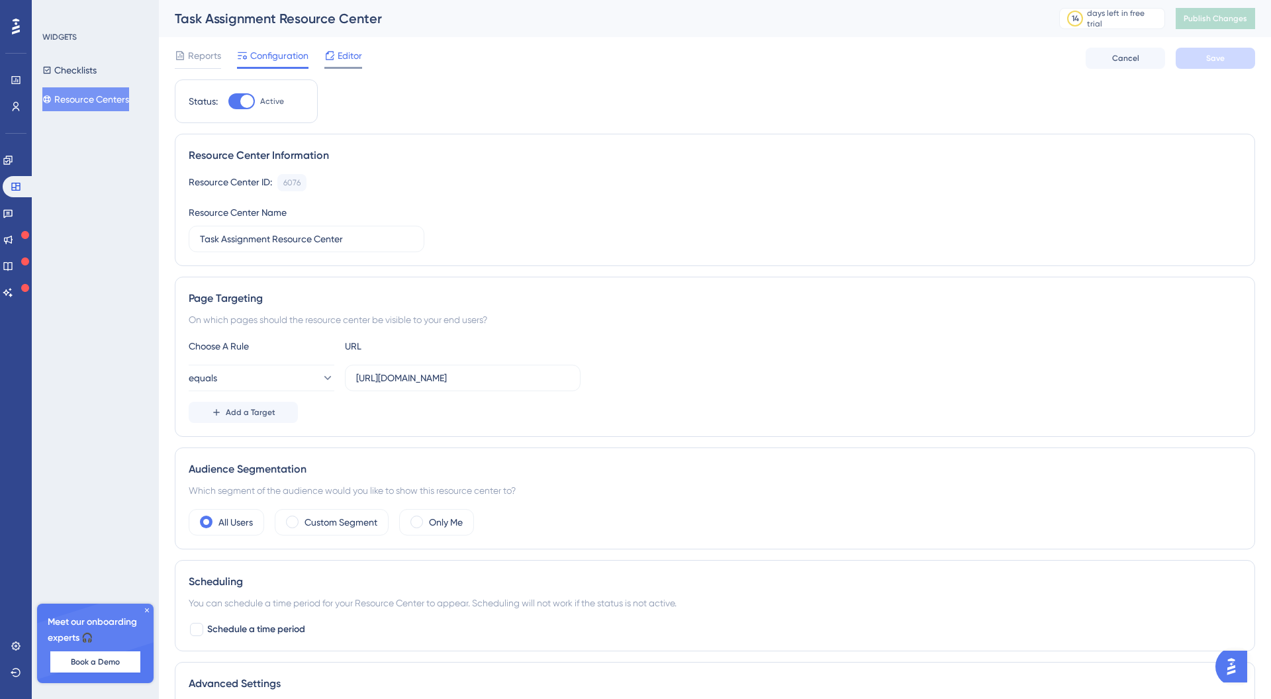
click at [346, 52] on span "Editor" at bounding box center [350, 56] width 24 height 16
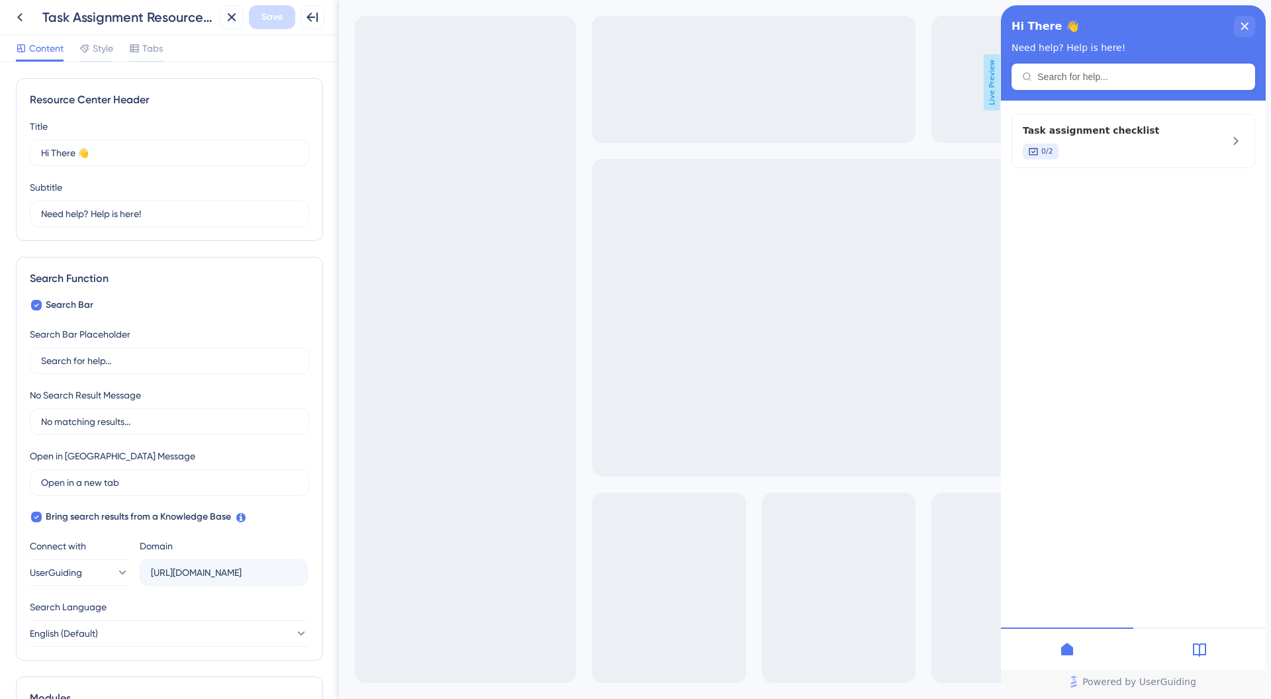
click at [114, 56] on div "Content Style Tabs" at bounding box center [89, 50] width 147 height 21
click at [133, 47] on icon at bounding box center [134, 48] width 9 height 8
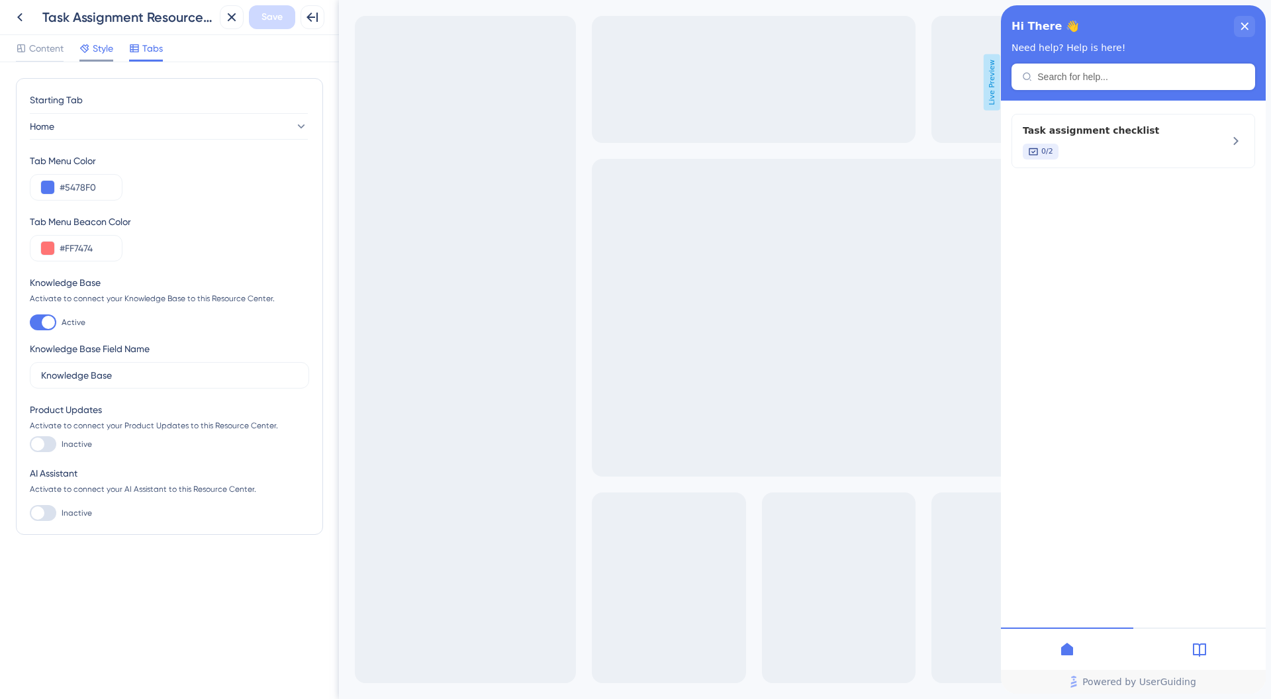
click at [97, 48] on span "Style" at bounding box center [103, 48] width 21 height 16
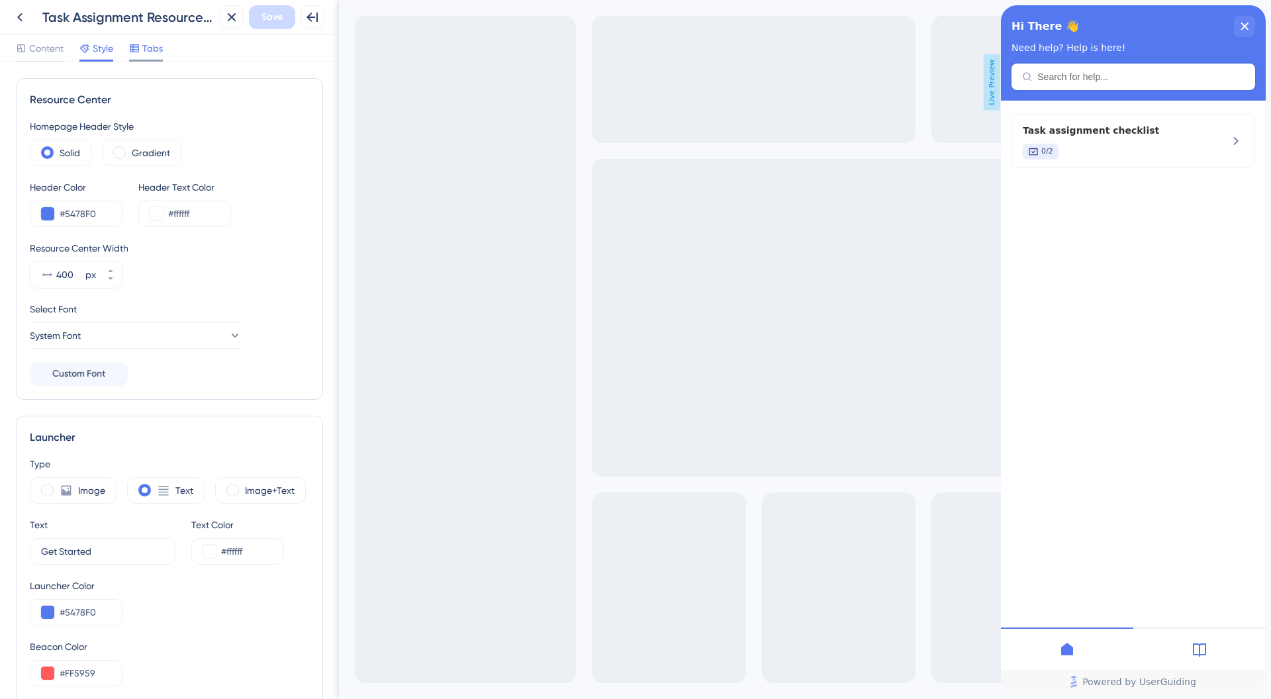
click at [146, 48] on span "Tabs" at bounding box center [152, 48] width 21 height 16
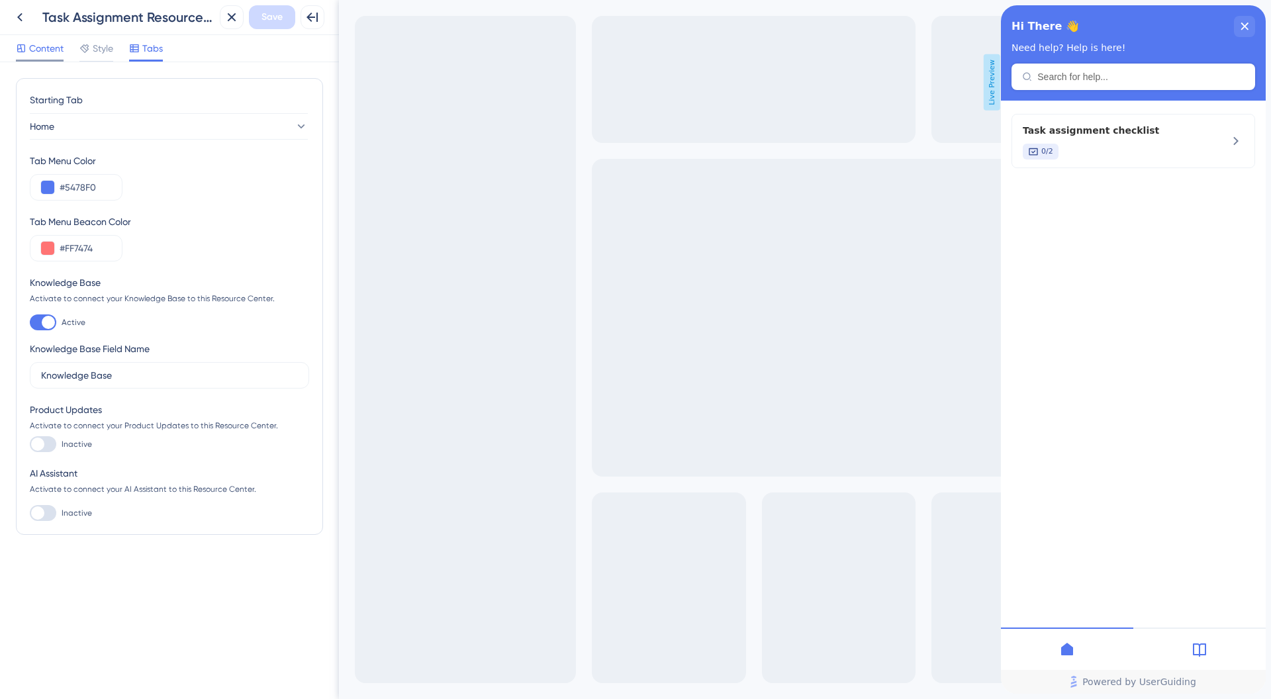
click at [63, 42] on span "Content" at bounding box center [46, 48] width 34 height 16
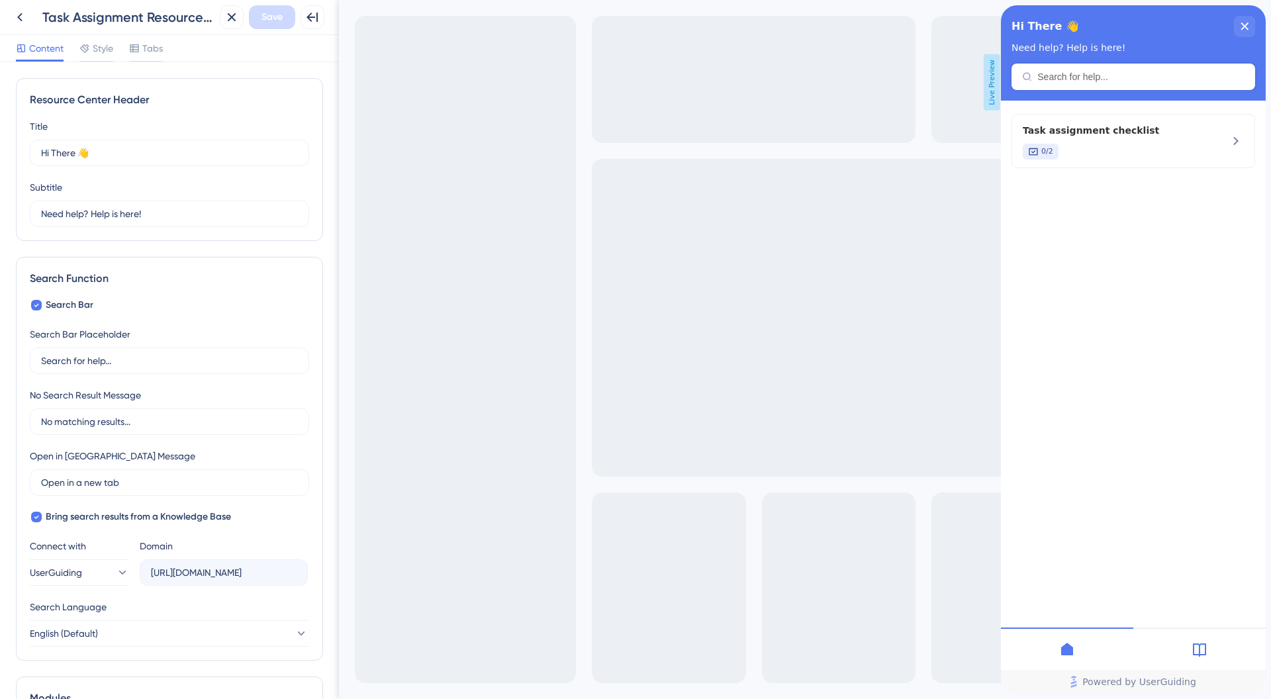
click at [41, 14] on div "Back Task Assignment Resource Center" at bounding box center [111, 17] width 206 height 24
click at [24, 15] on icon at bounding box center [20, 17] width 16 height 16
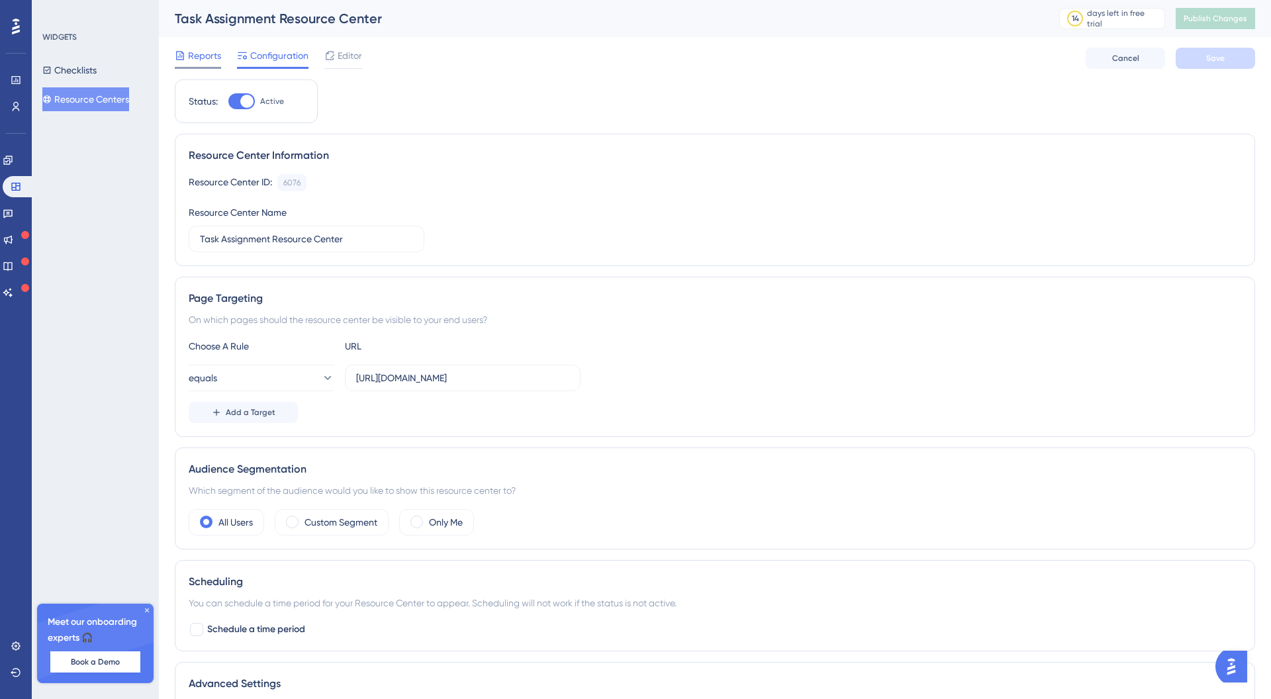
click at [212, 58] on span "Reports" at bounding box center [204, 56] width 33 height 16
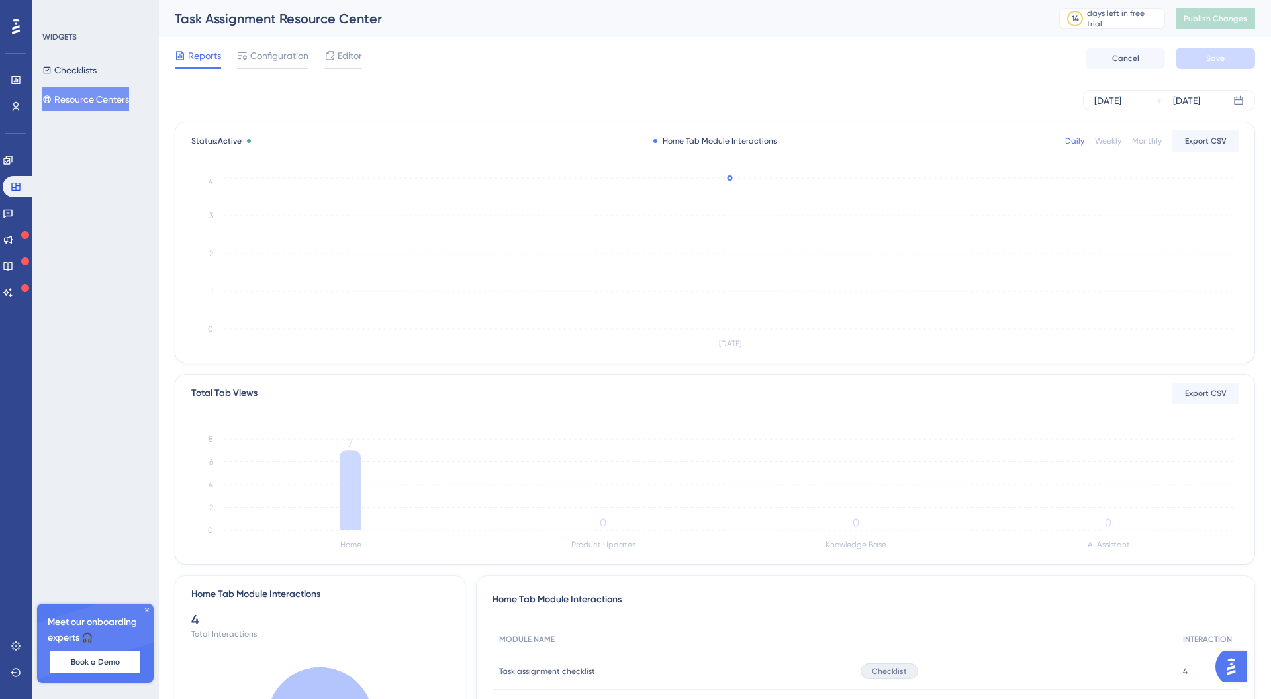
click at [353, 54] on span "Editor" at bounding box center [350, 56] width 24 height 16
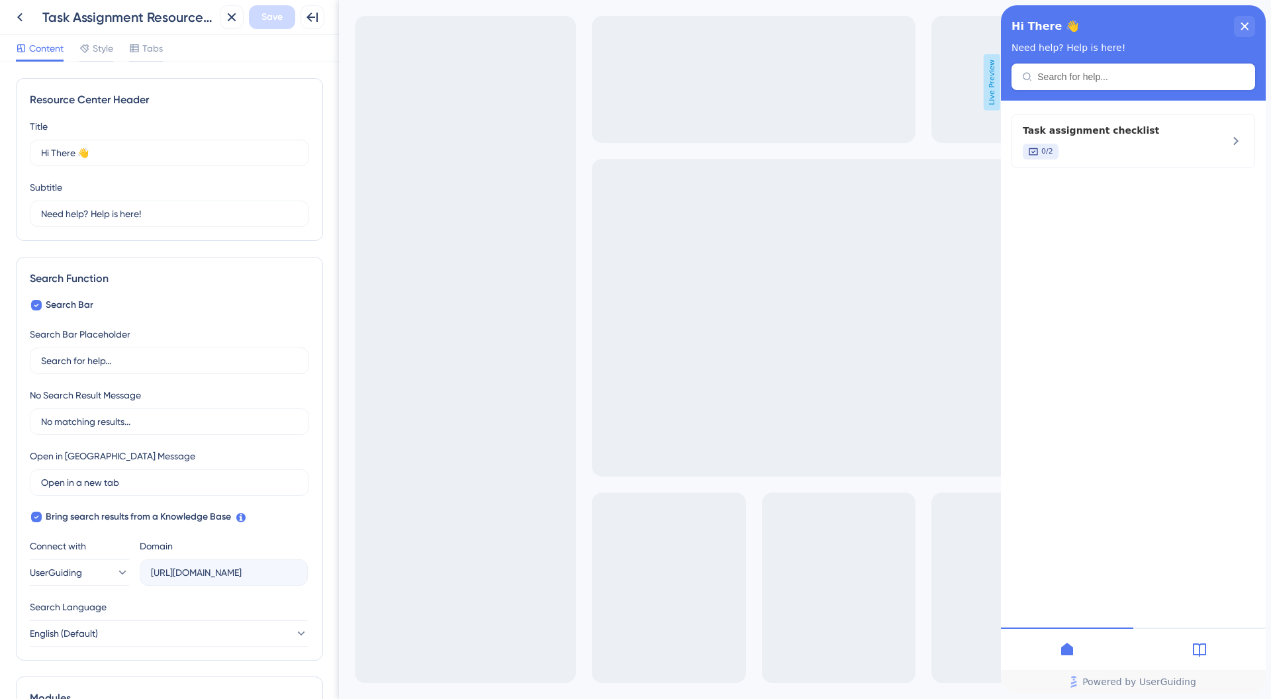
click at [3, 23] on div "Back Task Assignment Resource Center Close Save Full Screen Preview" at bounding box center [169, 17] width 339 height 35
click at [28, 21] on button at bounding box center [20, 17] width 24 height 24
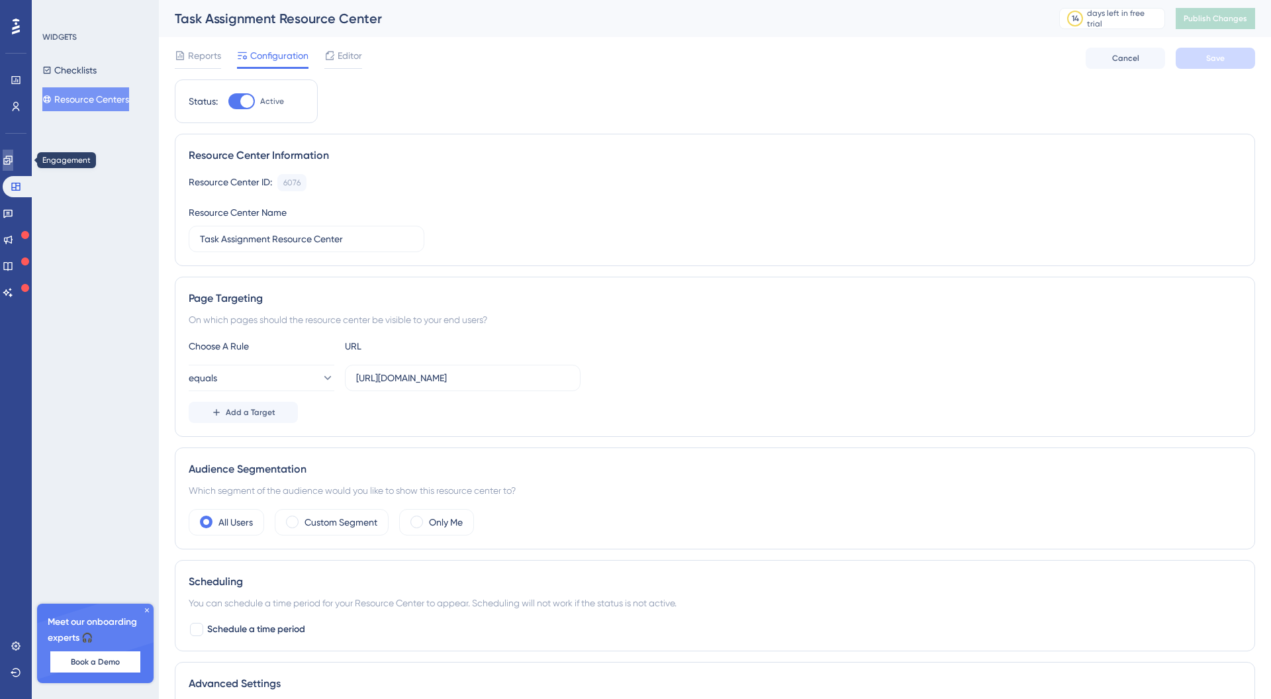
click at [13, 156] on icon at bounding box center [8, 160] width 11 height 11
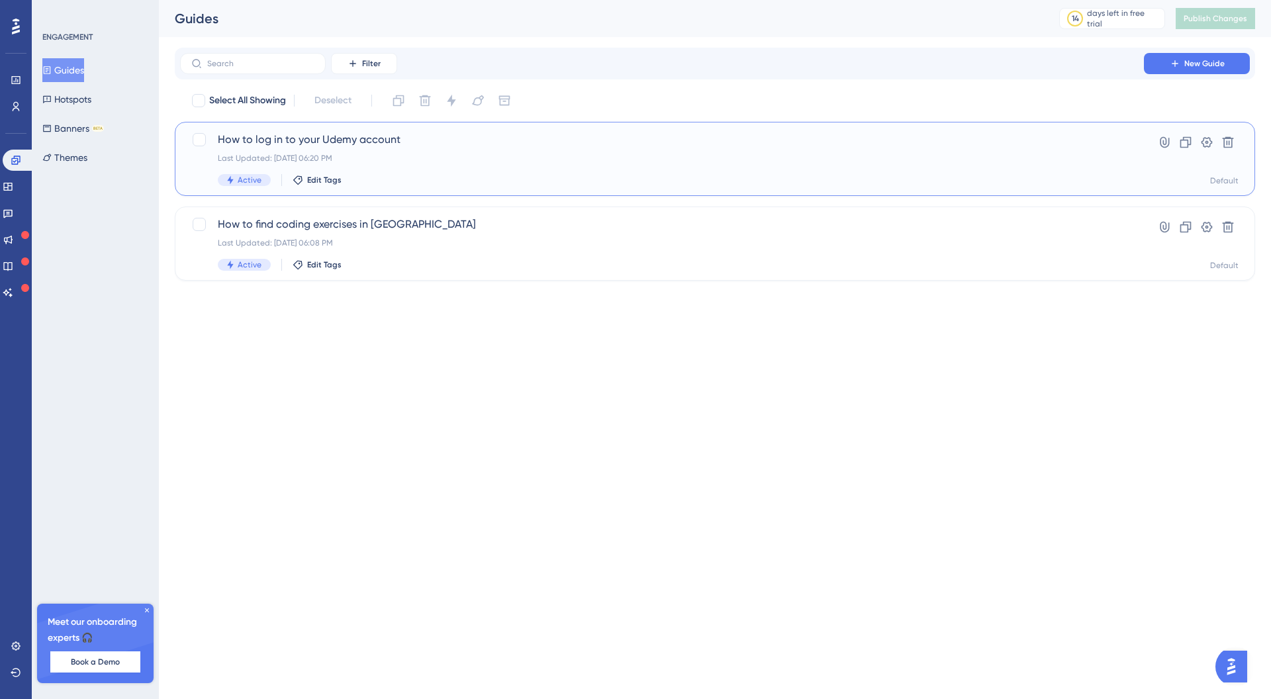
click at [353, 166] on div "How to log in to your Udemy account Last Updated: Oct 14 2025, 06:20 PM Active …" at bounding box center [662, 159] width 888 height 54
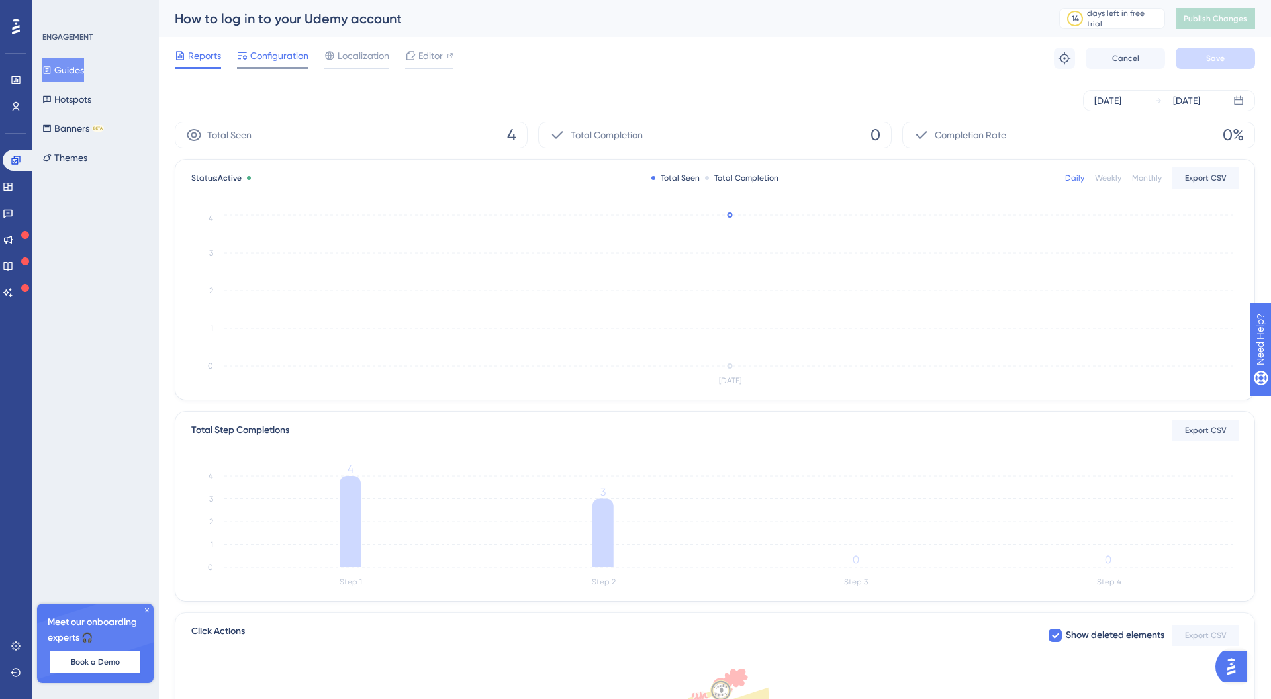
click at [277, 55] on span "Configuration" at bounding box center [279, 56] width 58 height 16
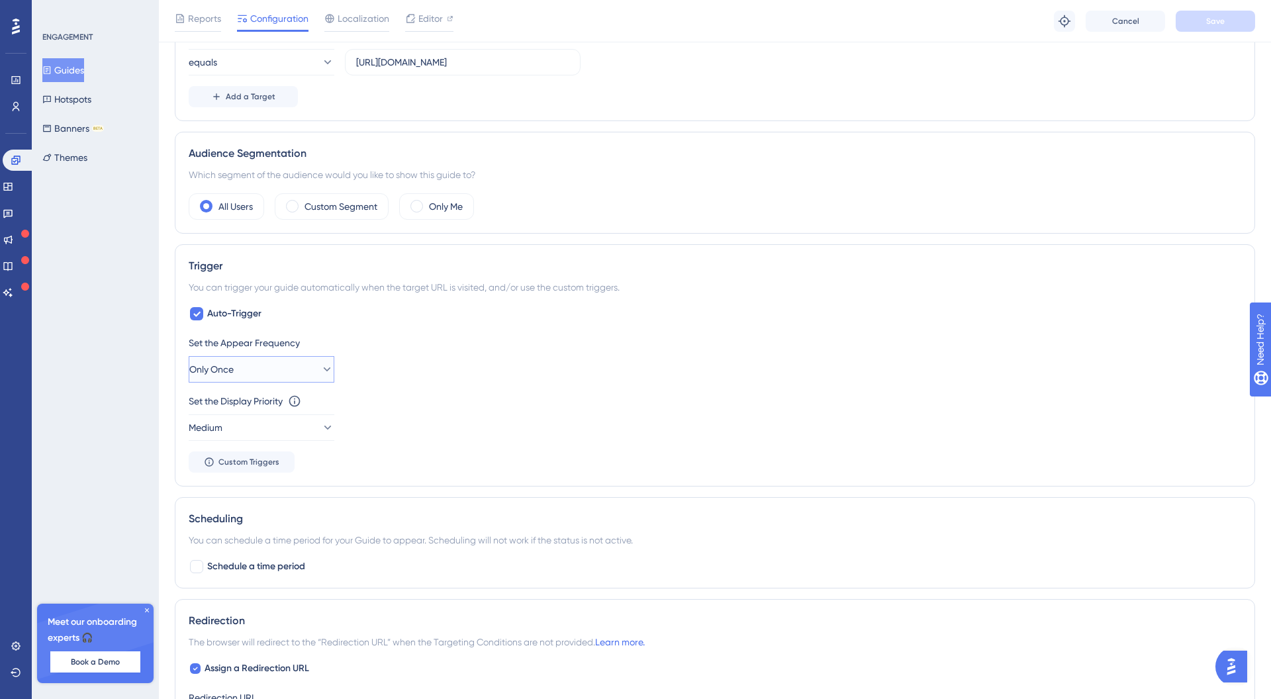
click at [287, 377] on button "Only Once" at bounding box center [262, 369] width 146 height 26
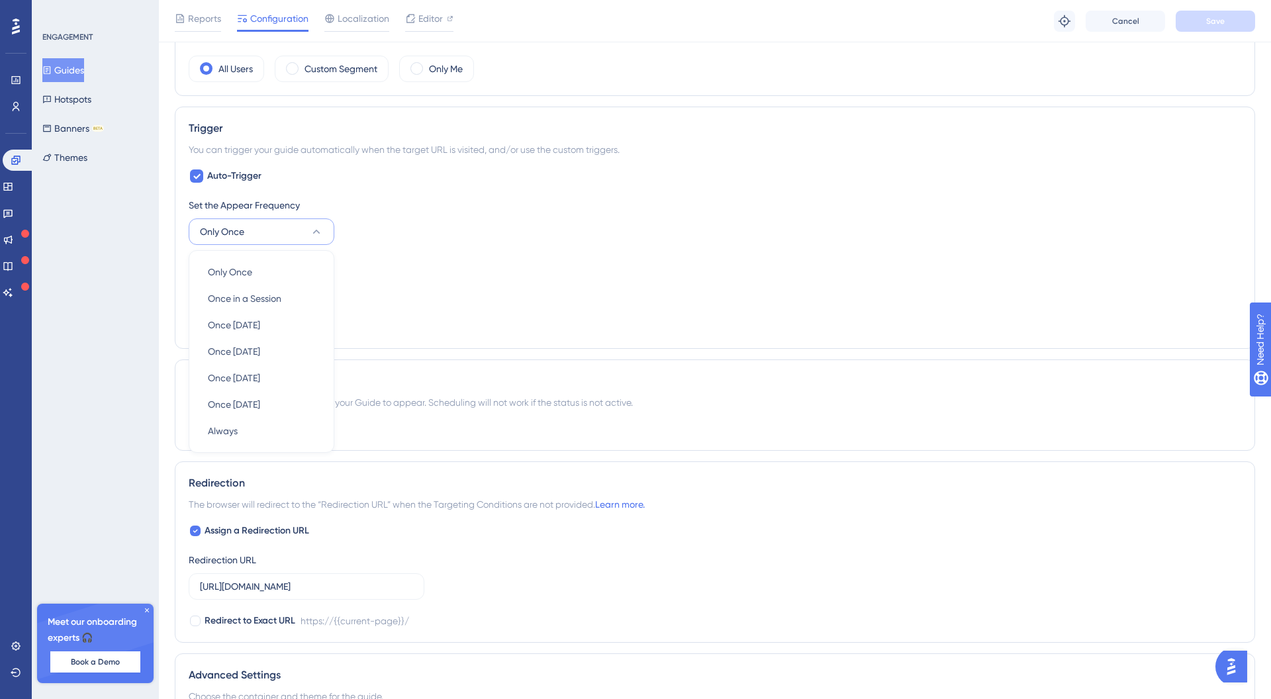
click at [479, 258] on div "Set the Display Priority This option will set the display priority between auto…" at bounding box center [715, 263] width 1052 height 16
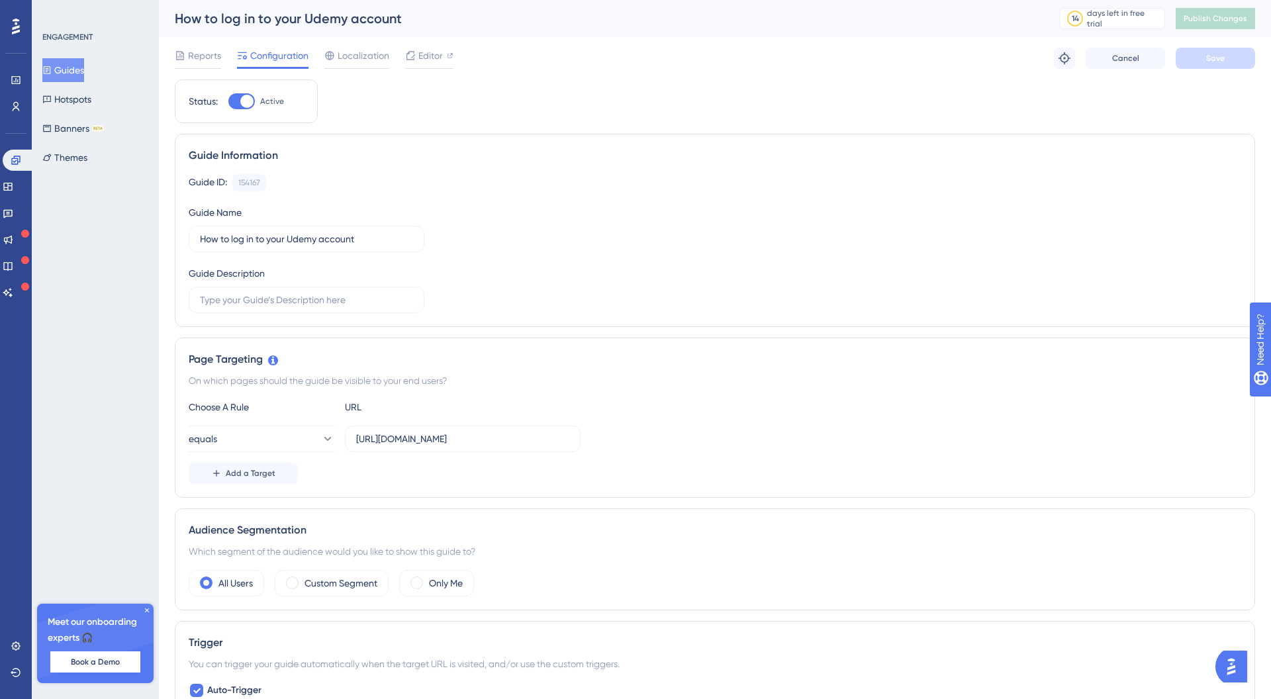
drag, startPoint x: 356, startPoint y: 149, endPoint x: 417, endPoint y: 149, distance: 60.9
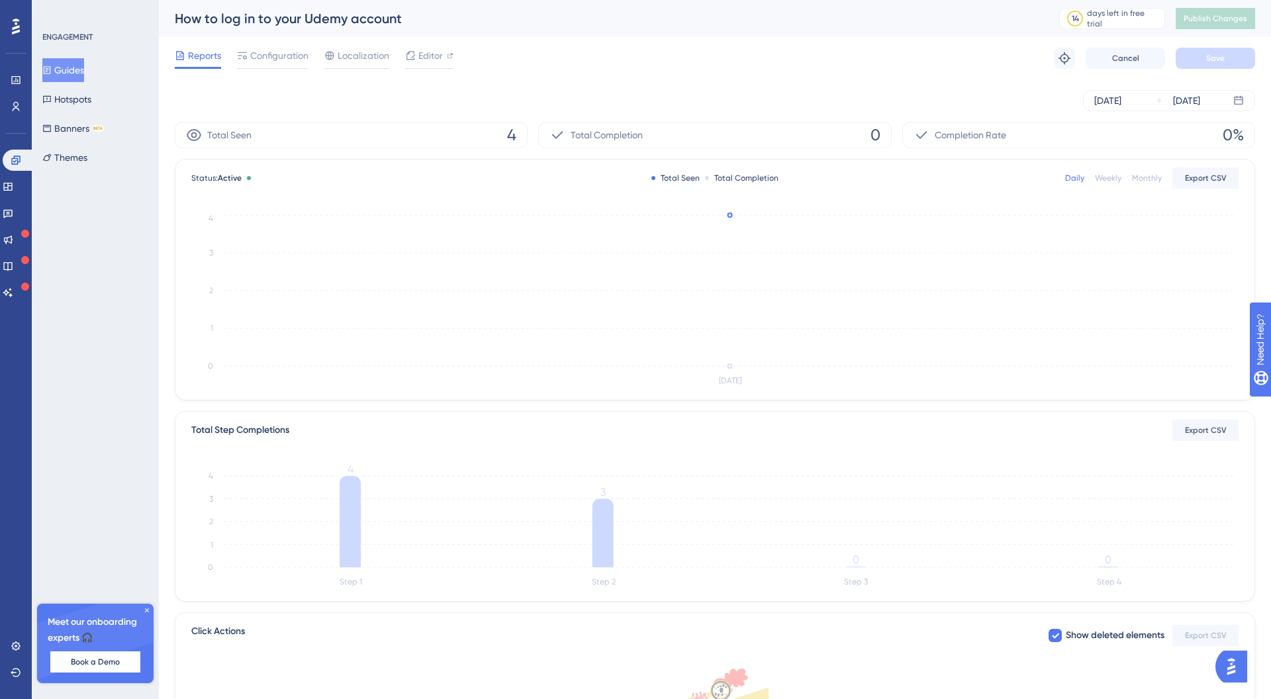
click at [84, 73] on button "Guides" at bounding box center [63, 70] width 42 height 24
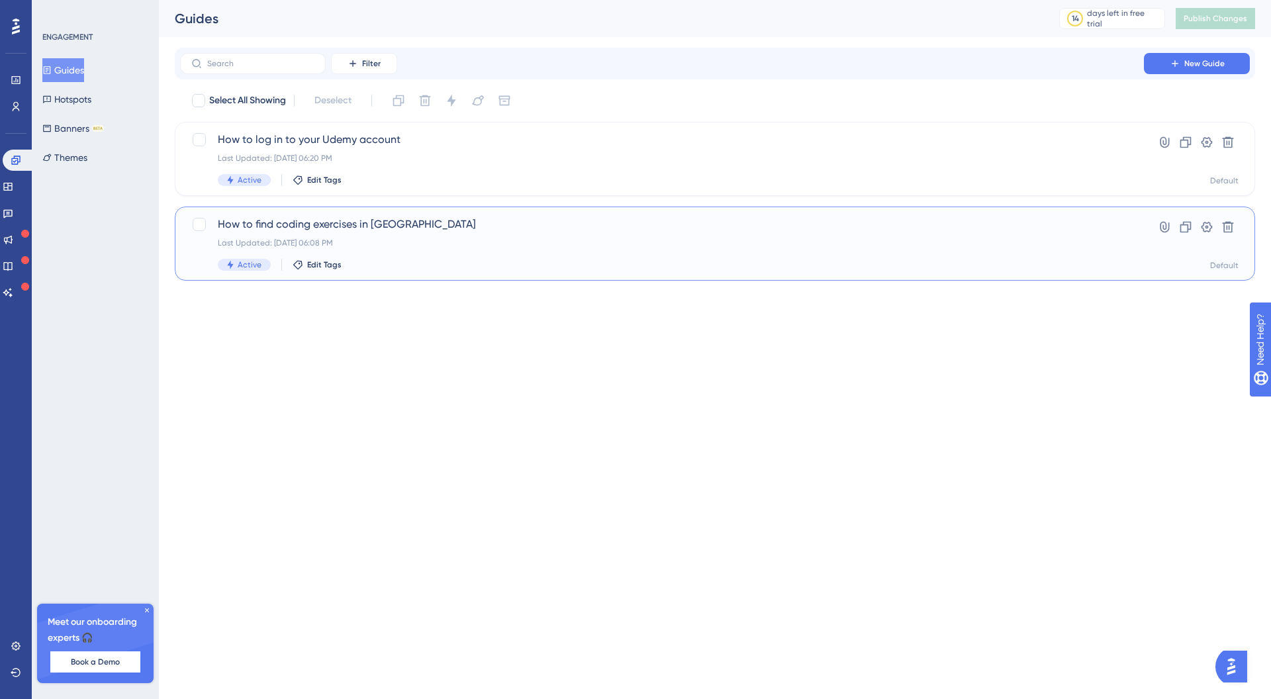
click at [301, 230] on span "How to find coding exercises in [GEOGRAPHIC_DATA]" at bounding box center [662, 224] width 888 height 16
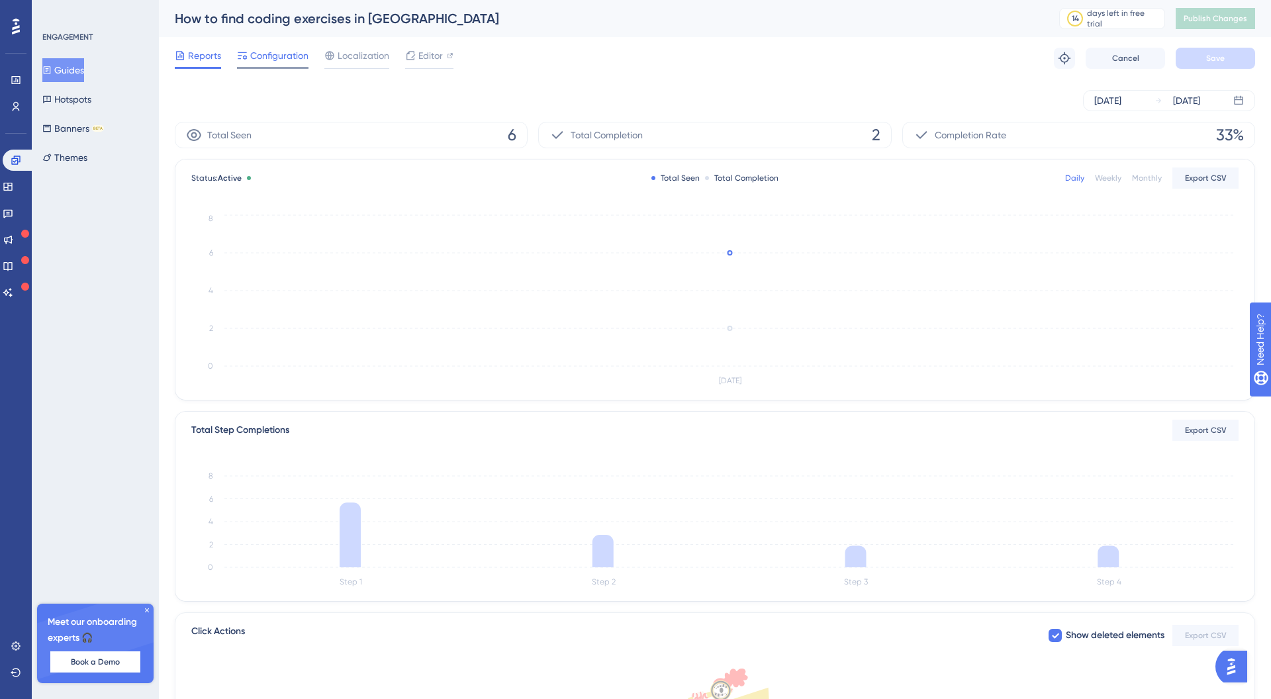
click at [280, 62] on span "Configuration" at bounding box center [279, 56] width 58 height 16
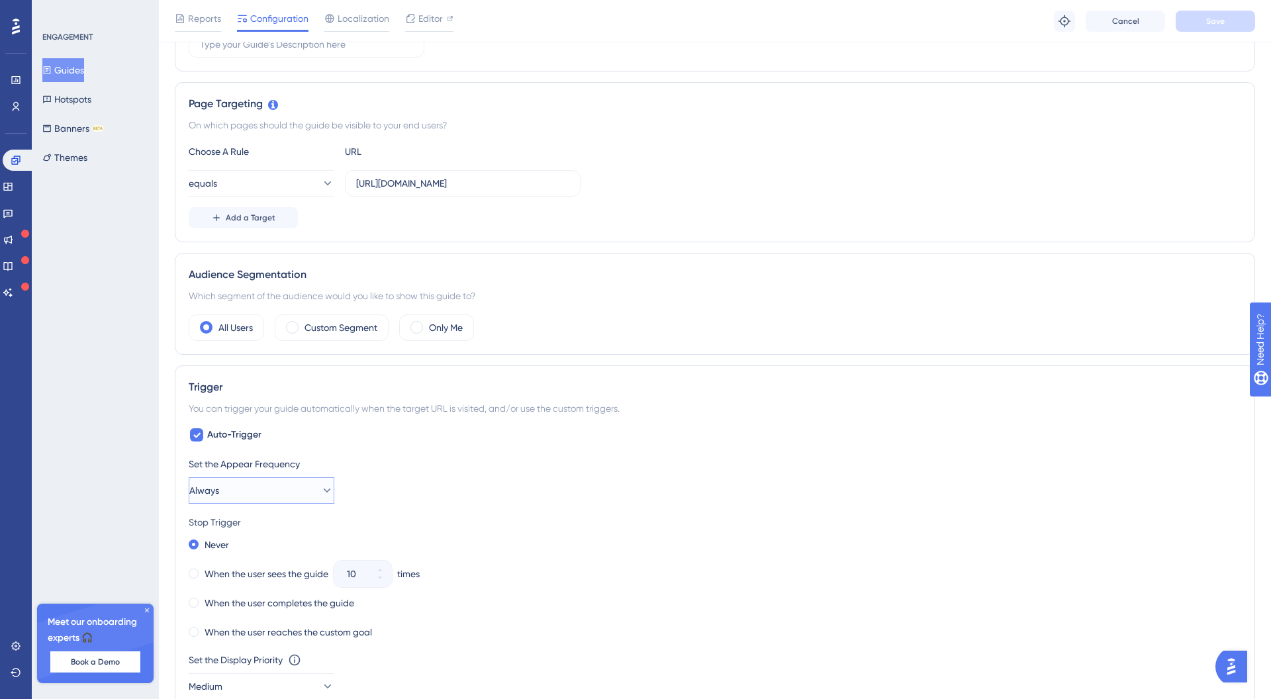
click at [274, 486] on button "Always" at bounding box center [262, 490] width 146 height 26
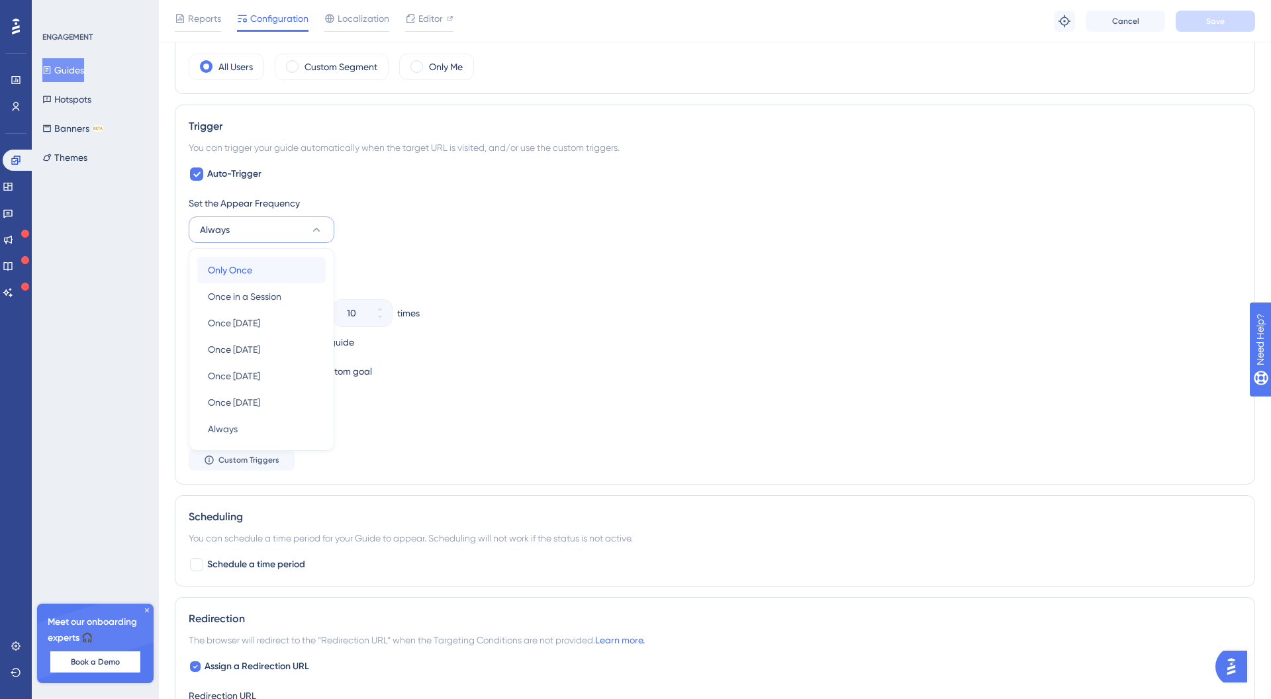
click at [259, 267] on div "Only Once Only Once" at bounding box center [261, 270] width 107 height 26
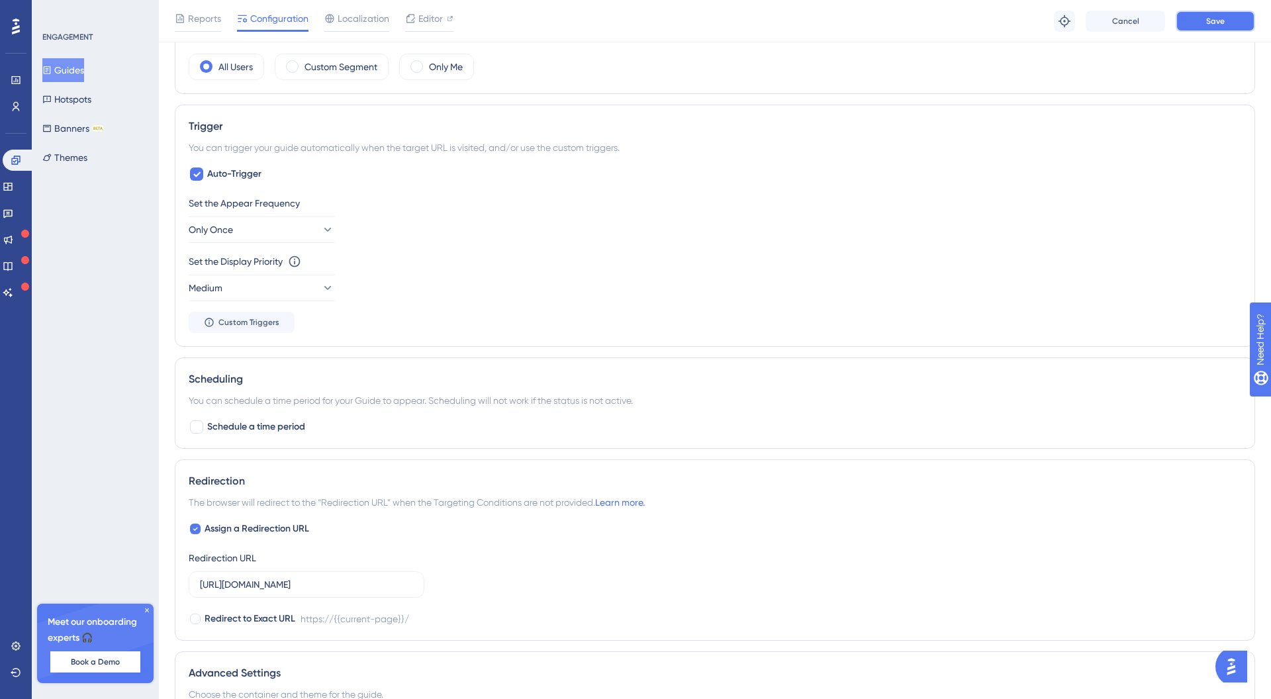
click at [1234, 20] on button "Save" at bounding box center [1214, 21] width 79 height 21
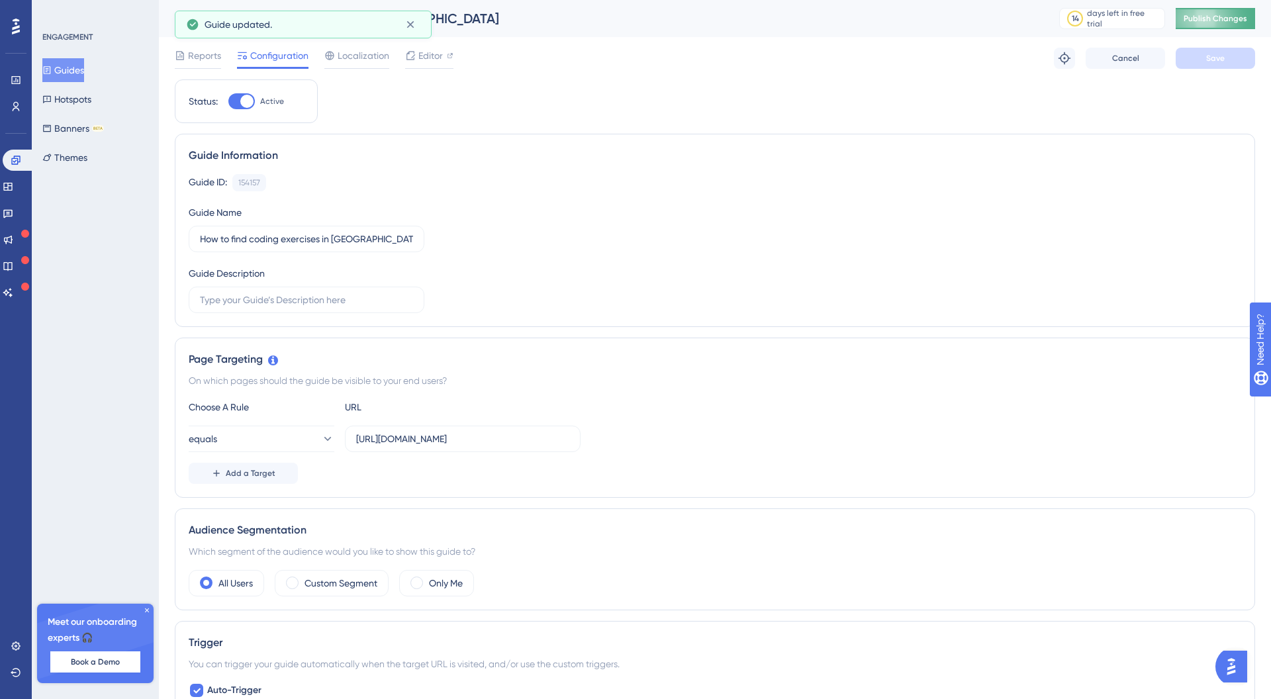
click at [1195, 23] on span "Publish Changes" at bounding box center [1215, 18] width 64 height 11
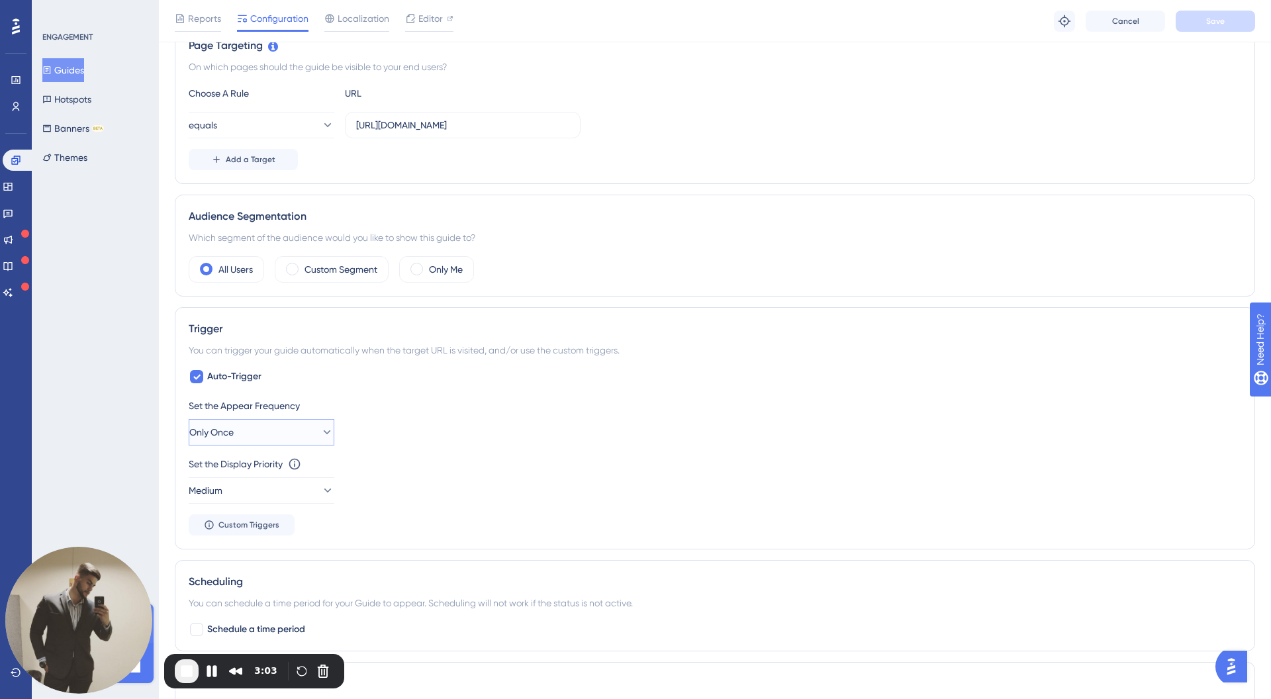
click at [307, 426] on button "Only Once" at bounding box center [262, 432] width 146 height 26
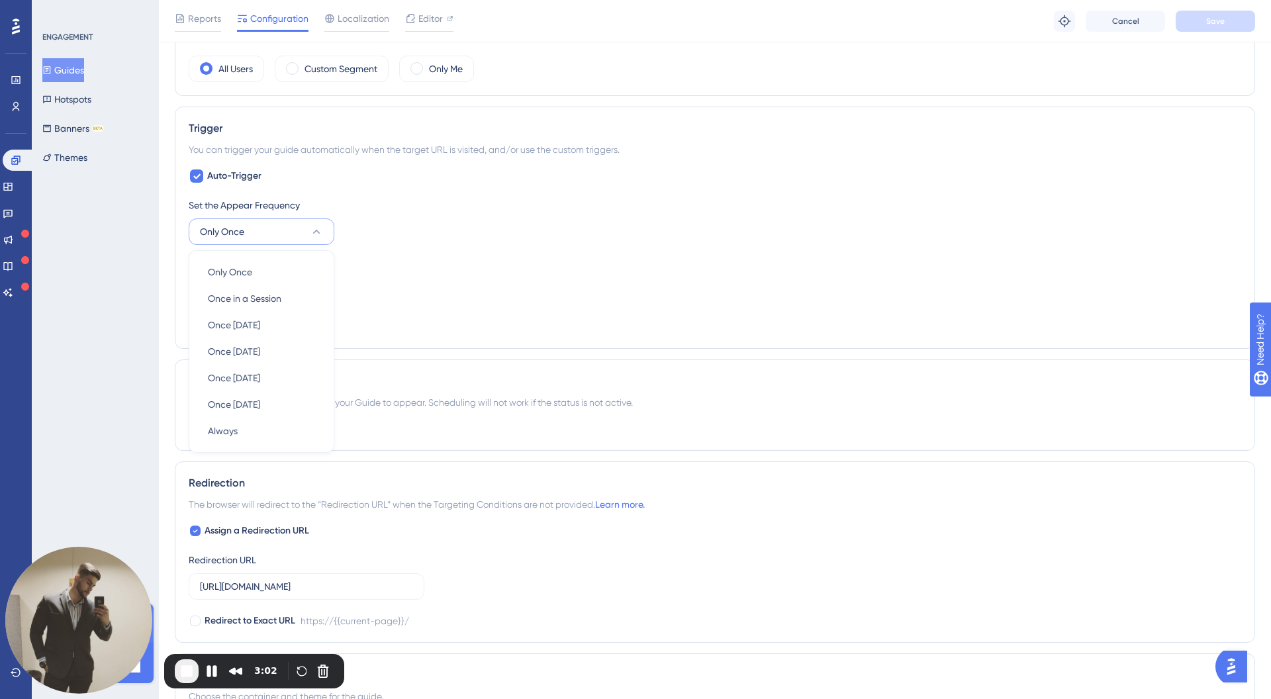
click at [379, 244] on div "Set the Appear Frequency Only Once Only Once Only Once Once in a Session Once i…" at bounding box center [715, 221] width 1052 height 48
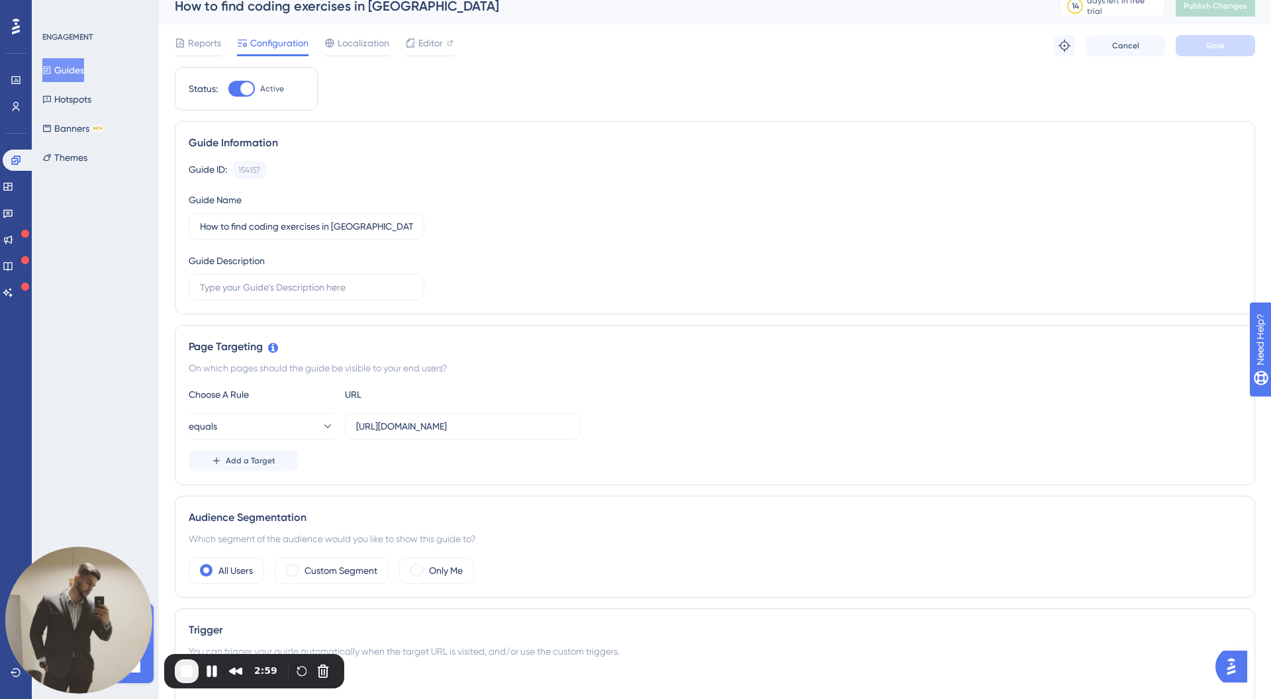
scroll to position [0, 0]
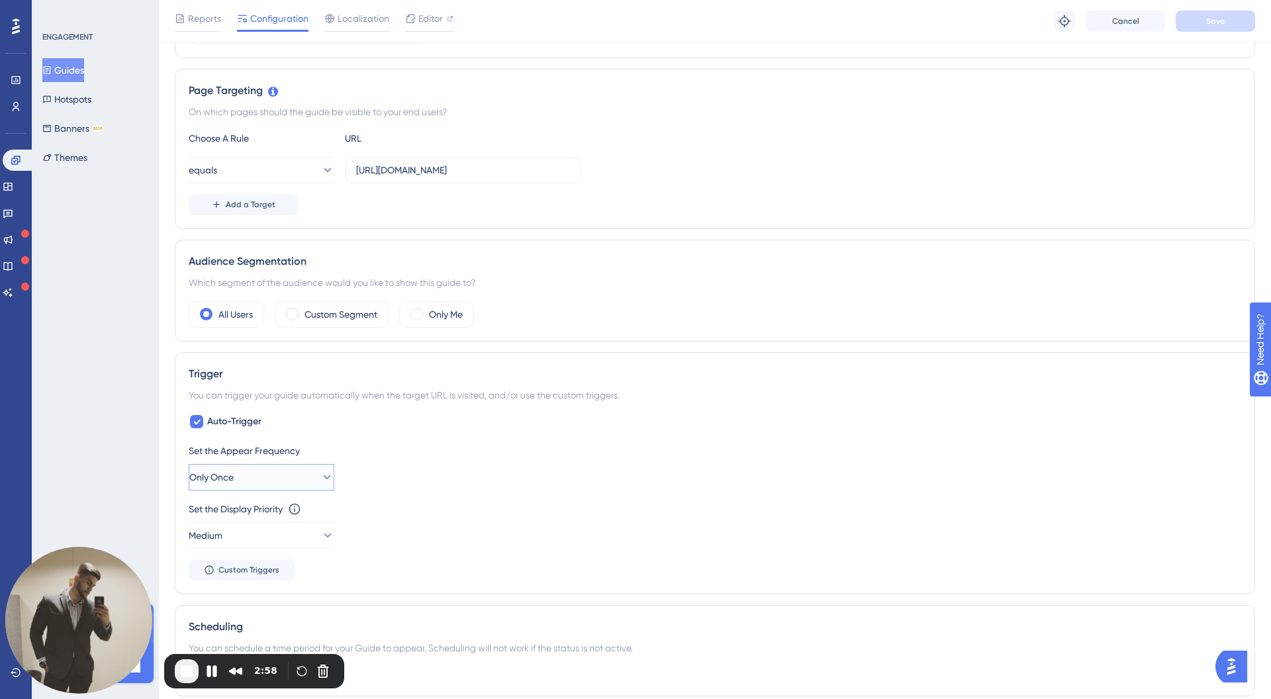
click at [259, 475] on button "Only Once" at bounding box center [262, 477] width 146 height 26
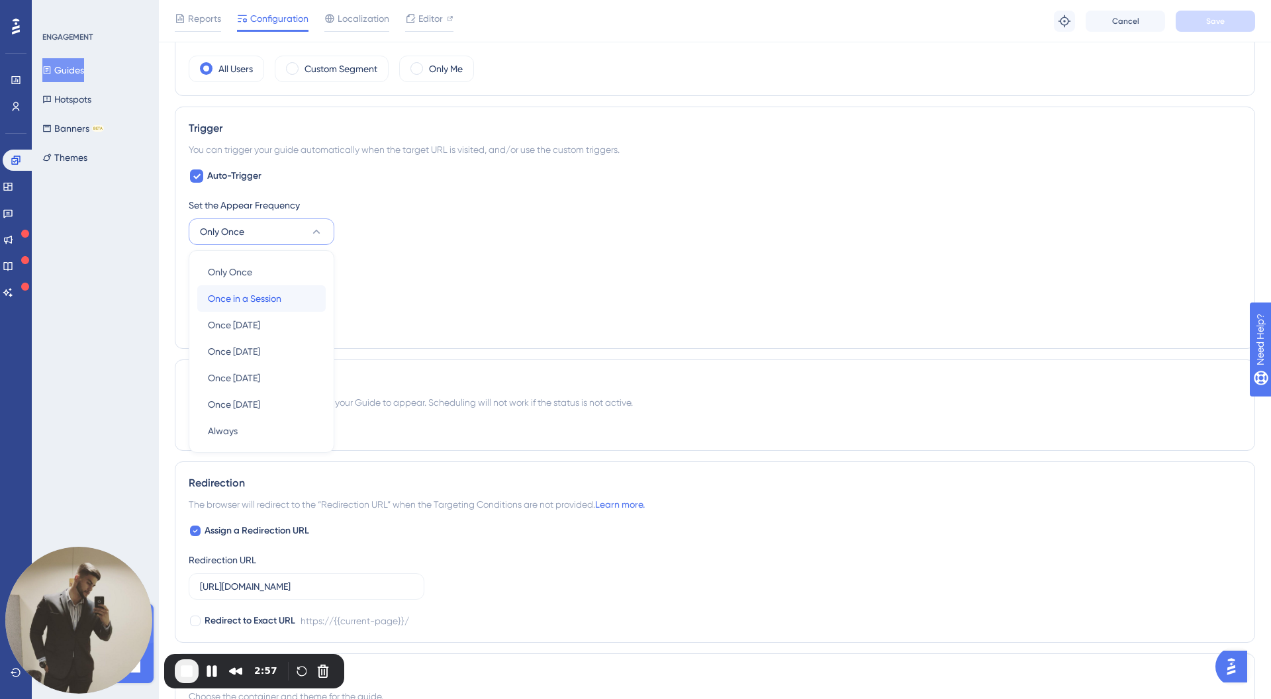
click at [272, 287] on div "Once in a Session Once in a Session" at bounding box center [261, 298] width 107 height 26
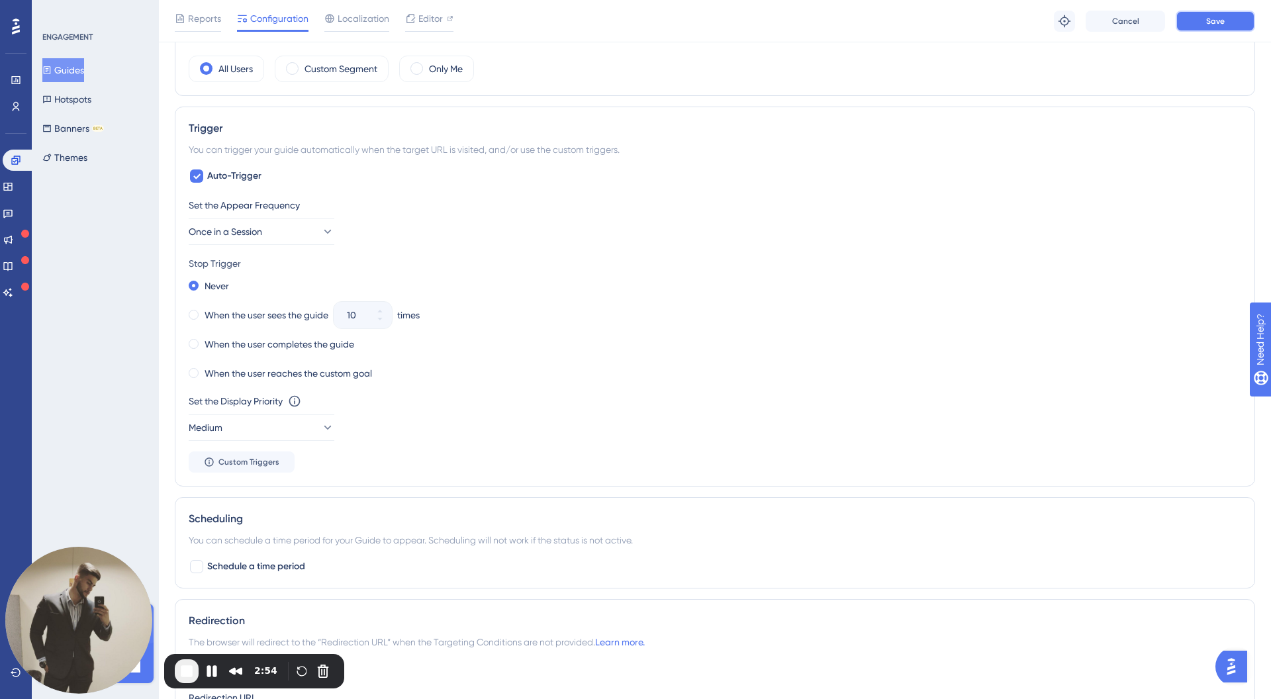
click at [1206, 18] on span "Save" at bounding box center [1215, 21] width 19 height 11
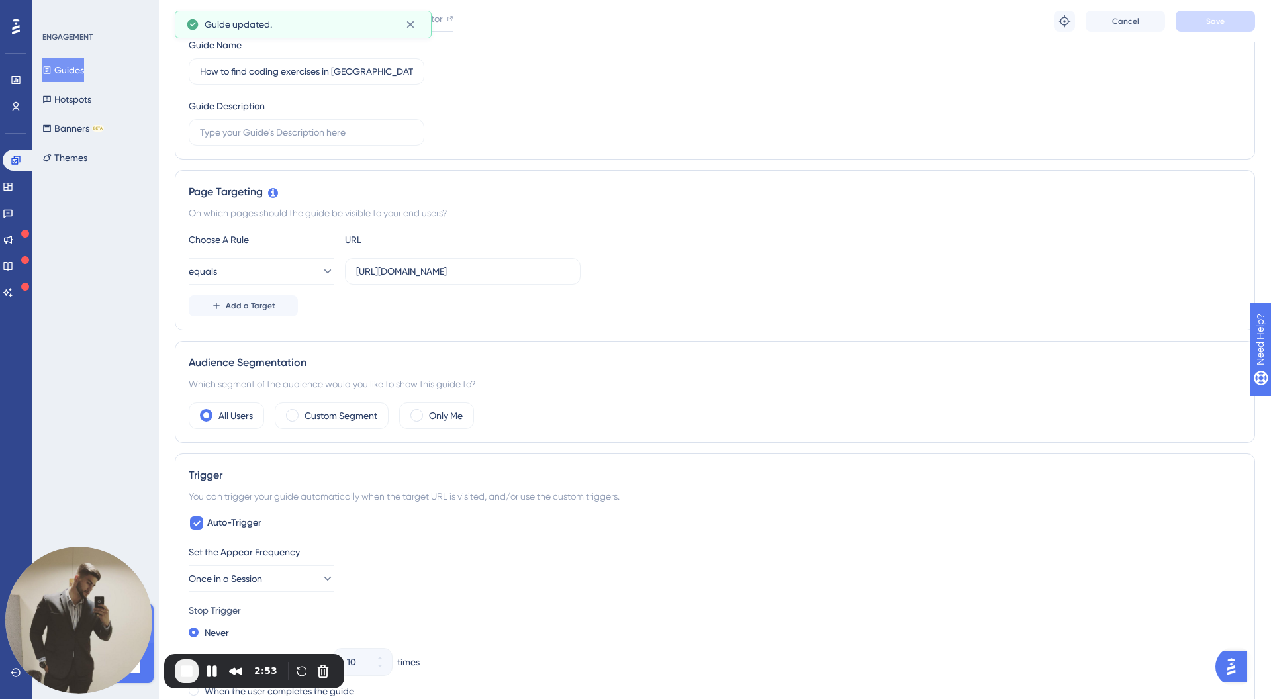
scroll to position [0, 0]
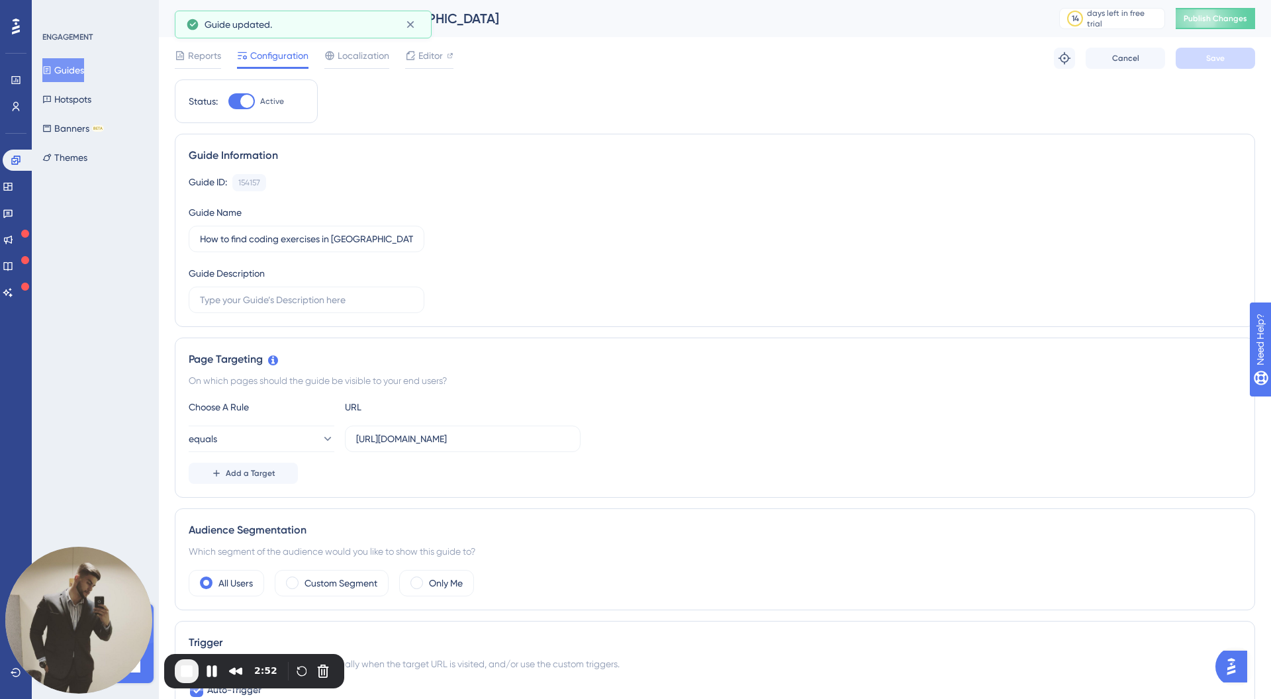
click at [66, 67] on button "Guides" at bounding box center [63, 70] width 42 height 24
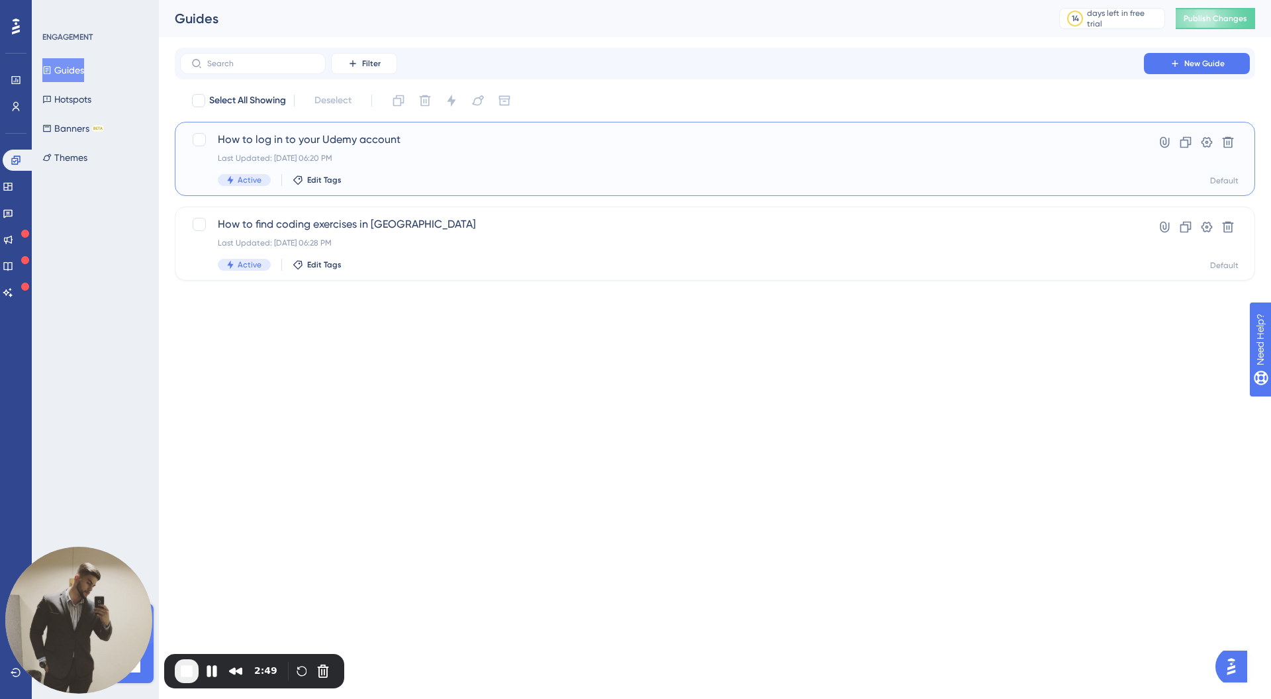
click at [345, 152] on div "How to log in to your Udemy account Last Updated: Oct 14 2025, 06:20 PM Active …" at bounding box center [662, 159] width 888 height 54
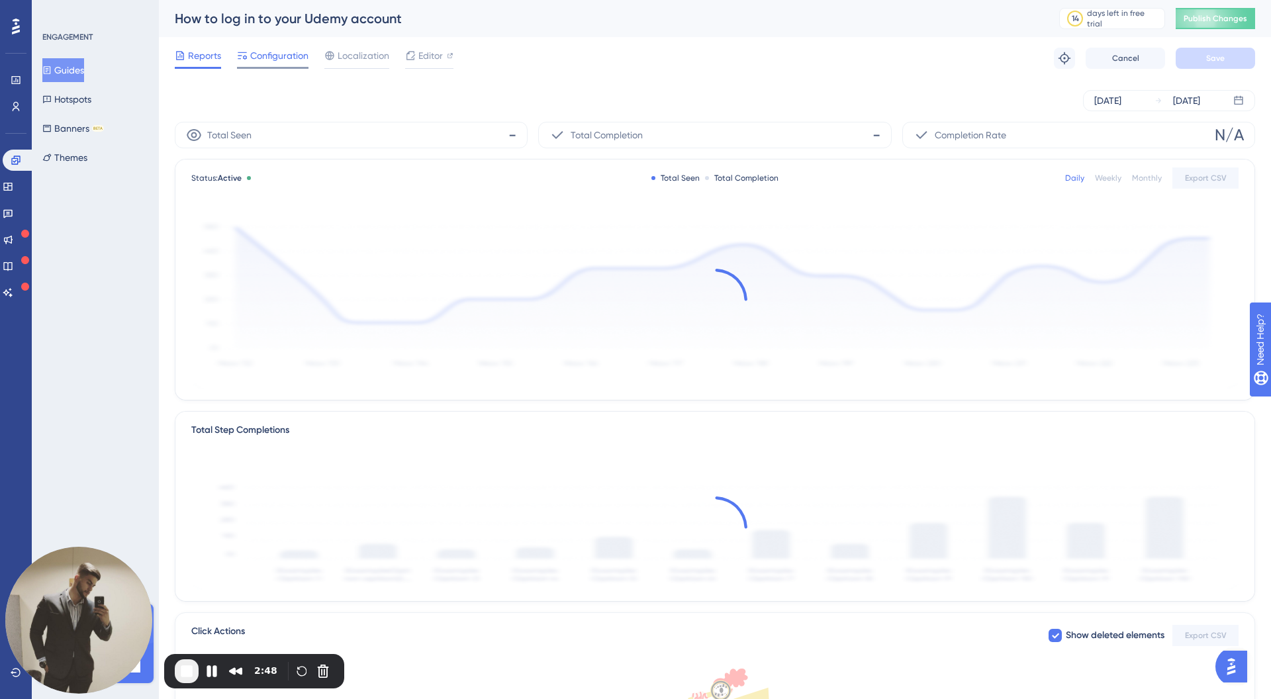
click at [297, 55] on span "Configuration" at bounding box center [279, 56] width 58 height 16
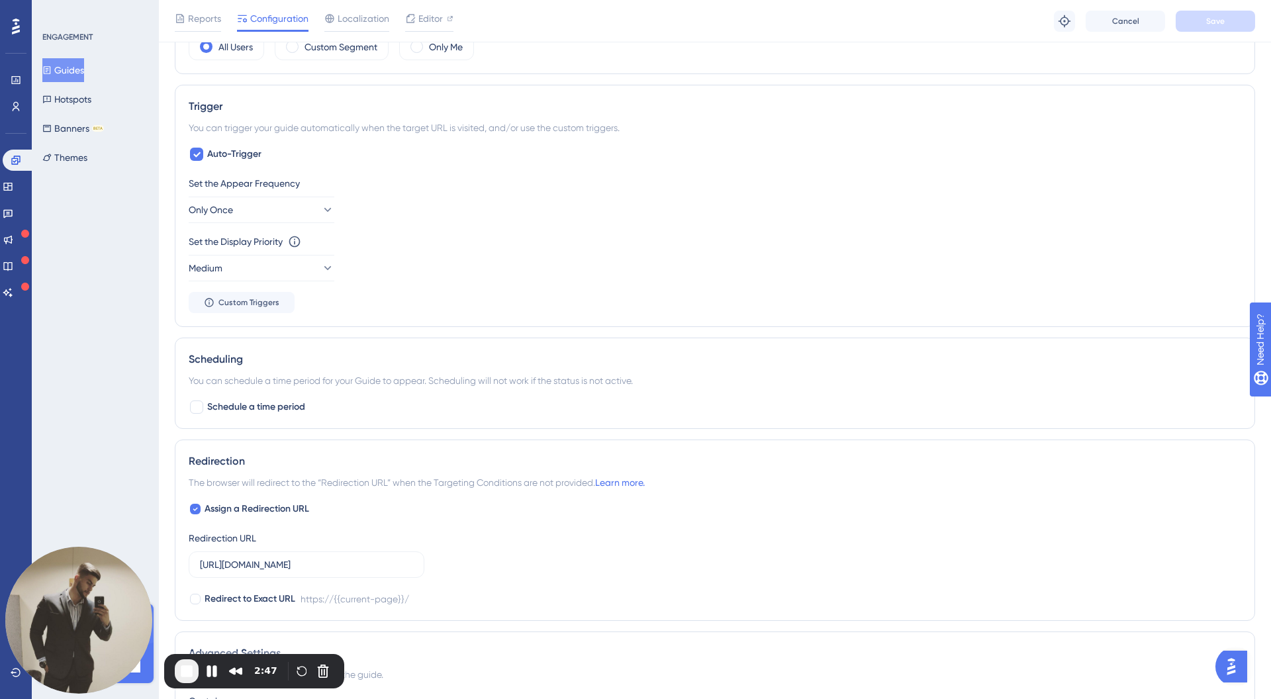
scroll to position [542, 0]
drag, startPoint x: 303, startPoint y: 216, endPoint x: 304, endPoint y: 226, distance: 10.0
click at [303, 216] on button "Only Once" at bounding box center [262, 209] width 146 height 26
click at [286, 263] on div "Once in a Session Once in a Session" at bounding box center [261, 276] width 107 height 26
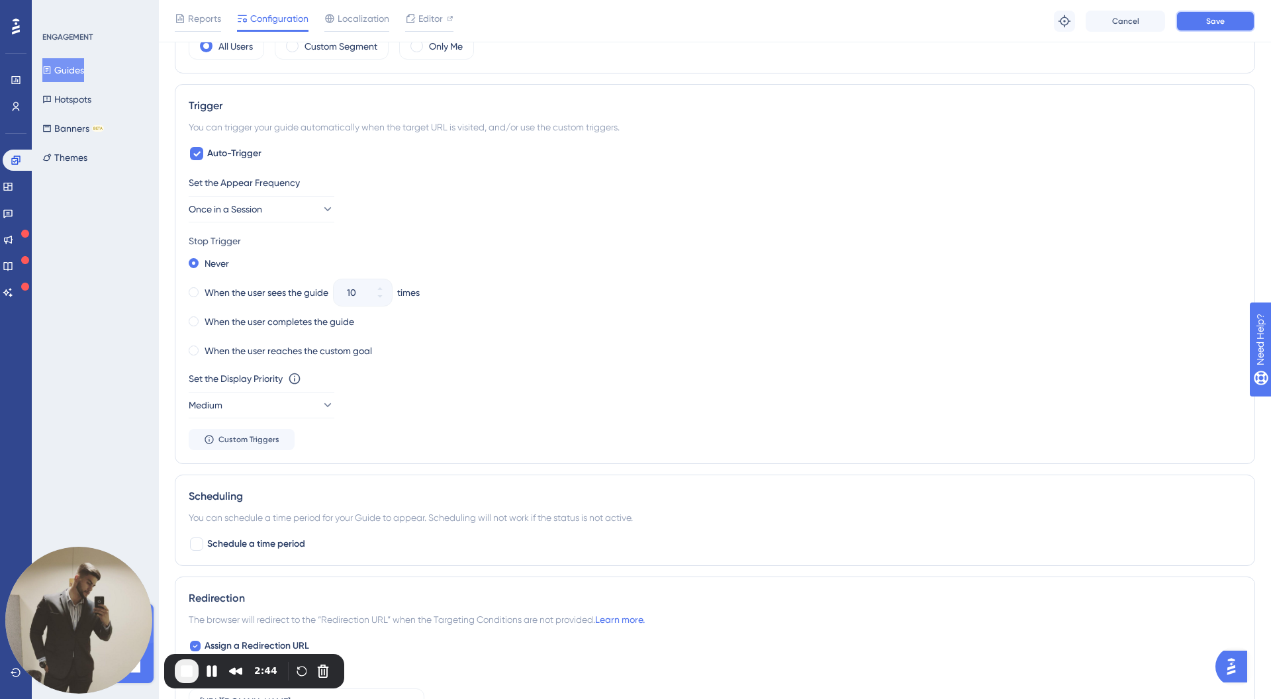
click at [1221, 21] on span "Save" at bounding box center [1215, 21] width 19 height 11
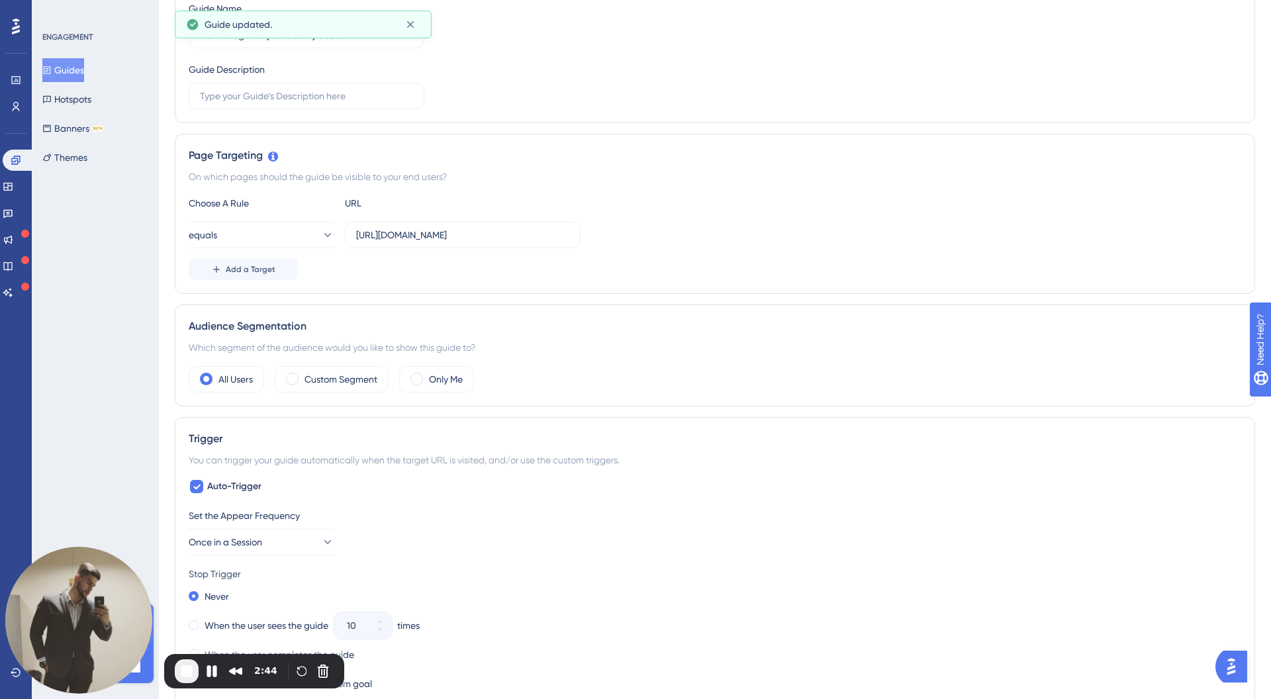
scroll to position [0, 0]
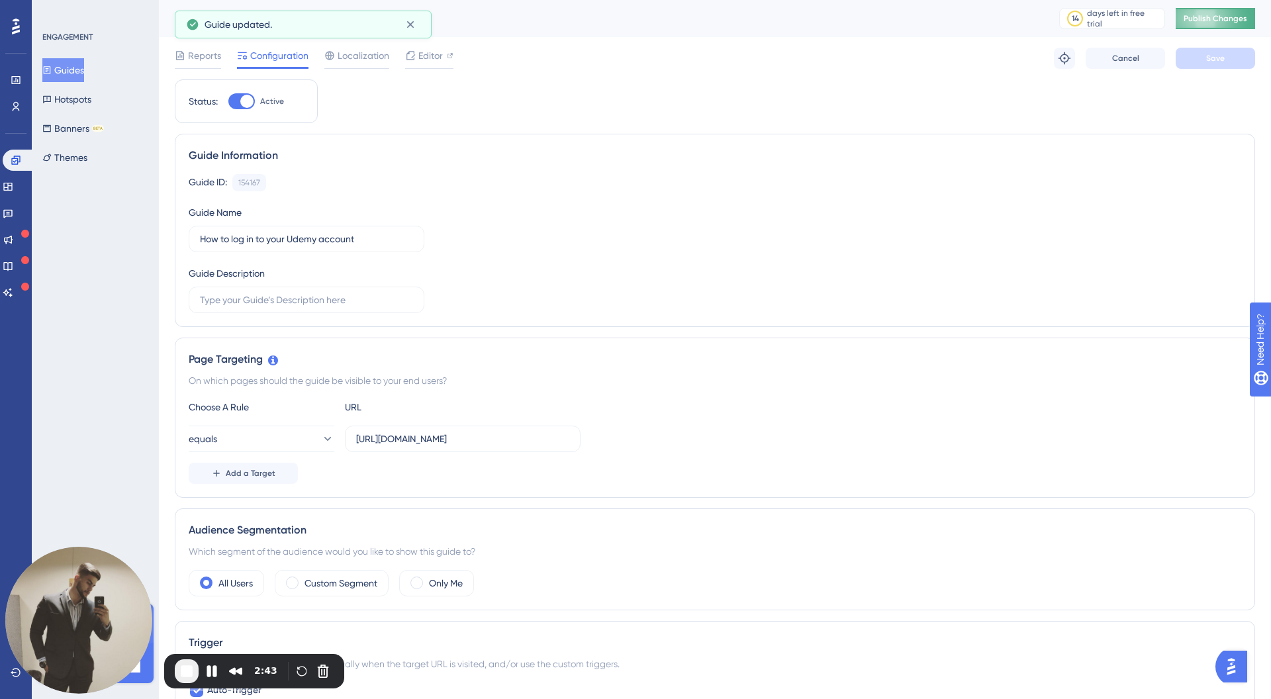
click at [1218, 12] on button "Publish Changes" at bounding box center [1214, 18] width 79 height 21
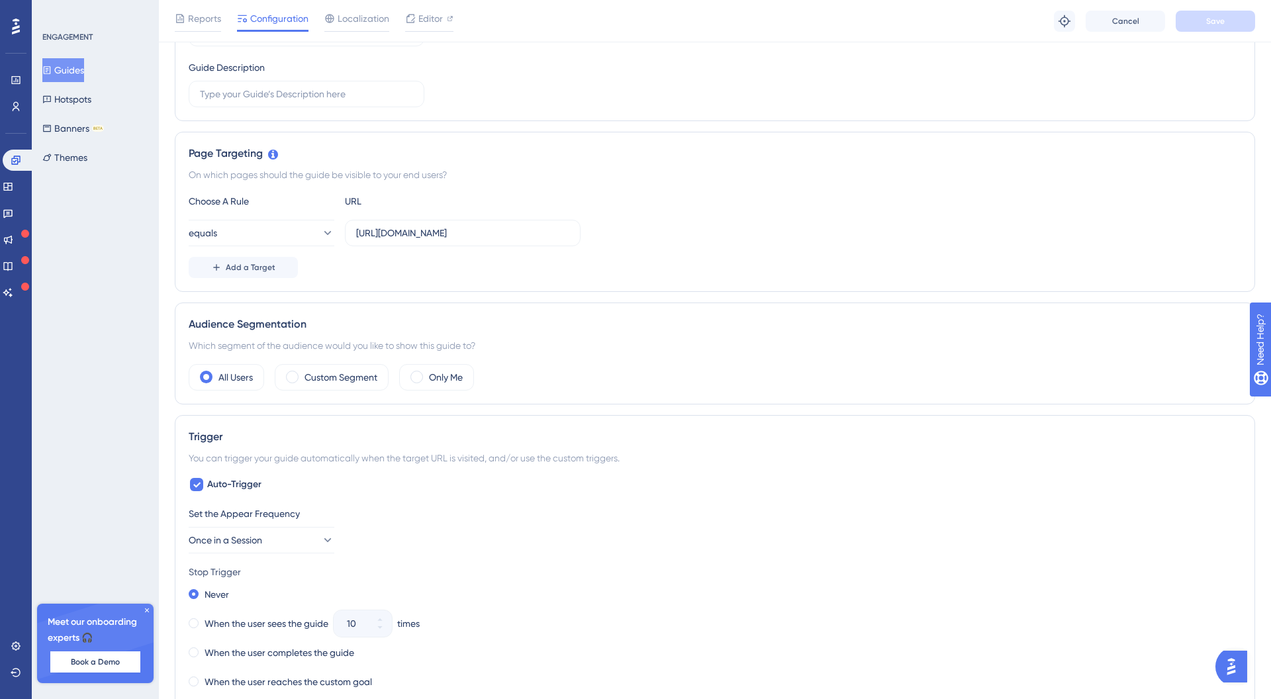
scroll to position [442, 0]
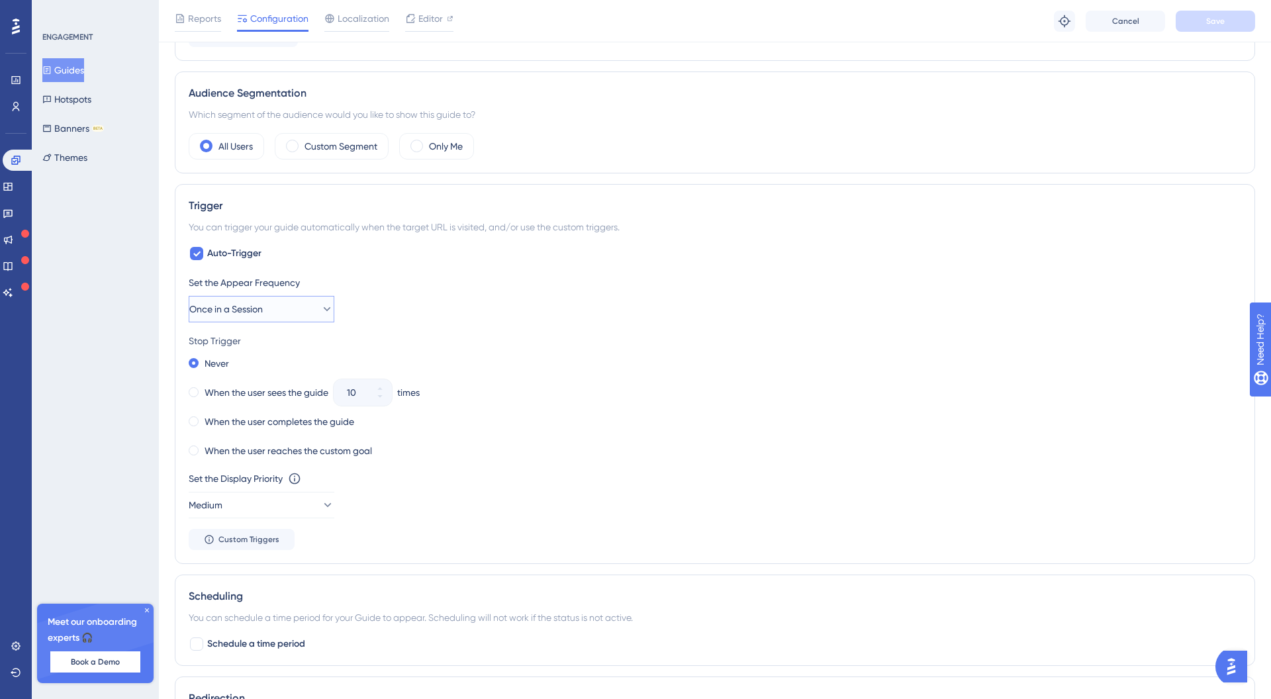
click at [306, 307] on button "Once in a Session" at bounding box center [262, 309] width 146 height 26
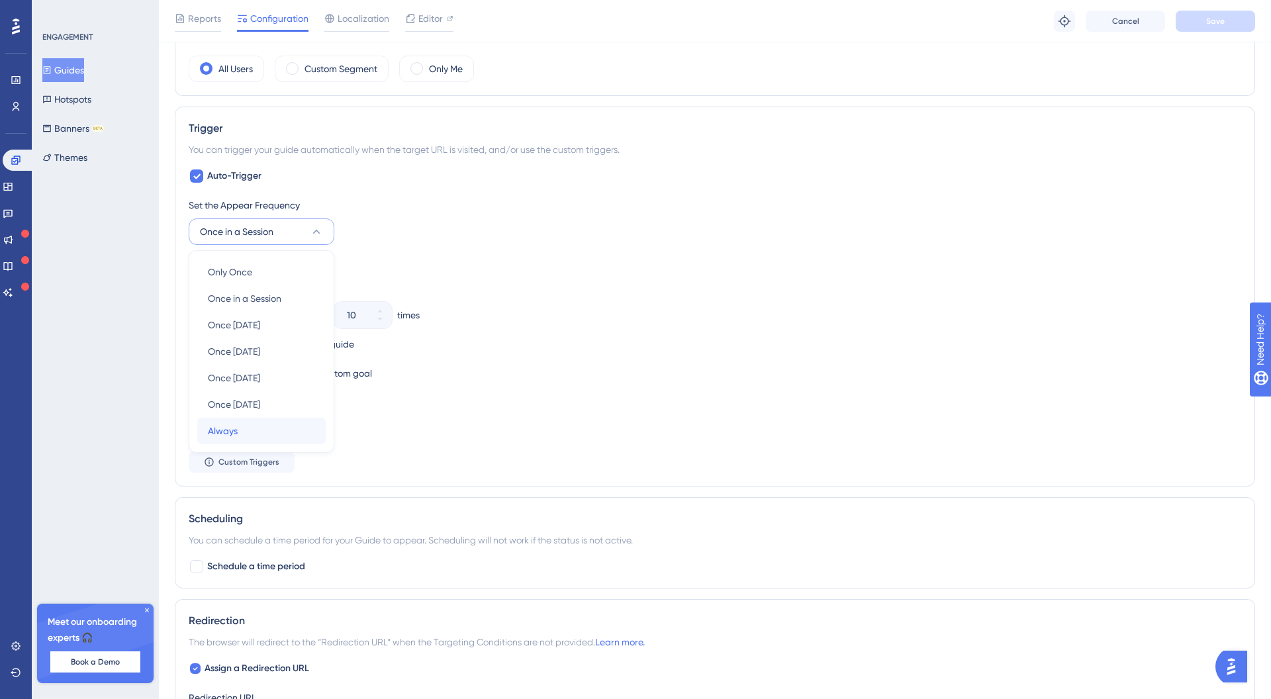
click at [273, 434] on div "Always Always" at bounding box center [261, 431] width 107 height 26
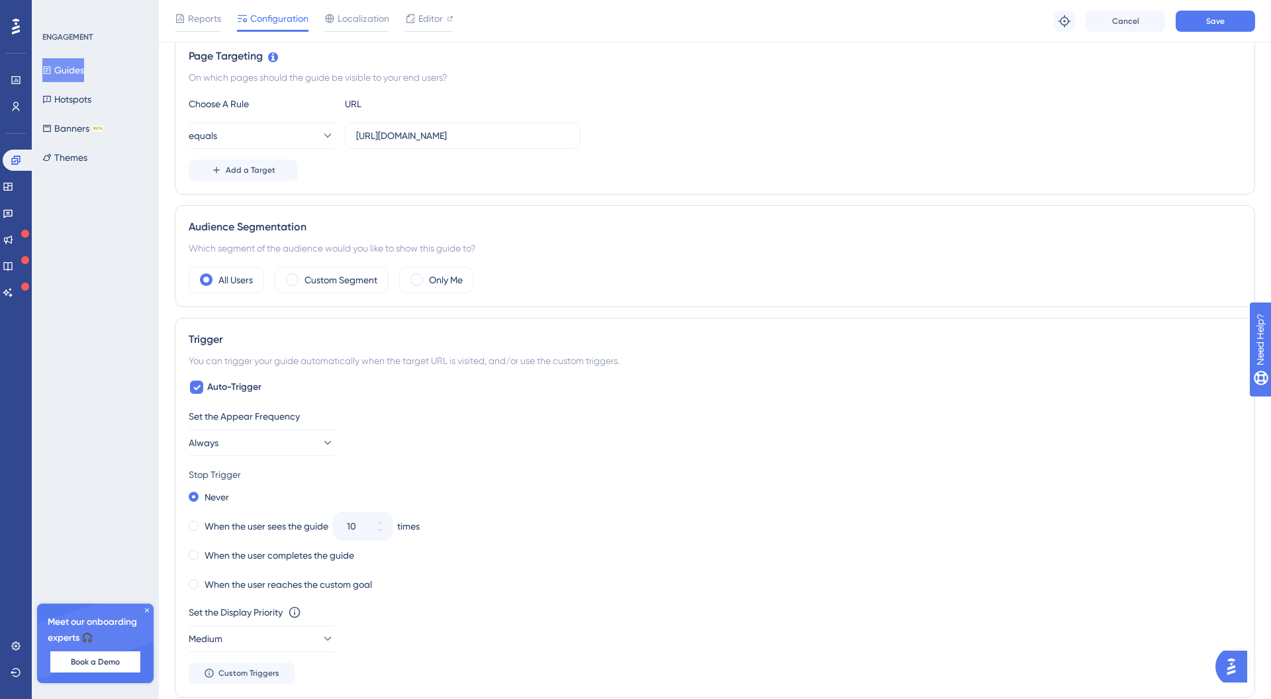
scroll to position [259, 0]
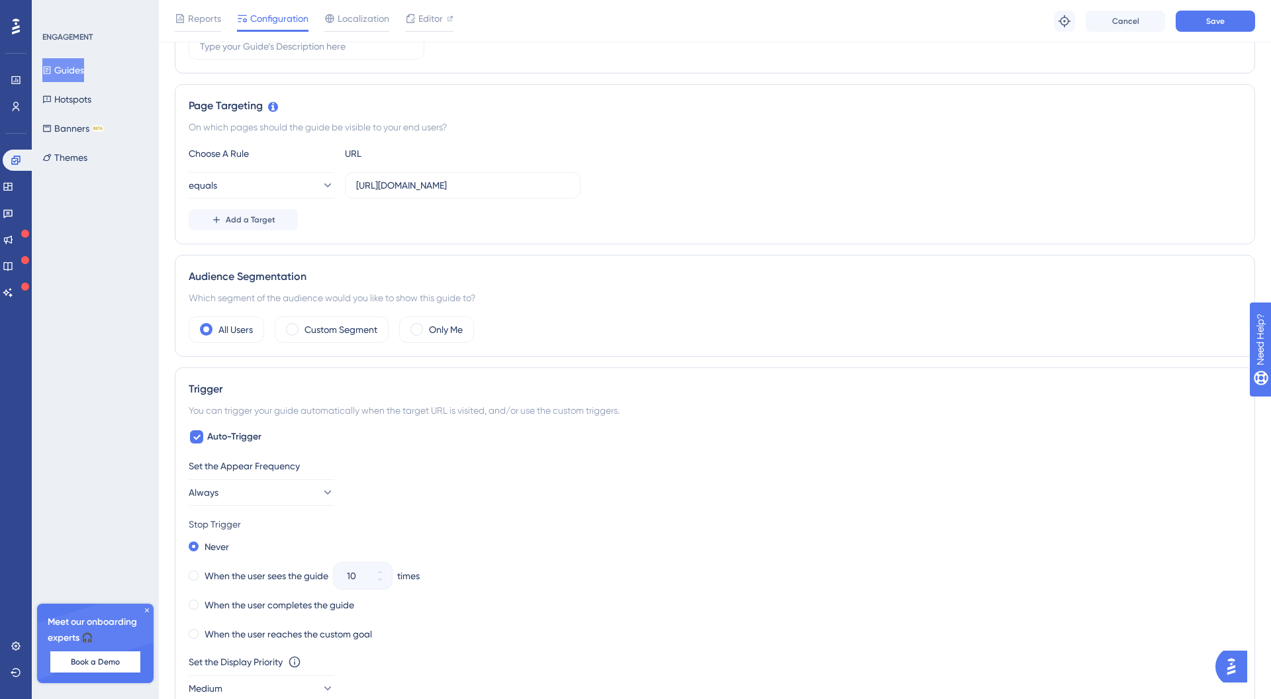
click at [1220, 37] on div "Reports Configuration Localization Editor Troubleshoot Cancel Save" at bounding box center [715, 21] width 1112 height 42
click at [1224, 24] on span "Save" at bounding box center [1215, 21] width 19 height 11
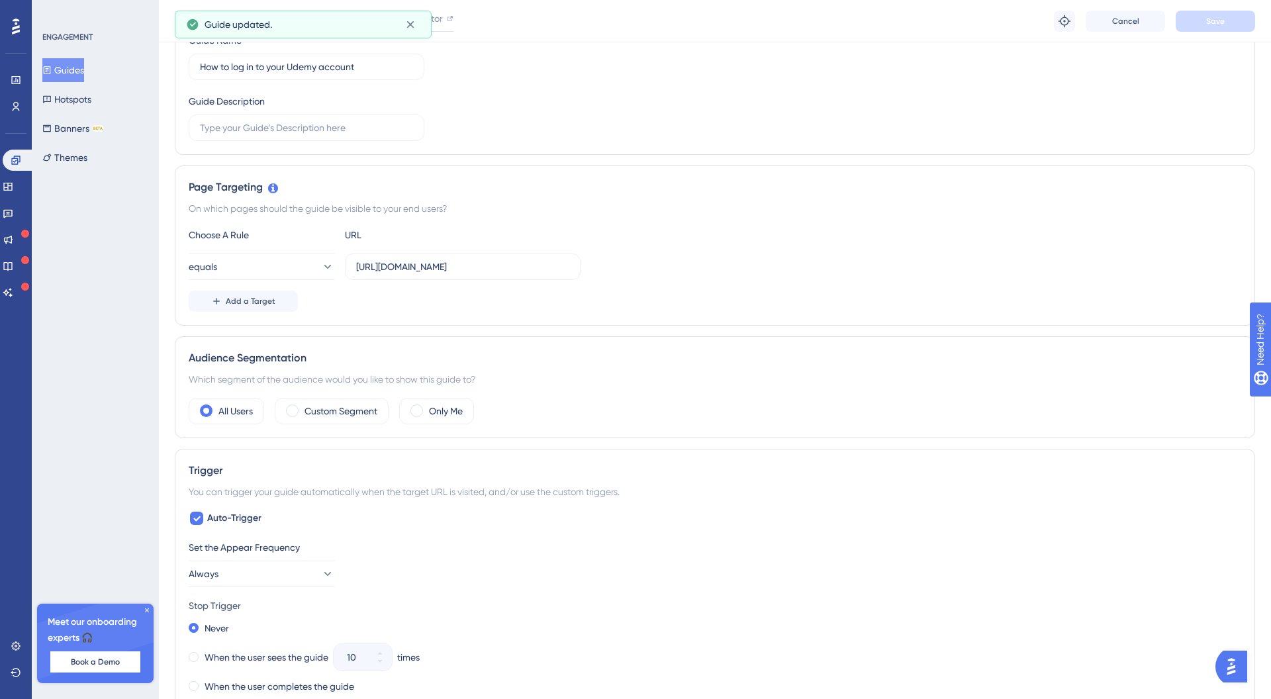
scroll to position [0, 0]
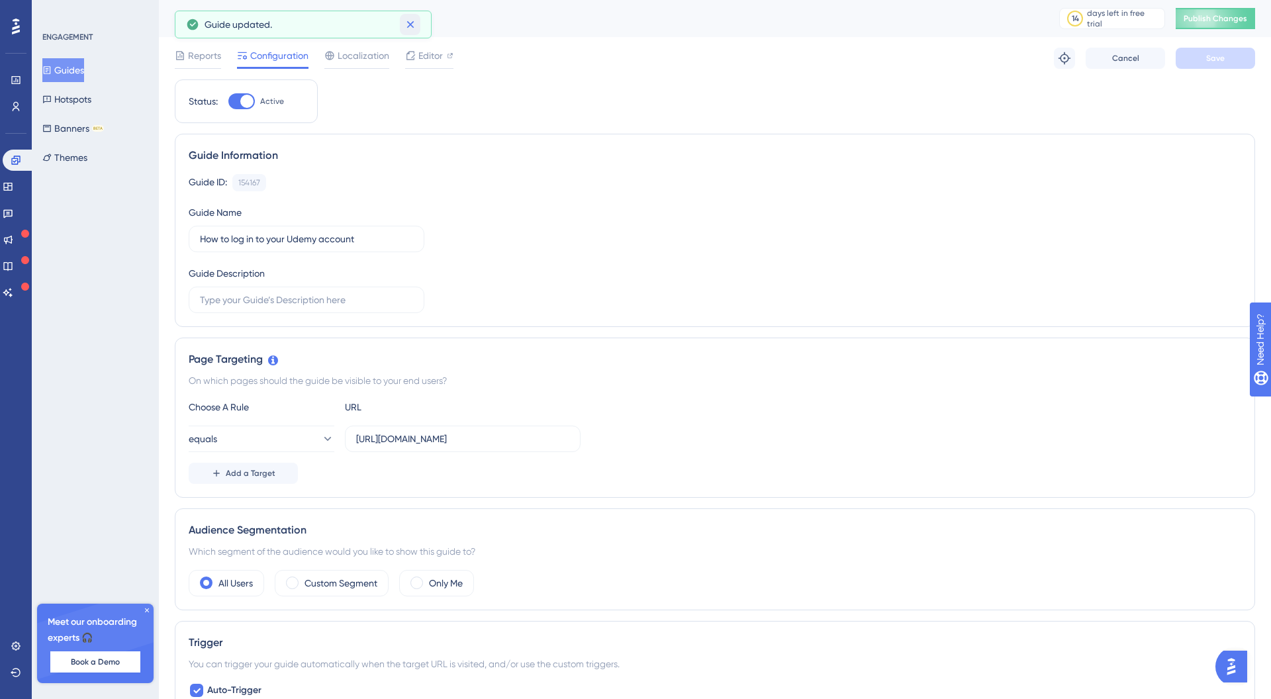
click at [413, 25] on icon at bounding box center [410, 24] width 13 height 13
click at [66, 73] on button "Guides" at bounding box center [63, 70] width 42 height 24
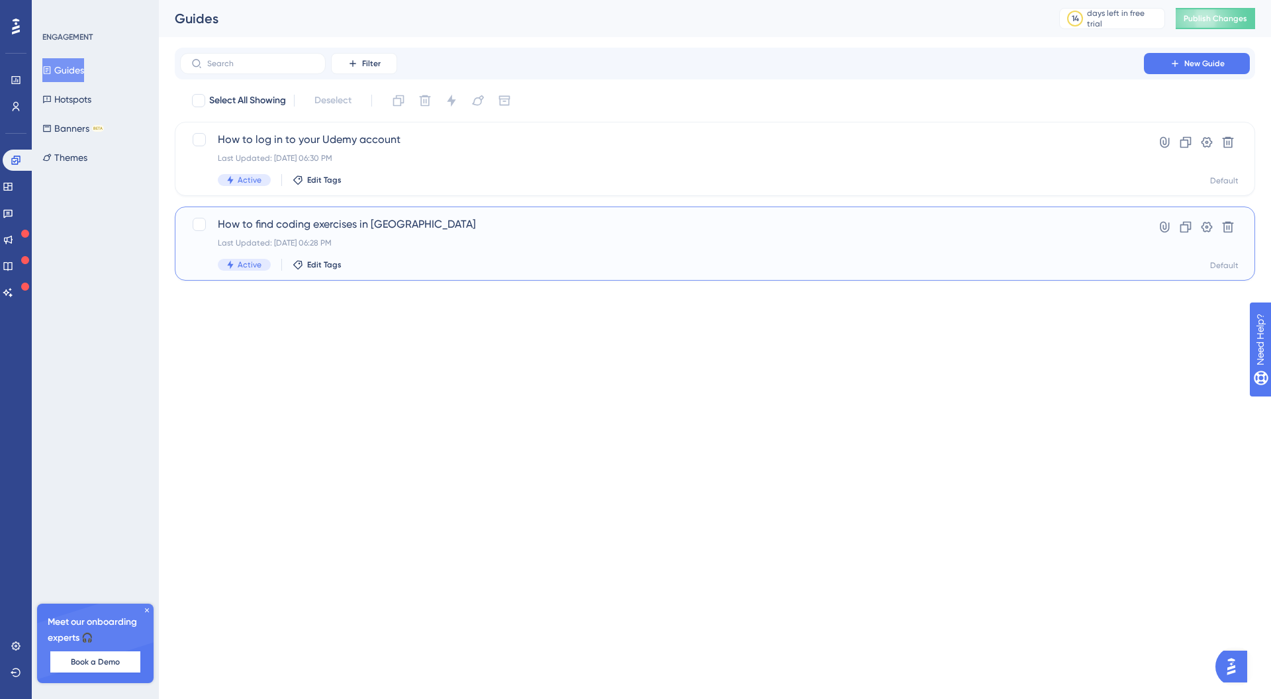
click at [400, 238] on div "Last Updated: Oct 14 2025, 06:28 PM" at bounding box center [662, 243] width 888 height 11
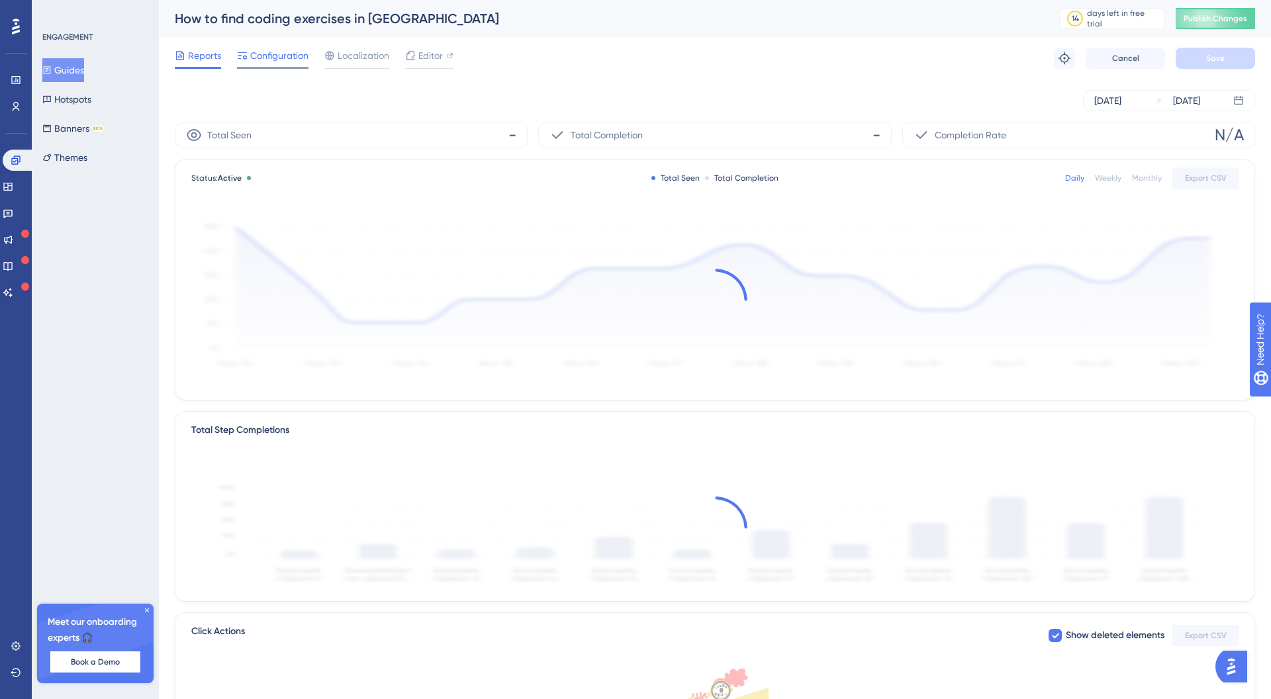
click at [277, 57] on span "Configuration" at bounding box center [279, 56] width 58 height 16
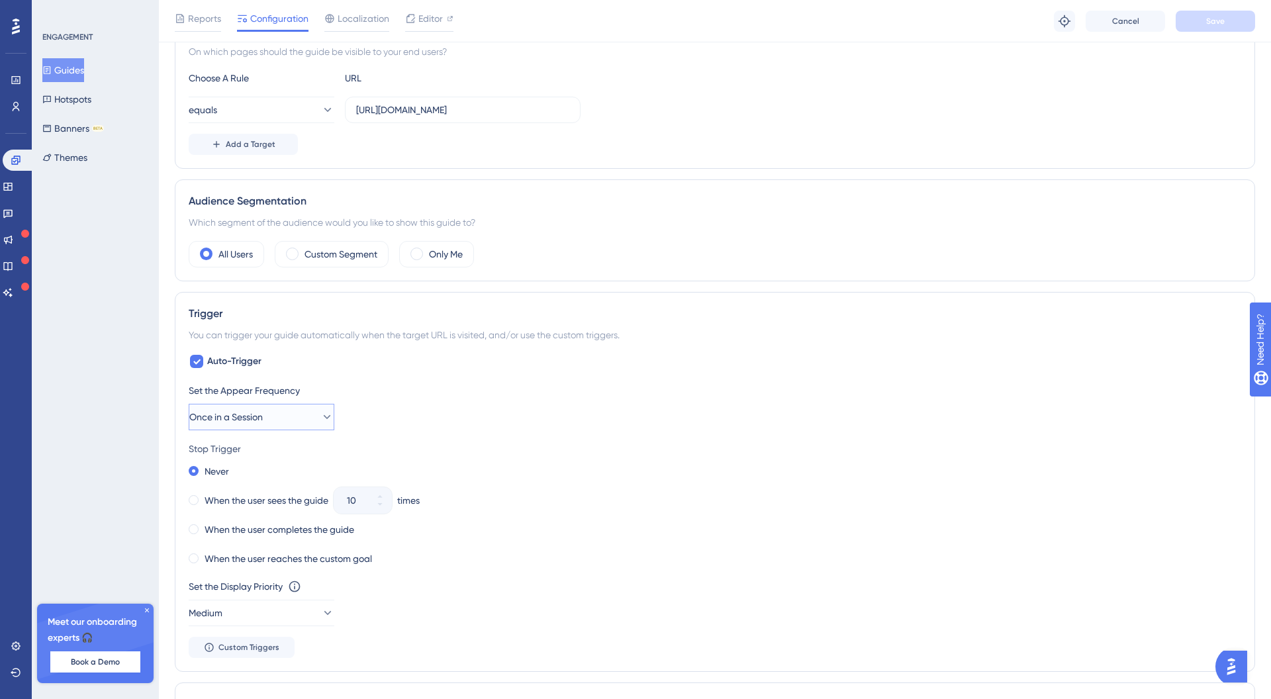
click at [320, 418] on icon at bounding box center [326, 416] width 13 height 13
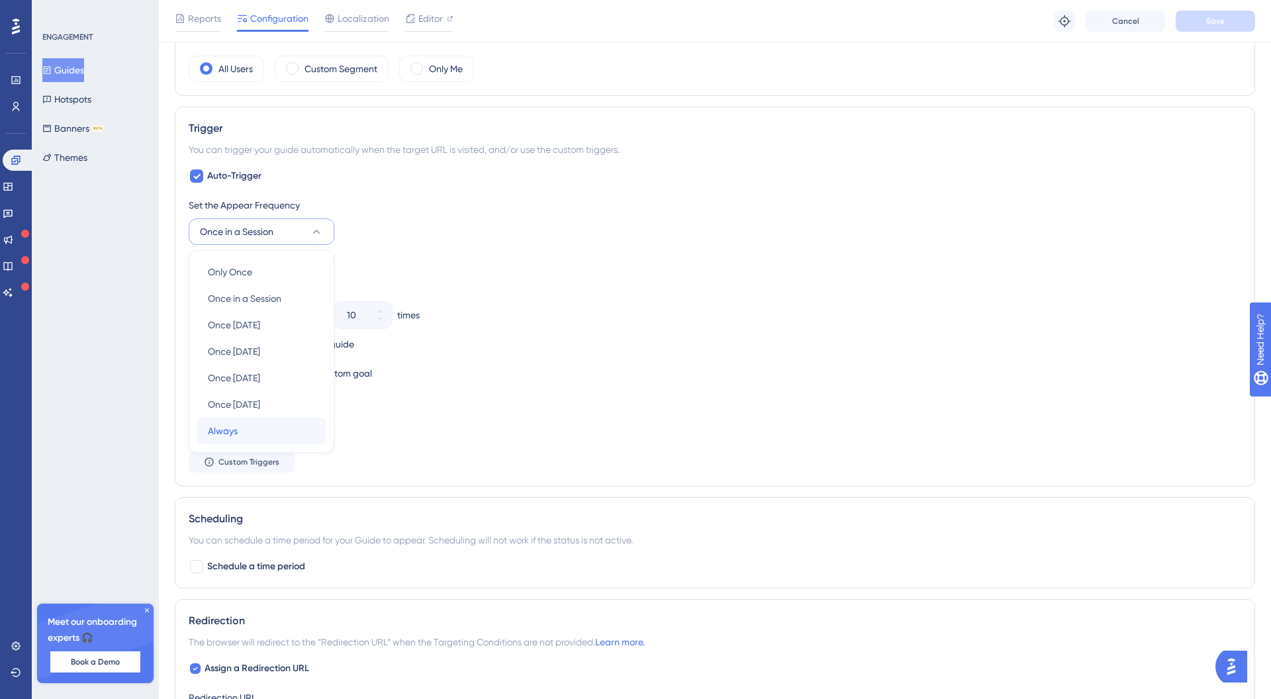
click at [246, 432] on div "Always Always" at bounding box center [261, 431] width 107 height 26
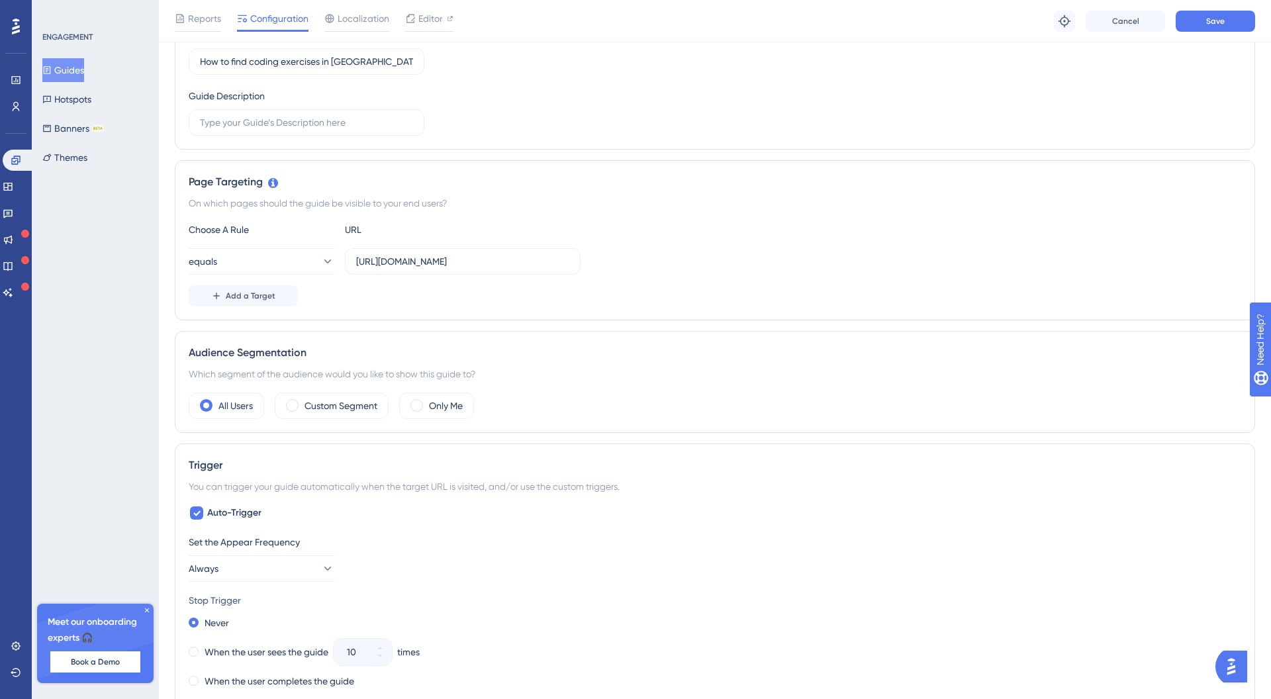
scroll to position [80, 0]
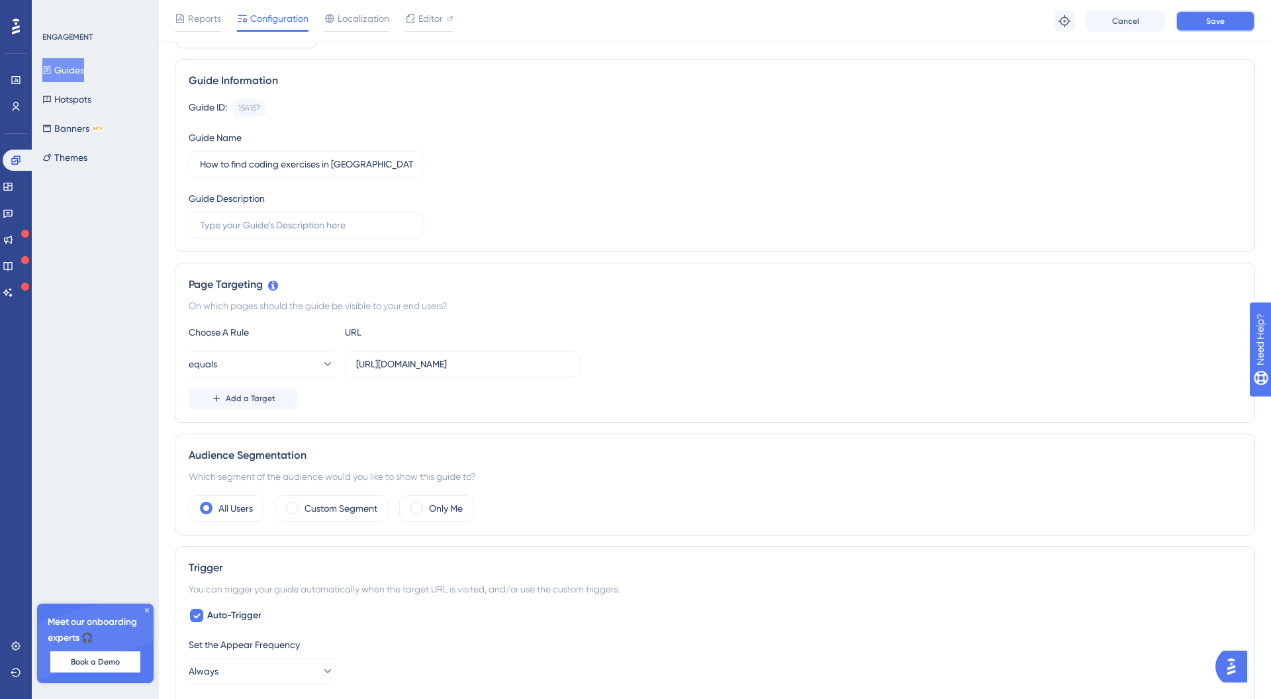
click at [1222, 22] on span "Save" at bounding box center [1215, 21] width 19 height 11
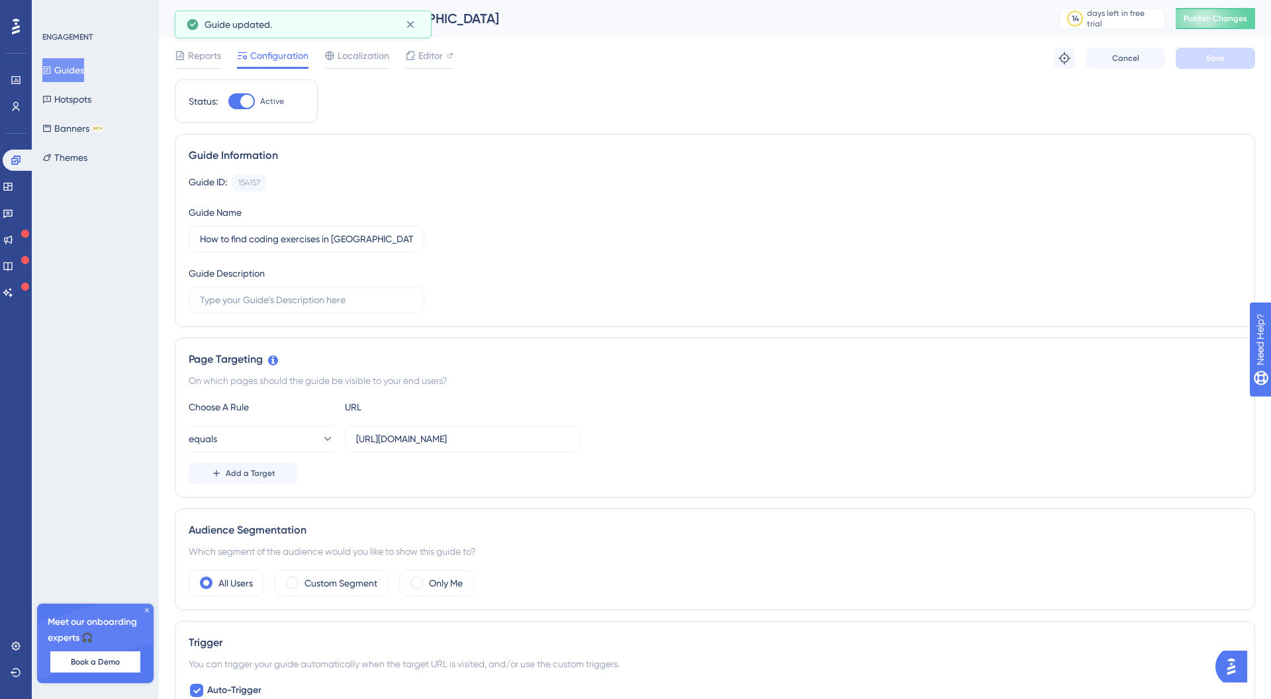
scroll to position [0, 0]
click at [1190, 24] on button "Publish Changes" at bounding box center [1214, 18] width 79 height 21
click at [13, 193] on link at bounding box center [8, 186] width 11 height 21
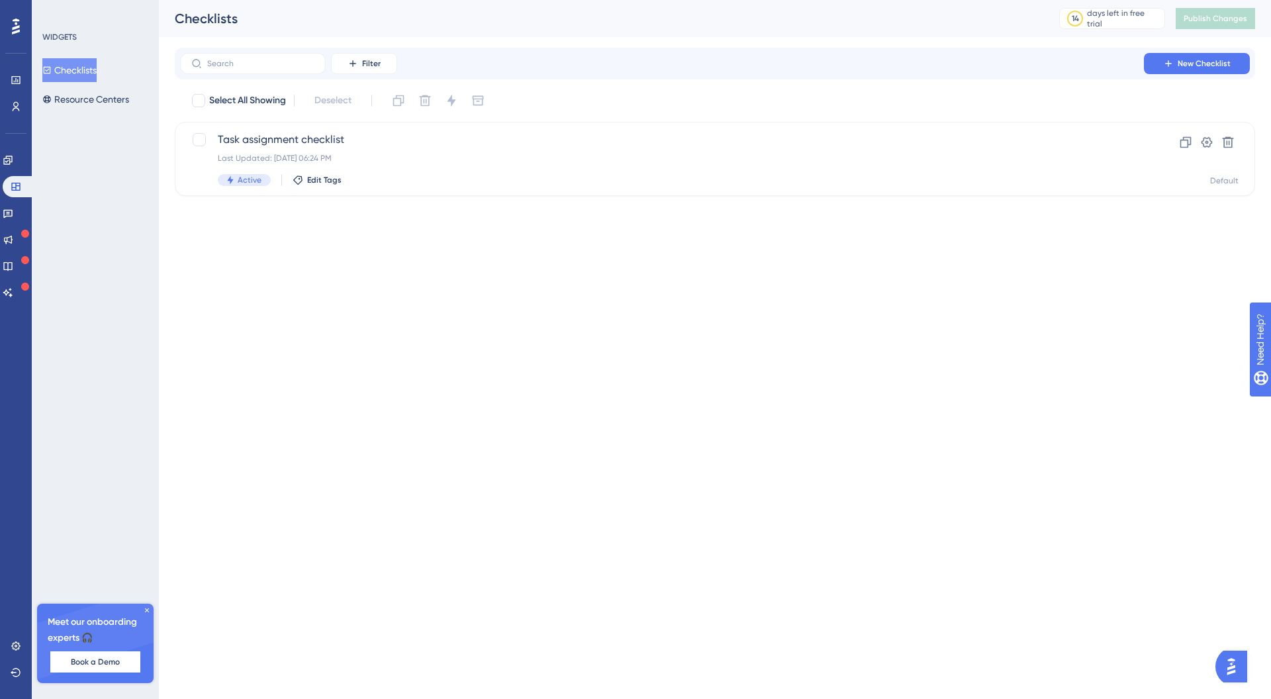
click at [168, 96] on div "Performance Users Engagement Widgets Feedback Product Updates Knowledge Base AI…" at bounding box center [715, 108] width 1112 height 217
click at [69, 99] on button "Resource Centers" at bounding box center [85, 99] width 87 height 24
click at [78, 68] on button "Checklists" at bounding box center [69, 70] width 54 height 24
click at [13, 159] on icon at bounding box center [8, 160] width 11 height 11
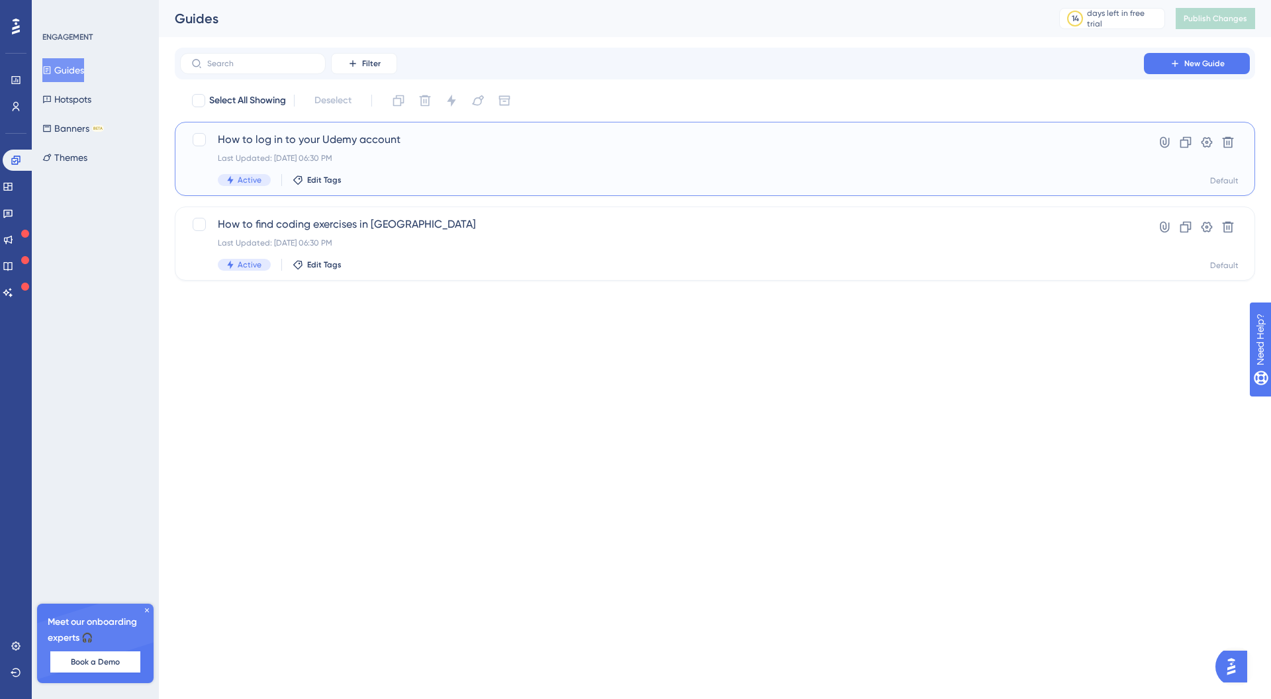
click at [369, 169] on div "How to log in to your Udemy account Last Updated: Oct 14 2025, 06:30 PM Active …" at bounding box center [662, 159] width 888 height 54
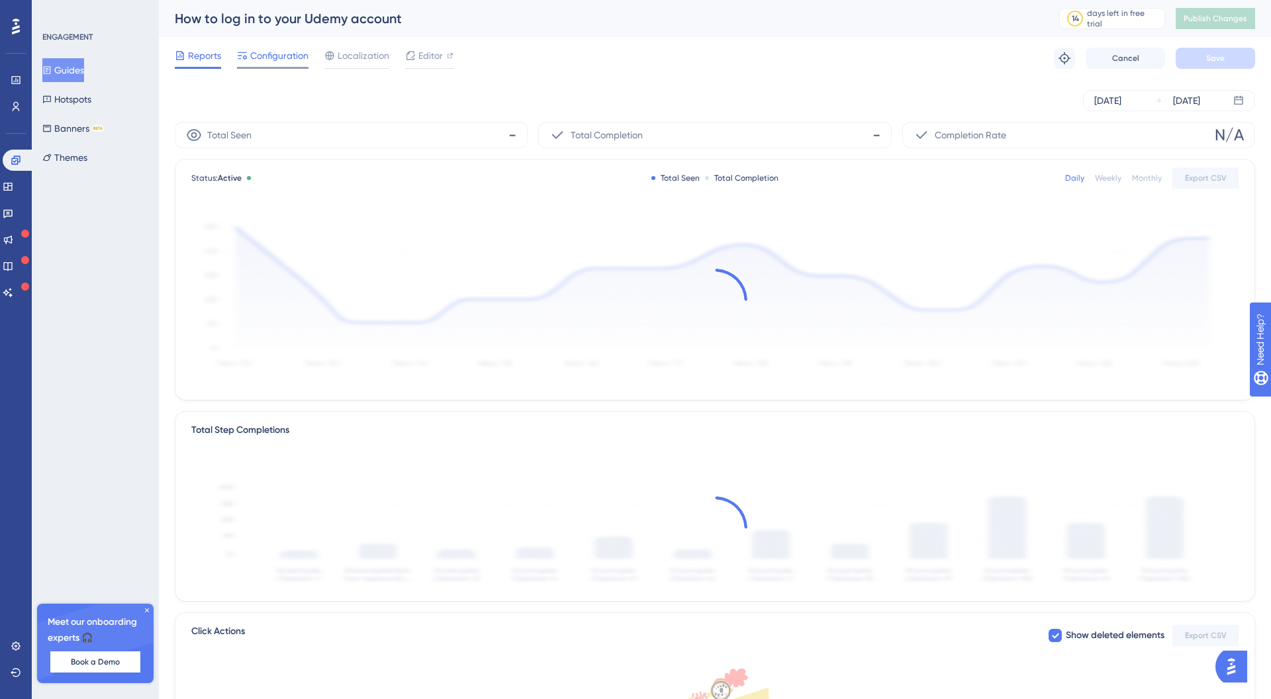
click at [297, 58] on span "Configuration" at bounding box center [279, 56] width 58 height 16
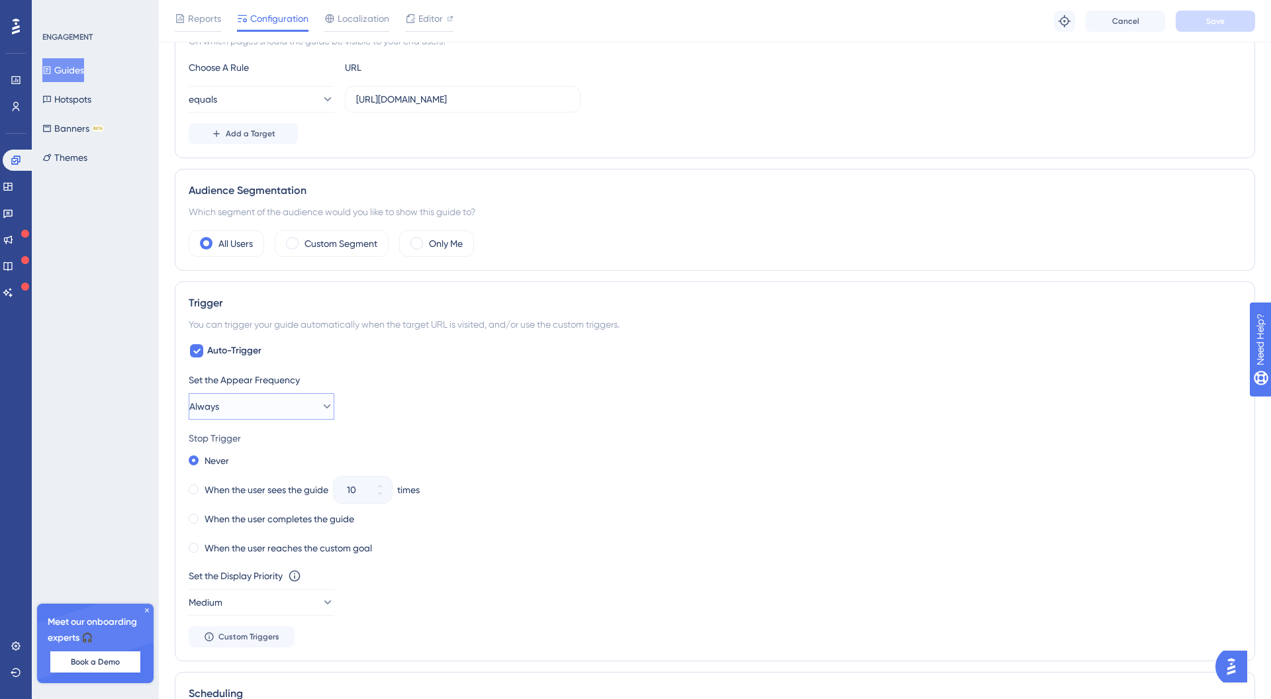
click at [284, 408] on button "Always" at bounding box center [262, 406] width 146 height 26
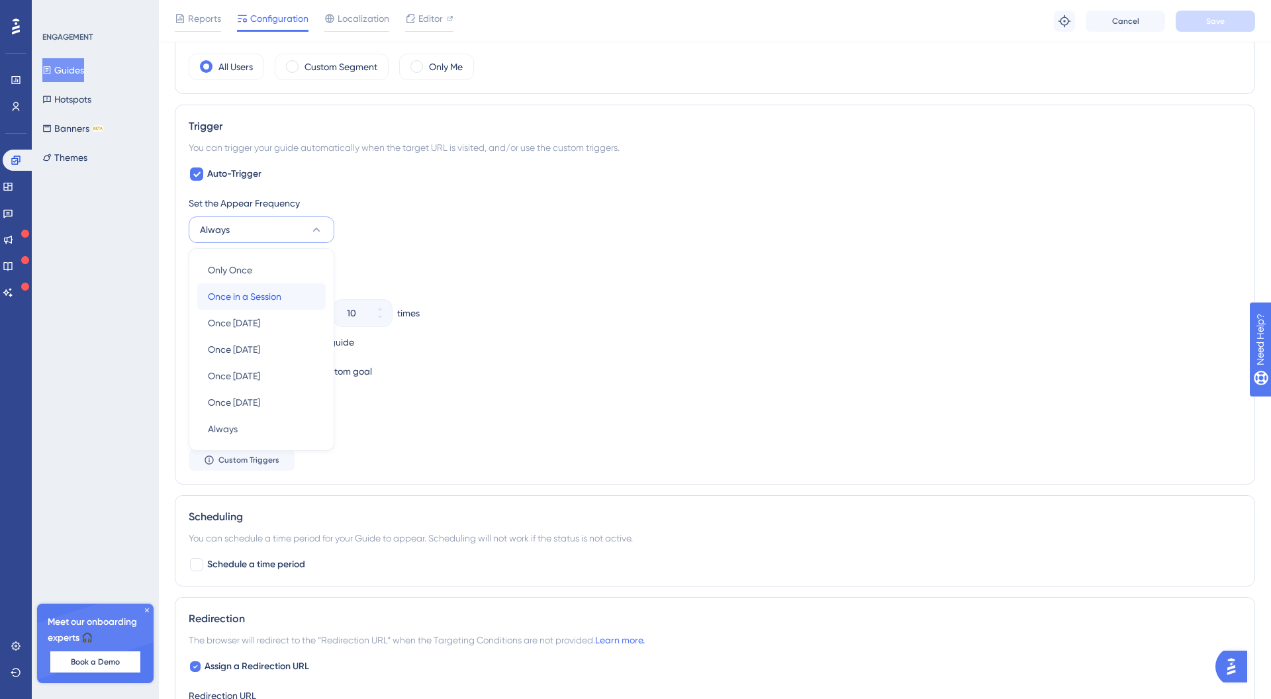
click at [281, 293] on span "Once in a Session" at bounding box center [244, 297] width 73 height 16
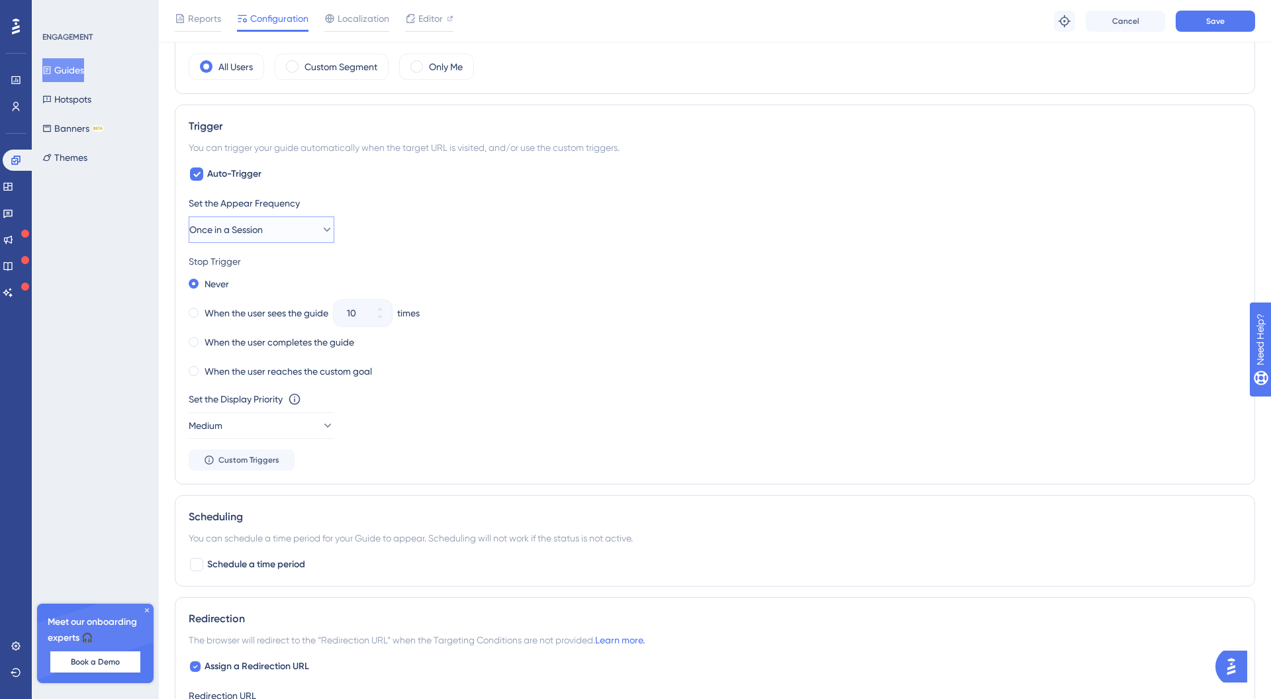
click at [306, 233] on button "Once in a Session" at bounding box center [262, 229] width 146 height 26
click at [294, 265] on div "Only Once Only Once" at bounding box center [261, 270] width 107 height 26
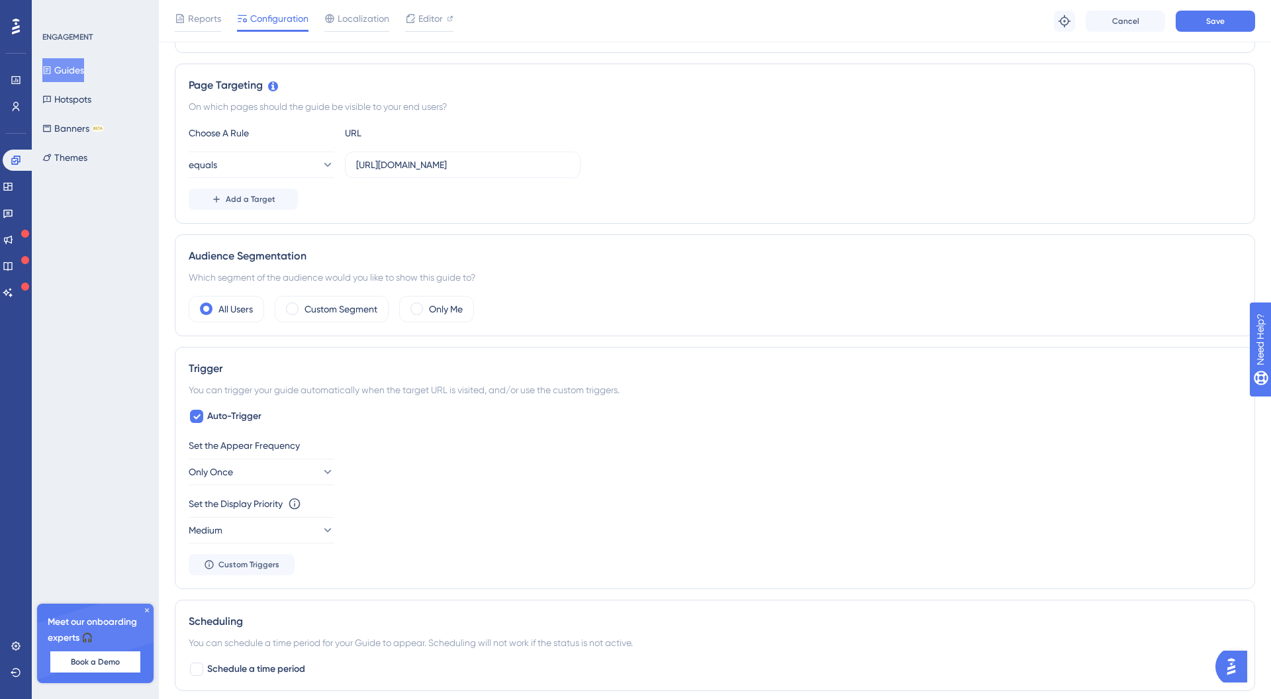
scroll to position [280, 0]
click at [291, 468] on button "Only Once" at bounding box center [262, 471] width 146 height 26
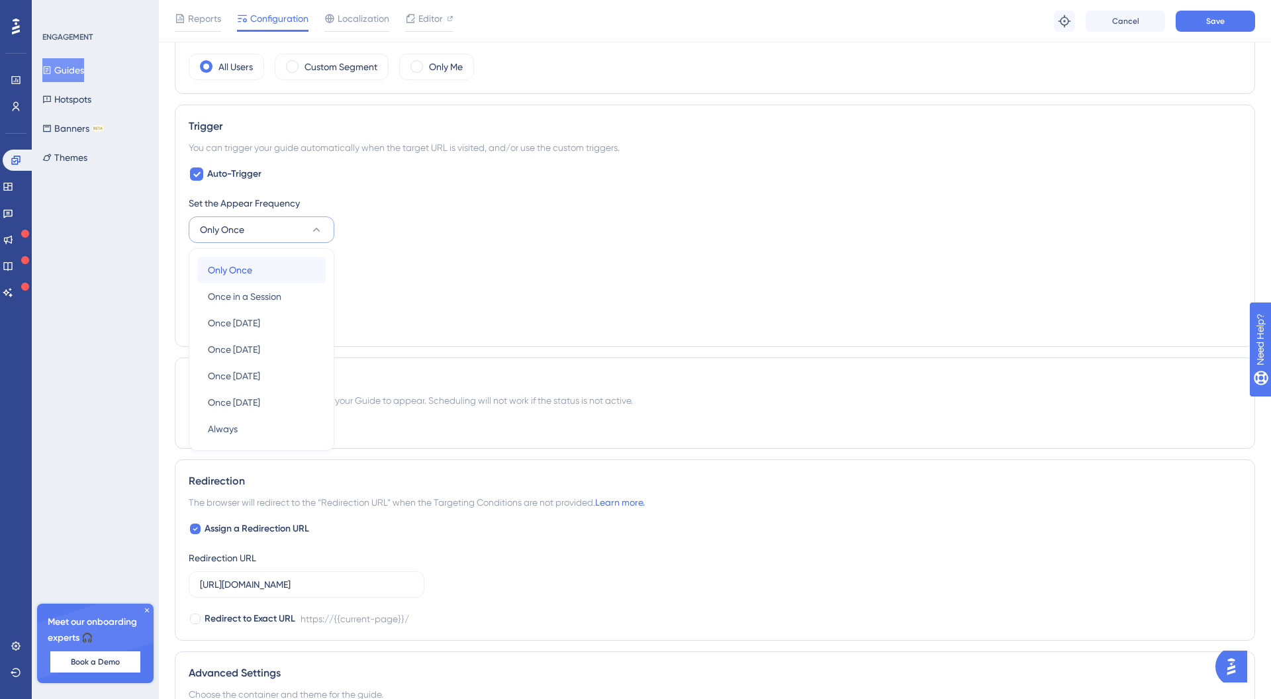
click at [300, 271] on div "Only Once Only Once" at bounding box center [261, 270] width 107 height 26
click at [1207, 26] on button "Save" at bounding box center [1214, 21] width 79 height 21
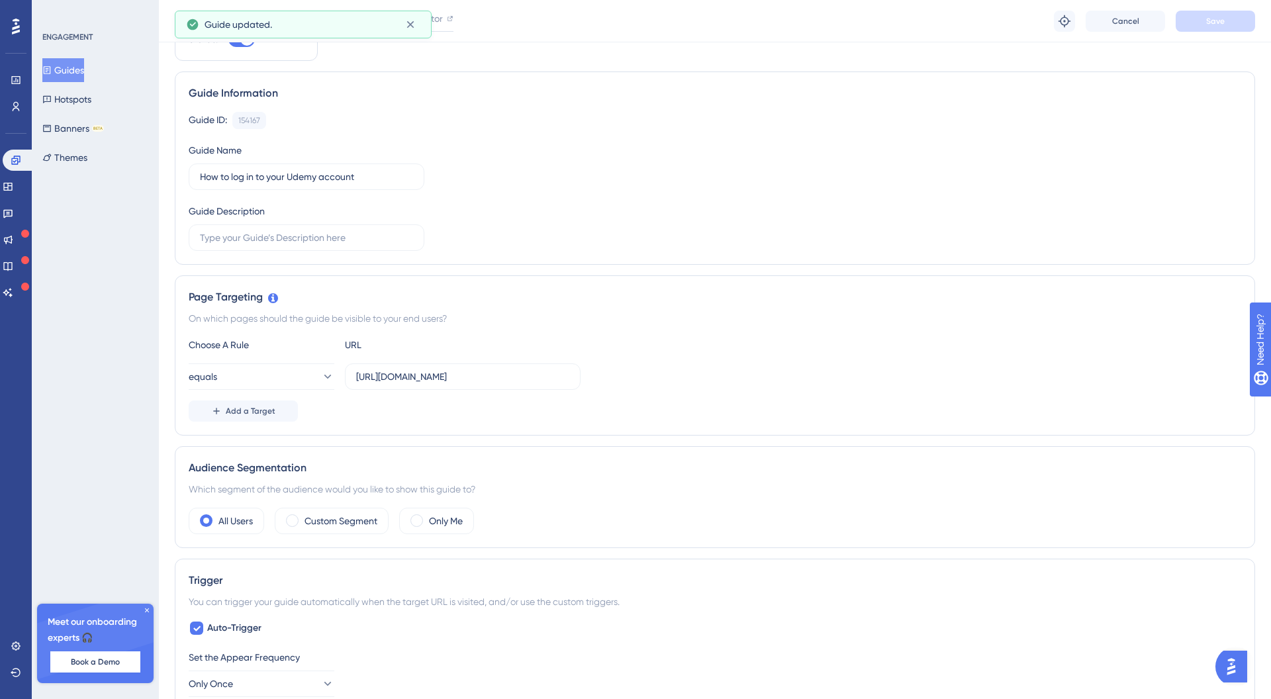
scroll to position [0, 0]
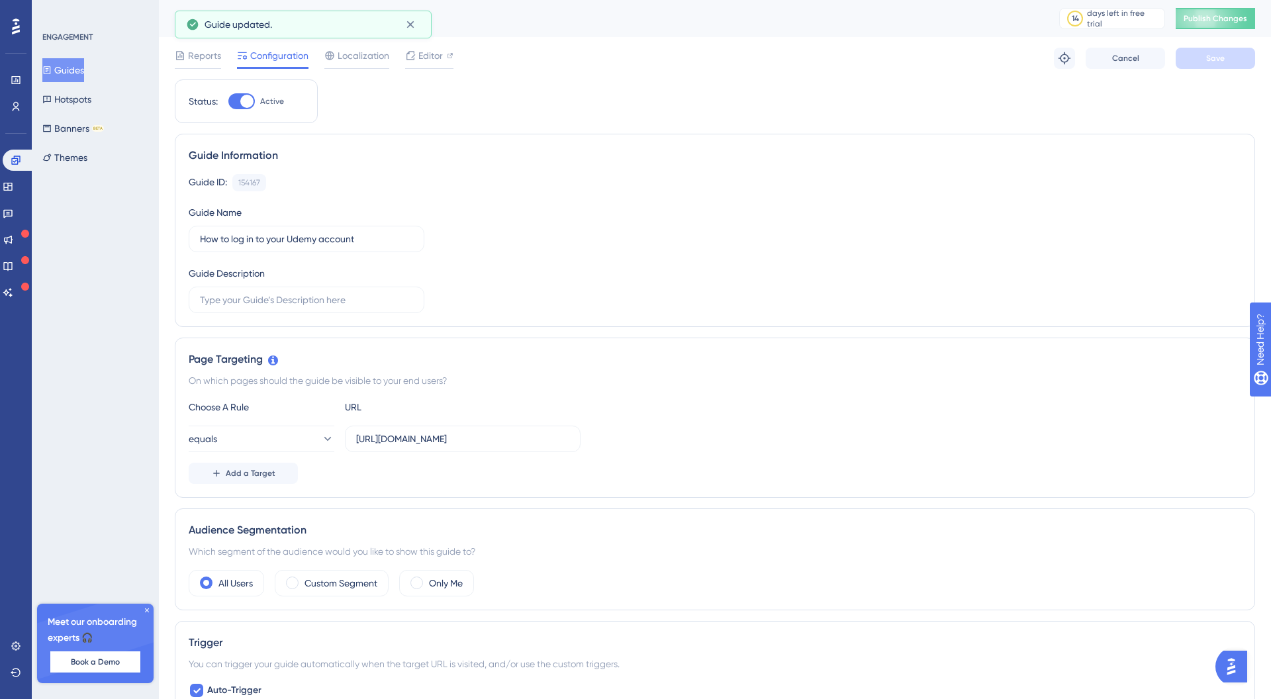
drag, startPoint x: 325, startPoint y: 82, endPoint x: 311, endPoint y: 83, distance: 13.9
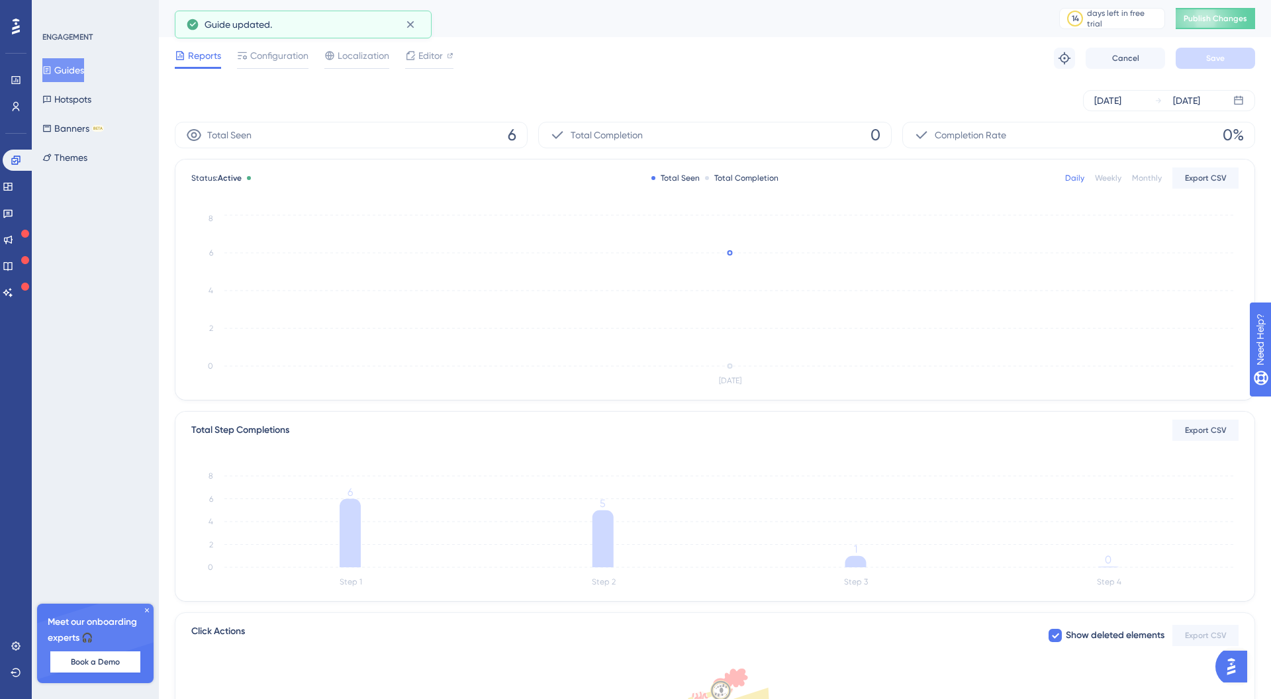
click at [84, 75] on button "Guides" at bounding box center [63, 70] width 42 height 24
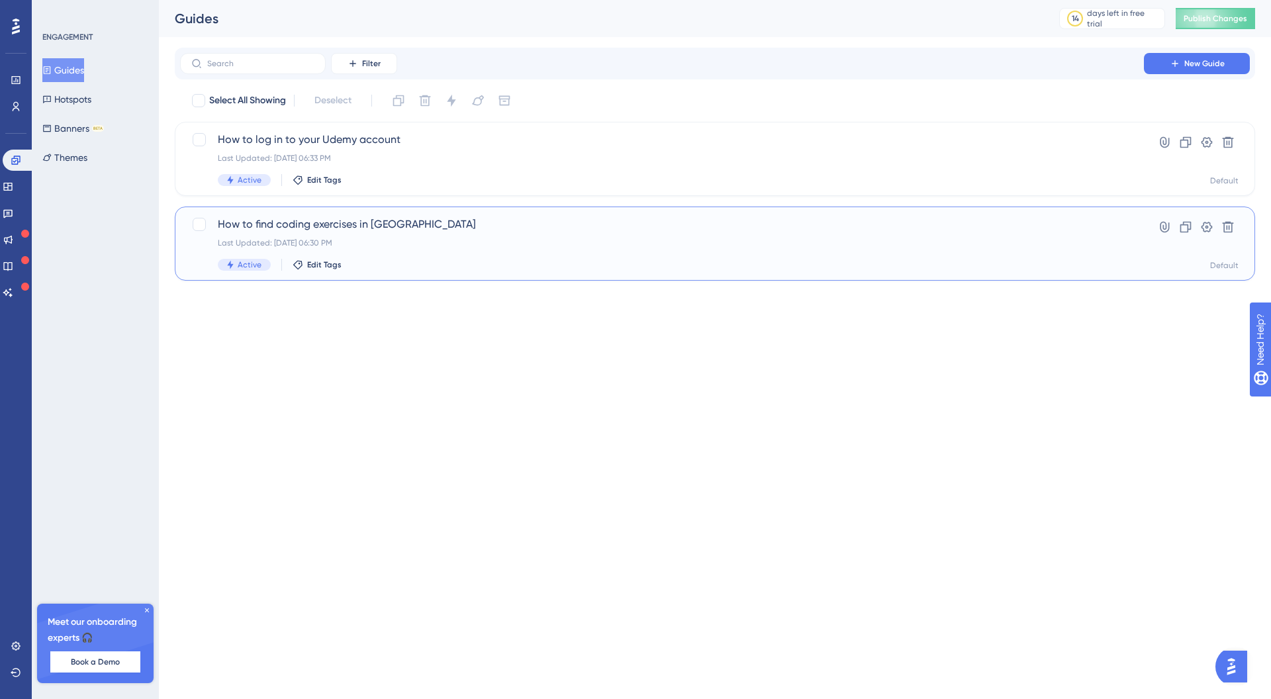
click at [325, 225] on span "How to find coding exercises in [GEOGRAPHIC_DATA]" at bounding box center [662, 224] width 888 height 16
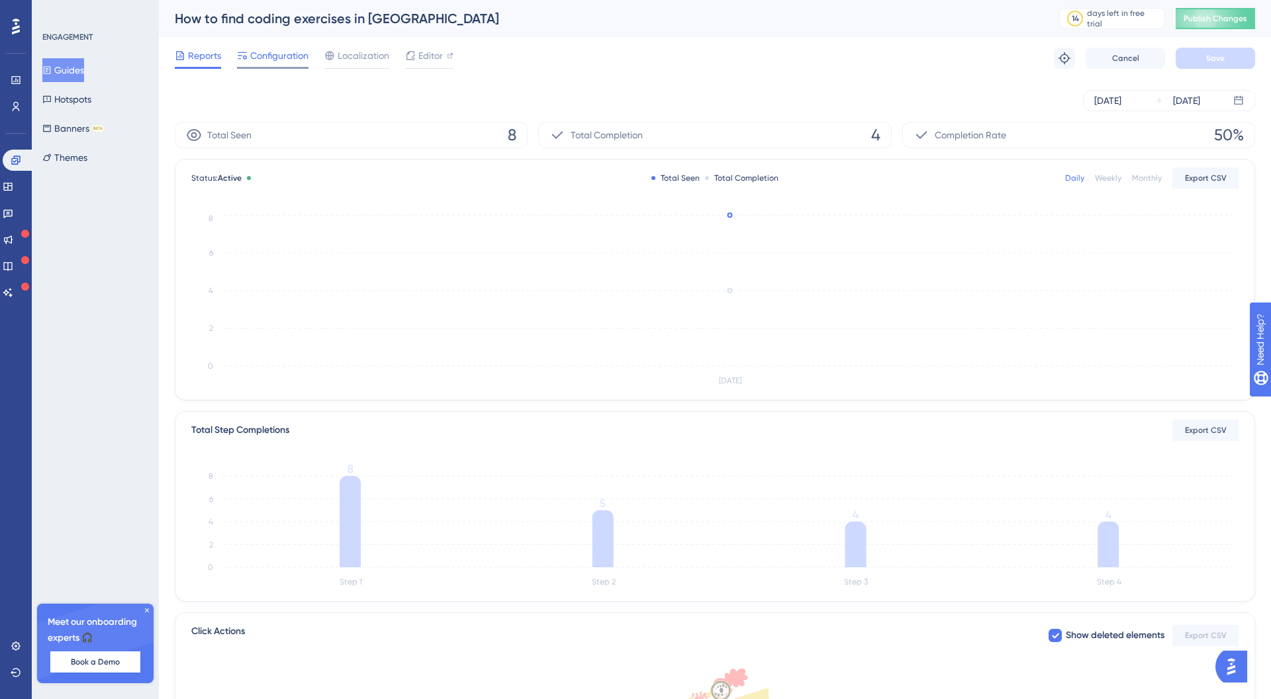
click at [294, 66] on div "Configuration" at bounding box center [272, 58] width 71 height 21
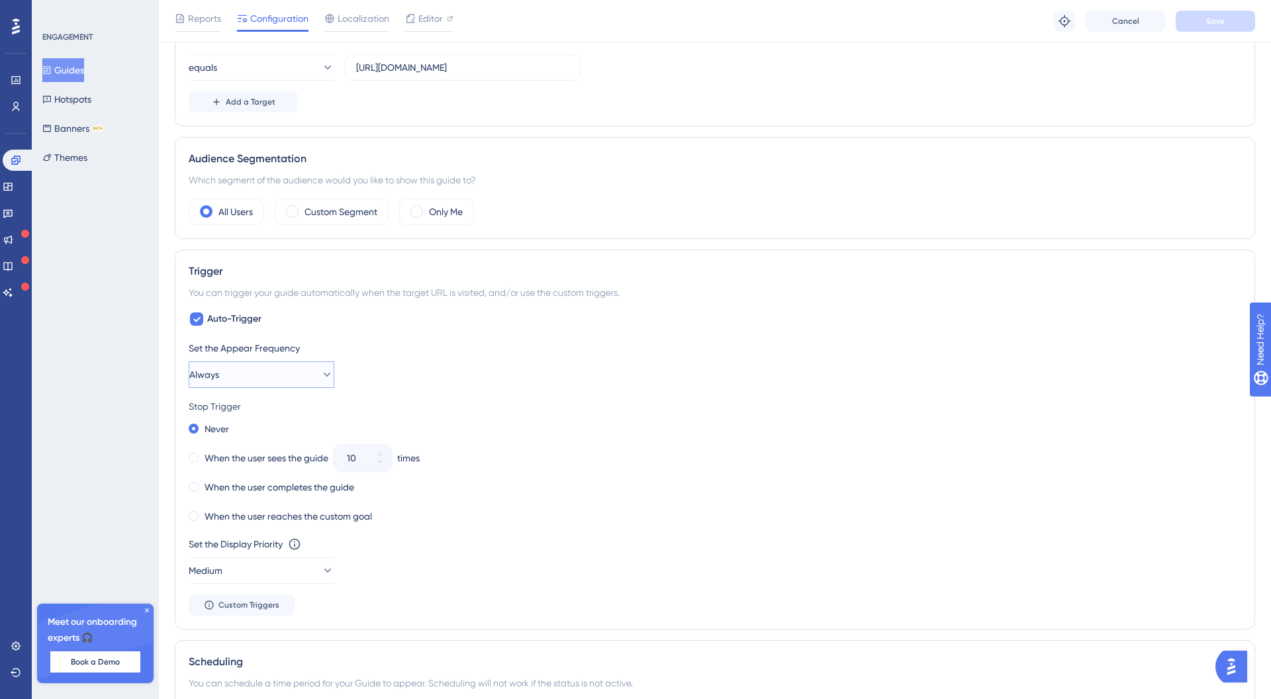
click at [286, 377] on button "Always" at bounding box center [262, 374] width 146 height 26
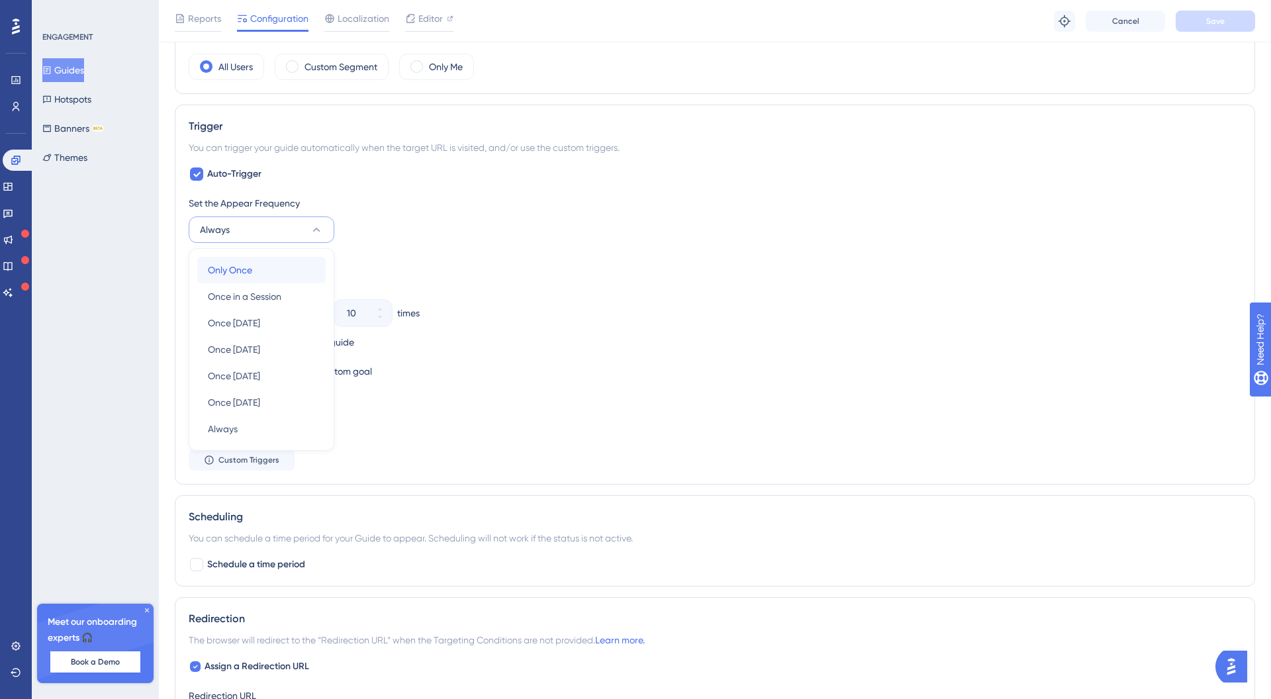
click at [263, 265] on div "Only Once Only Once" at bounding box center [261, 270] width 107 height 26
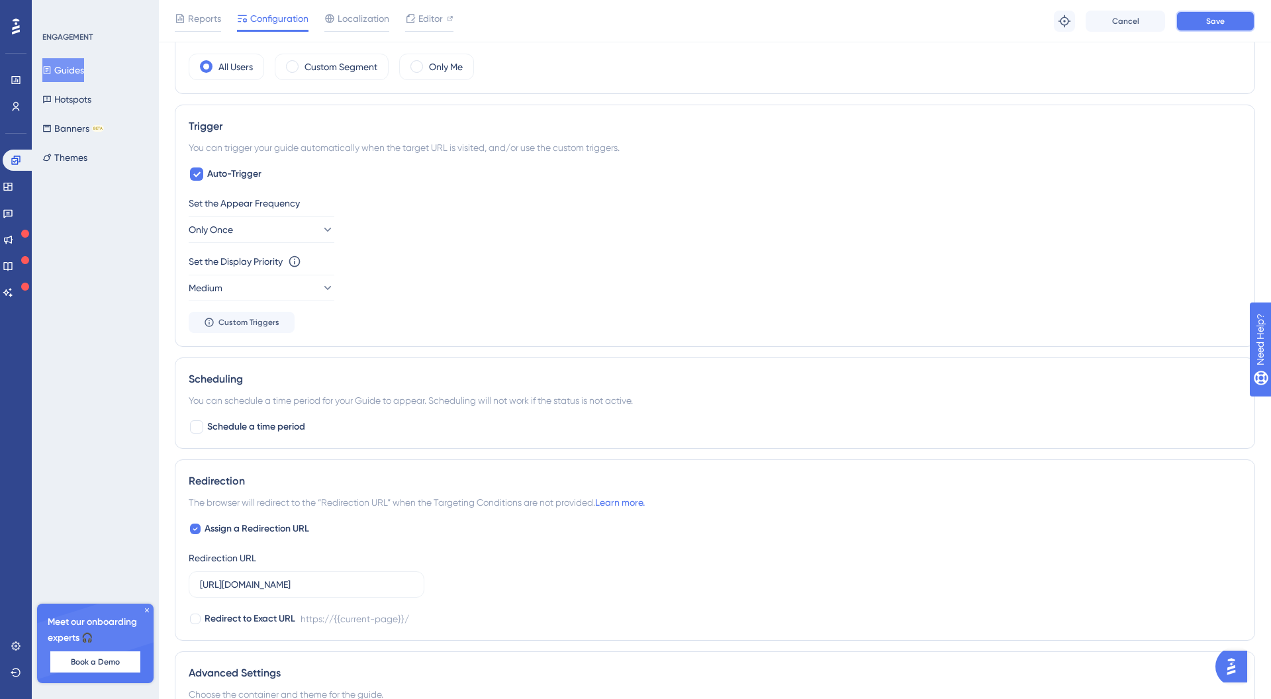
click at [1220, 23] on span "Save" at bounding box center [1215, 21] width 19 height 11
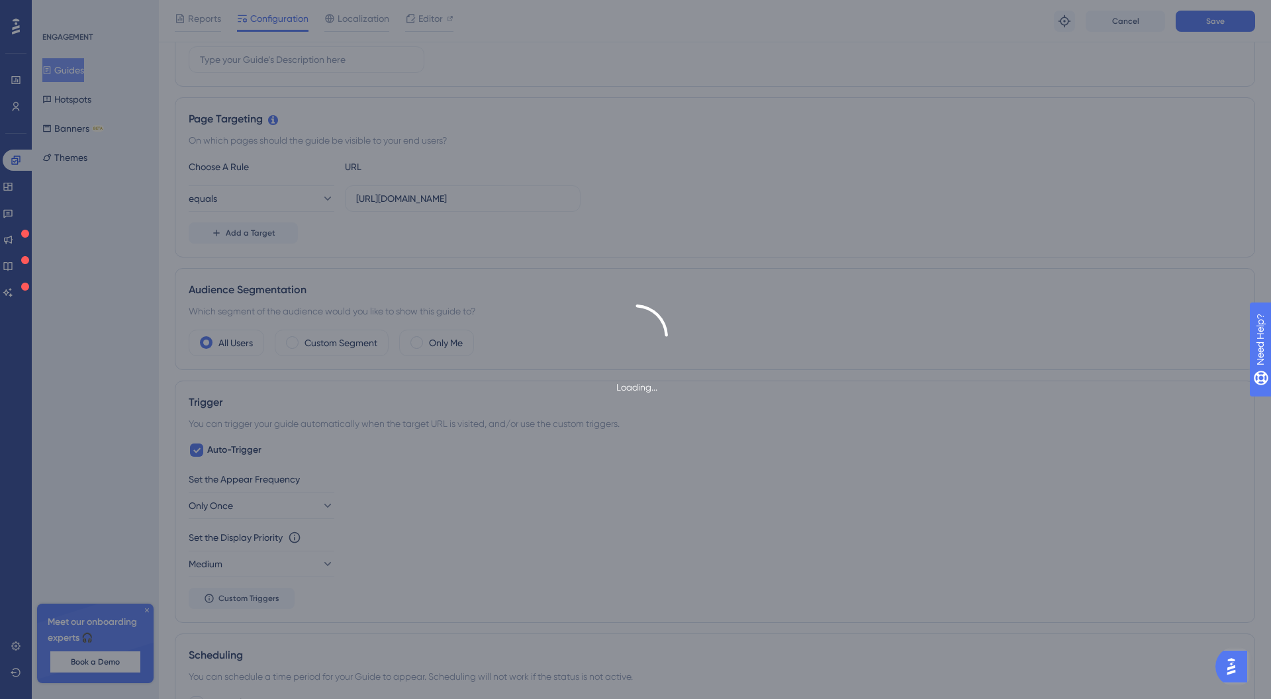
scroll to position [0, 0]
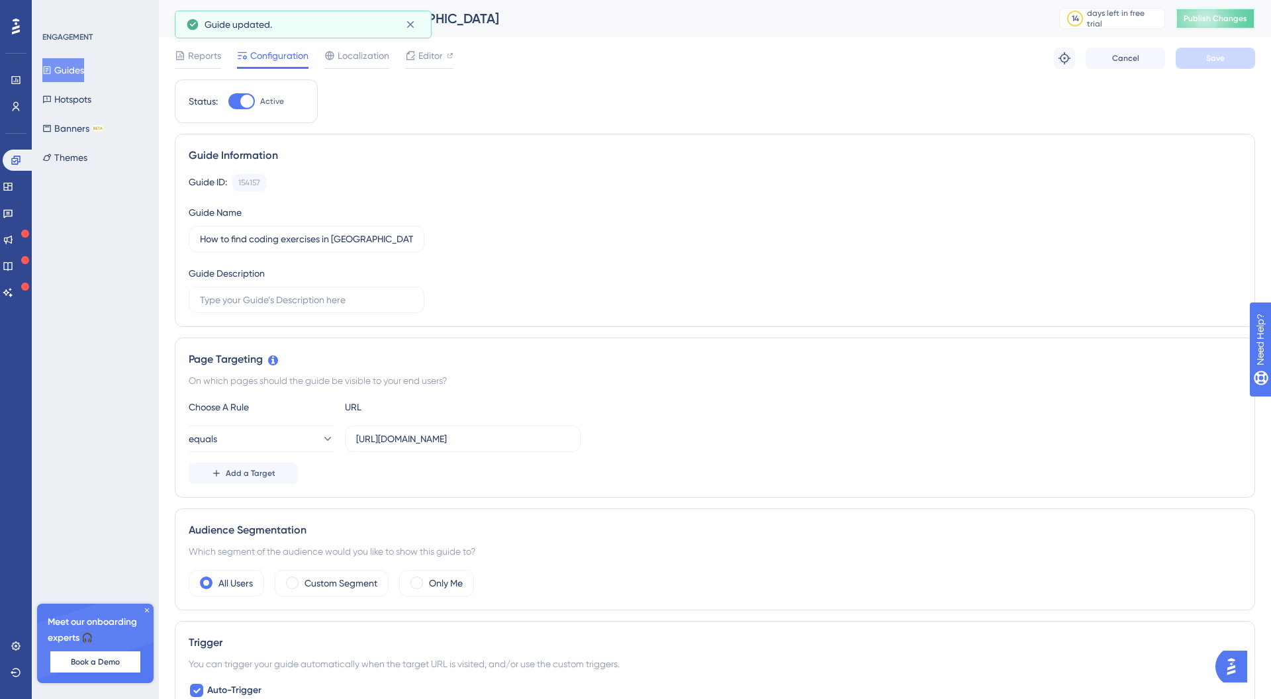
click at [1229, 24] on button "Publish Changes" at bounding box center [1214, 18] width 79 height 21
click at [13, 188] on icon at bounding box center [8, 186] width 11 height 11
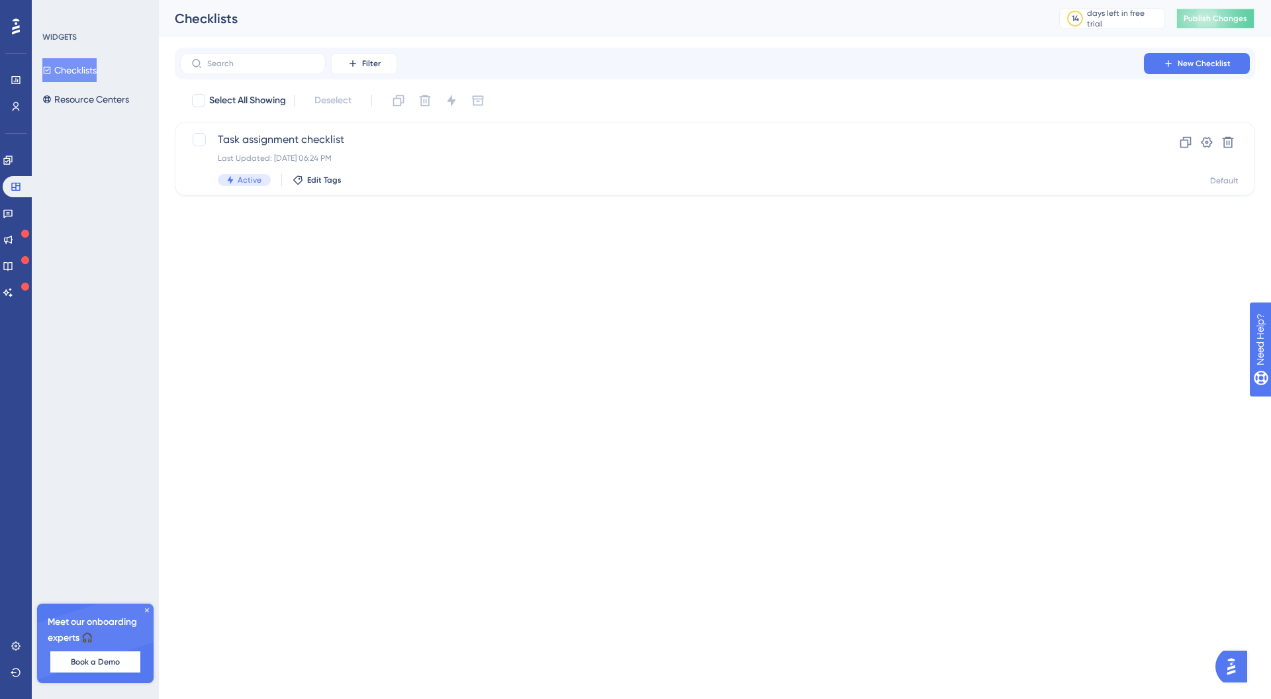
click at [1252, 15] on button "Publish Changes" at bounding box center [1214, 18] width 79 height 21
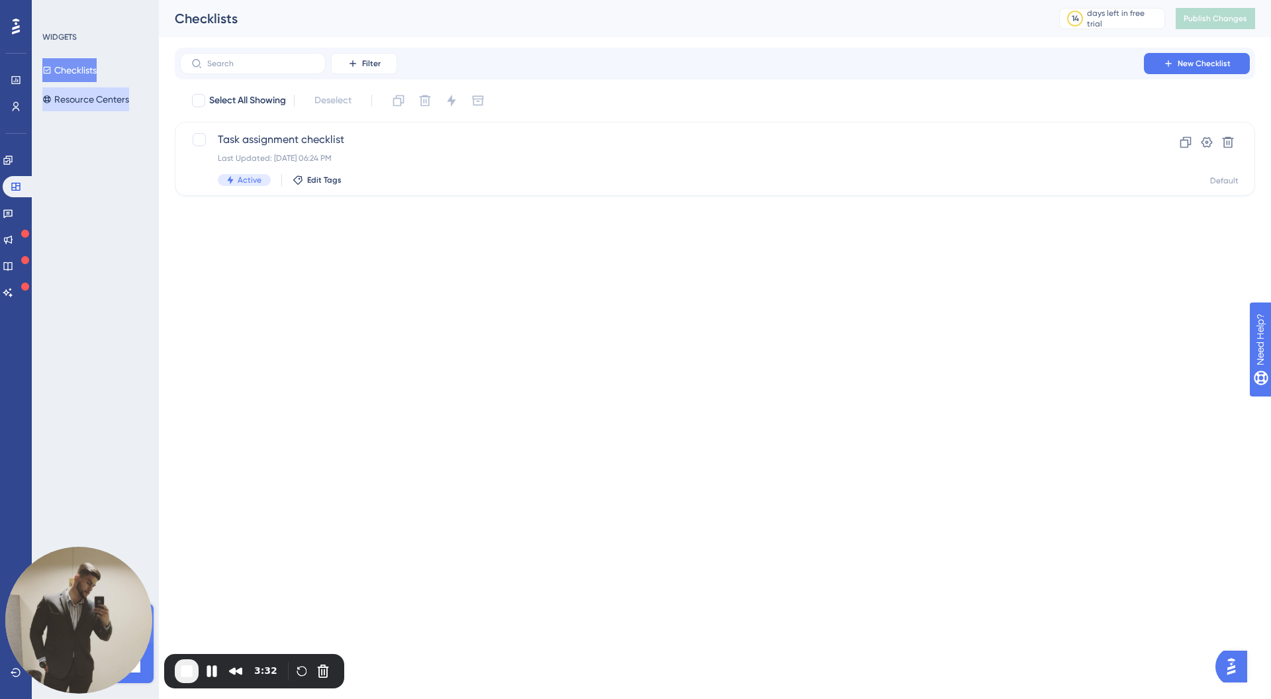
click at [80, 90] on button "Resource Centers" at bounding box center [85, 99] width 87 height 24
click at [92, 64] on button "Checklists" at bounding box center [69, 70] width 54 height 24
click at [11, 153] on link at bounding box center [8, 160] width 11 height 21
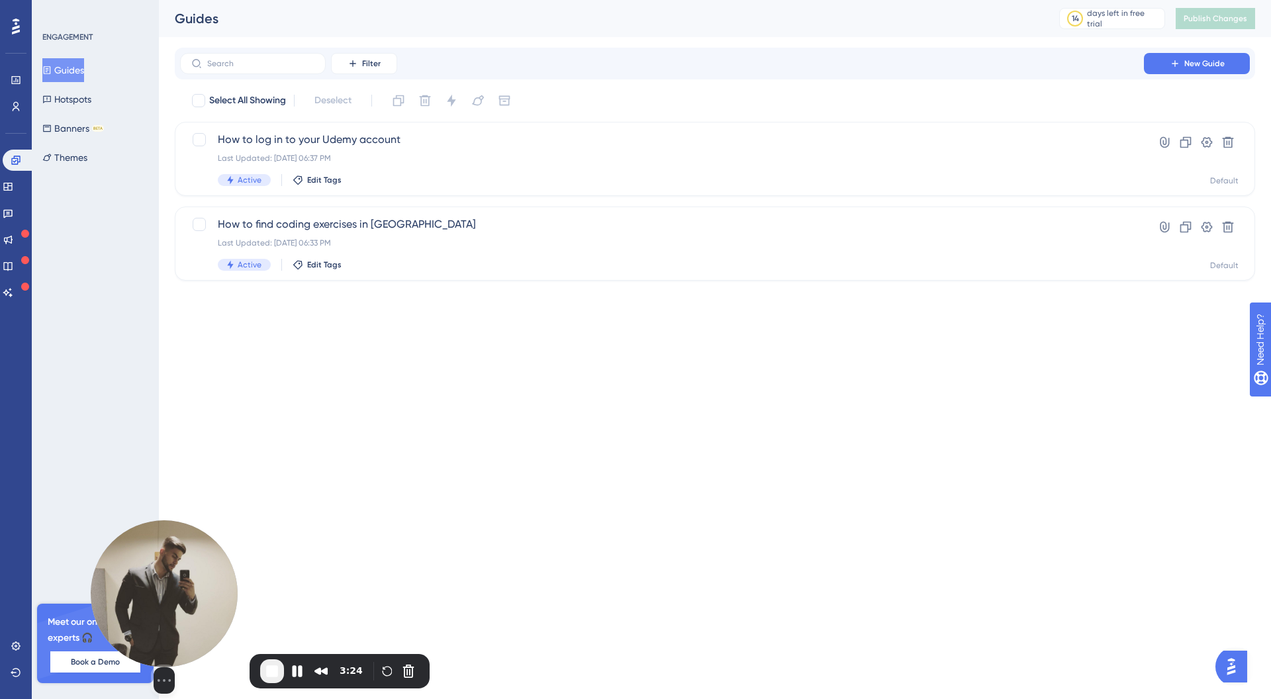
drag, startPoint x: 29, startPoint y: 657, endPoint x: 101, endPoint y: 660, distance: 72.2
click at [119, 667] on div "Select video screen size" at bounding box center [164, 680] width 147 height 26
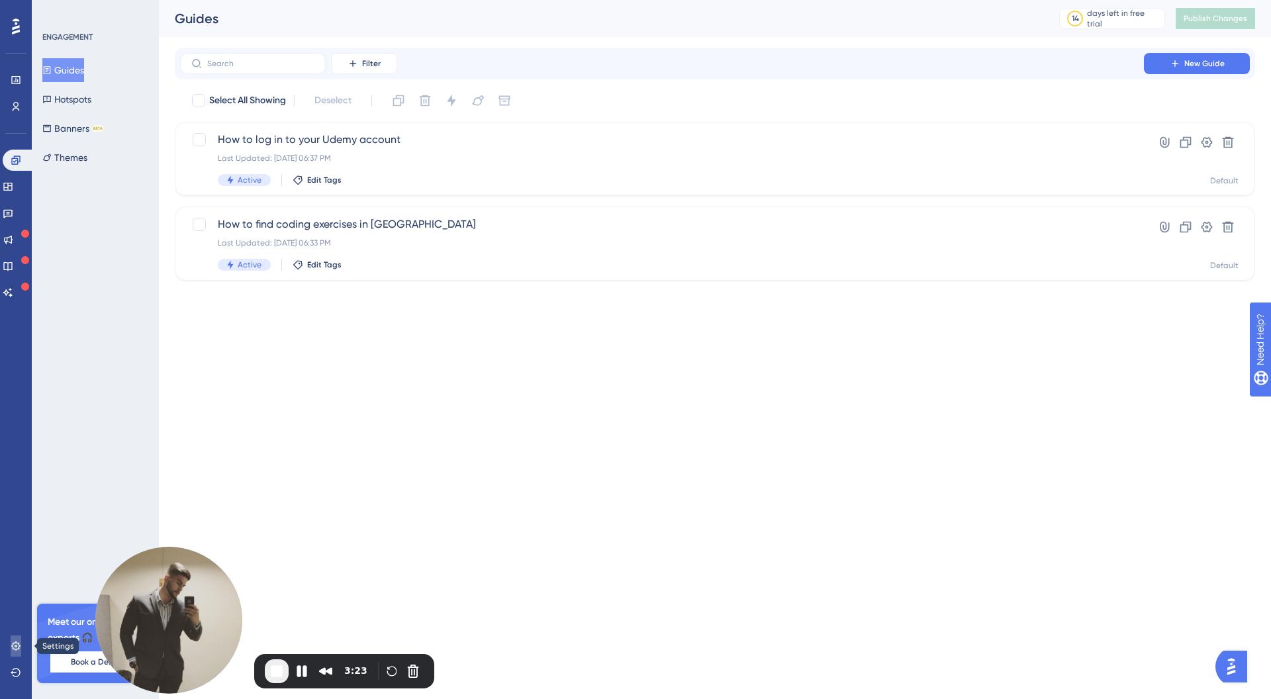
click at [11, 643] on icon at bounding box center [16, 646] width 11 height 11
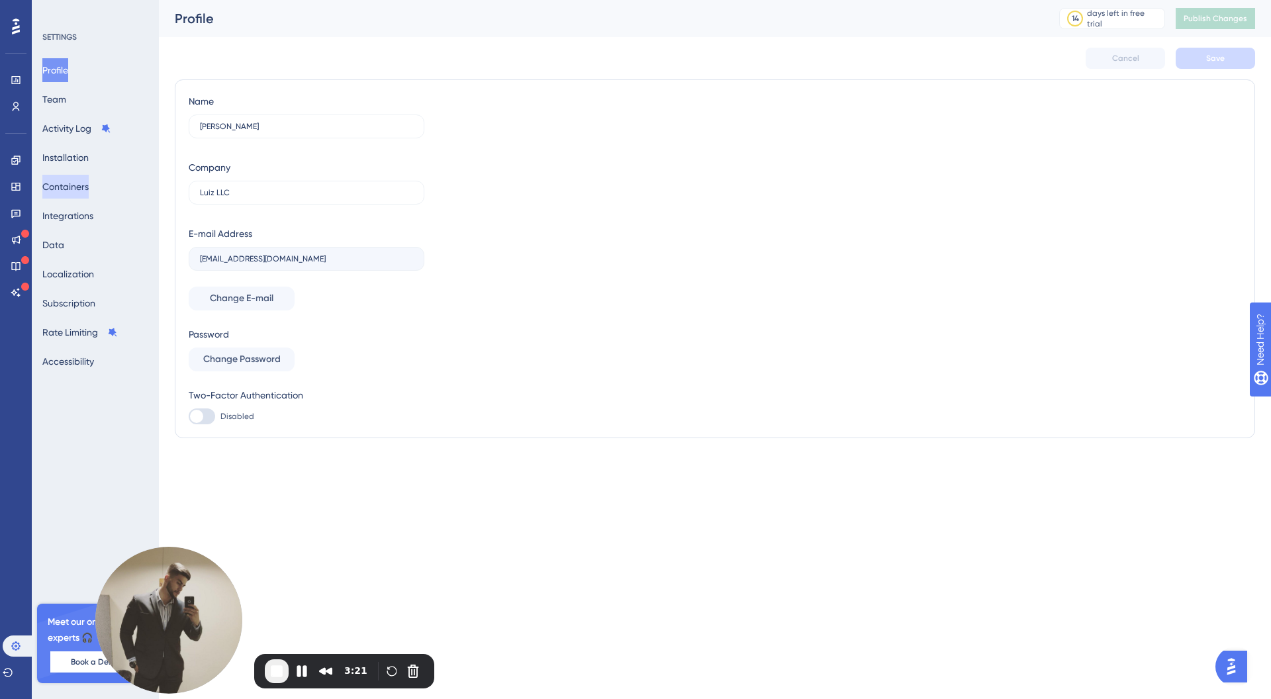
click at [81, 191] on button "Containers" at bounding box center [65, 187] width 46 height 24
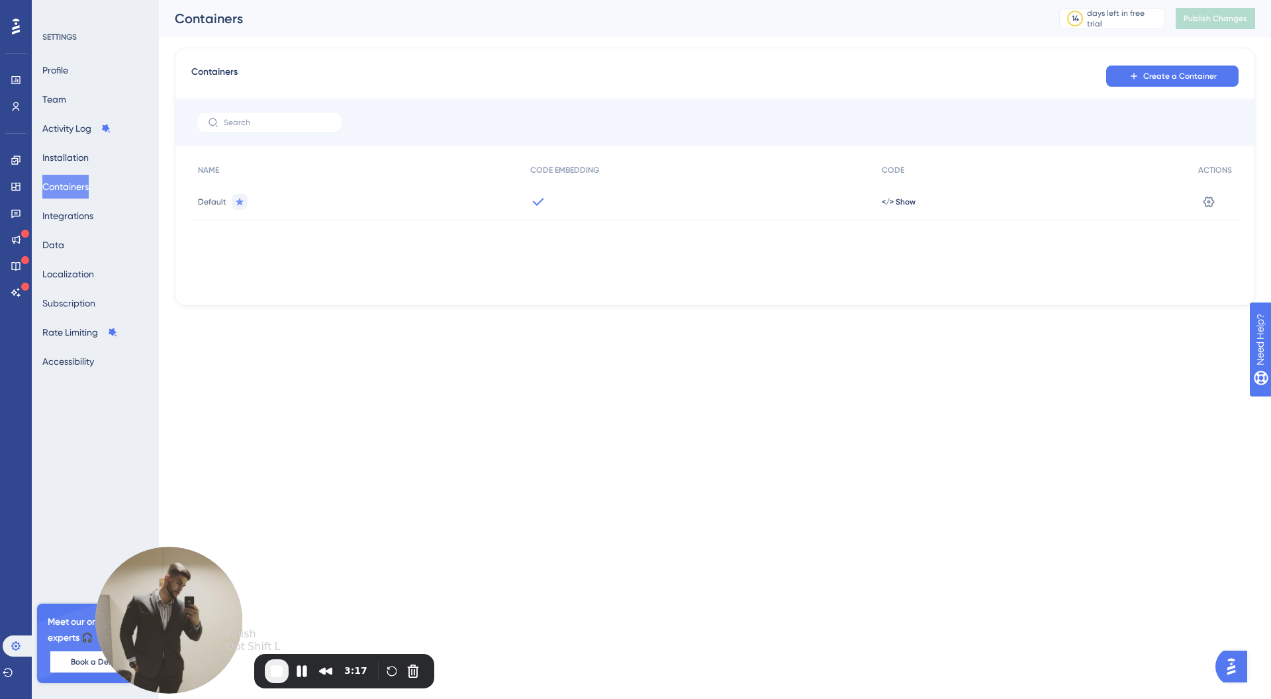
click at [284, 667] on span "End Recording" at bounding box center [277, 671] width 16 height 16
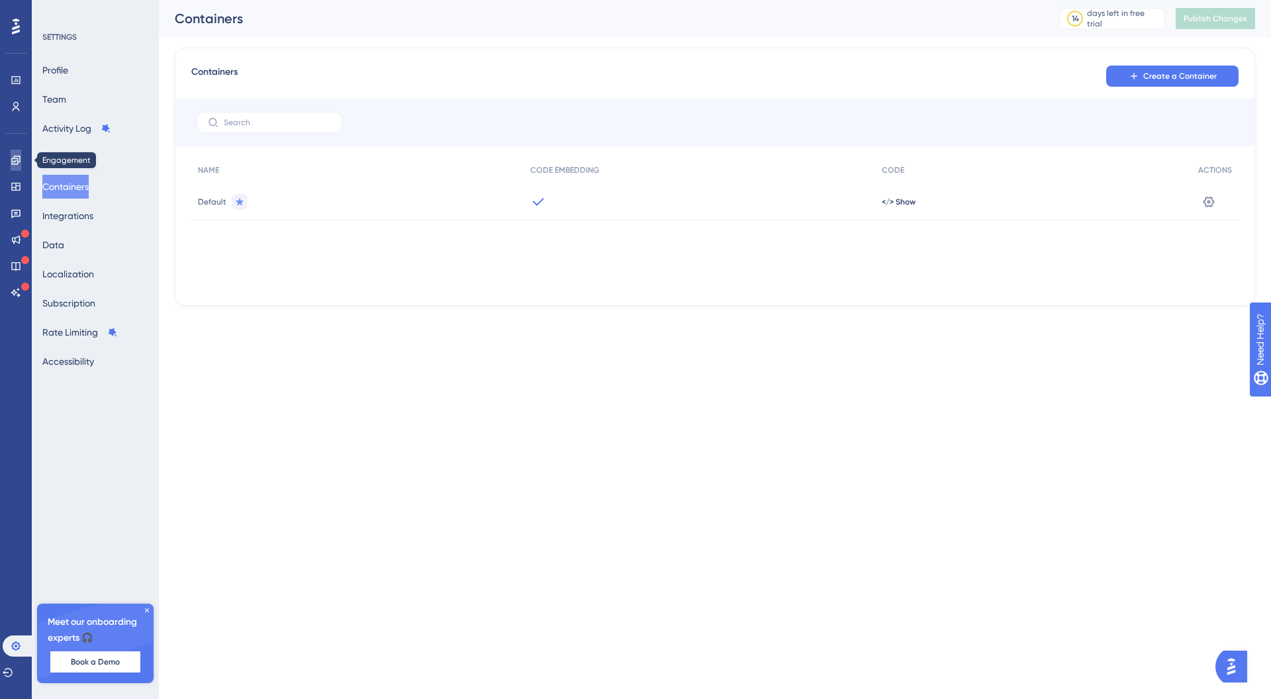
click at [19, 164] on icon at bounding box center [16, 160] width 11 height 11
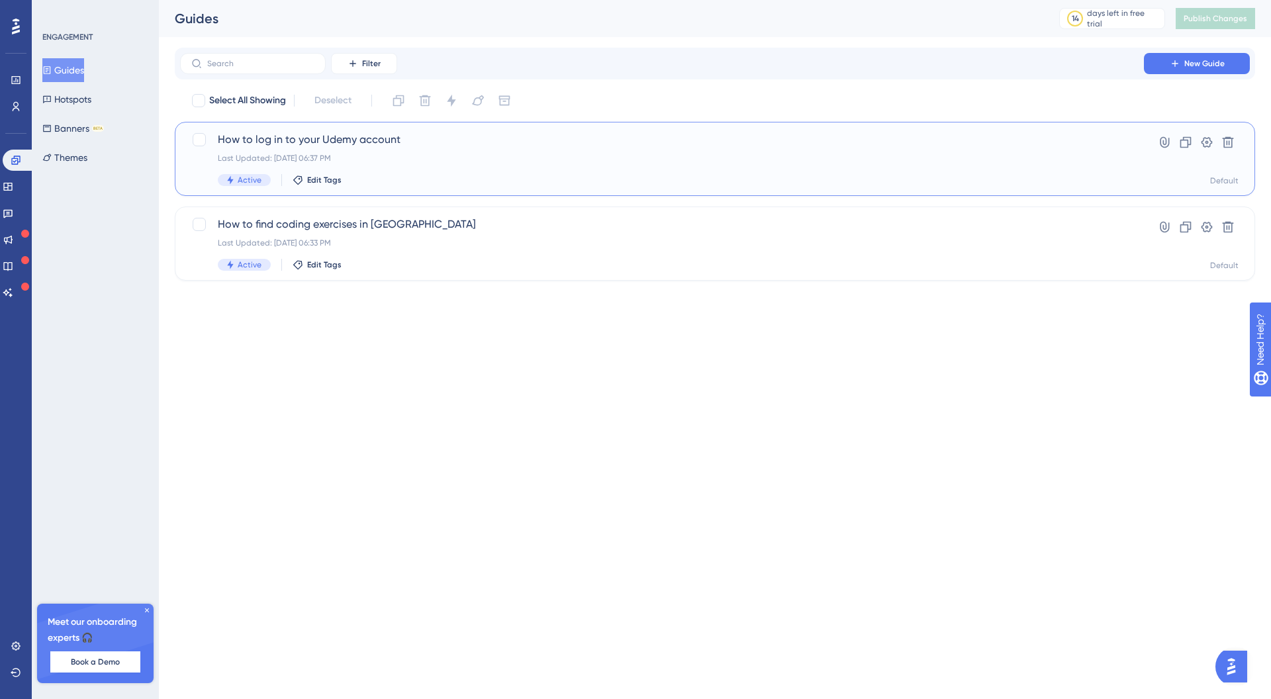
click at [428, 191] on div "How to log in to your Udemy account Last Updated: Oct 14 2025, 06:37 PM Active …" at bounding box center [715, 159] width 1080 height 74
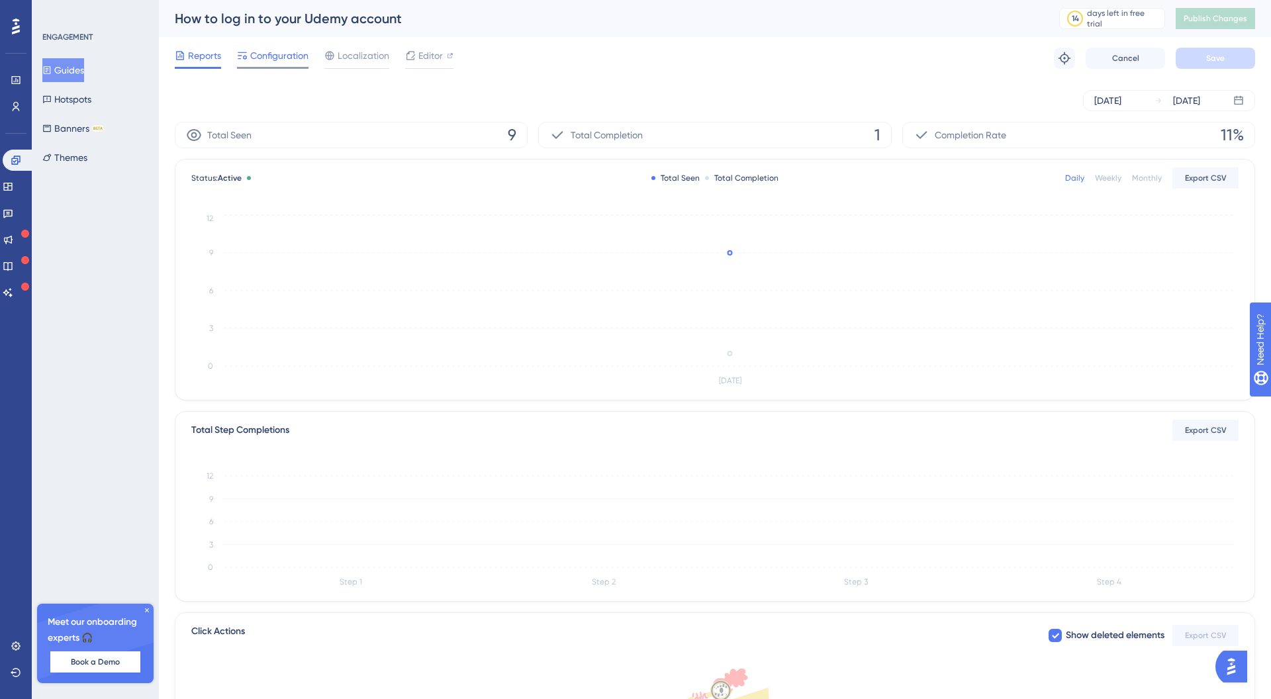
drag, startPoint x: 274, startPoint y: 52, endPoint x: 303, endPoint y: 50, distance: 29.2
click at [274, 51] on span "Configuration" at bounding box center [279, 56] width 58 height 16
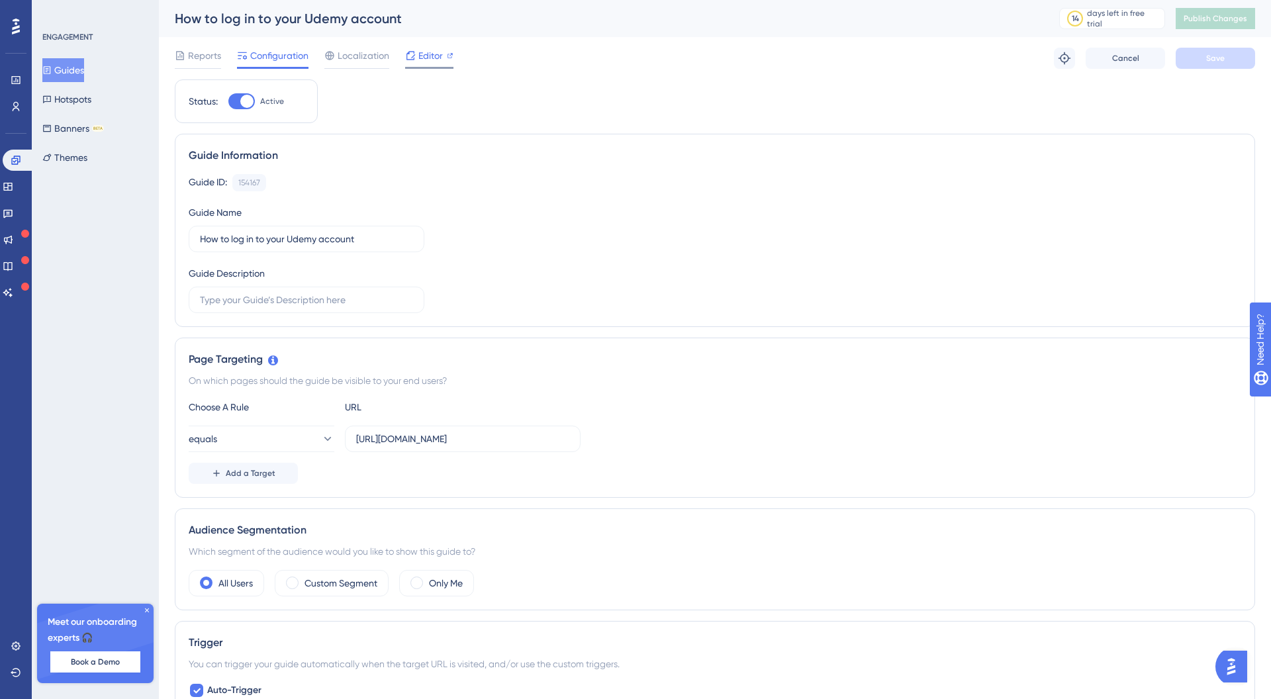
click at [429, 55] on span "Editor" at bounding box center [430, 56] width 24 height 16
